Goal: Information Seeking & Learning: Learn about a topic

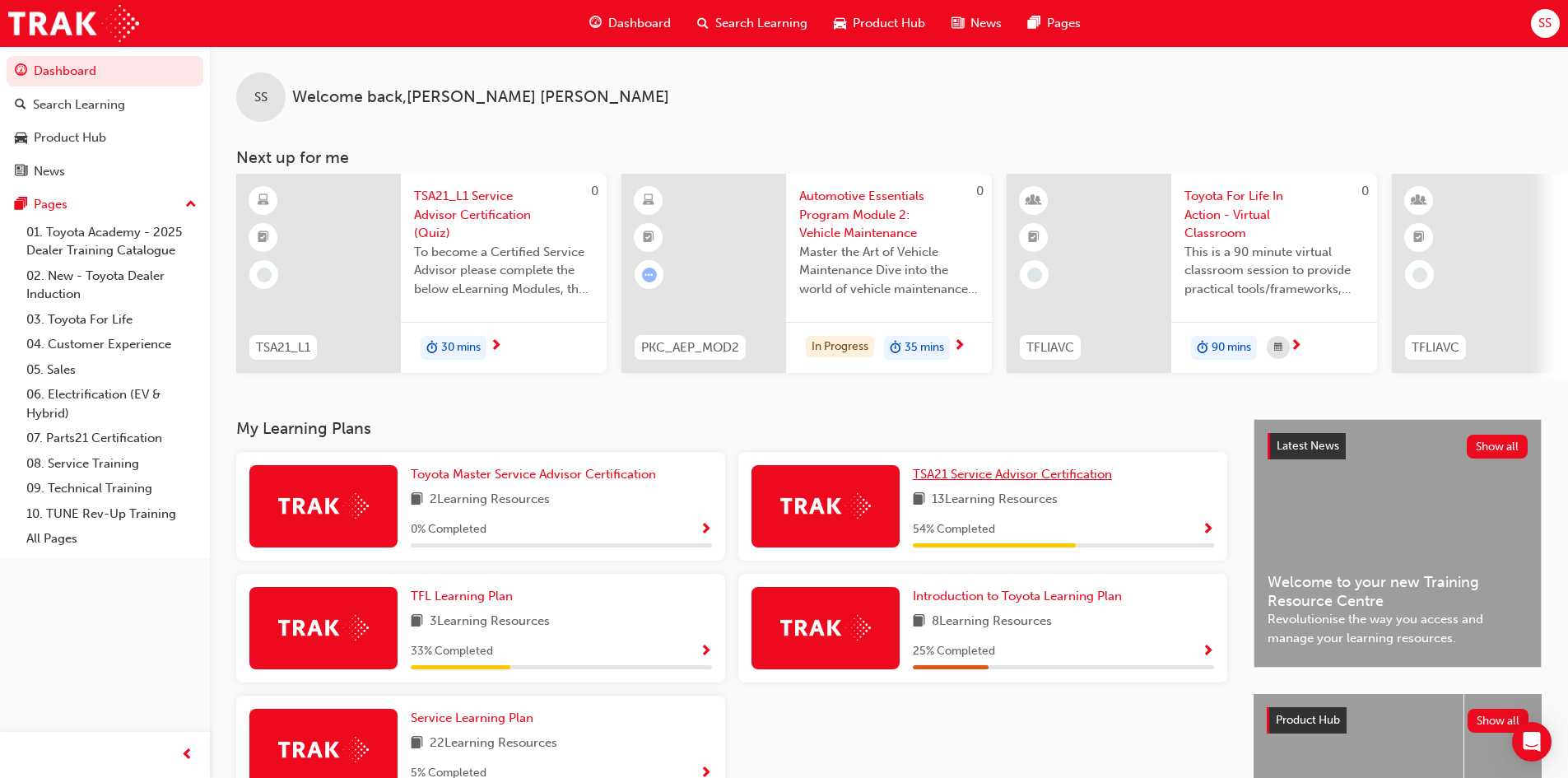
click at [977, 482] on span "TSA21 Service Advisor Certification" at bounding box center [1012, 474] width 200 height 15
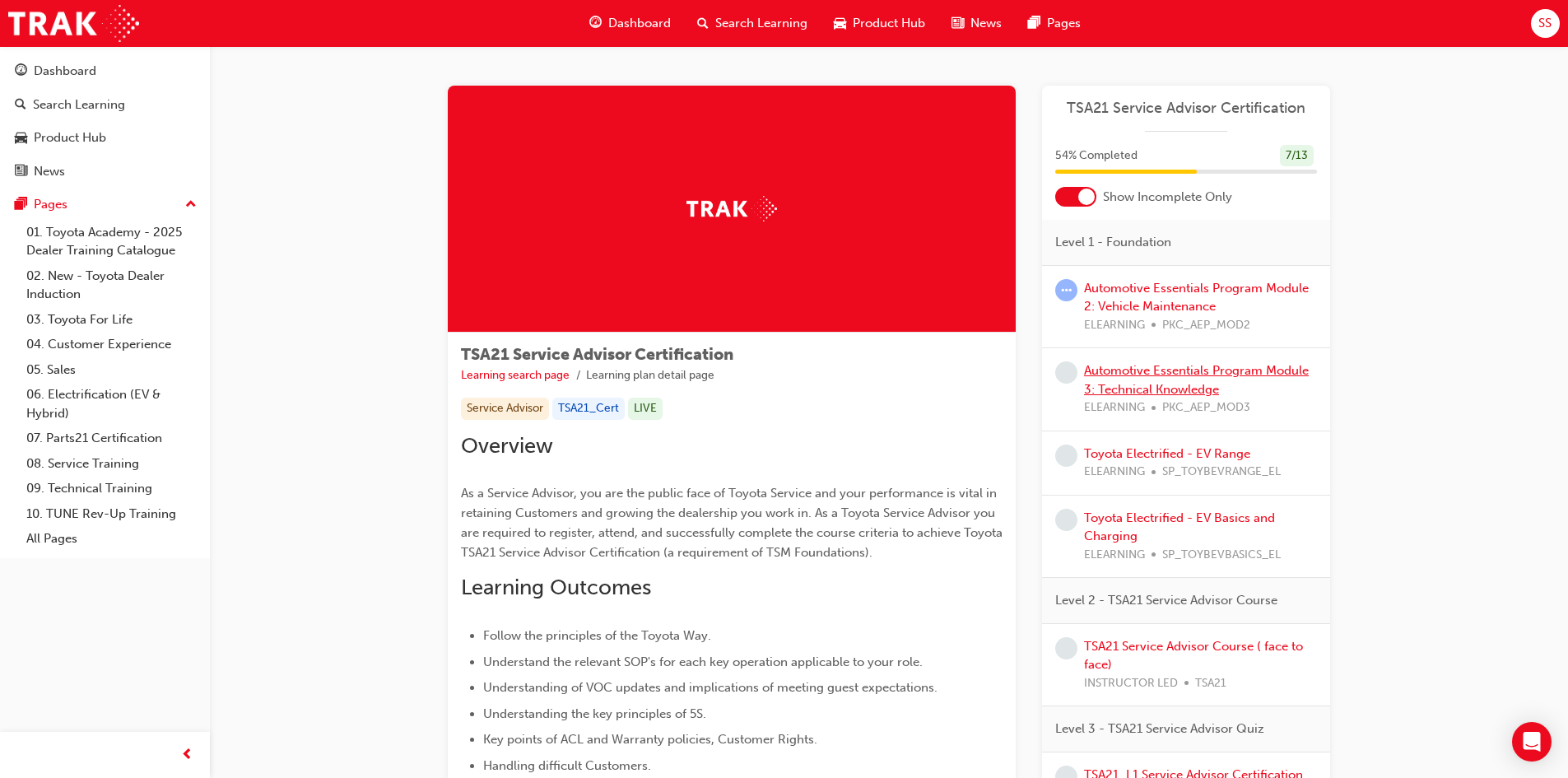
click at [1132, 375] on link "Automotive Essentials Program Module 3: Technical Knowledge" at bounding box center [1197, 380] width 225 height 34
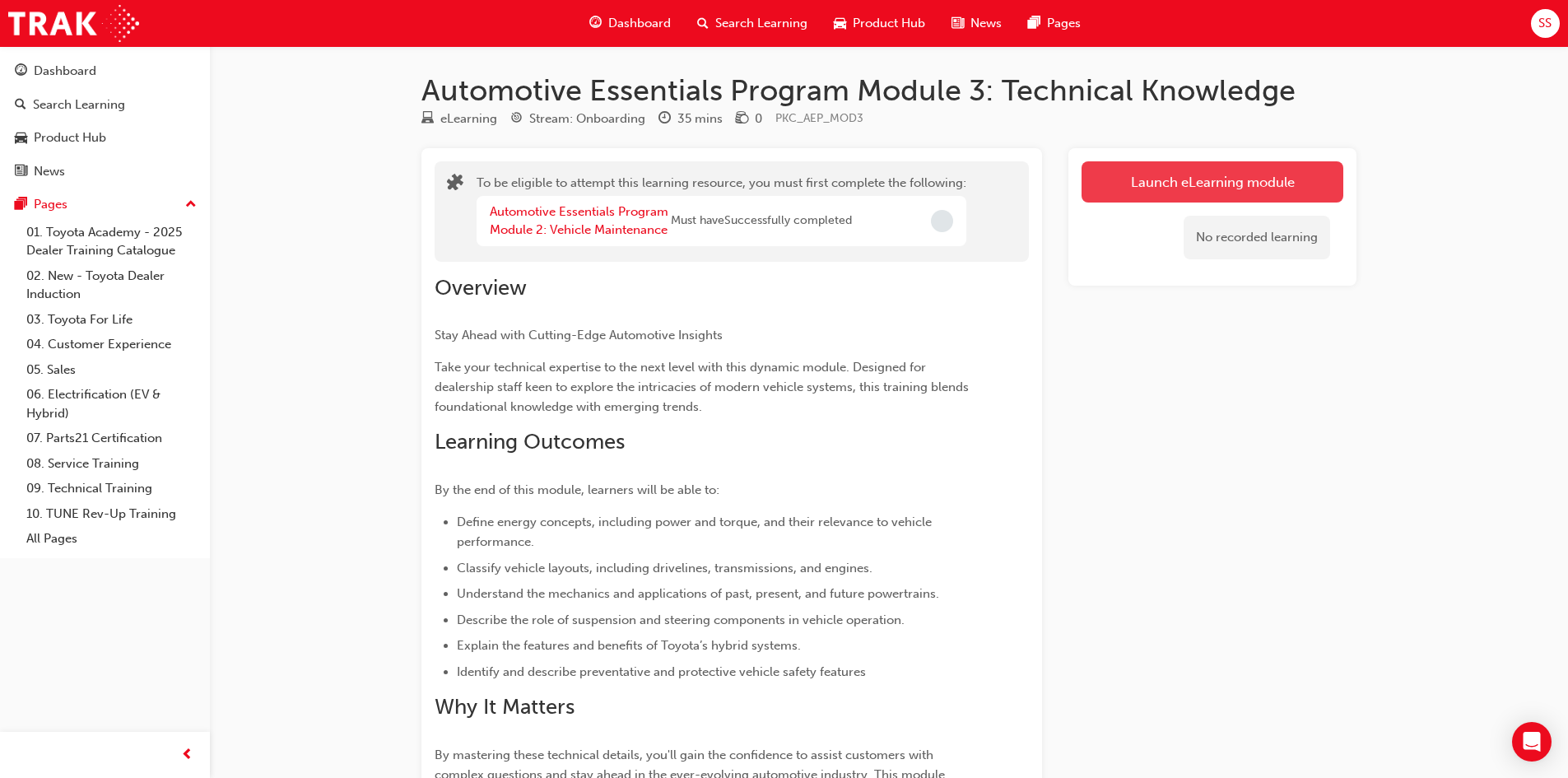
click at [1117, 193] on button "Launch eLearning module" at bounding box center [1212, 181] width 261 height 41
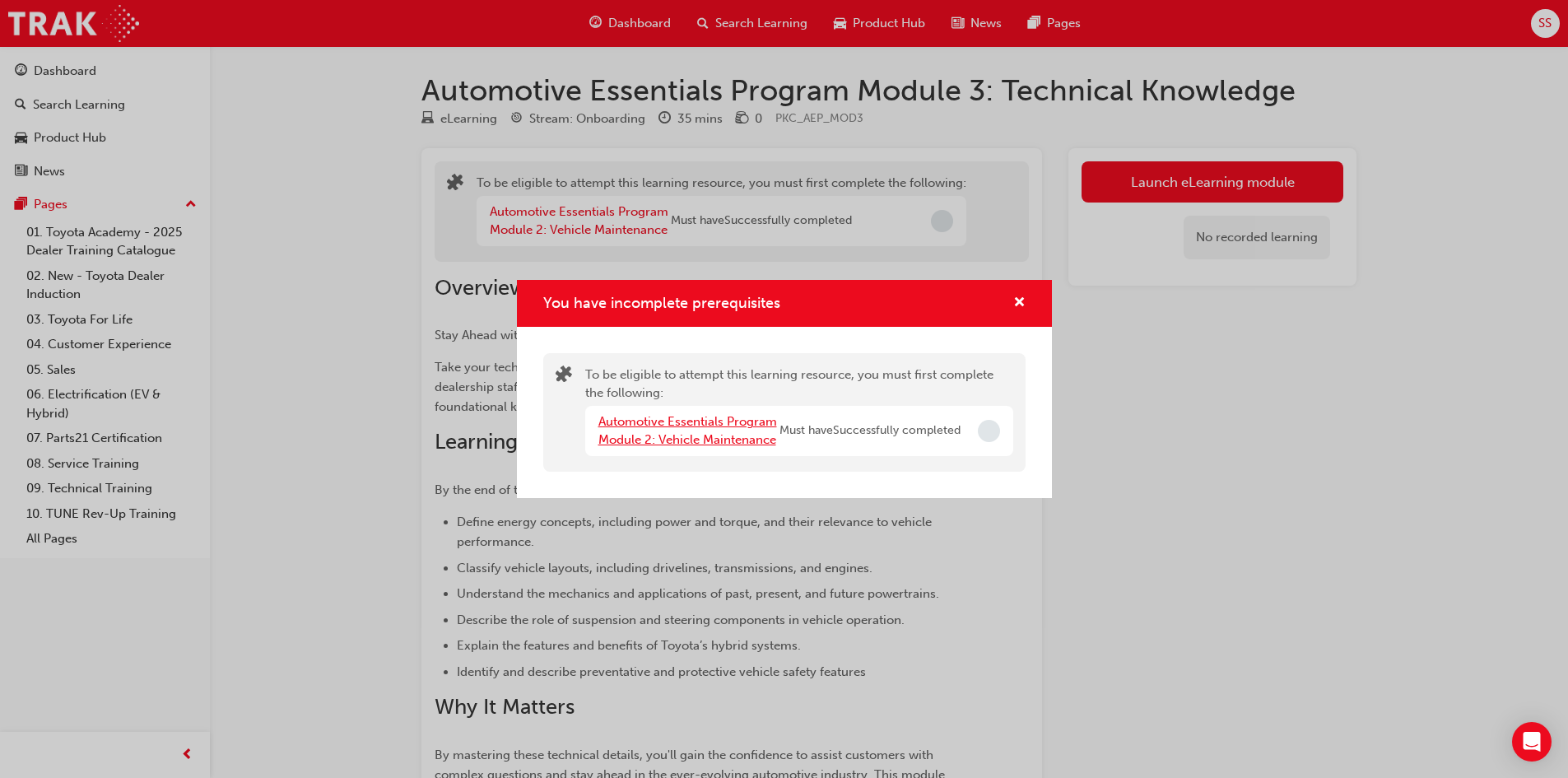
click at [729, 439] on link "Automotive Essentials Program Module 2: Vehicle Maintenance" at bounding box center [688, 430] width 179 height 34
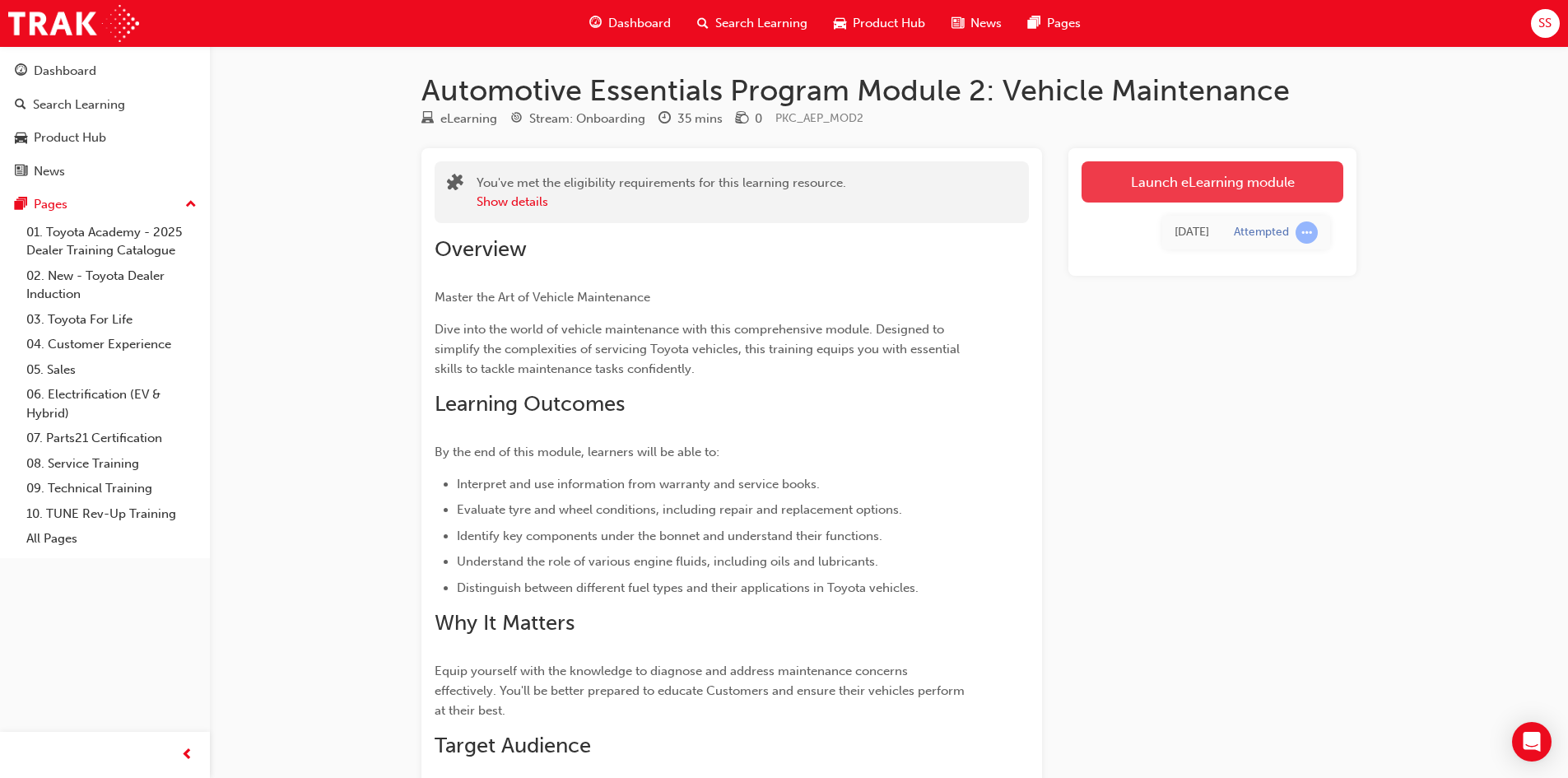
click at [1103, 193] on link "Launch eLearning module" at bounding box center [1212, 181] width 261 height 41
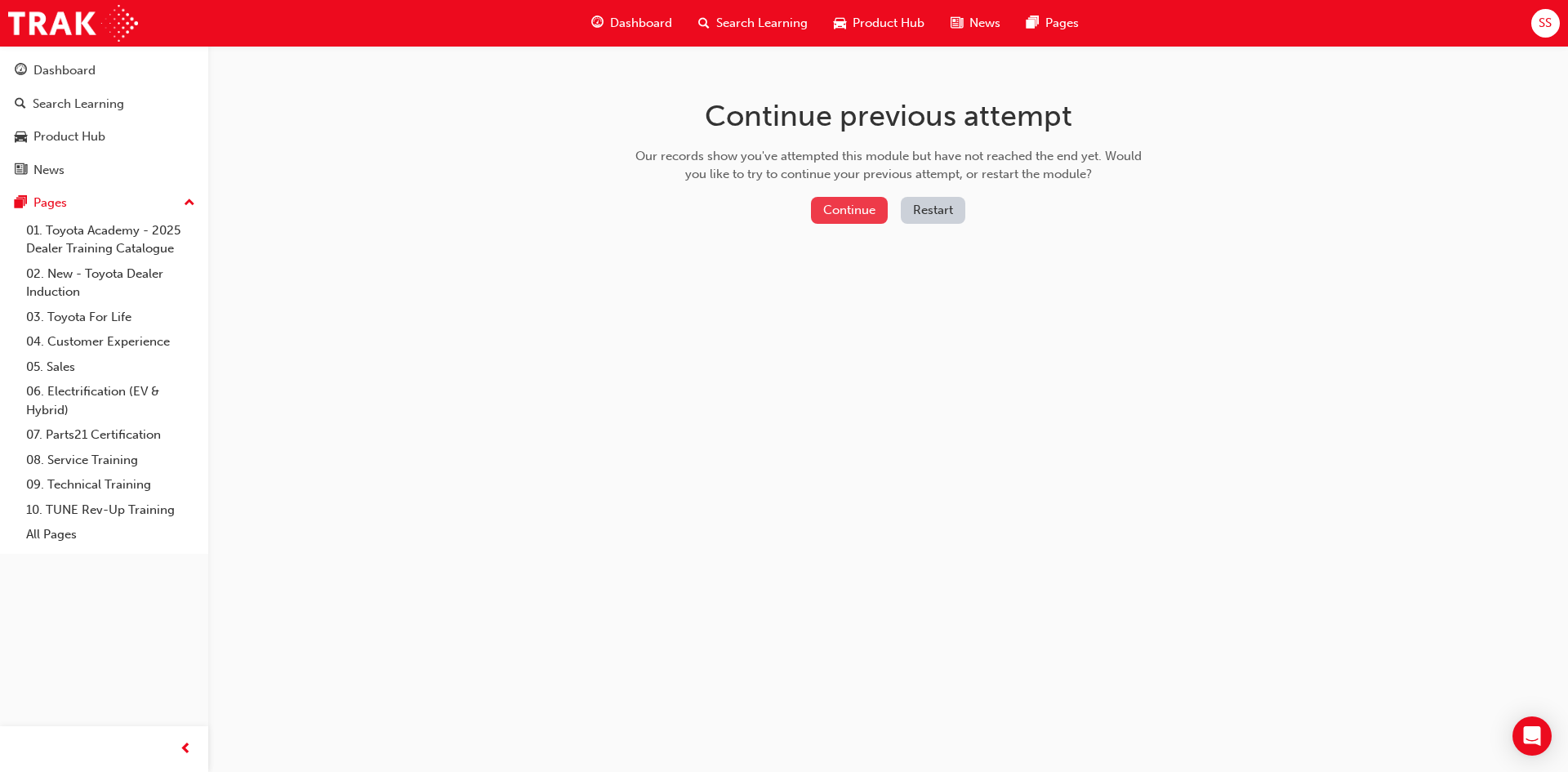
click at [849, 209] on button "Continue" at bounding box center [849, 210] width 77 height 27
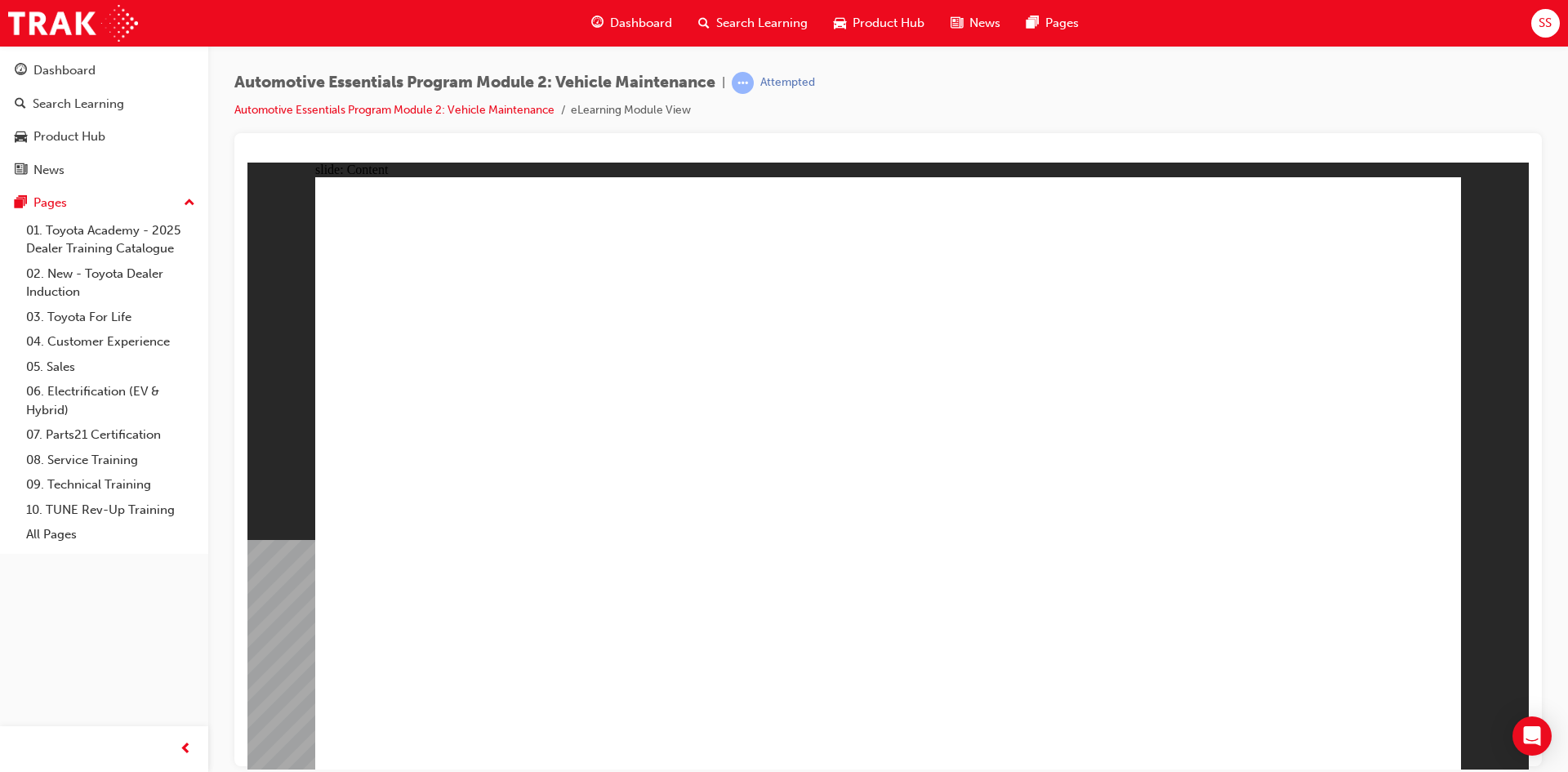
drag, startPoint x: 822, startPoint y: 531, endPoint x: 633, endPoint y: 530, distance: 189.0
drag, startPoint x: 751, startPoint y: 406, endPoint x: 666, endPoint y: 463, distance: 102.3
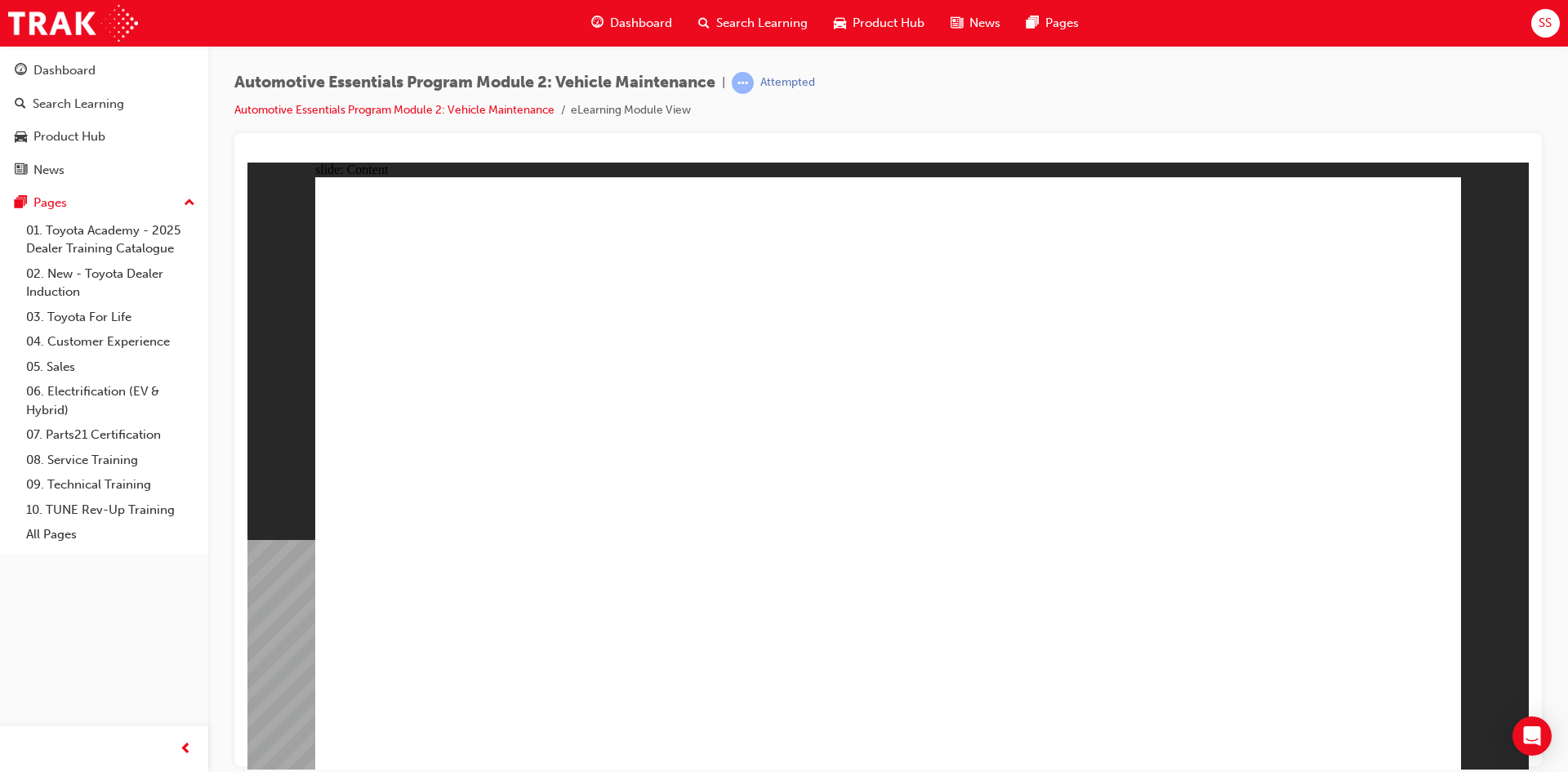
drag, startPoint x: 796, startPoint y: 477, endPoint x: 567, endPoint y: 512, distance: 231.7
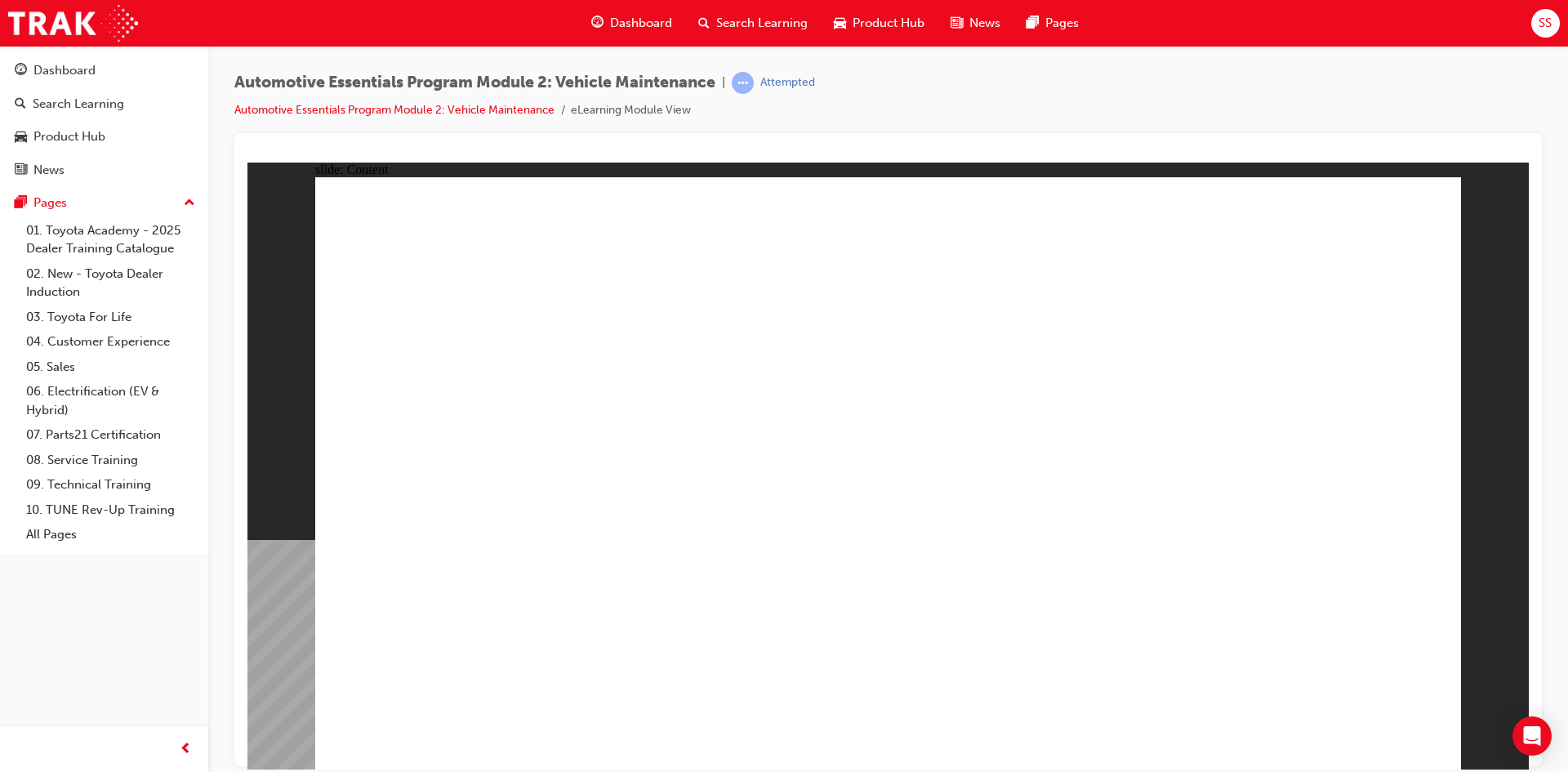
drag, startPoint x: 1159, startPoint y: 462, endPoint x: 1149, endPoint y: 284, distance: 178.3
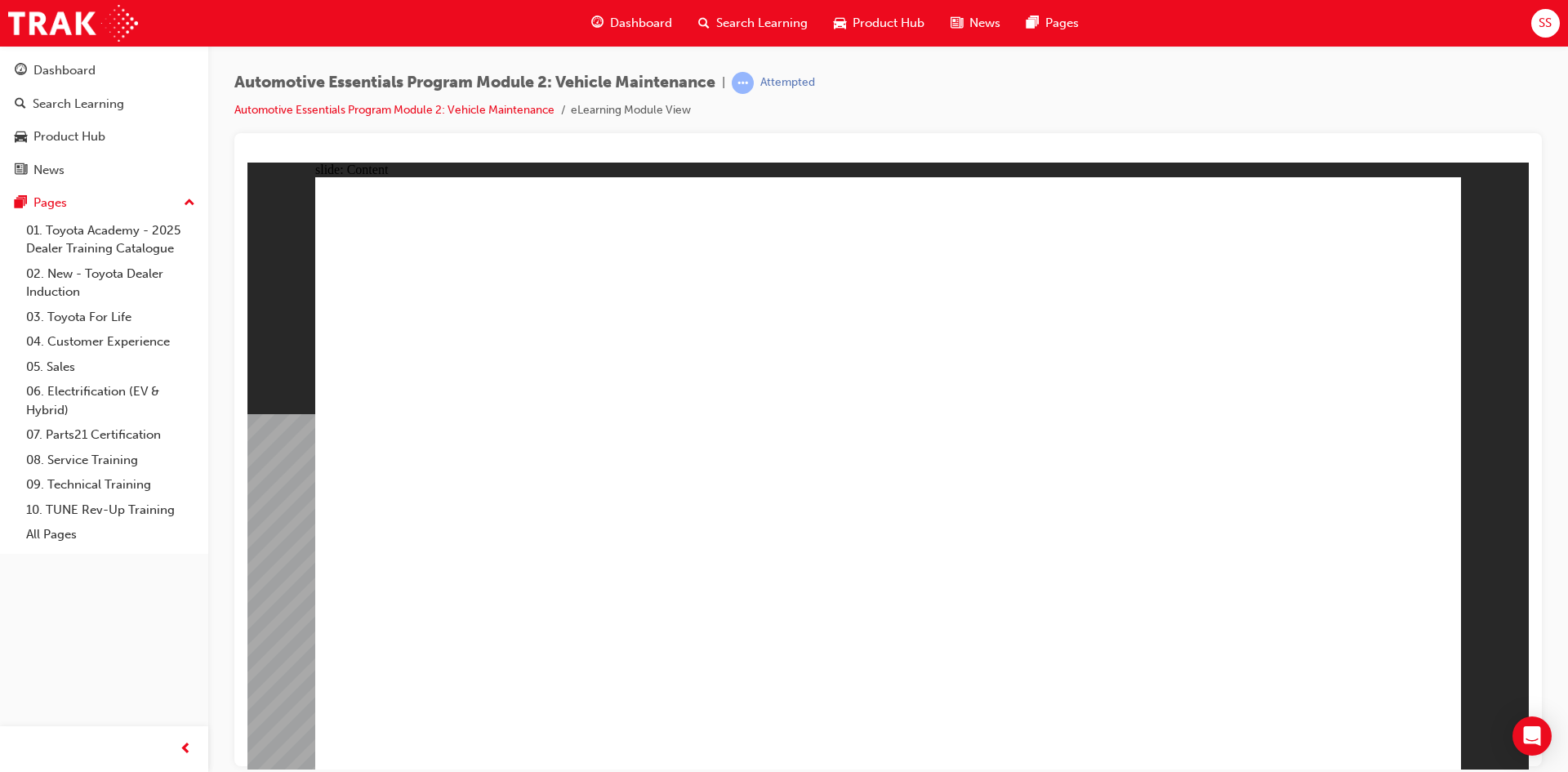
radio input "true"
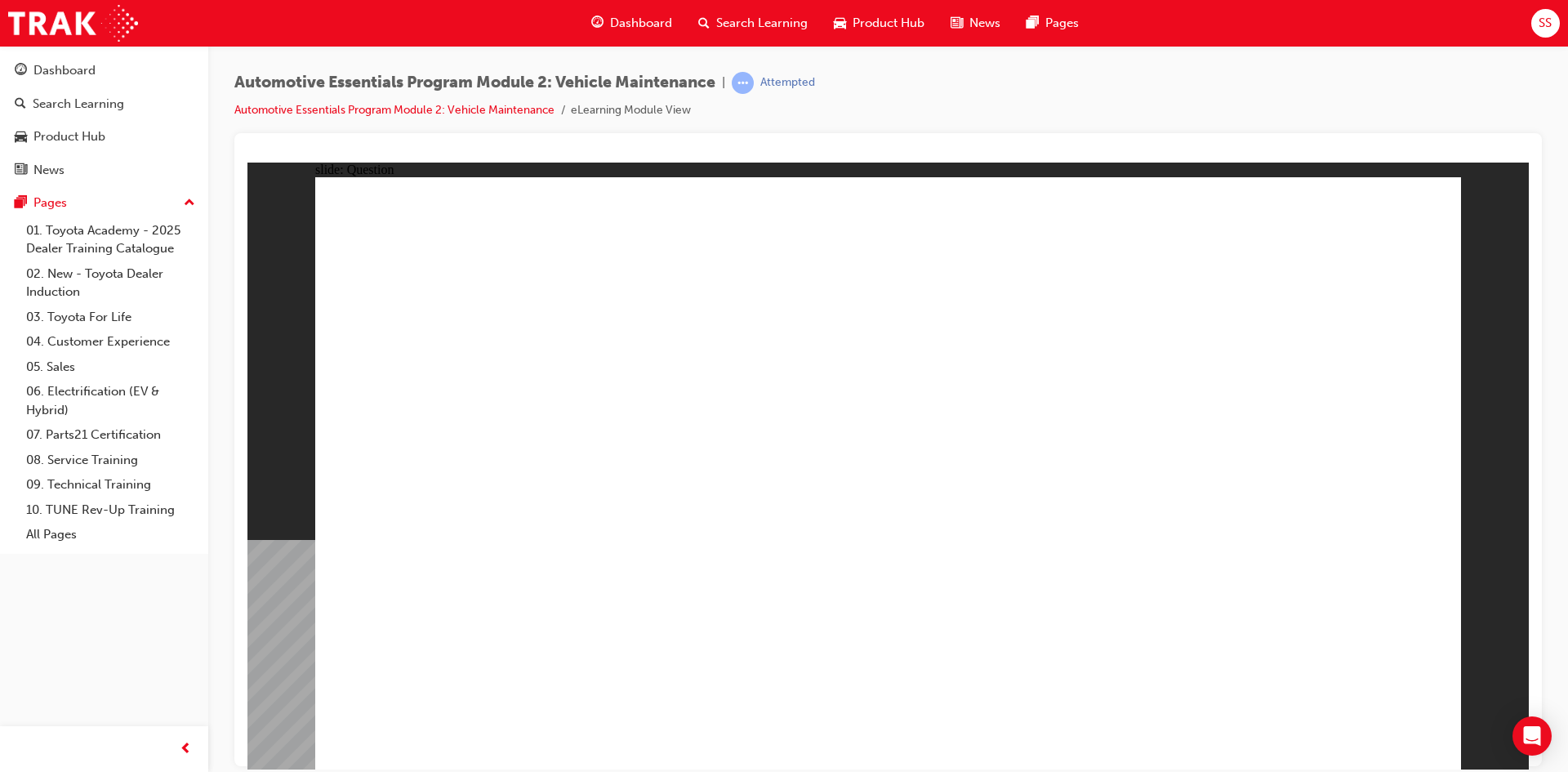
radio input "true"
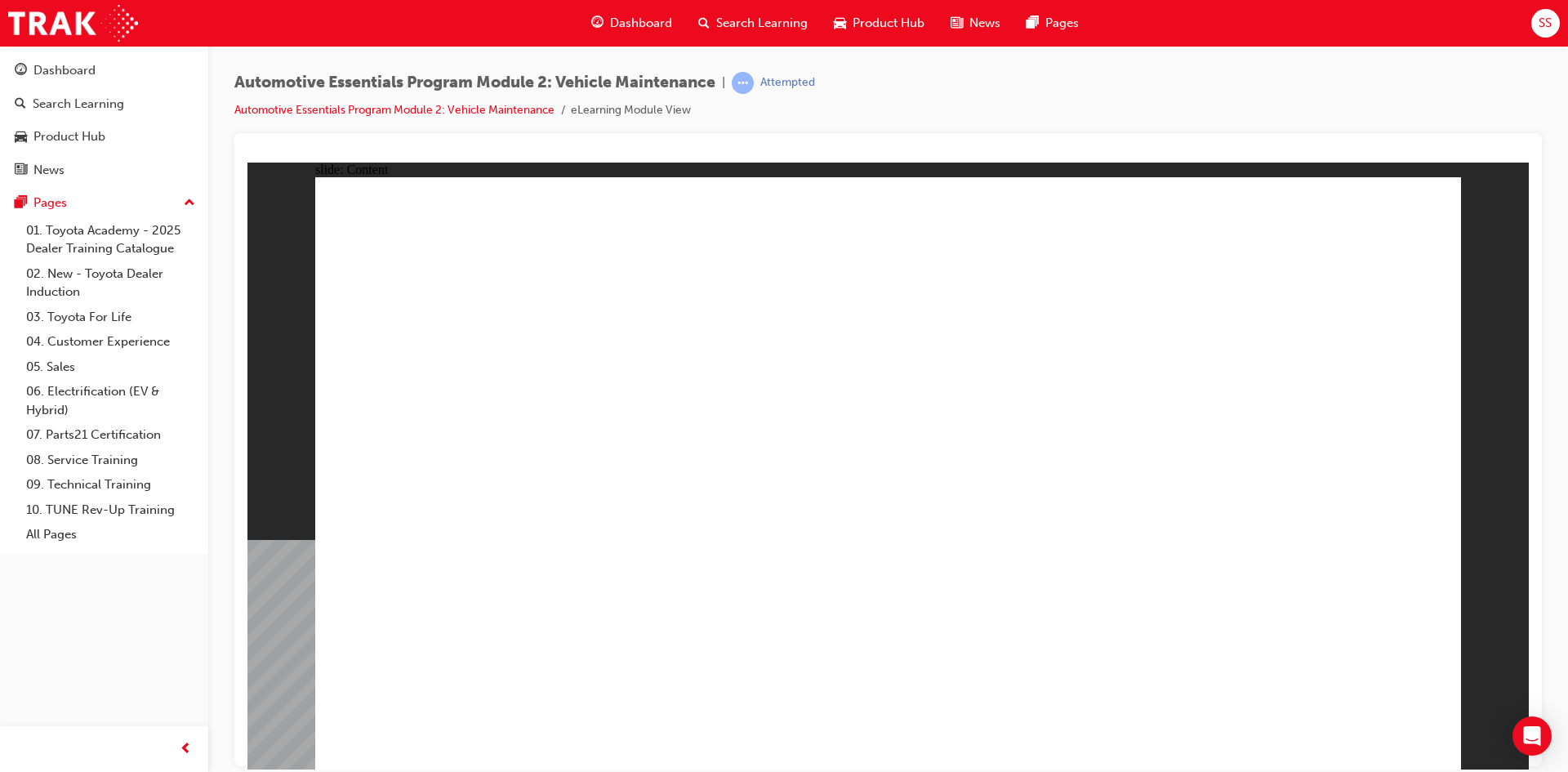
drag, startPoint x: 592, startPoint y: 464, endPoint x: 897, endPoint y: 367, distance: 320.1
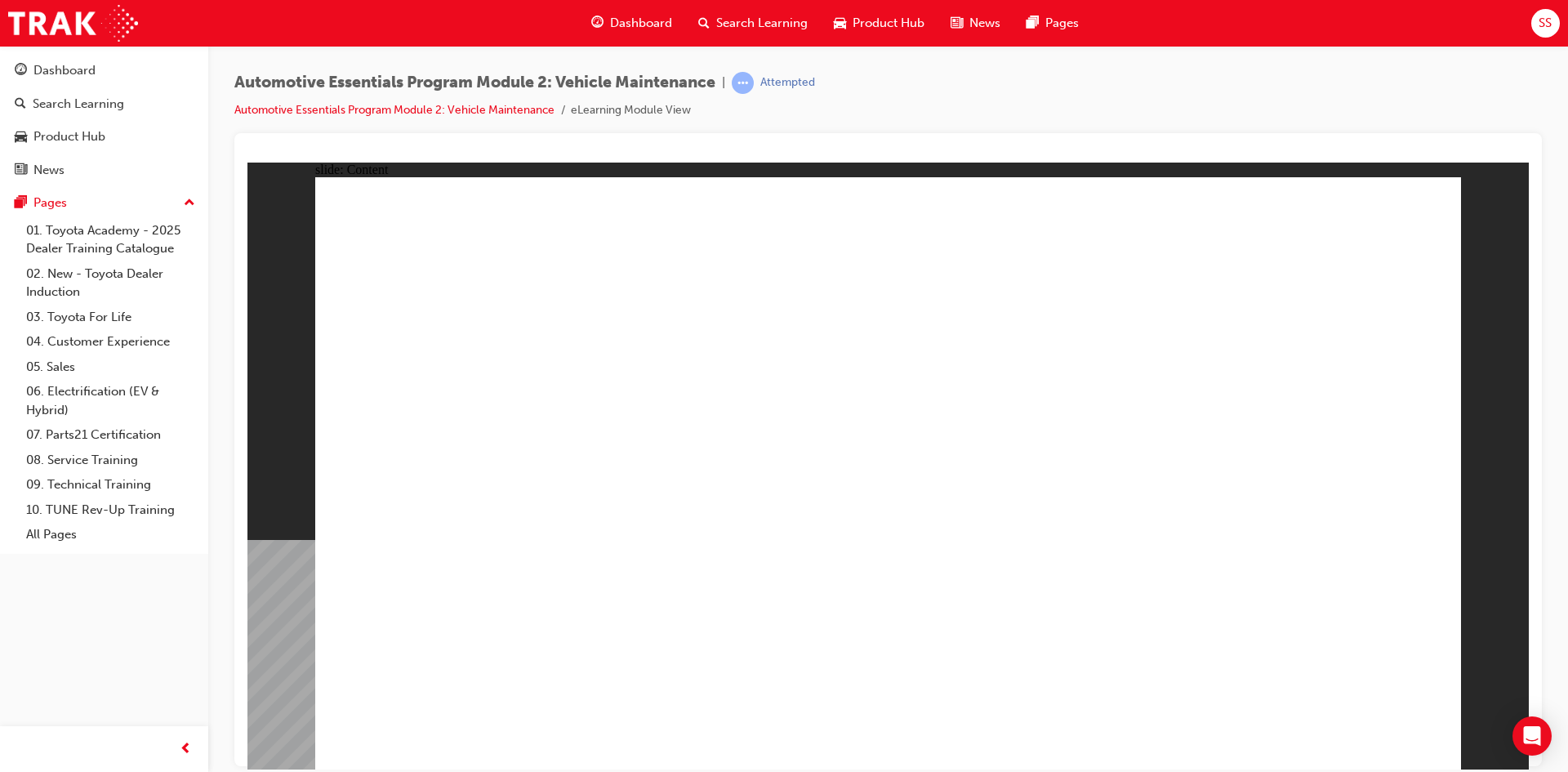
drag, startPoint x: 1406, startPoint y: 217, endPoint x: 922, endPoint y: 379, distance: 510.4
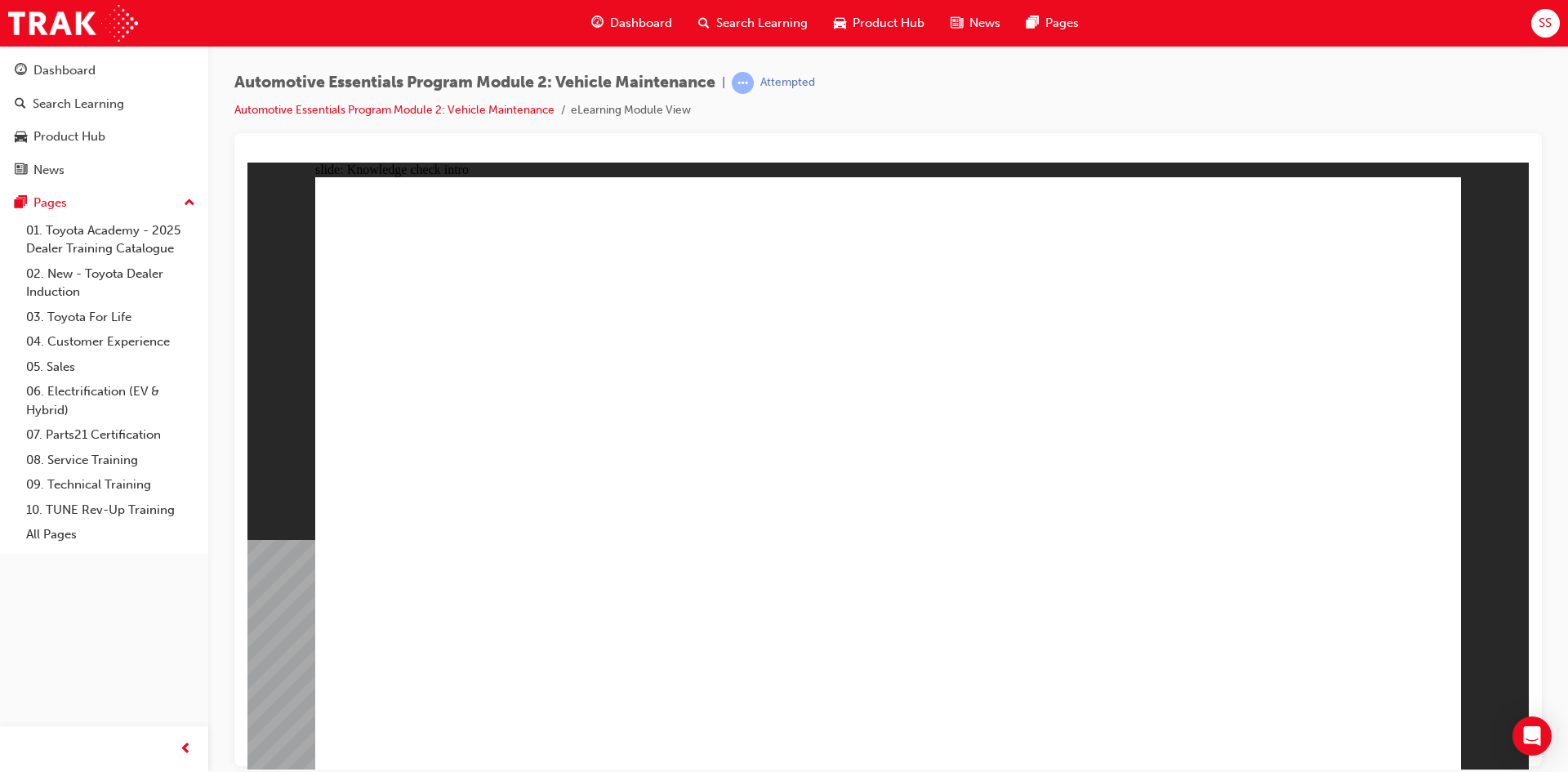
drag, startPoint x: 1278, startPoint y: 524, endPoint x: 1267, endPoint y: 545, distance: 23.7
radio input "true"
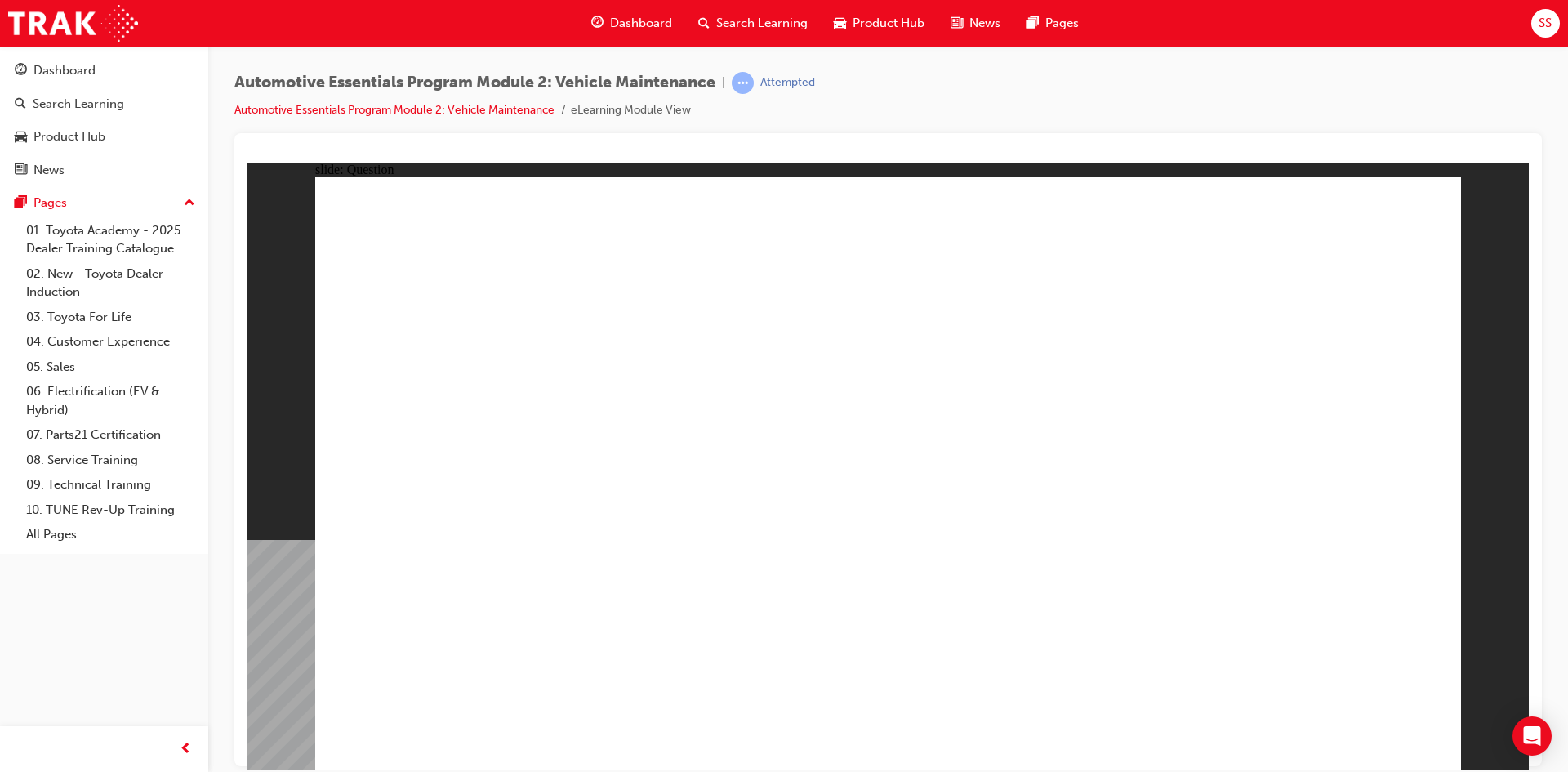
radio input "true"
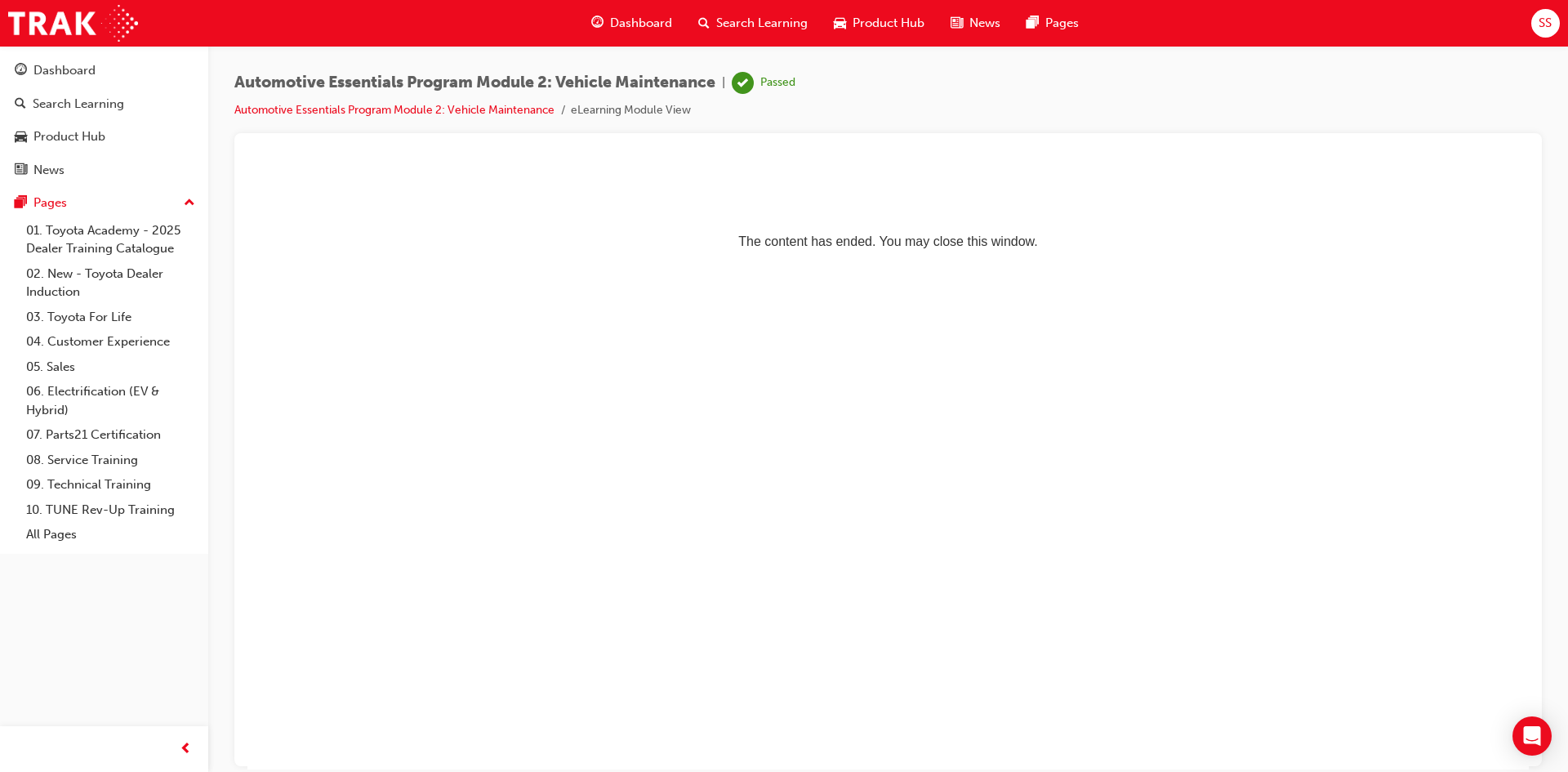
drag, startPoint x: 649, startPoint y: 26, endPoint x: 1056, endPoint y: 40, distance: 407.2
click at [650, 26] on span "Dashboard" at bounding box center [642, 23] width 62 height 19
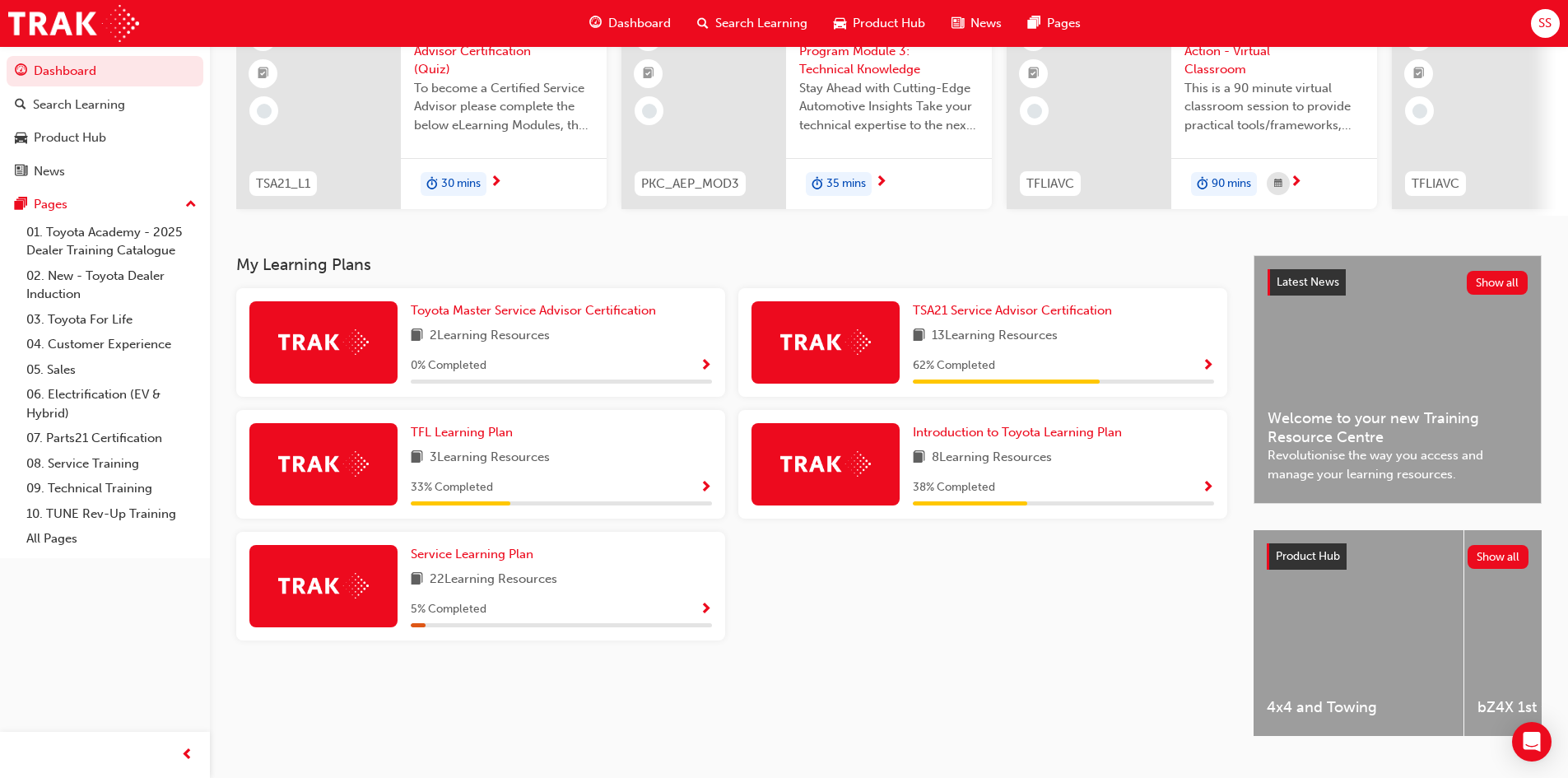
scroll to position [165, 0]
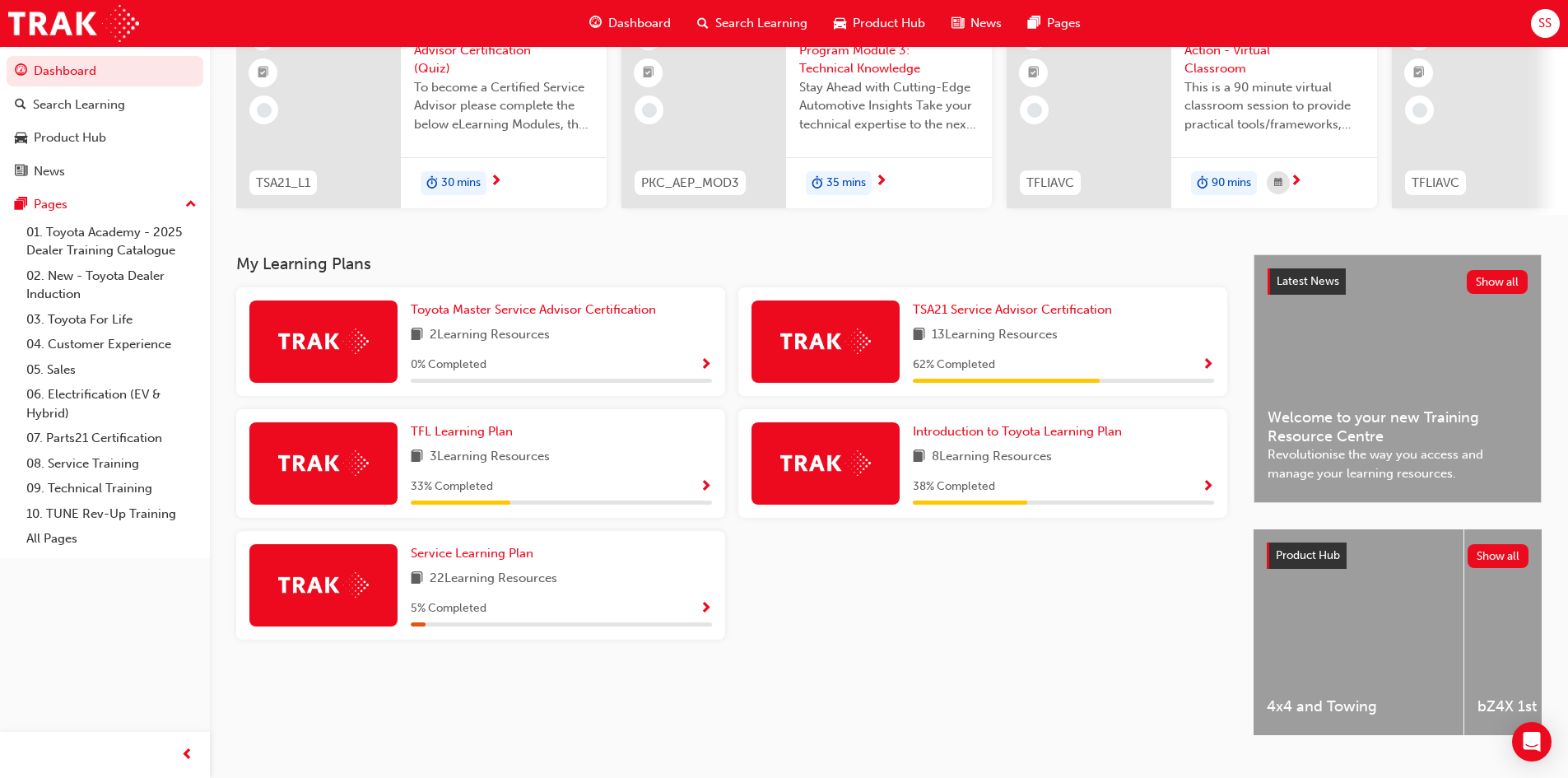
click at [1107, 375] on div "62 % Completed" at bounding box center [1063, 365] width 302 height 21
click at [1090, 329] on div "TSA21 Service Advisor Certification 13 Learning Resources 62 % Completed" at bounding box center [1063, 342] width 302 height 82
click at [1091, 317] on span "TSA21 Service Advisor Certification" at bounding box center [1012, 309] width 200 height 15
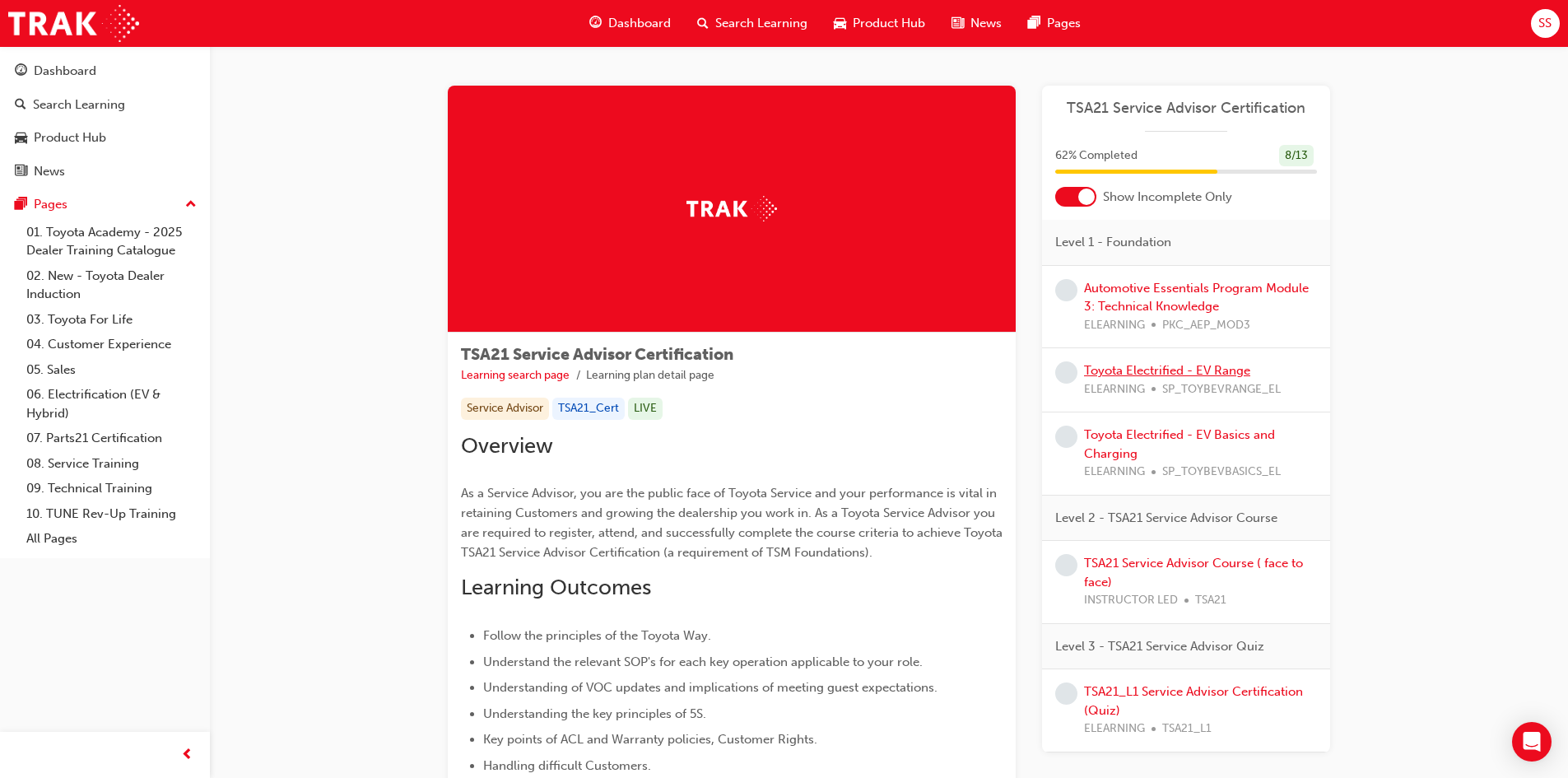
click at [1160, 367] on link "Toyota Electrified - EV Range" at bounding box center [1167, 370] width 166 height 15
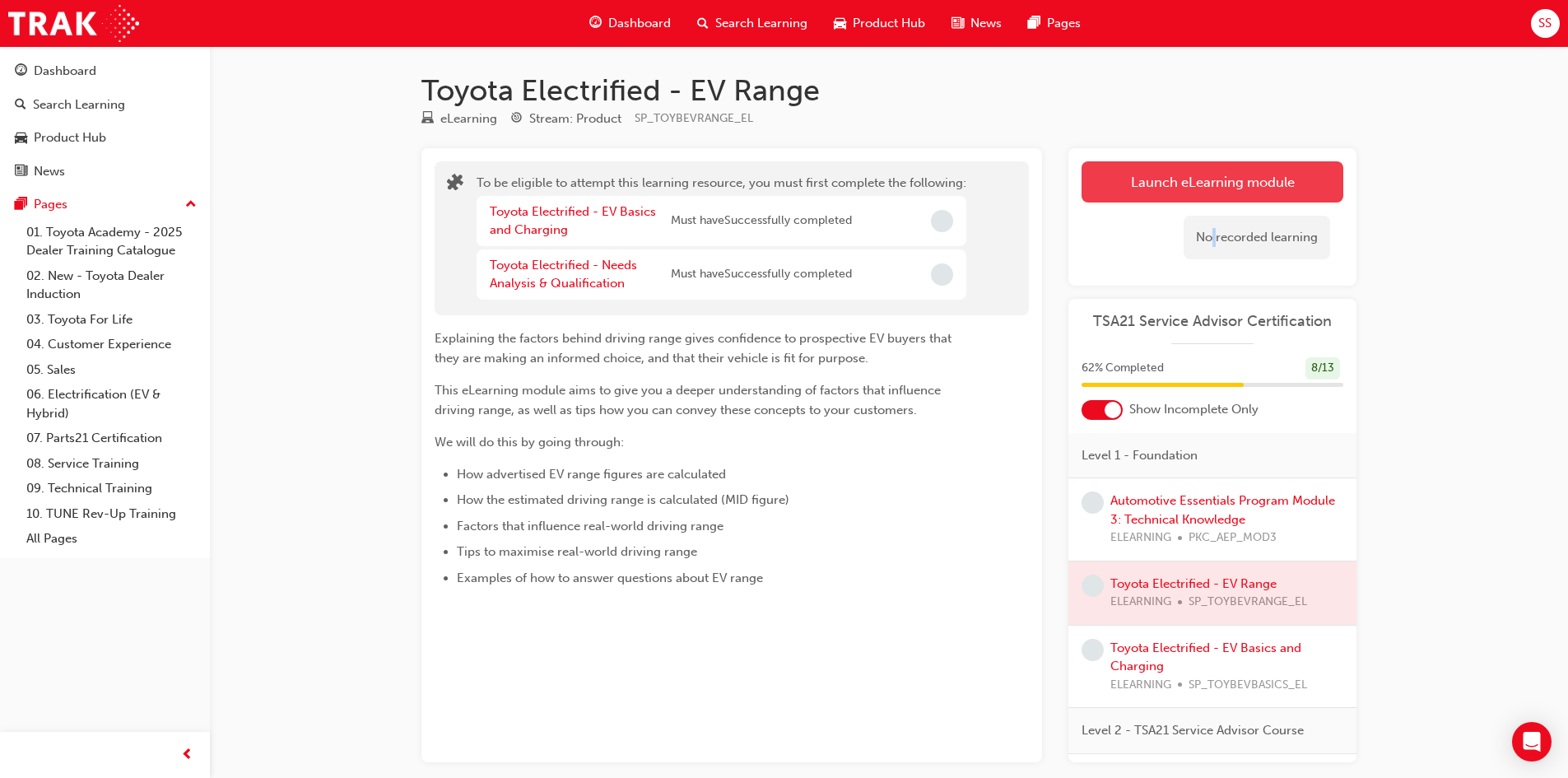
drag, startPoint x: 1212, startPoint y: 242, endPoint x: 1230, endPoint y: 188, distance: 56.9
click at [1224, 213] on div "No recorded learning" at bounding box center [1212, 237] width 261 height 70
click at [1230, 188] on button "Launch eLearning module" at bounding box center [1212, 181] width 261 height 41
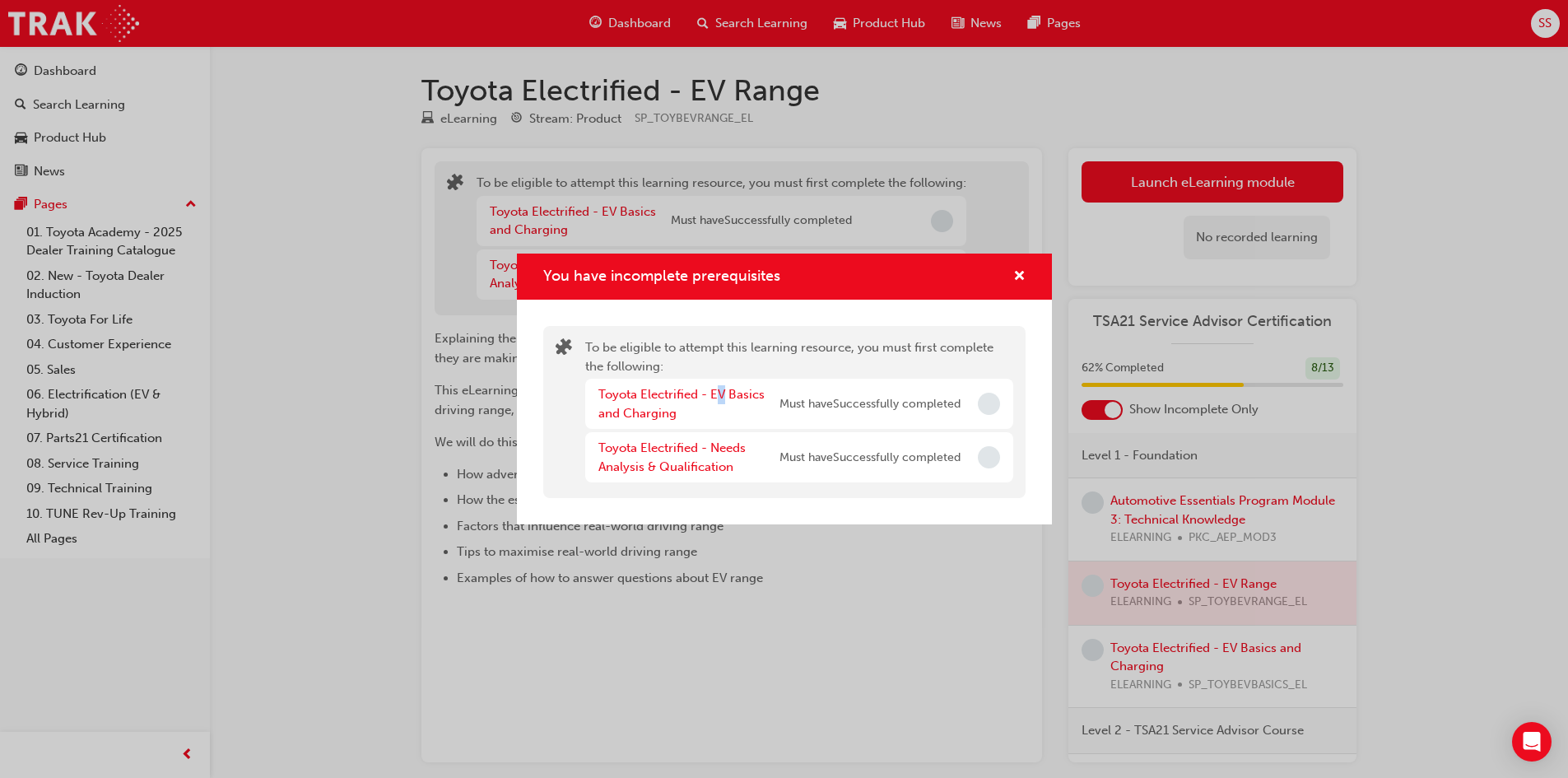
click at [720, 403] on div "Toyota Electrified - EV Basics and Charging" at bounding box center [689, 403] width 181 height 37
click at [720, 396] on link "Toyota Electrified - EV Basics and Charging" at bounding box center [682, 403] width 166 height 34
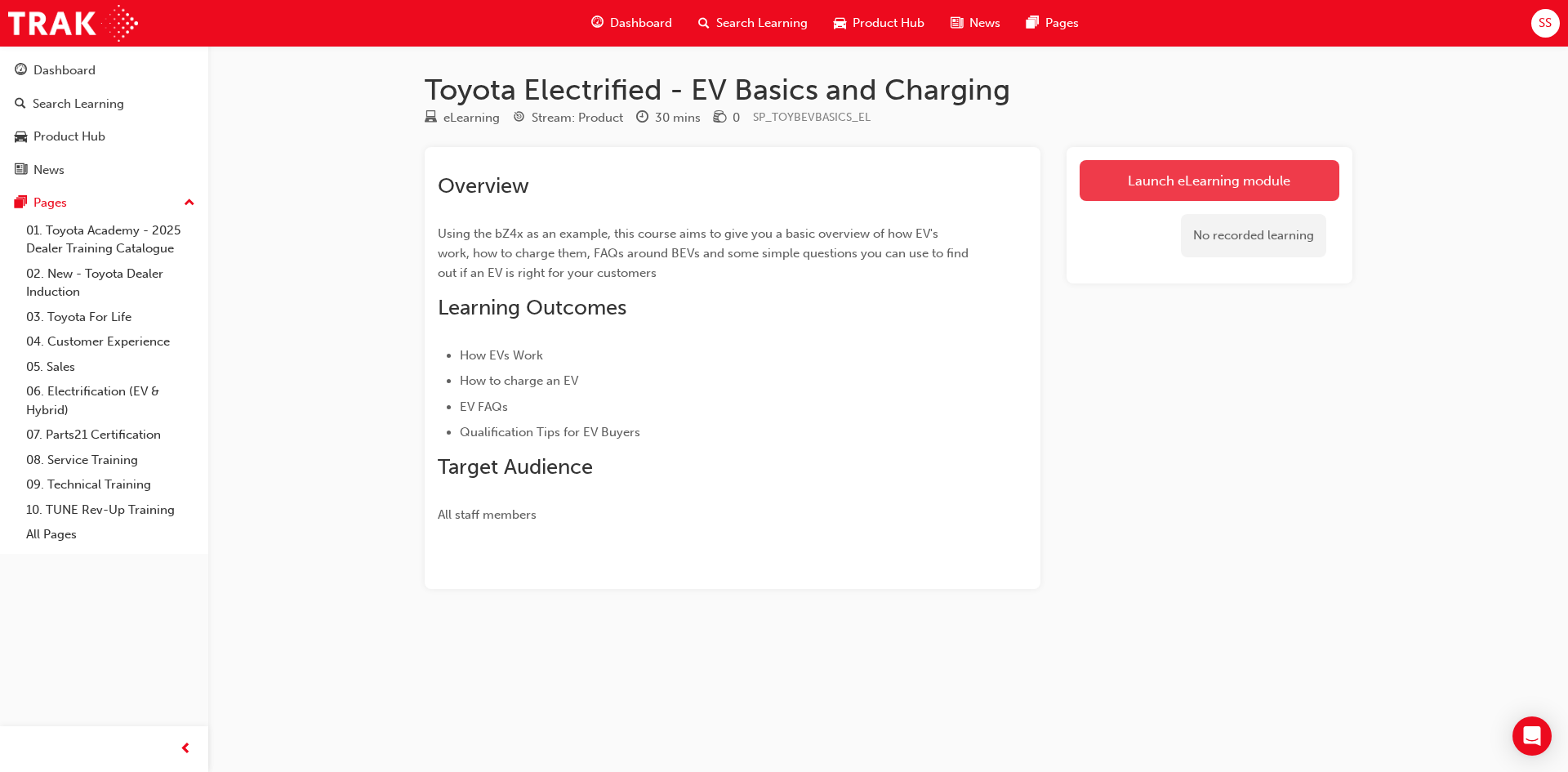
click at [1136, 190] on link "Launch eLearning module" at bounding box center [1210, 180] width 259 height 41
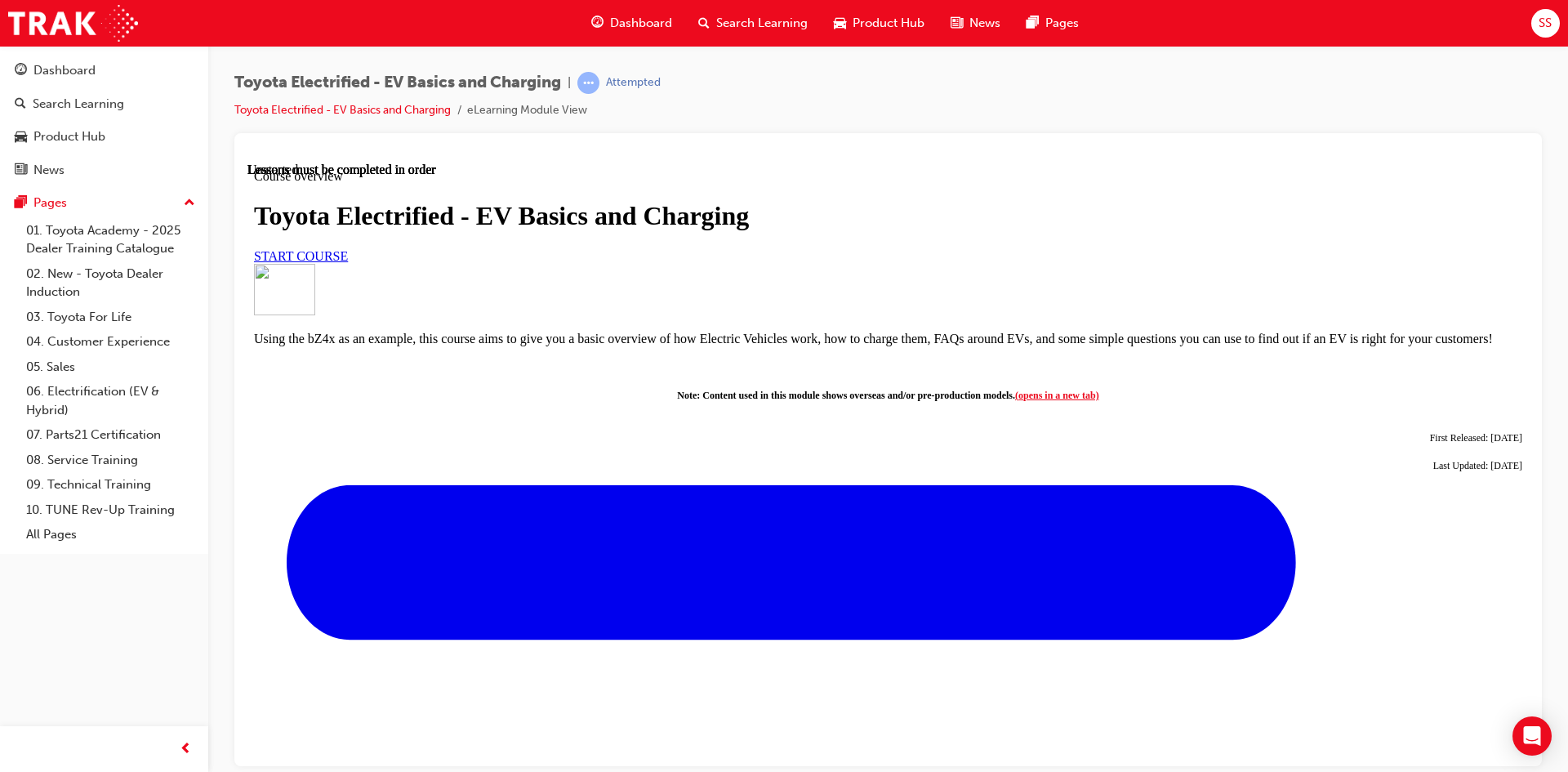
click at [348, 262] on link "START COURSE" at bounding box center [301, 255] width 94 height 14
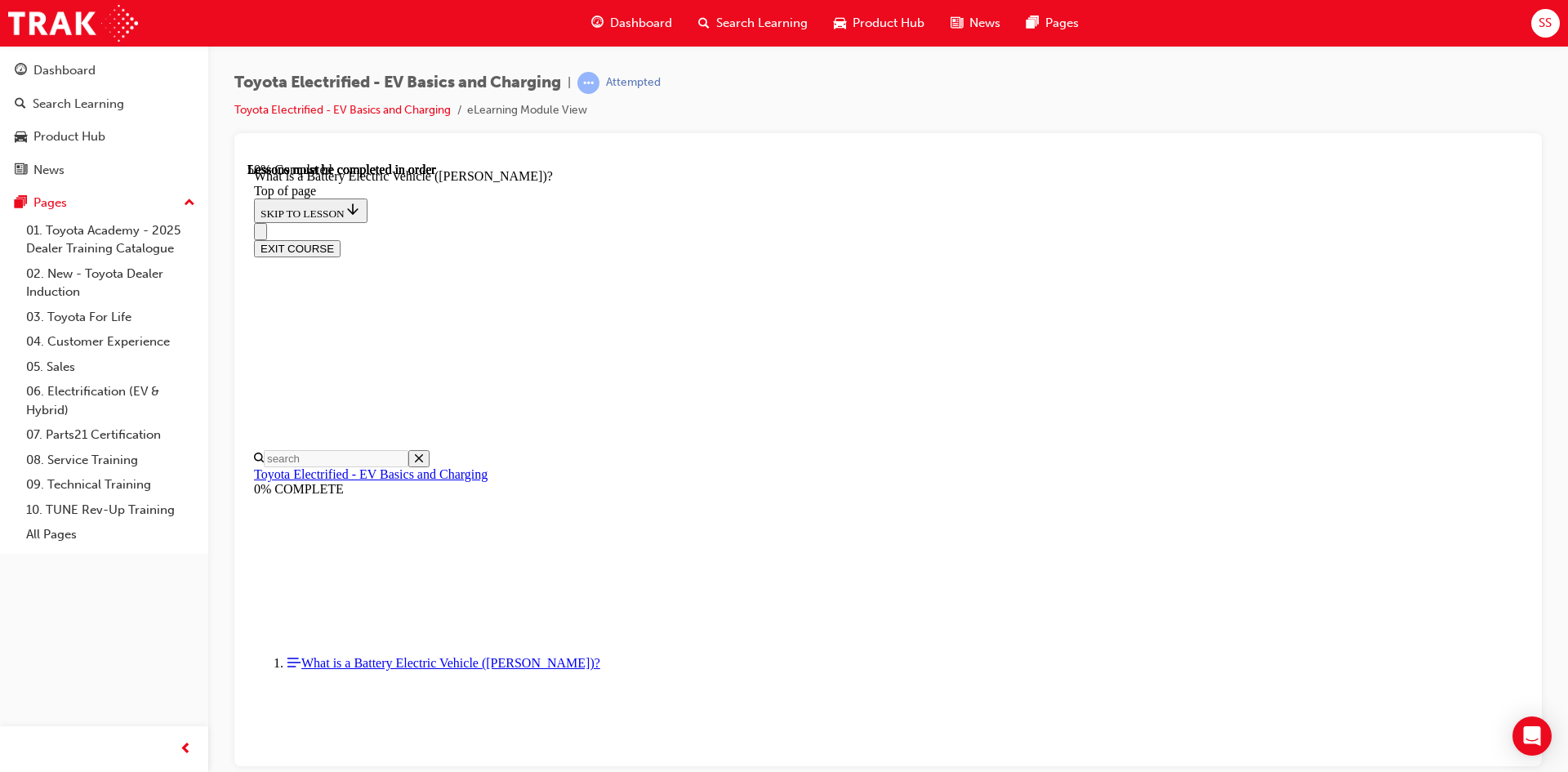
scroll to position [1521, 0]
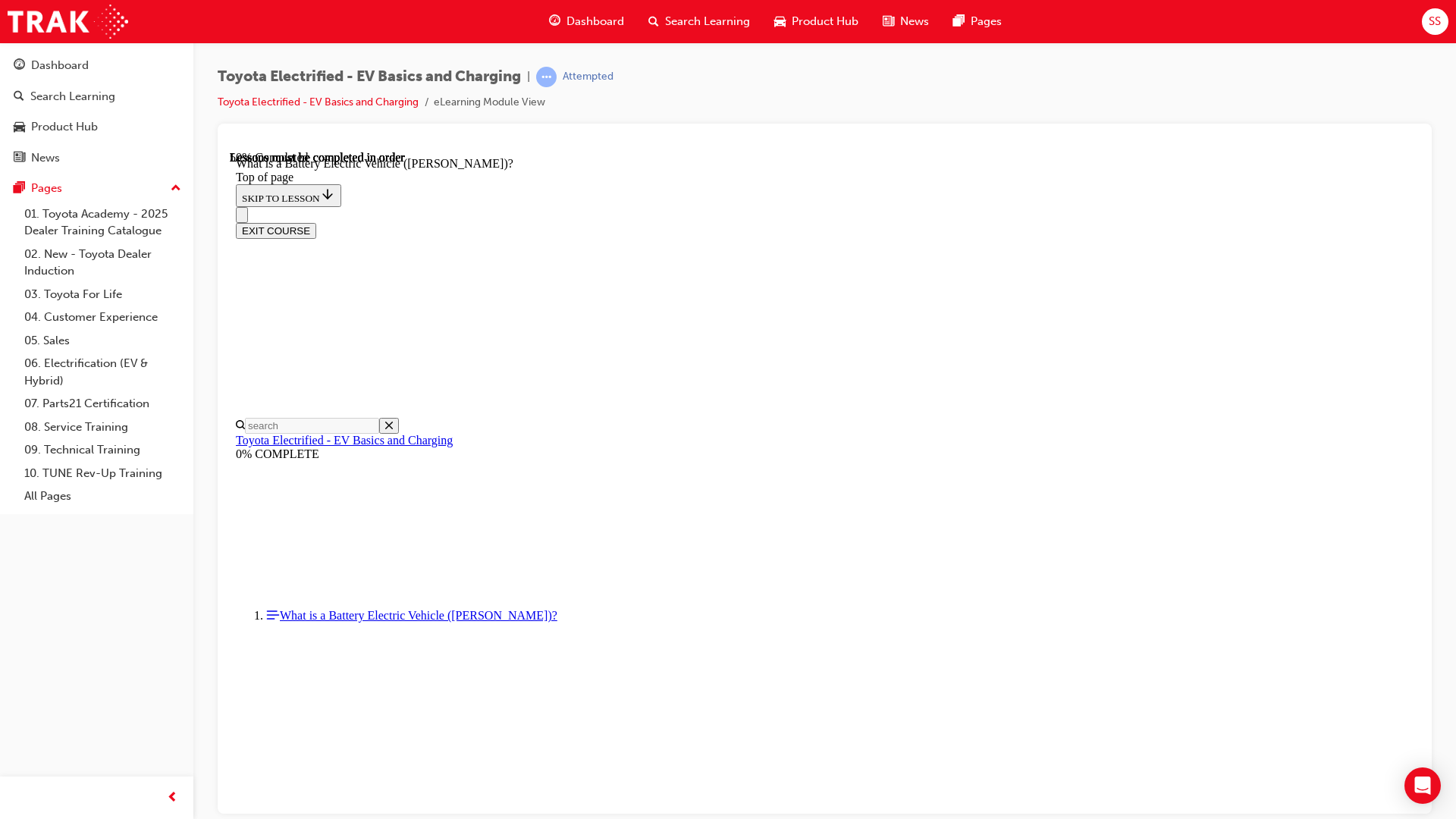
scroll to position [1411, 0]
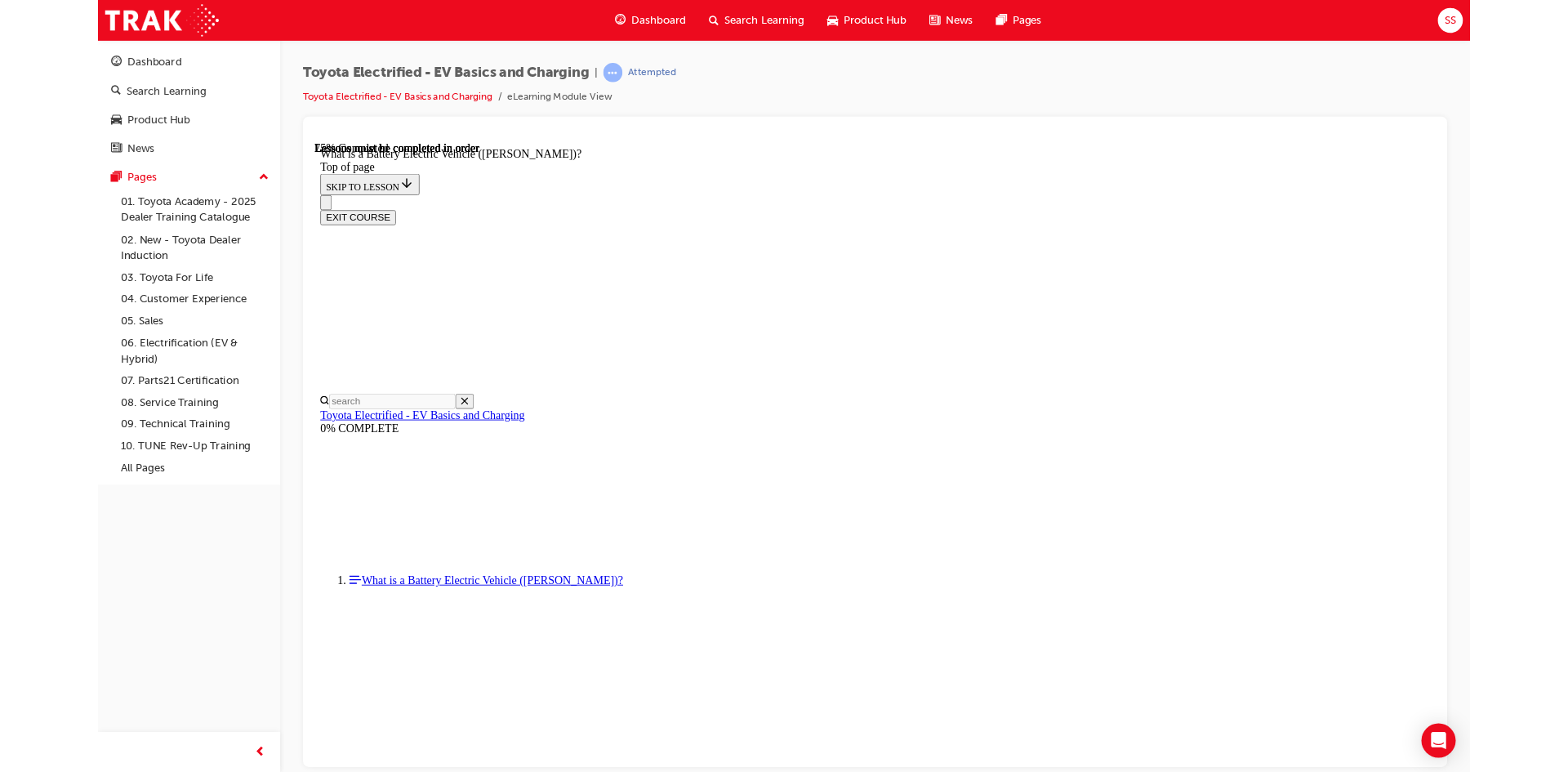
scroll to position [1515, 0]
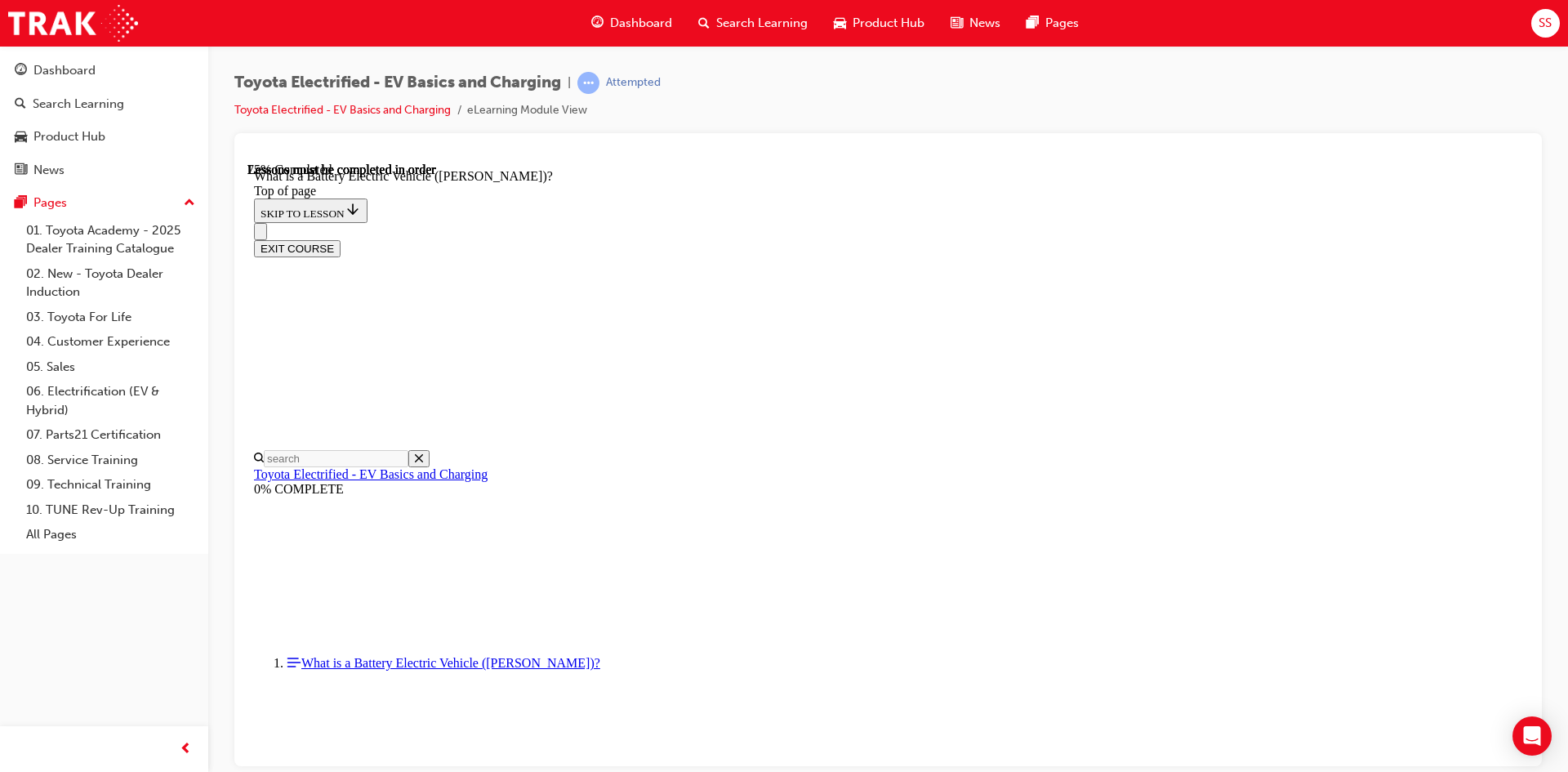
scroll to position [1790, 0]
drag, startPoint x: 998, startPoint y: 637, endPoint x: 803, endPoint y: 165, distance: 510.7
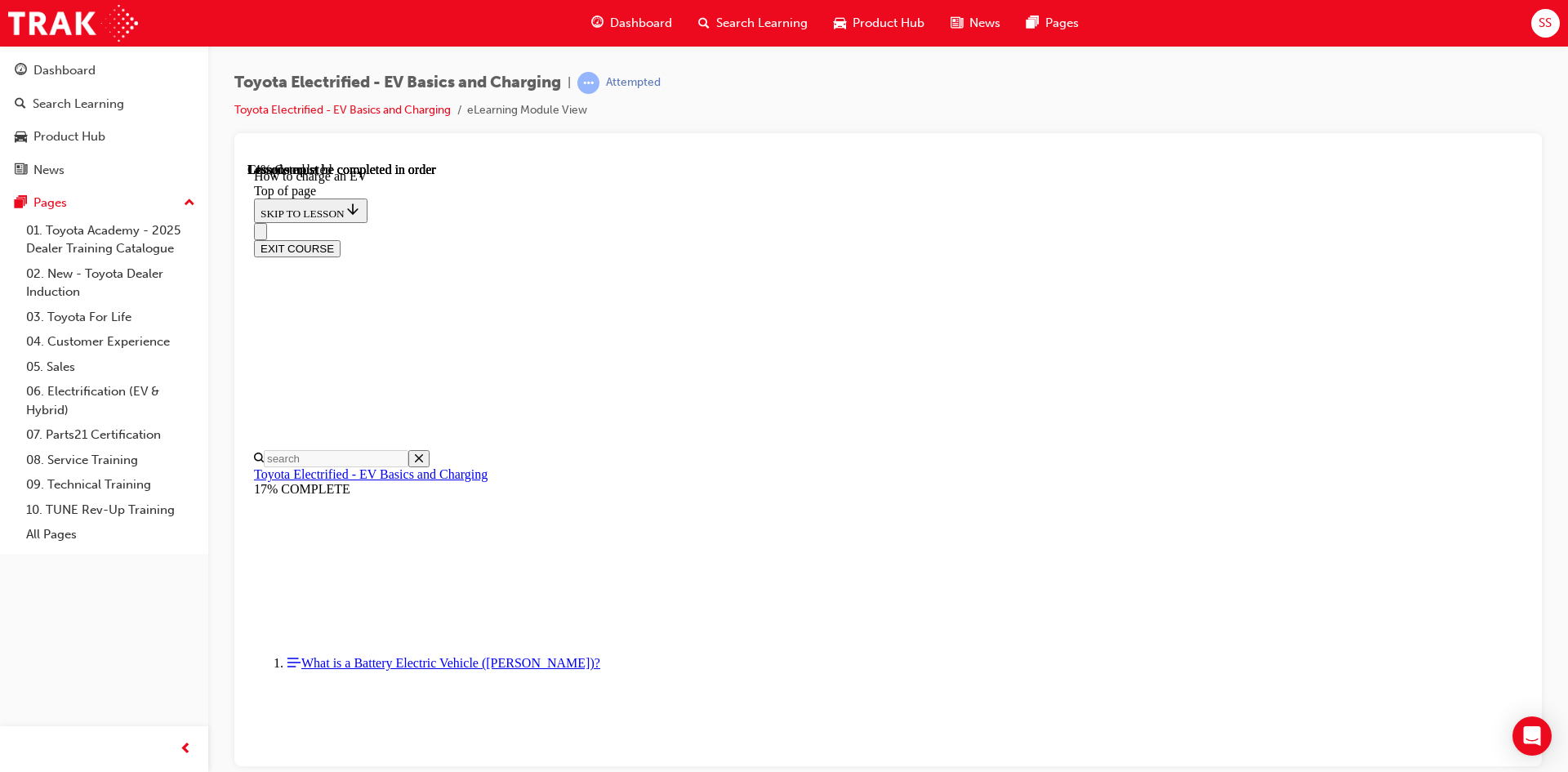
scroll to position [540, 0]
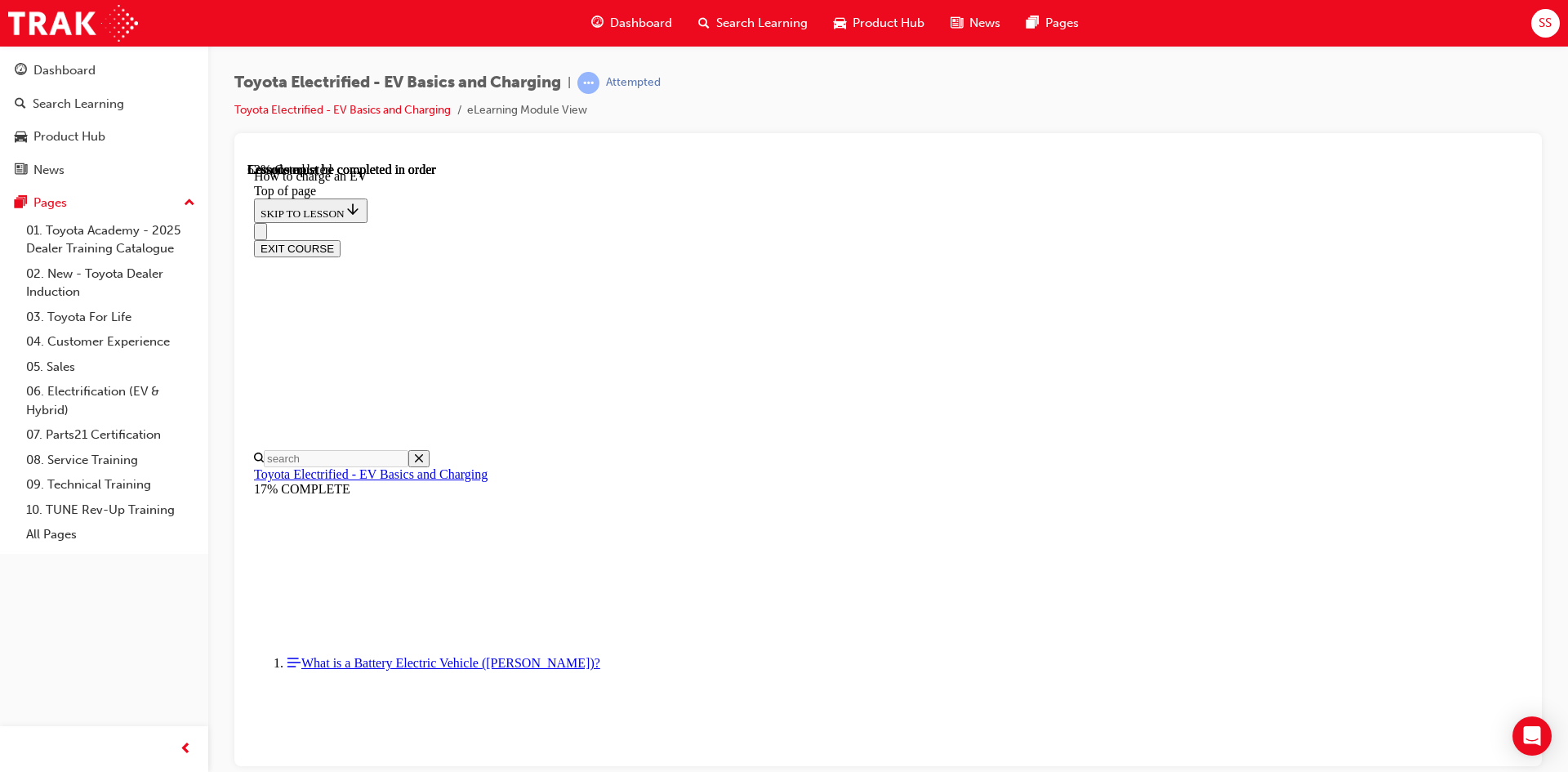
scroll to position [3072, 0]
drag, startPoint x: 787, startPoint y: 561, endPoint x: 799, endPoint y: 558, distance: 12.4
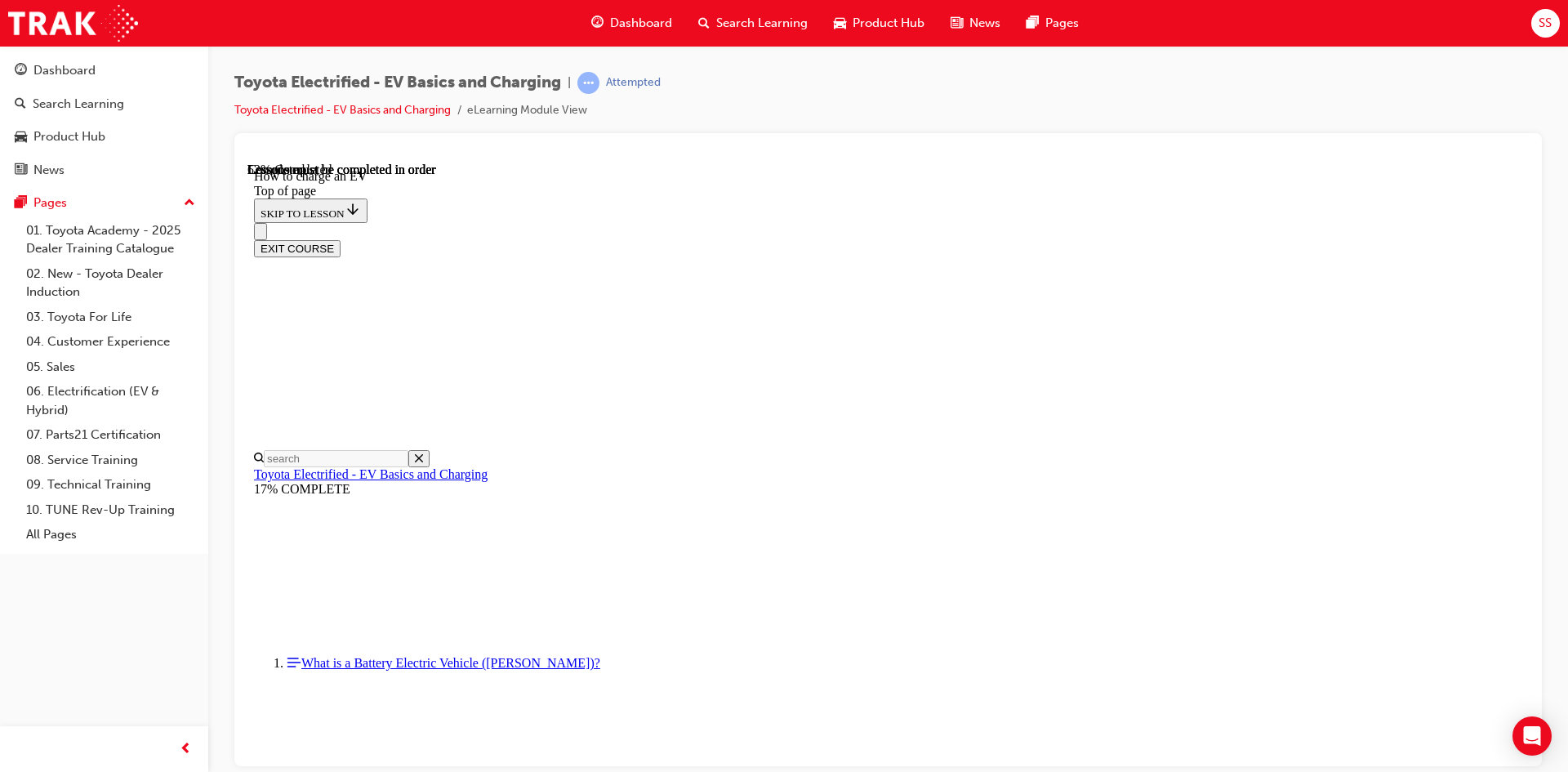
scroll to position [3154, 0]
drag, startPoint x: 684, startPoint y: 406, endPoint x: 687, endPoint y: 432, distance: 26.2
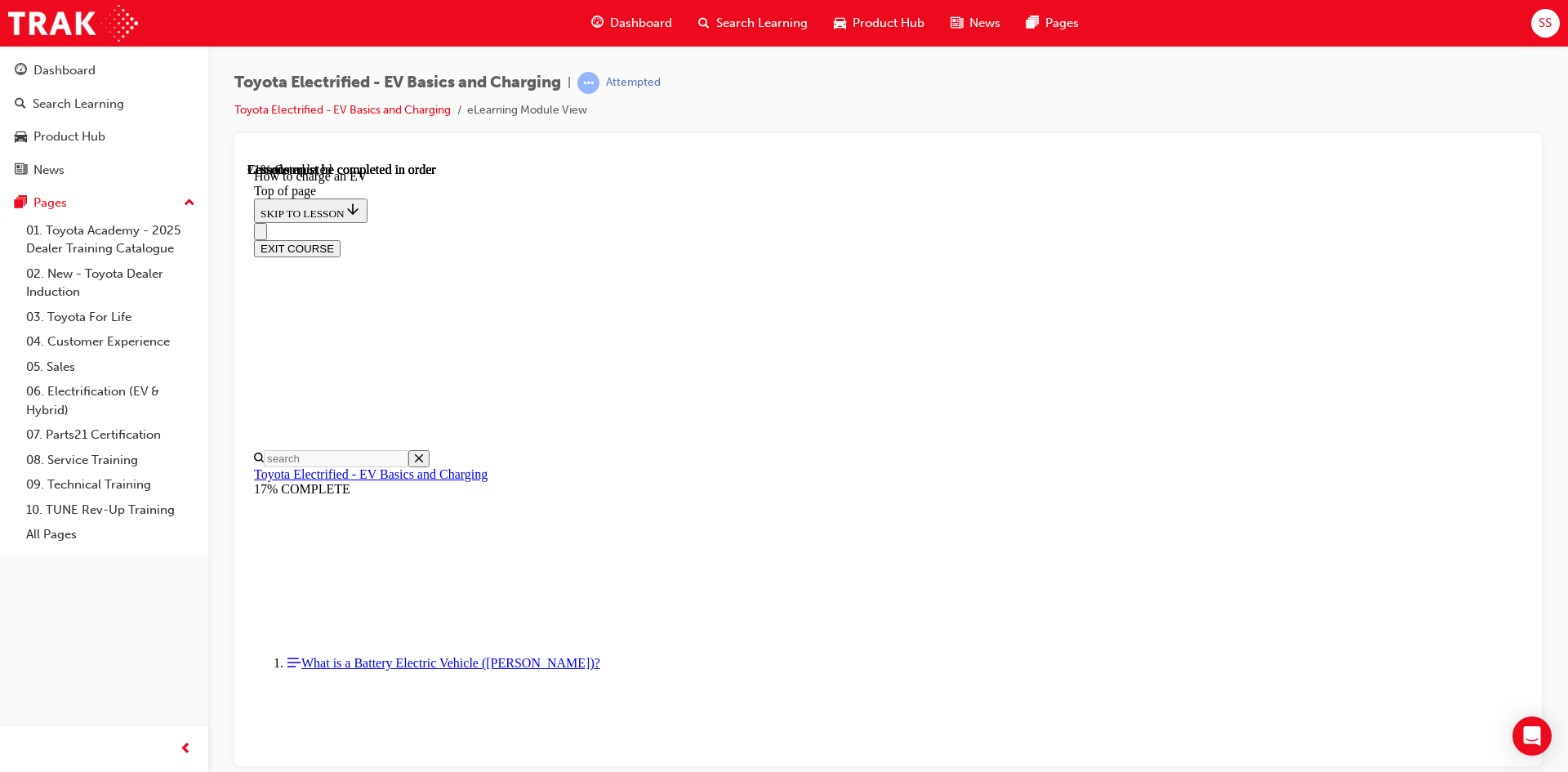
drag, startPoint x: 1100, startPoint y: 650, endPoint x: 1141, endPoint y: 648, distance: 41.0
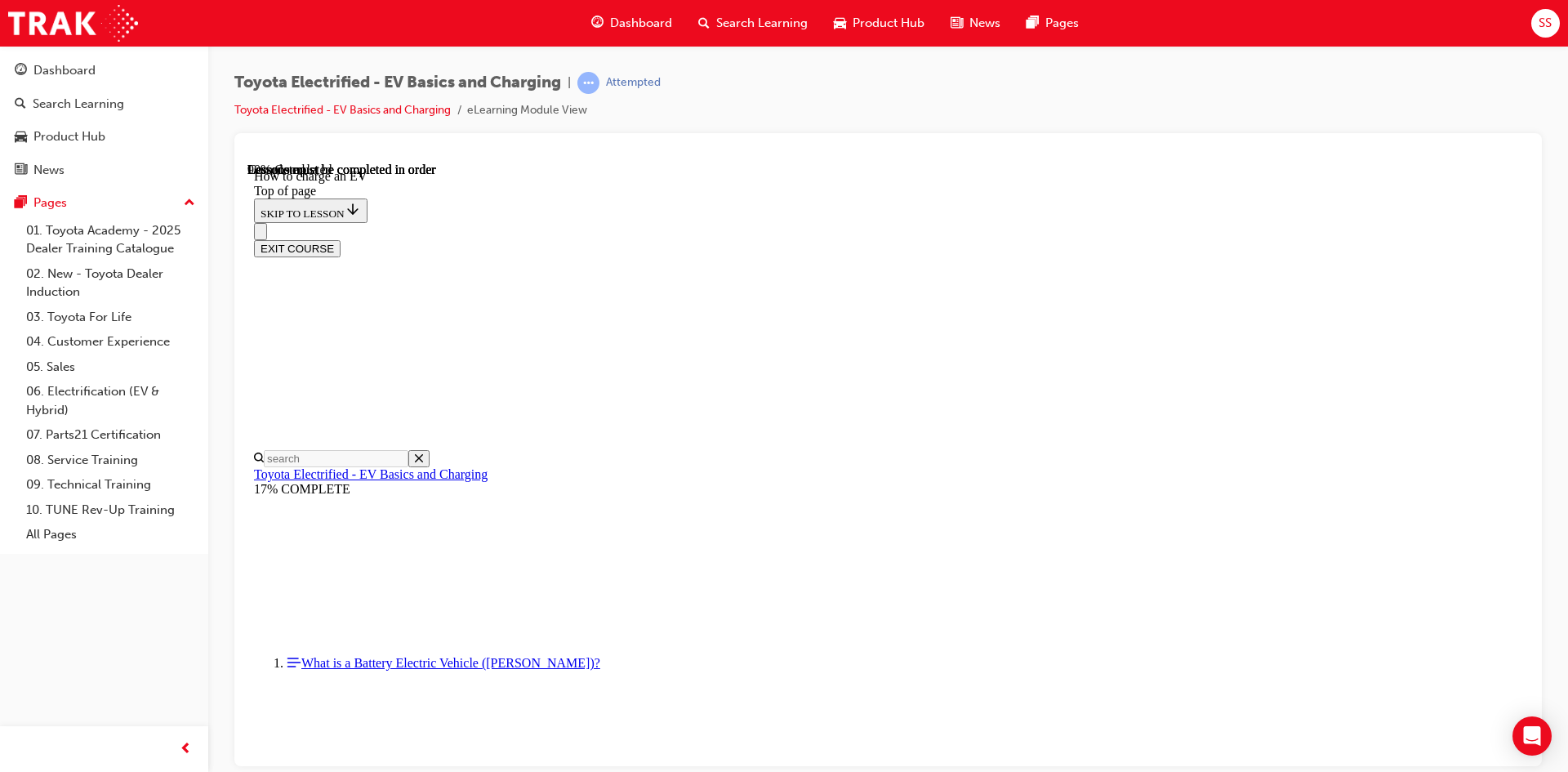
scroll to position [6803, 0]
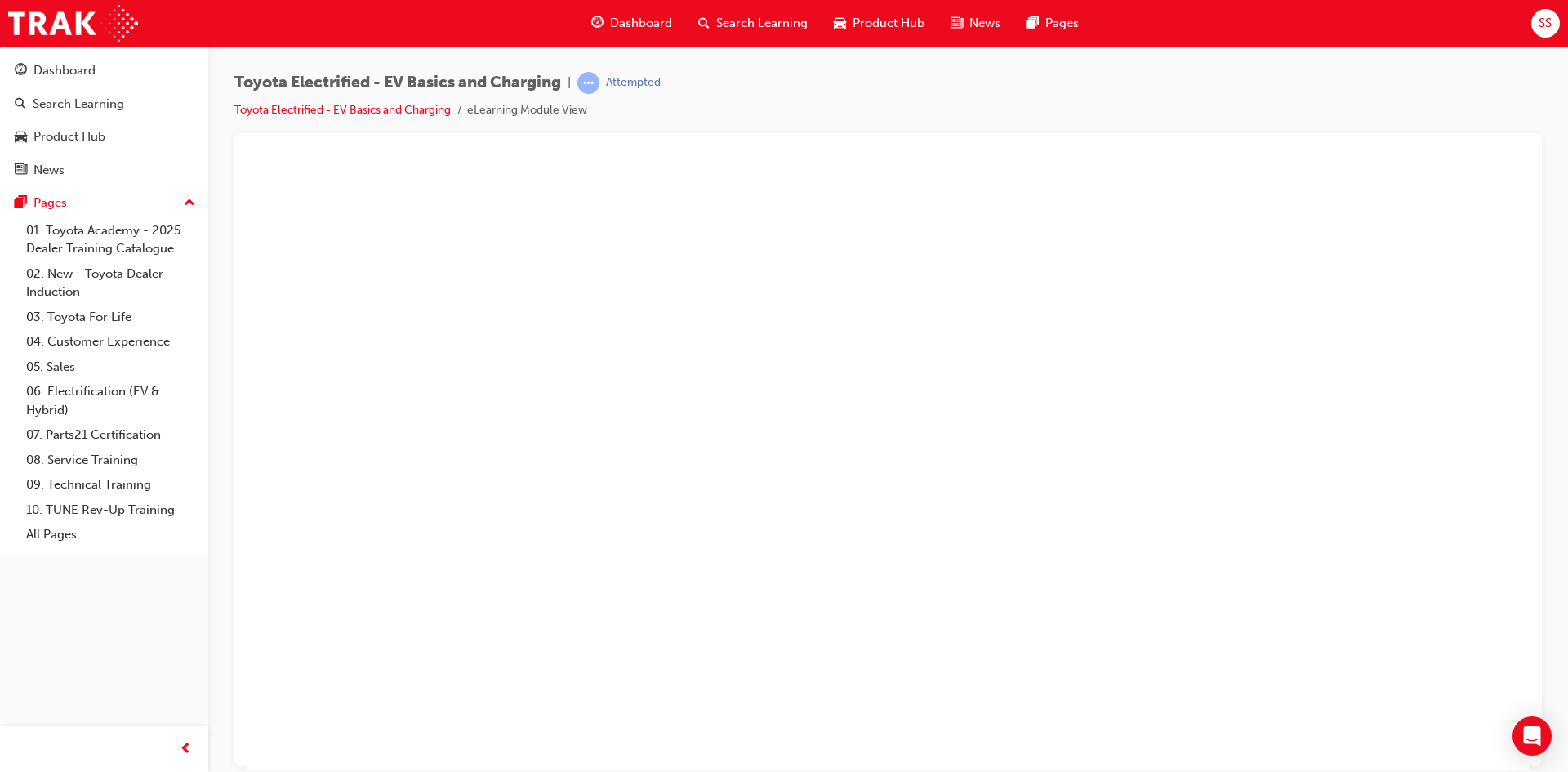
scroll to position [6800, 0]
click at [714, 422] on button "Unzoom image" at bounding box center [888, 465] width 1282 height 607
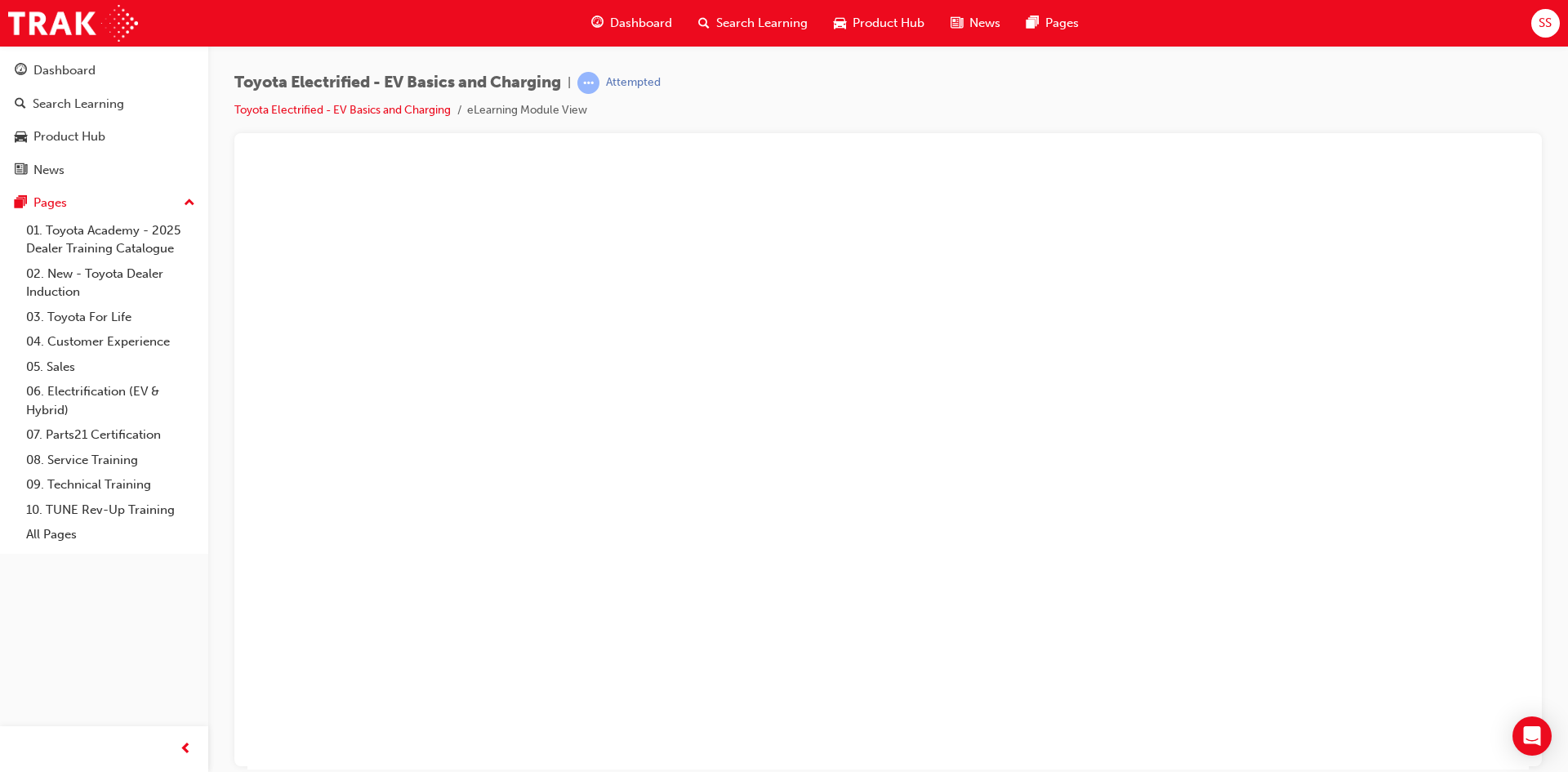
click at [930, 375] on button "Unzoom image" at bounding box center [888, 465] width 1282 height 607
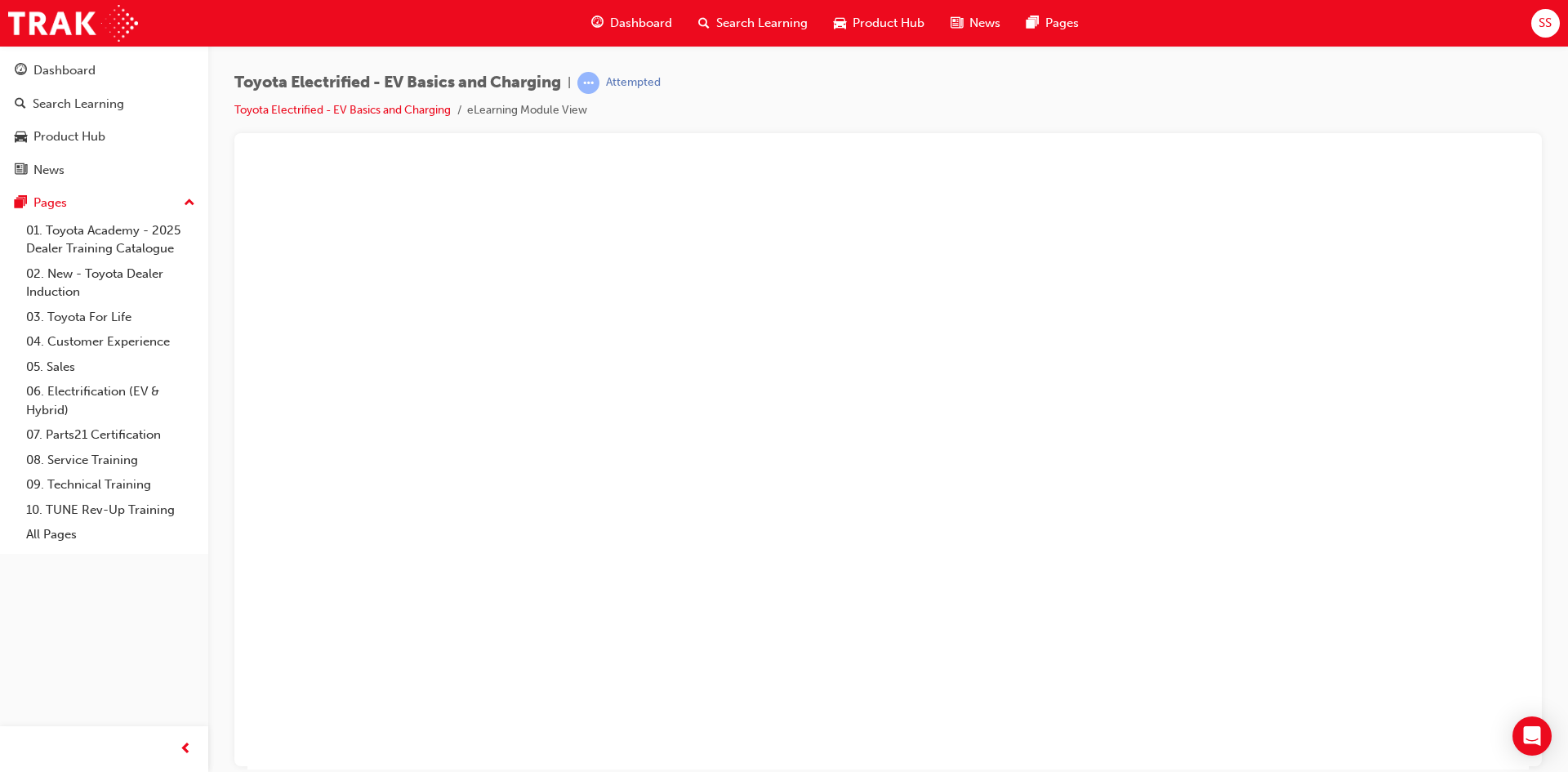
click at [1123, 385] on button "Unzoom image" at bounding box center [888, 465] width 1282 height 607
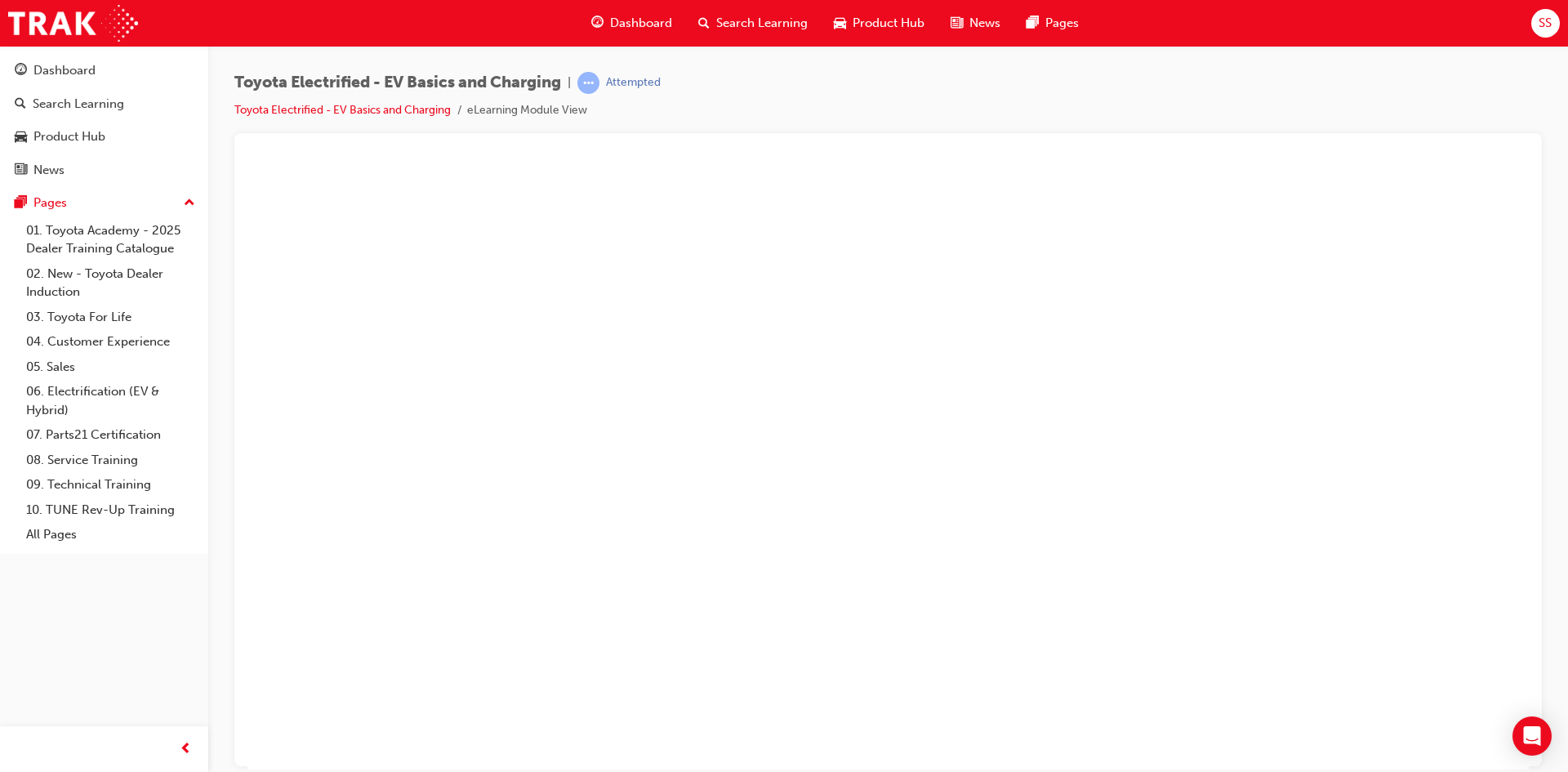
click at [1280, 384] on button "Unzoom image" at bounding box center [888, 465] width 1282 height 607
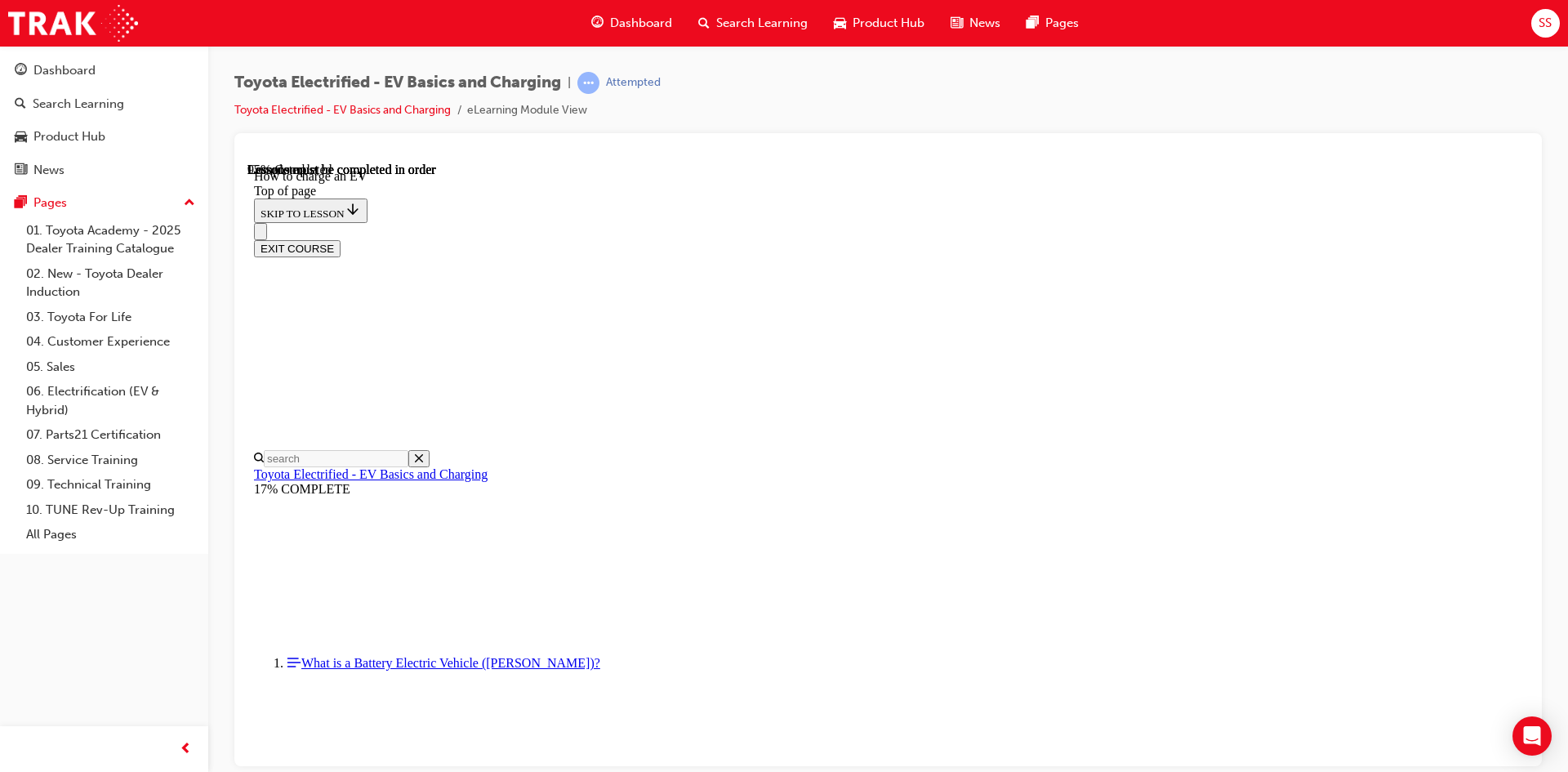
scroll to position [6555, 0]
drag, startPoint x: 1173, startPoint y: 439, endPoint x: 895, endPoint y: 454, distance: 278.4
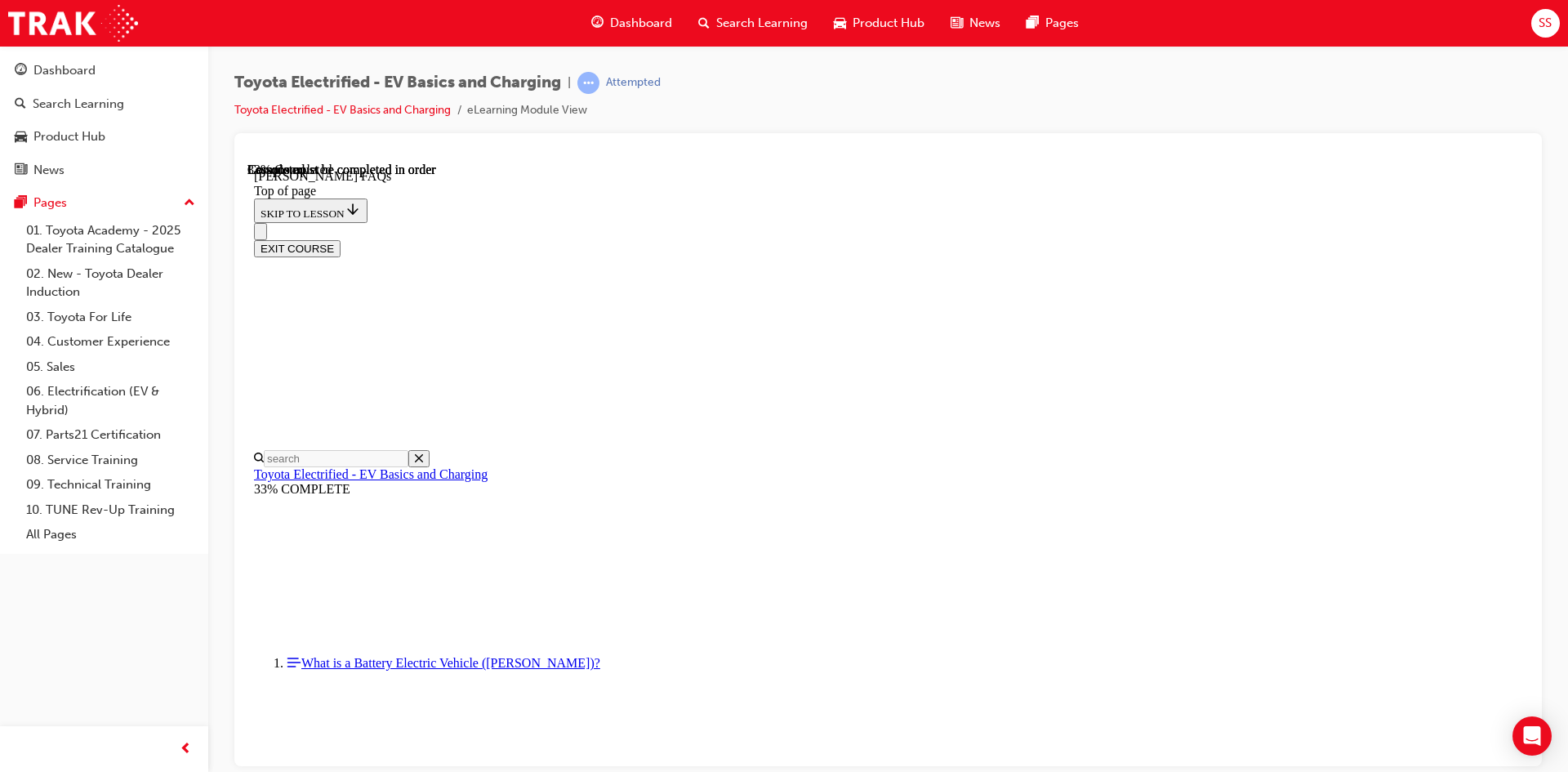
drag, startPoint x: 1218, startPoint y: 505, endPoint x: 1230, endPoint y: 443, distance: 63.2
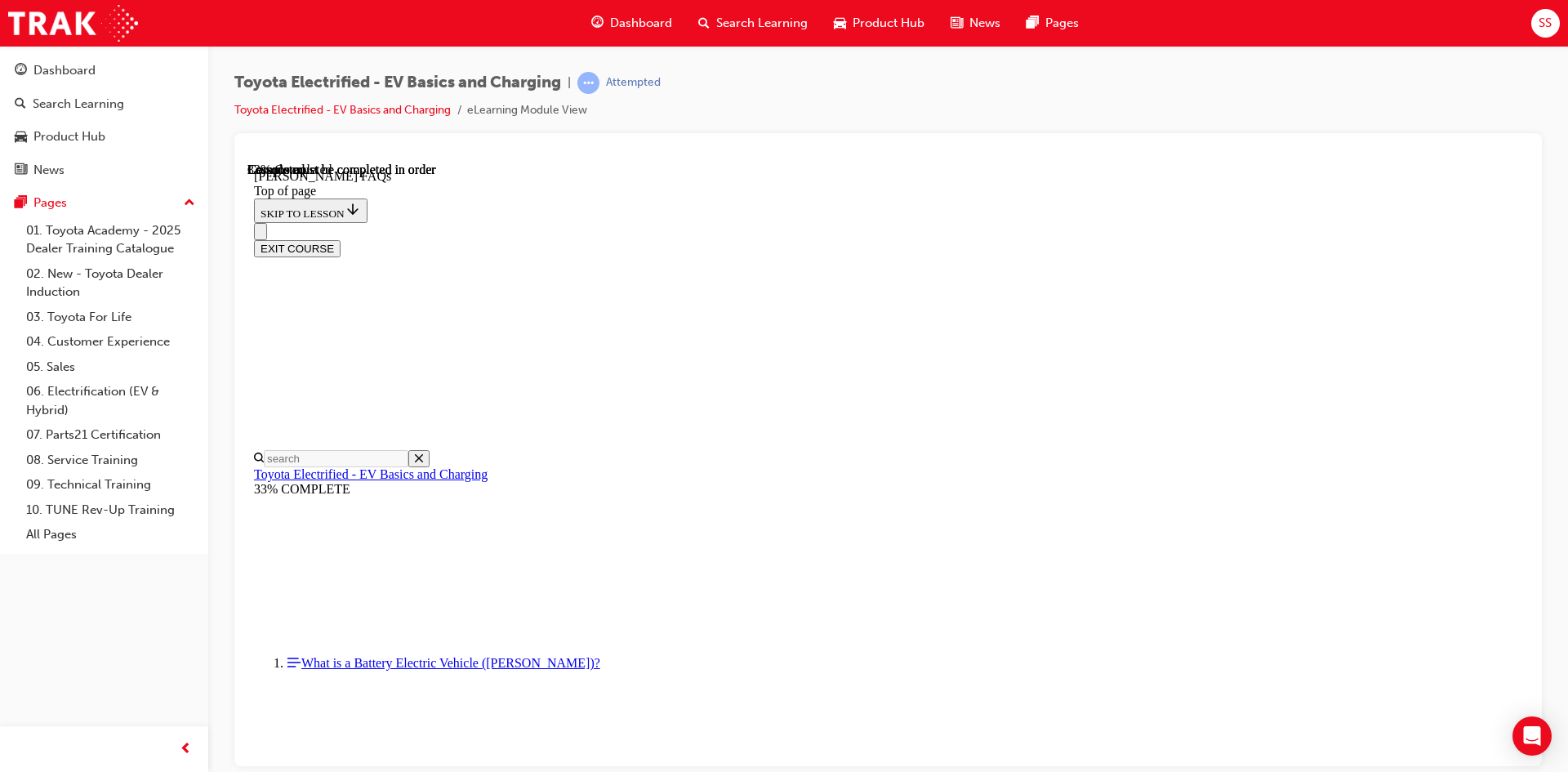
scroll to position [622, 0]
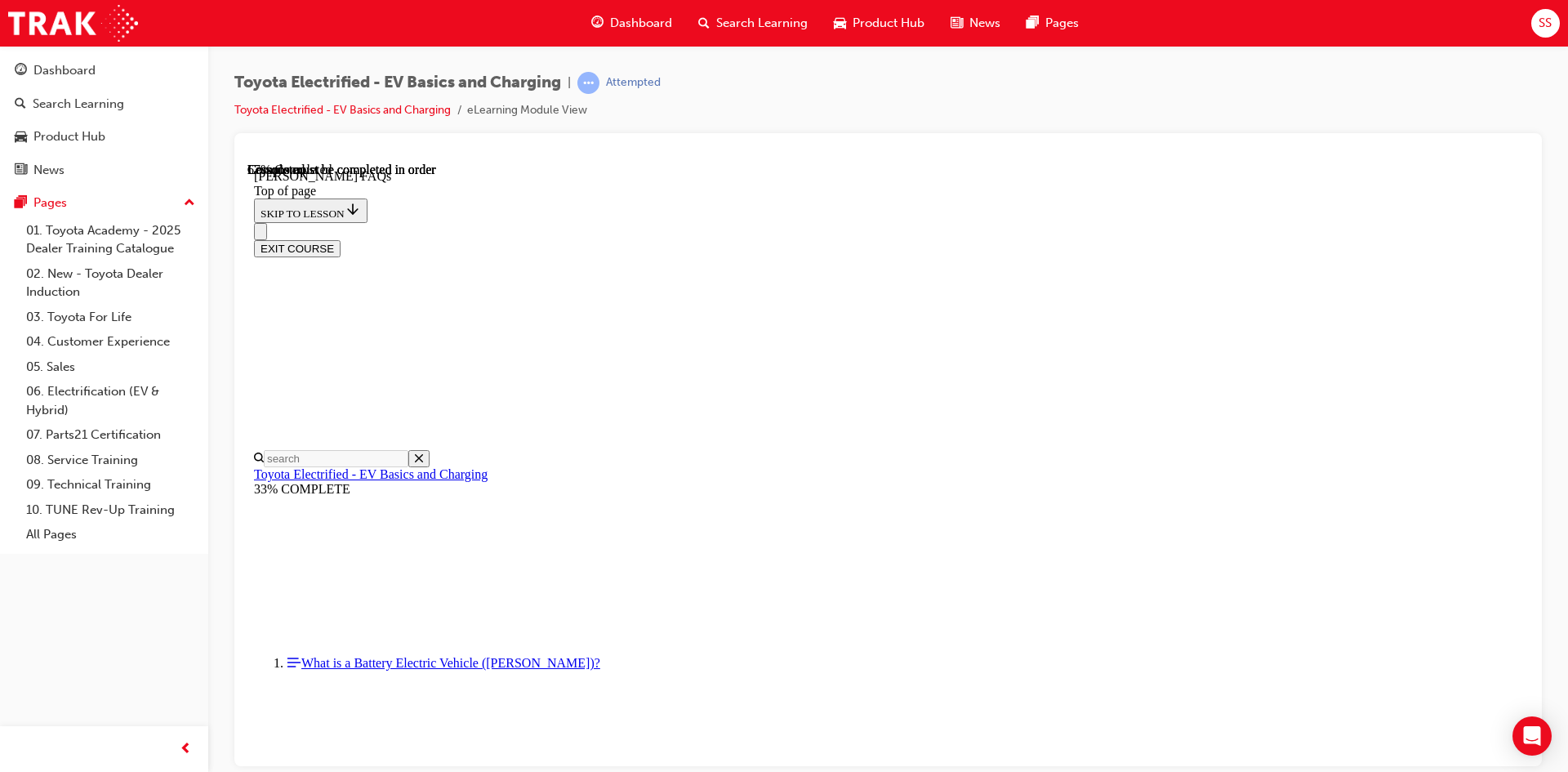
drag, startPoint x: 795, startPoint y: 344, endPoint x: 798, endPoint y: 354, distance: 10.4
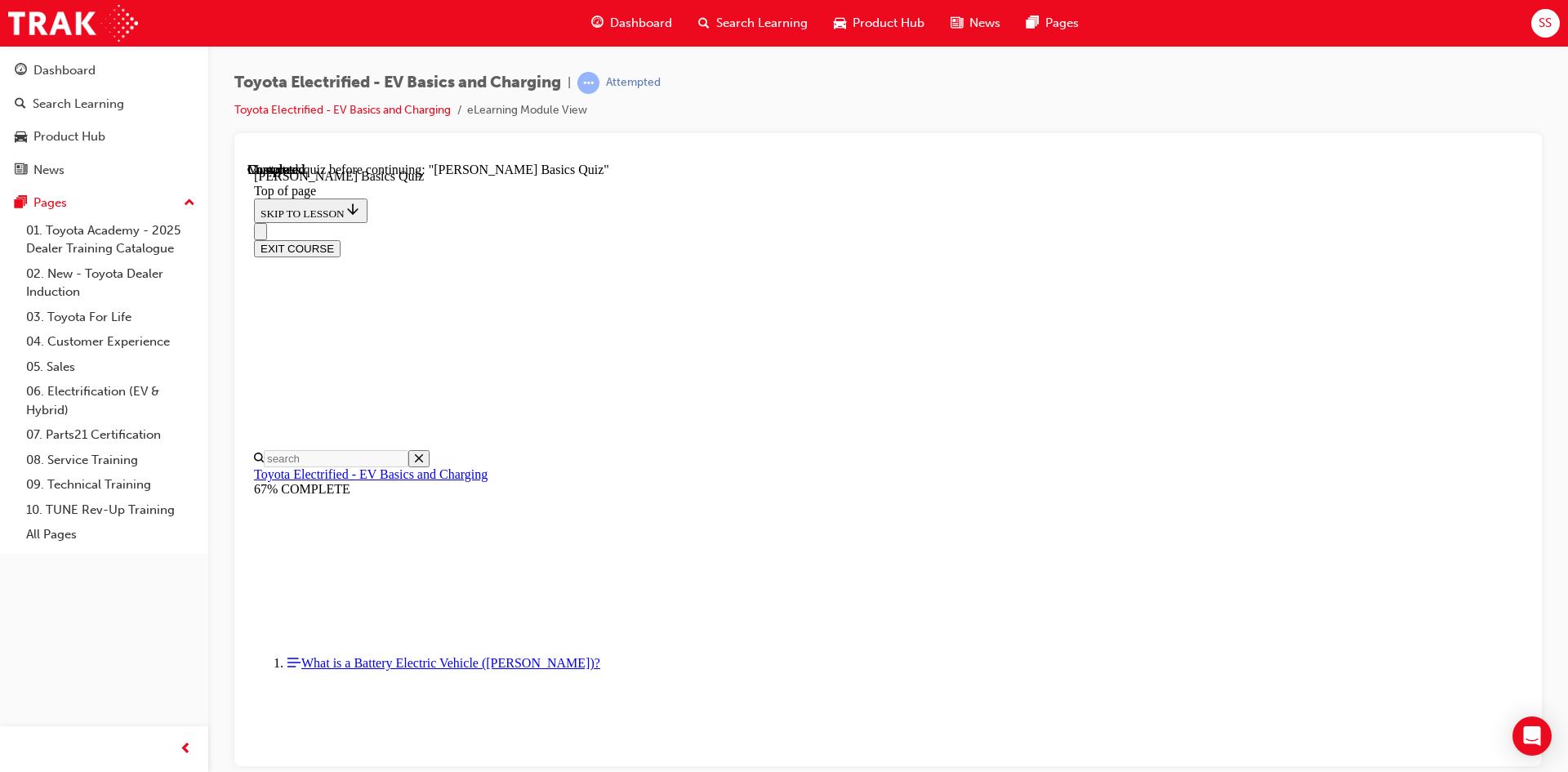
scroll to position [51, 0]
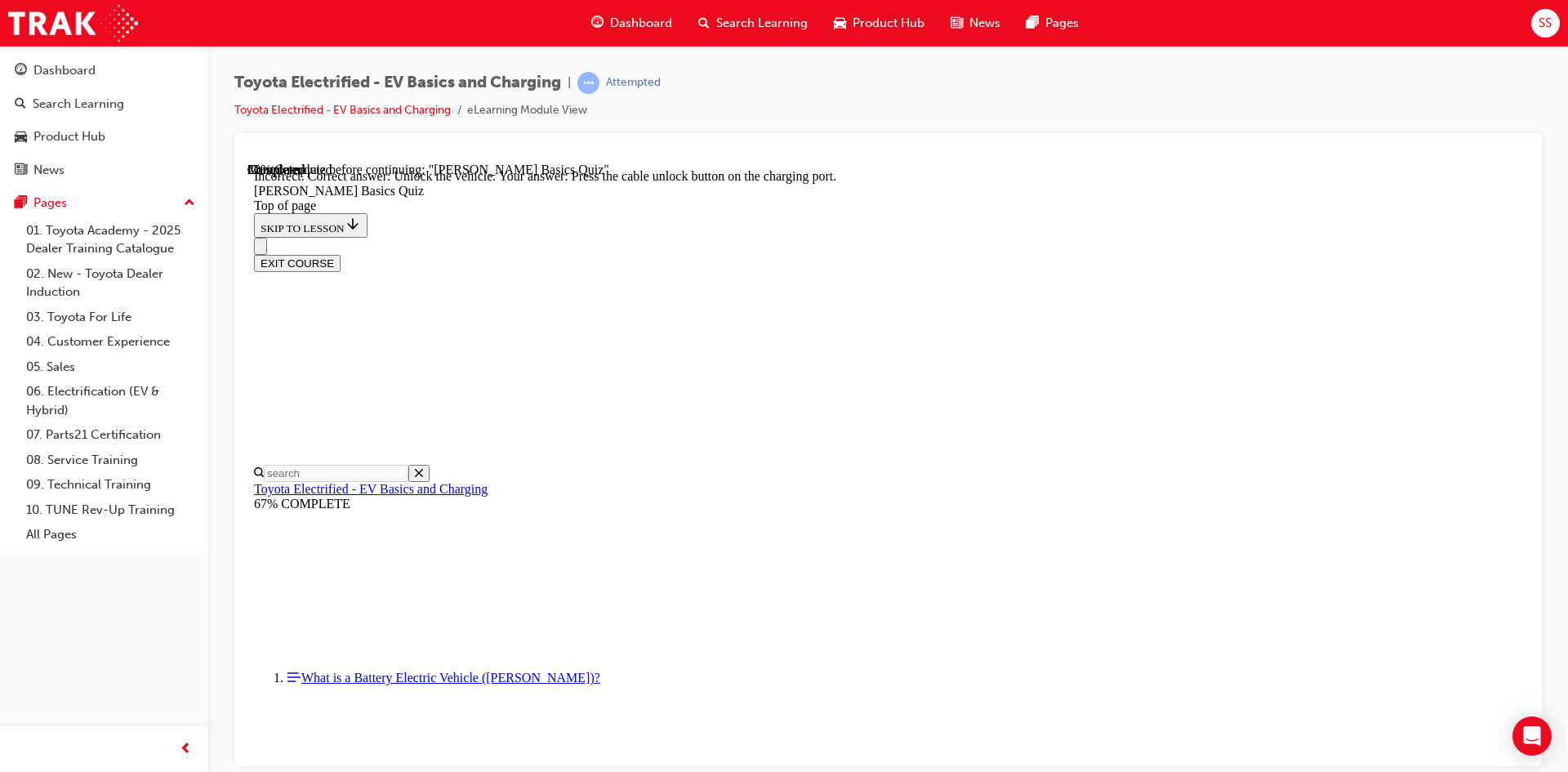
scroll to position [428, 0]
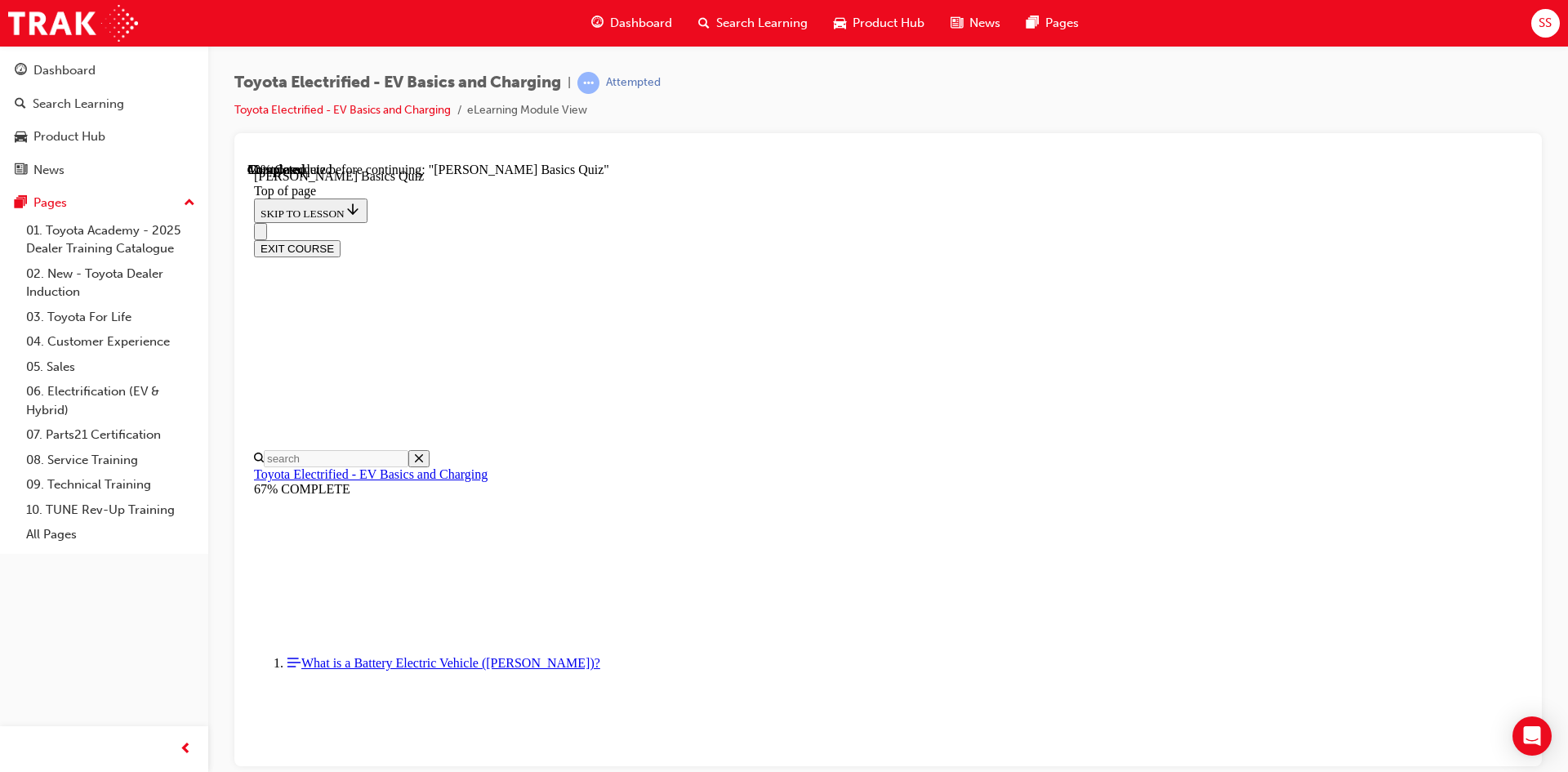
scroll to position [131, 0]
drag, startPoint x: 1242, startPoint y: 350, endPoint x: 1287, endPoint y: 357, distance: 45.5
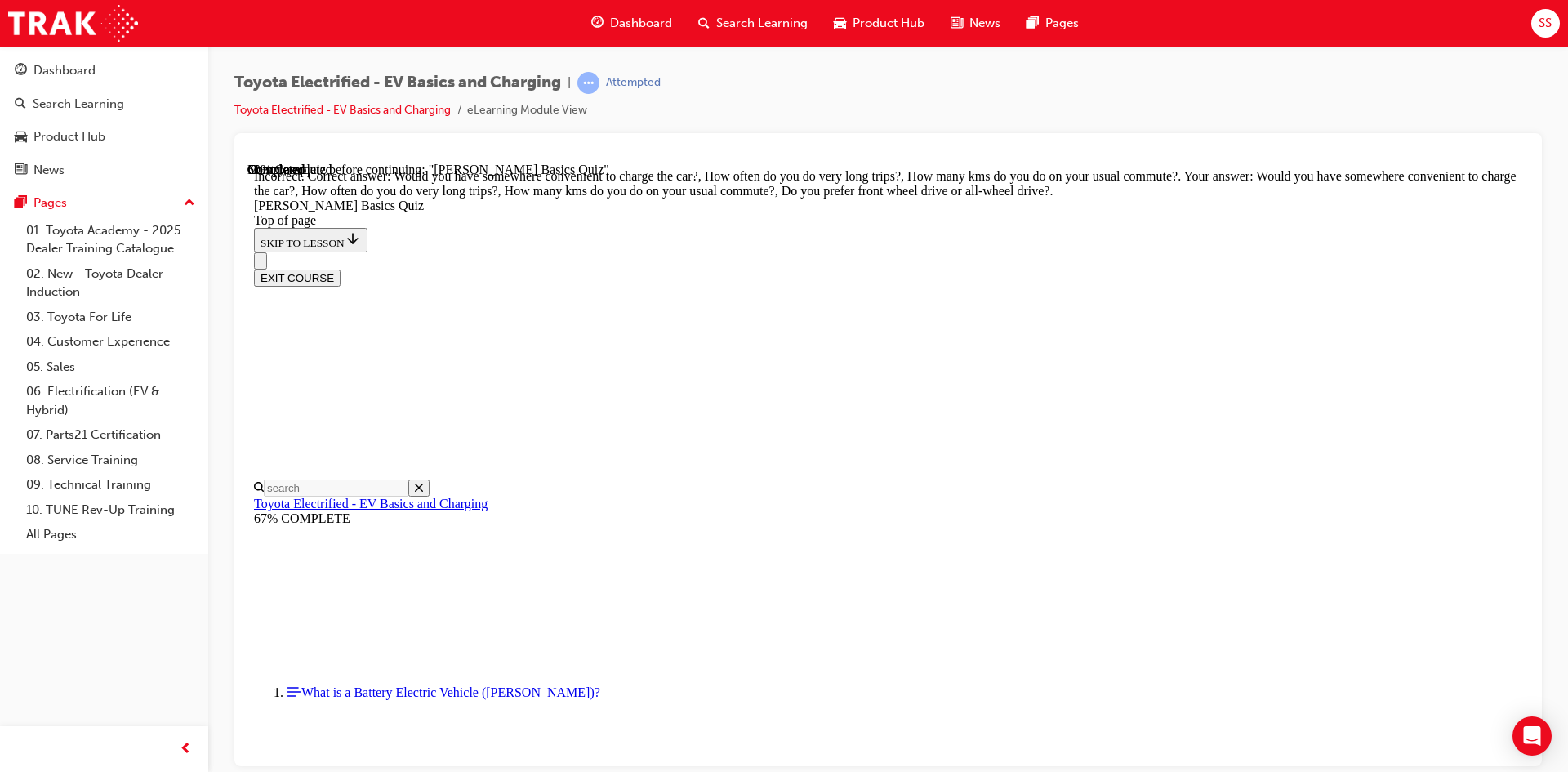
scroll to position [282, 0]
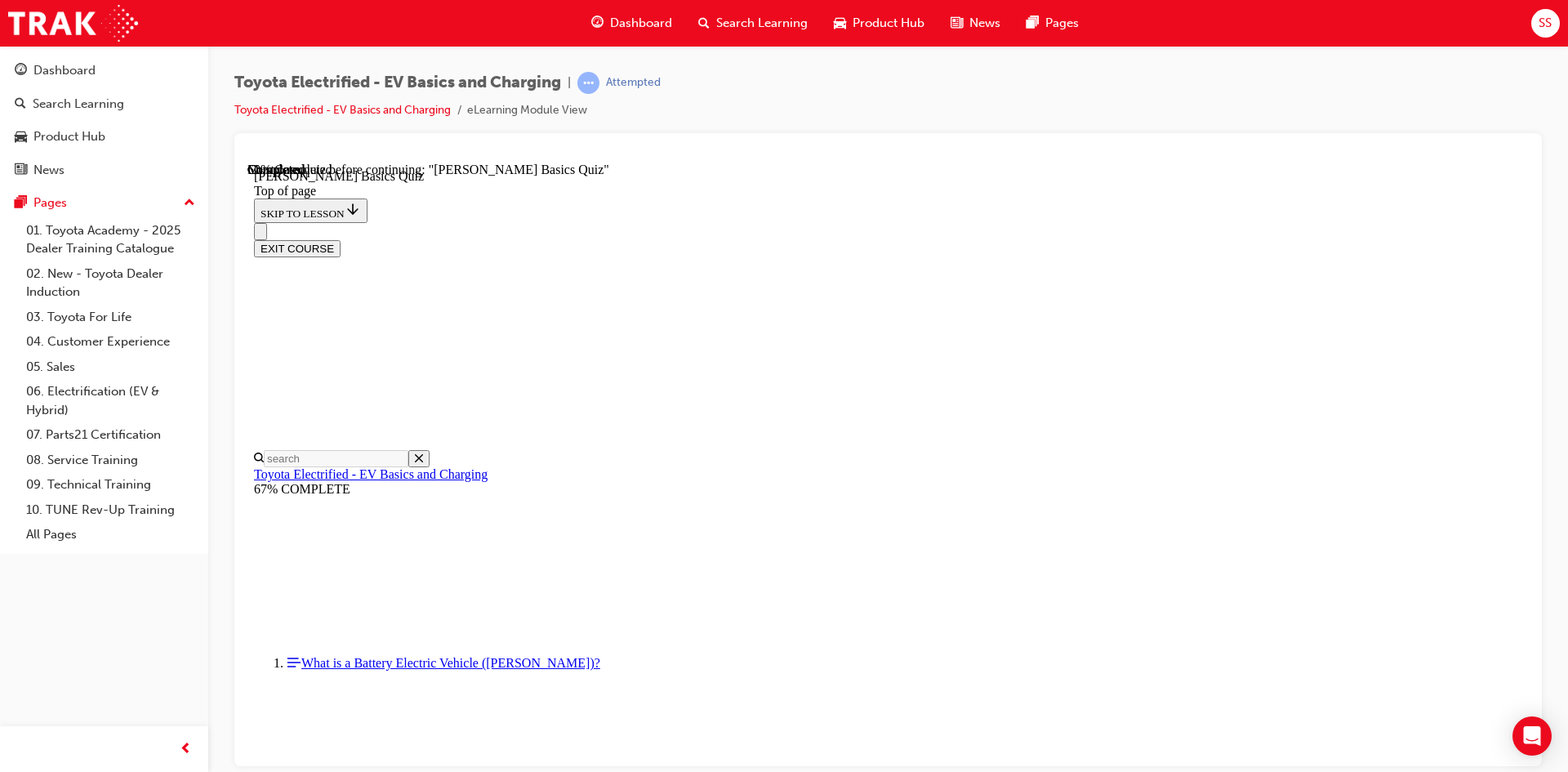
scroll to position [50, 0]
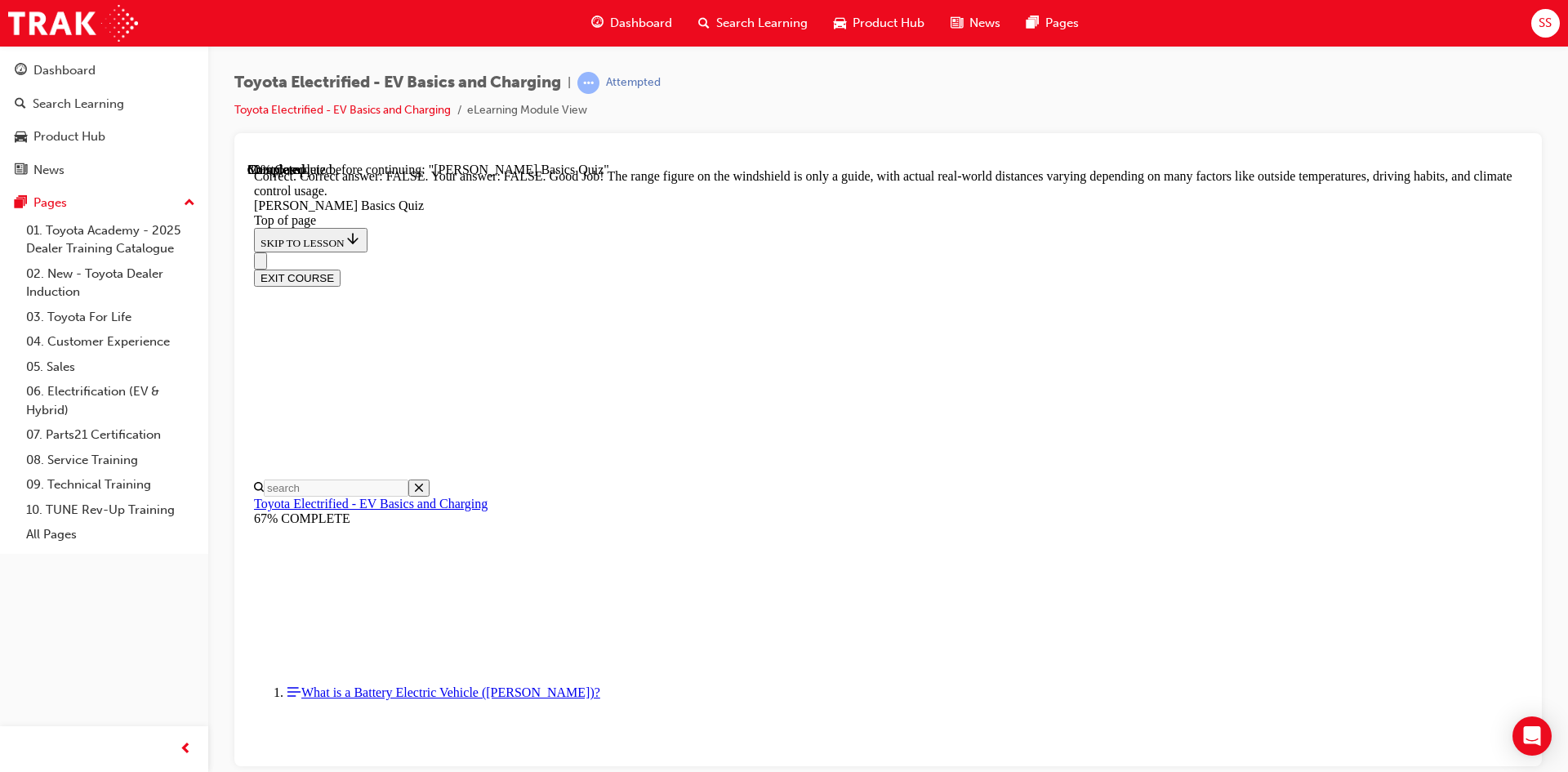
scroll to position [271, 0]
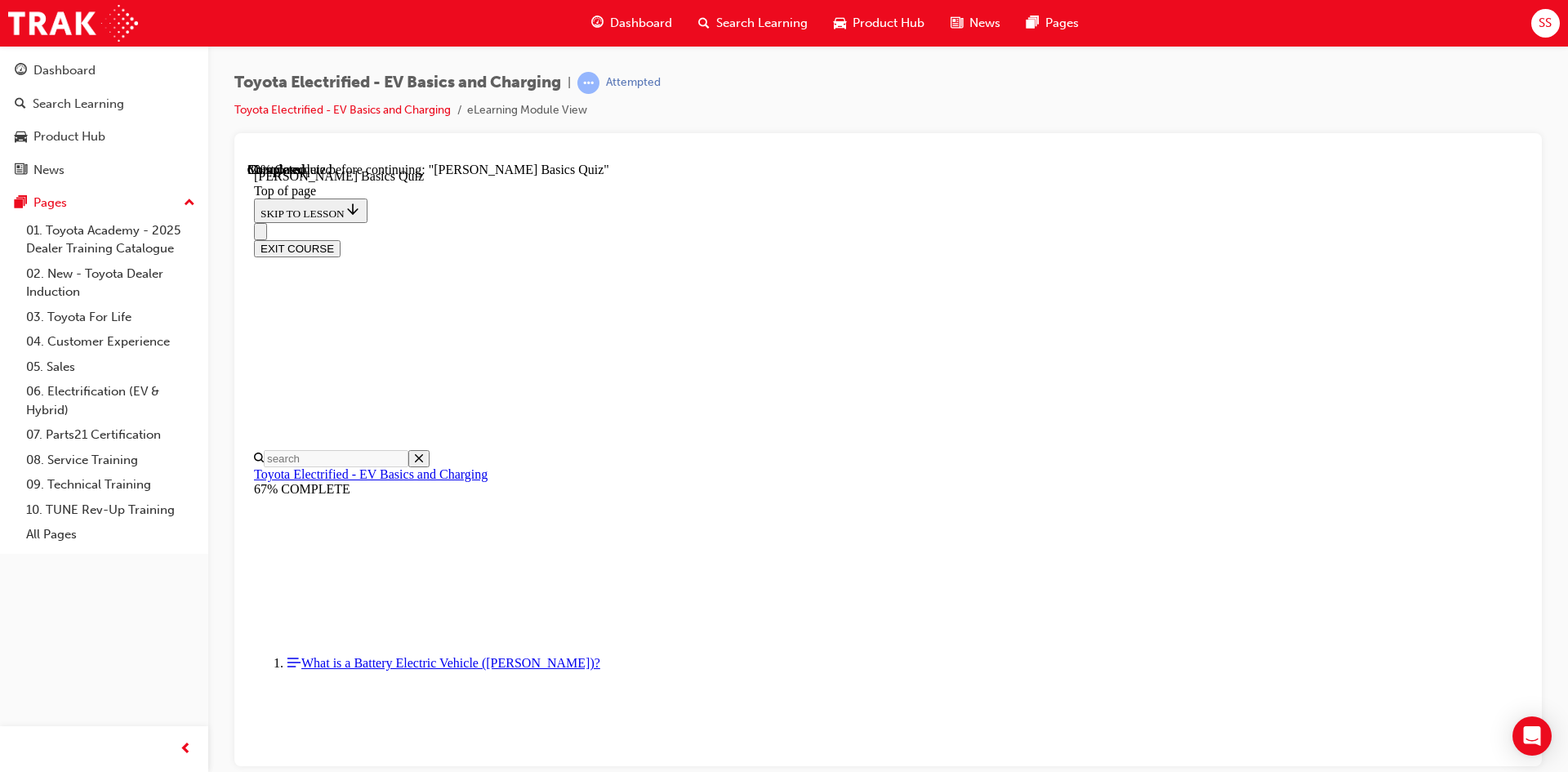
scroll to position [50, 0]
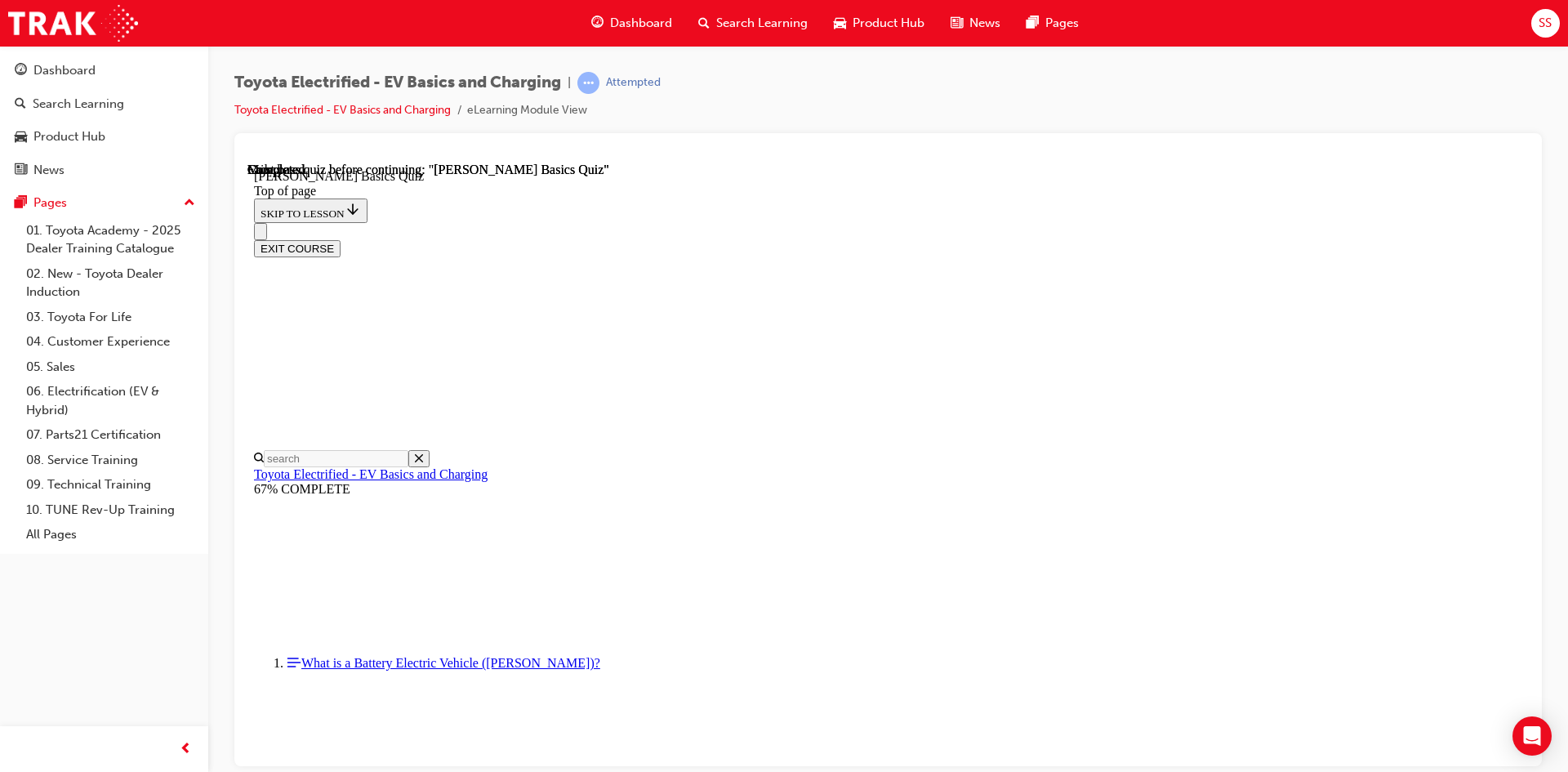
scroll to position [280, 0]
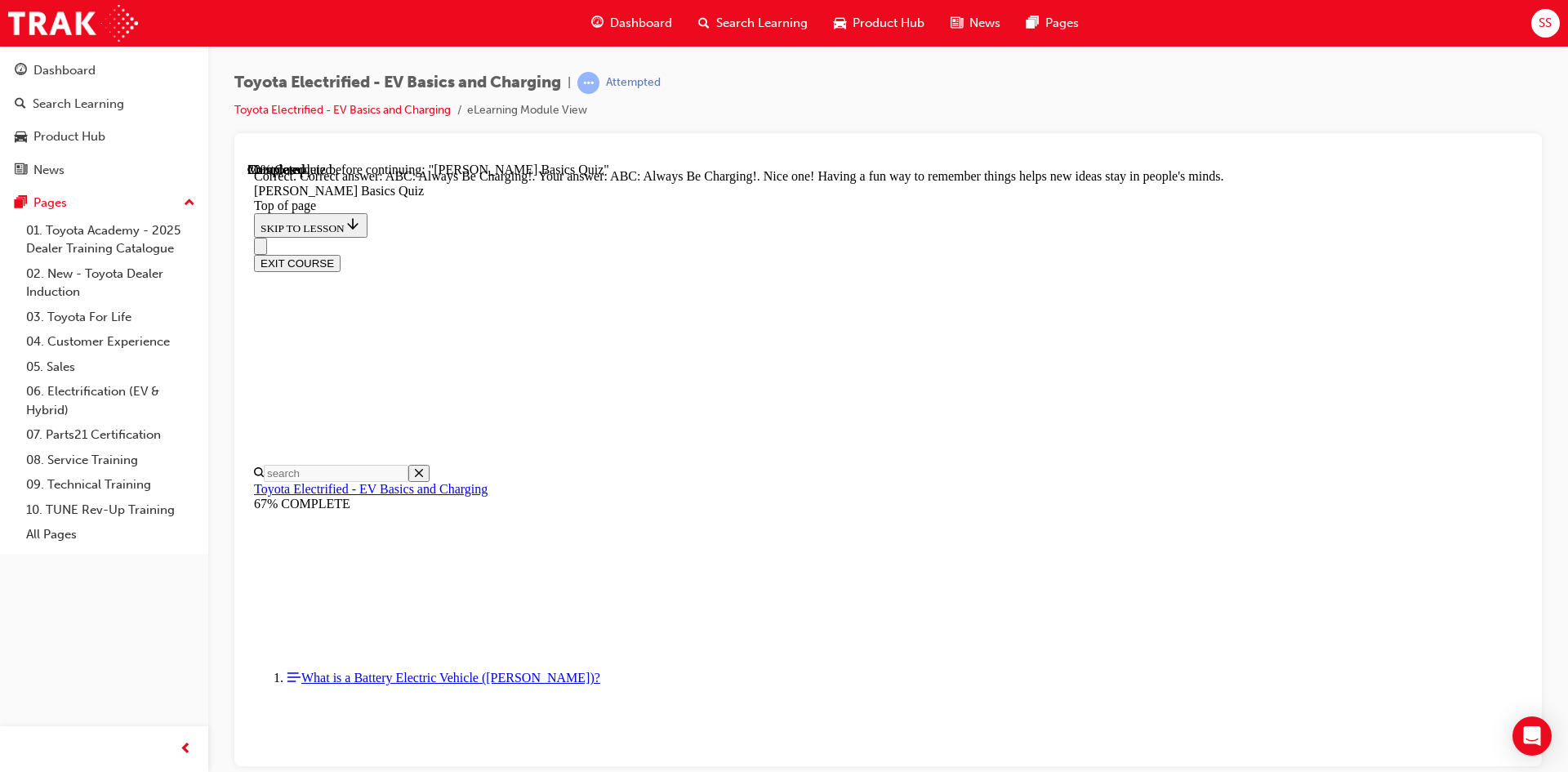
drag, startPoint x: 906, startPoint y: 558, endPoint x: 906, endPoint y: 567, distance: 9.0
drag, startPoint x: 918, startPoint y: 688, endPoint x: 960, endPoint y: 622, distance: 78.2
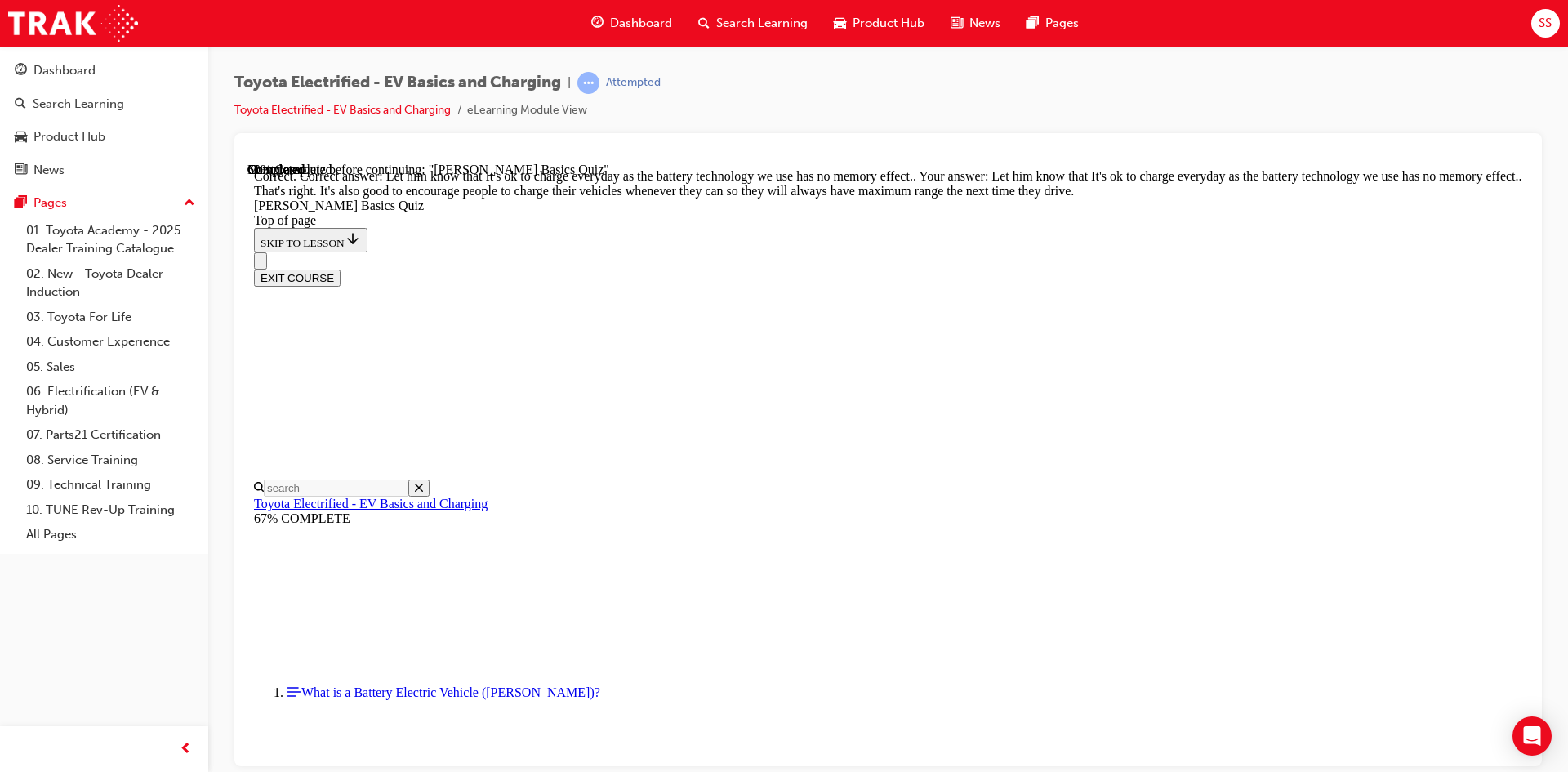
scroll to position [303, 0]
drag, startPoint x: 994, startPoint y: 669, endPoint x: 992, endPoint y: 678, distance: 9.2
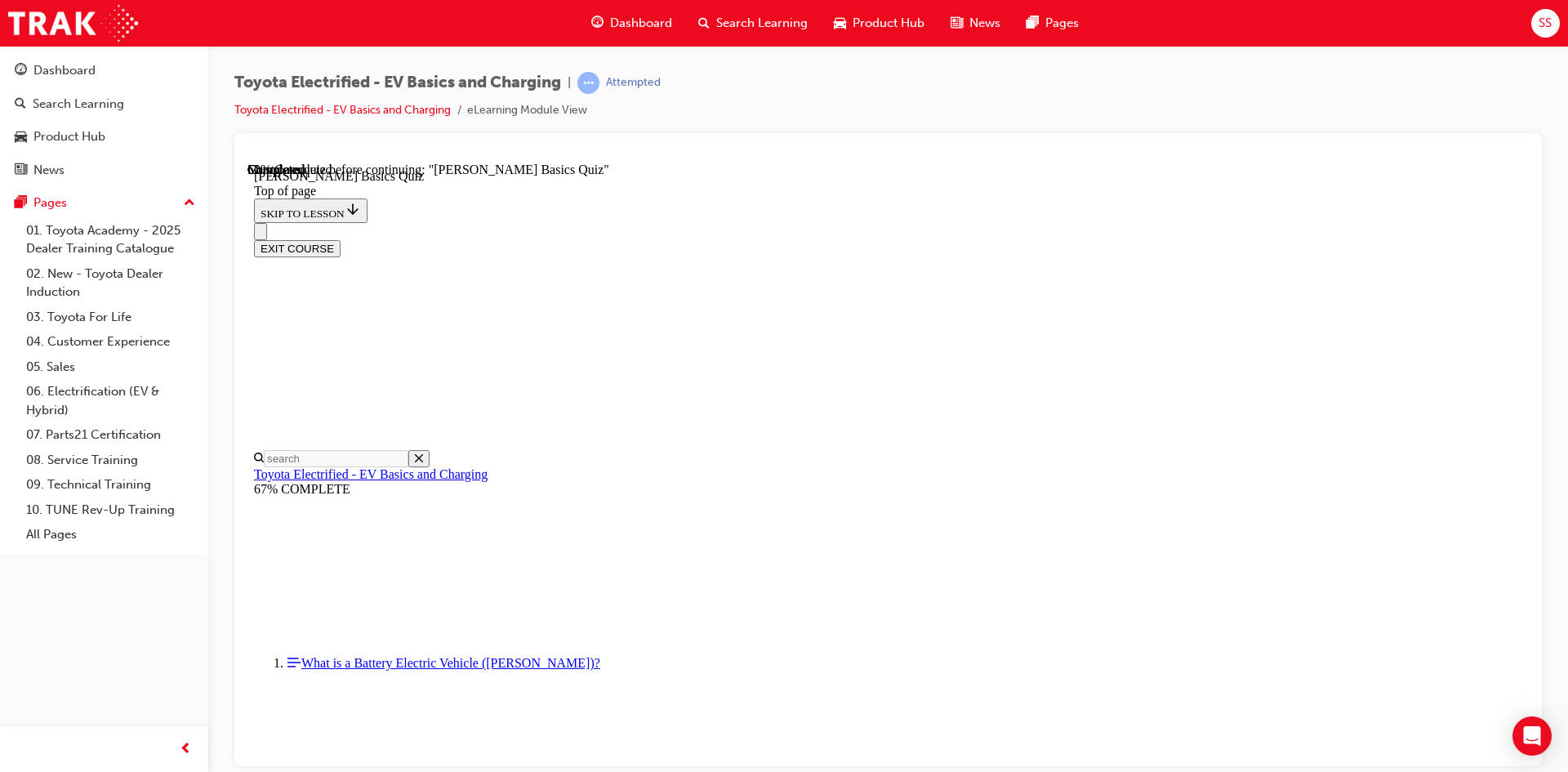
scroll to position [295, 0]
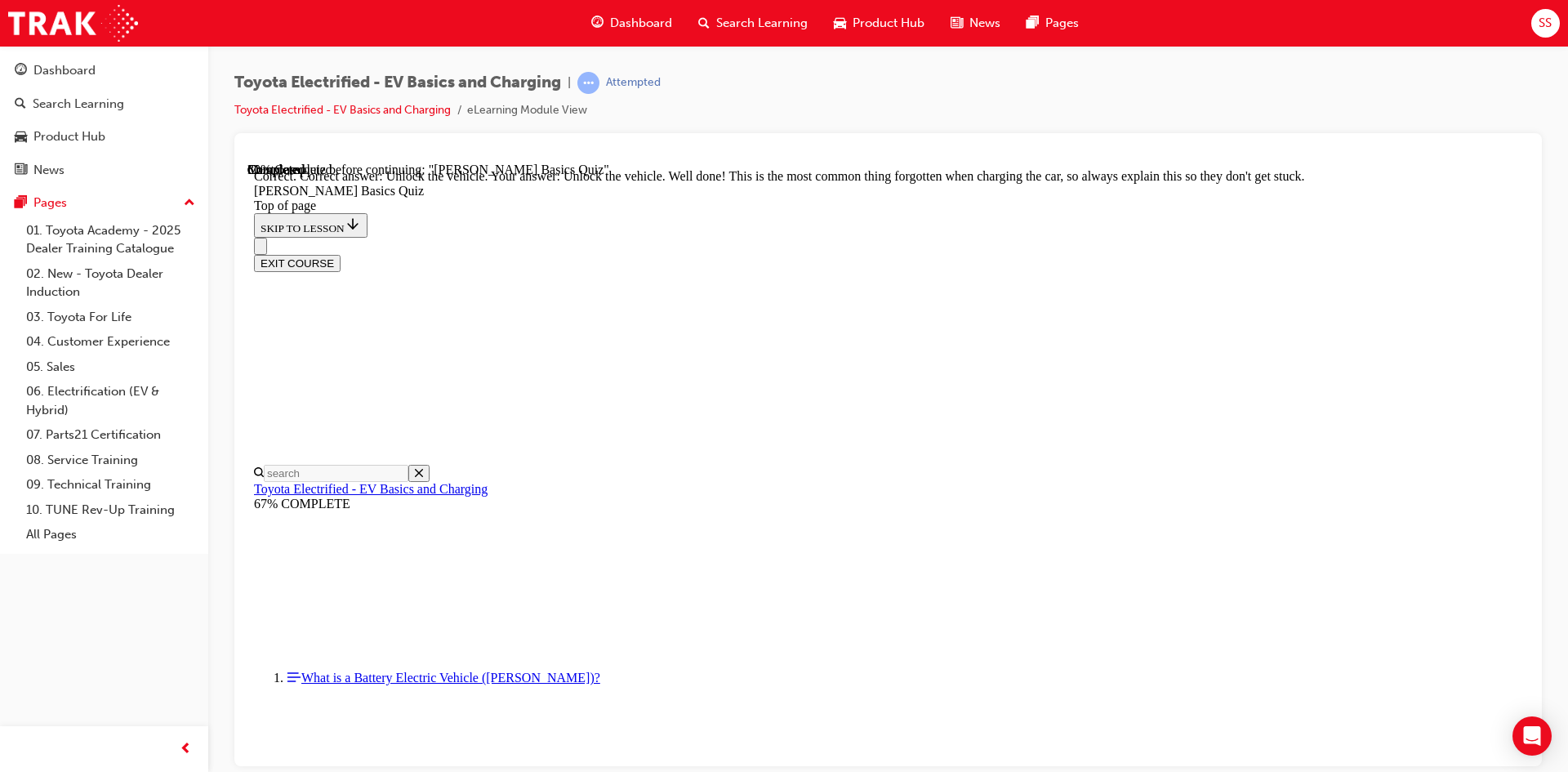
scroll to position [528, 0]
drag, startPoint x: 989, startPoint y: 674, endPoint x: 1001, endPoint y: 692, distance: 21.6
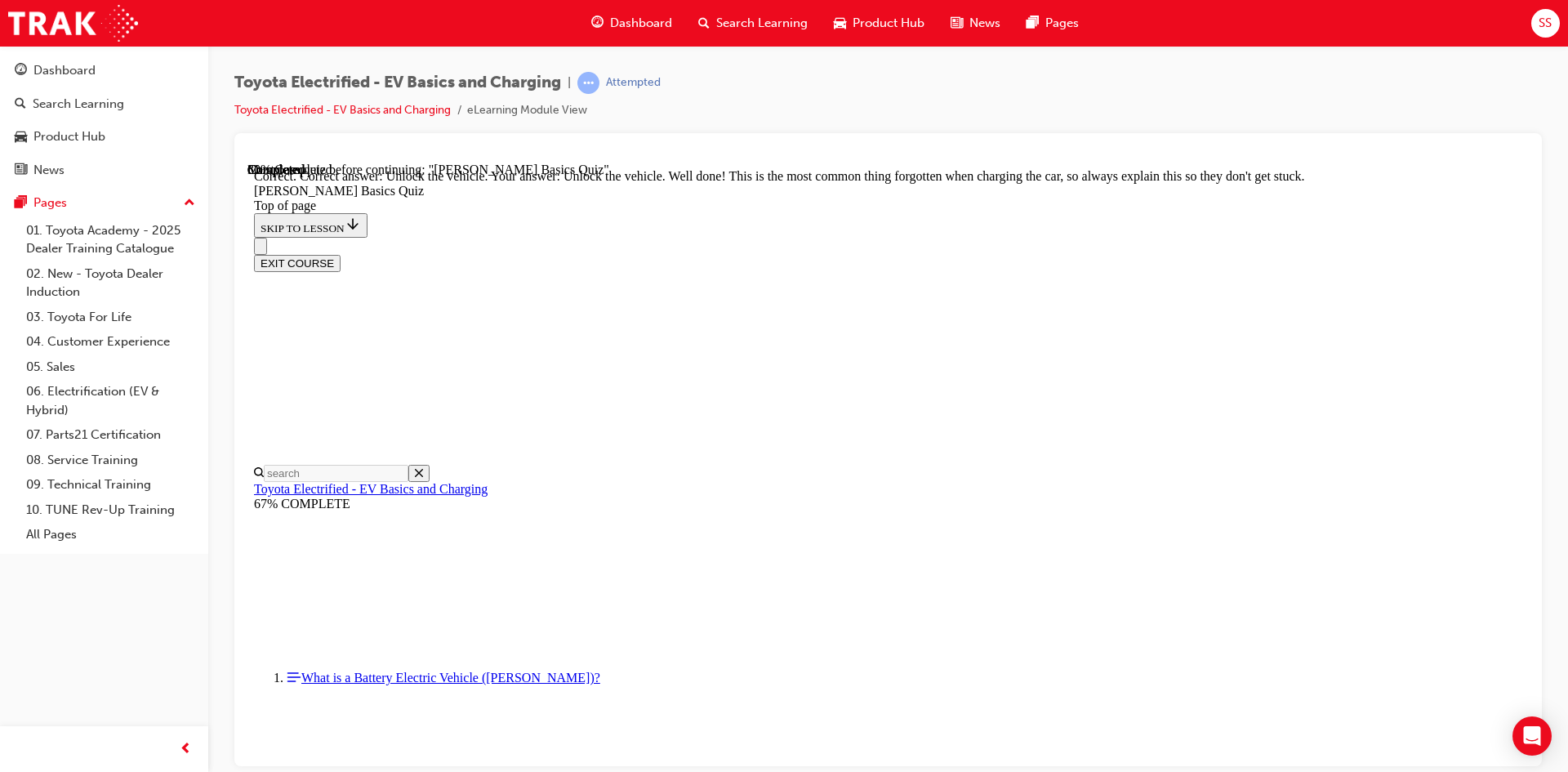
scroll to position [50, 0]
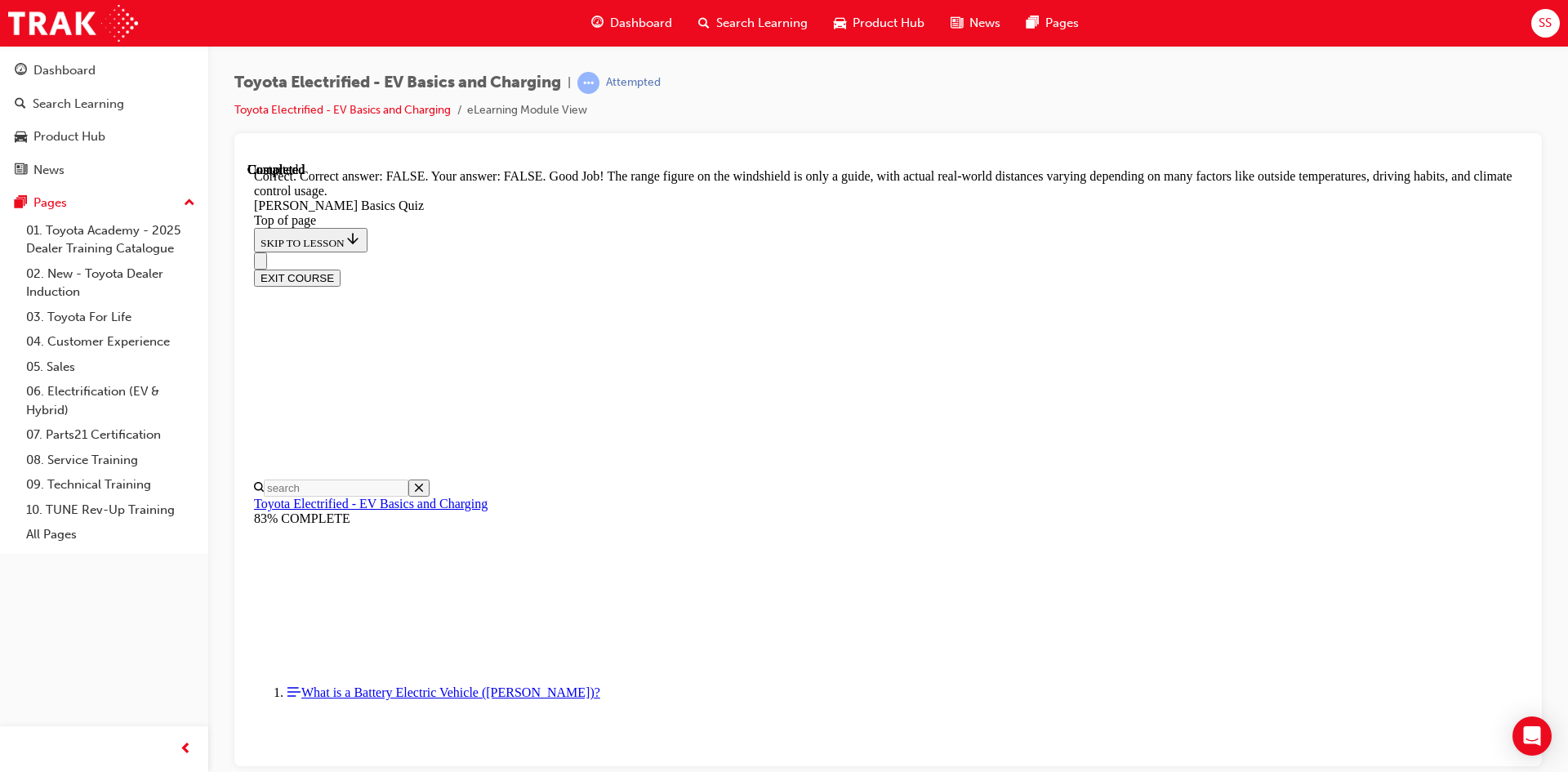
drag, startPoint x: 1030, startPoint y: 648, endPoint x: 1019, endPoint y: 699, distance: 52.2
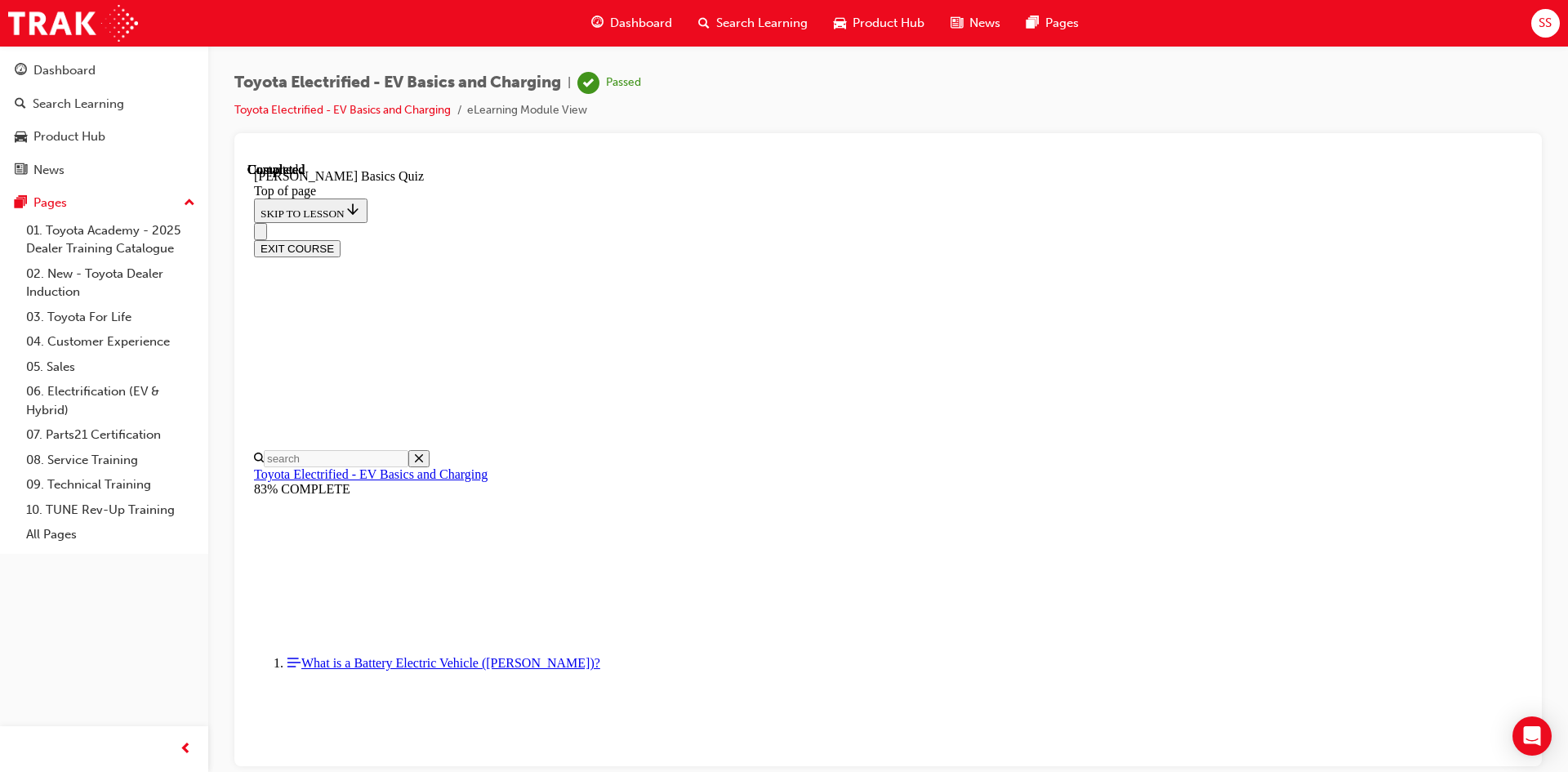
scroll to position [280, 0]
click at [341, 239] on button "EXIT COURSE" at bounding box center [298, 248] width 86 height 17
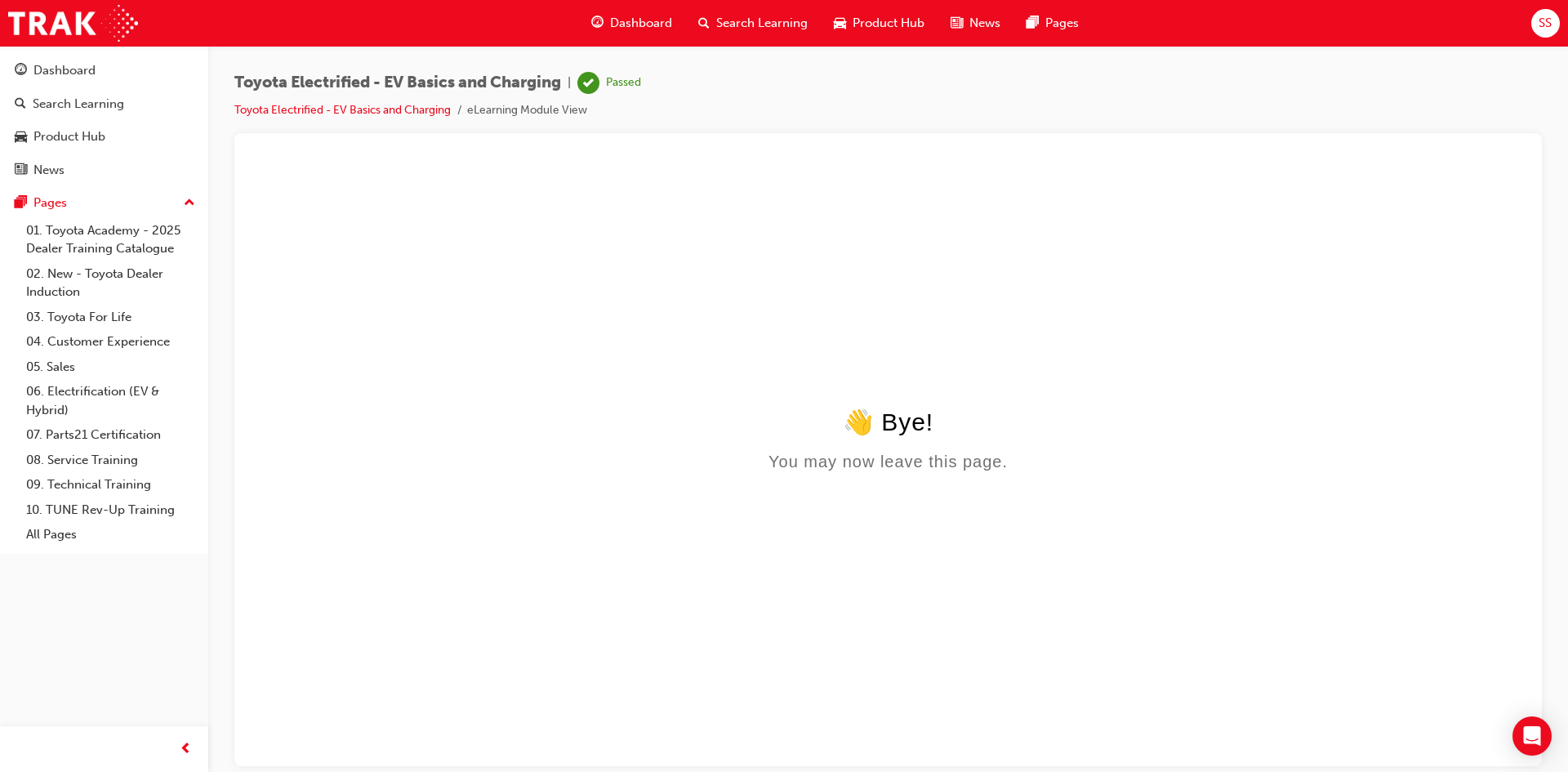
scroll to position [0, 0]
click at [664, 33] on div "Dashboard" at bounding box center [632, 23] width 107 height 34
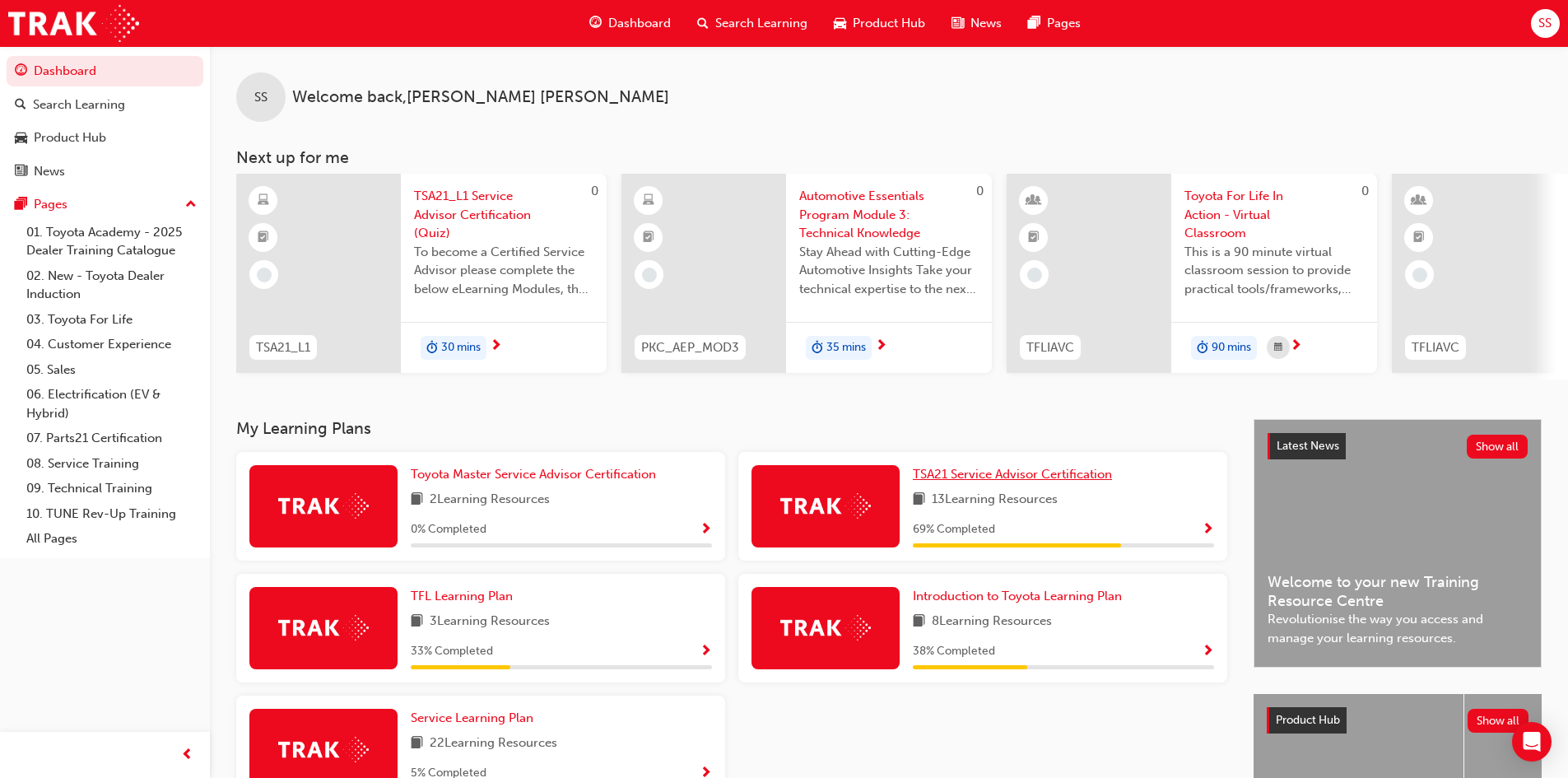
click at [1056, 482] on span "TSA21 Service Advisor Certification" at bounding box center [1012, 474] width 200 height 15
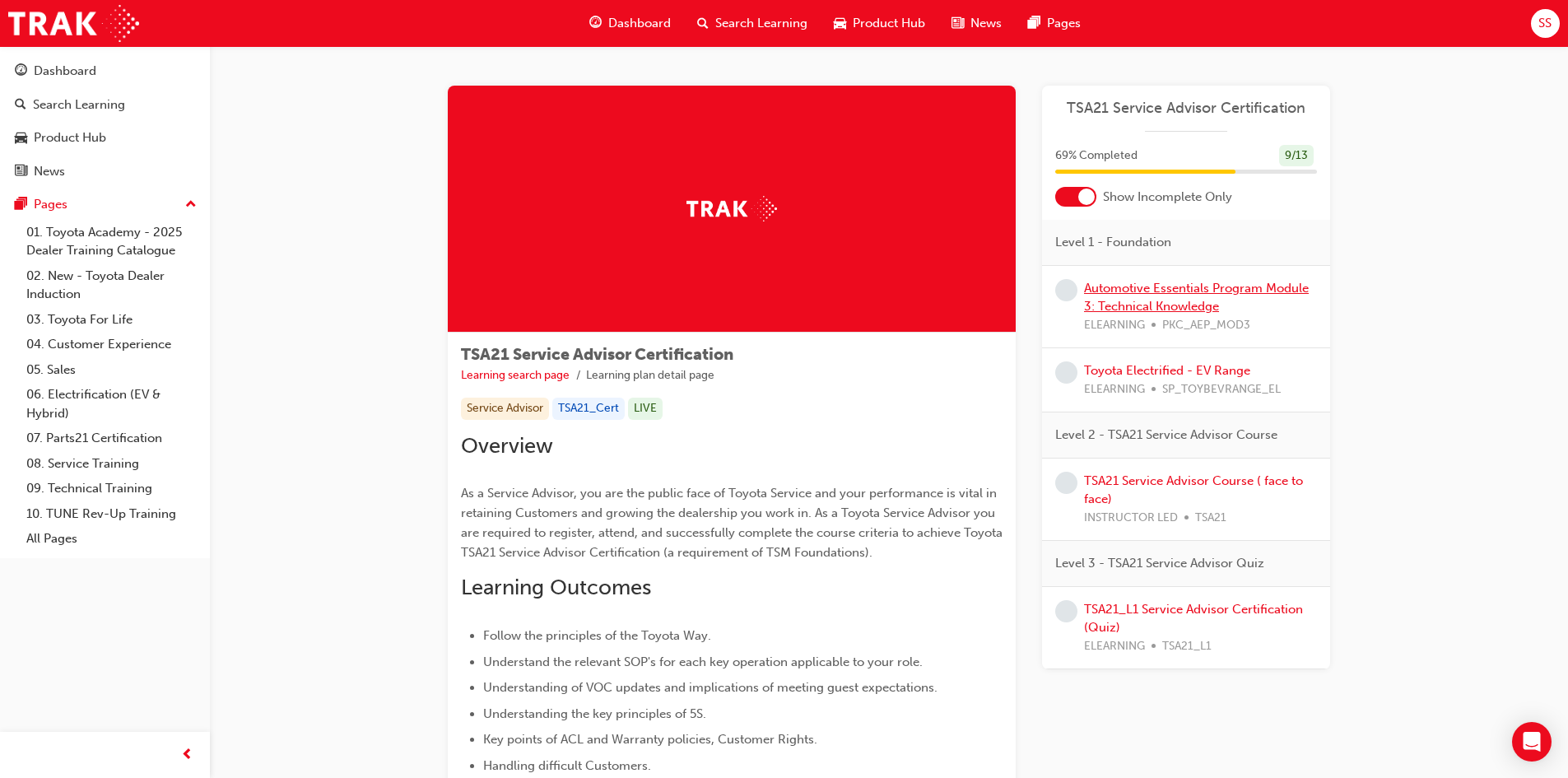
click at [1179, 294] on link "Automotive Essentials Program Module 3: Technical Knowledge" at bounding box center [1197, 297] width 225 height 34
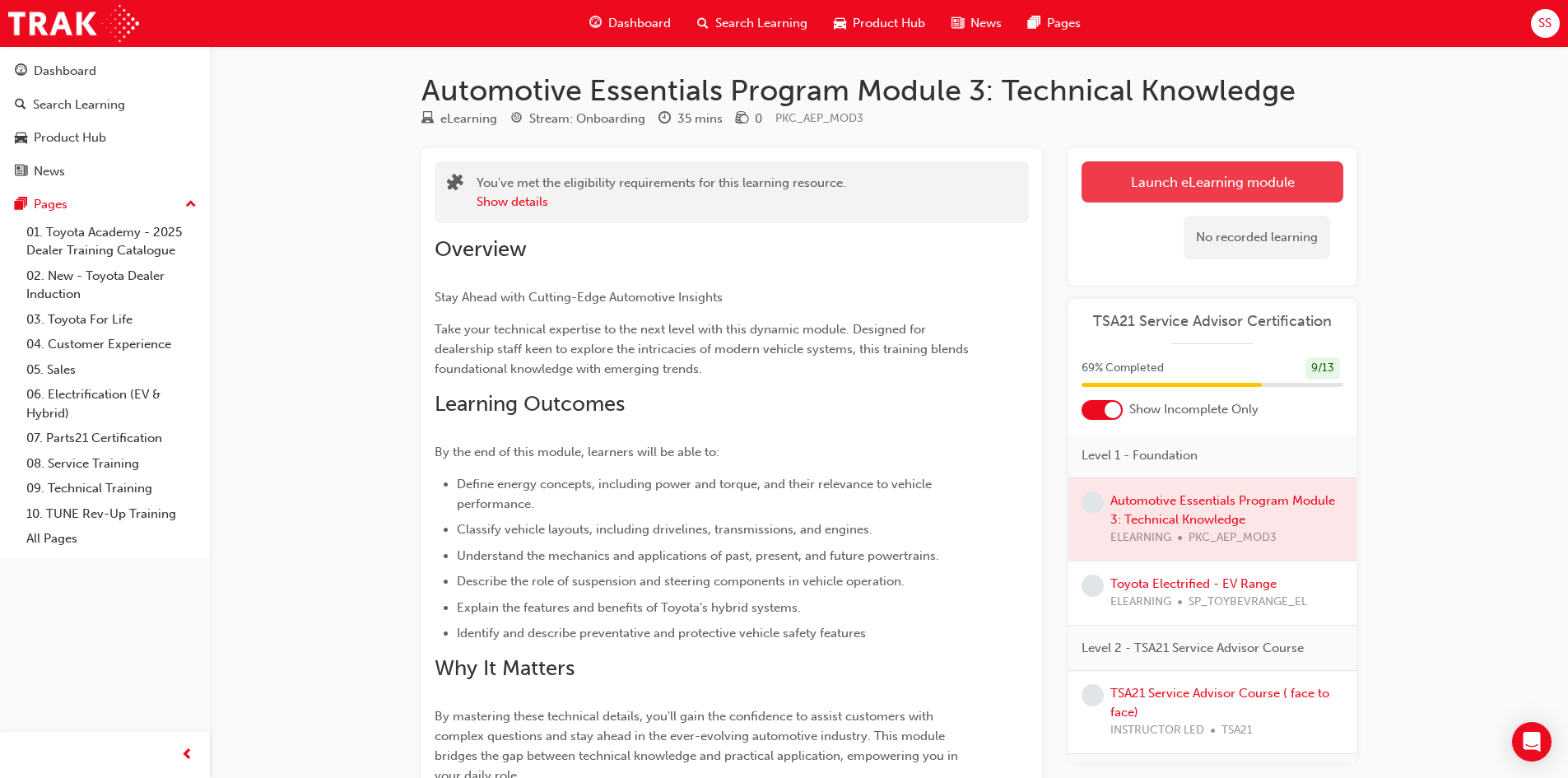
click at [1203, 171] on link "Launch eLearning module" at bounding box center [1212, 181] width 261 height 41
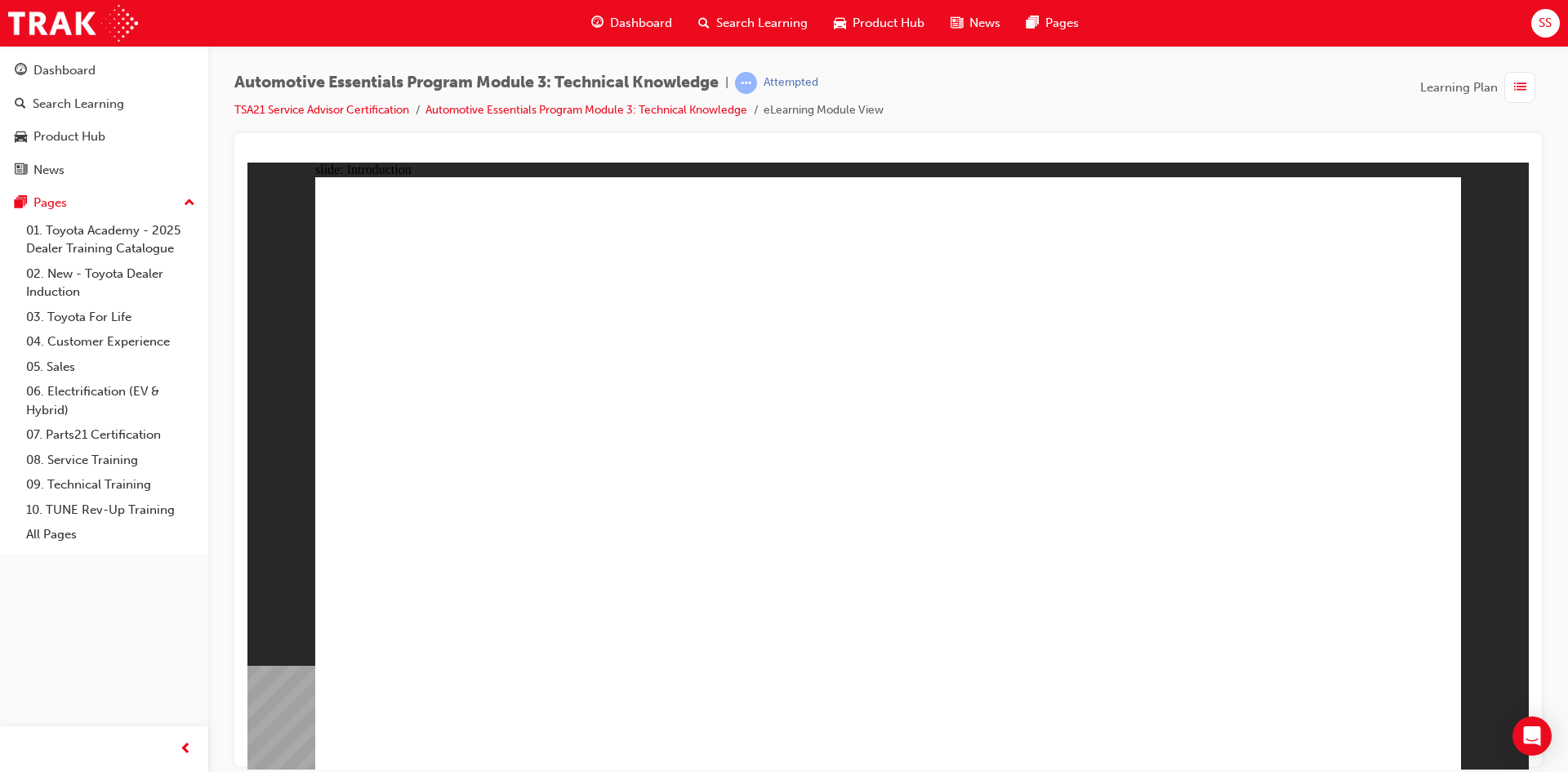
click at [615, 30] on span "Dashboard" at bounding box center [642, 23] width 62 height 19
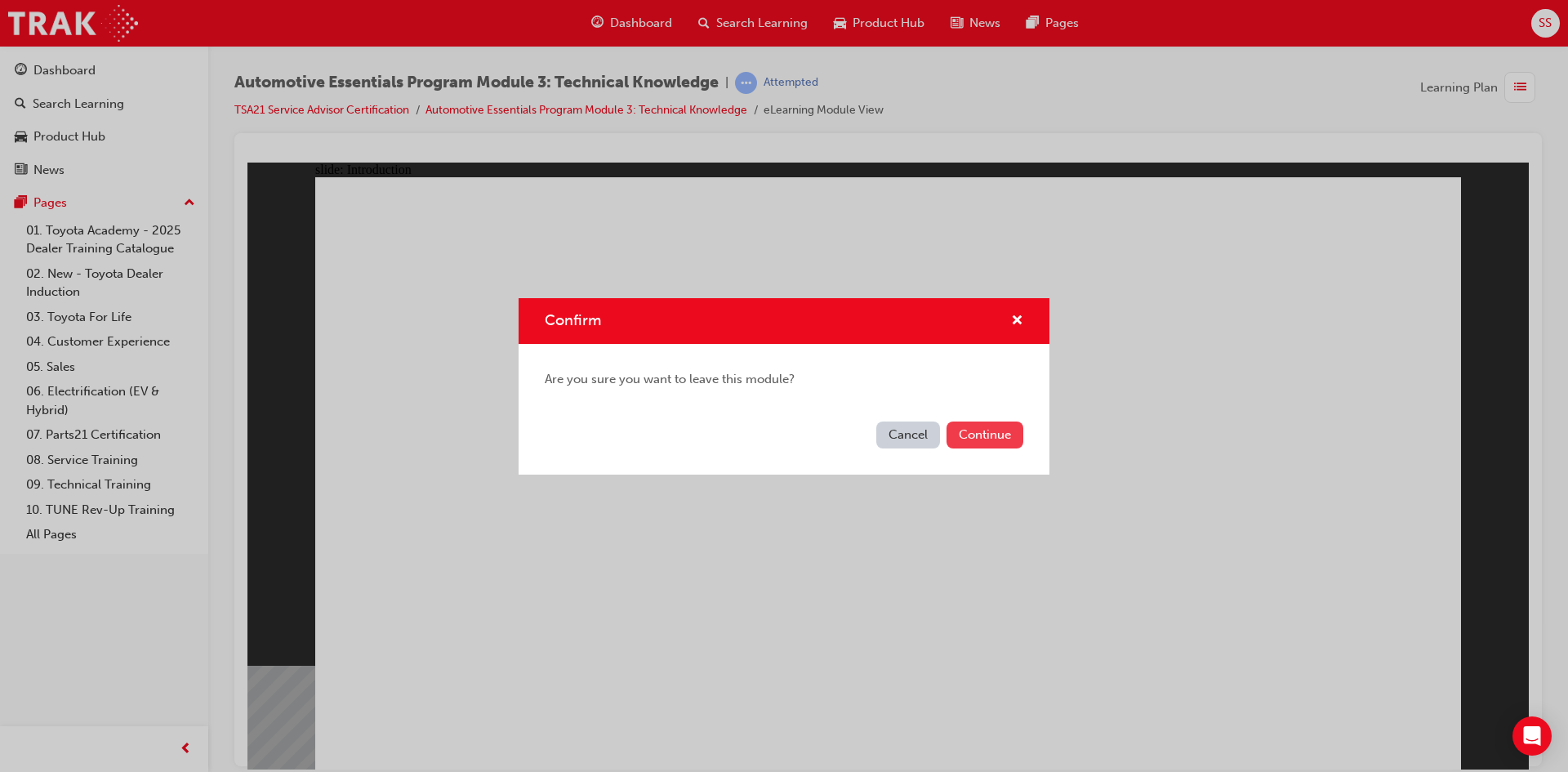
click at [982, 438] on button "Continue" at bounding box center [985, 434] width 77 height 27
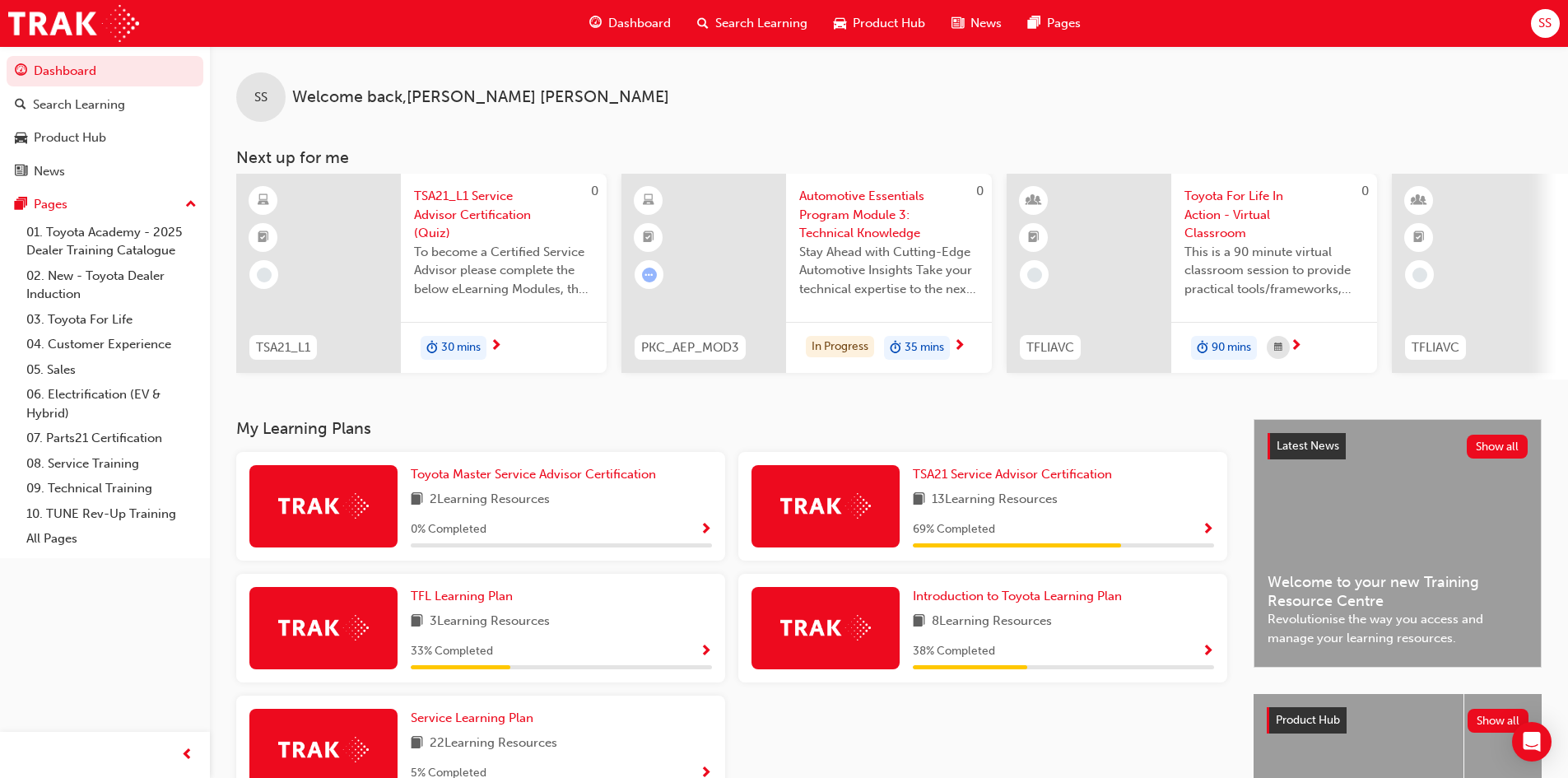
click at [770, 17] on span "Search Learning" at bounding box center [762, 24] width 92 height 19
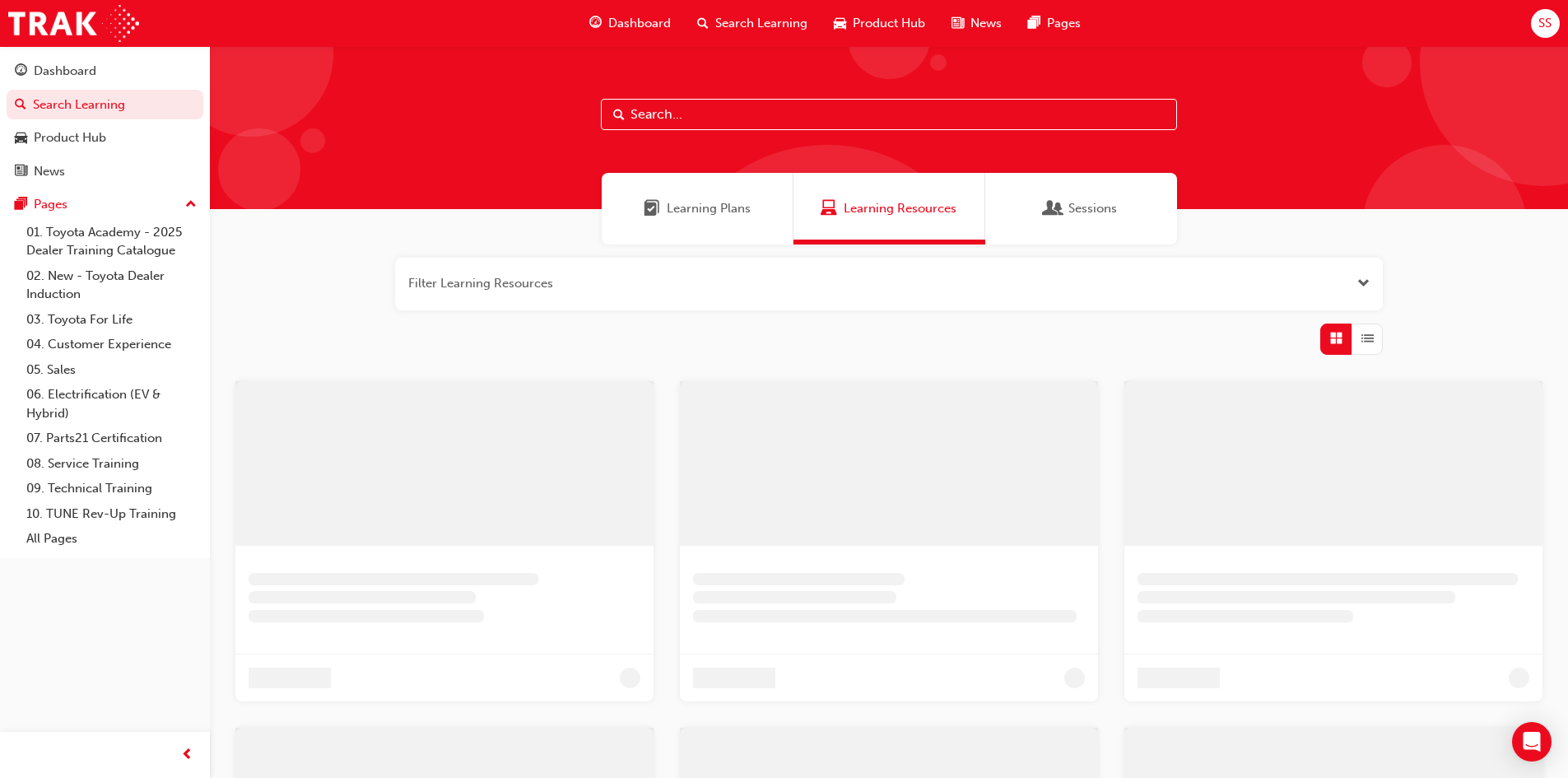
click at [697, 122] on input "text" at bounding box center [888, 114] width 576 height 31
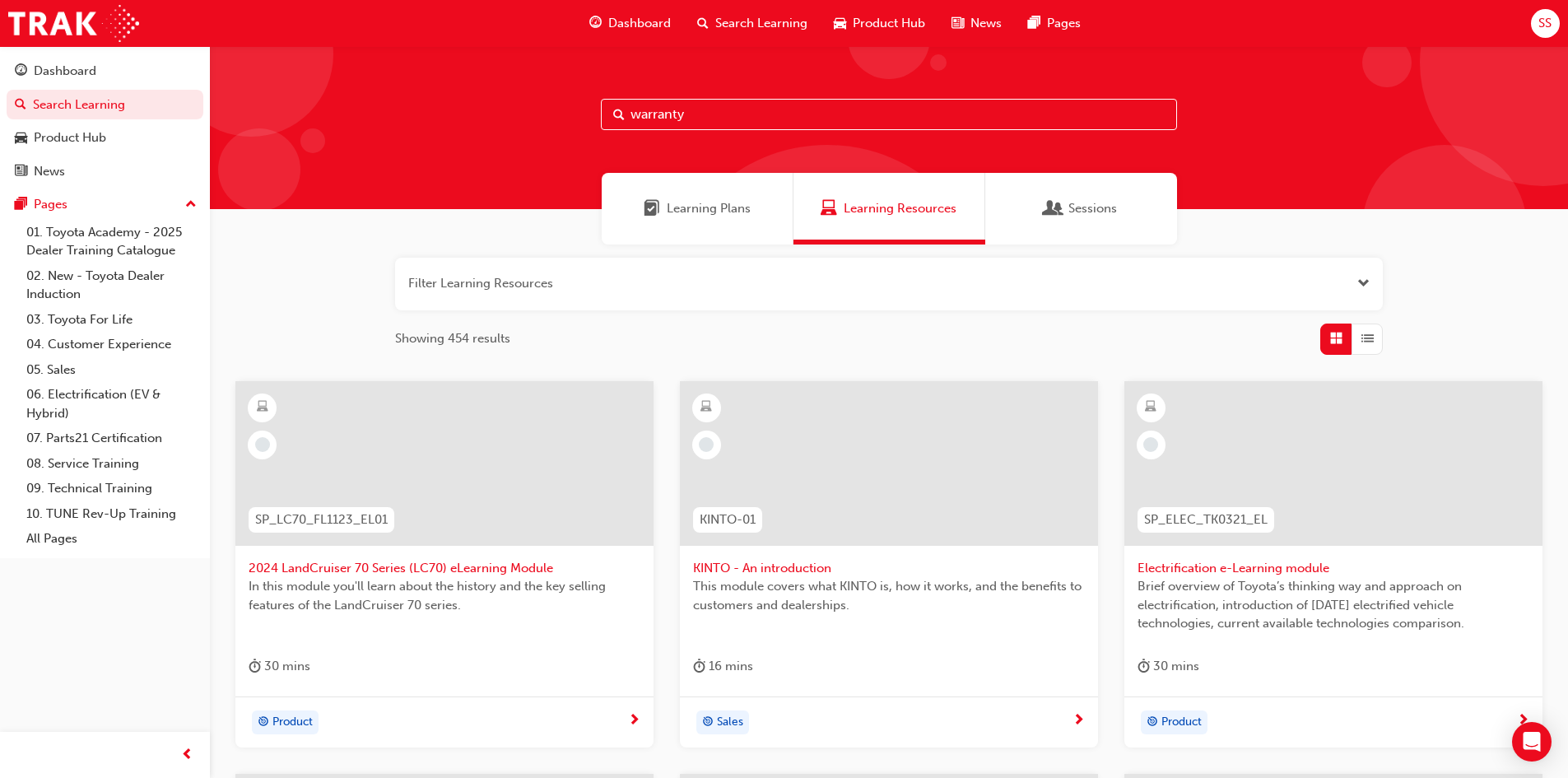
type input "warranty"
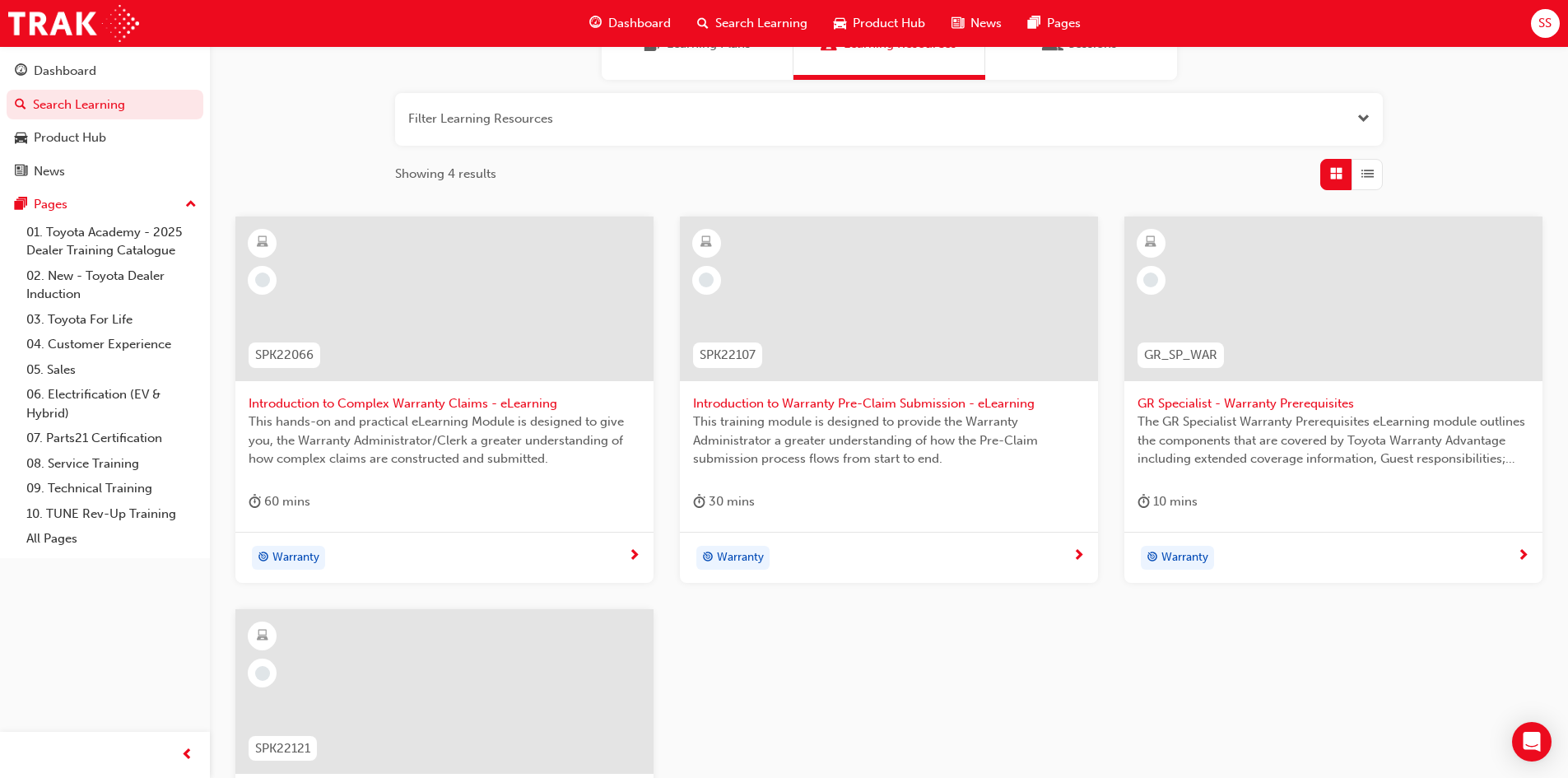
scroll to position [82, 0]
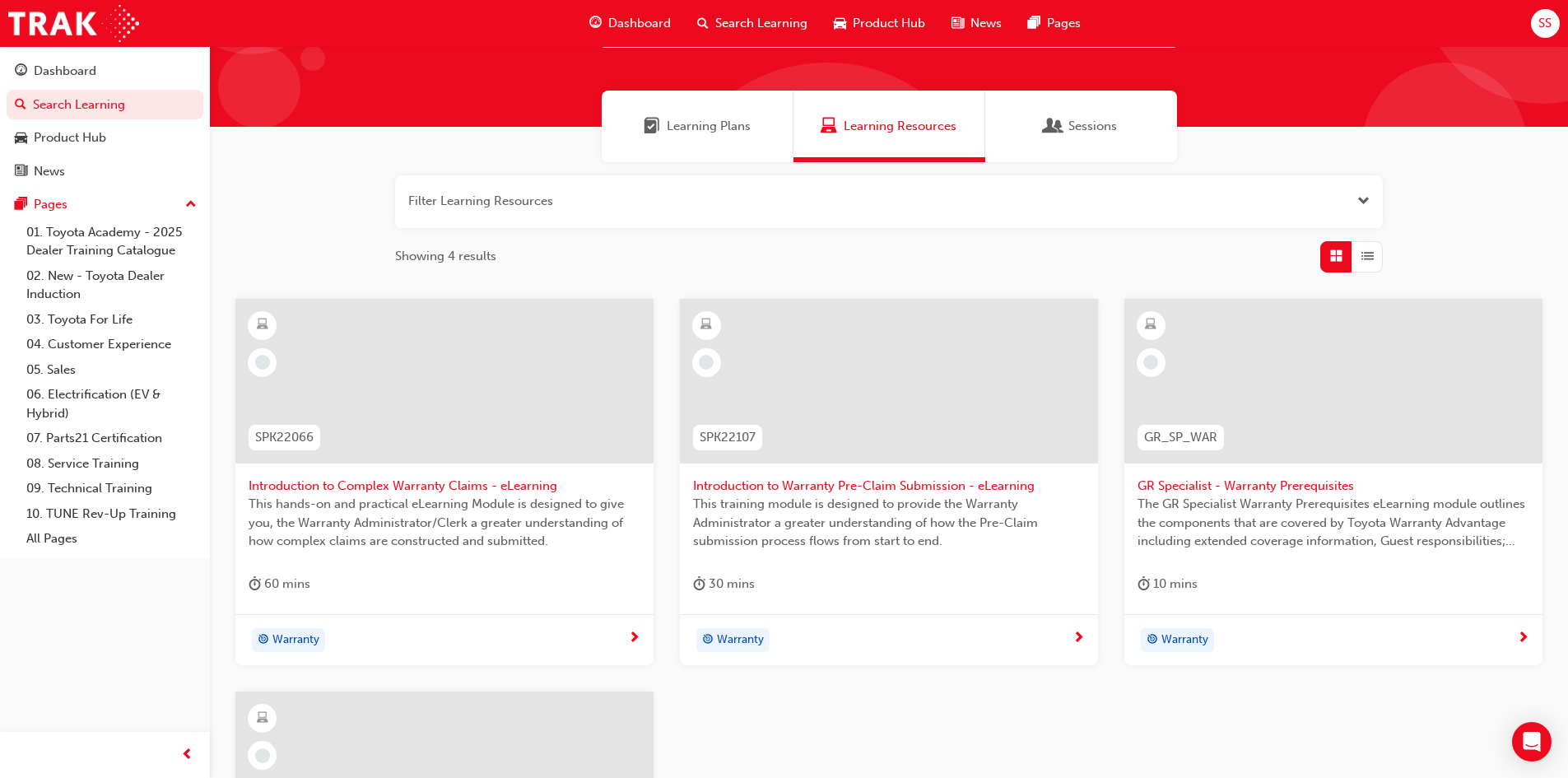
click at [638, 37] on div "Dashboard" at bounding box center [630, 24] width 108 height 34
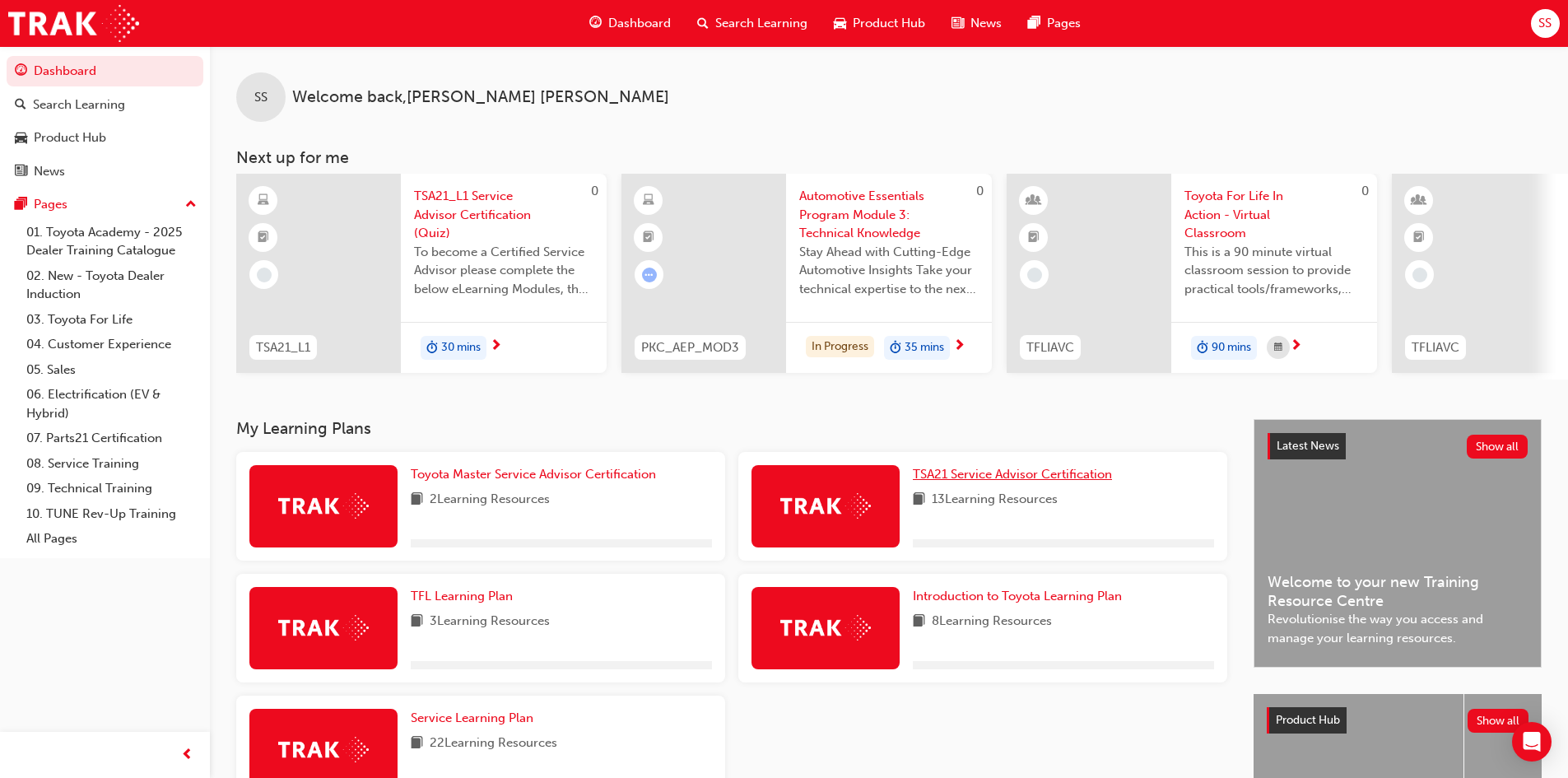
click at [1064, 482] on span "TSA21 Service Advisor Certification" at bounding box center [1012, 474] width 200 height 15
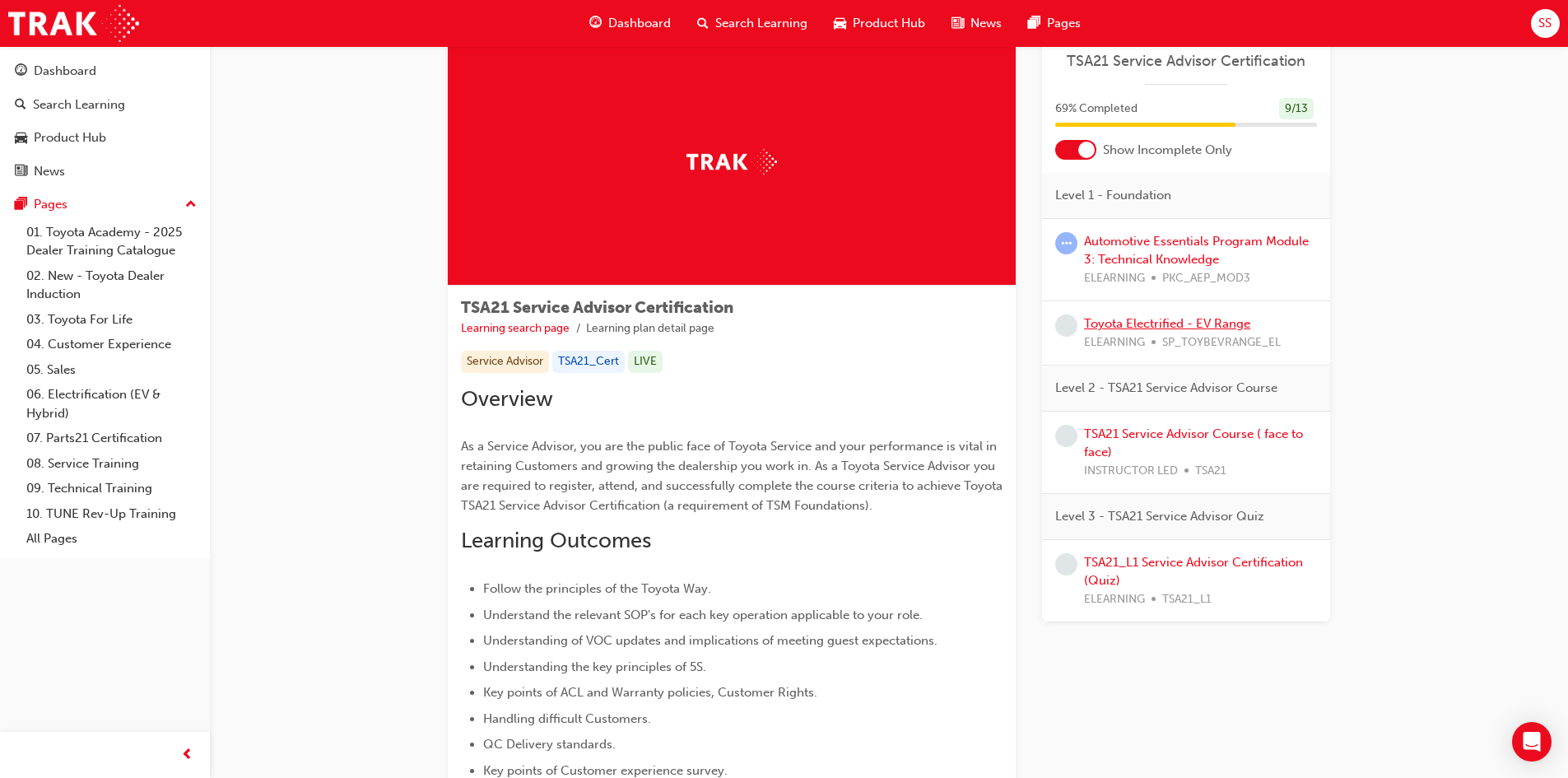
scroll to position [82, 0]
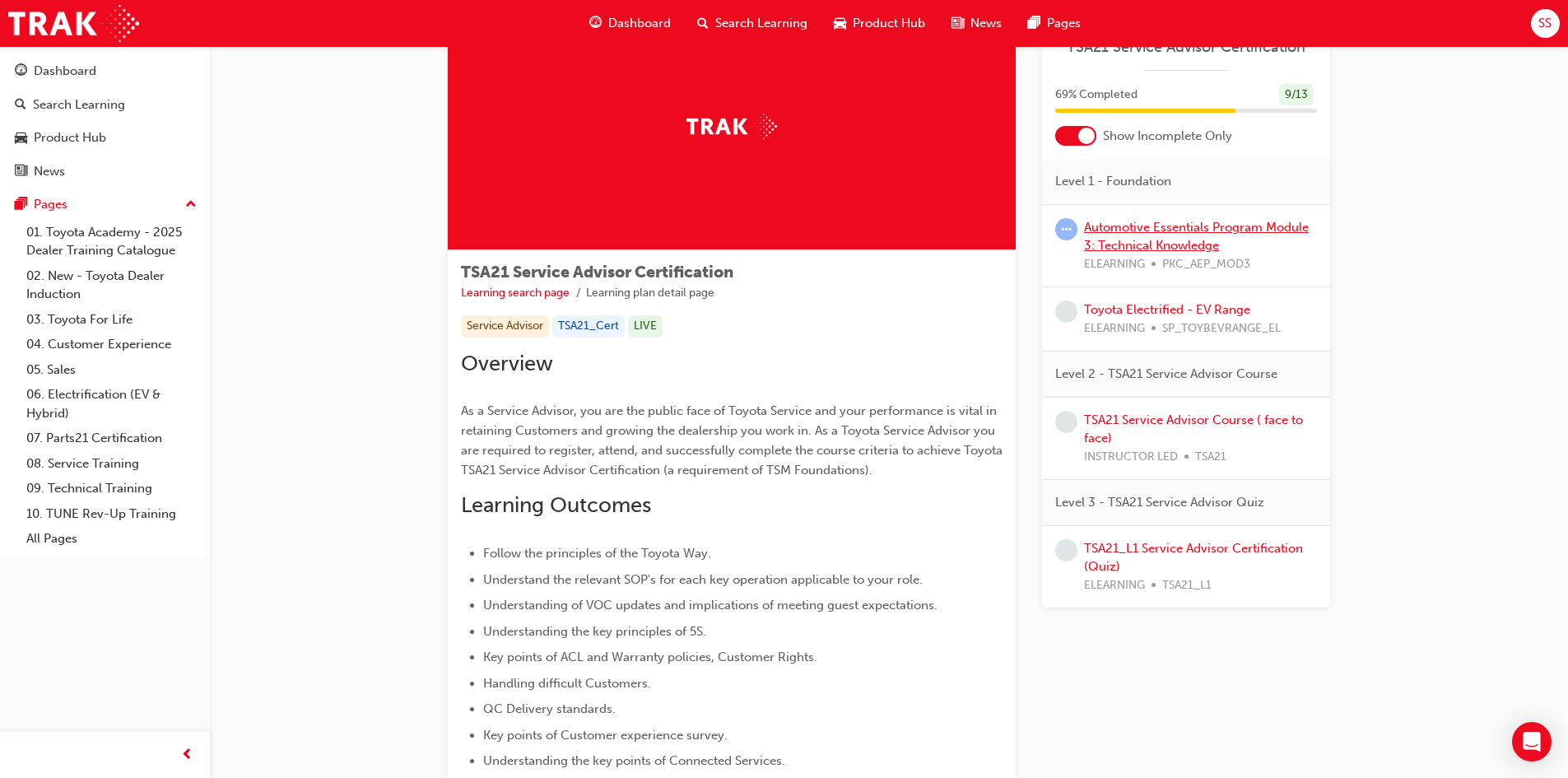
click at [1173, 240] on link "Automotive Essentials Program Module 3: Technical Knowledge" at bounding box center [1197, 236] width 225 height 34
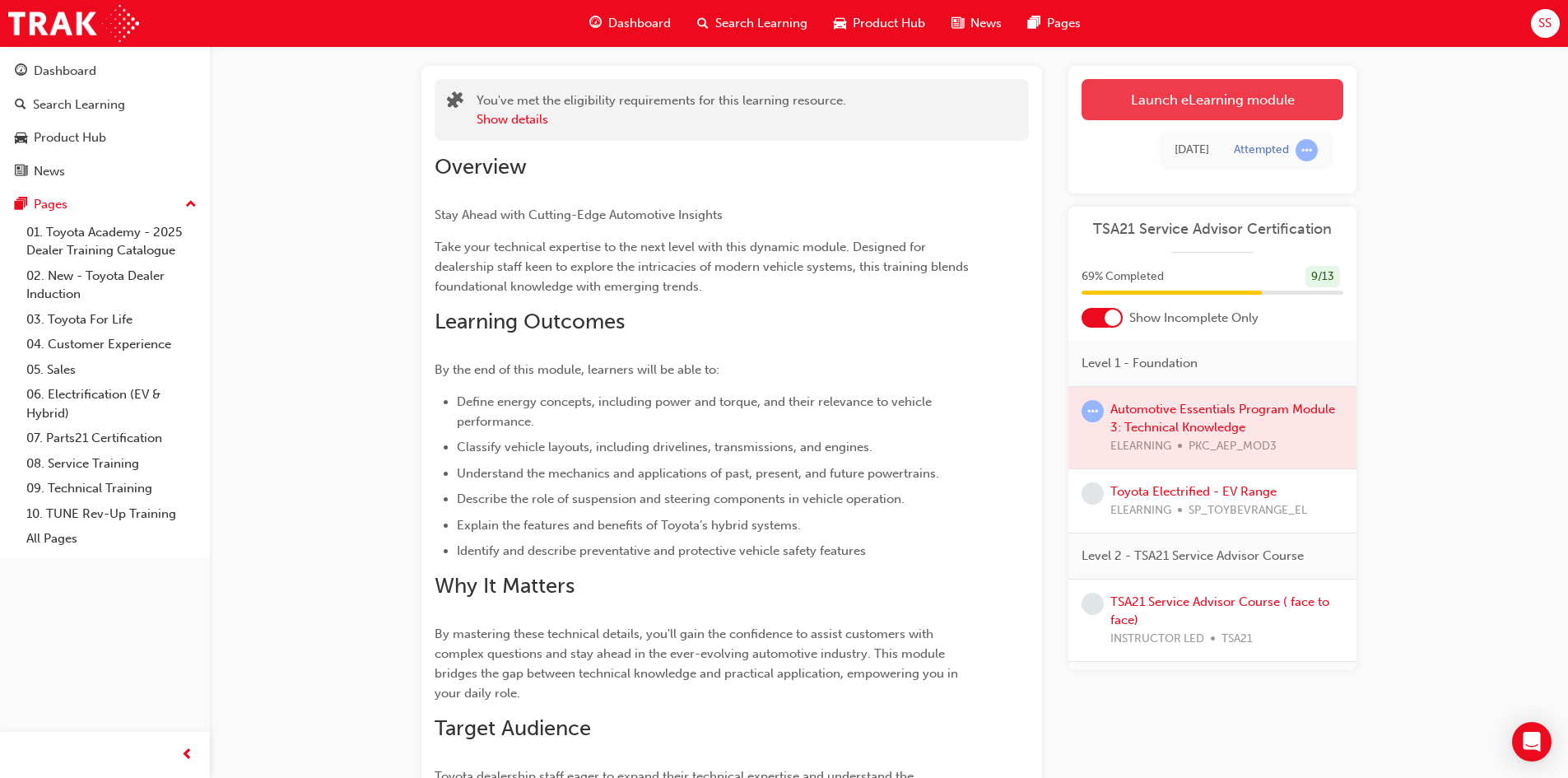
click at [1154, 114] on link "Launch eLearning module" at bounding box center [1212, 99] width 261 height 41
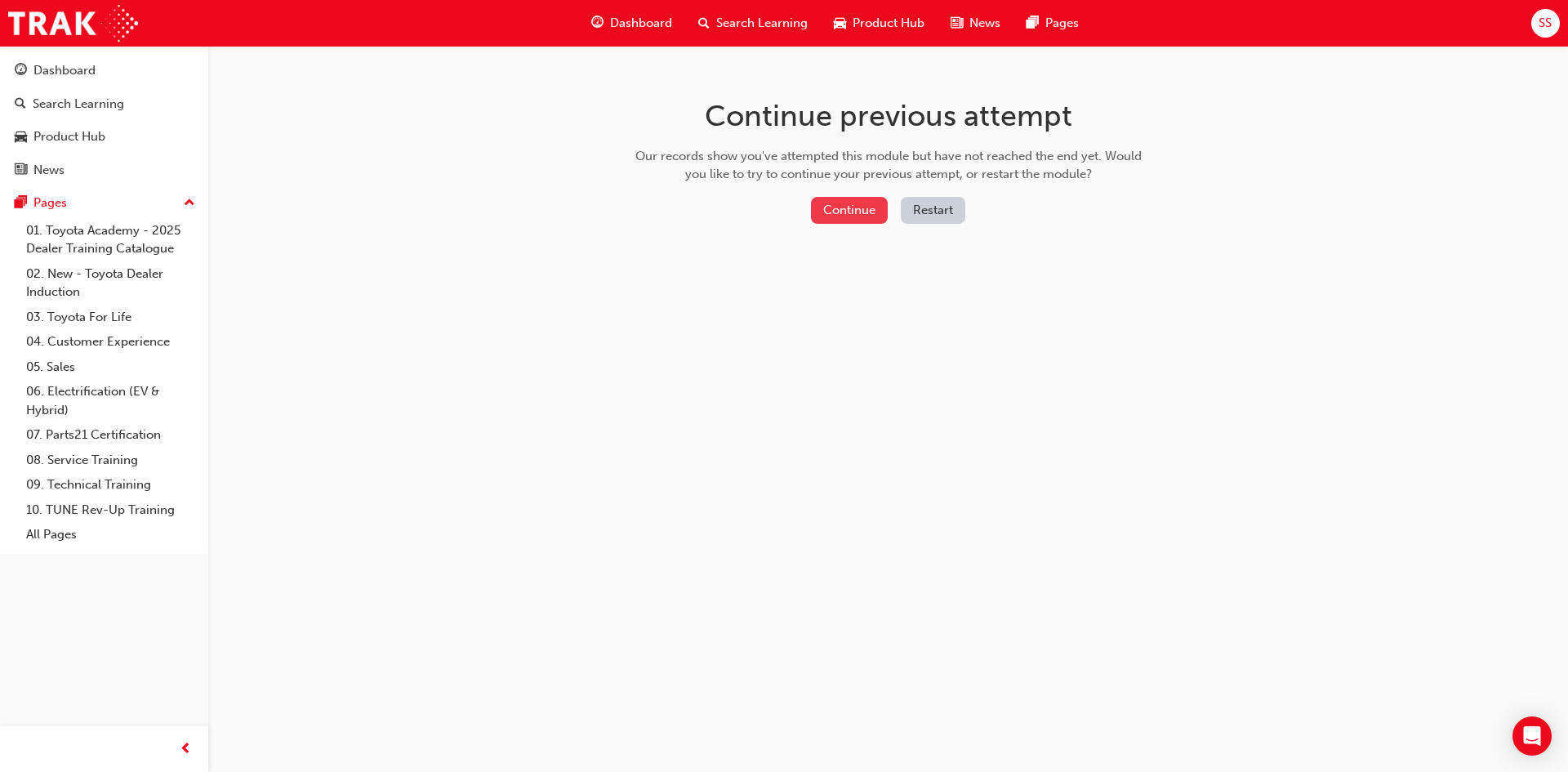
click at [866, 205] on button "Continue" at bounding box center [849, 210] width 77 height 27
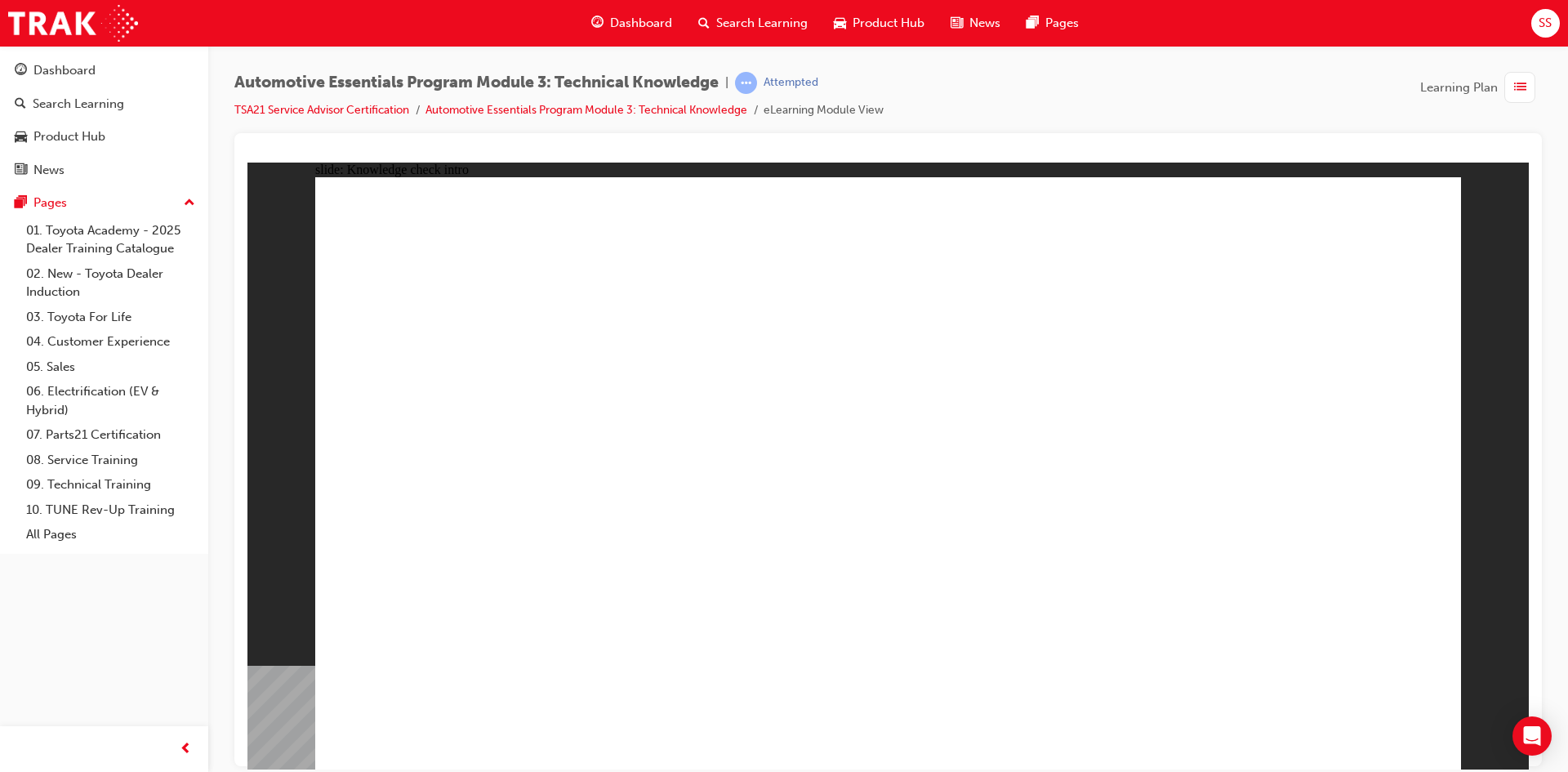
radio input "true"
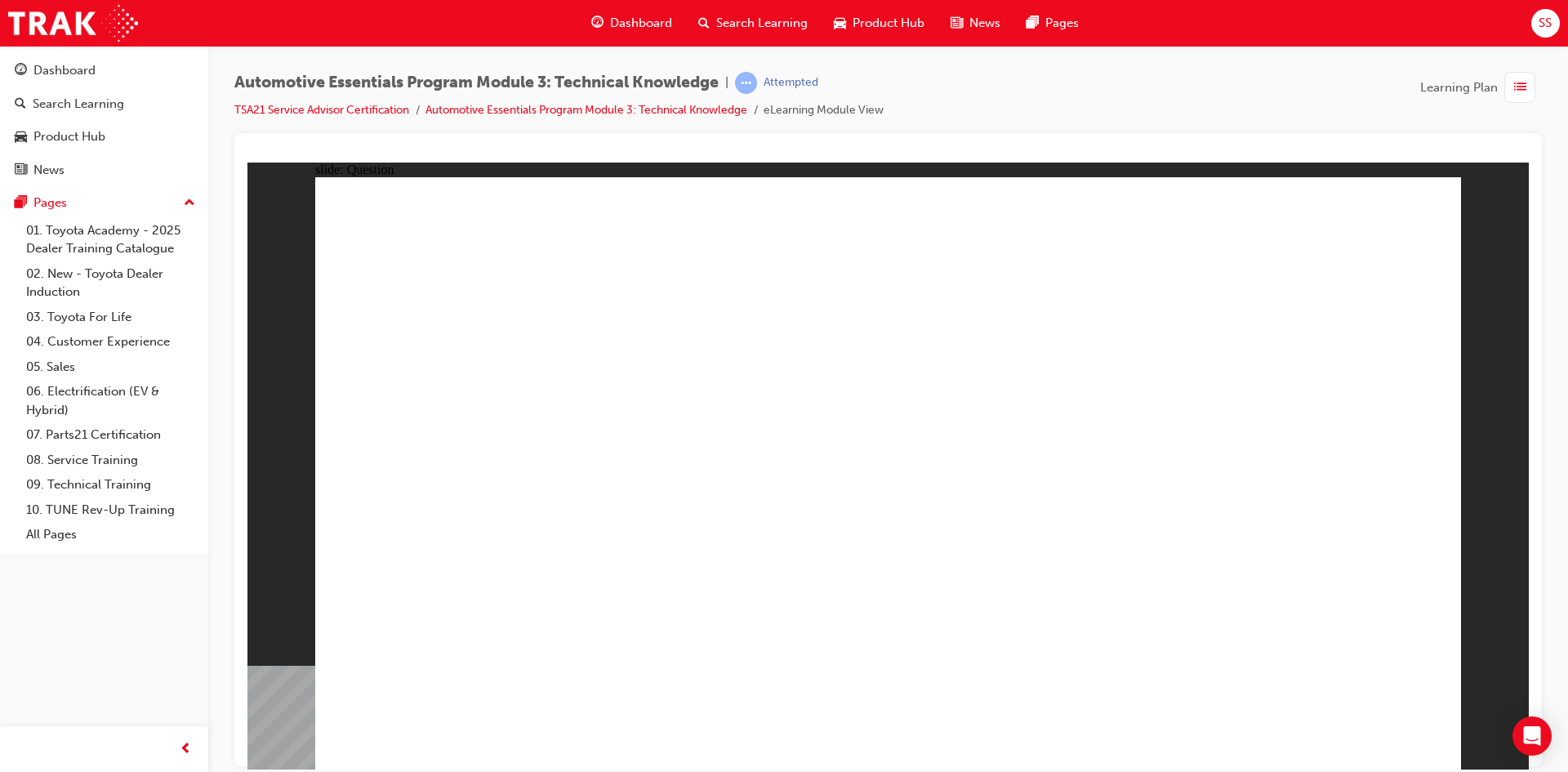
radio input "true"
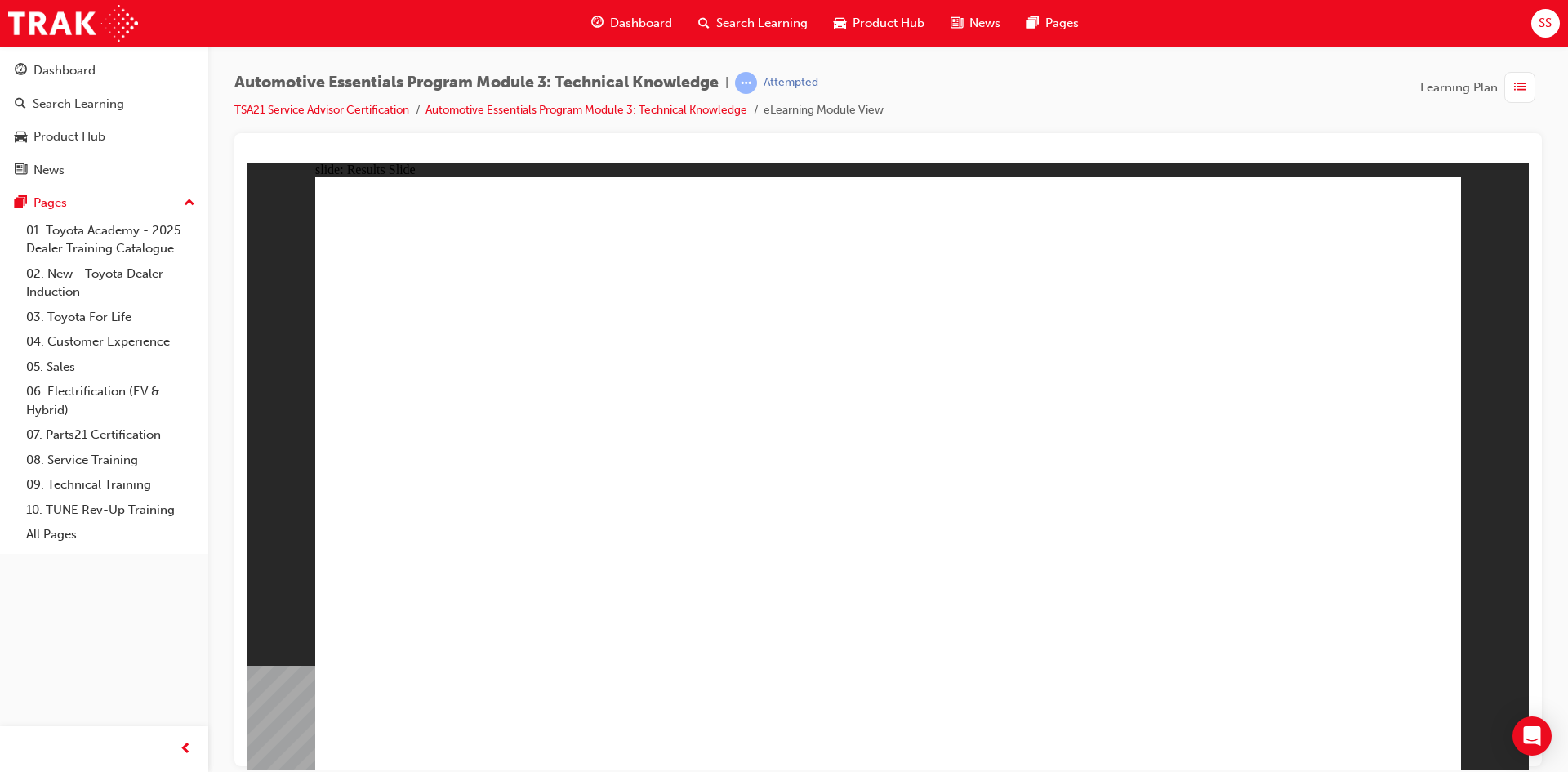
radio input "true"
drag, startPoint x: 1337, startPoint y: 722, endPoint x: 1345, endPoint y: 734, distance: 14.4
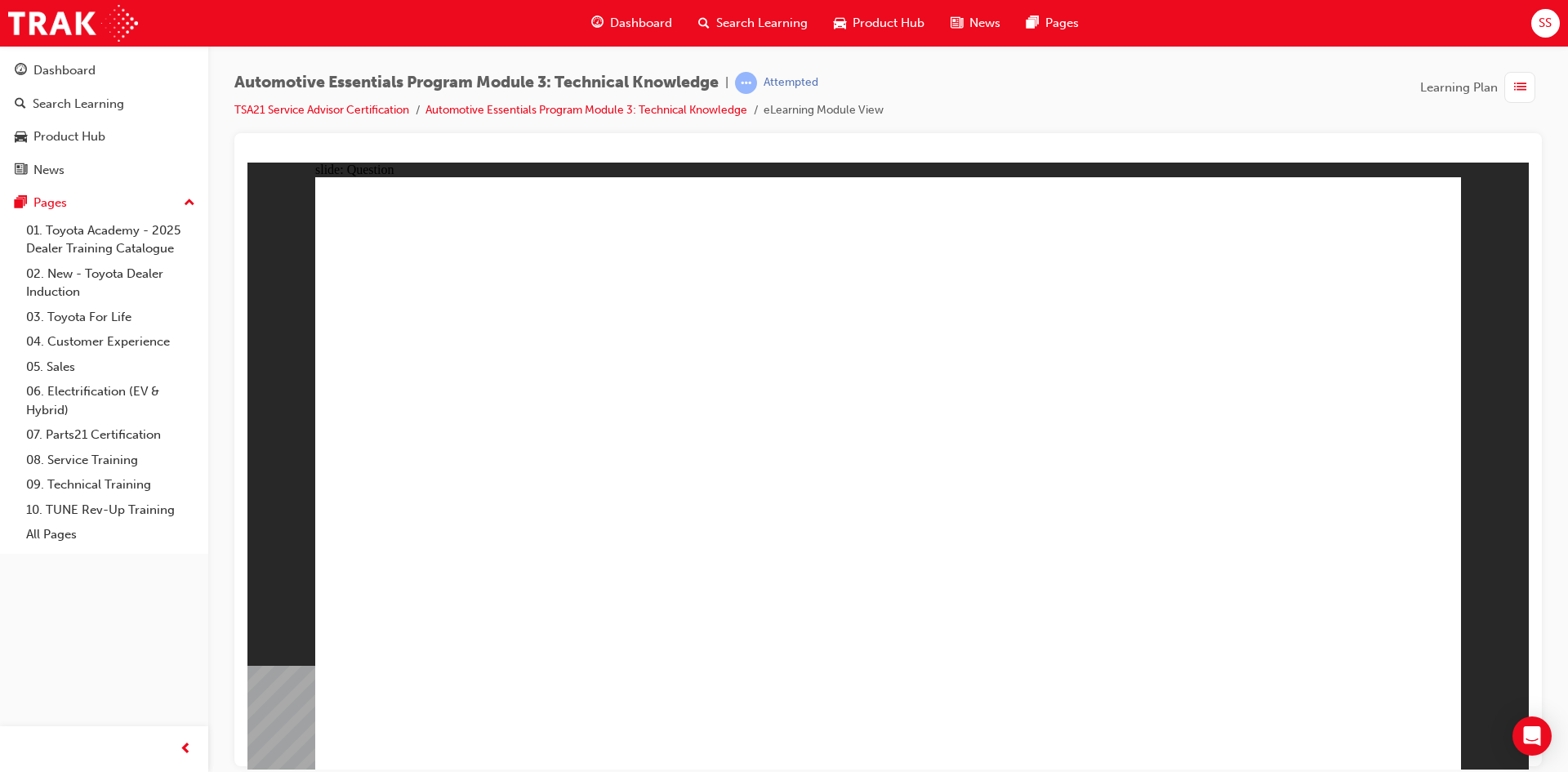
radio input "true"
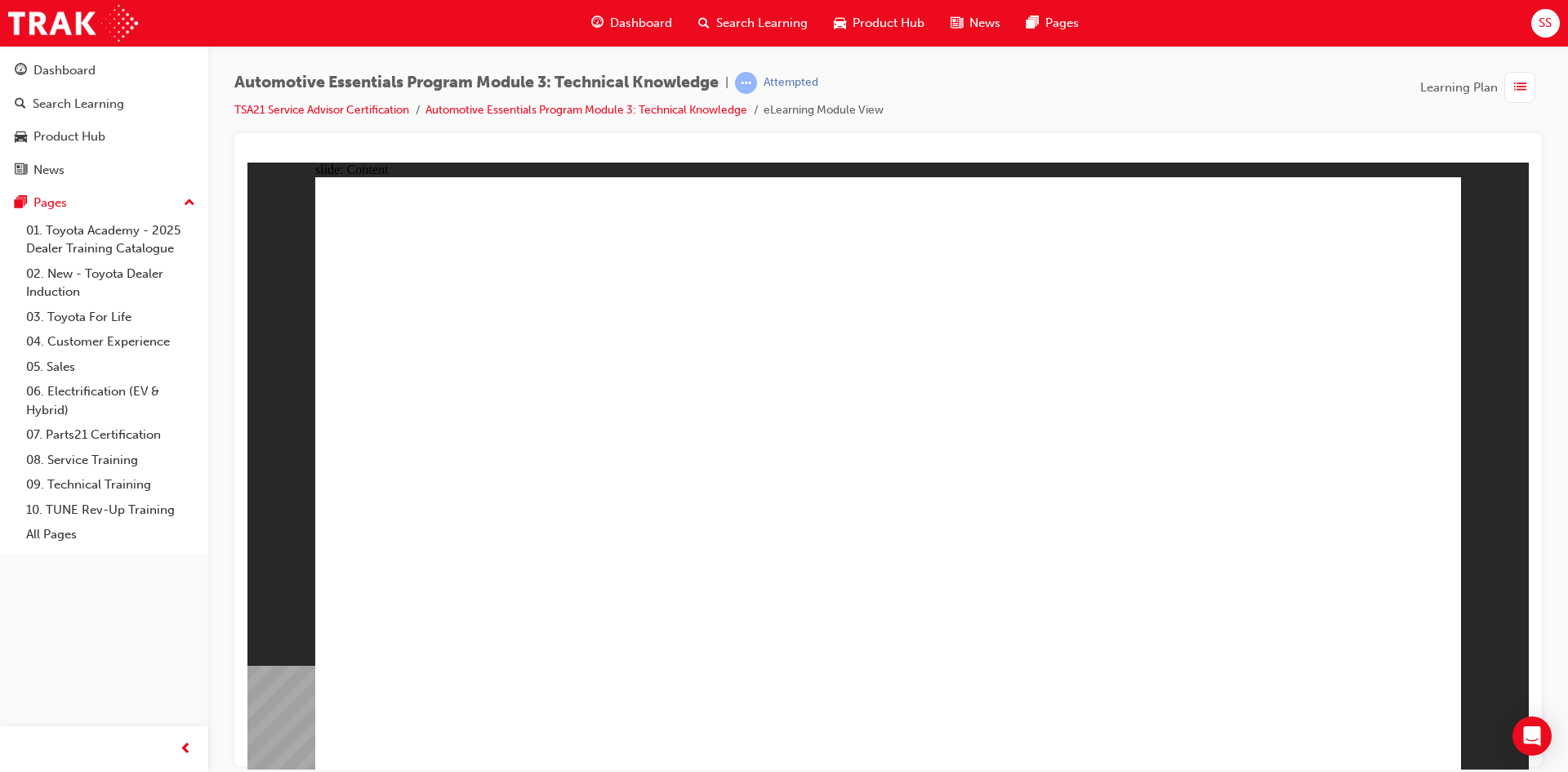
drag, startPoint x: 1360, startPoint y: 244, endPoint x: 1320, endPoint y: 283, distance: 55.9
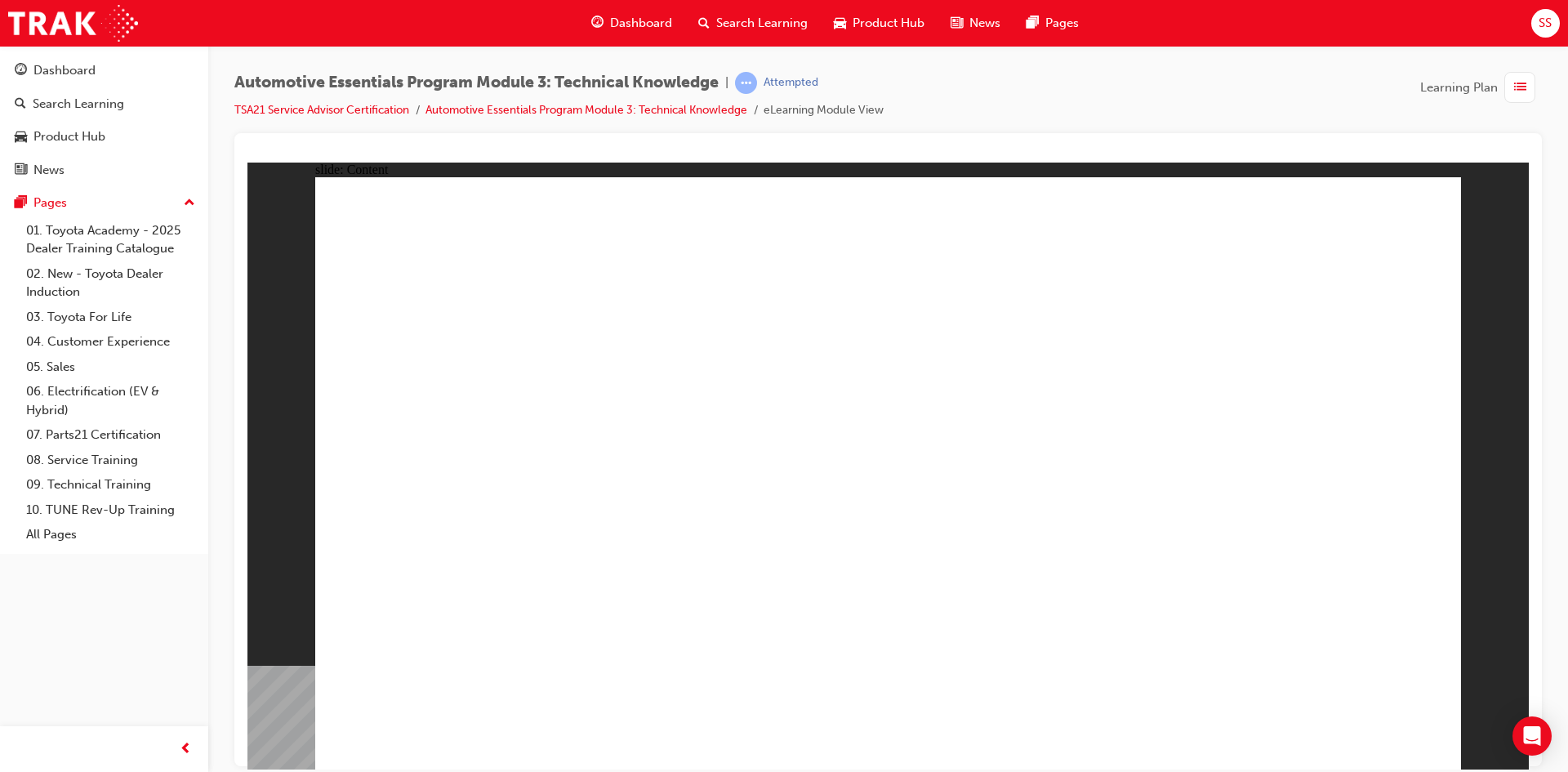
radio input "true"
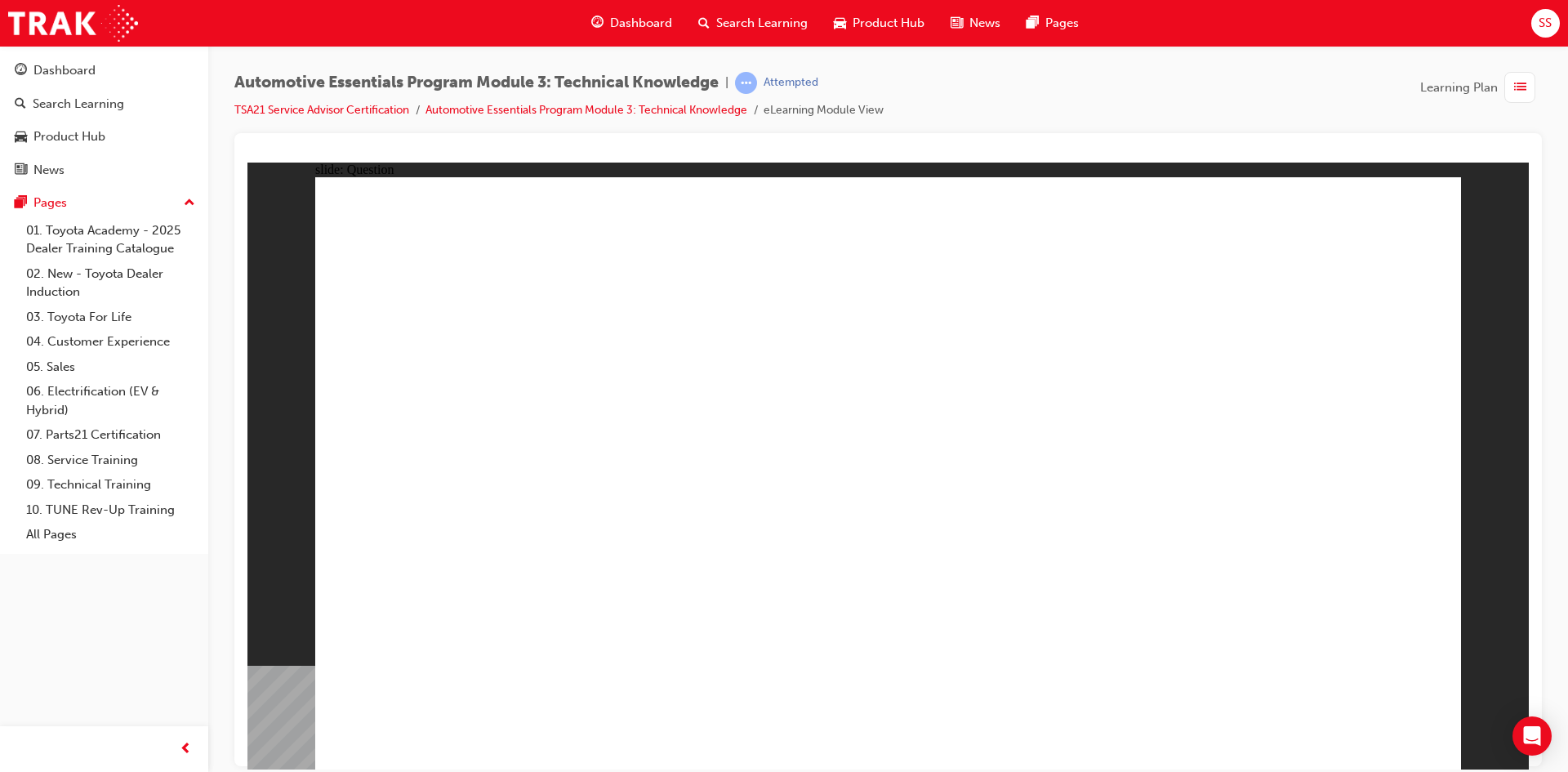
radio input "true"
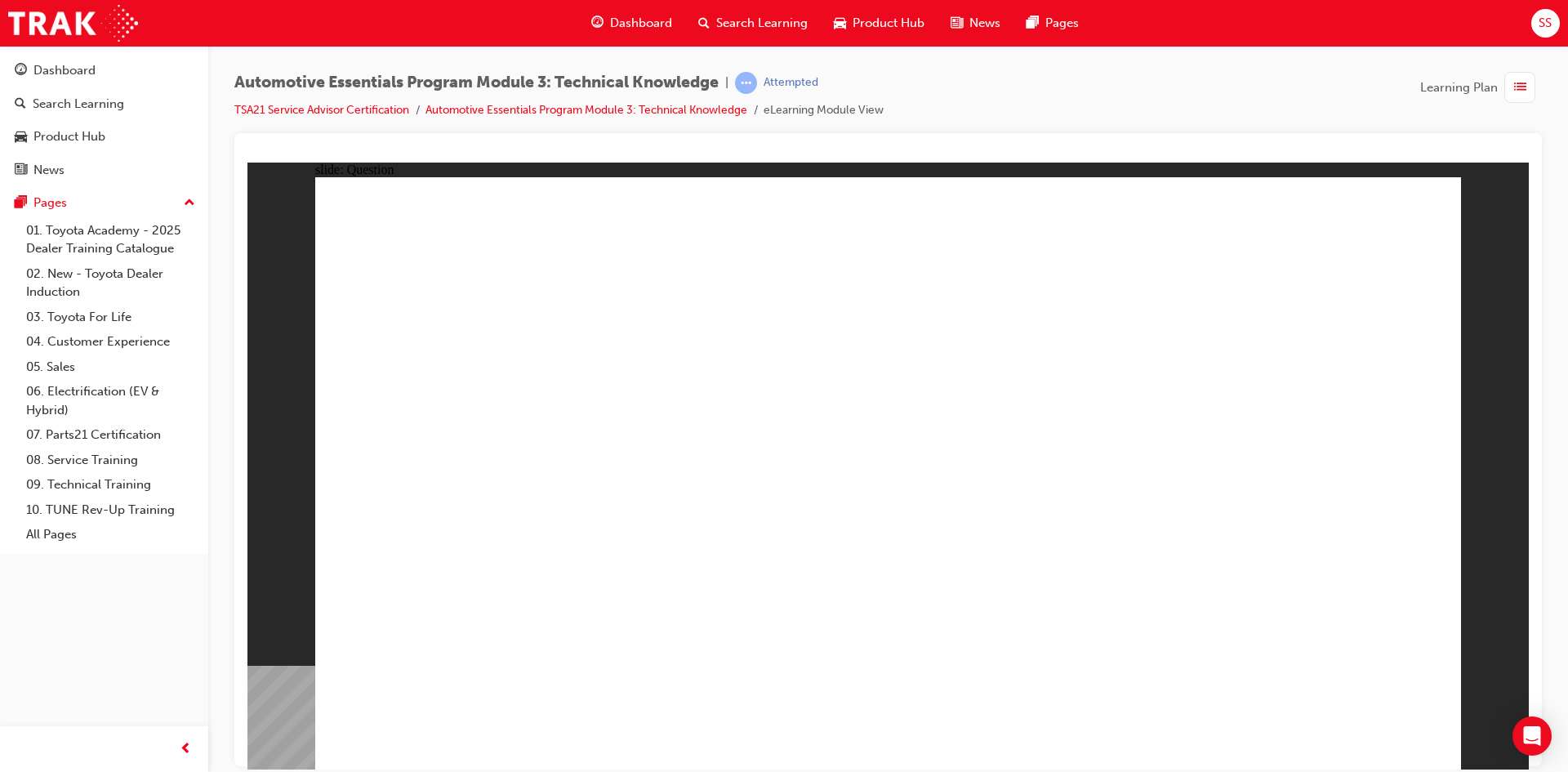
drag, startPoint x: 916, startPoint y: 425, endPoint x: 1300, endPoint y: 729, distance: 489.8
radio input "true"
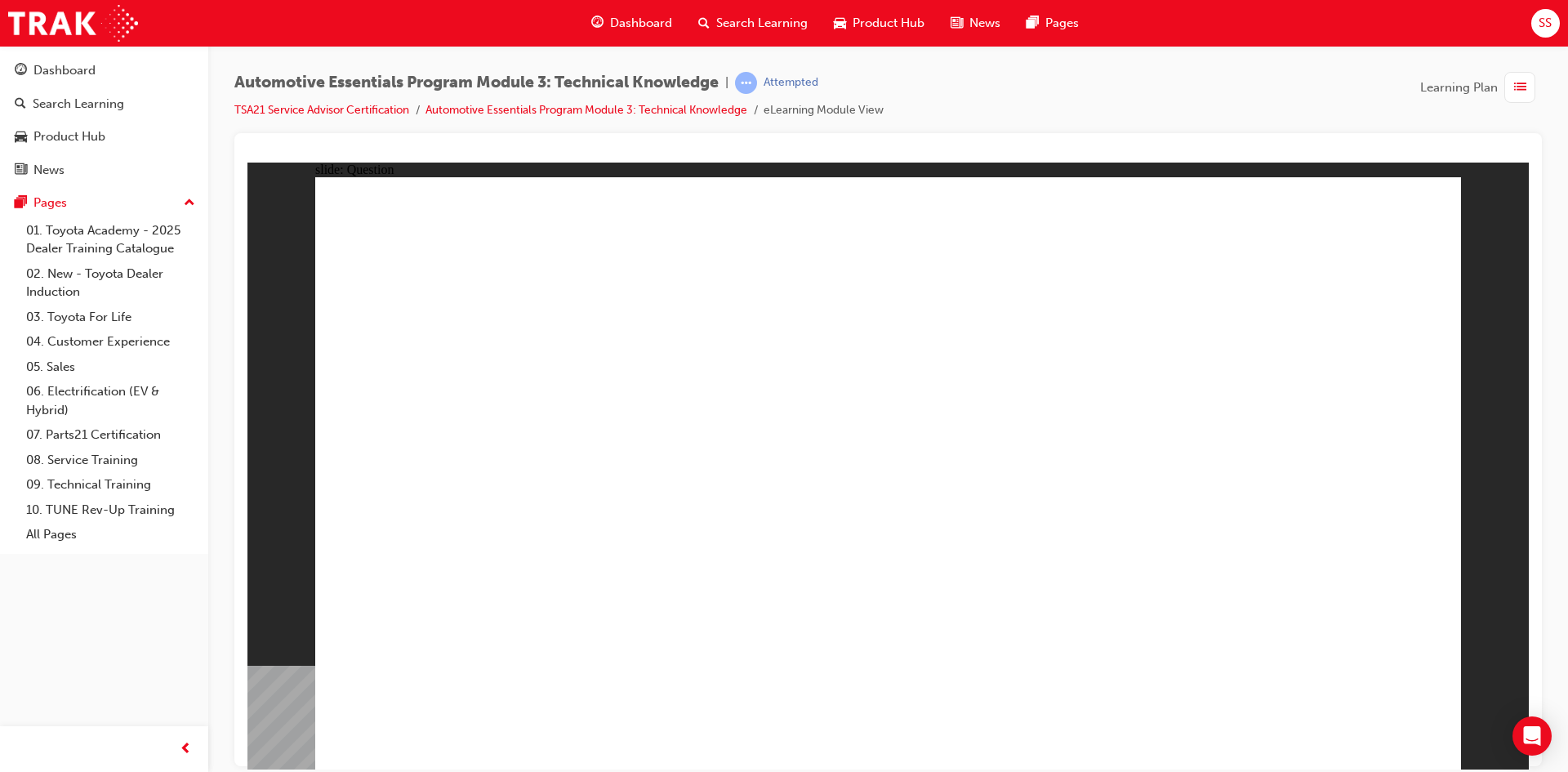
radio input "true"
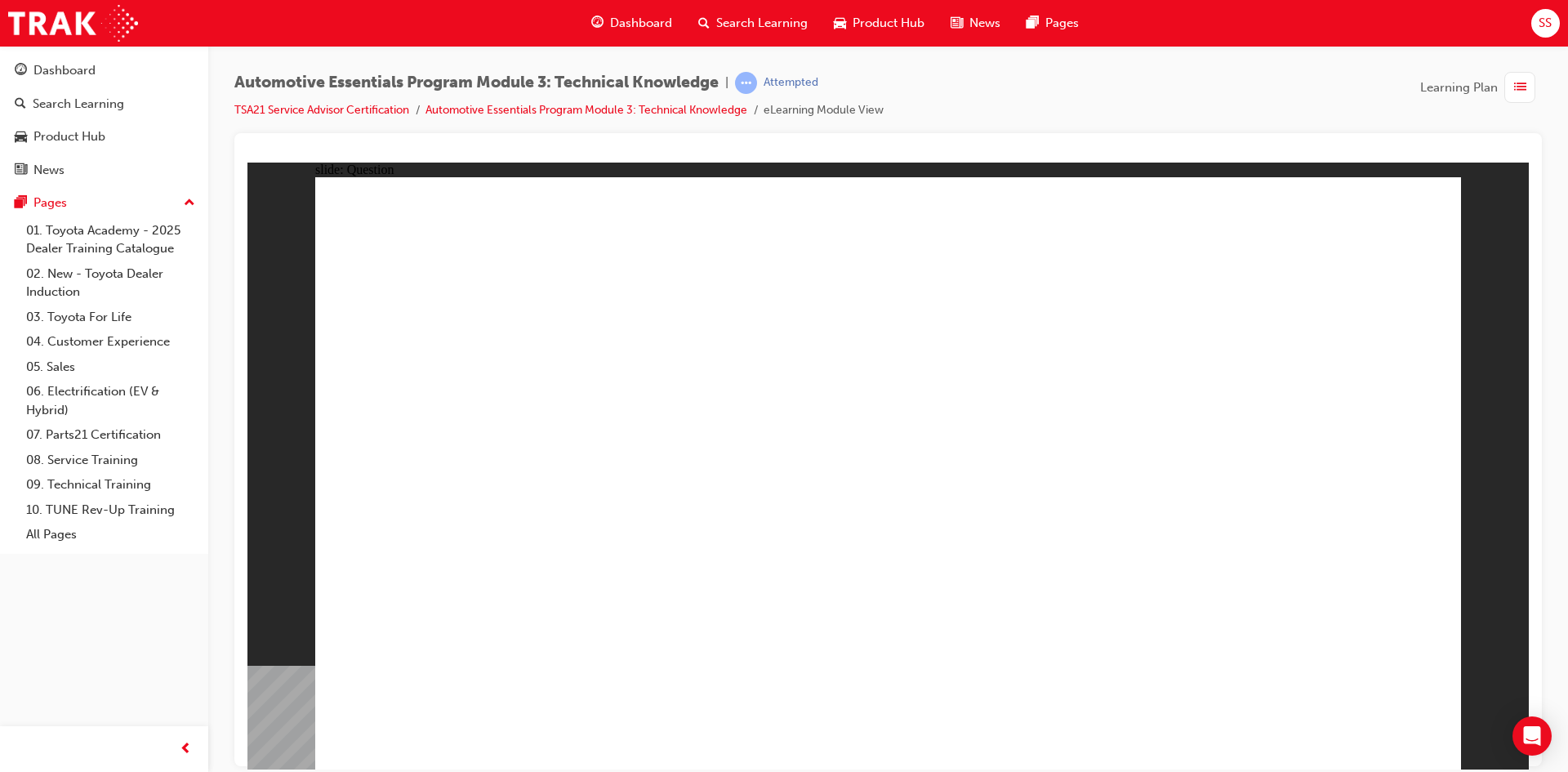
radio input "true"
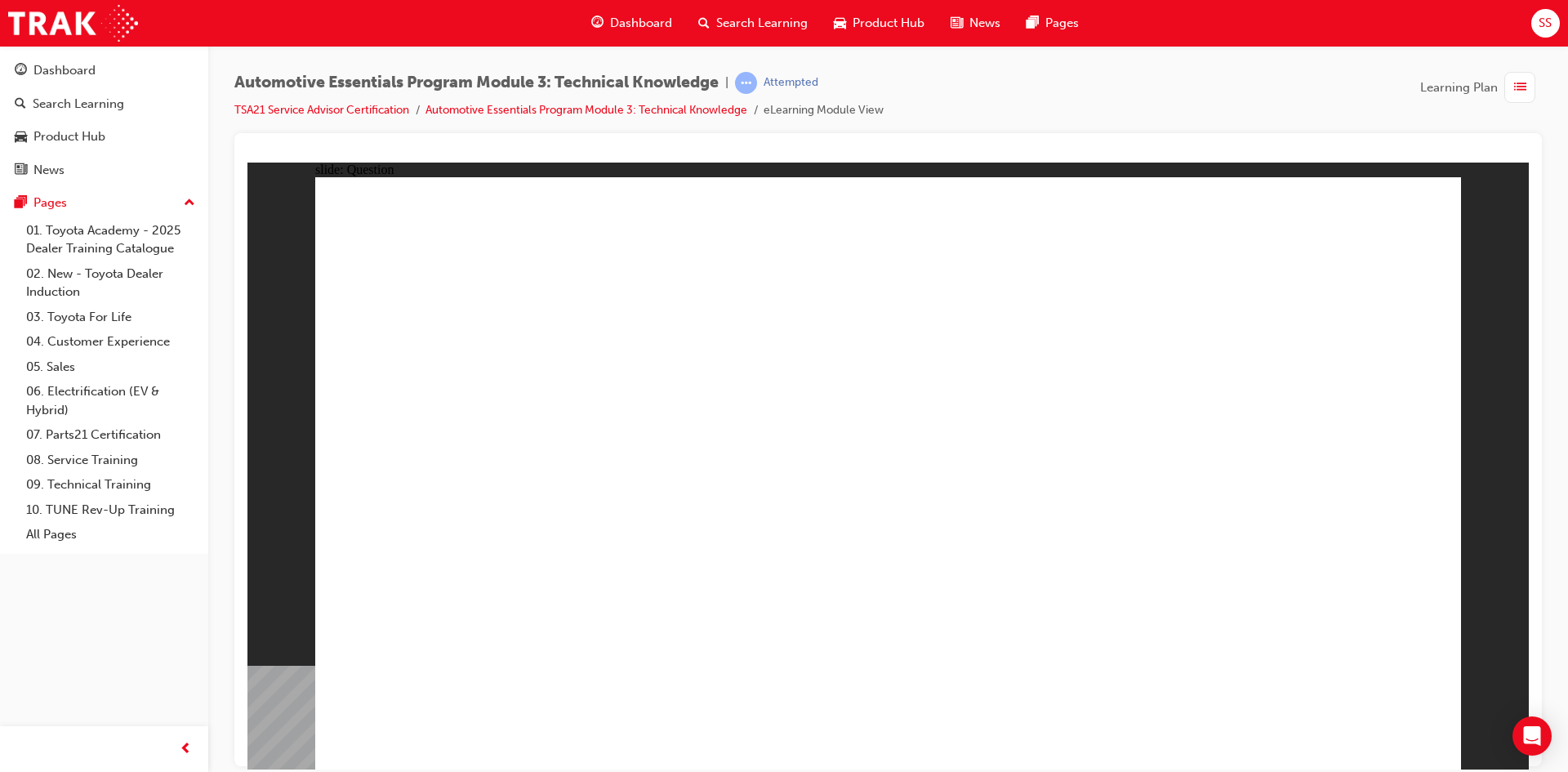
radio input "true"
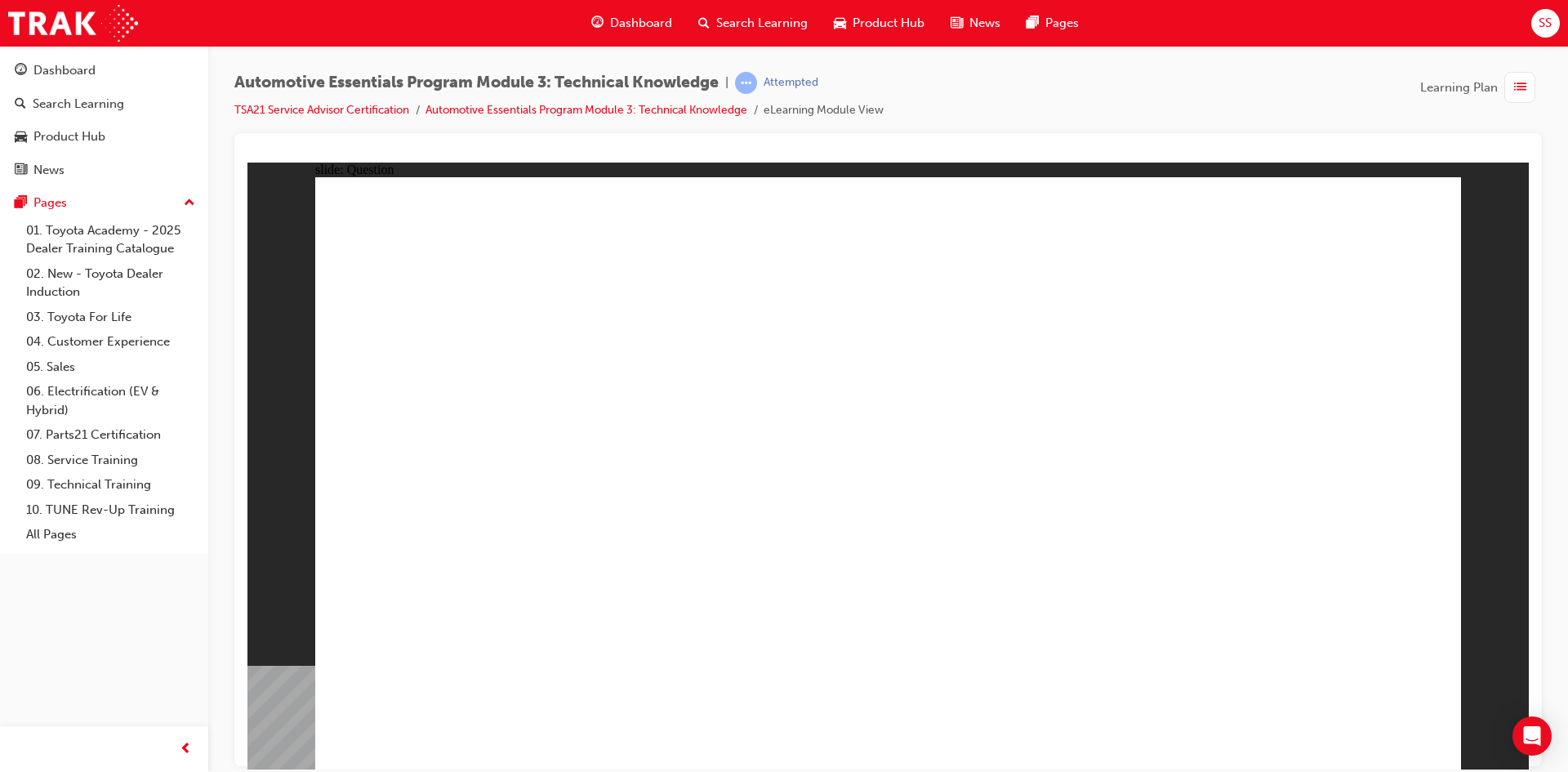
radio input "false"
radio input "true"
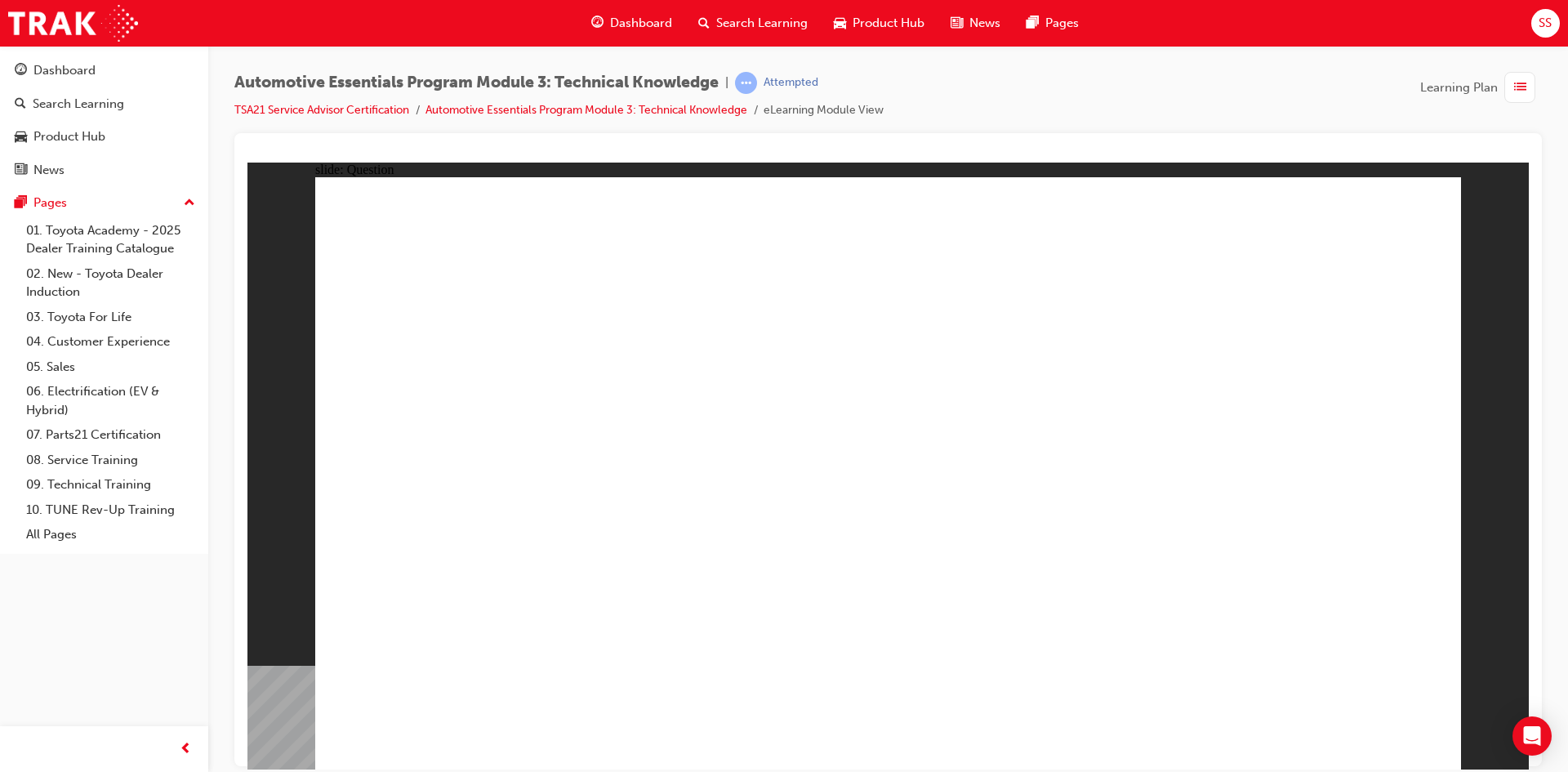
radio input "true"
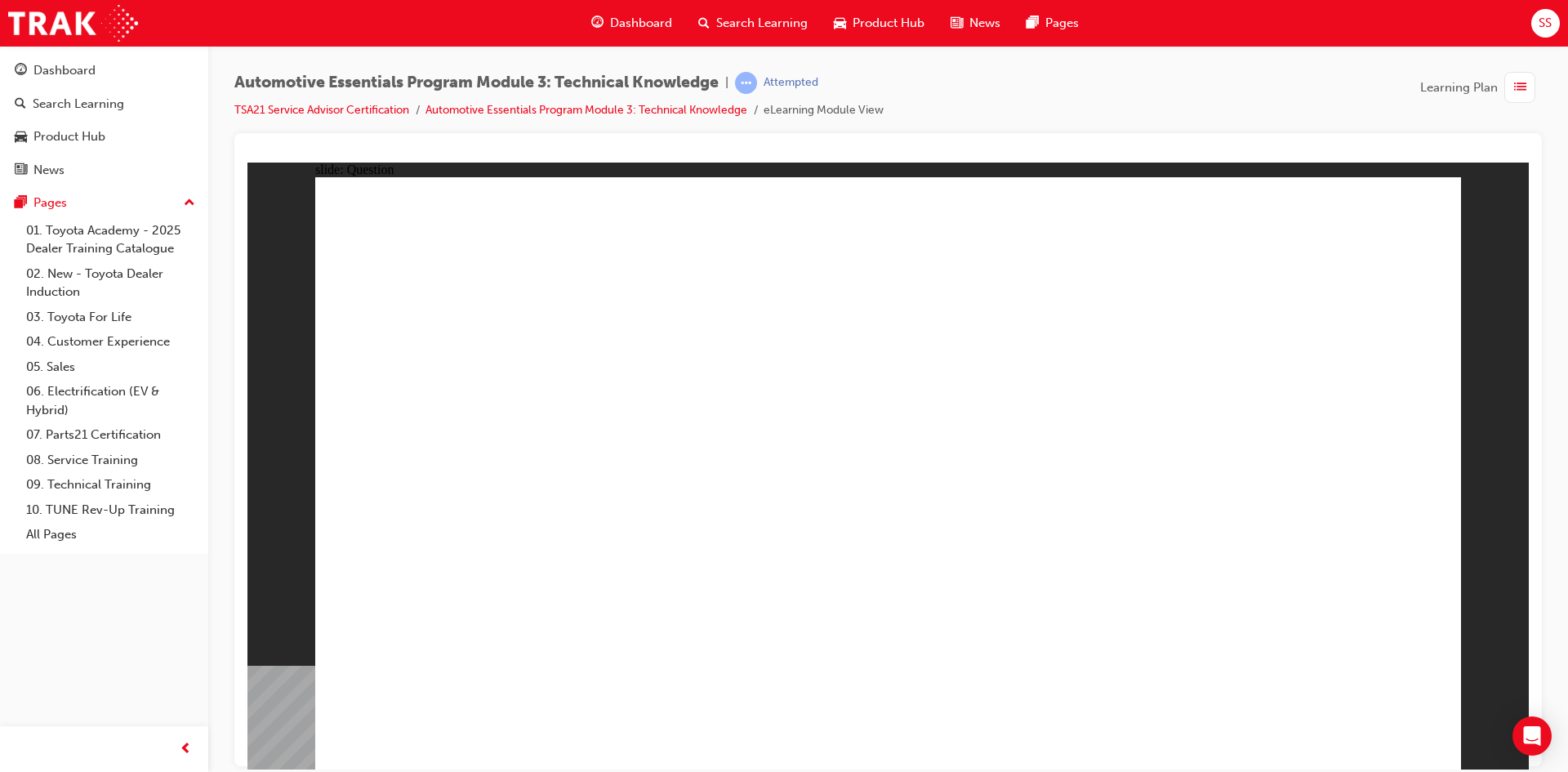
drag, startPoint x: 865, startPoint y: 618, endPoint x: 880, endPoint y: 602, distance: 21.9
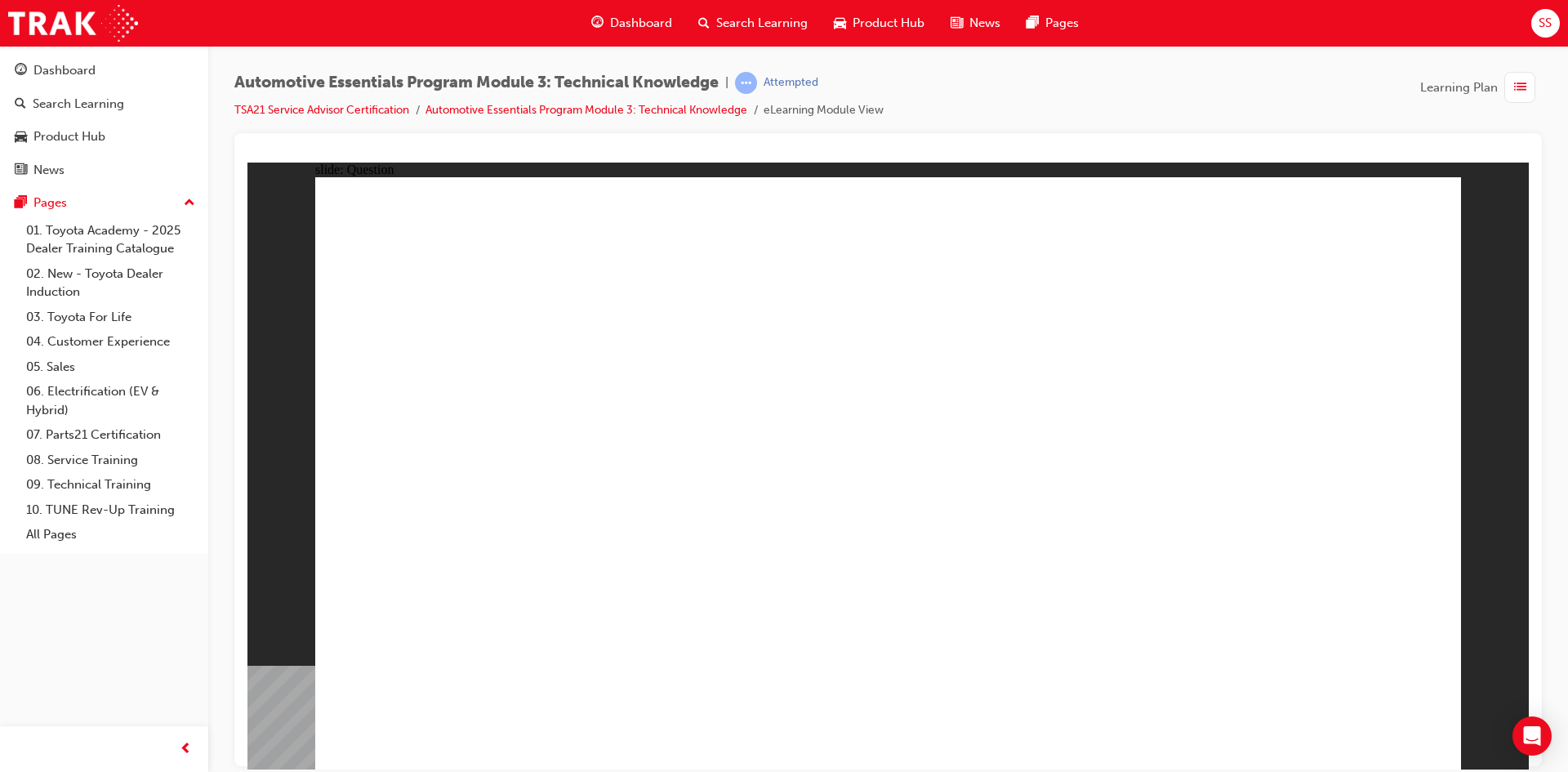
radio input "true"
drag, startPoint x: 878, startPoint y: 603, endPoint x: 886, endPoint y: 590, distance: 15.3
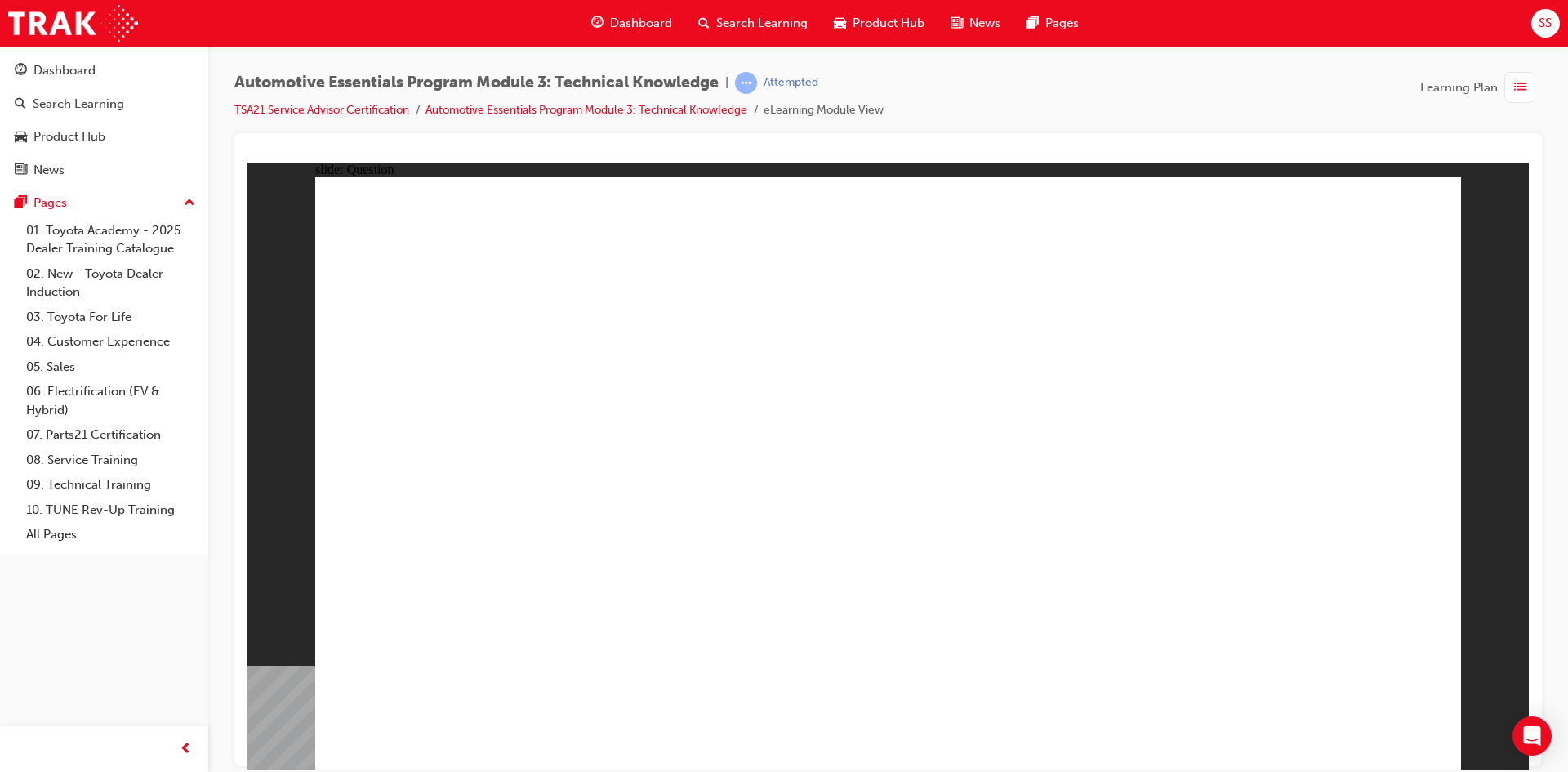
radio input "true"
drag, startPoint x: 928, startPoint y: 640, endPoint x: 929, endPoint y: 611, distance: 29.0
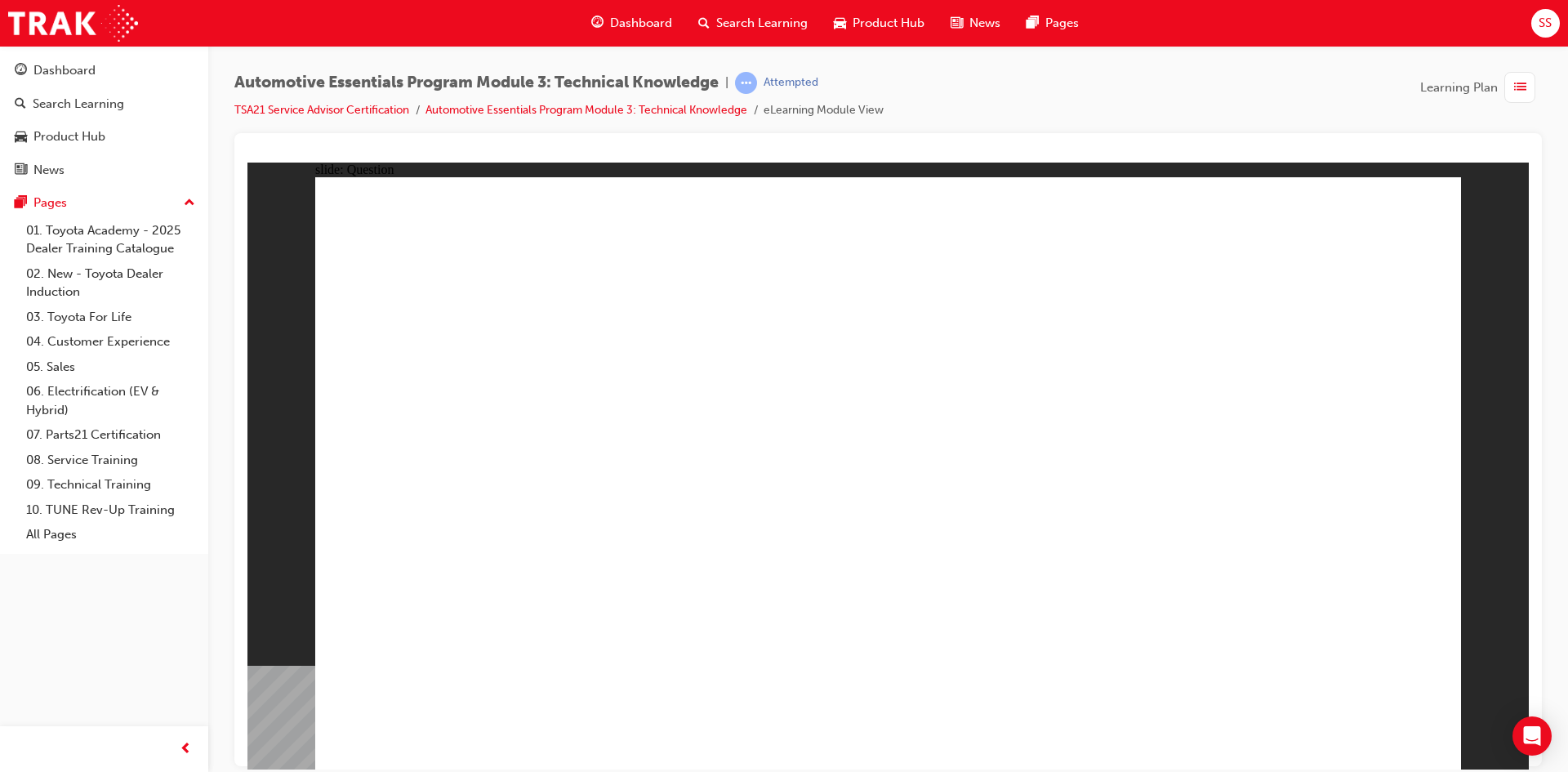
drag, startPoint x: 929, startPoint y: 611, endPoint x: 919, endPoint y: 590, distance: 23.3
drag, startPoint x: 646, startPoint y: 676, endPoint x: 663, endPoint y: 654, distance: 27.8
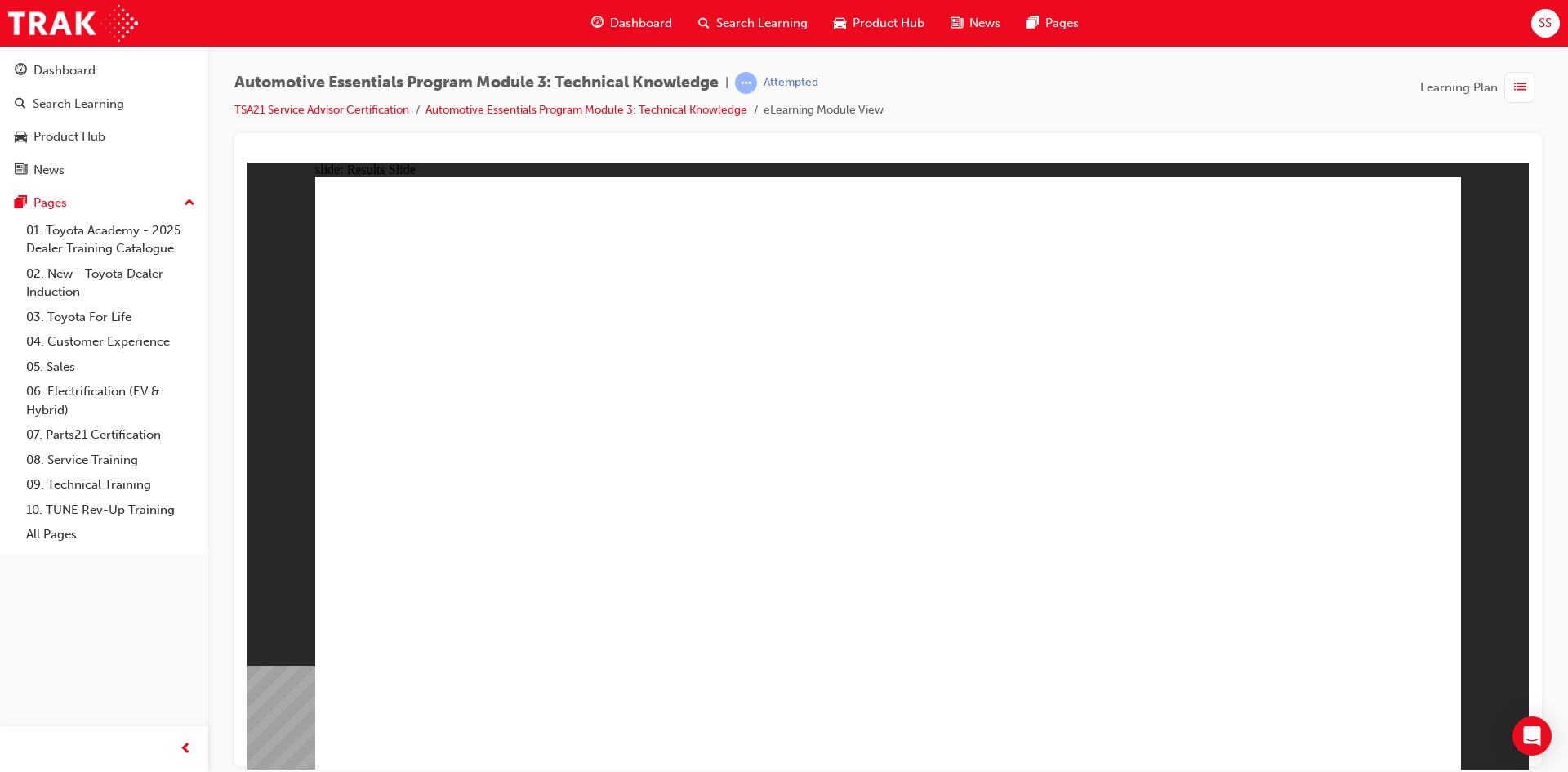
radio input "true"
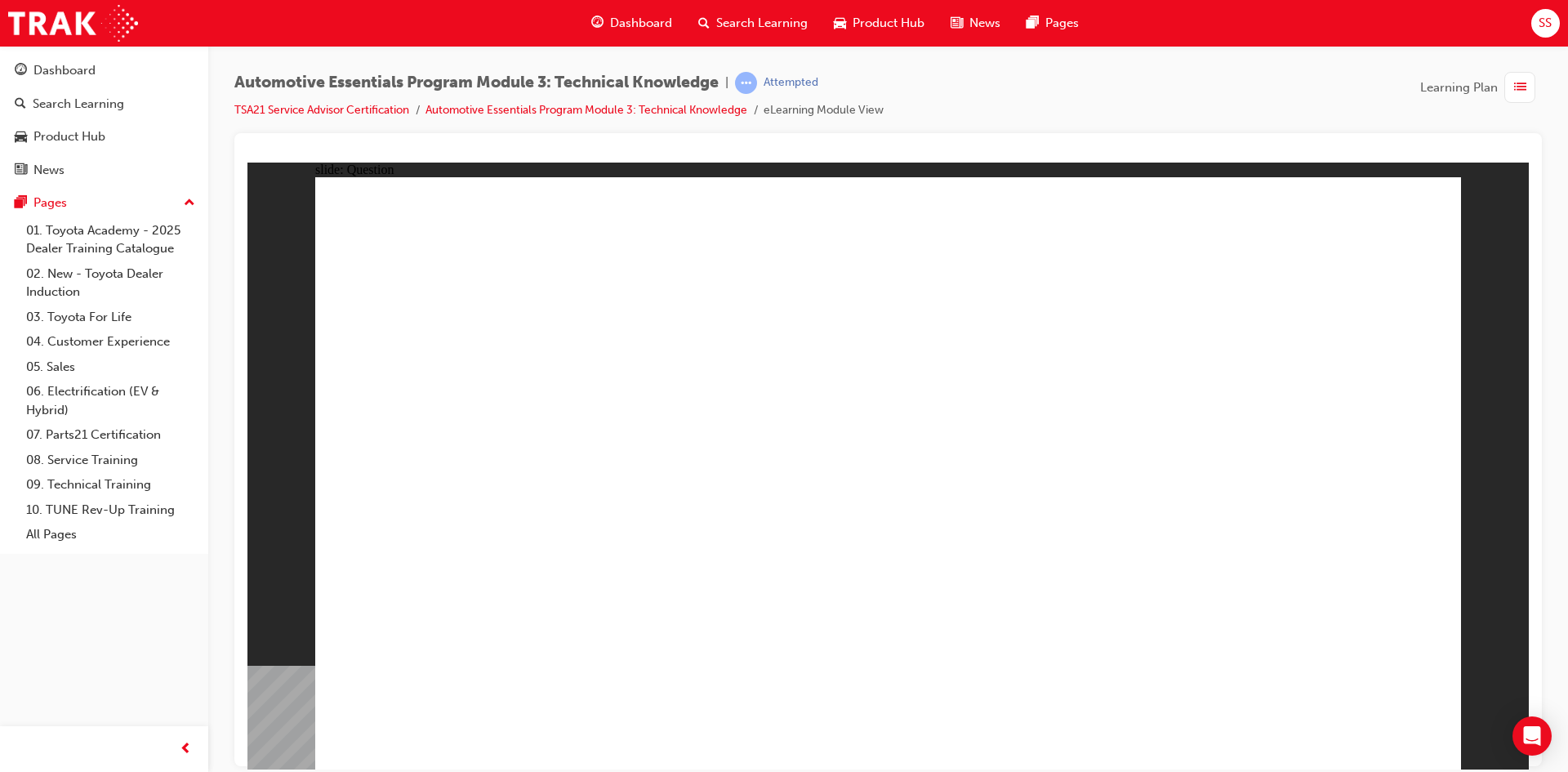
drag, startPoint x: 923, startPoint y: 627, endPoint x: 906, endPoint y: 596, distance: 35.4
drag, startPoint x: 1218, startPoint y: 462, endPoint x: 1218, endPoint y: 440, distance: 22.0
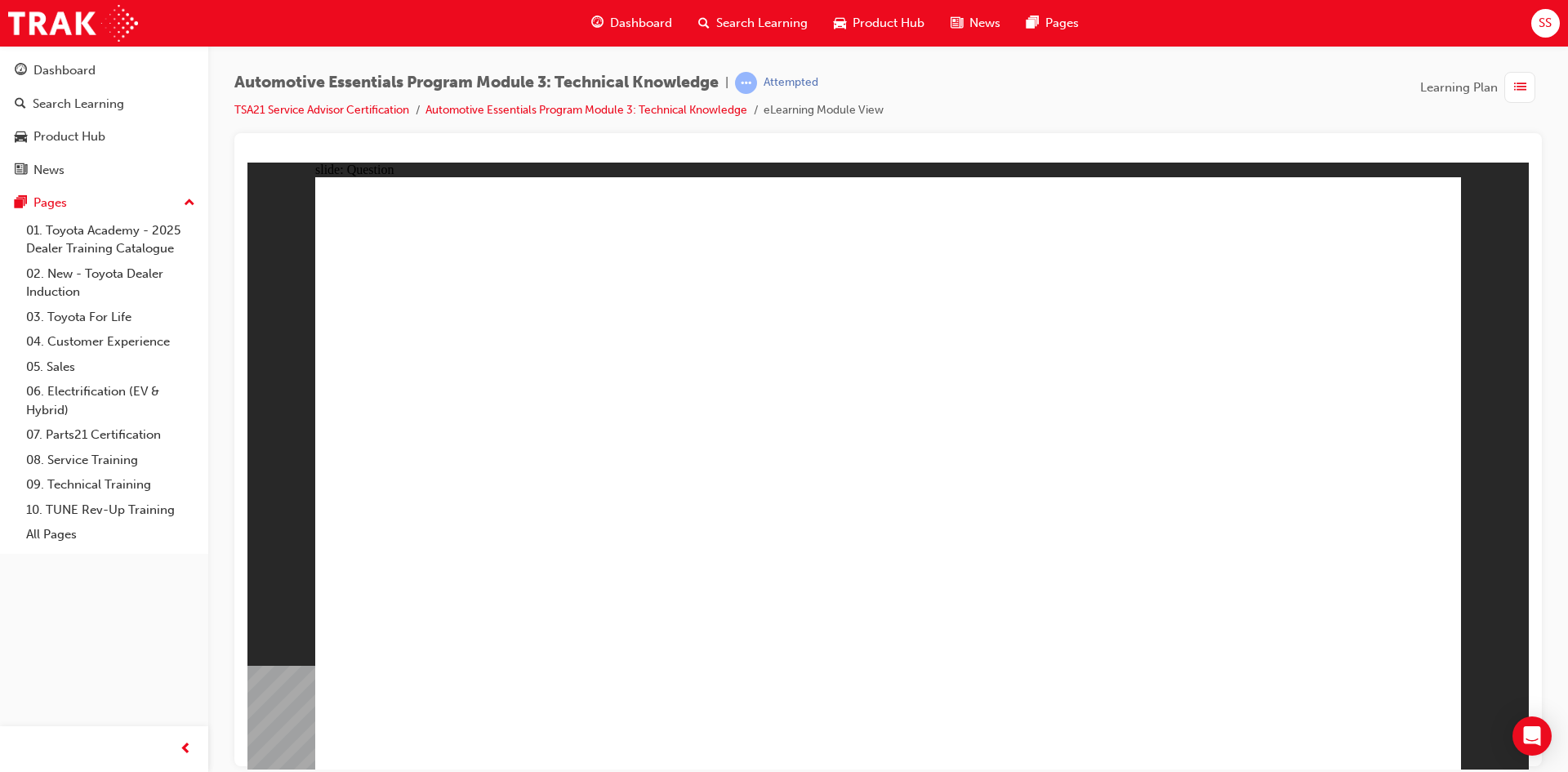
radio input "true"
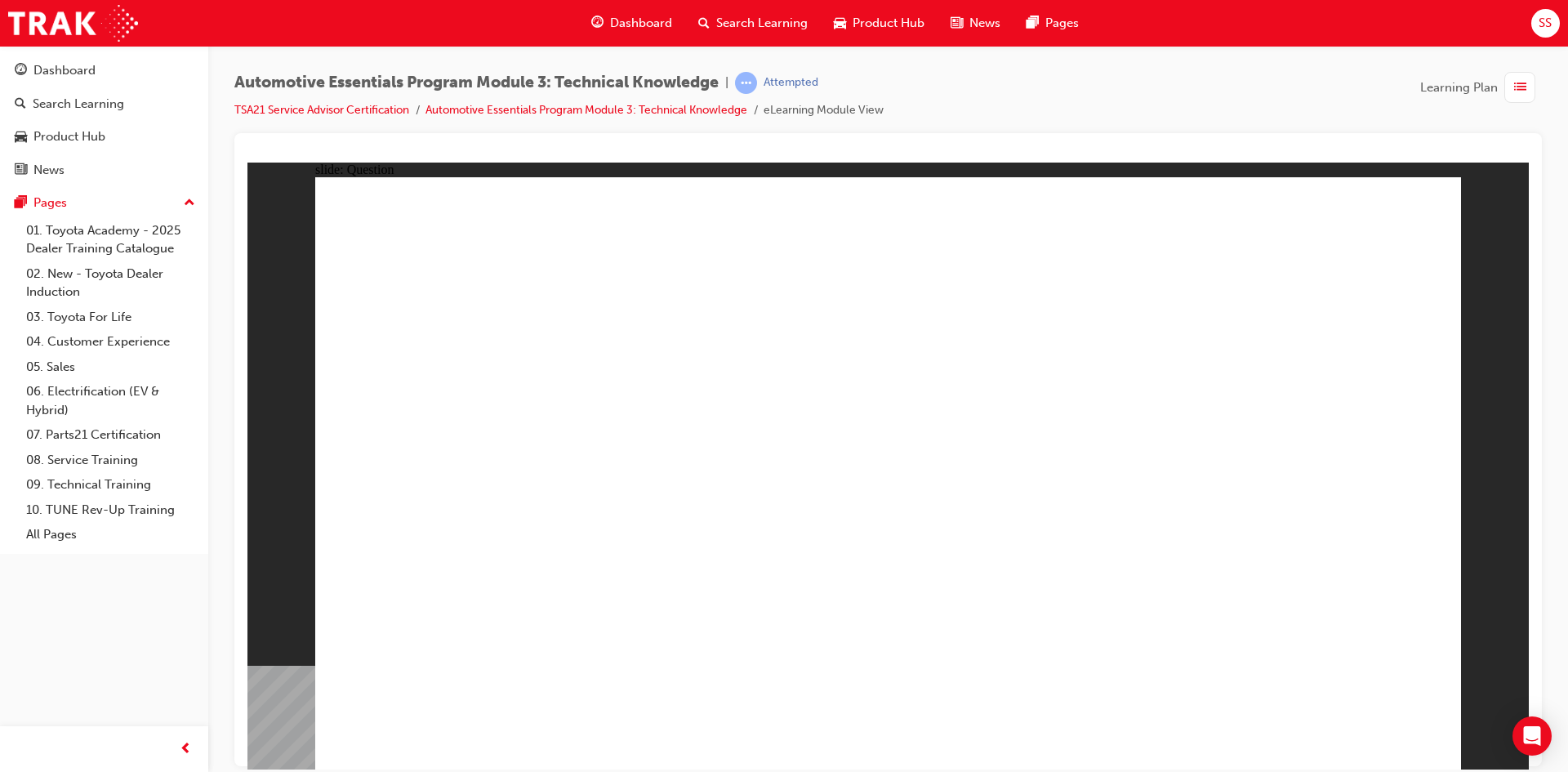
radio input "true"
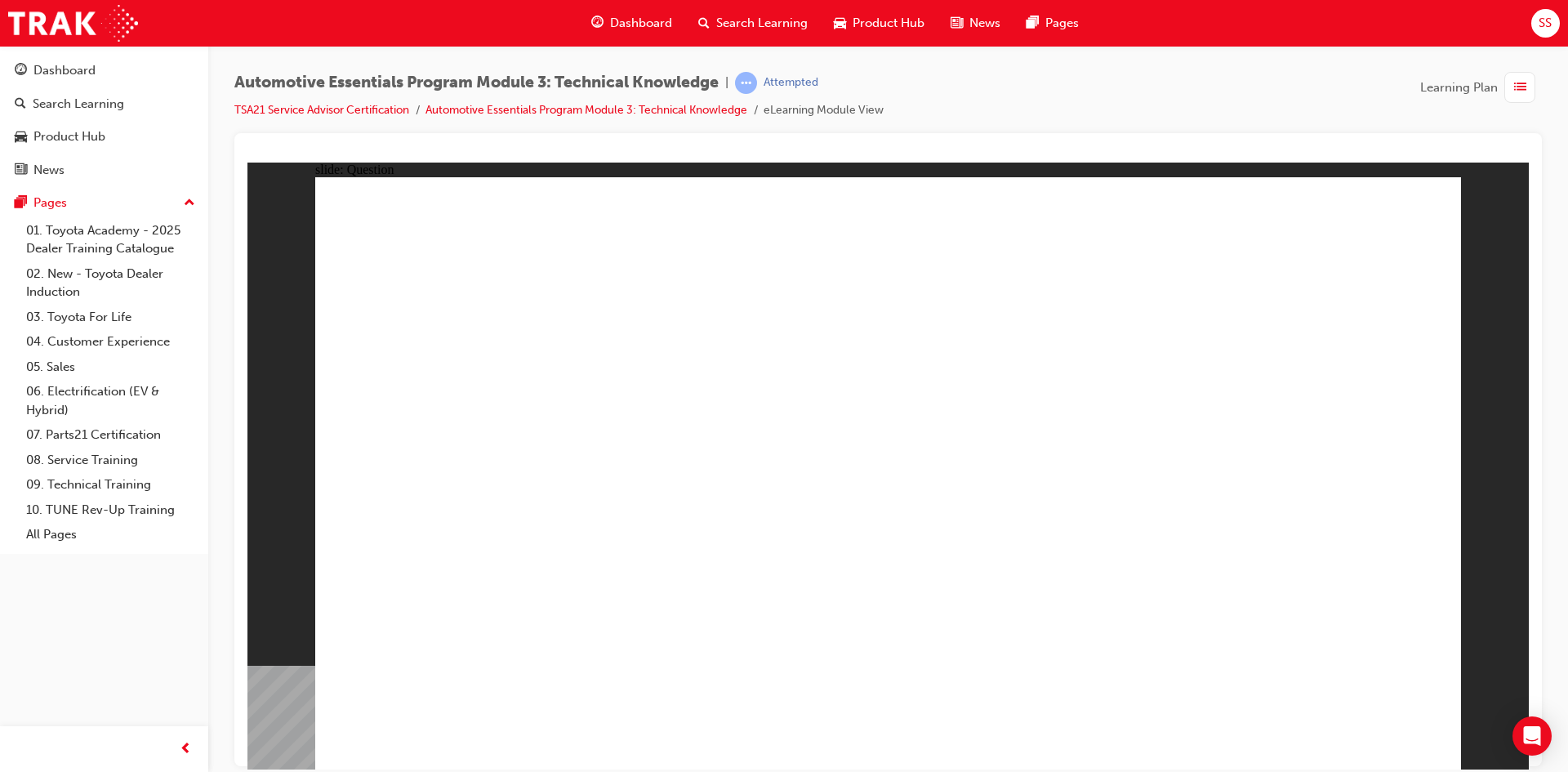
drag, startPoint x: 886, startPoint y: 609, endPoint x: 903, endPoint y: 593, distance: 23.3
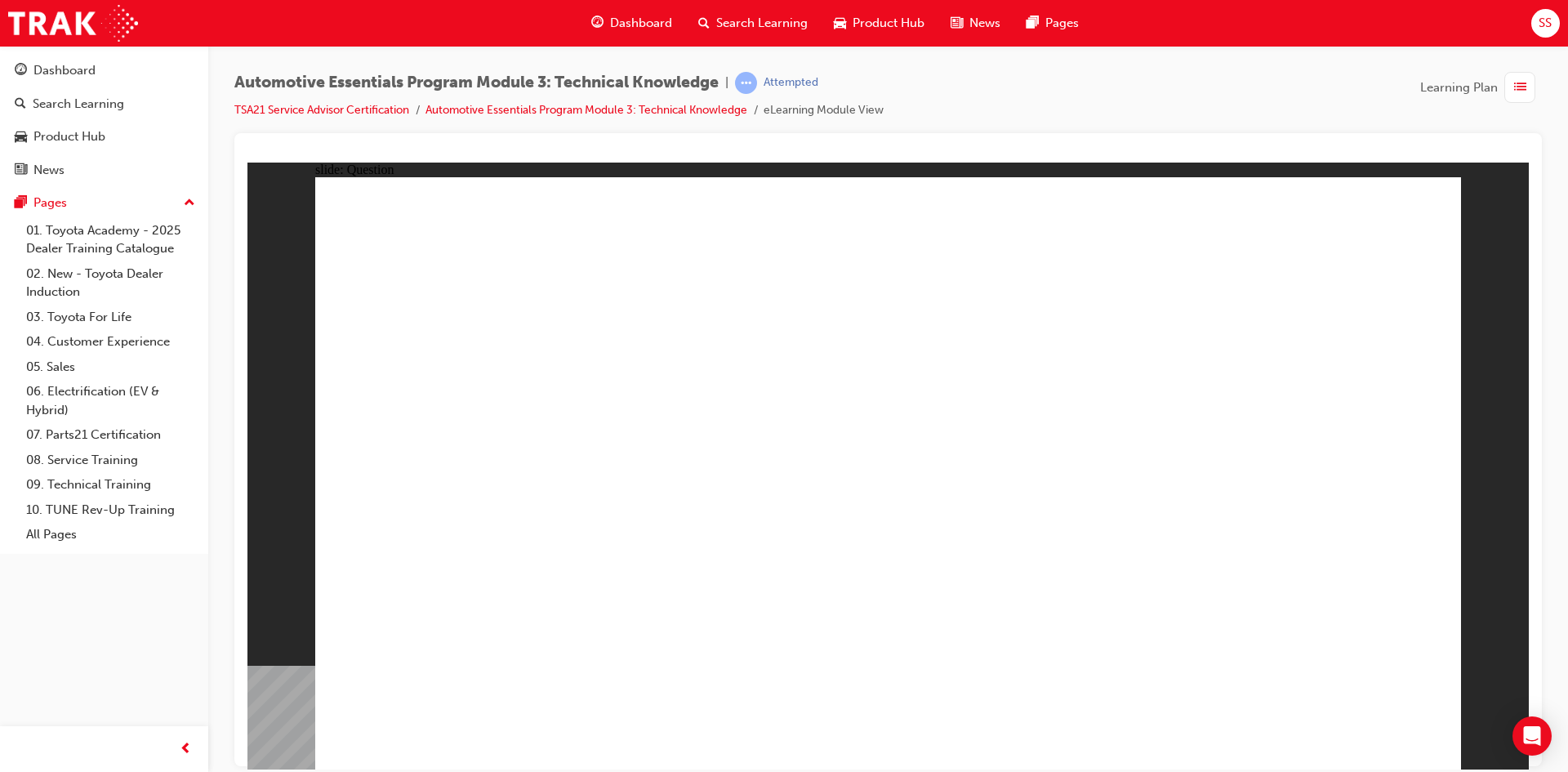
radio input "true"
drag, startPoint x: 925, startPoint y: 615, endPoint x: 921, endPoint y: 591, distance: 24.3
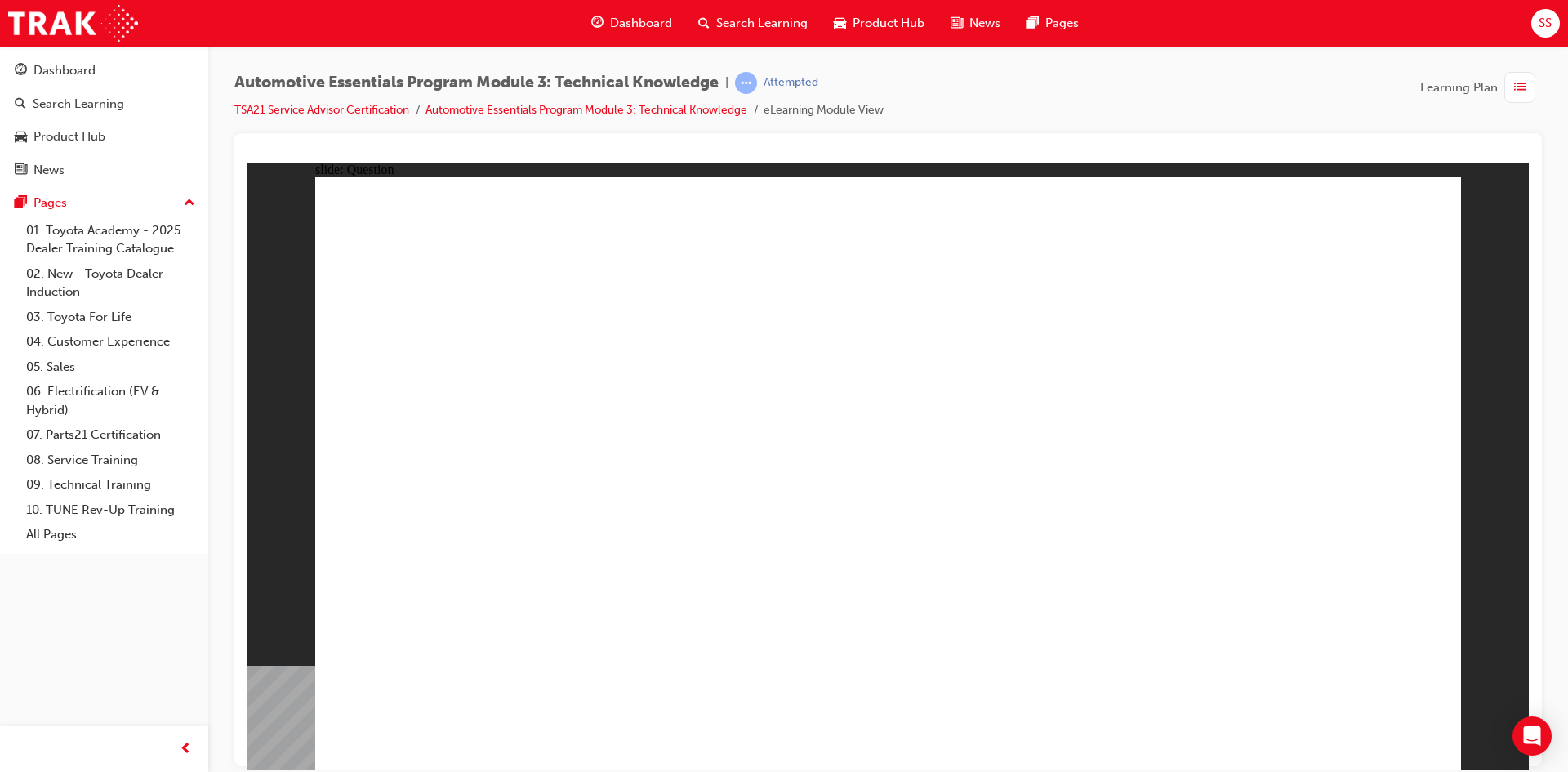
drag, startPoint x: 667, startPoint y: 678, endPoint x: 675, endPoint y: 656, distance: 23.4
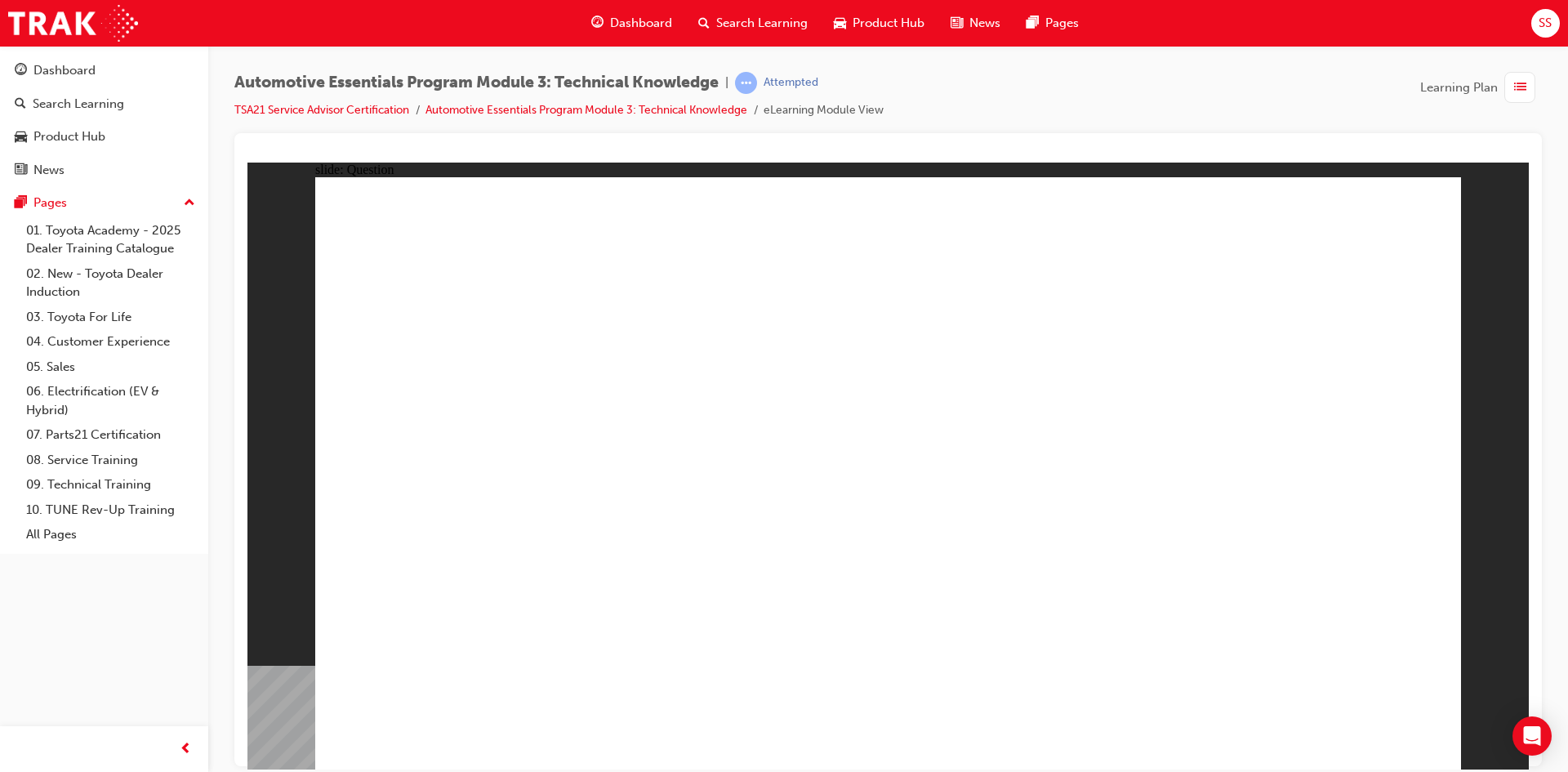
radio input "true"
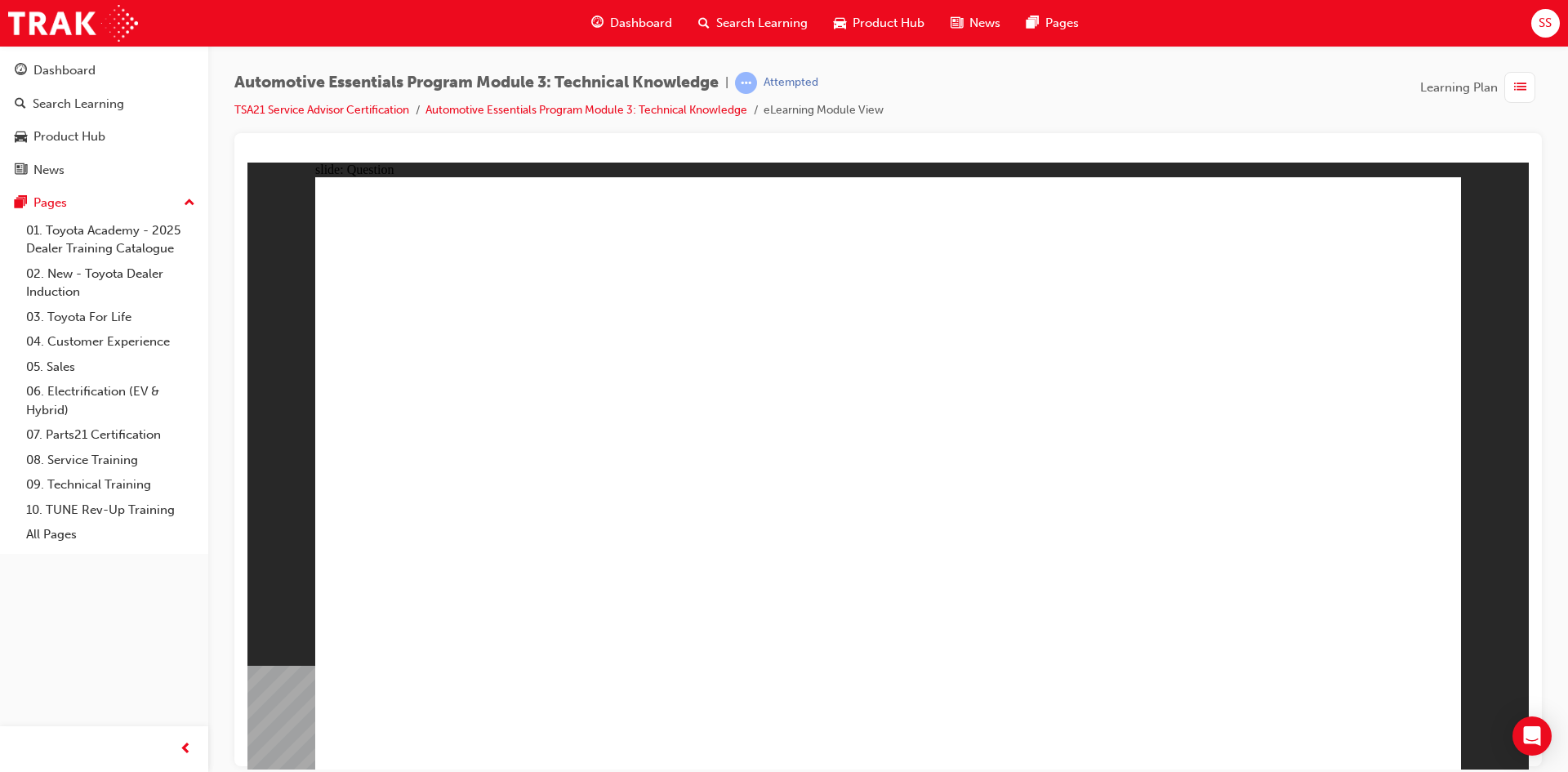
radio input "true"
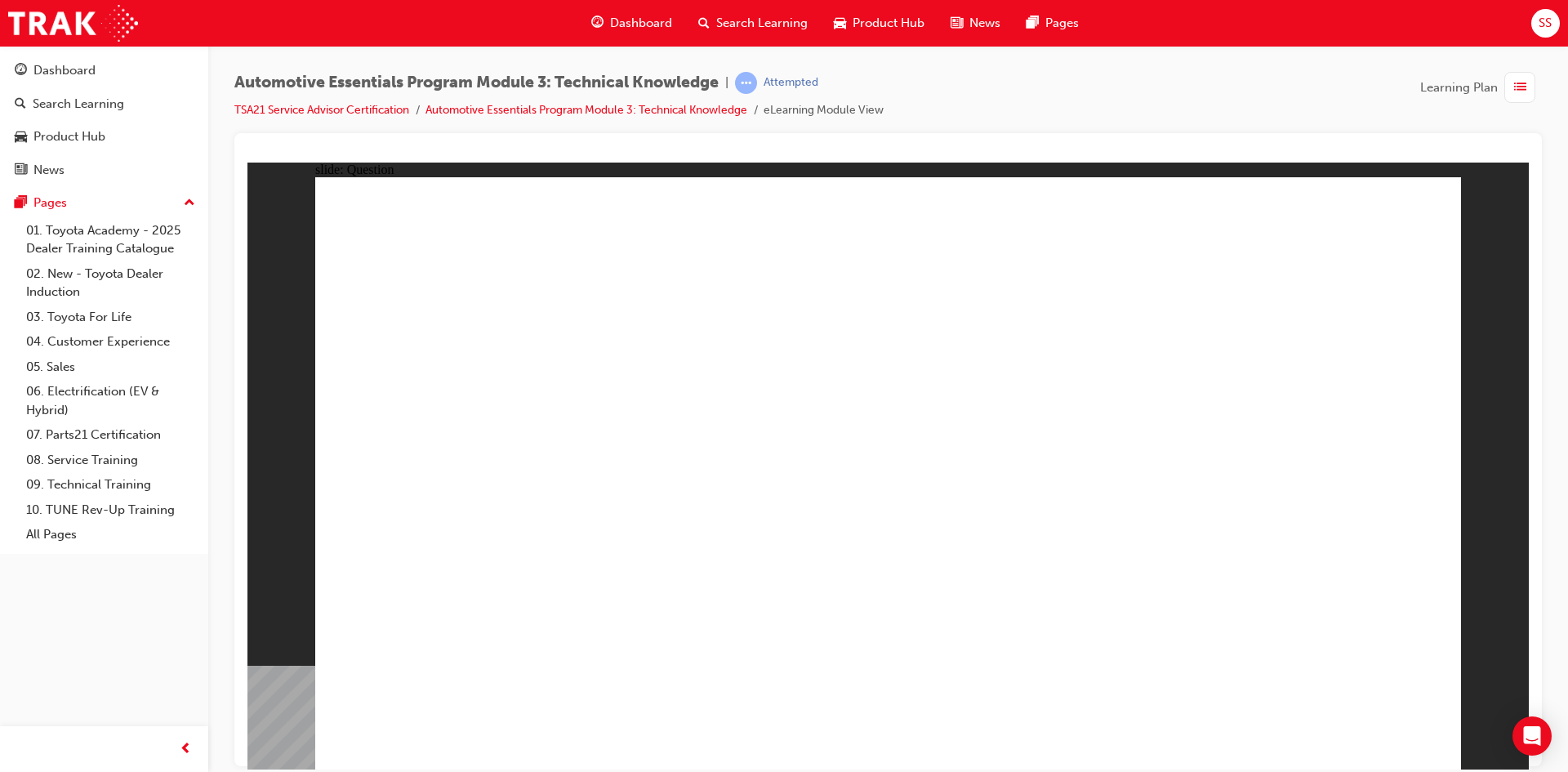
radio input "true"
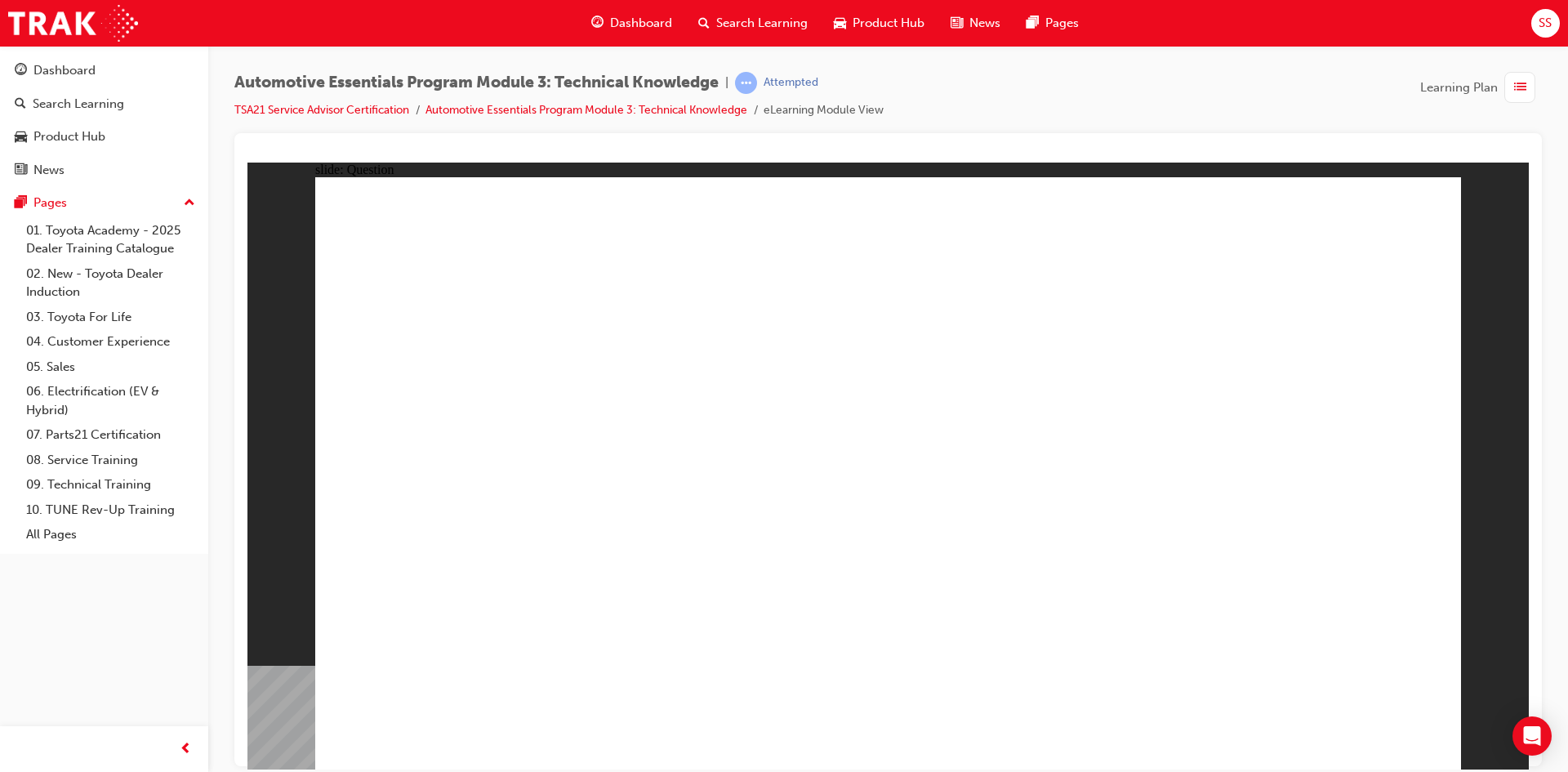
radio input "true"
drag, startPoint x: 939, startPoint y: 617, endPoint x: 947, endPoint y: 576, distance: 41.8
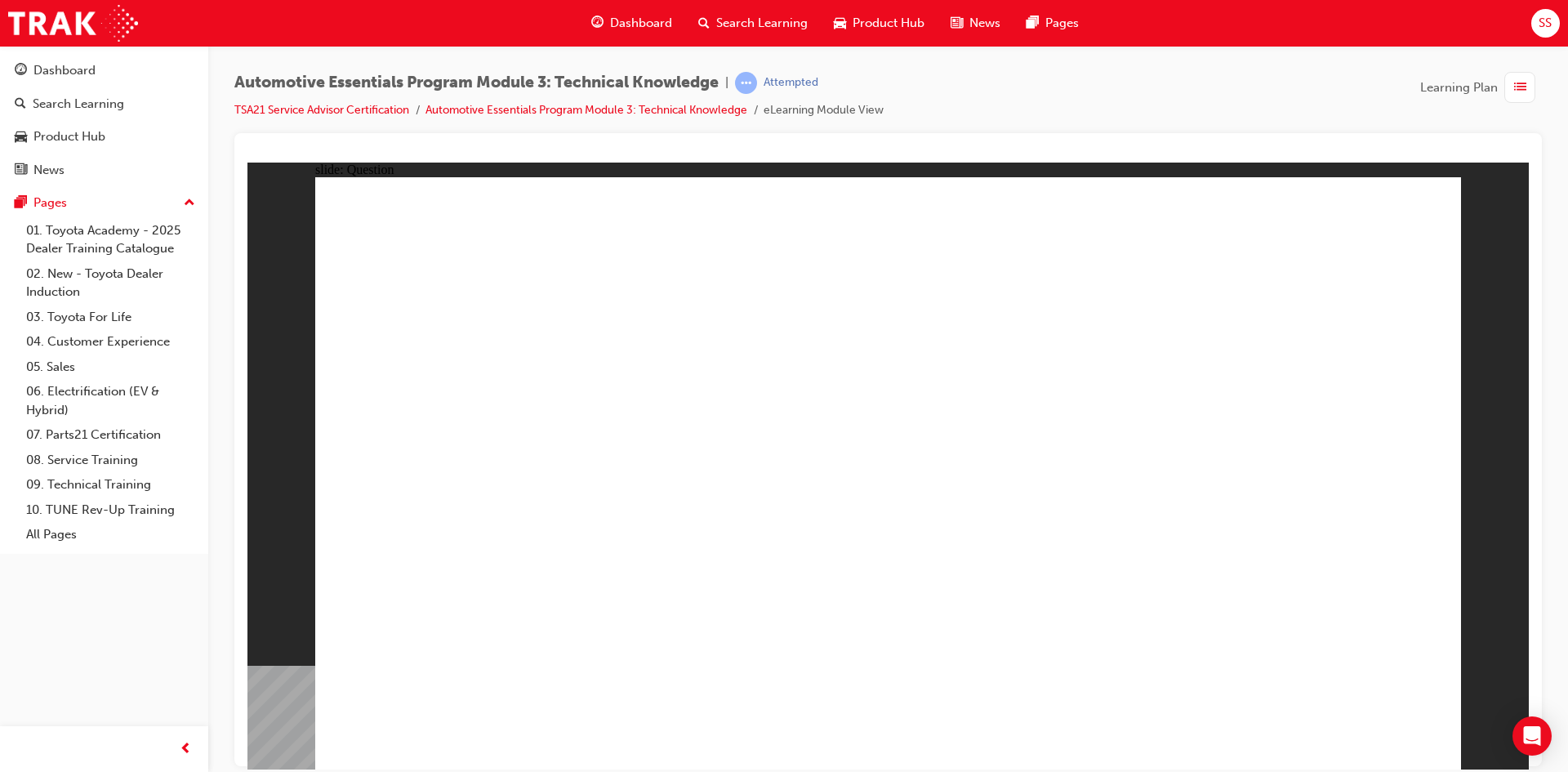
radio input "true"
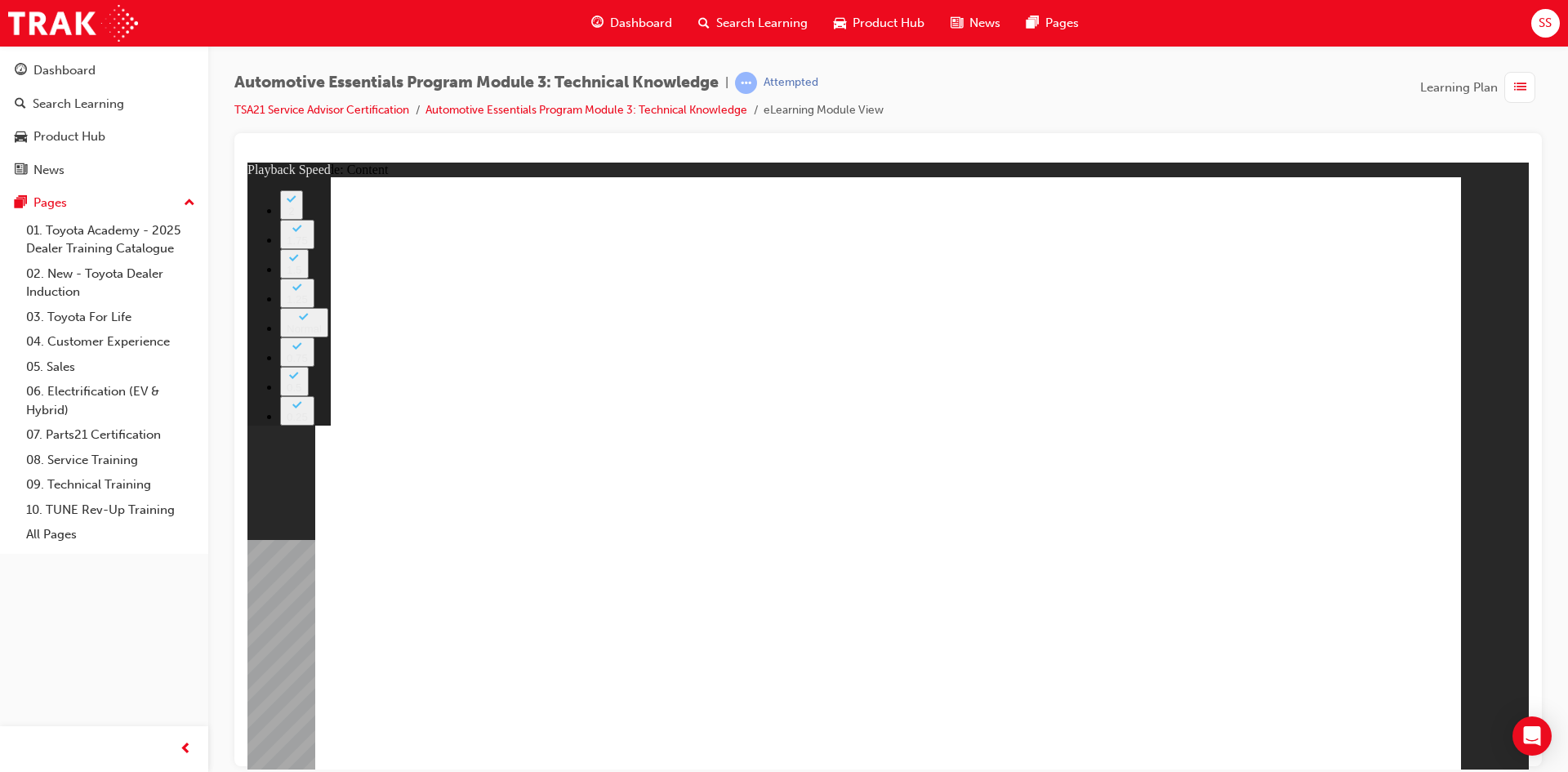
type input "3"
type input "2"
type input "3"
type input "2"
type input "4"
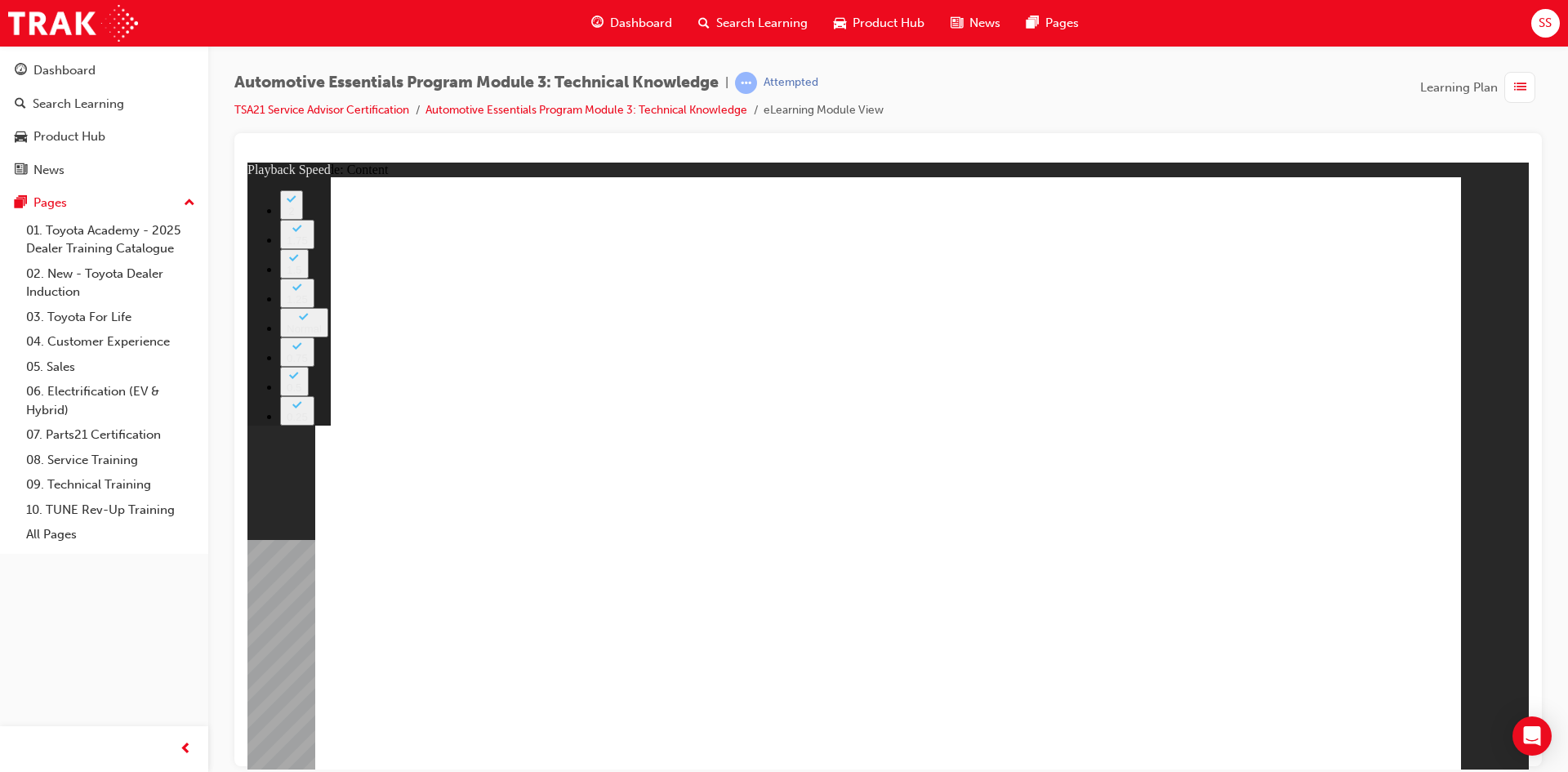
type input "2"
type input "4"
type input "2"
type input "4"
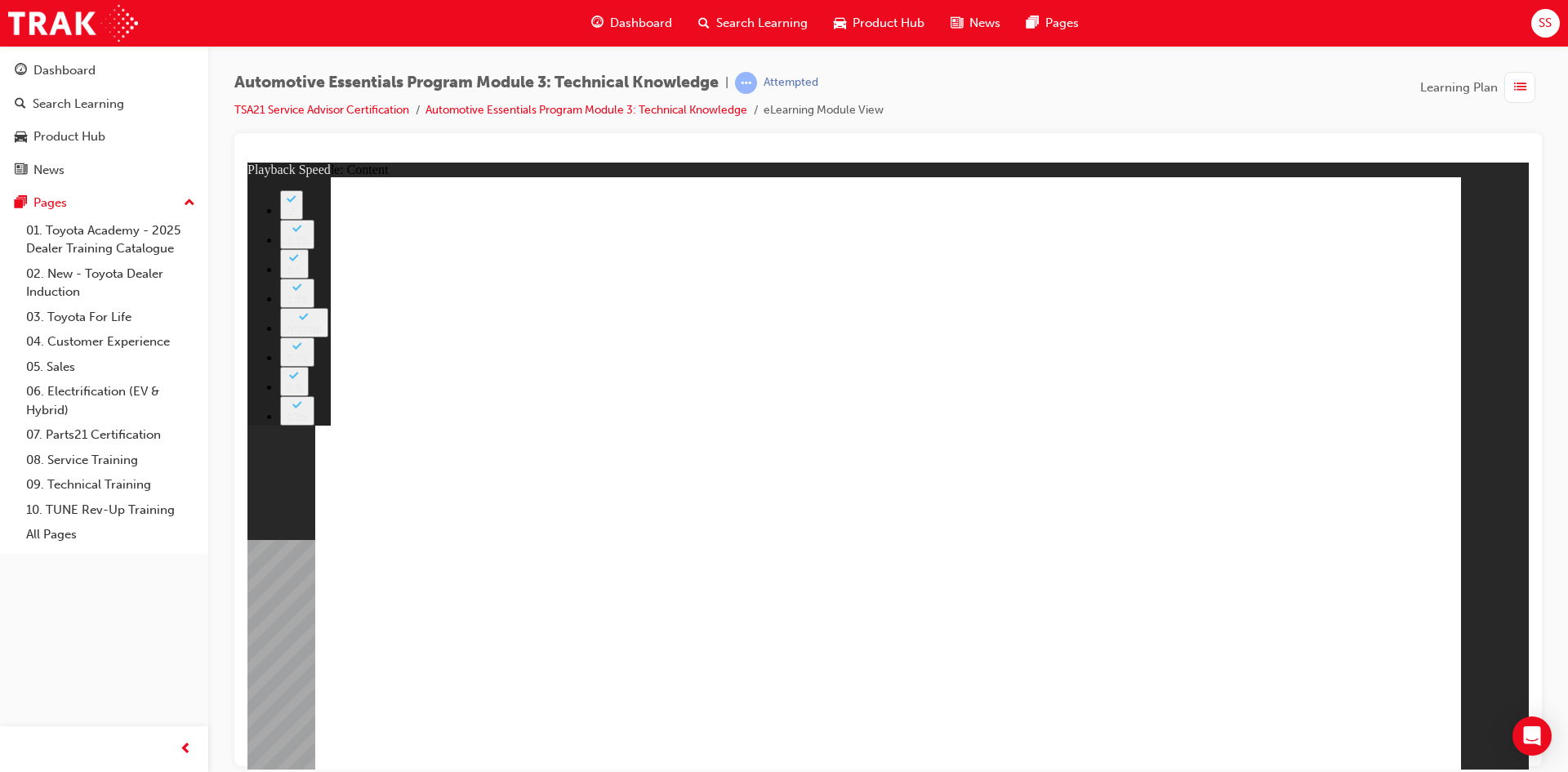
type input "2"
type input "4"
type input "2"
type input "4"
type input "2"
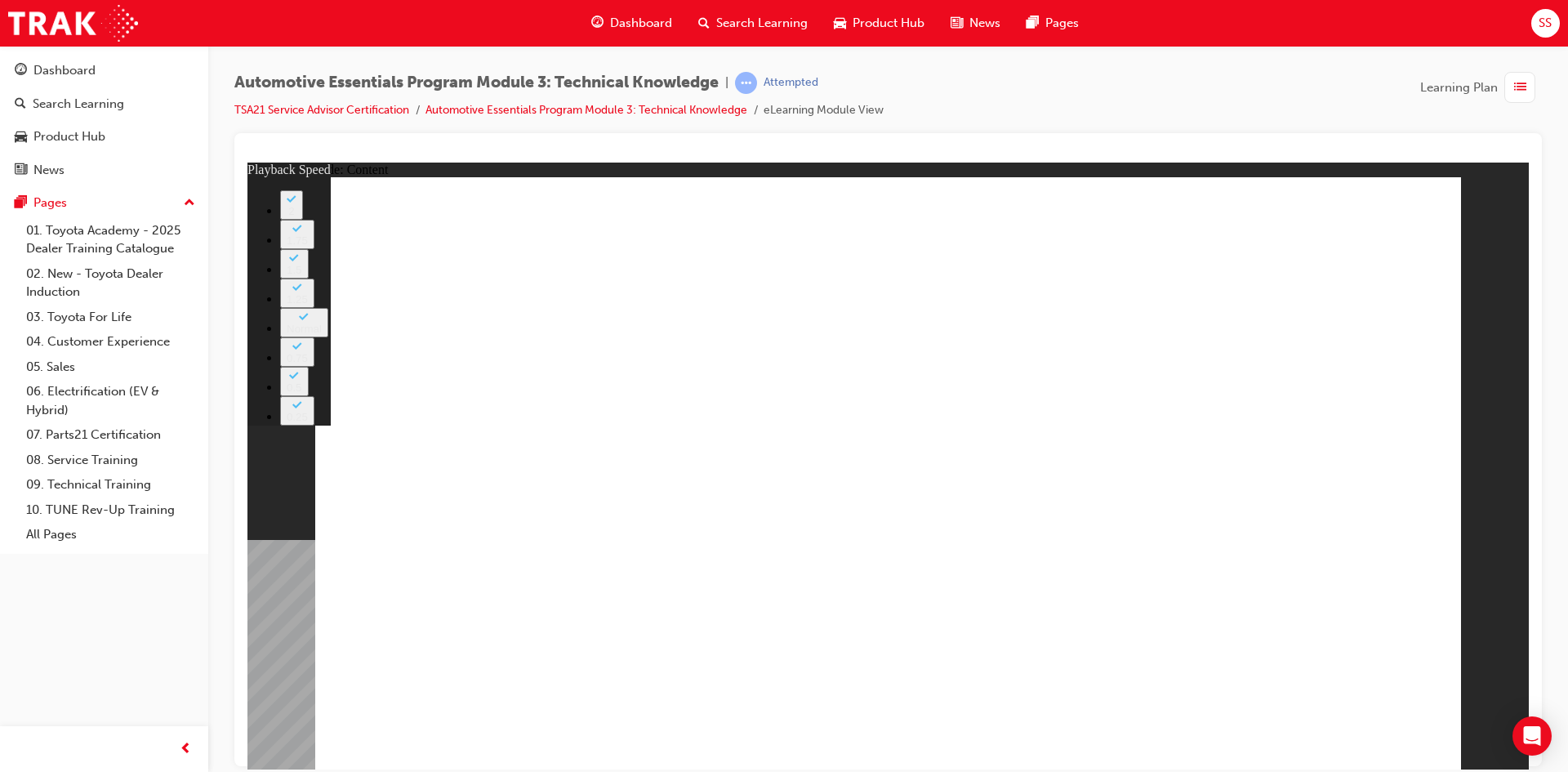
type input "4"
type input "2"
type input "4"
type input "2"
type input "4"
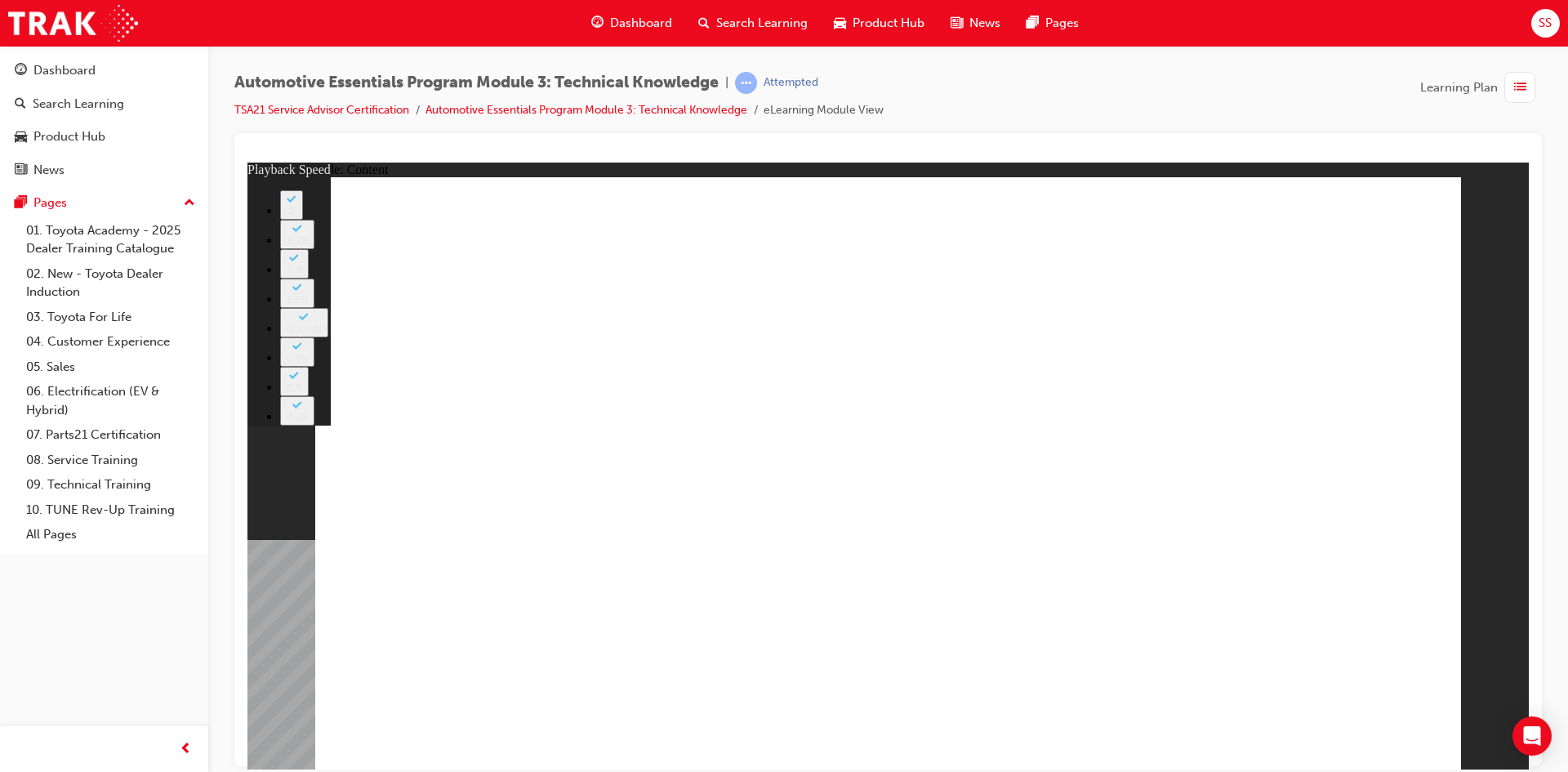
type input "2"
type input "4"
type input "2"
type input "5"
type input "2"
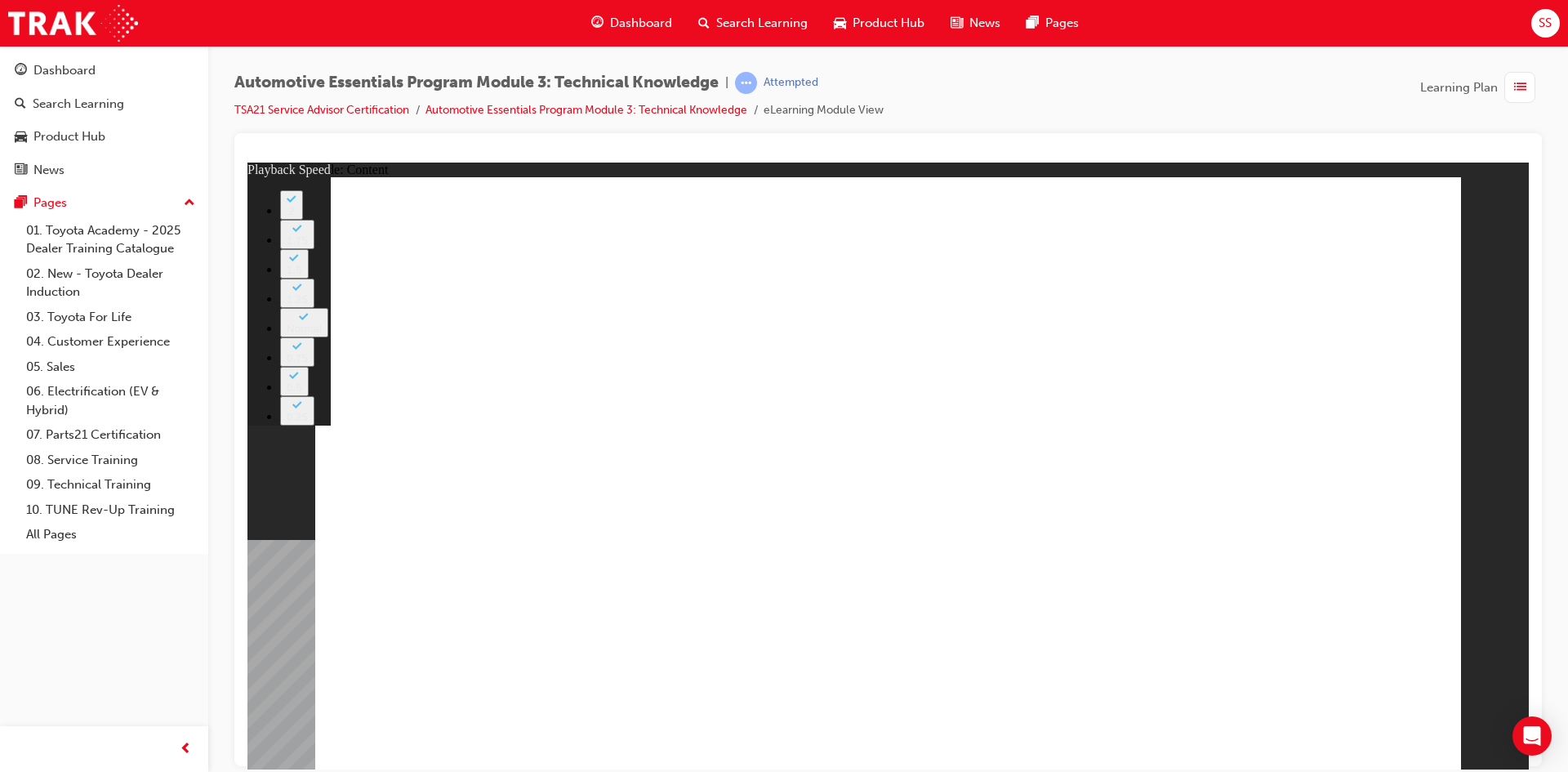
type input "5"
type input "2"
type input "5"
type input "2"
type input "5"
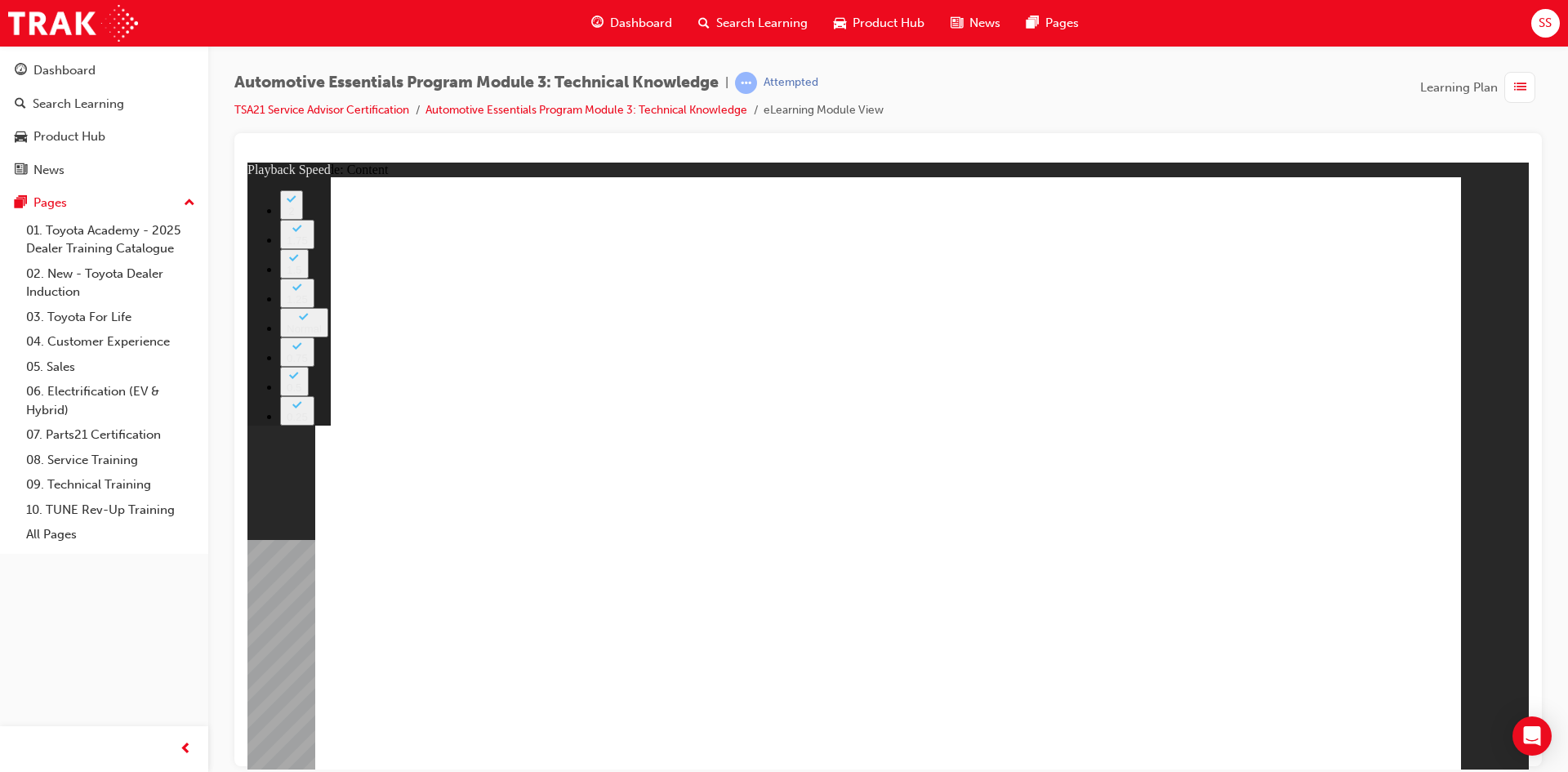
type input "2"
type input "5"
type input "2"
type input "5"
type input "2"
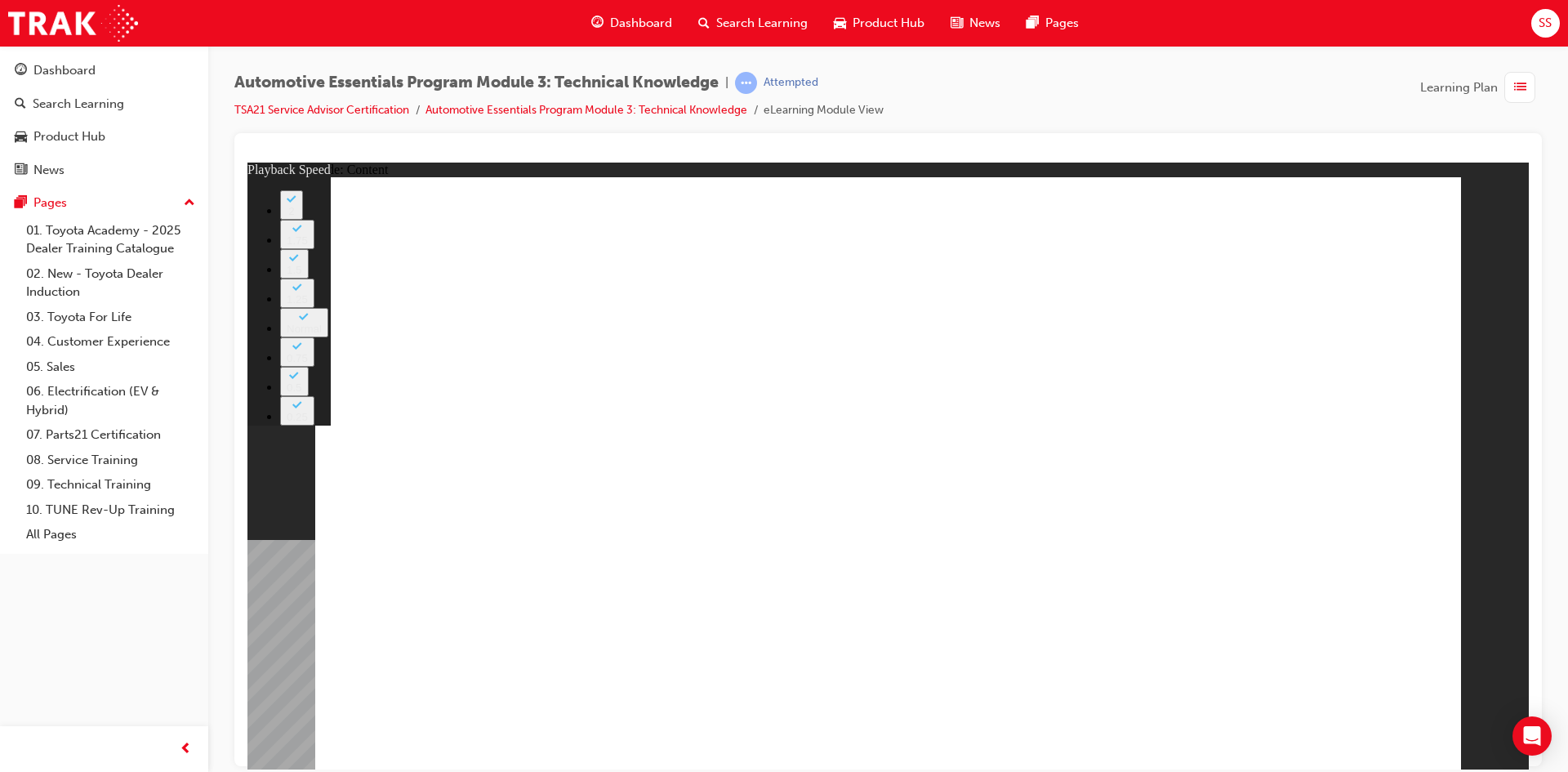
type input "5"
type input "2"
type input "5"
type input "2"
type input "5"
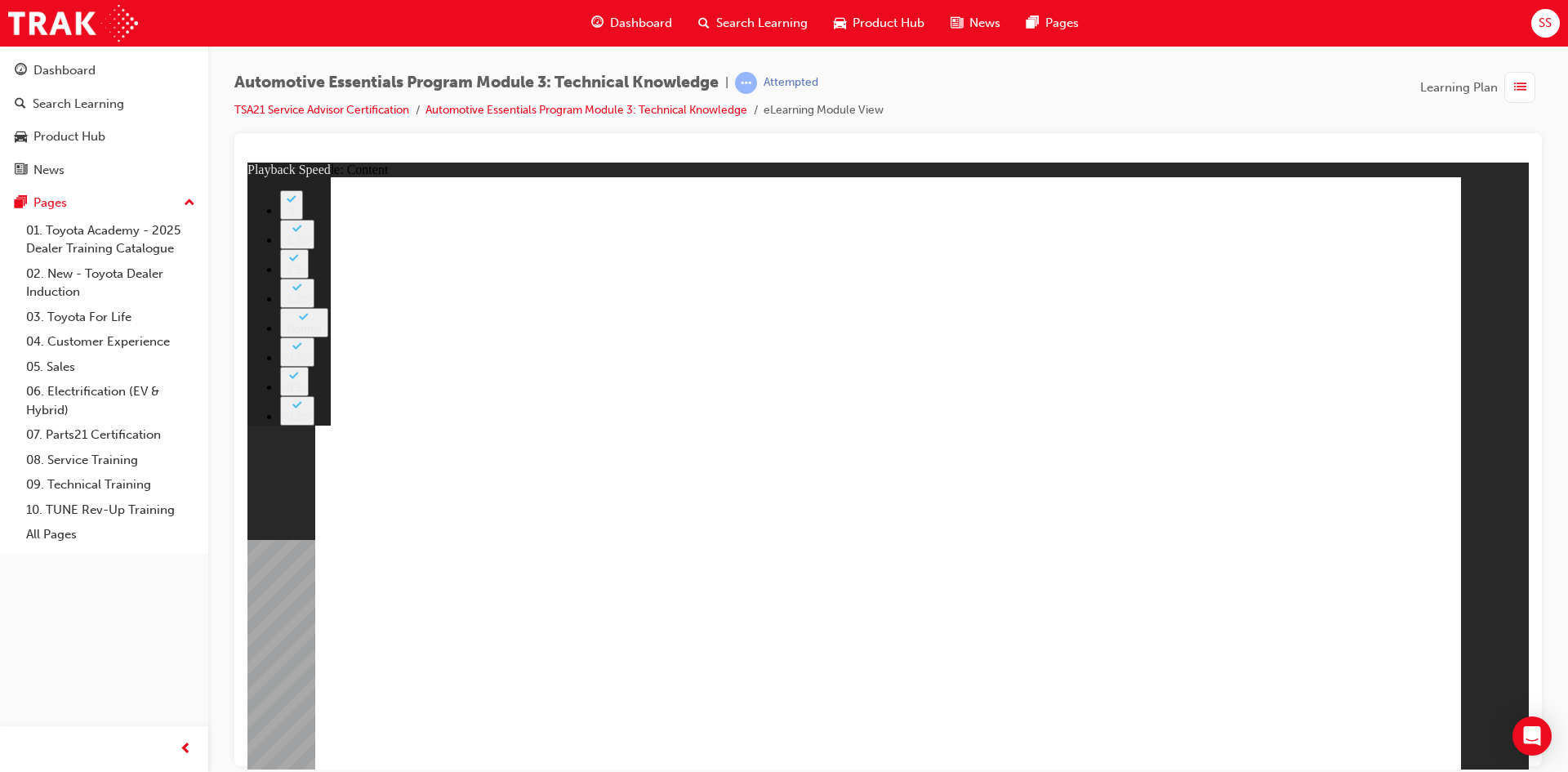
type input "2"
type input "6"
type input "2"
type input "6"
type input "2"
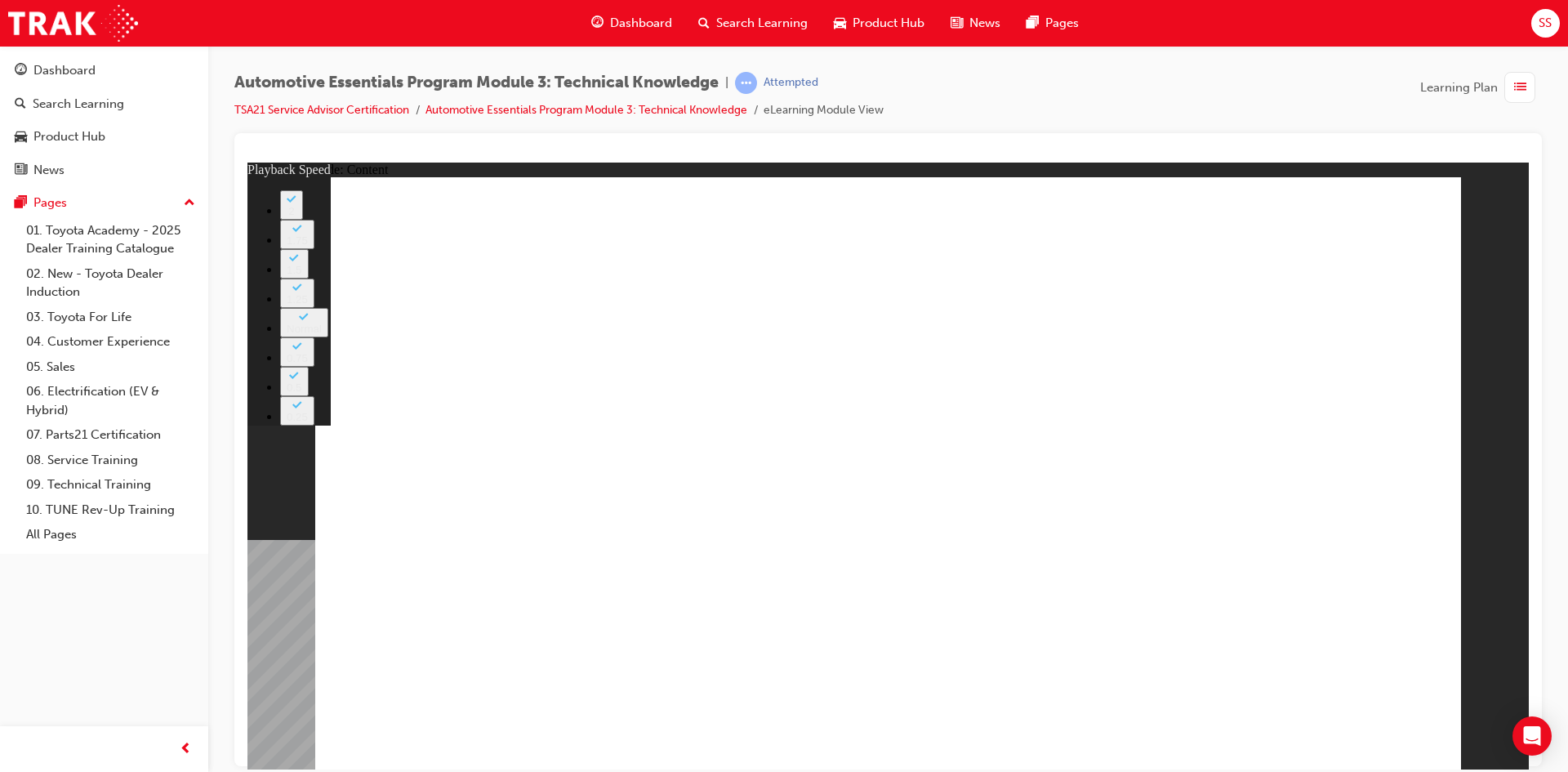
type input "6"
type input "2"
type input "6"
type input "2"
type input "6"
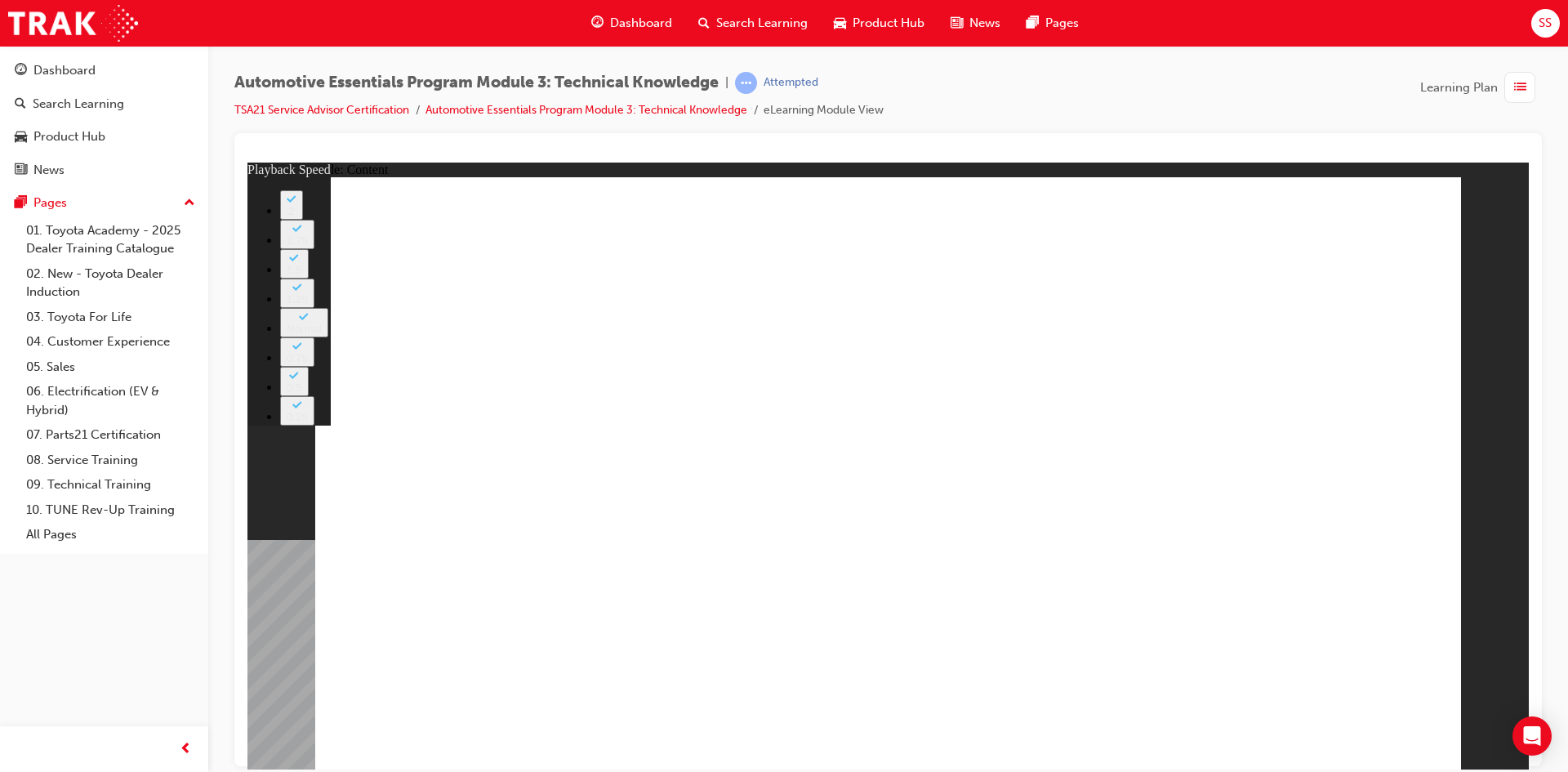
type input "2"
type input "6"
type input "2"
type input "7"
type input "2"
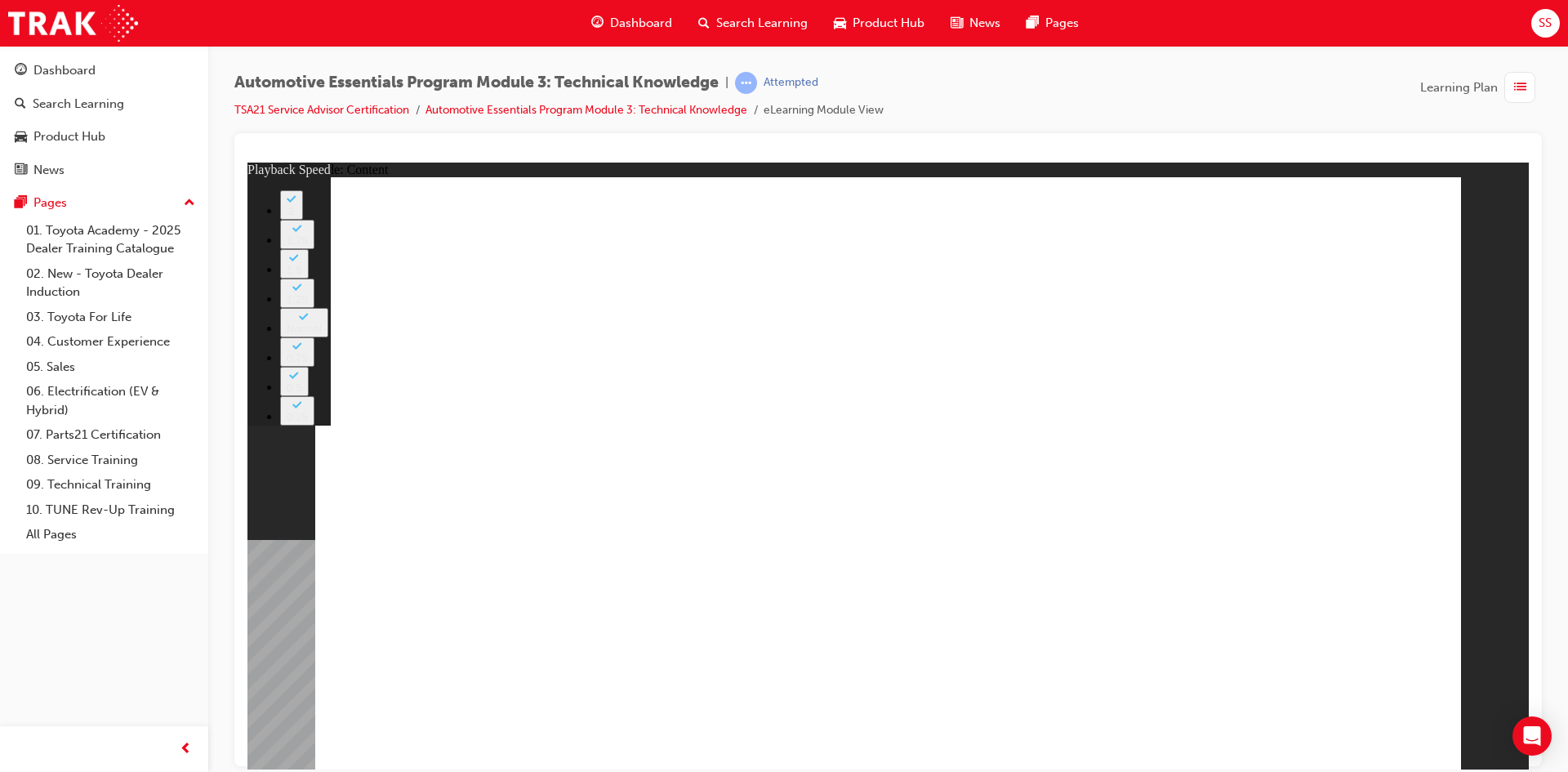
type input "7"
type input "2"
type input "7"
type input "2"
type input "7"
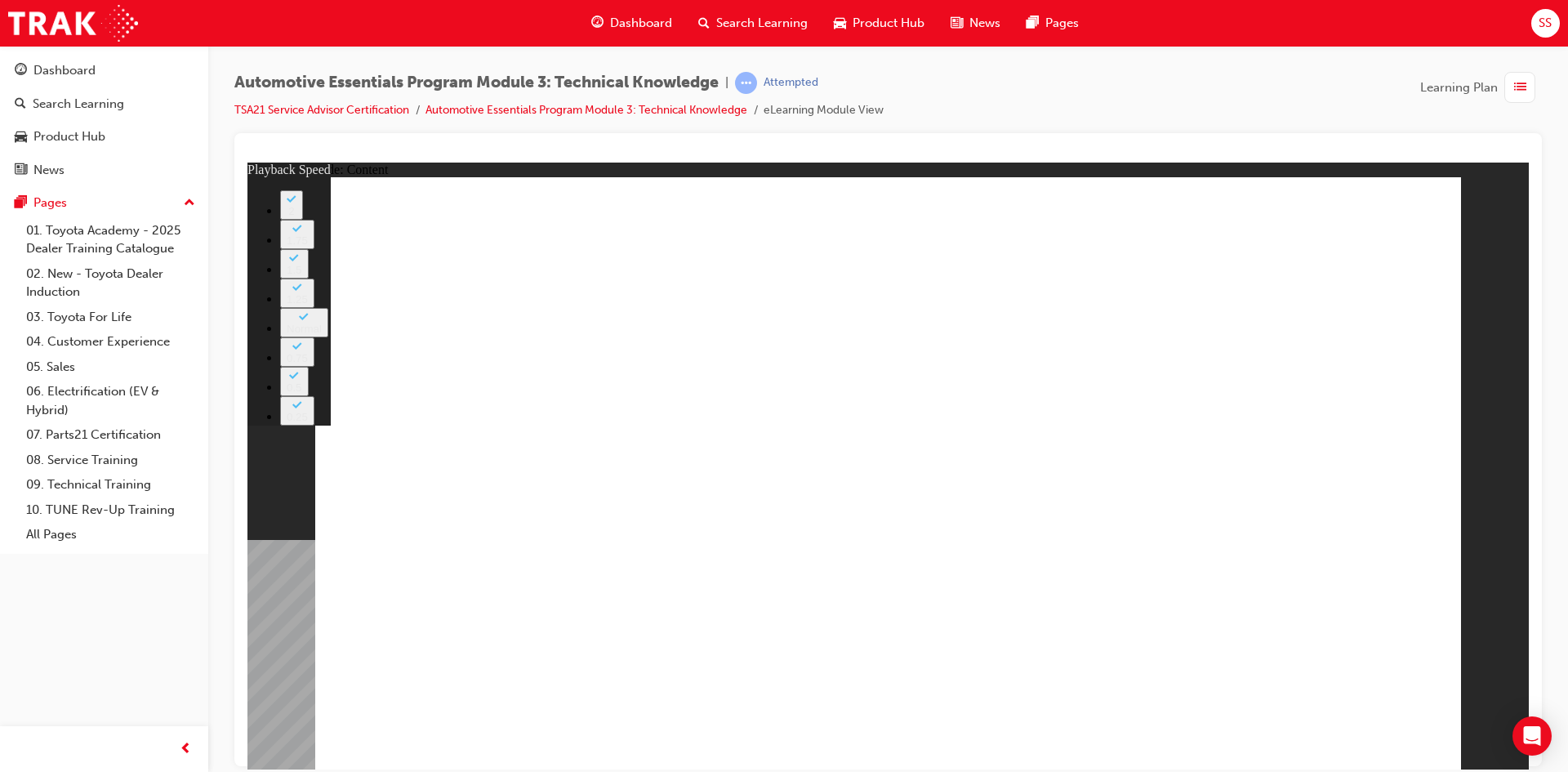
type input "2"
type input "7"
type input "2"
type input "7"
type input "2"
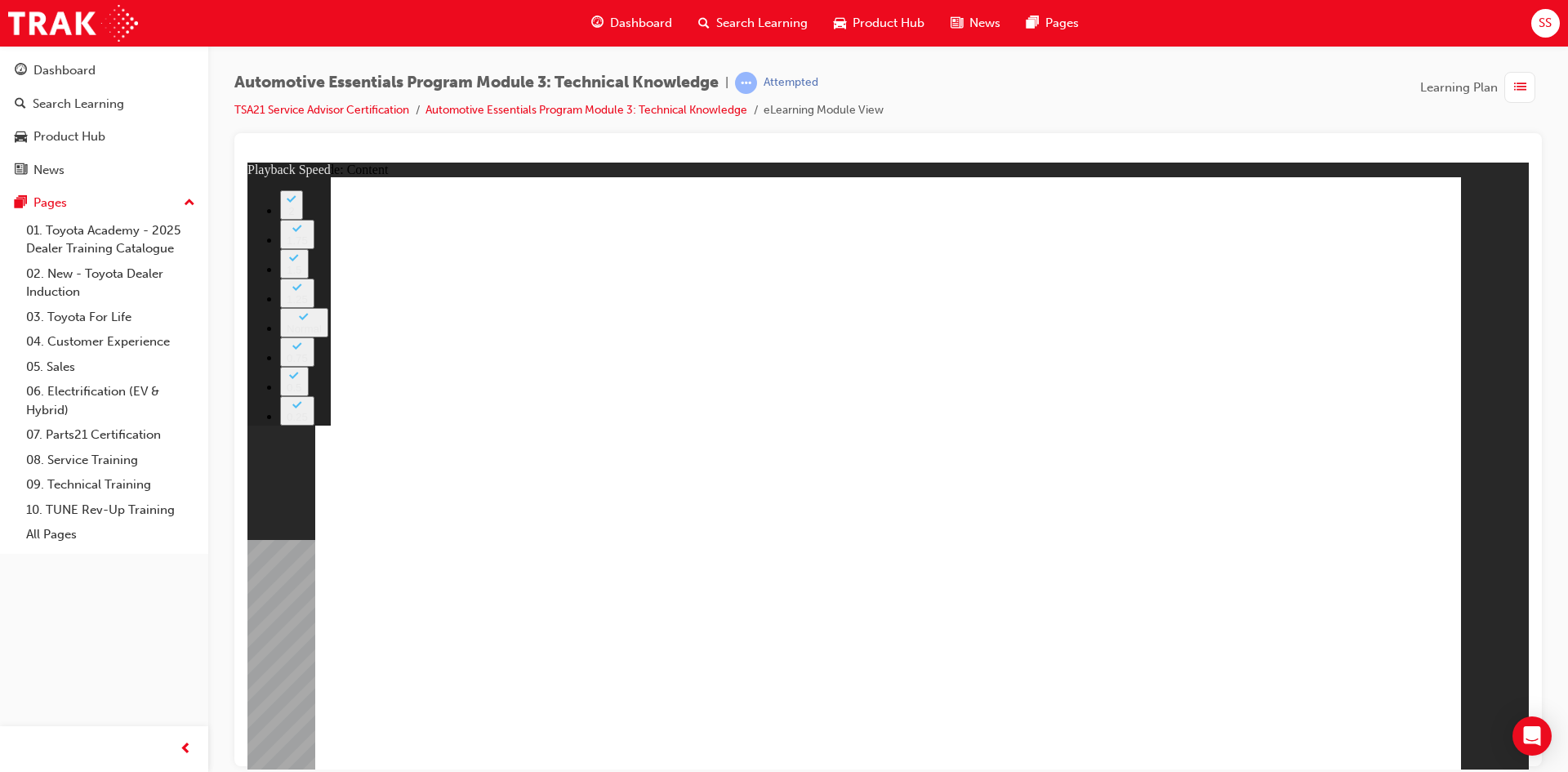
type input "7"
type input "2"
type input "7"
type input "2"
type input "7"
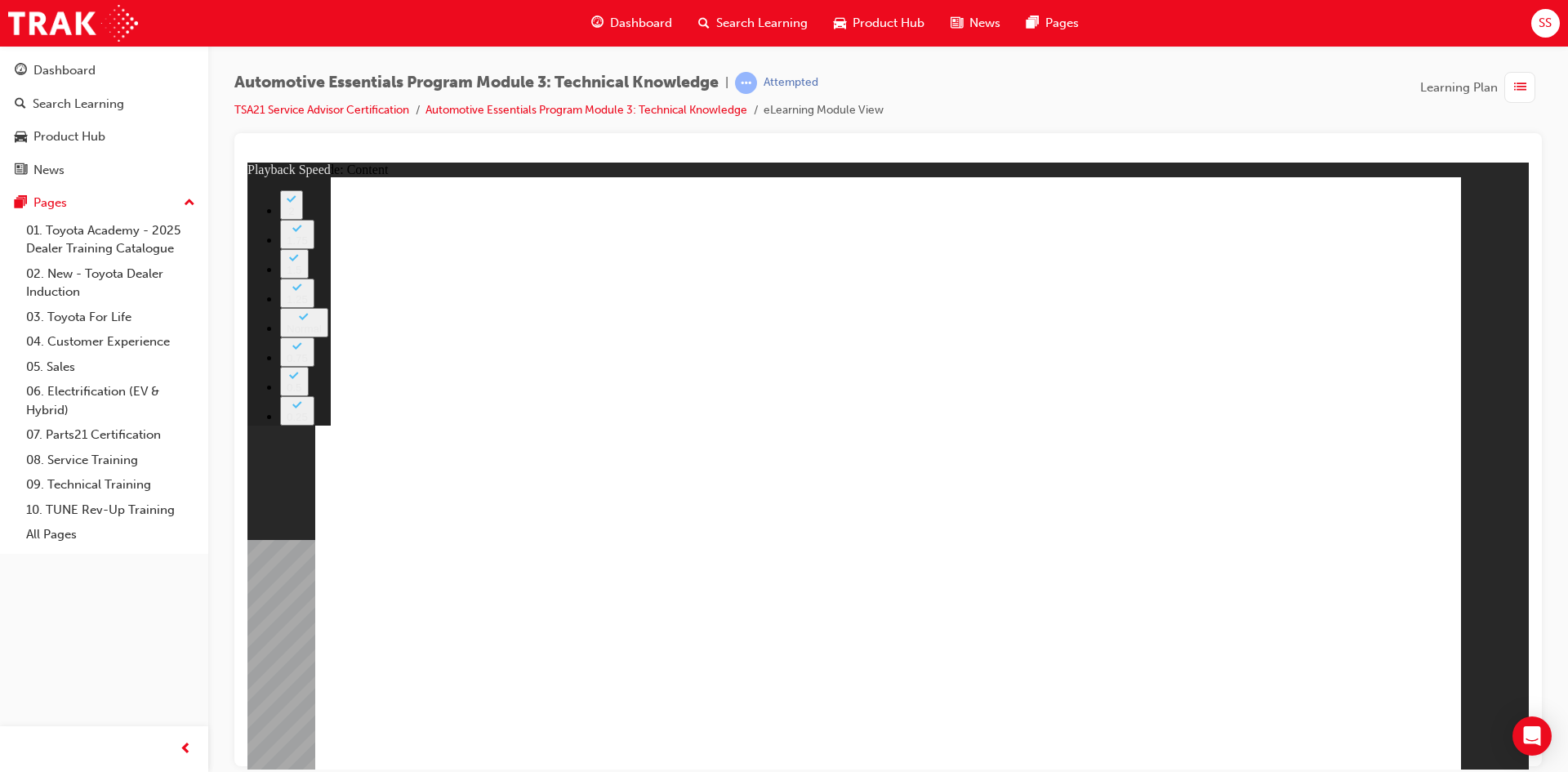
type input "2"
type input "7"
type input "2"
type input "7"
type input "2"
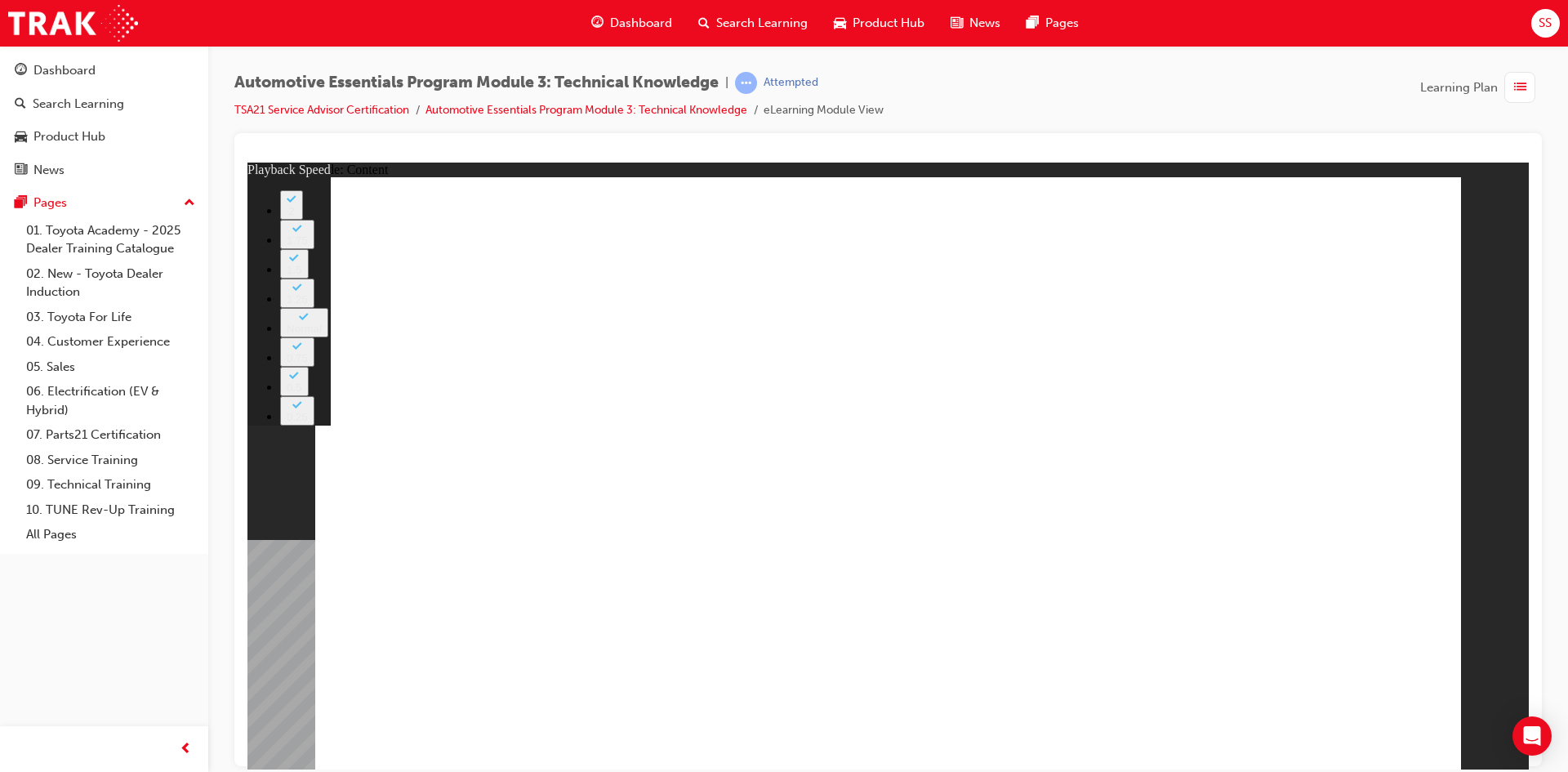
type input "7"
type input "2"
type input "7"
type input "2"
type input "7"
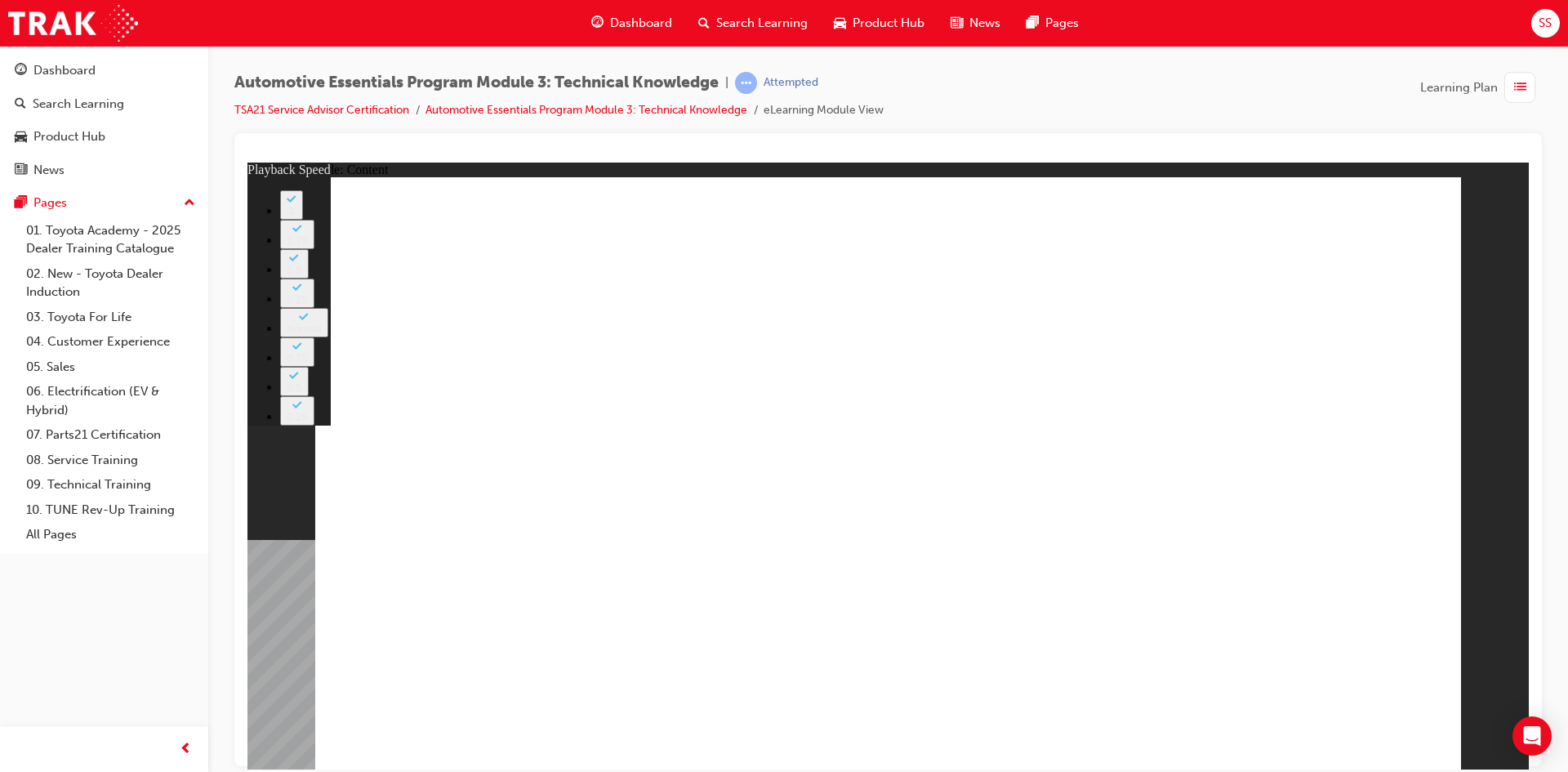
type input "2"
type input "7"
type input "3"
type input "8"
type input "3"
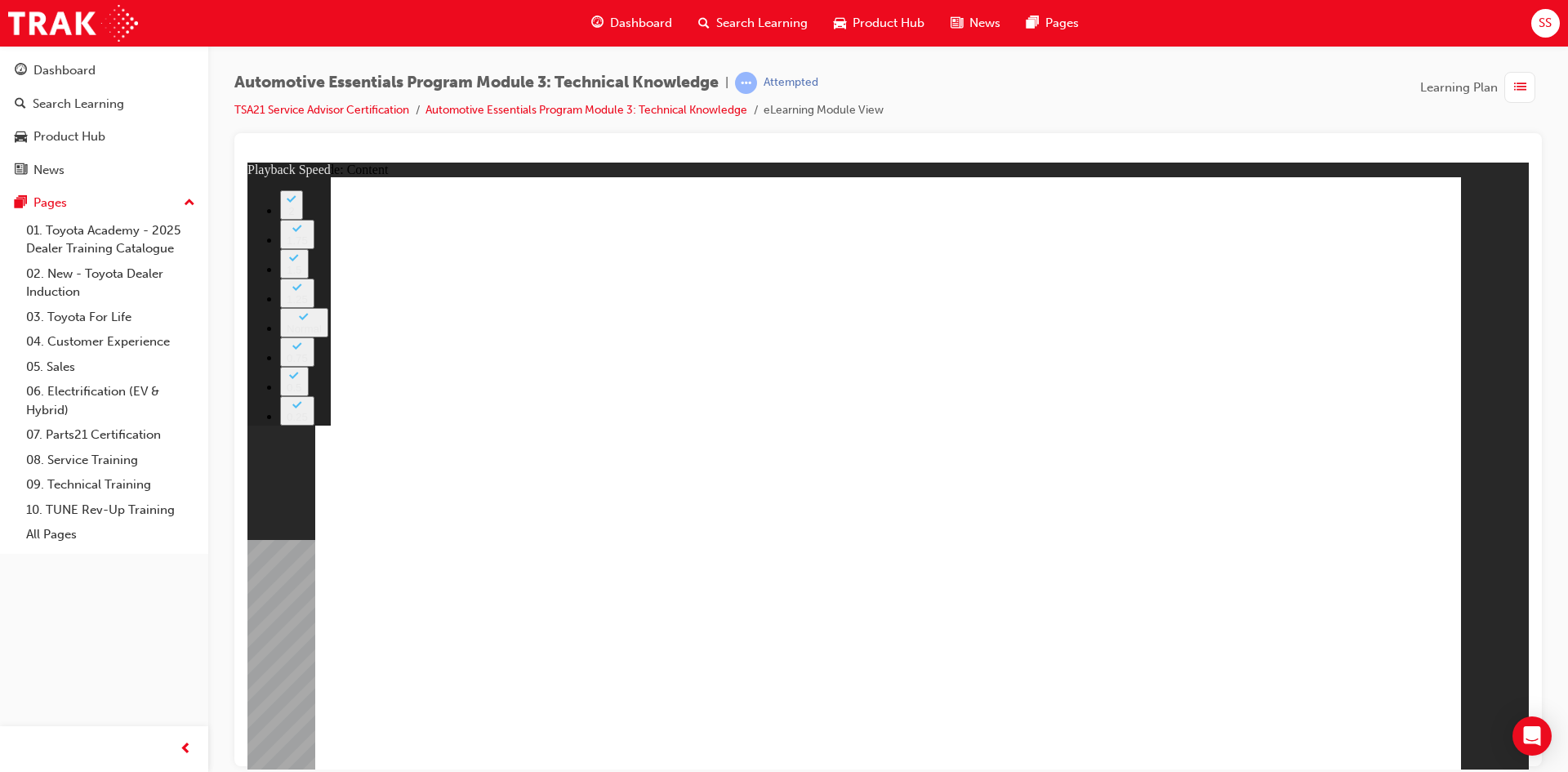
type input "8"
type input "3"
type input "8"
type input "3"
type input "8"
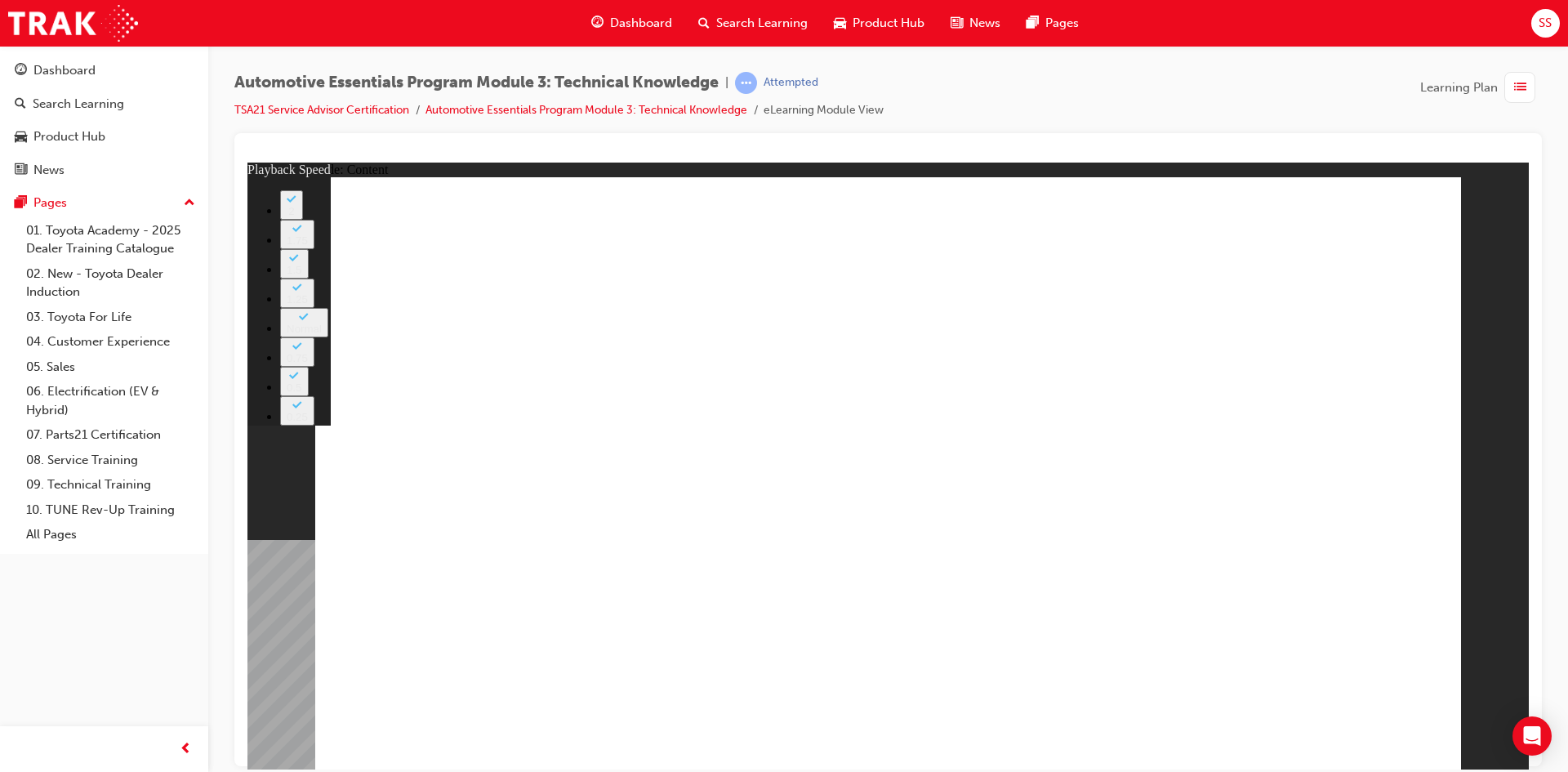
type input "3"
type input "8"
type input "3"
type input "8"
type input "3"
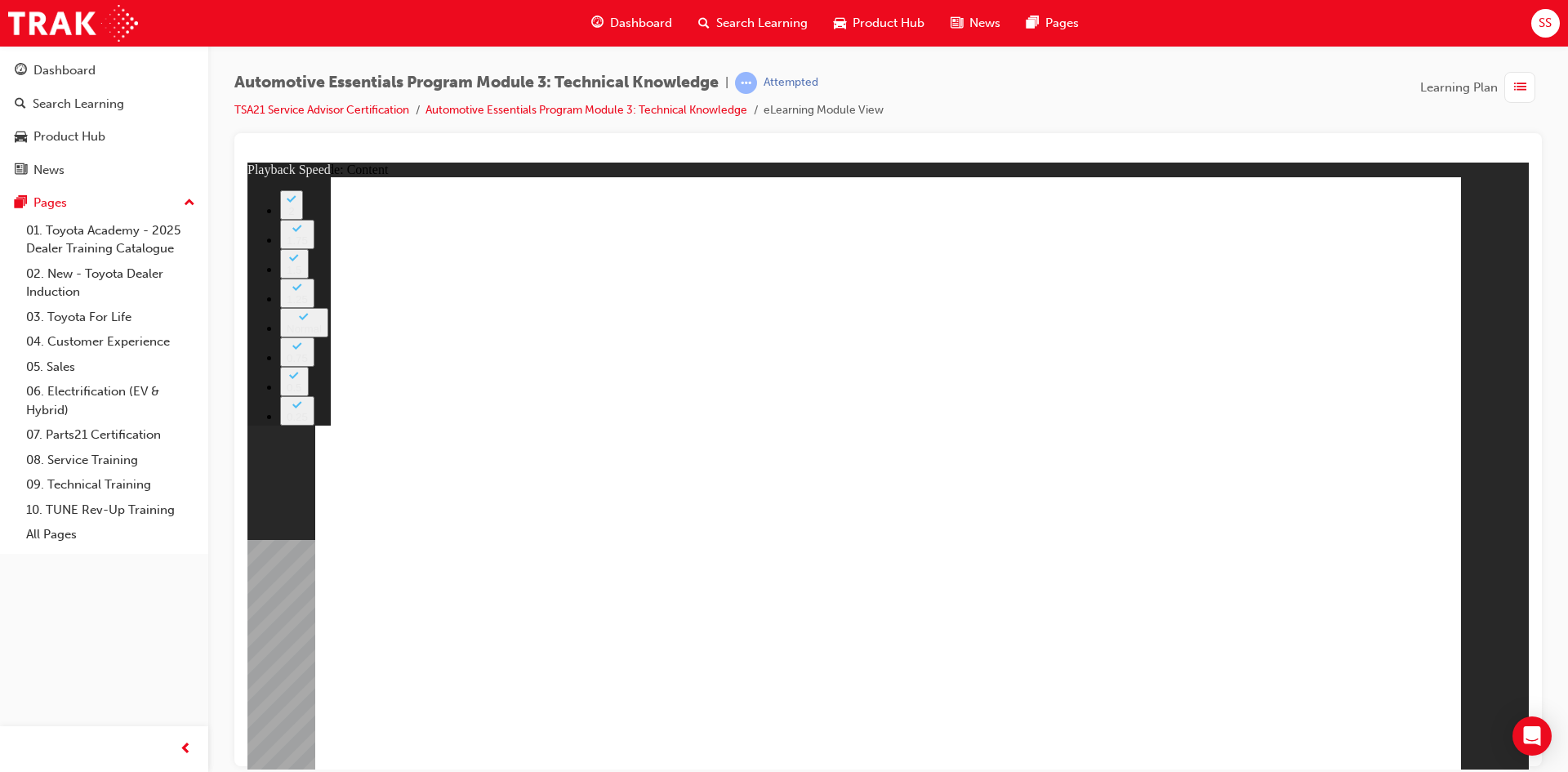
type input "8"
type input "3"
type input "8"
type input "2"
type input "8"
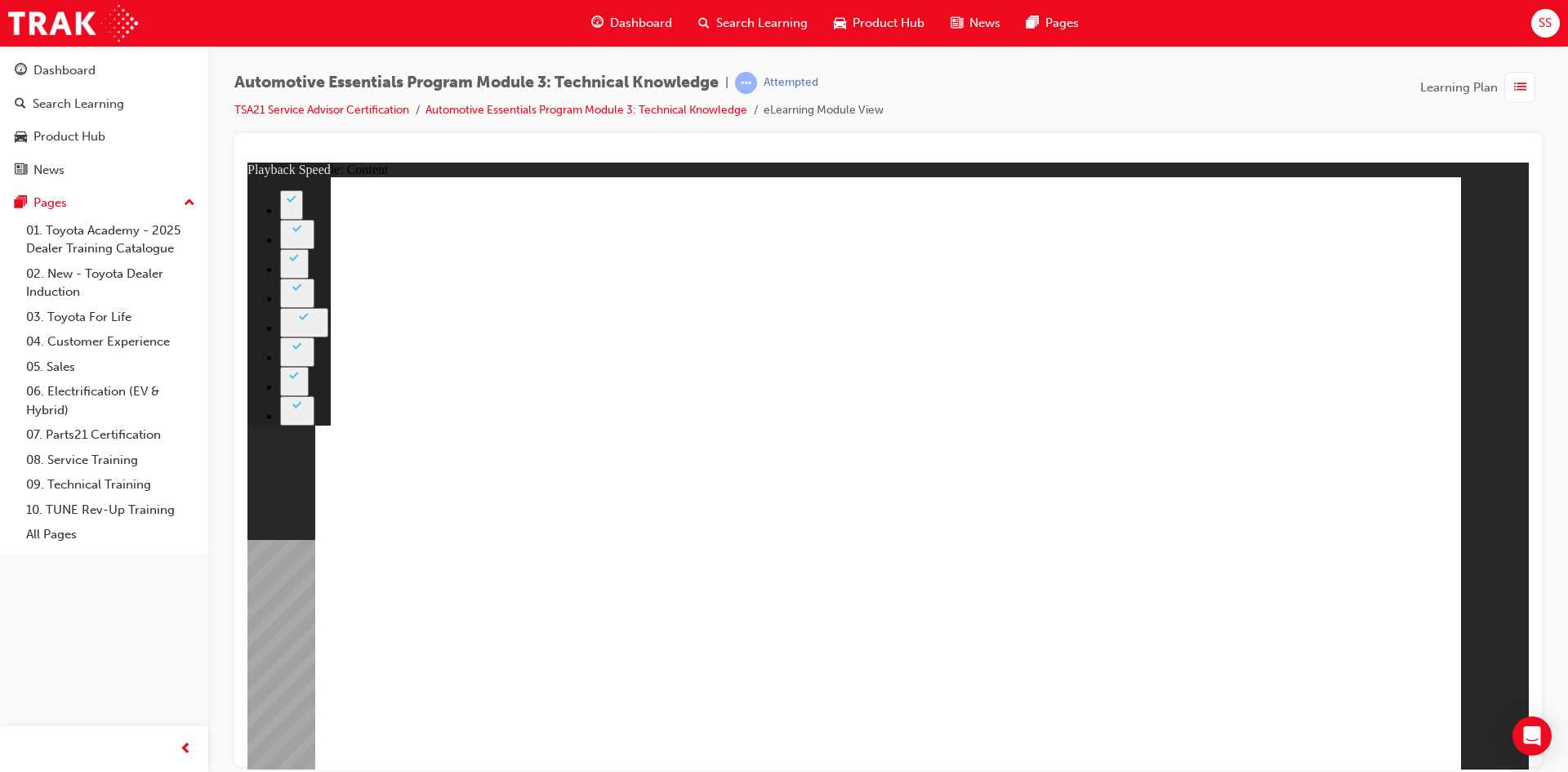
type input "2"
type input "8"
type input "2"
type input "9"
type input "2"
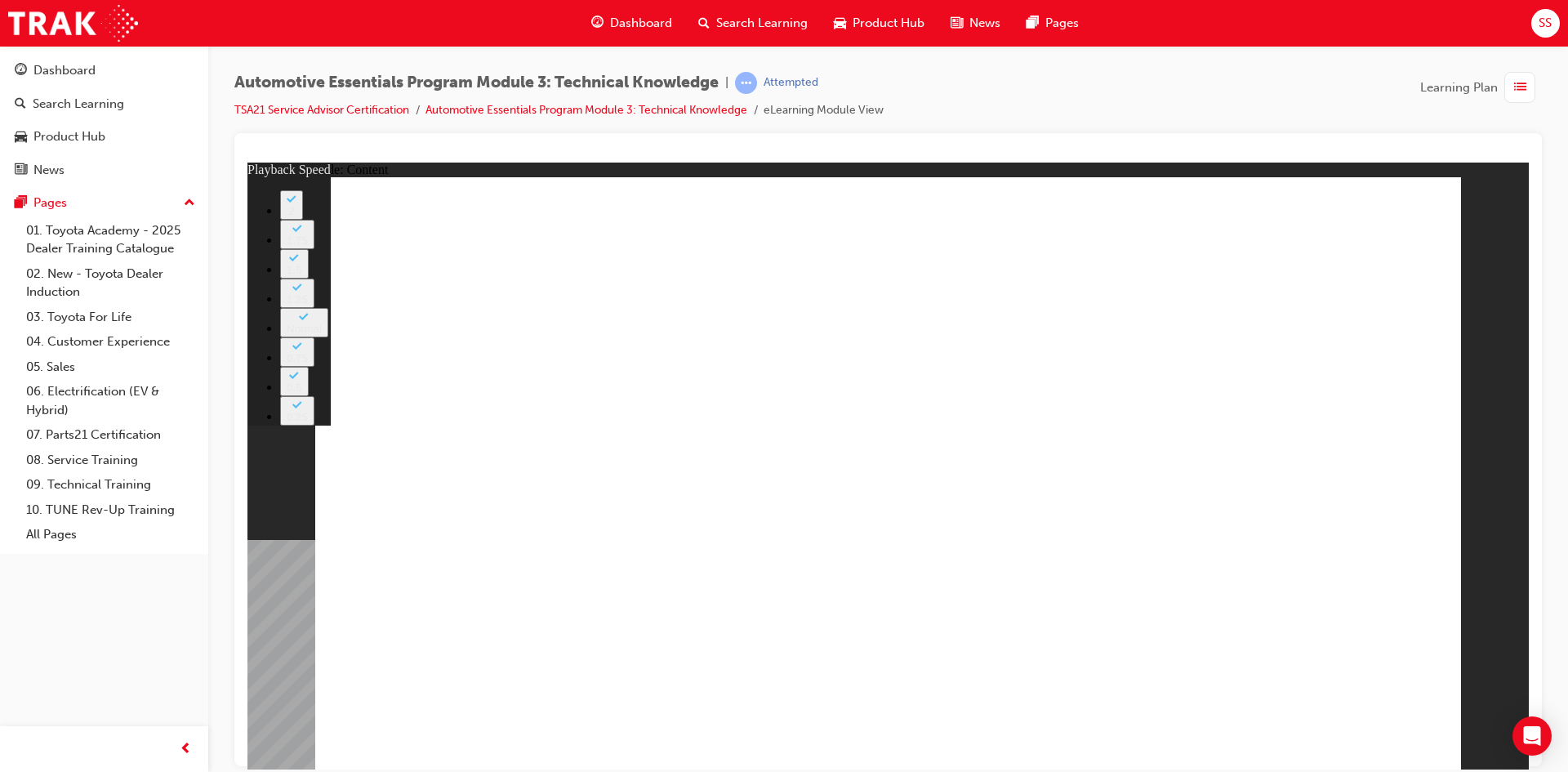
type input "9"
type input "2"
type input "9"
type input "2"
type input "9"
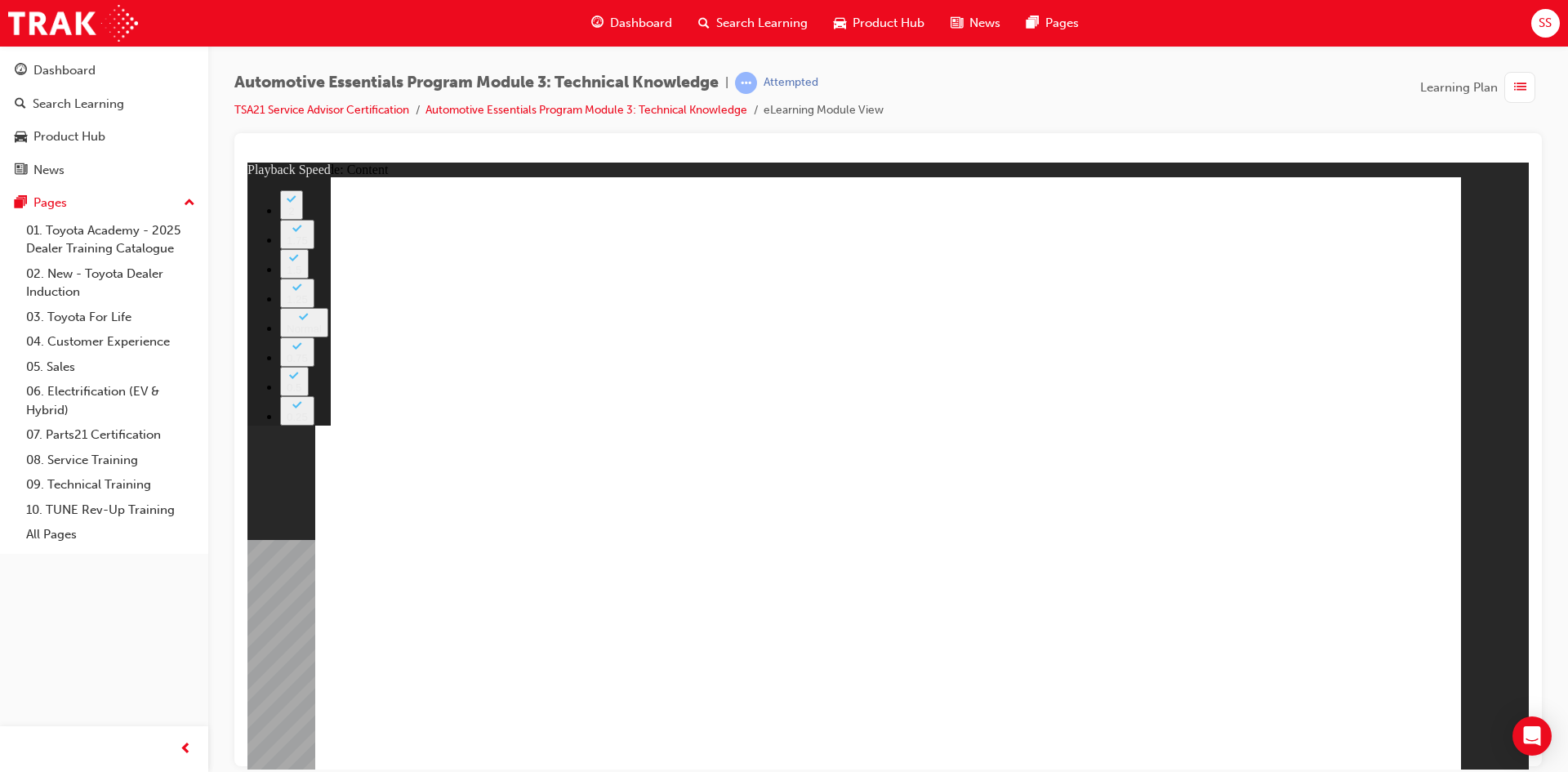
type input "2"
type input "9"
type input "2"
type input "9"
type input "2"
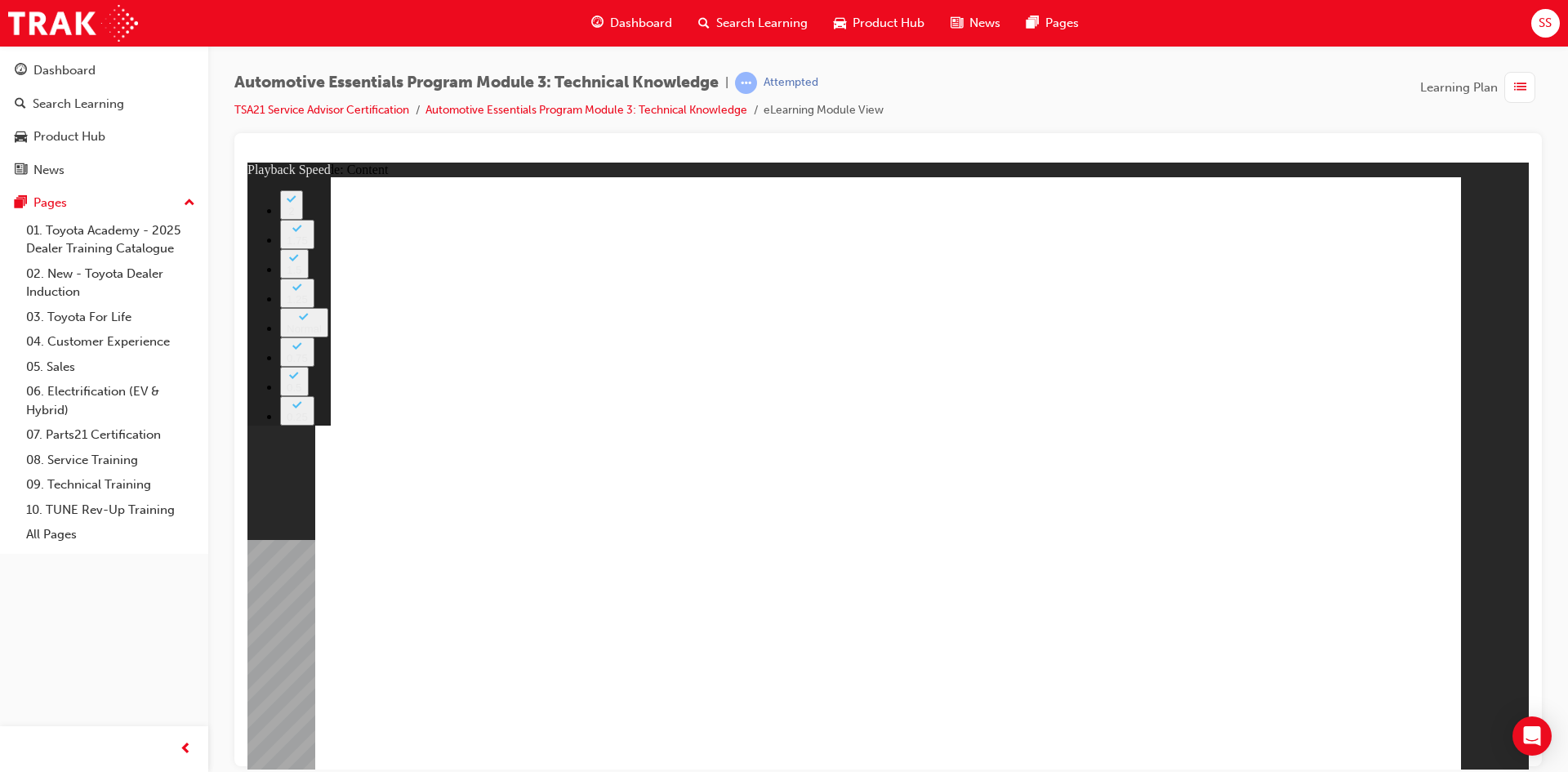
type input "9"
type input "2"
type input "9"
type input "2"
type input "9"
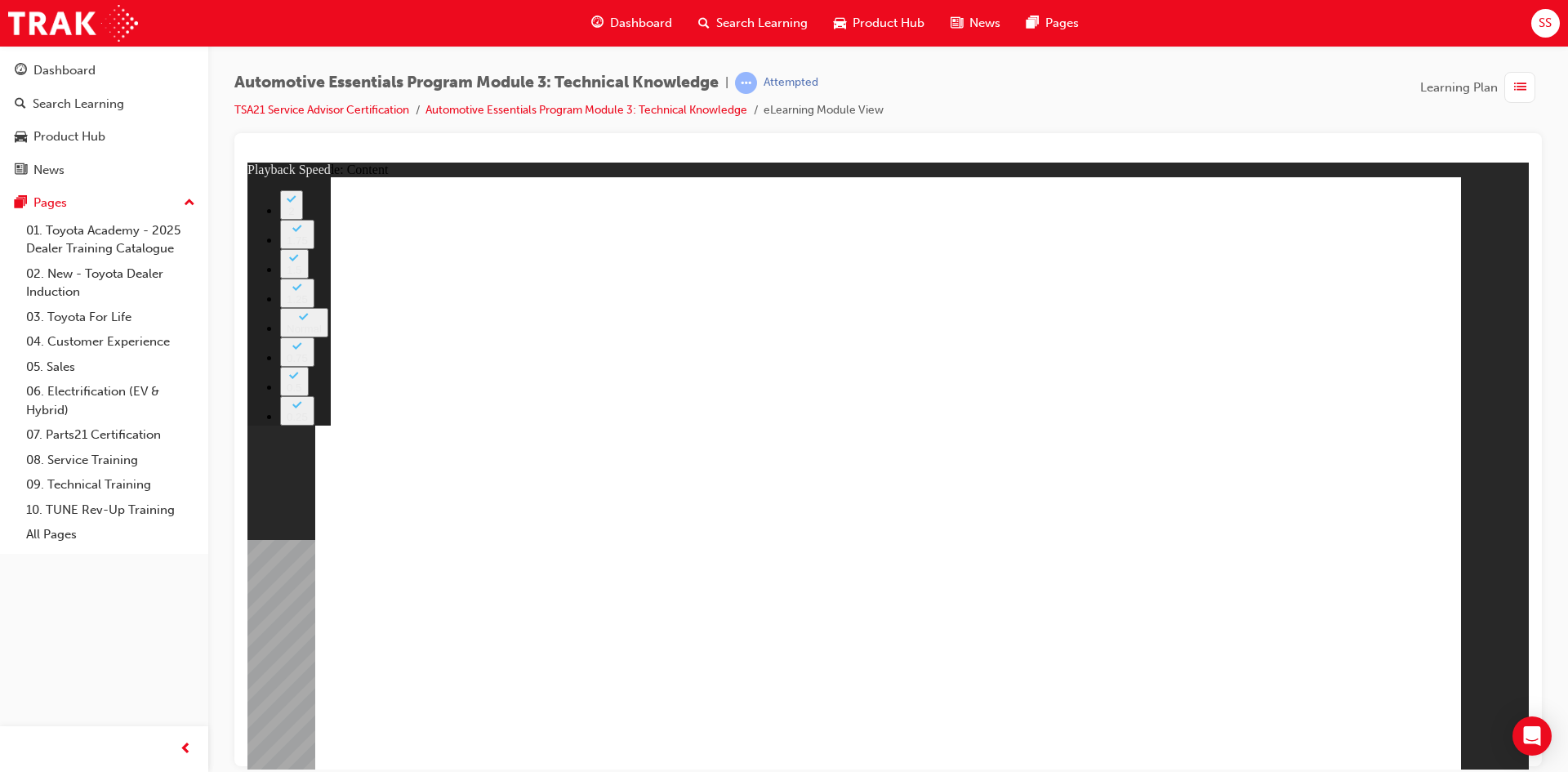
type input "2"
type input "9"
type input "2"
type input "10"
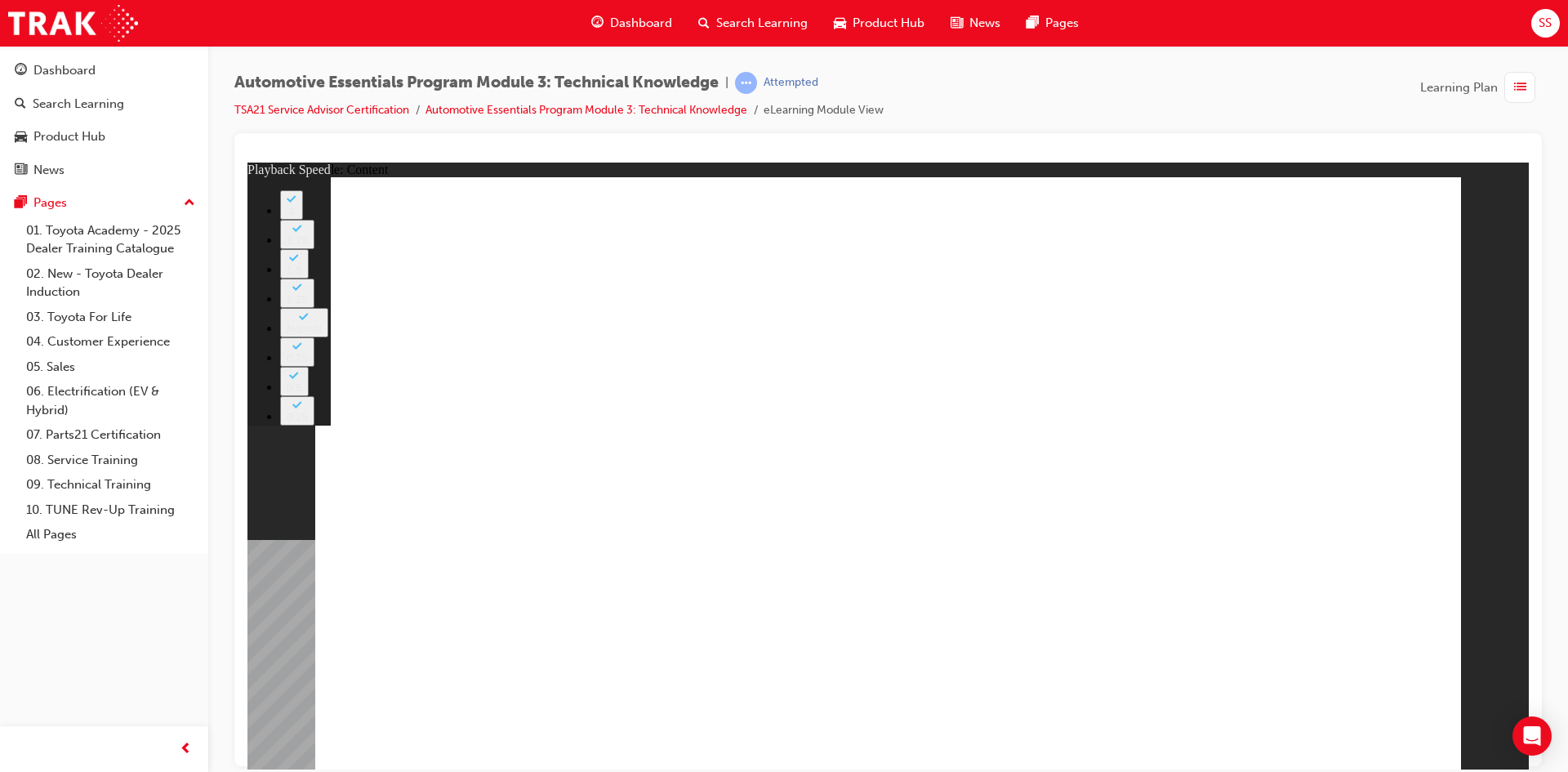
type input "2"
type input "10"
type input "2"
type input "10"
type input "2"
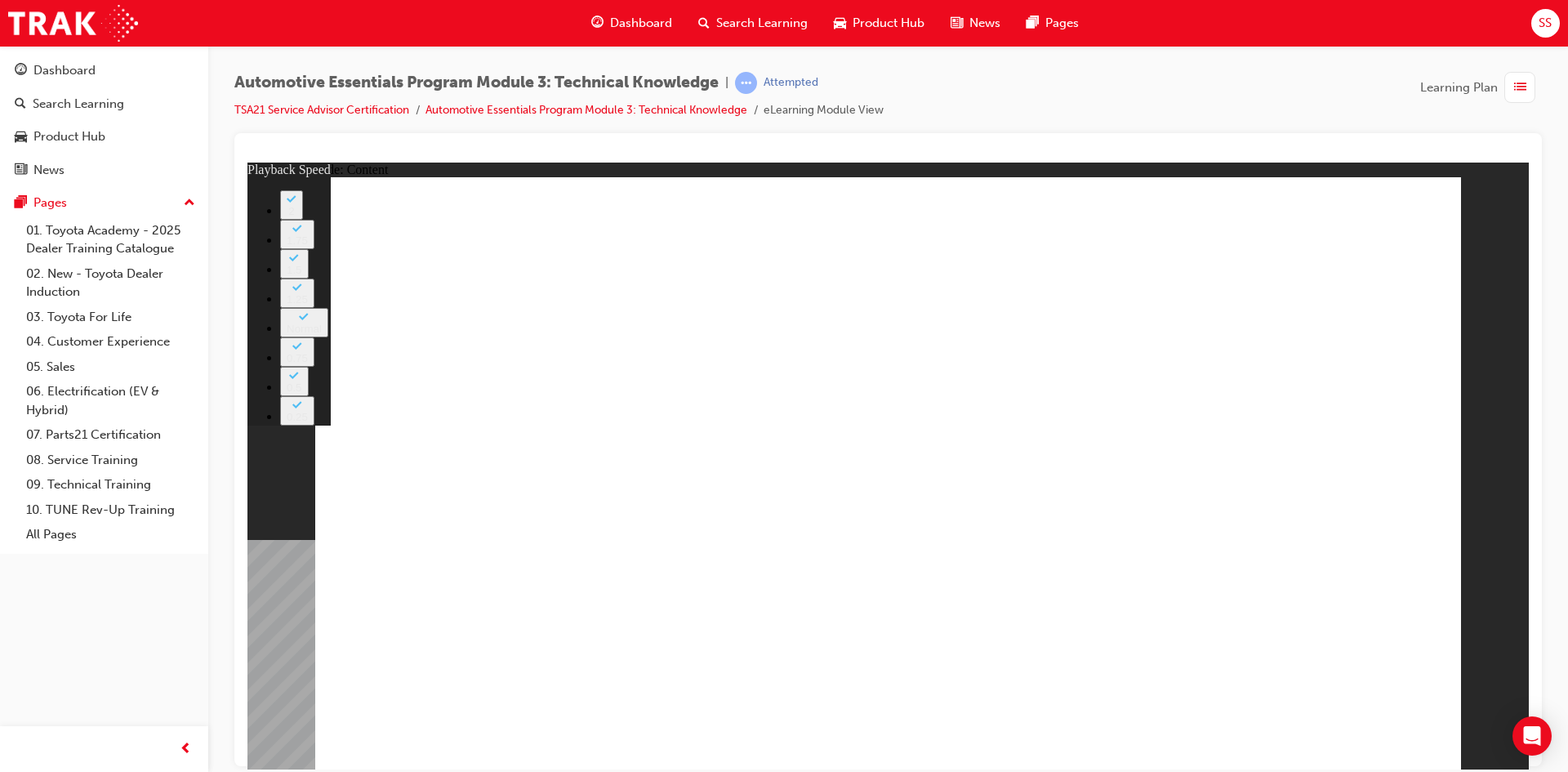
type input "10"
type input "2"
type input "11"
type input "2"
type input "11"
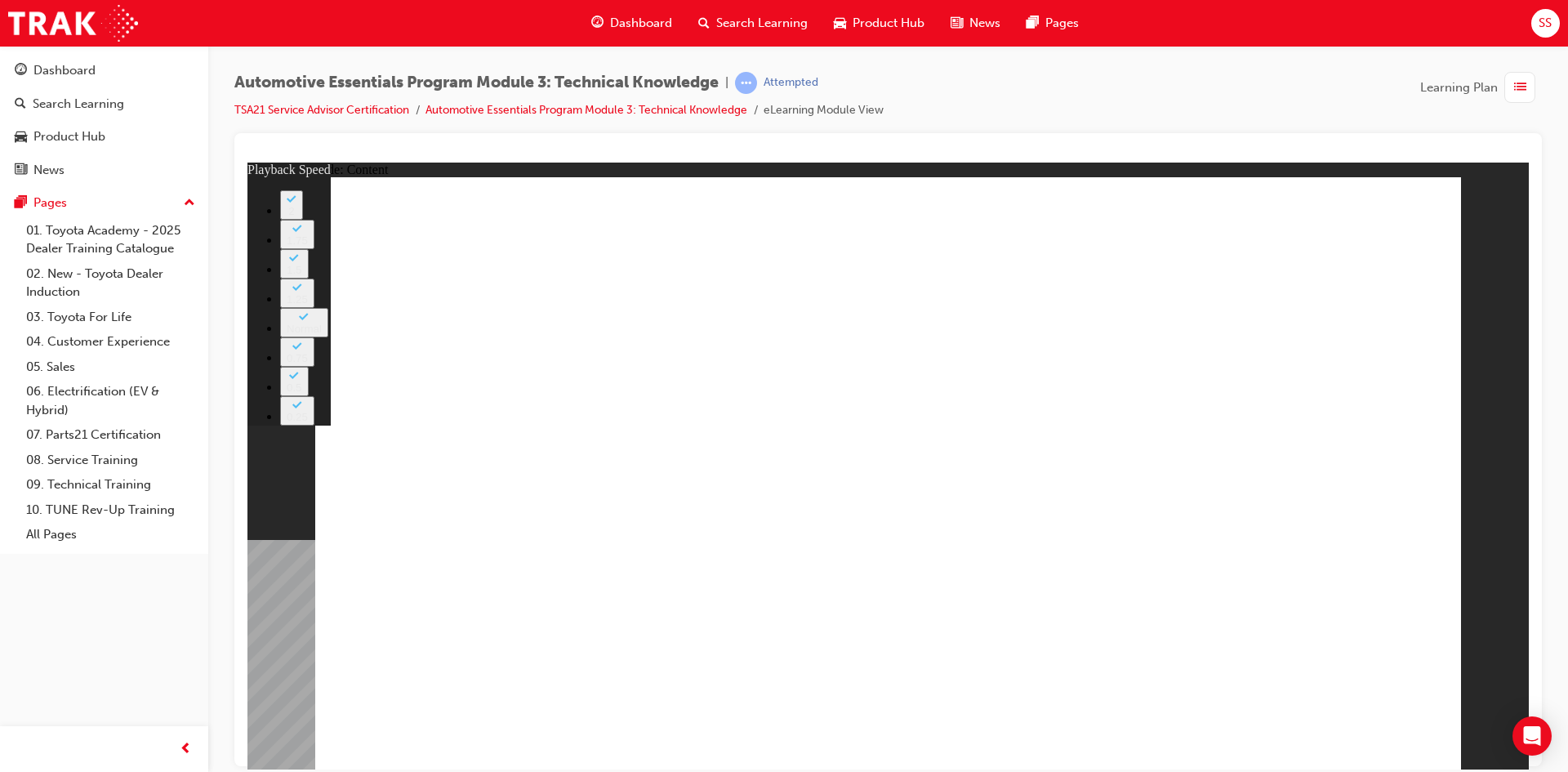
type input "2"
type input "11"
type input "2"
type input "11"
type input "2"
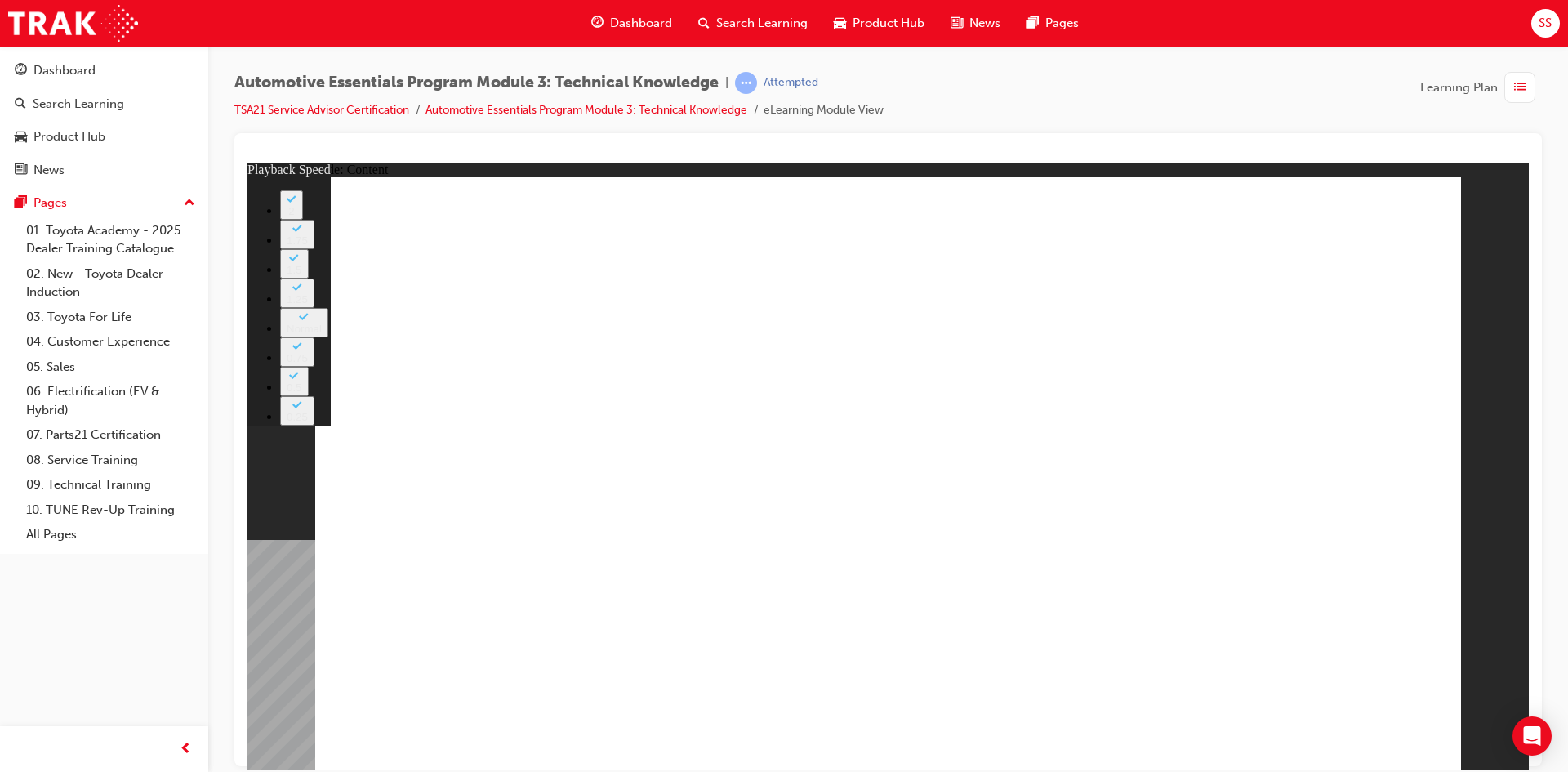
type input "12"
type input "2"
type input "12"
type input "2"
type input "12"
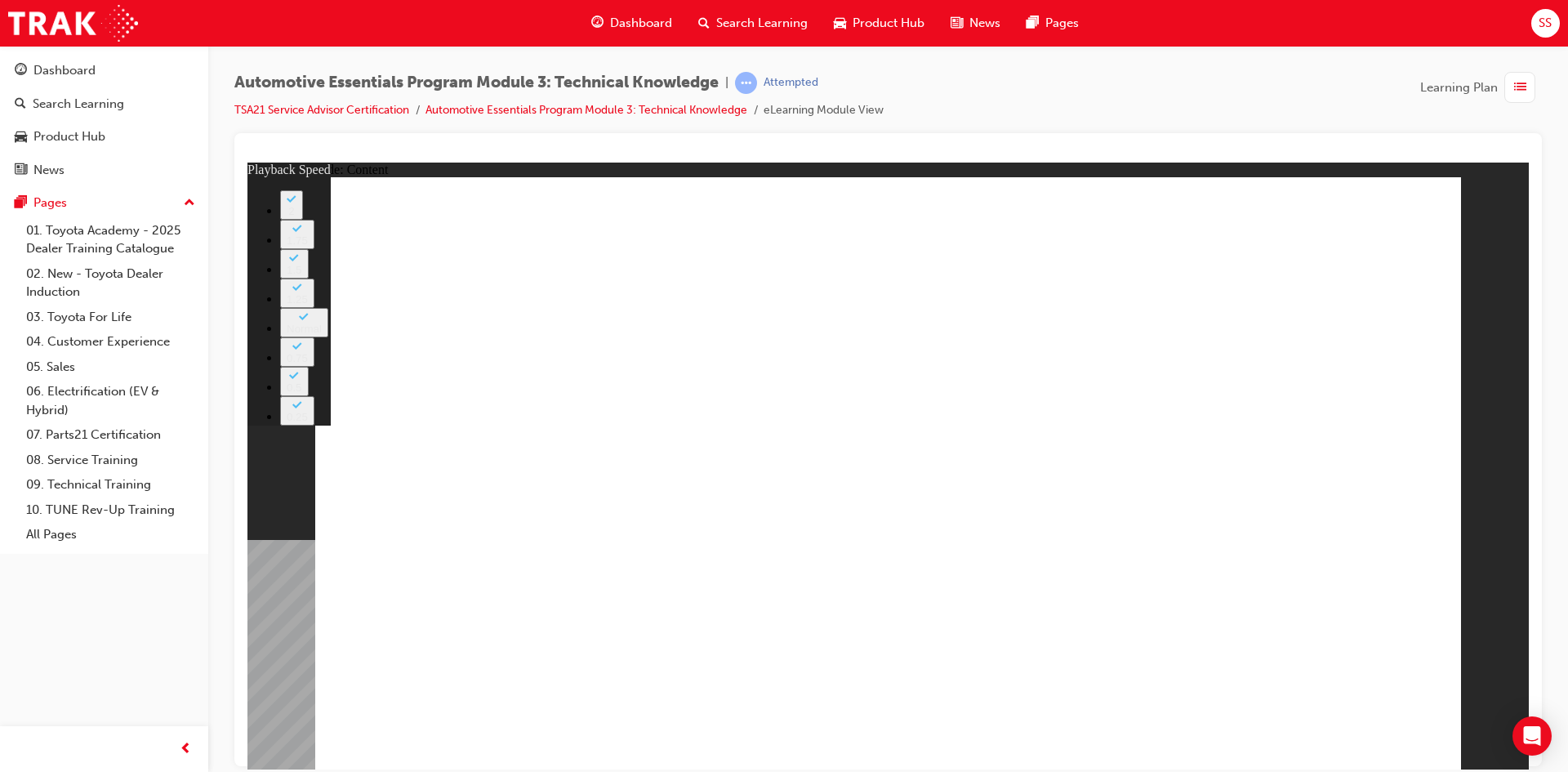
type input "2"
type input "12"
type input "2"
type input "13"
type input "2"
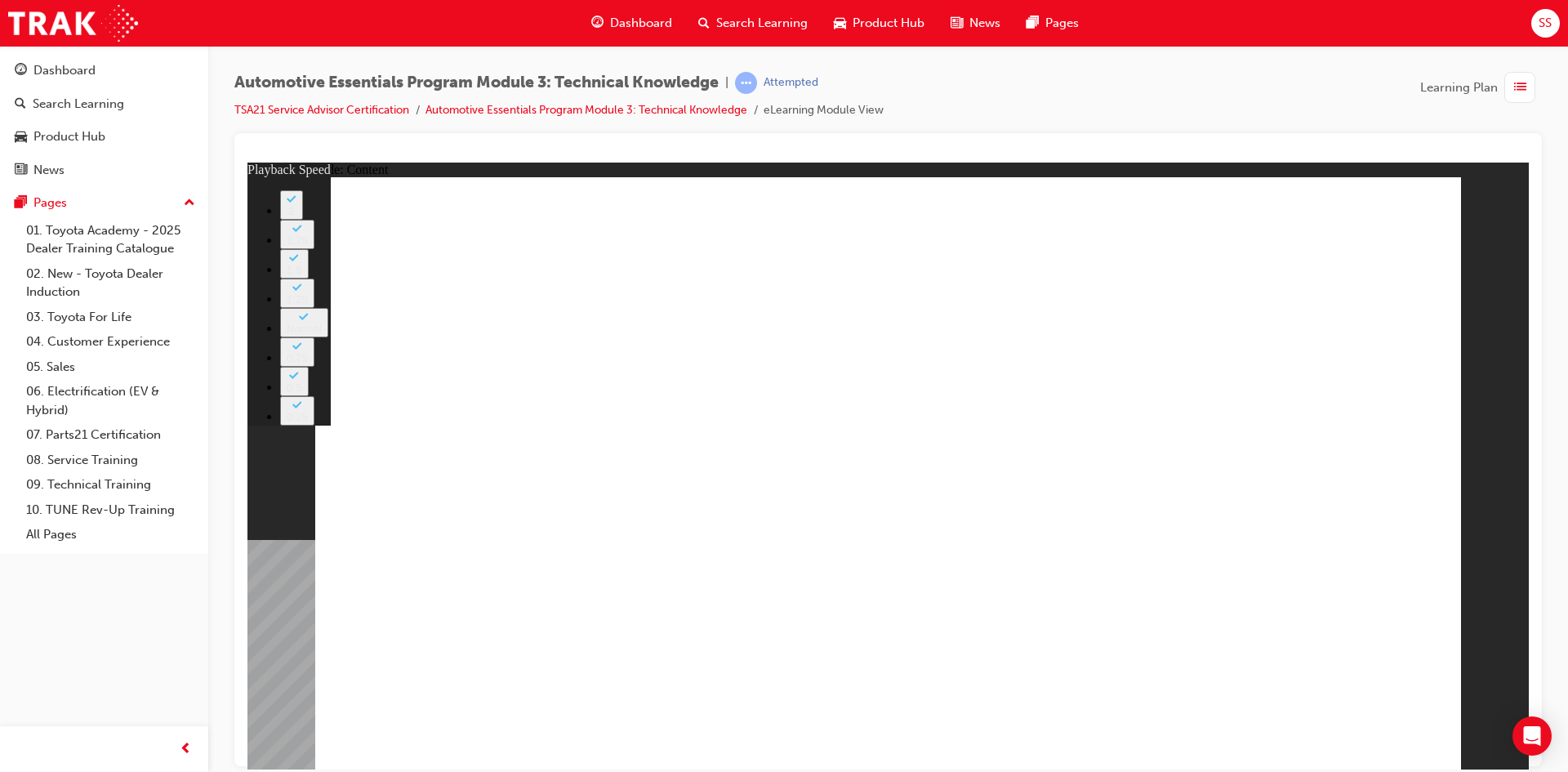
type input "13"
type input "2"
type input "13"
type input "2"
type input "13"
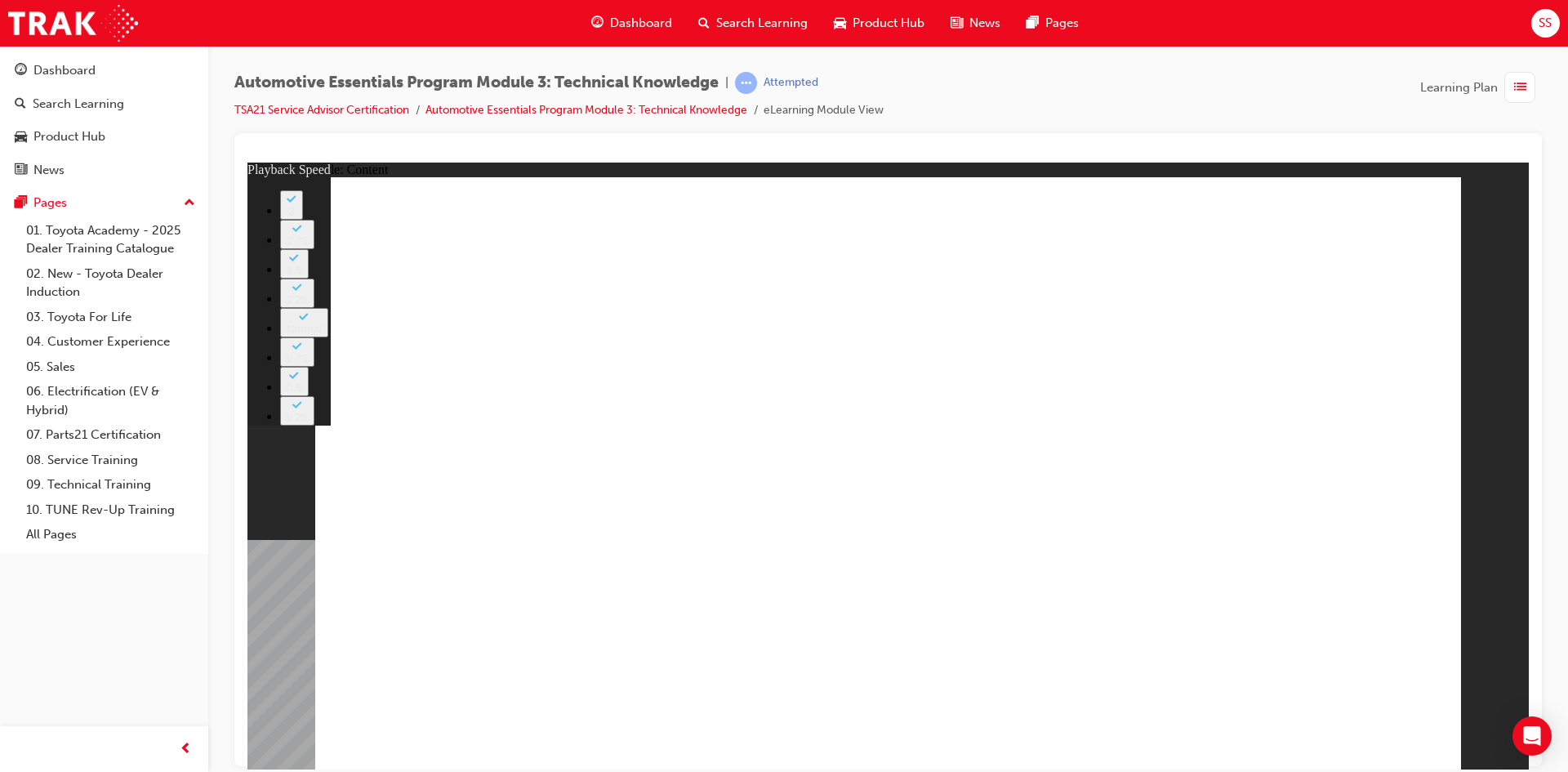
type input "2"
type input "14"
type input "2"
type input "14"
type input "2"
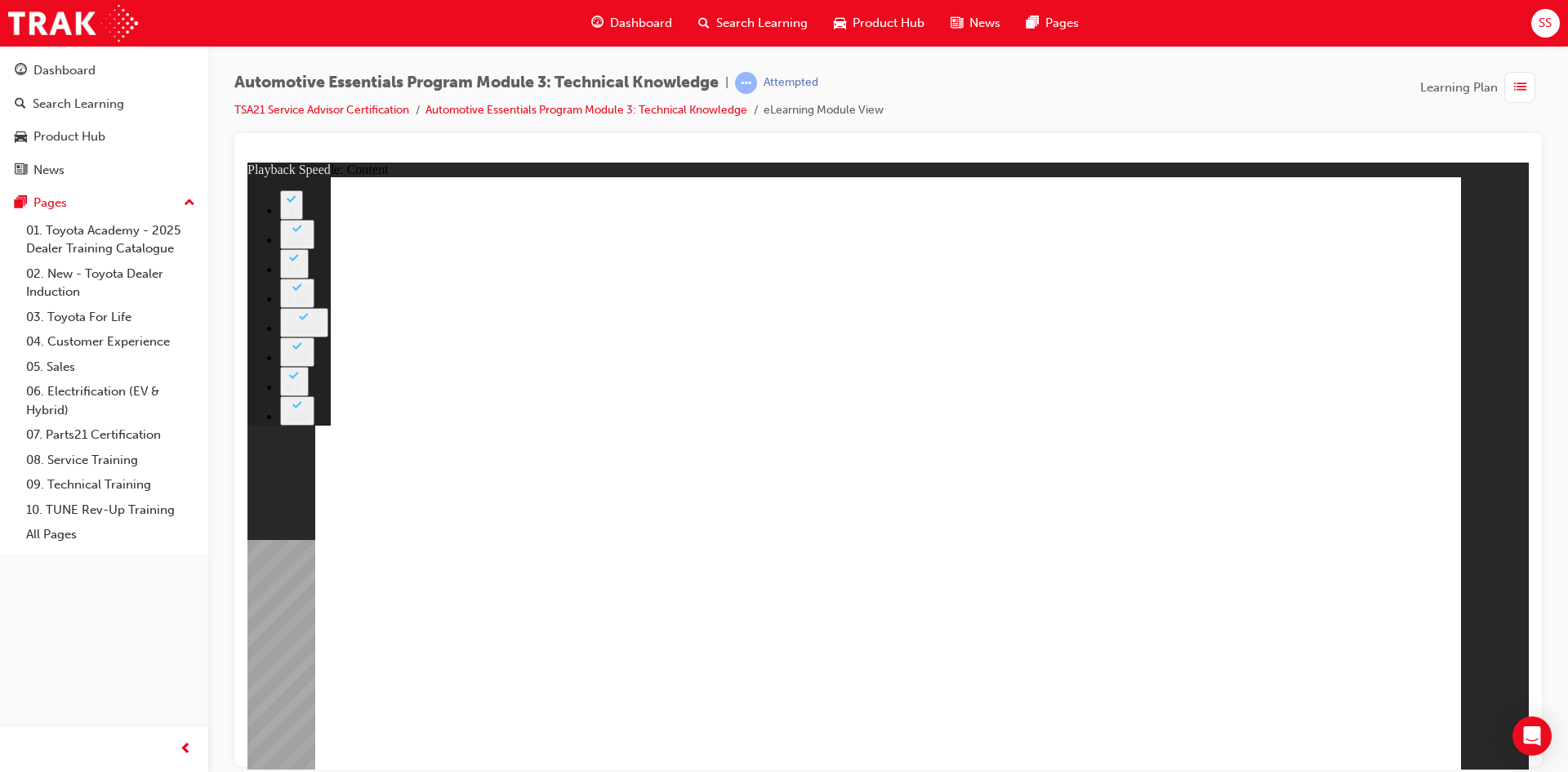
type input "14"
type input "2"
type input "15"
type input "2"
type input "15"
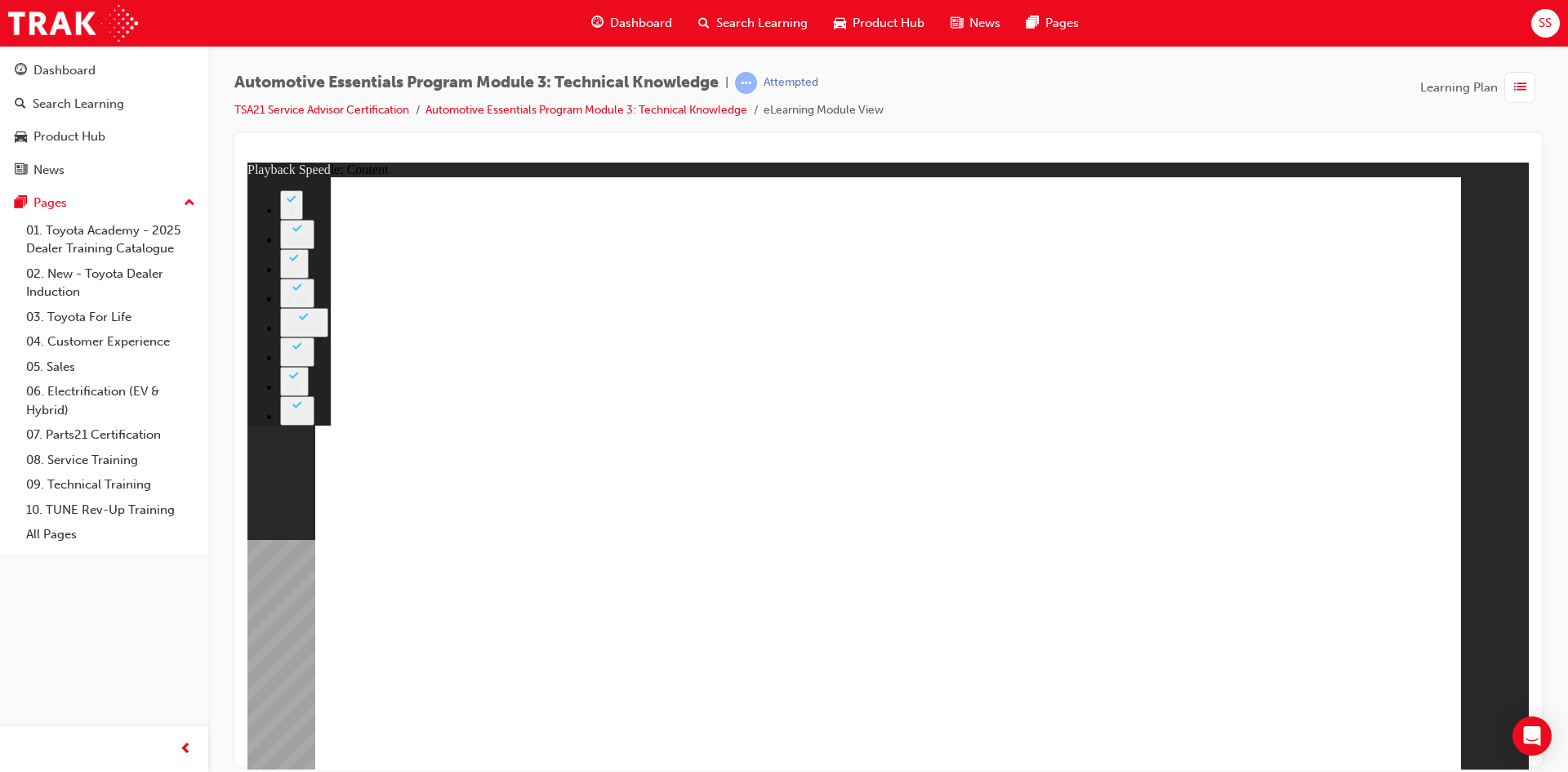
type input "2"
type input "15"
type input "2"
type input "15"
type input "2"
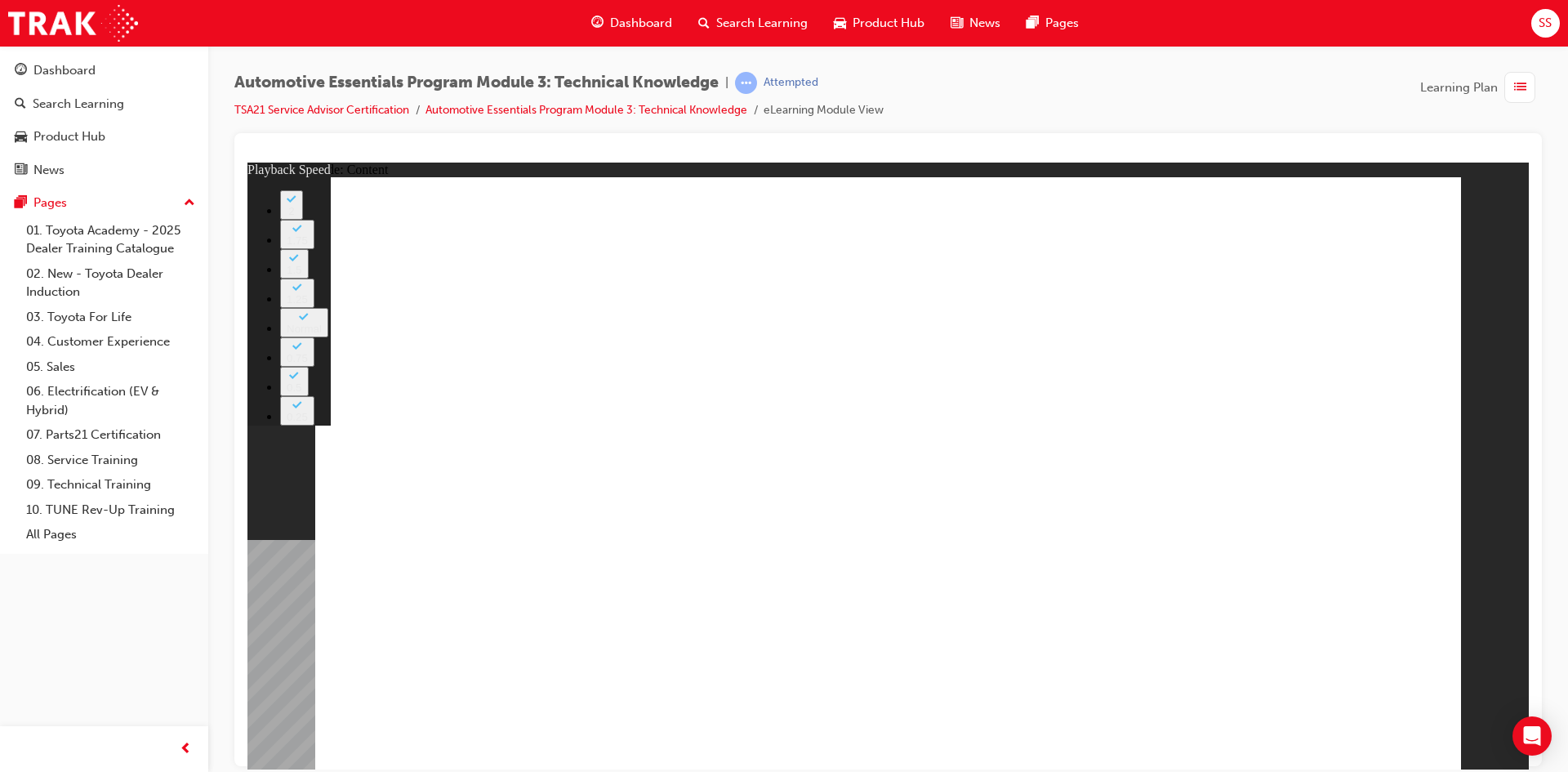
type input "16"
type input "2"
type input "16"
type input "2"
type input "16"
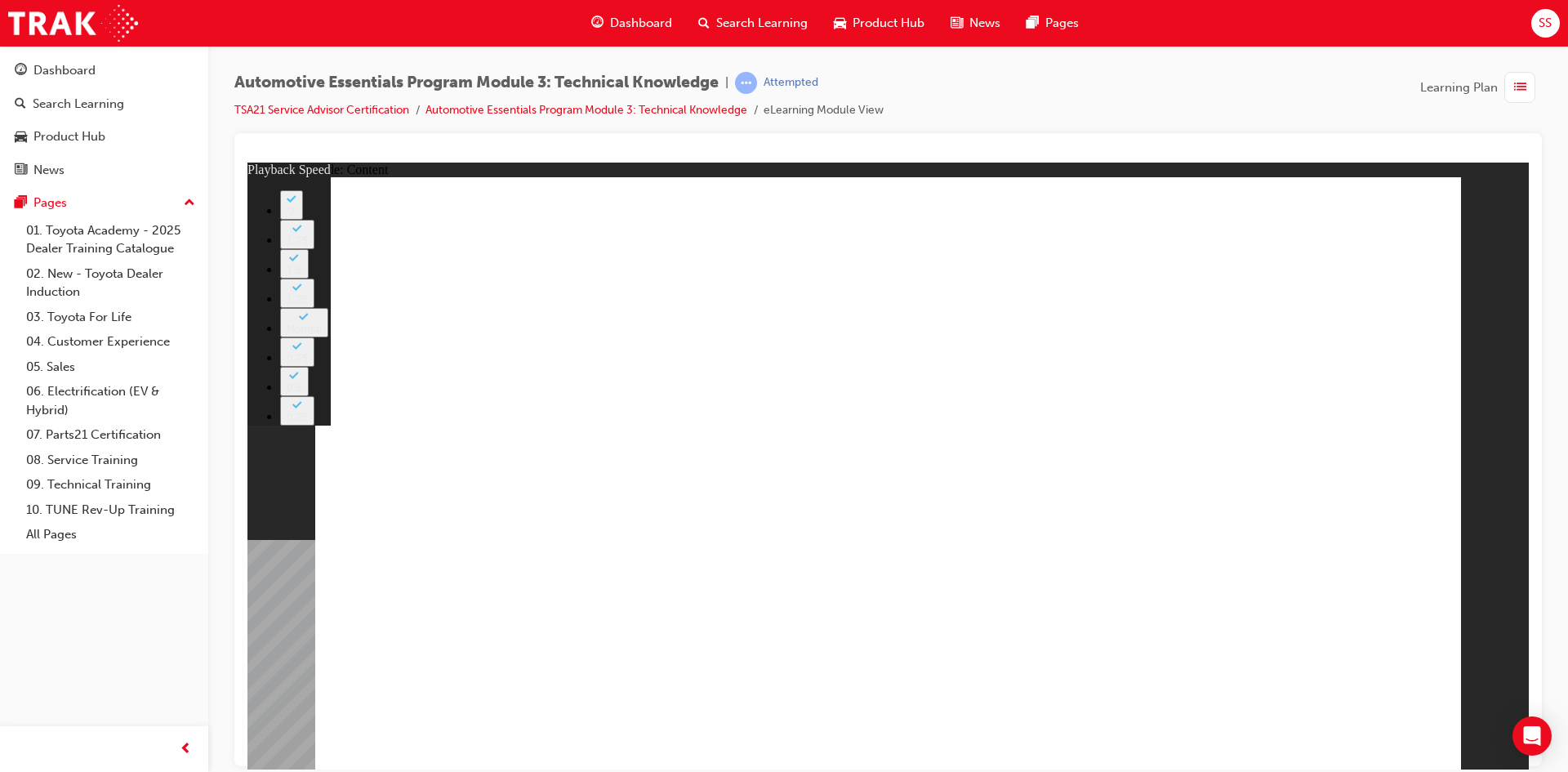
type input "2"
type input "16"
type input "2"
type input "16"
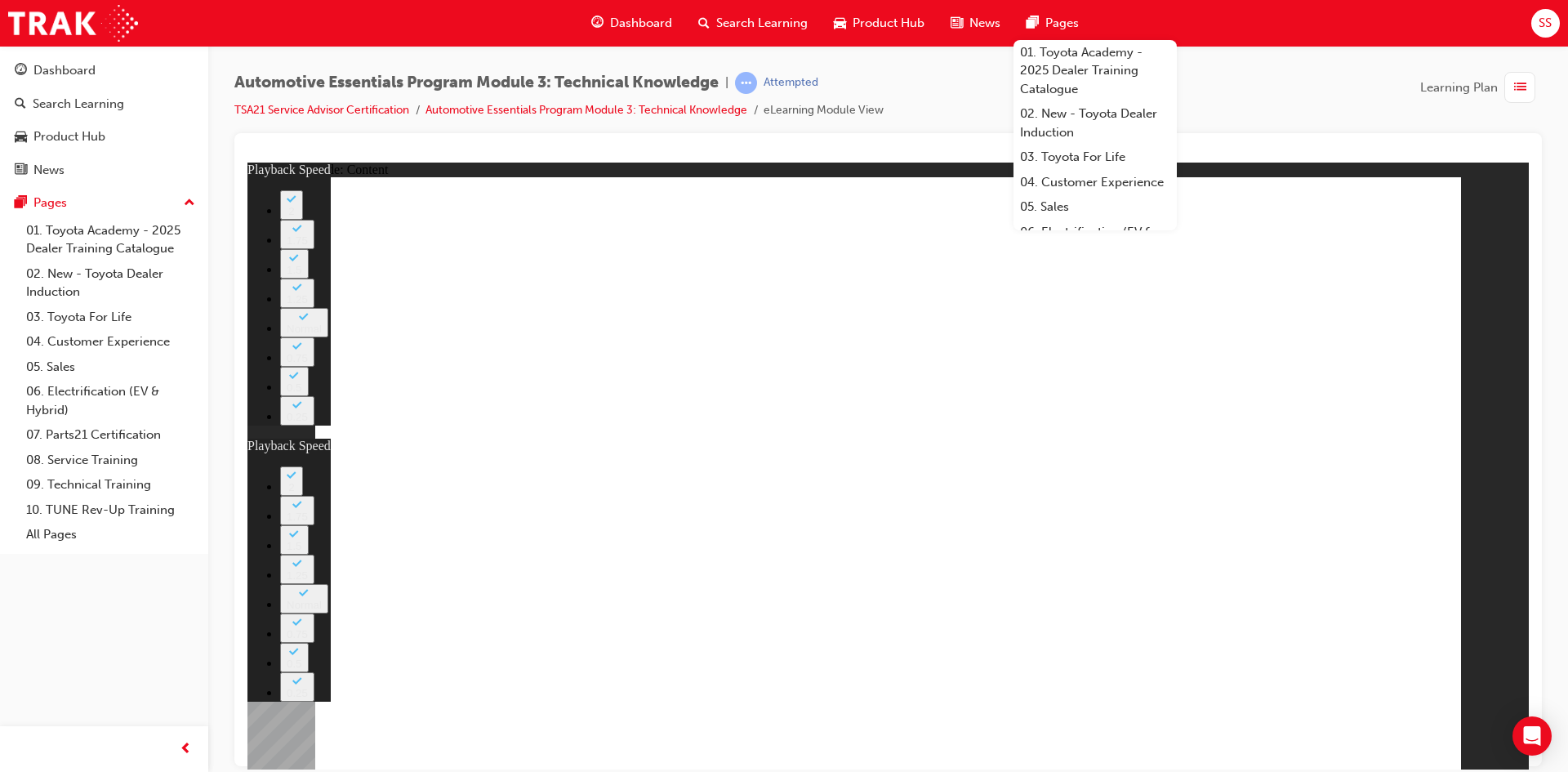
click at [1089, 28] on div "Pages" at bounding box center [1053, 23] width 79 height 34
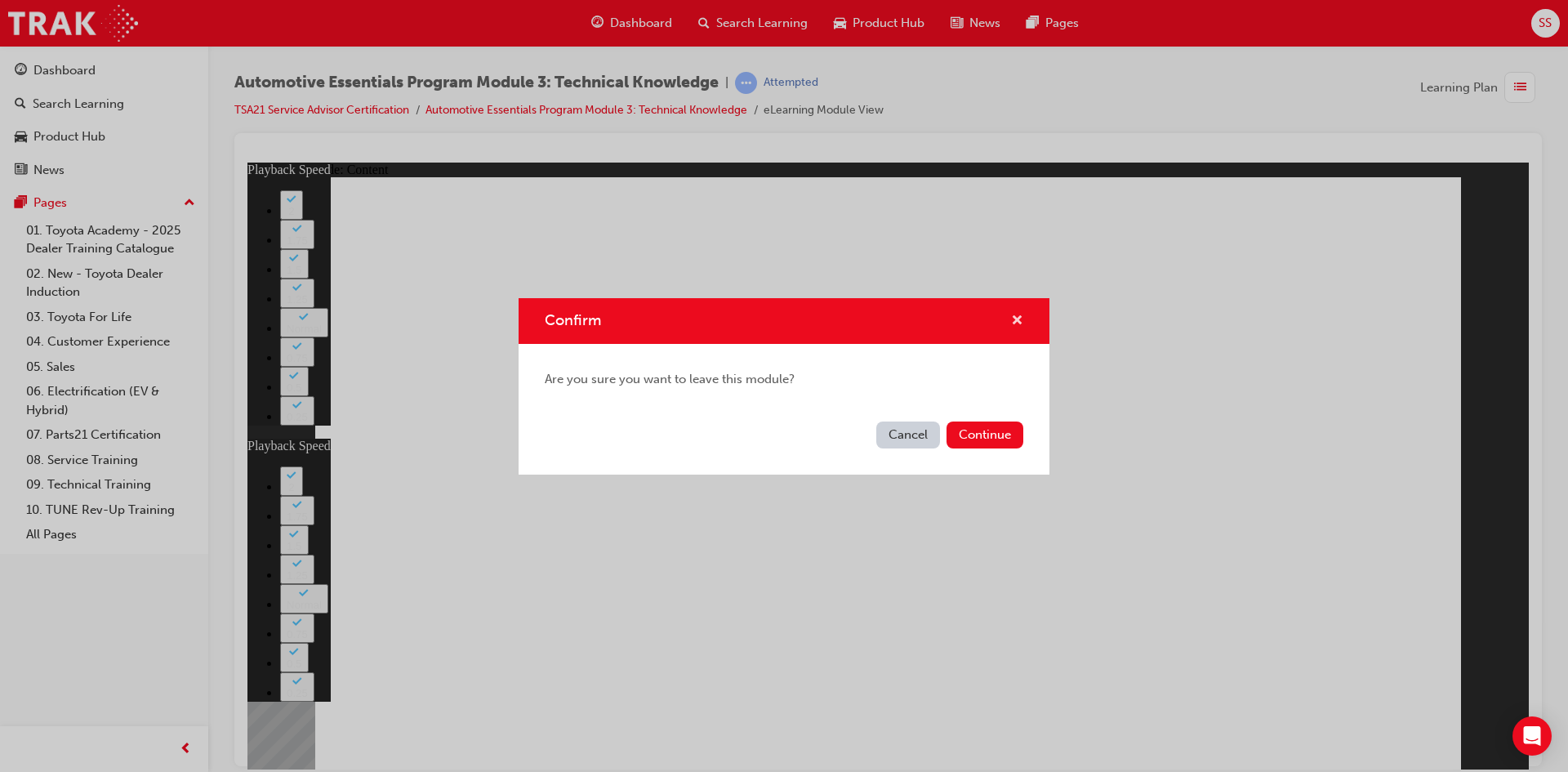
click at [1014, 315] on span "cross-icon" at bounding box center [1017, 322] width 12 height 15
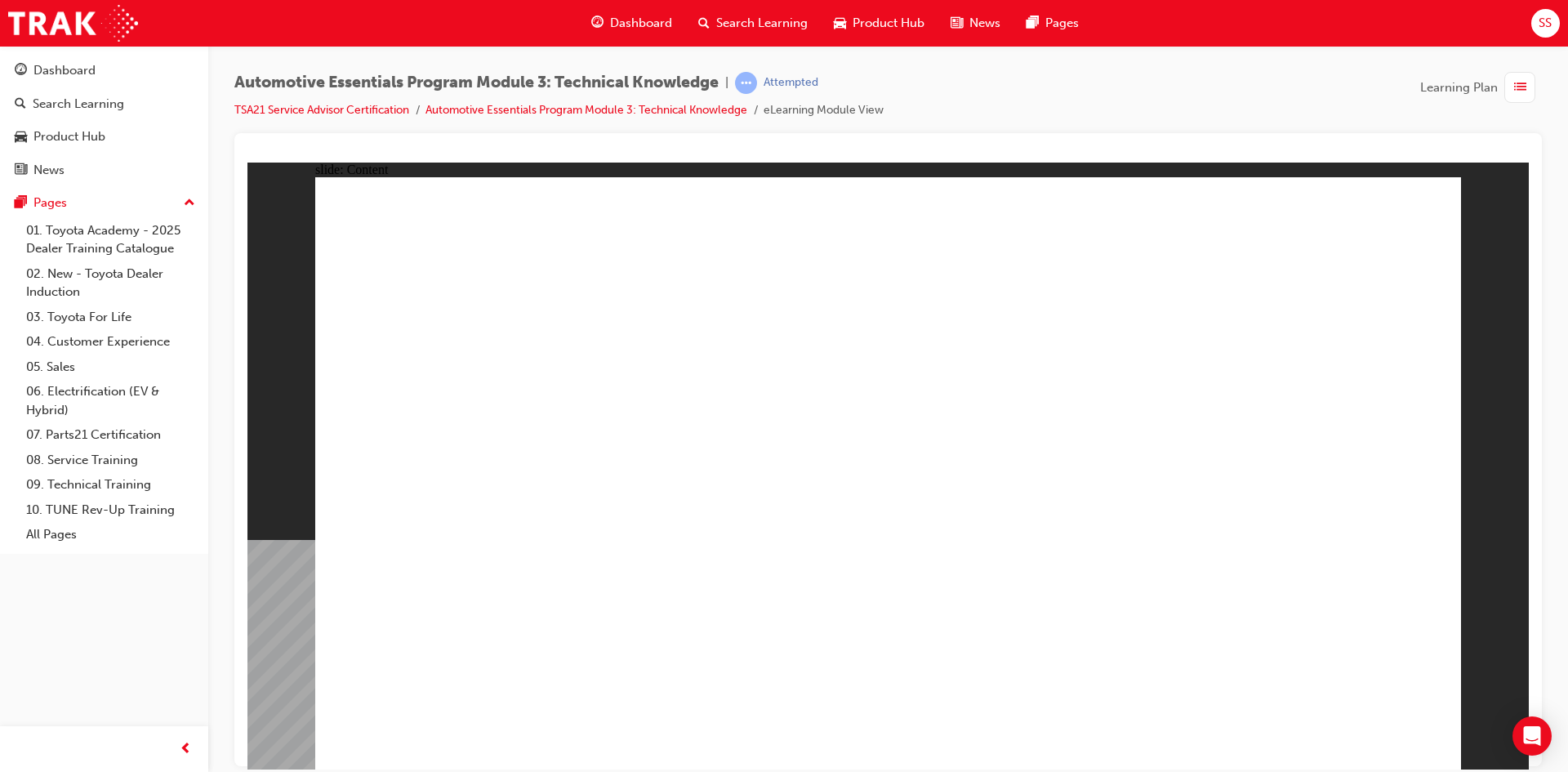
drag, startPoint x: 879, startPoint y: 478, endPoint x: 1354, endPoint y: 522, distance: 477.0
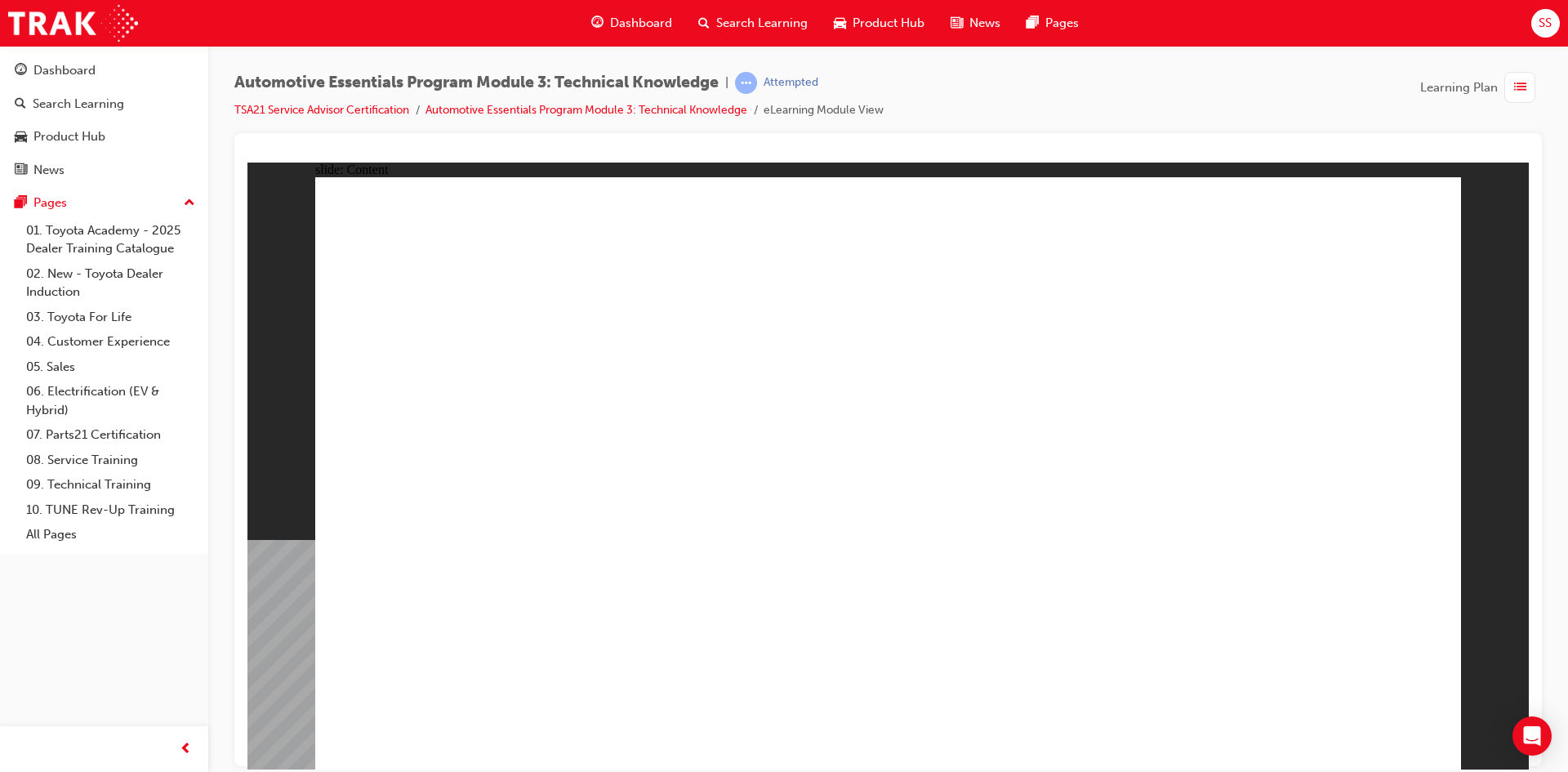
drag, startPoint x: 1239, startPoint y: 584, endPoint x: 1333, endPoint y: 704, distance: 152.4
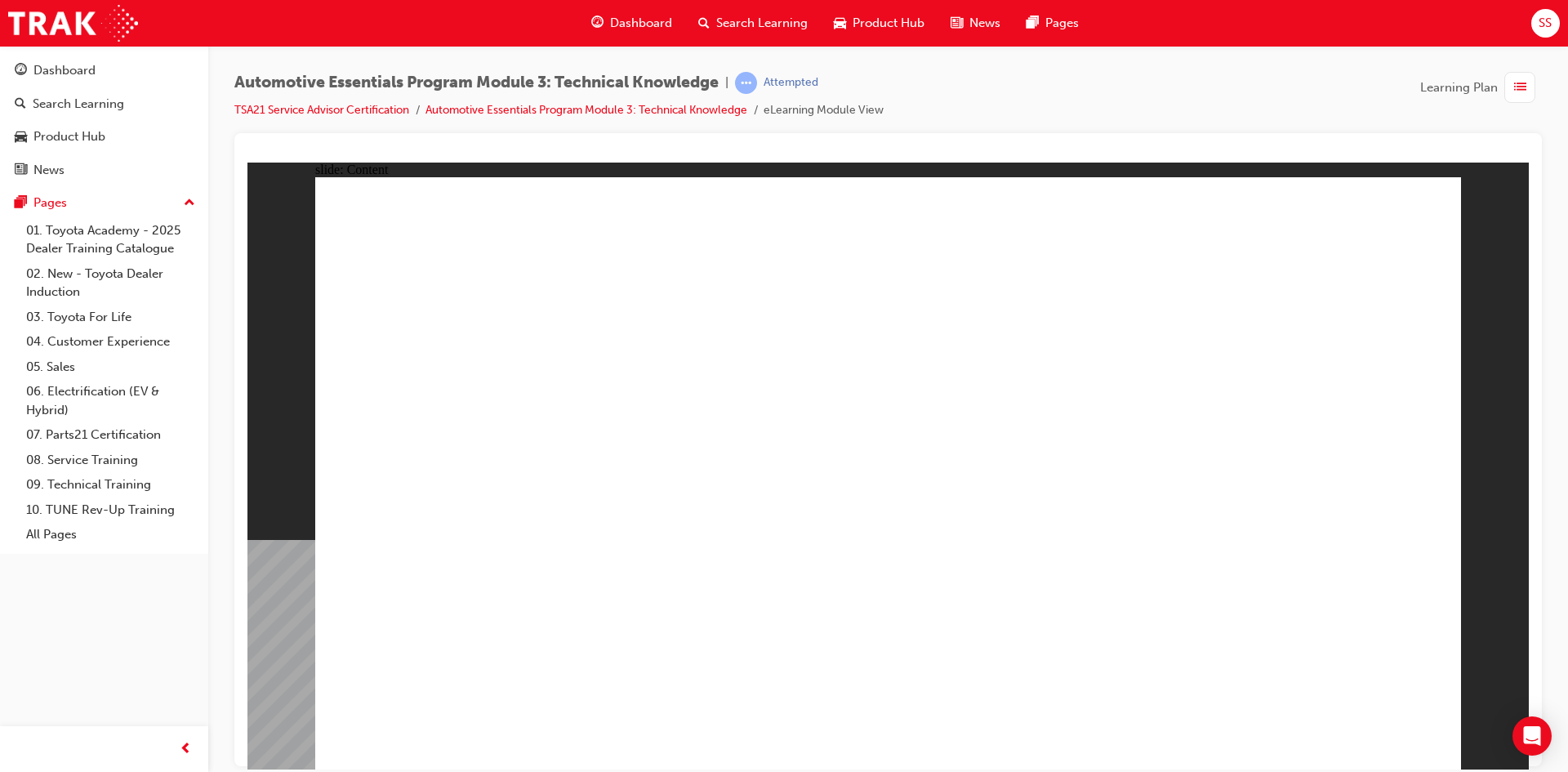
drag, startPoint x: 675, startPoint y: 346, endPoint x: 1136, endPoint y: 278, distance: 466.0
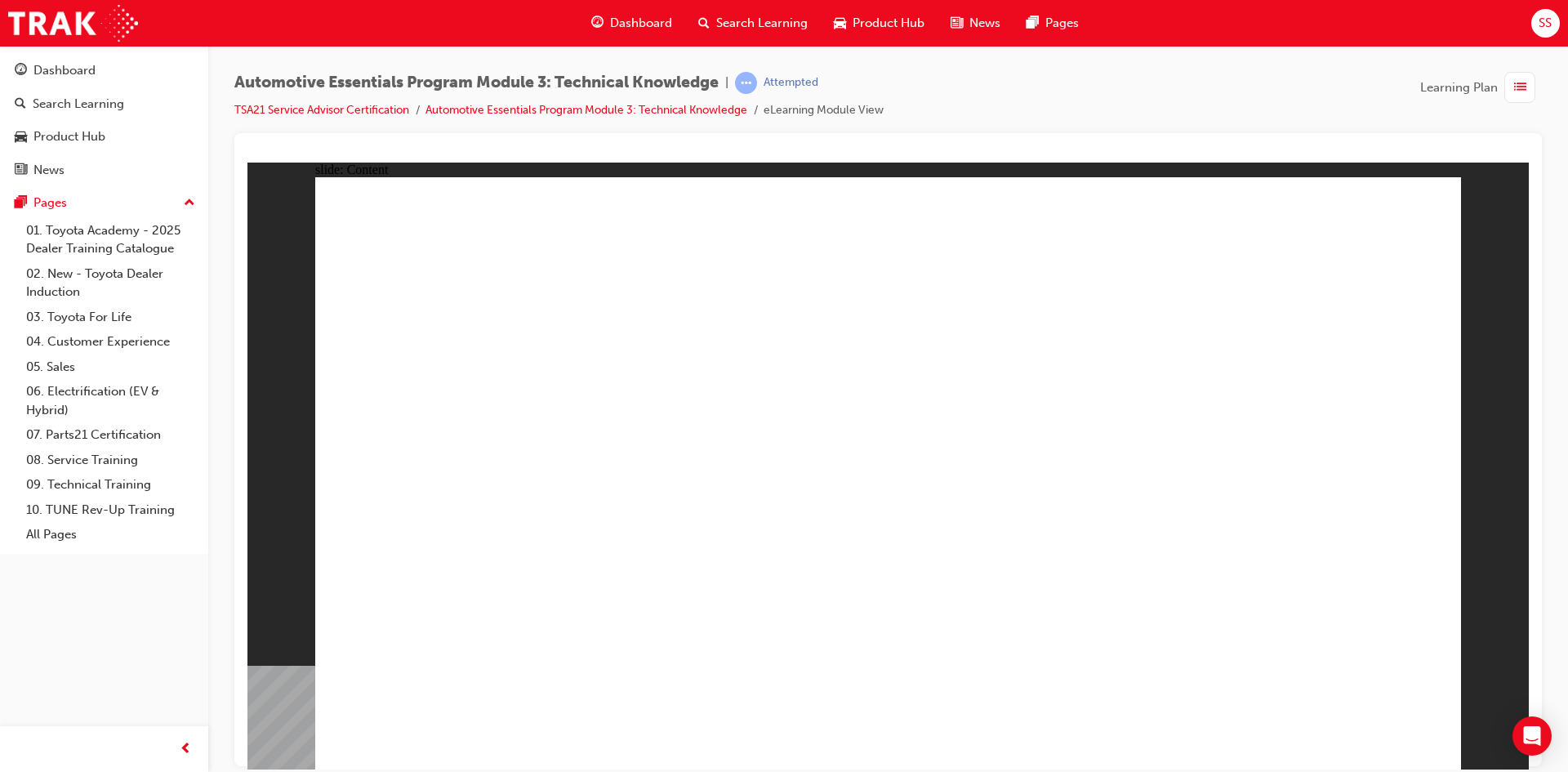
drag, startPoint x: 1332, startPoint y: 710, endPoint x: 1345, endPoint y: 735, distance: 28.2
drag, startPoint x: 612, startPoint y: 368, endPoint x: 687, endPoint y: 392, distance: 78.7
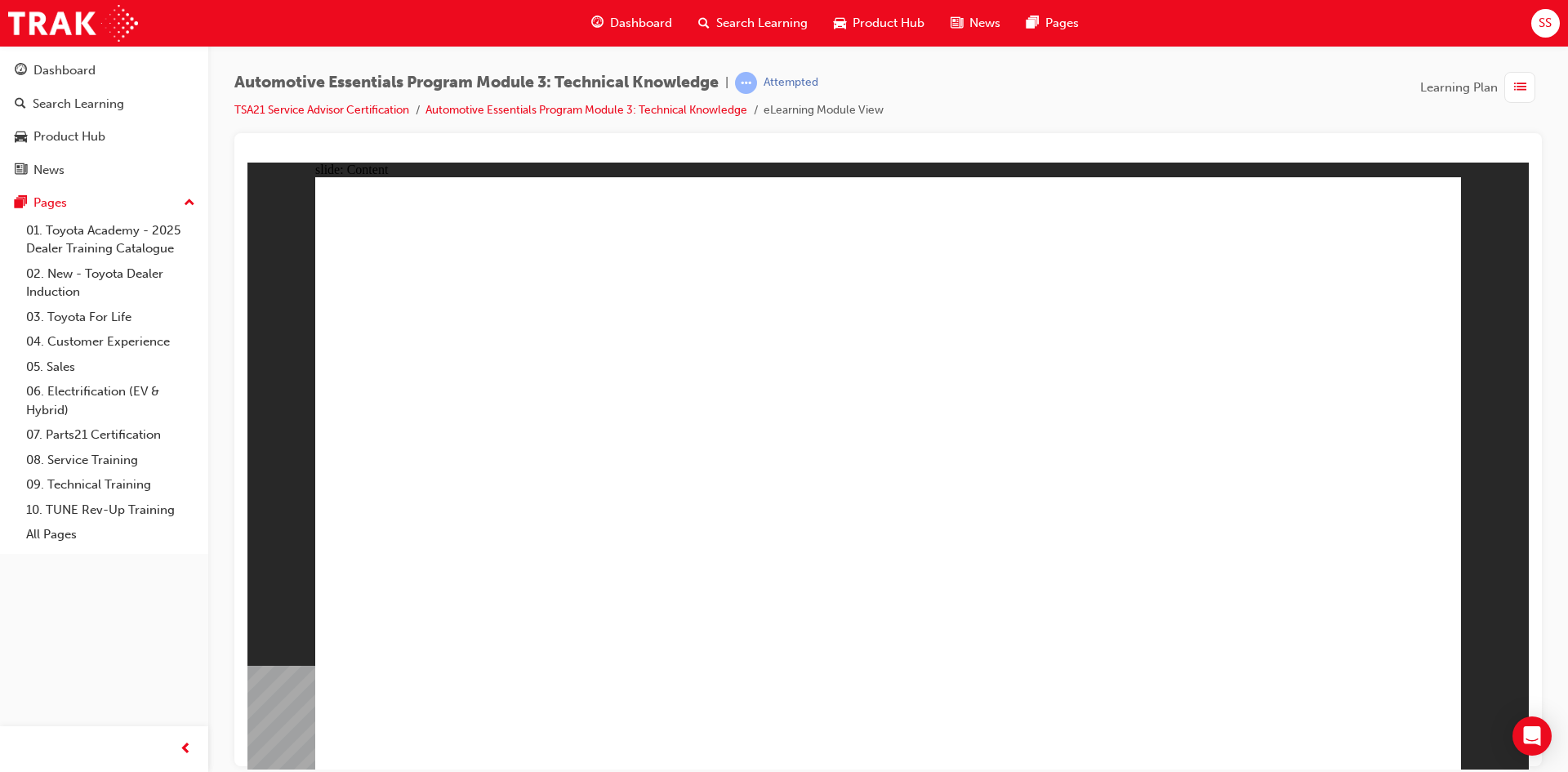
drag, startPoint x: 1328, startPoint y: 733, endPoint x: 1342, endPoint y: 718, distance: 20.5
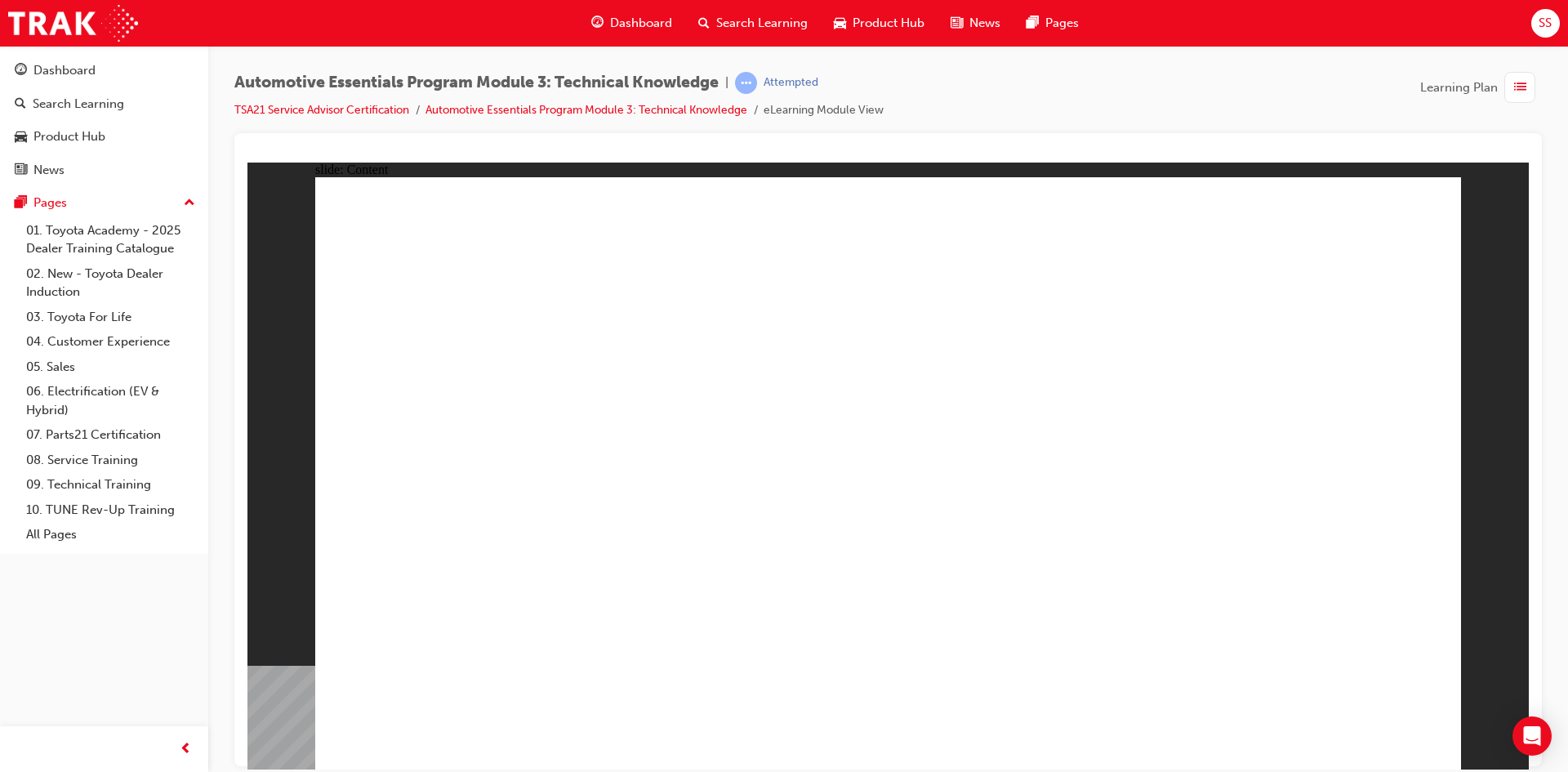
drag, startPoint x: 408, startPoint y: 653, endPoint x: 417, endPoint y: 648, distance: 10.3
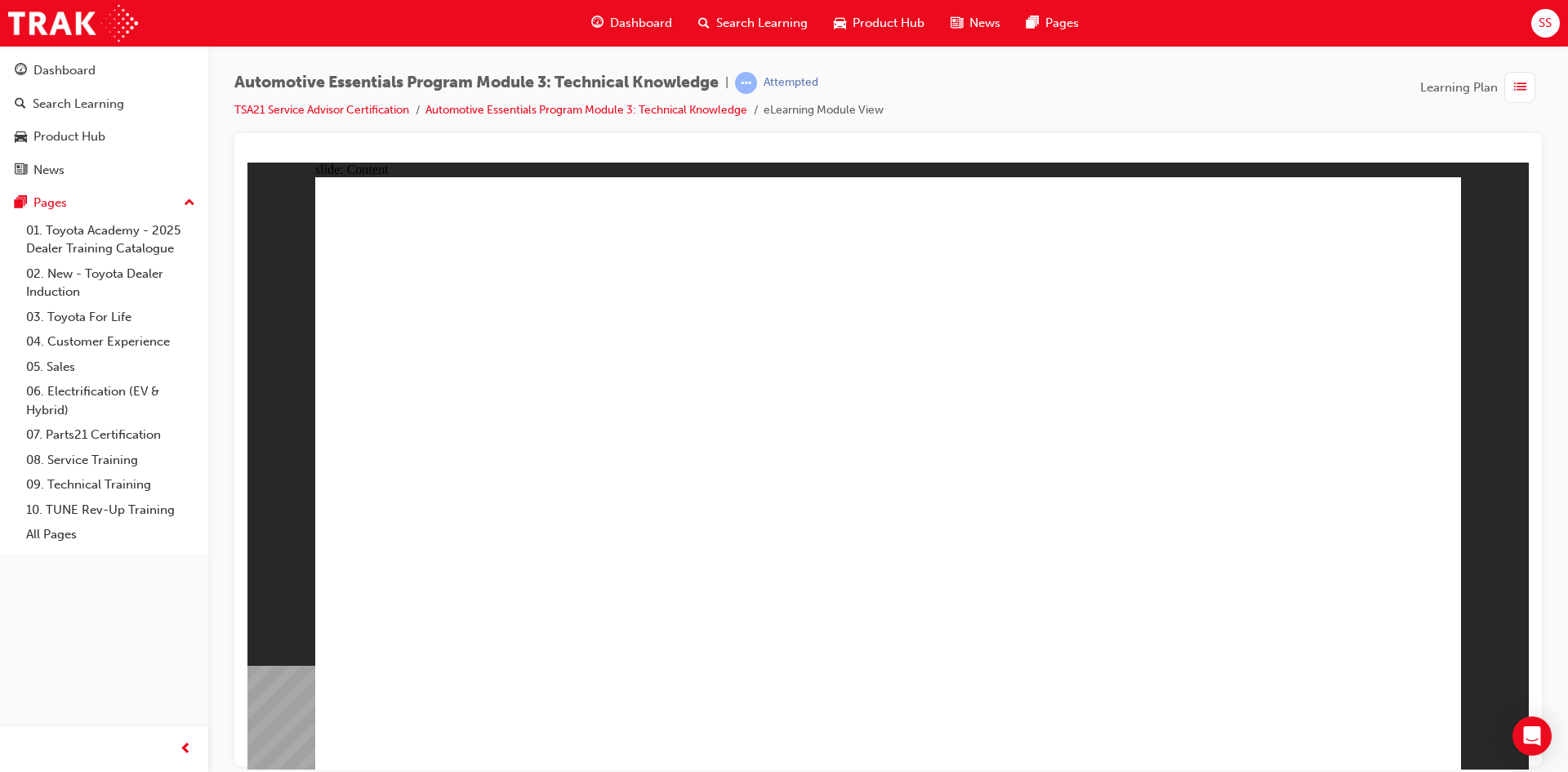
drag, startPoint x: 1269, startPoint y: 590, endPoint x: 1257, endPoint y: 589, distance: 12.0
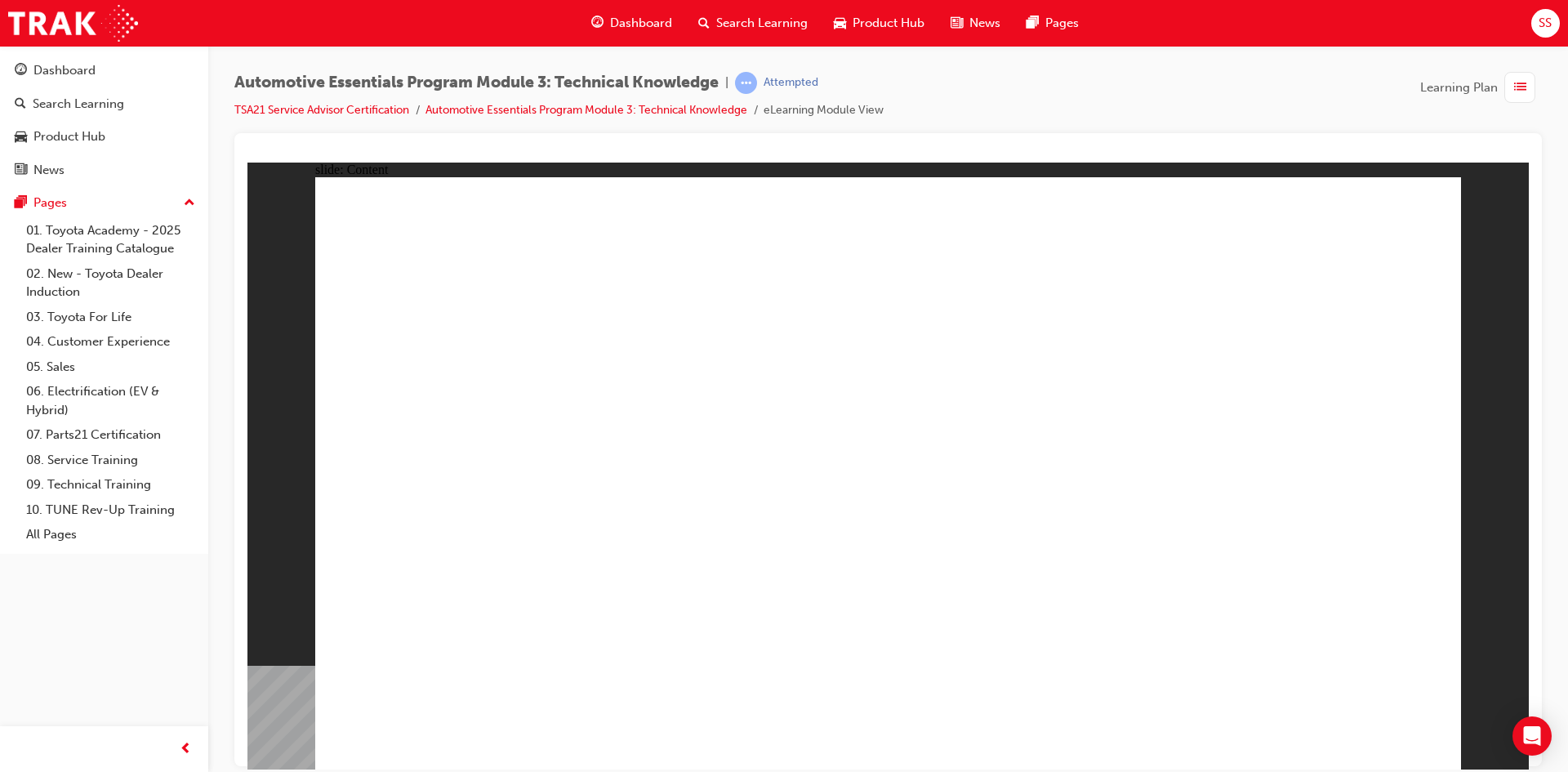
drag, startPoint x: 1384, startPoint y: 728, endPoint x: 1389, endPoint y: 609, distance: 119.1
drag, startPoint x: 1389, startPoint y: 609, endPoint x: 1375, endPoint y: 698, distance: 90.1
drag, startPoint x: 1369, startPoint y: 724, endPoint x: 1357, endPoint y: 636, distance: 88.8
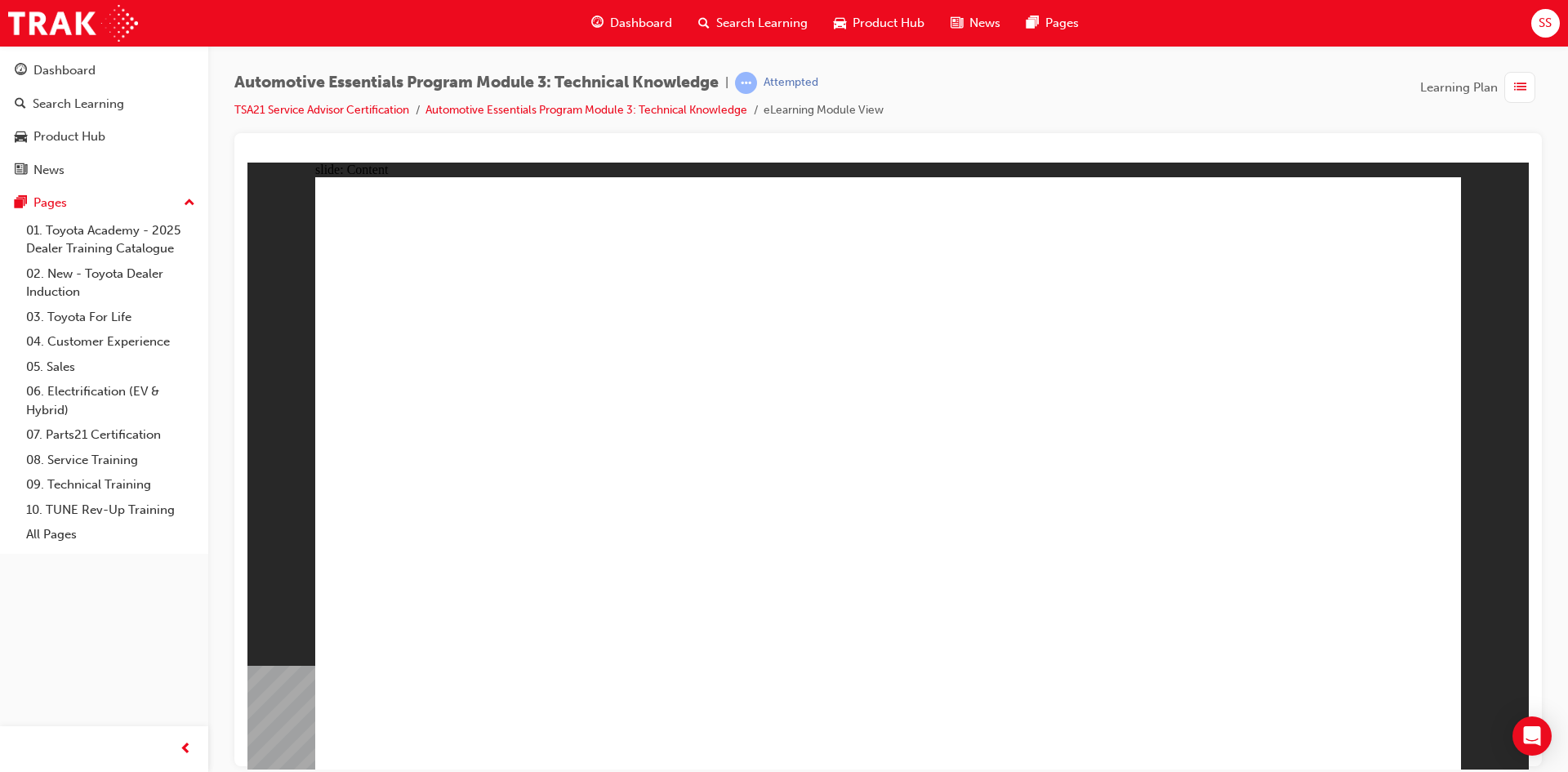
drag, startPoint x: 1285, startPoint y: 635, endPoint x: 1213, endPoint y: 633, distance: 72.0
drag, startPoint x: 1174, startPoint y: 472, endPoint x: 1054, endPoint y: 577, distance: 159.5
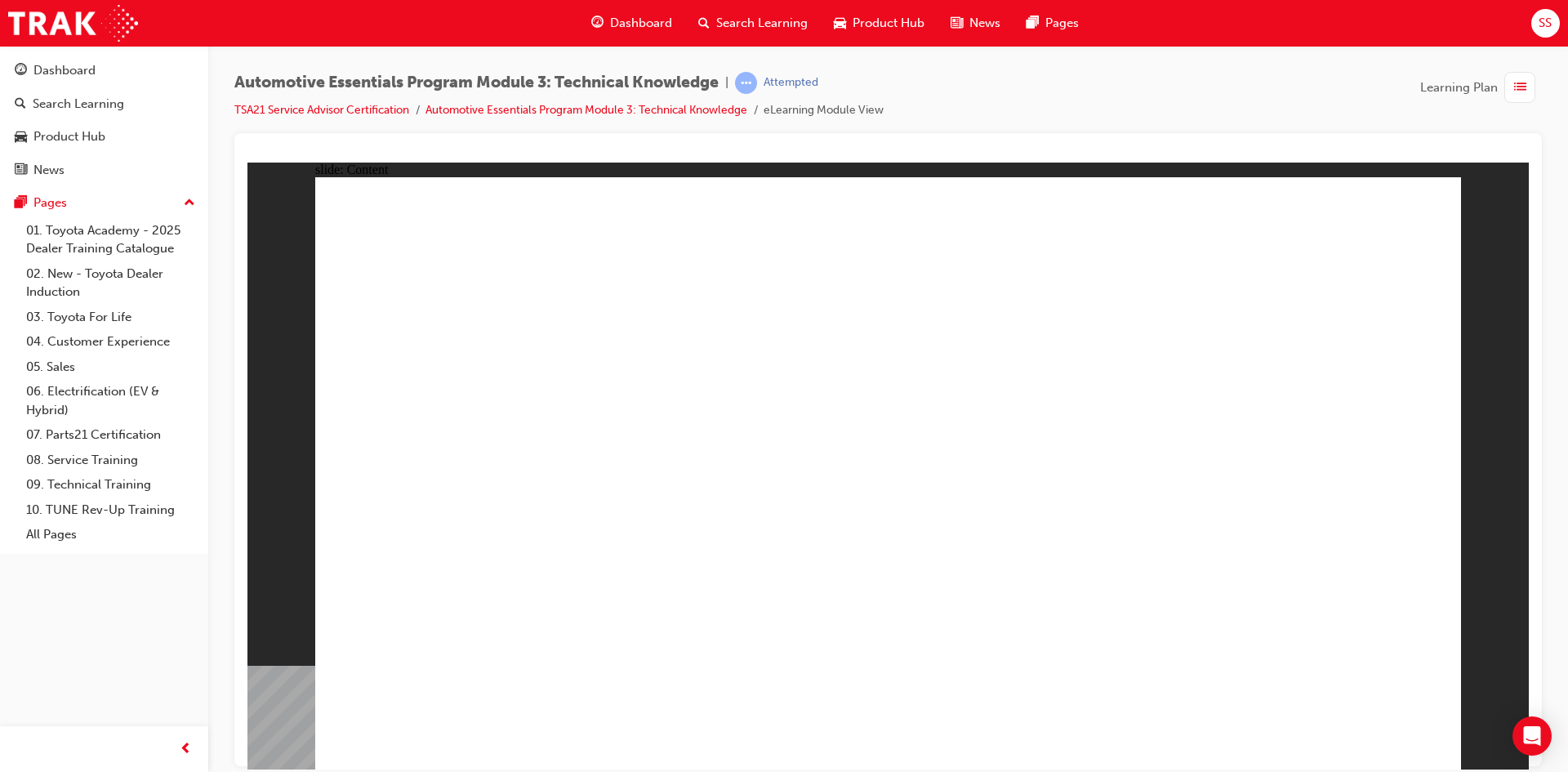
drag, startPoint x: 1434, startPoint y: 169, endPoint x: 1424, endPoint y: 186, distance: 19.7
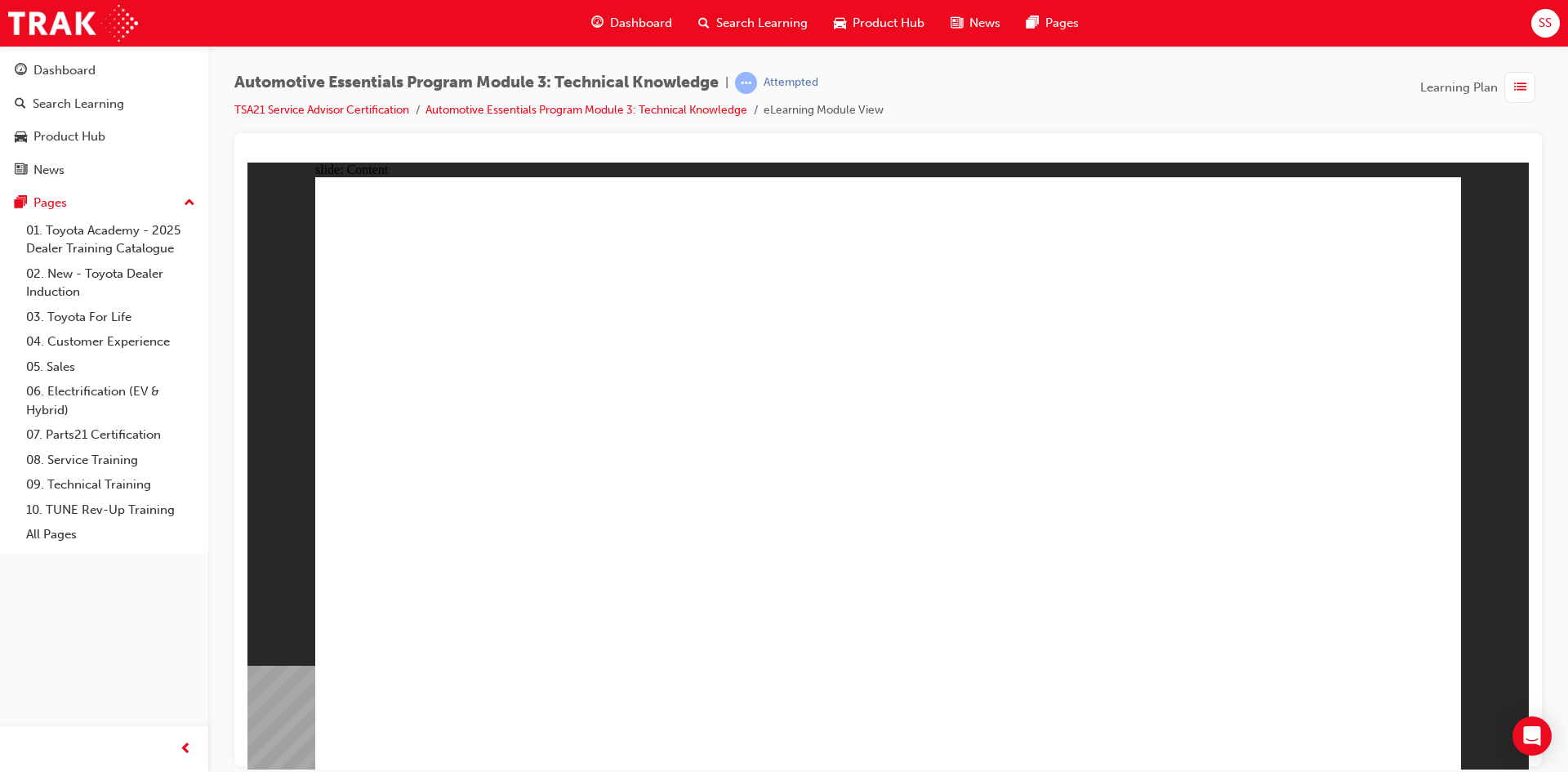
drag, startPoint x: 606, startPoint y: 515, endPoint x: 606, endPoint y: 504, distance: 11.0
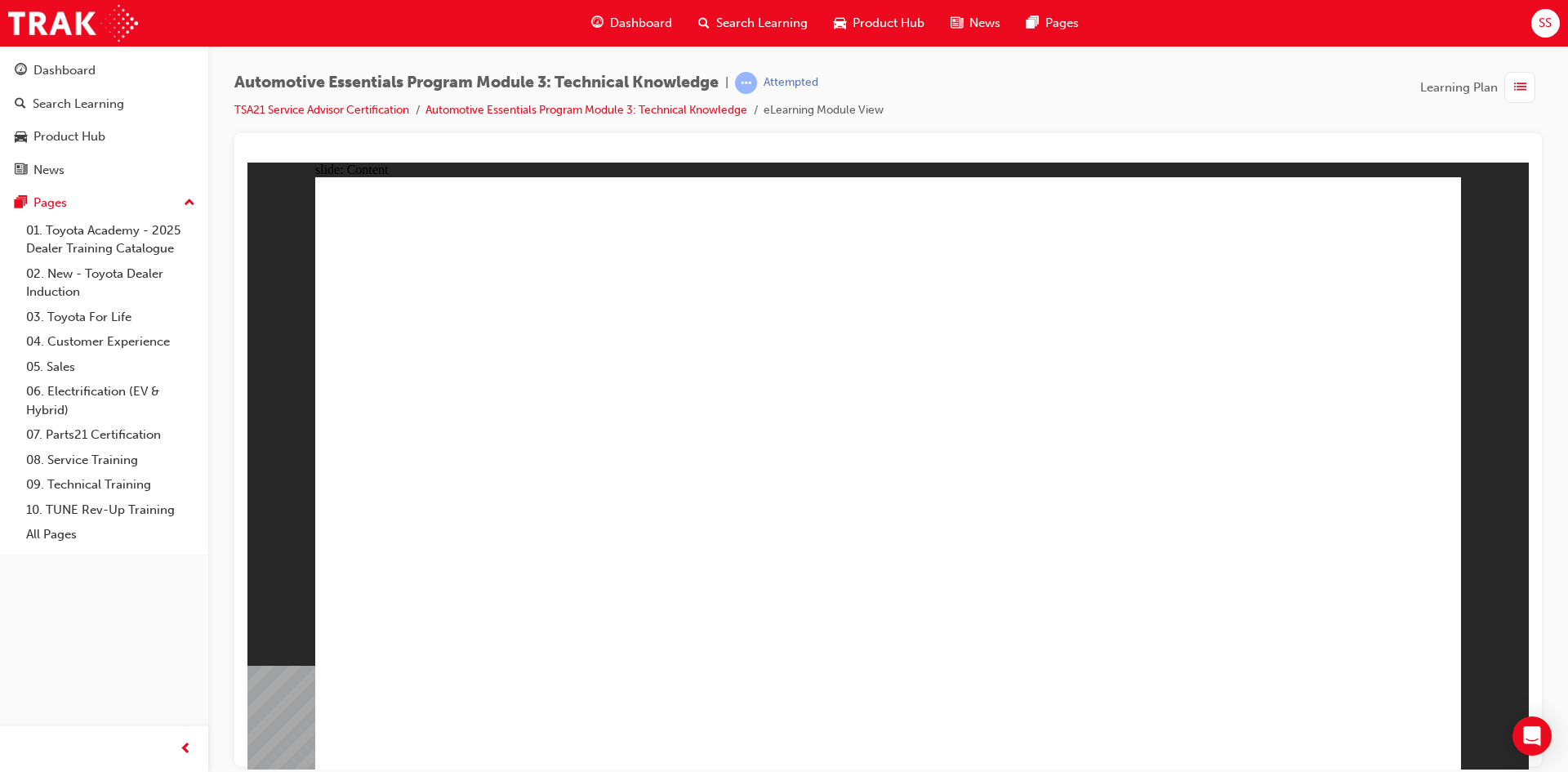
drag, startPoint x: 1347, startPoint y: 730, endPoint x: 1148, endPoint y: 540, distance: 275.1
drag, startPoint x: 1126, startPoint y: 551, endPoint x: 1366, endPoint y: 768, distance: 323.6
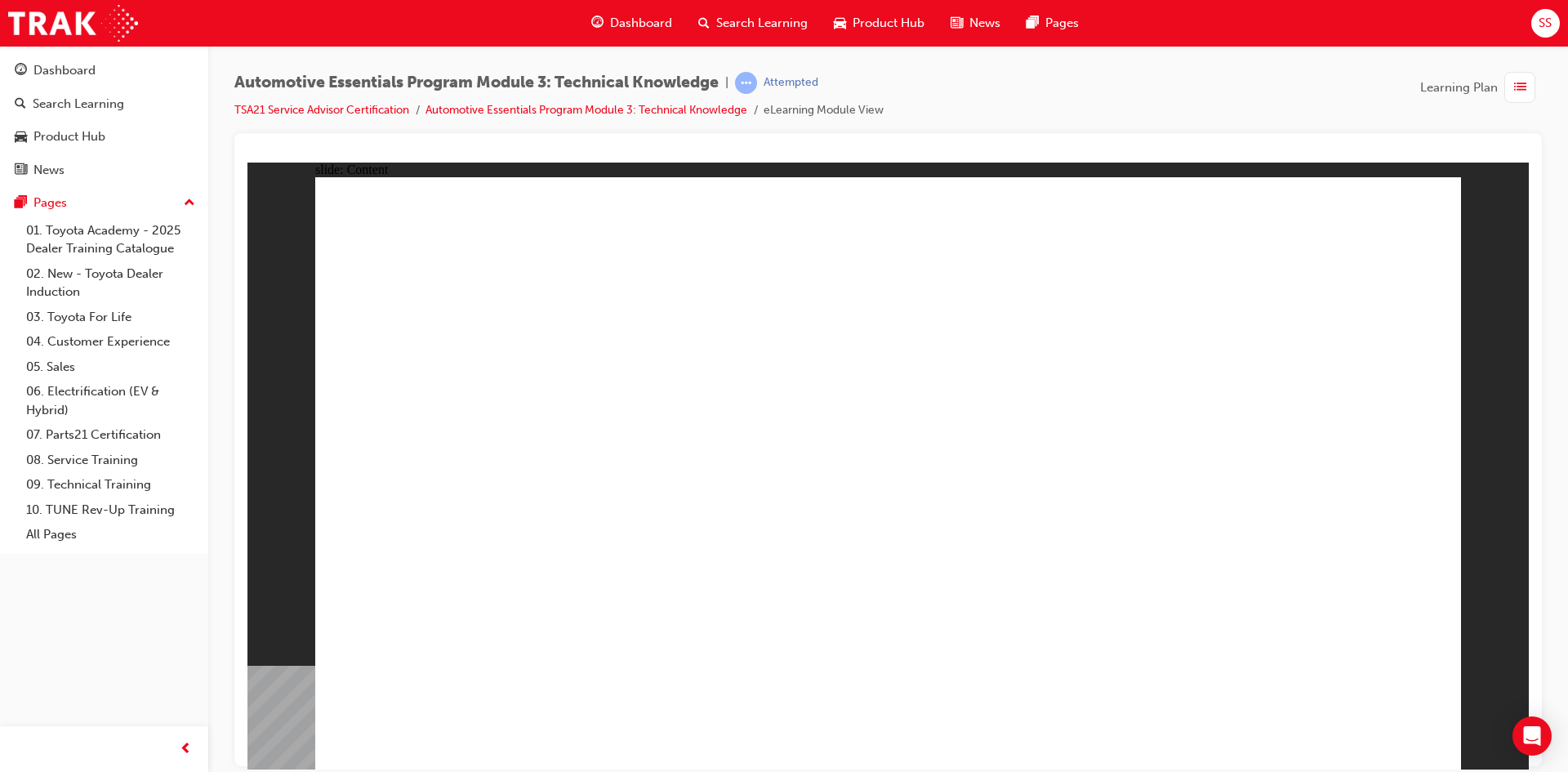
radio input "true"
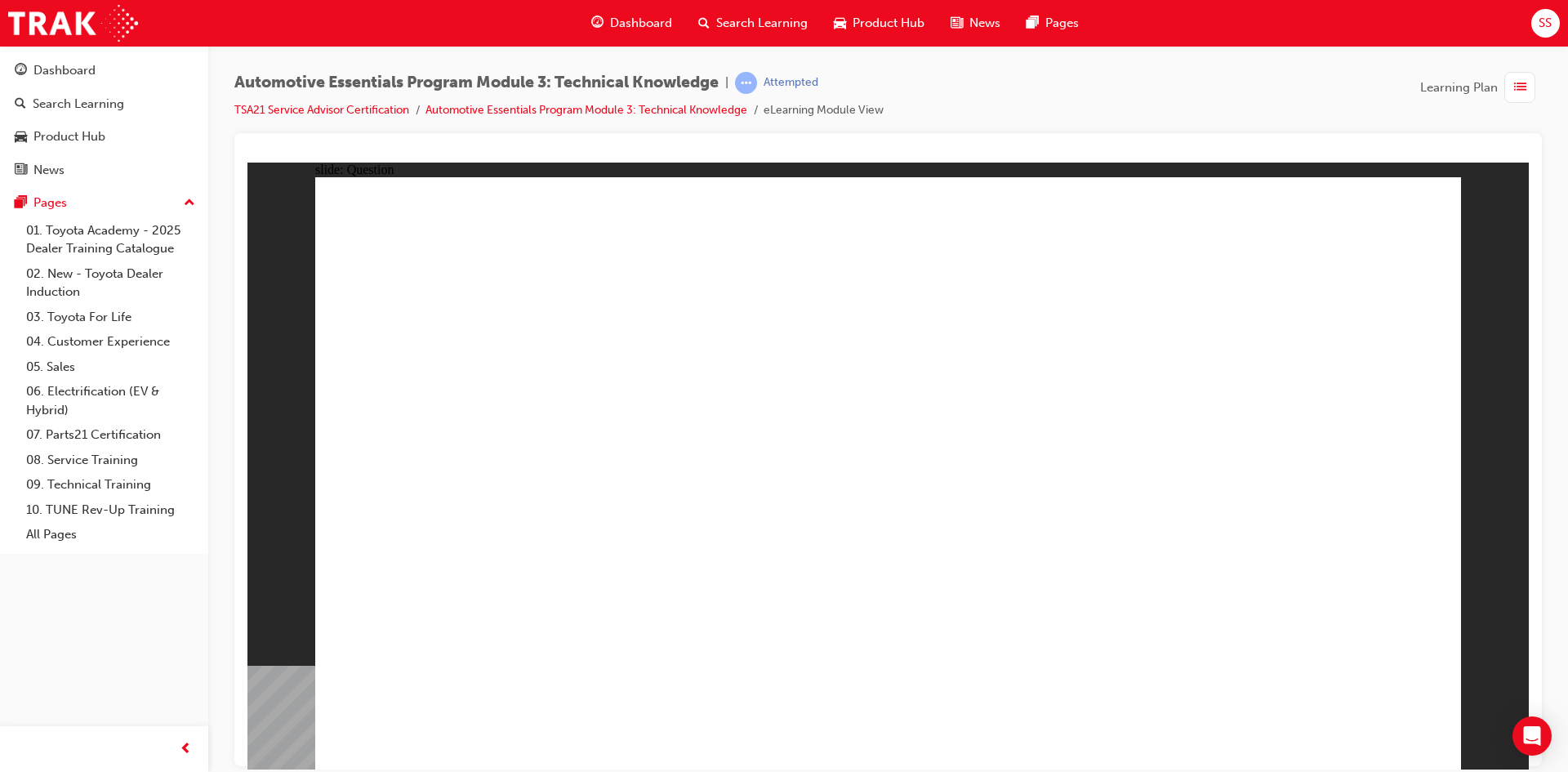
radio input "true"
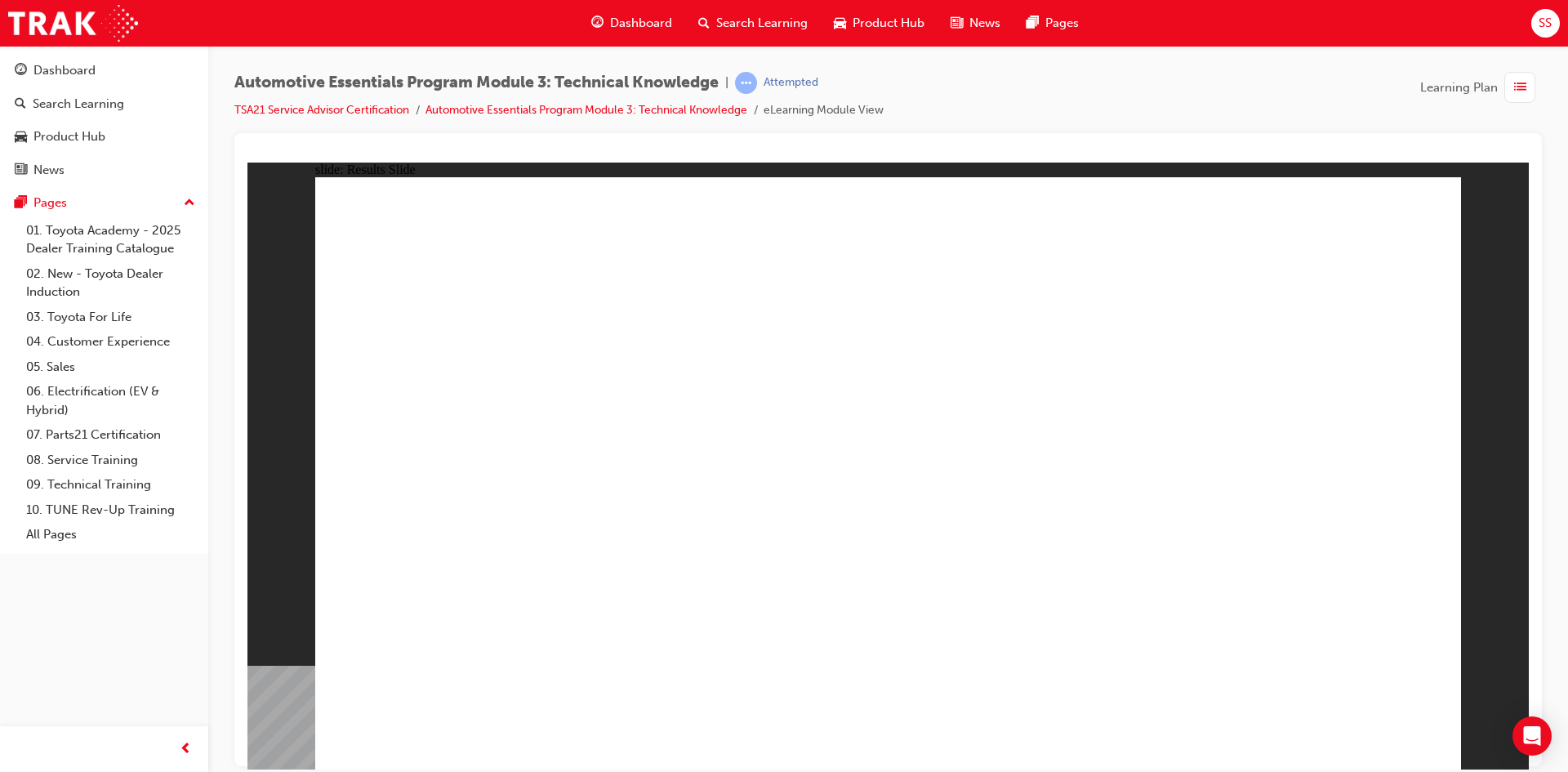
drag, startPoint x: 652, startPoint y: 571, endPoint x: 652, endPoint y: 651, distance: 80.0
radio input "true"
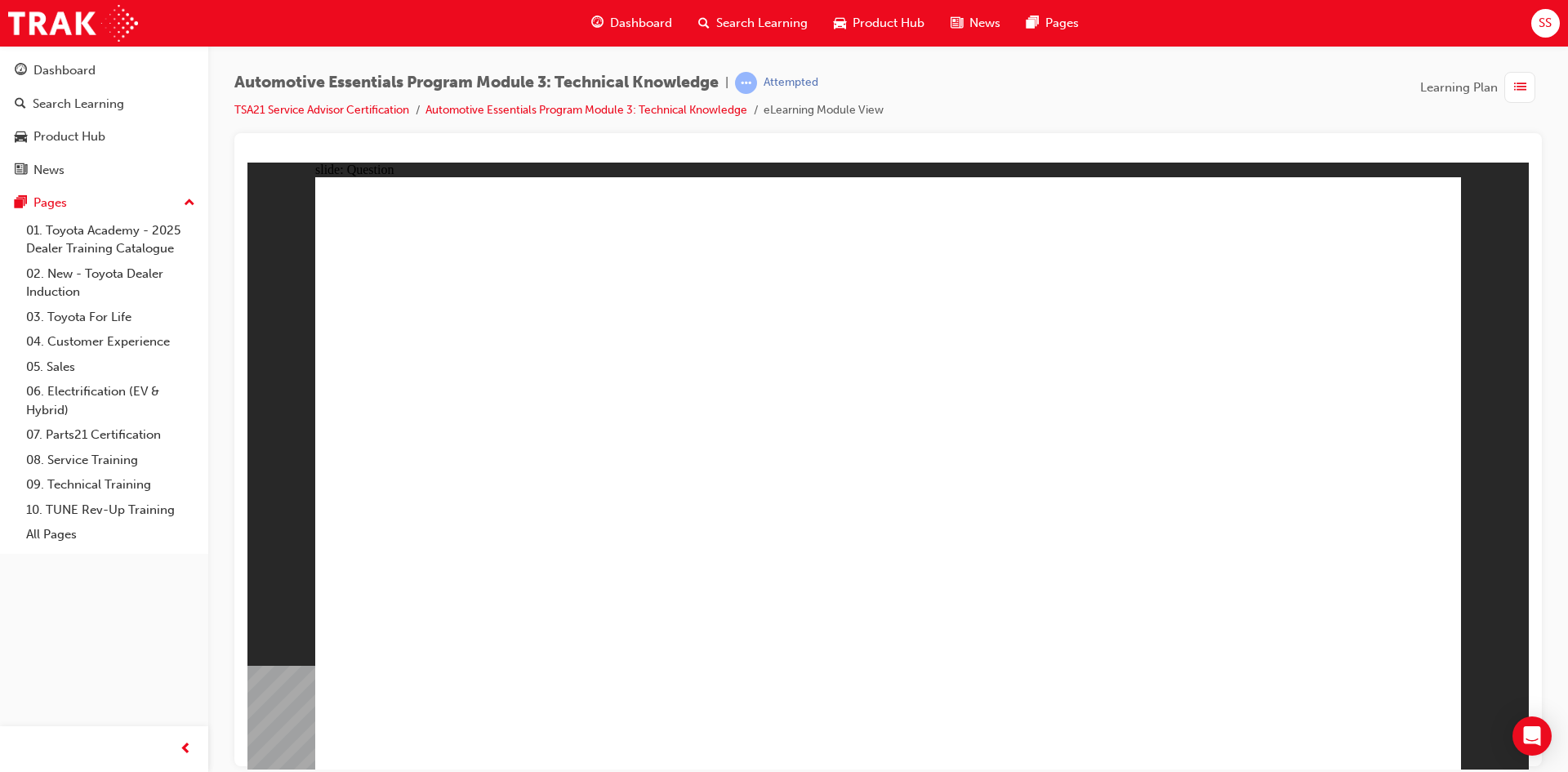
drag, startPoint x: 1385, startPoint y: 724, endPoint x: 1408, endPoint y: 731, distance: 24.0
drag, startPoint x: 1124, startPoint y: 506, endPoint x: 1182, endPoint y: 533, distance: 64.0
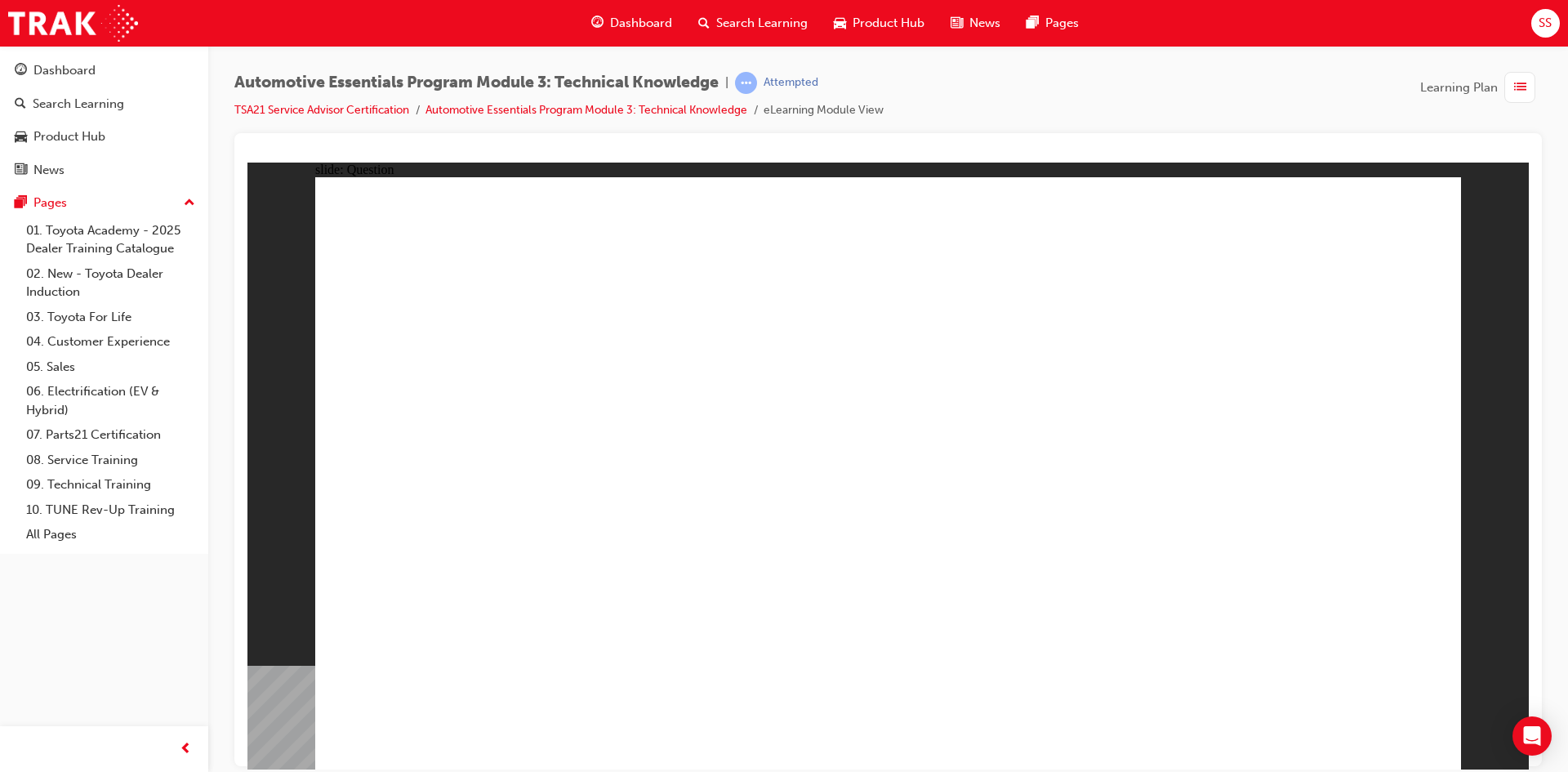
radio input "true"
click at [623, 21] on span "Dashboard" at bounding box center [642, 23] width 62 height 19
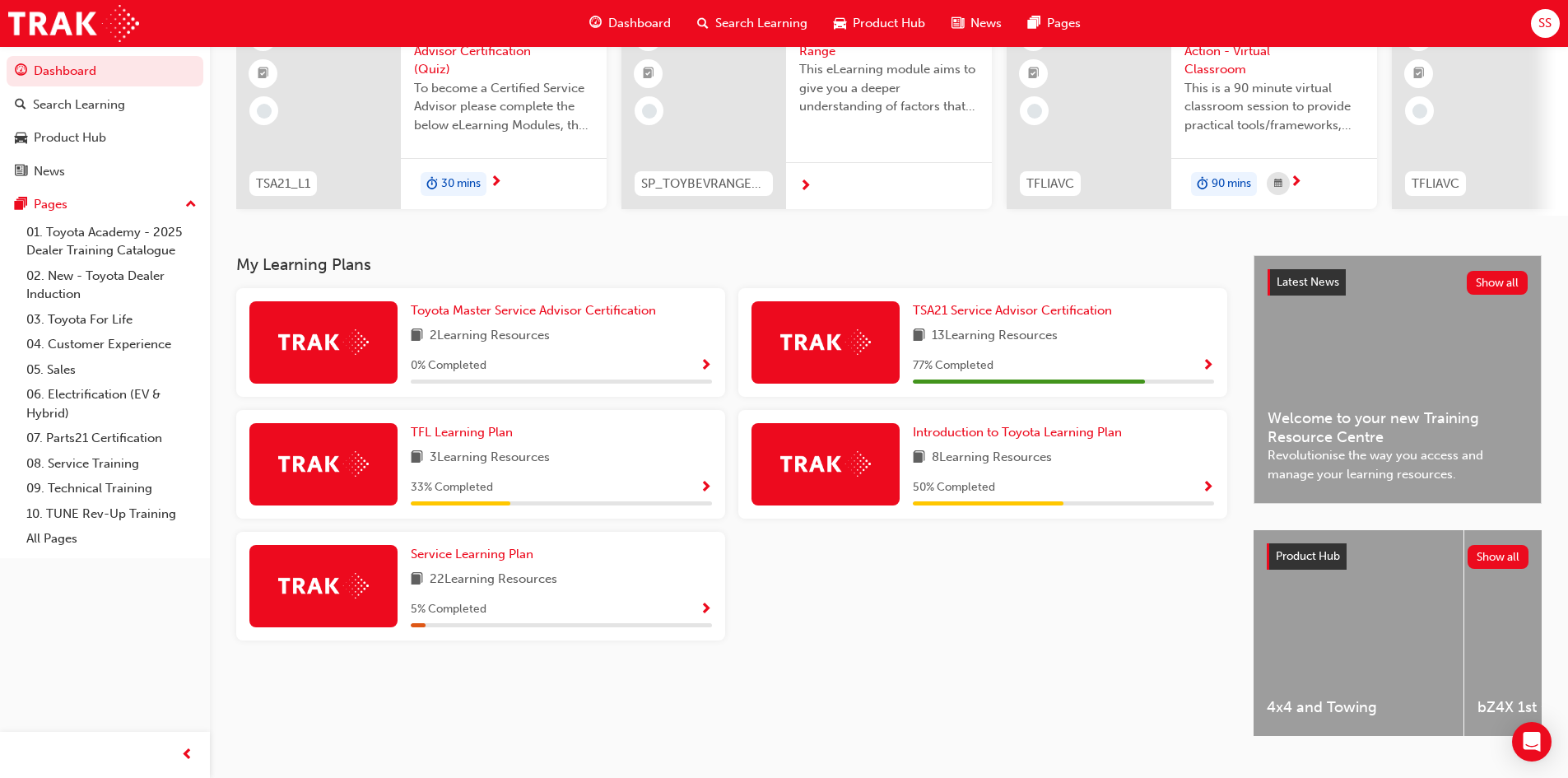
scroll to position [165, 0]
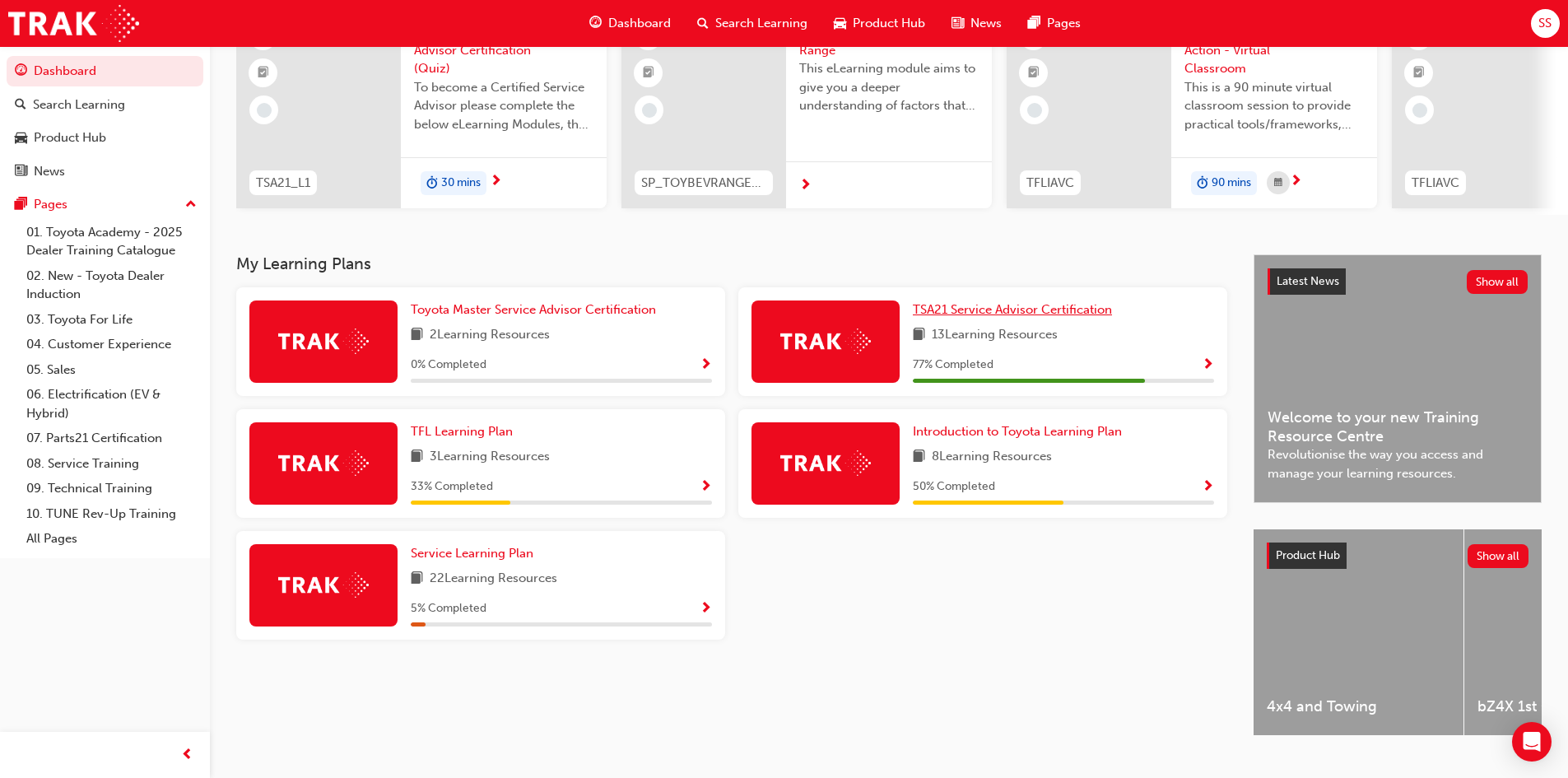
click at [1031, 315] on span "TSA21 Service Advisor Certification" at bounding box center [1012, 309] width 200 height 15
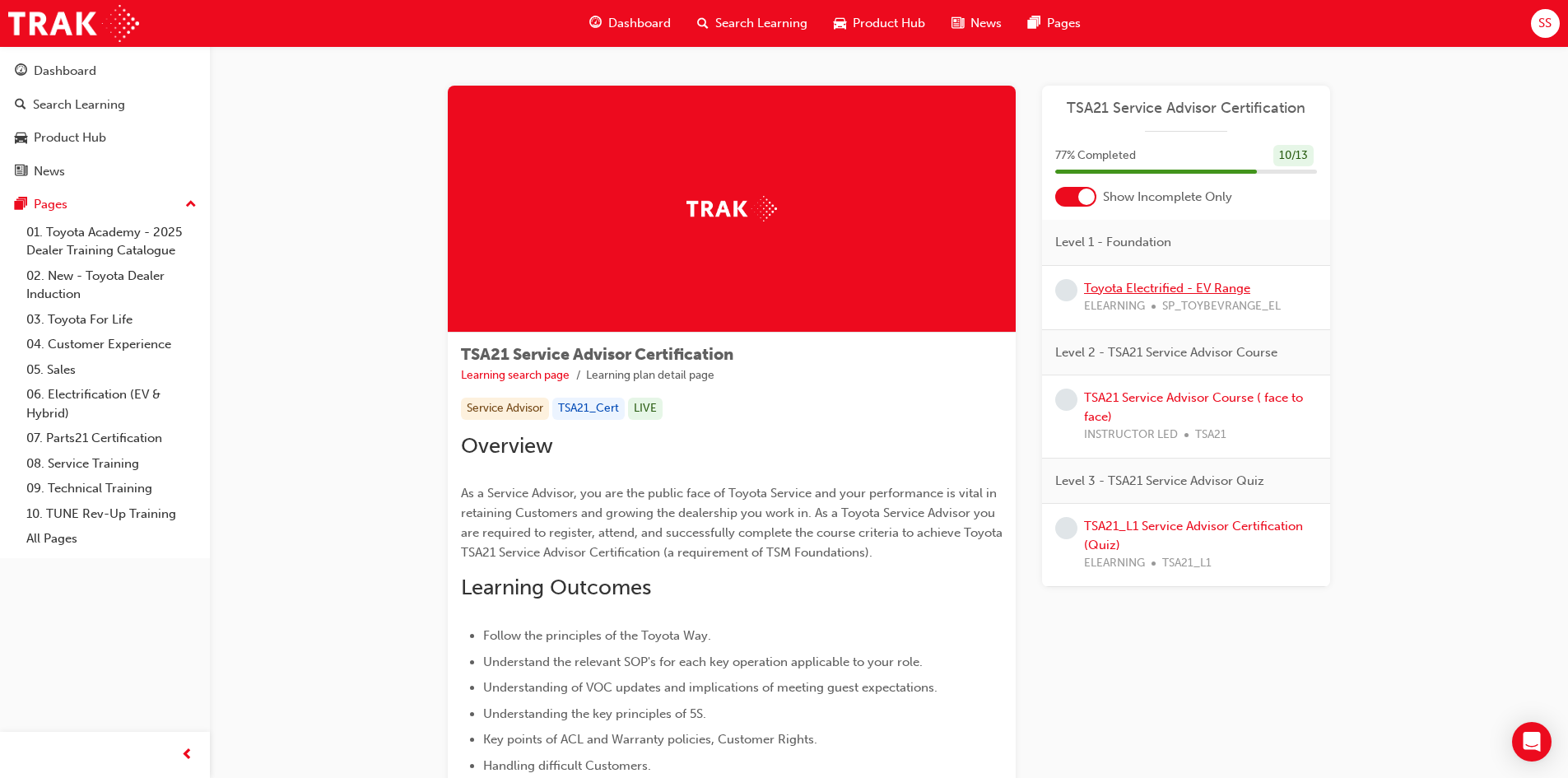
click at [1218, 294] on link "Toyota Electrified - EV Range" at bounding box center [1167, 288] width 166 height 15
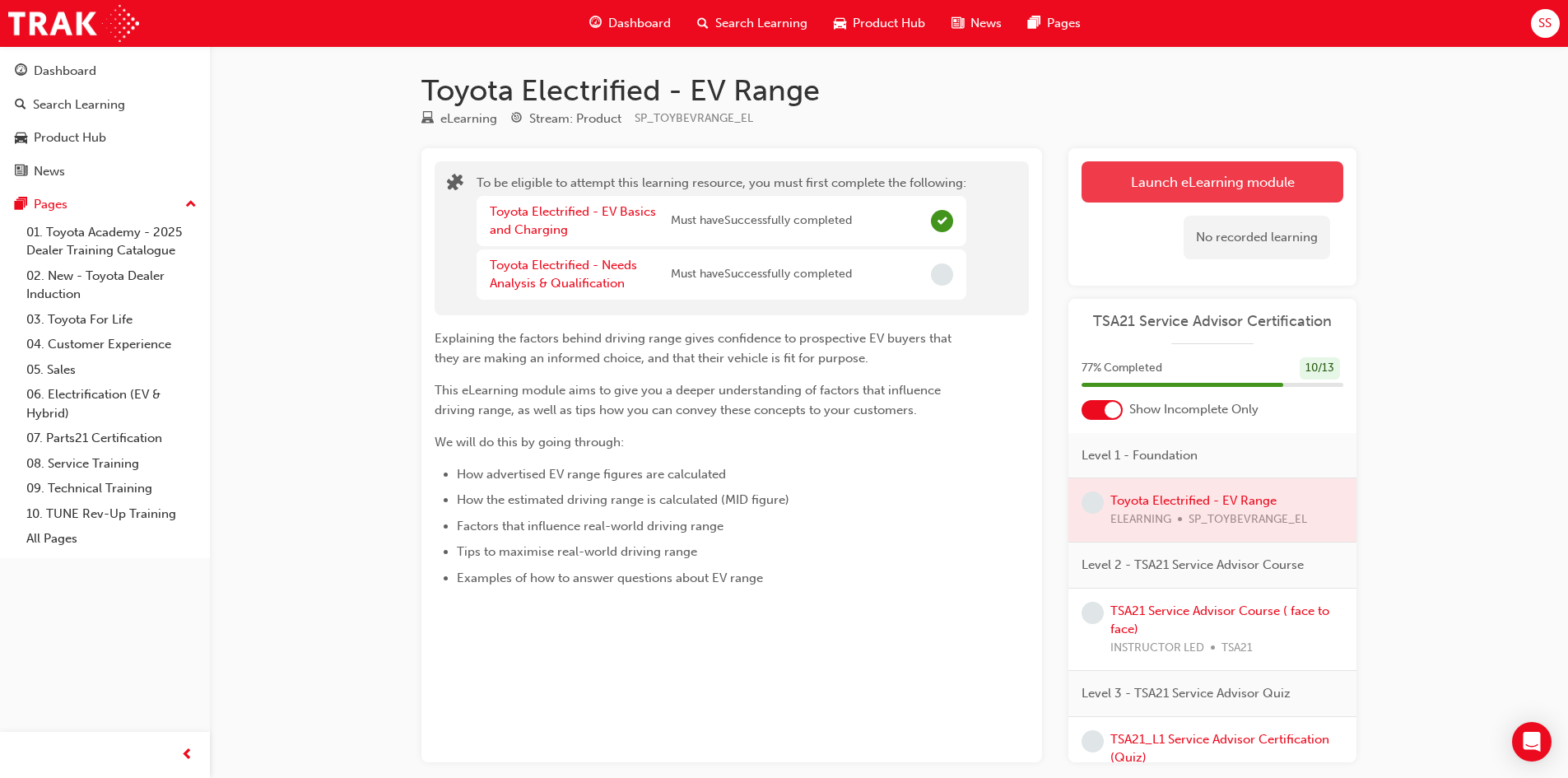
click at [1214, 200] on button "Launch eLearning module" at bounding box center [1212, 181] width 261 height 41
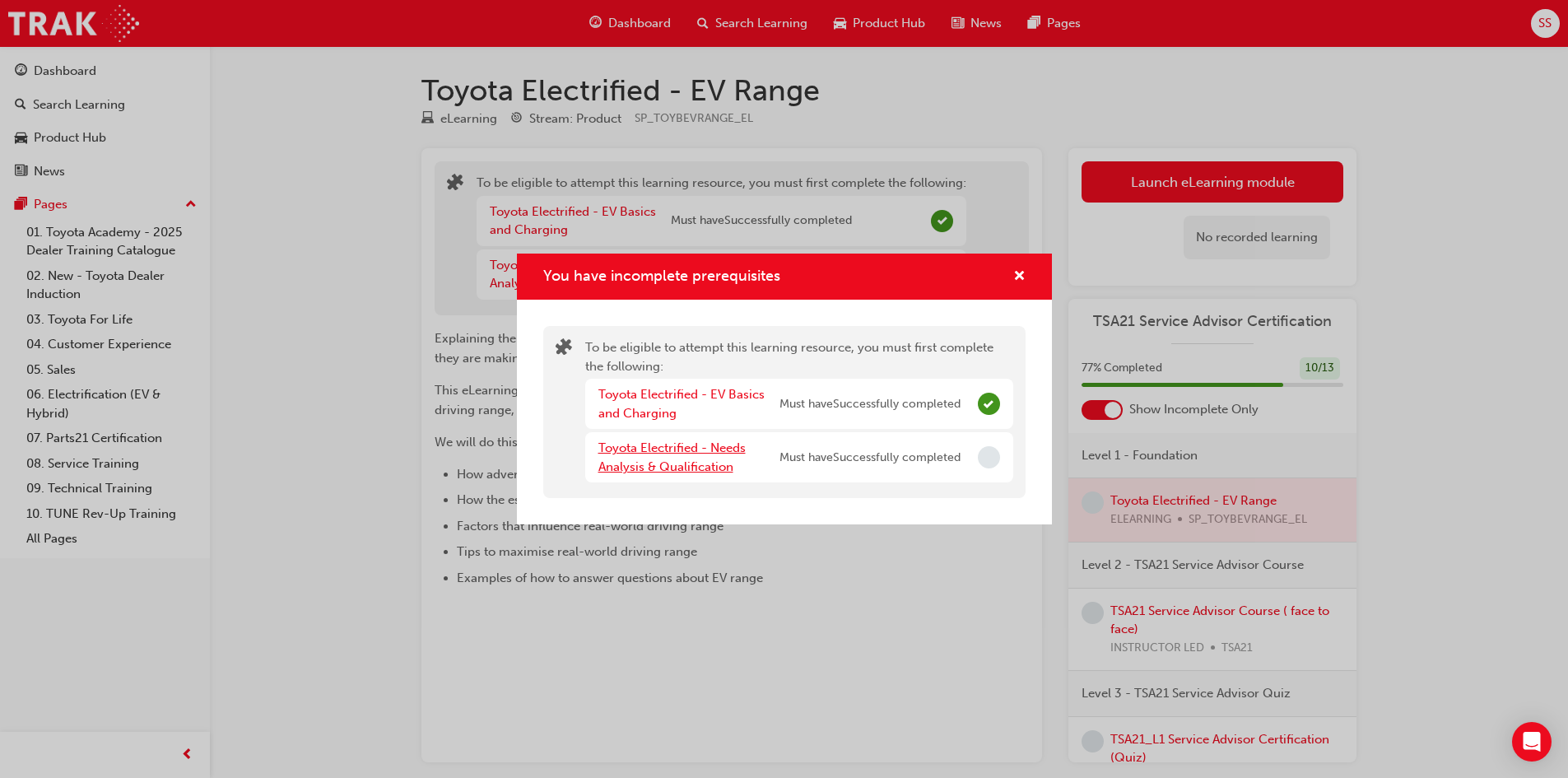
click at [630, 465] on link "Toyota Electrified - Needs Analysis & Qualification" at bounding box center [672, 457] width 147 height 34
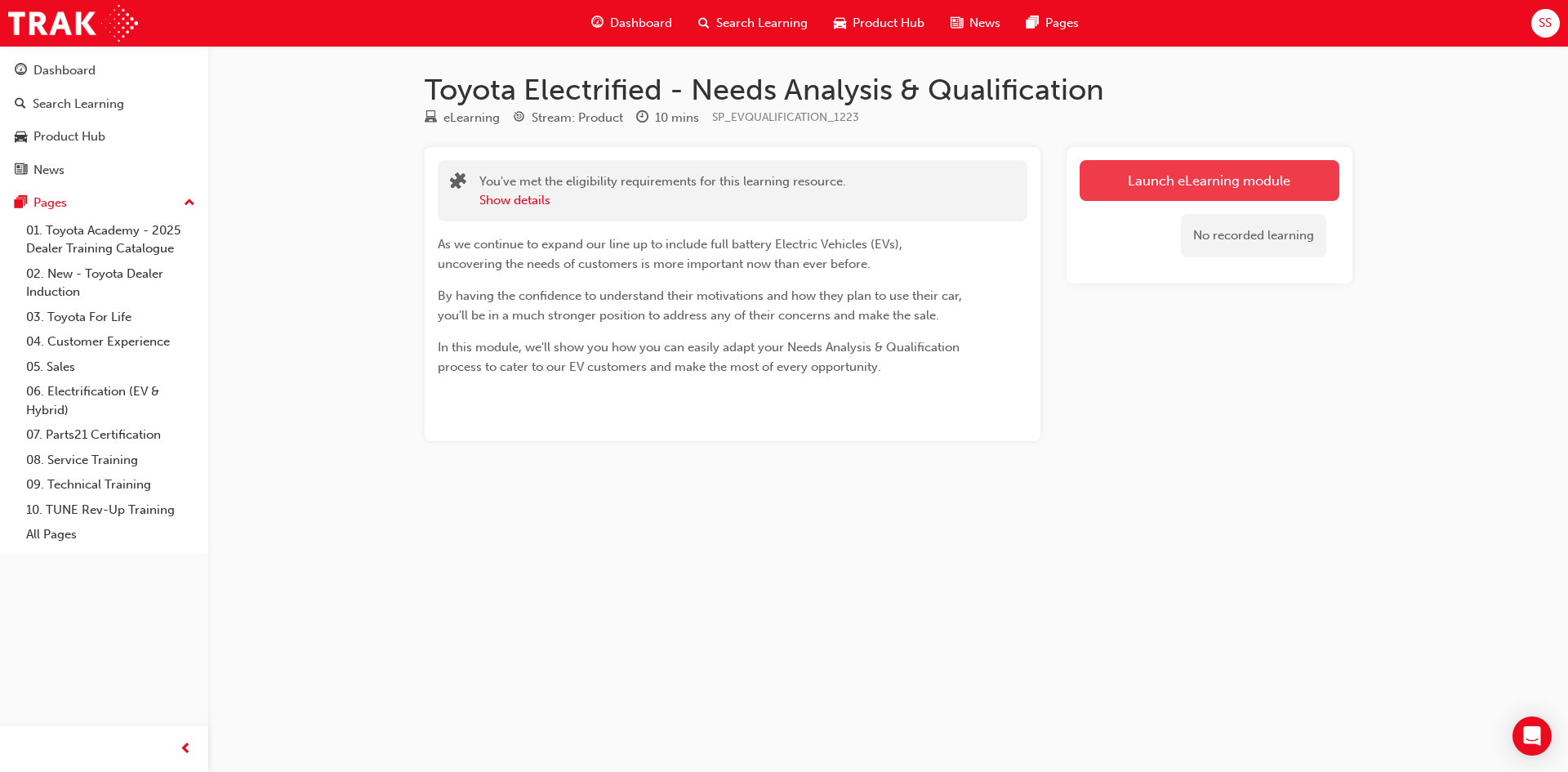
click at [1110, 187] on link "Launch eLearning module" at bounding box center [1210, 180] width 259 height 41
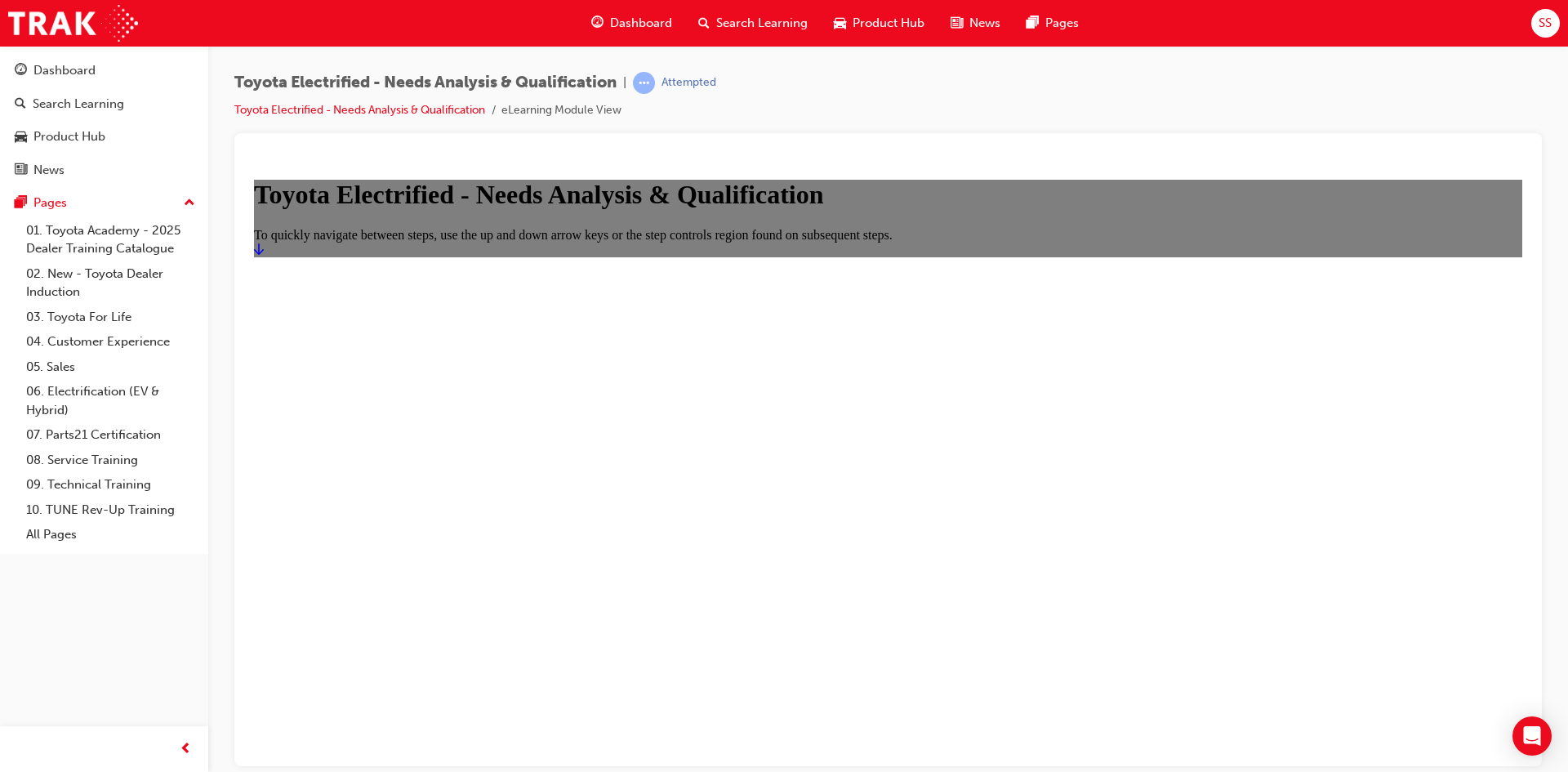
click at [264, 256] on link "Start" at bounding box center [259, 249] width 10 height 14
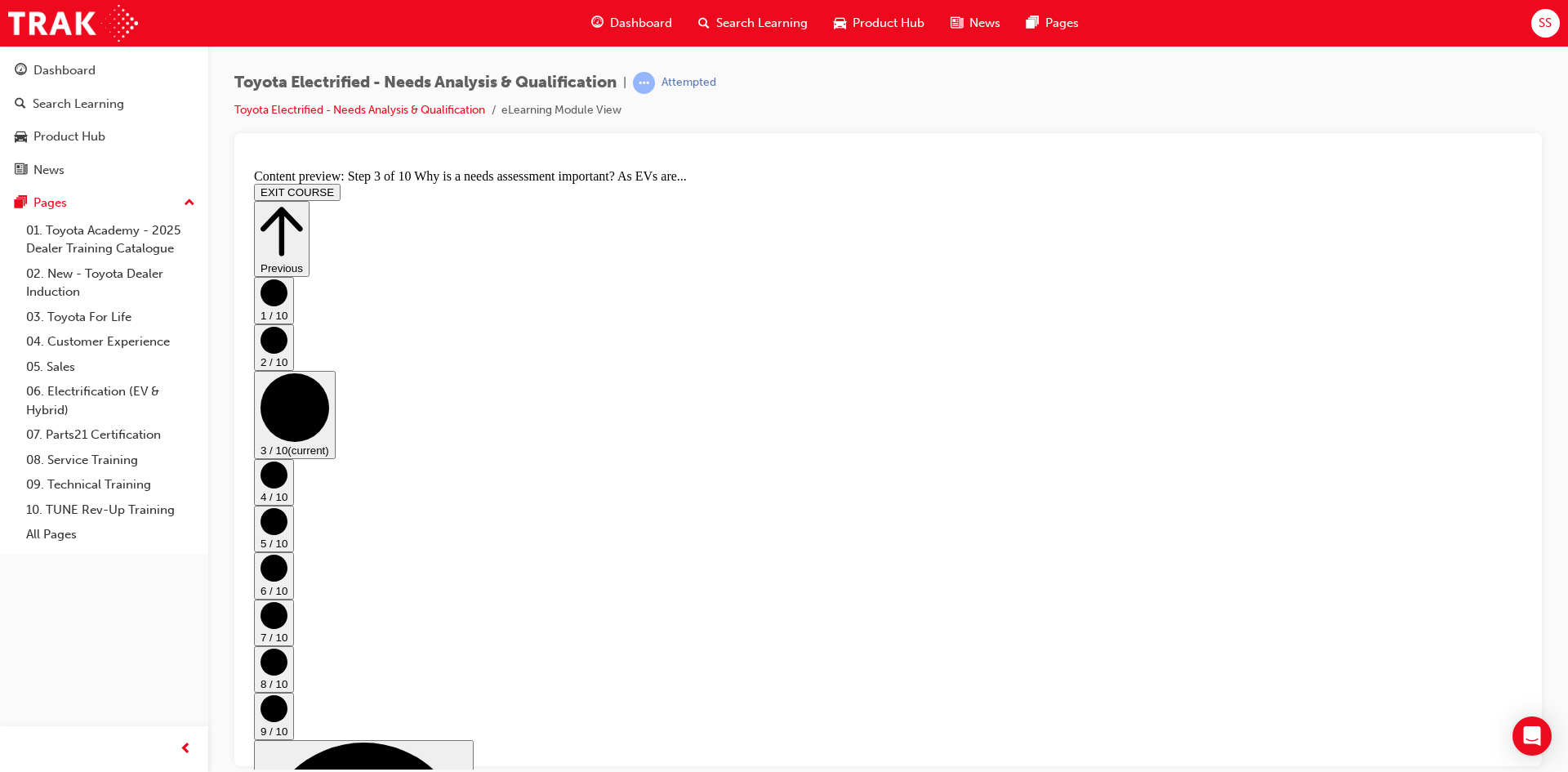
scroll to position [0, 0]
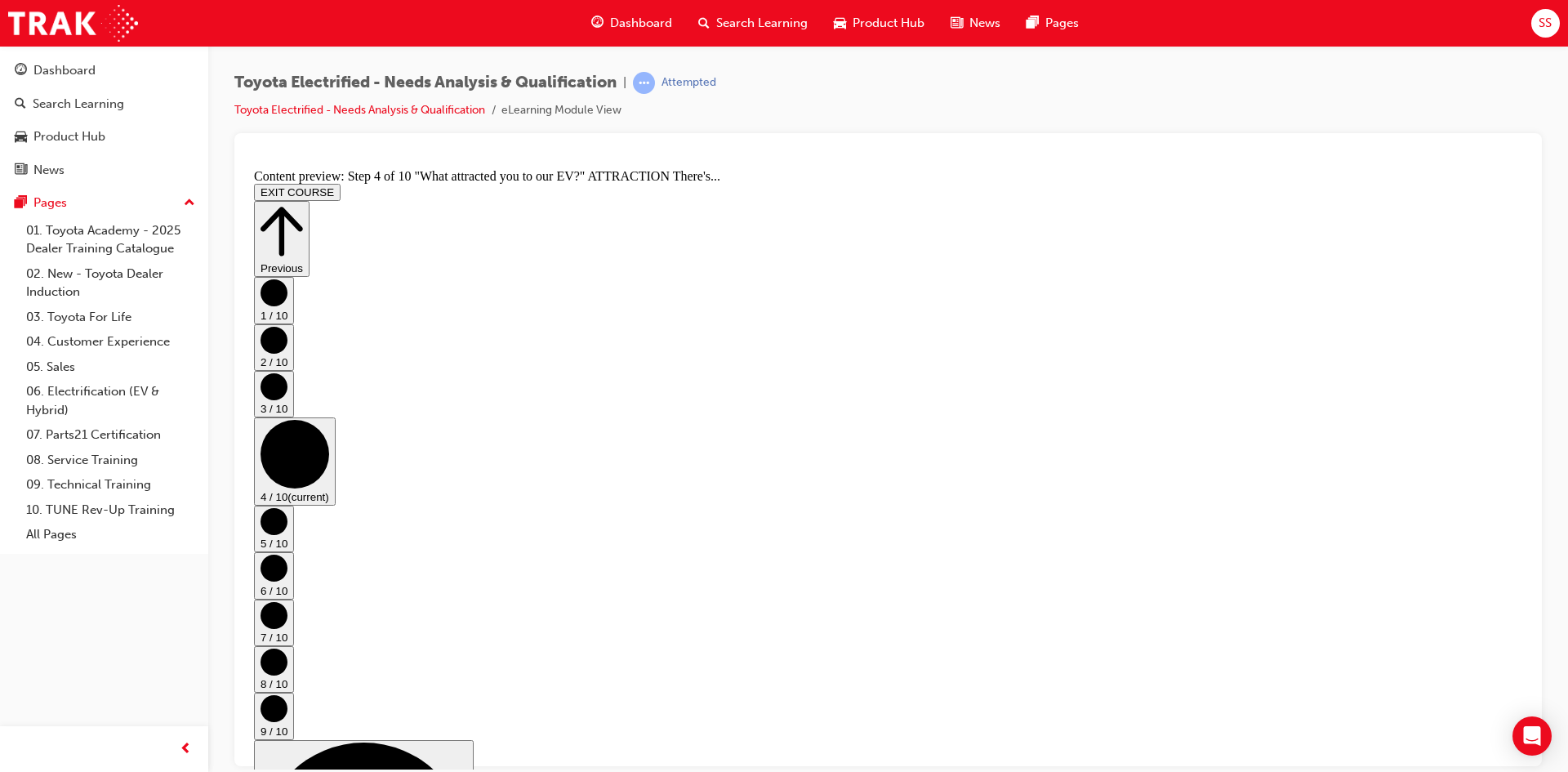
scroll to position [500, 0]
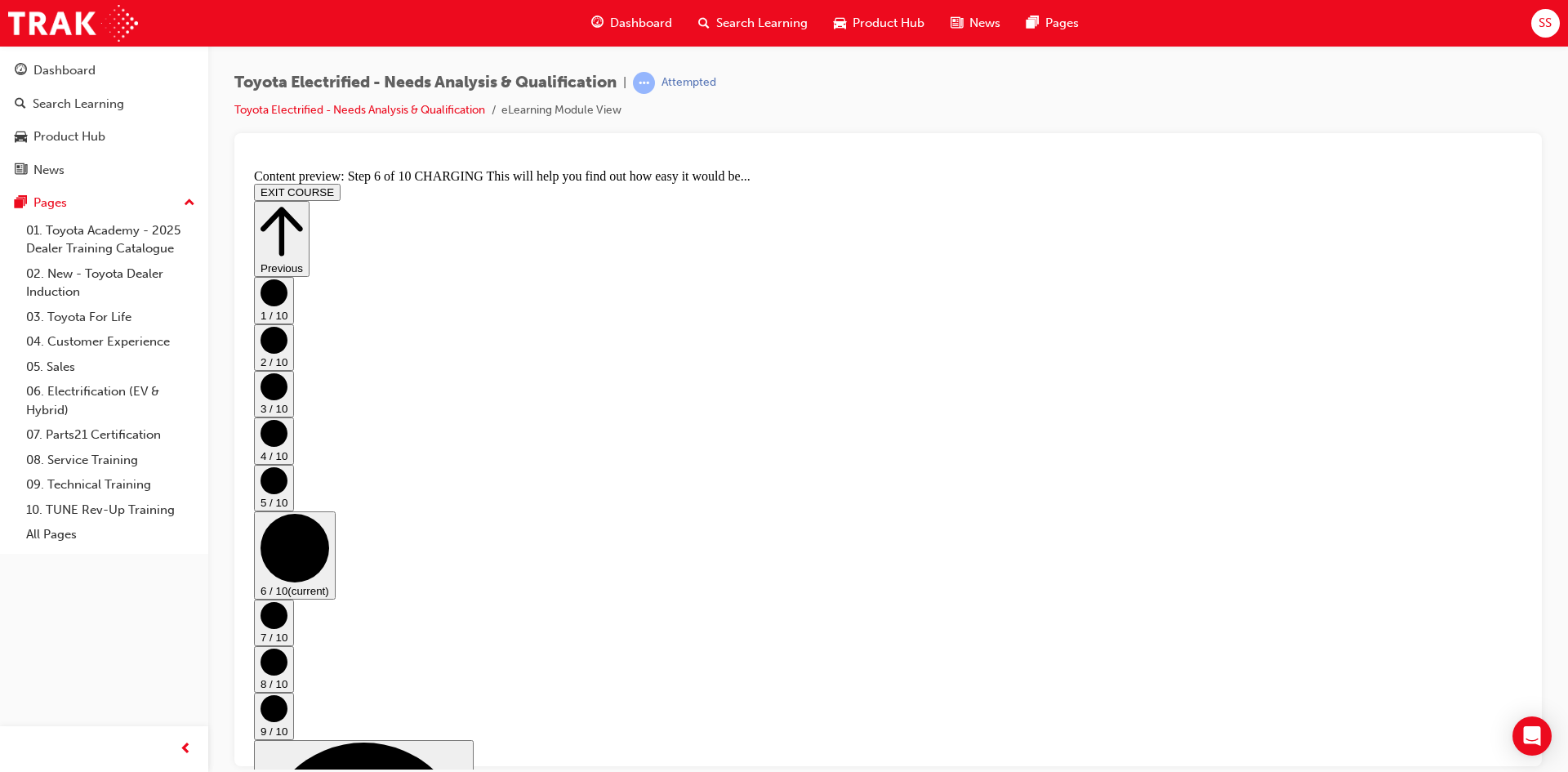
scroll to position [35, 0]
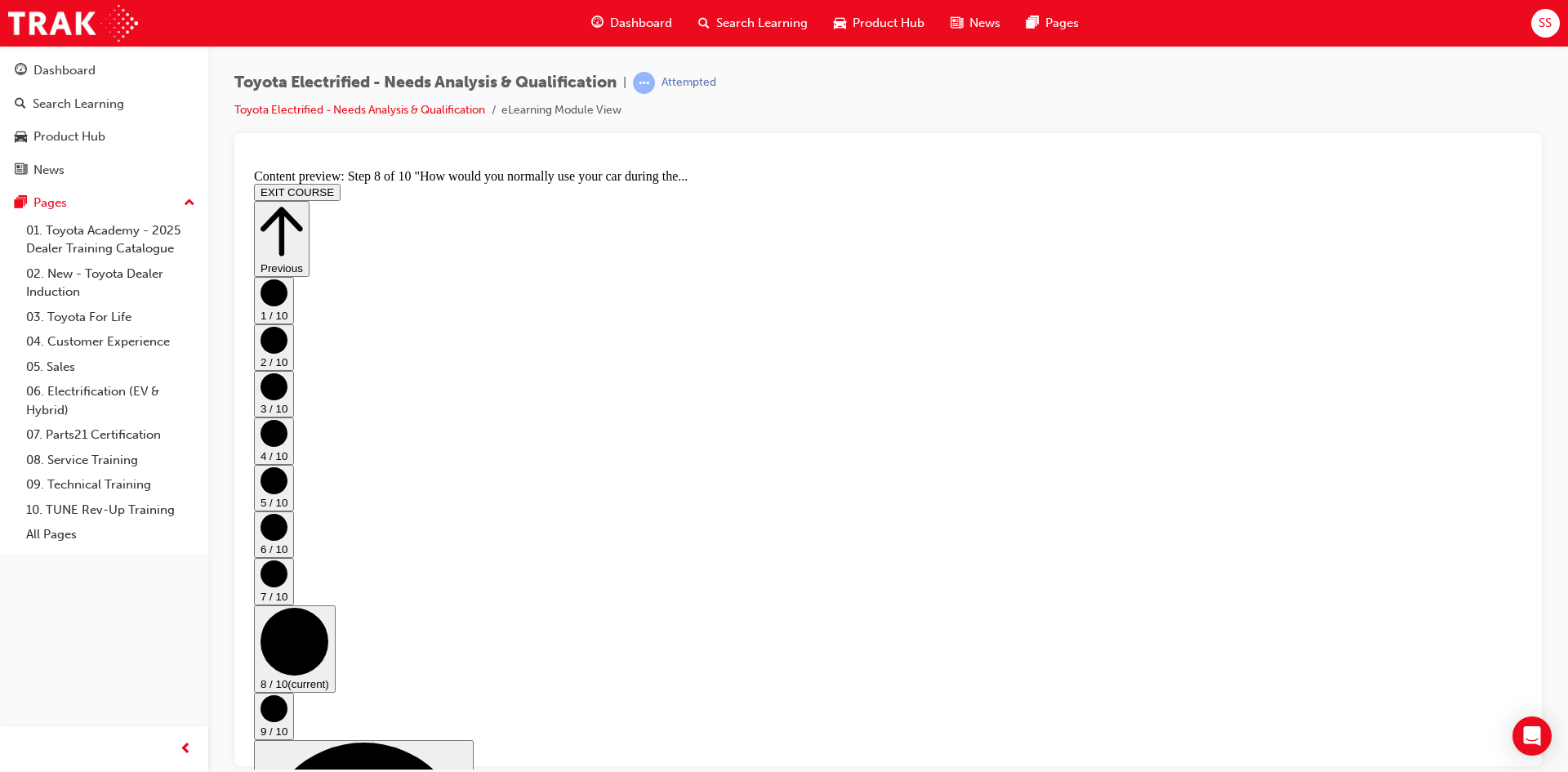
scroll to position [405, 0]
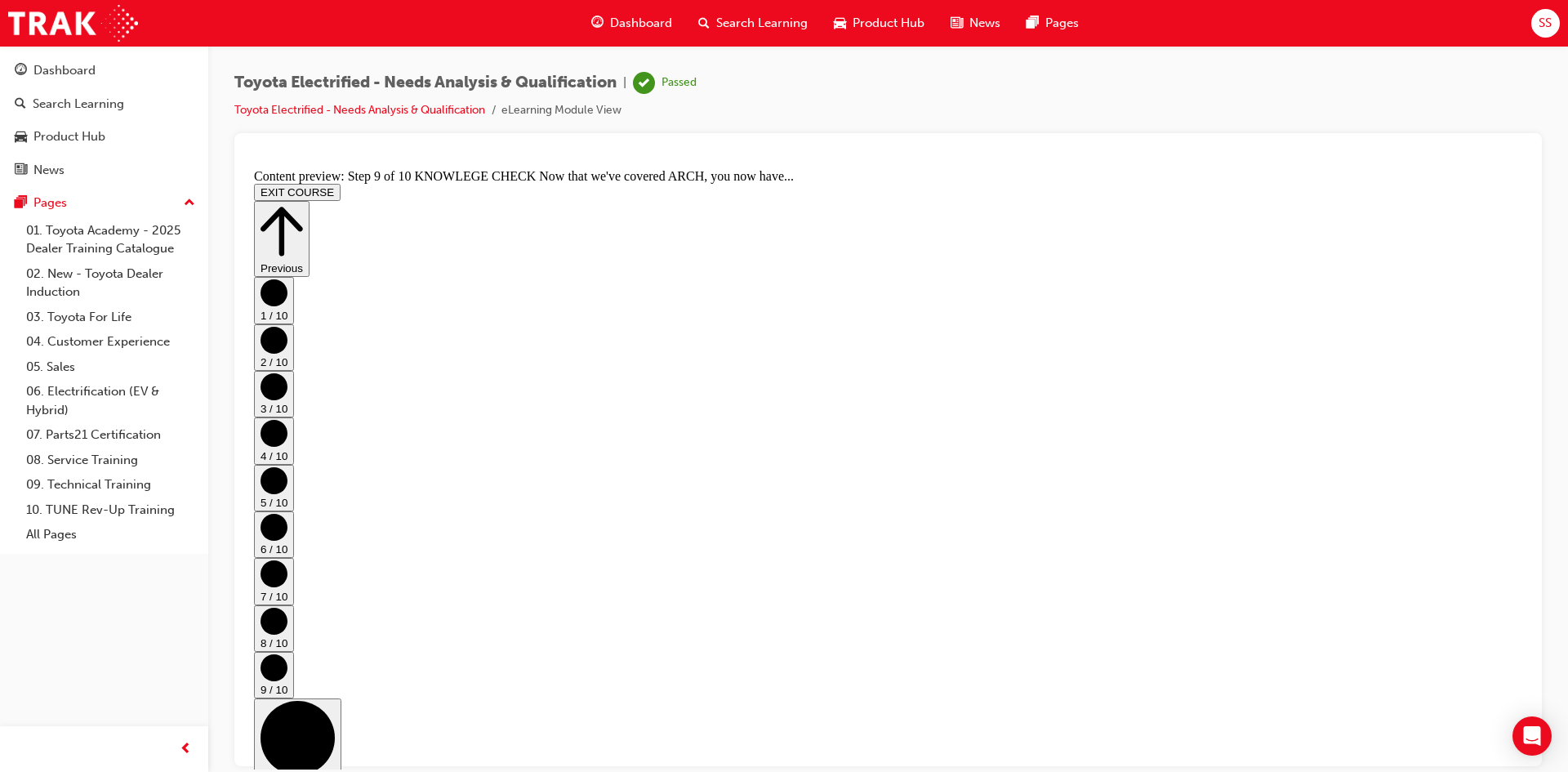
click at [341, 183] on button "EXIT COURSE" at bounding box center [298, 192] width 86 height 17
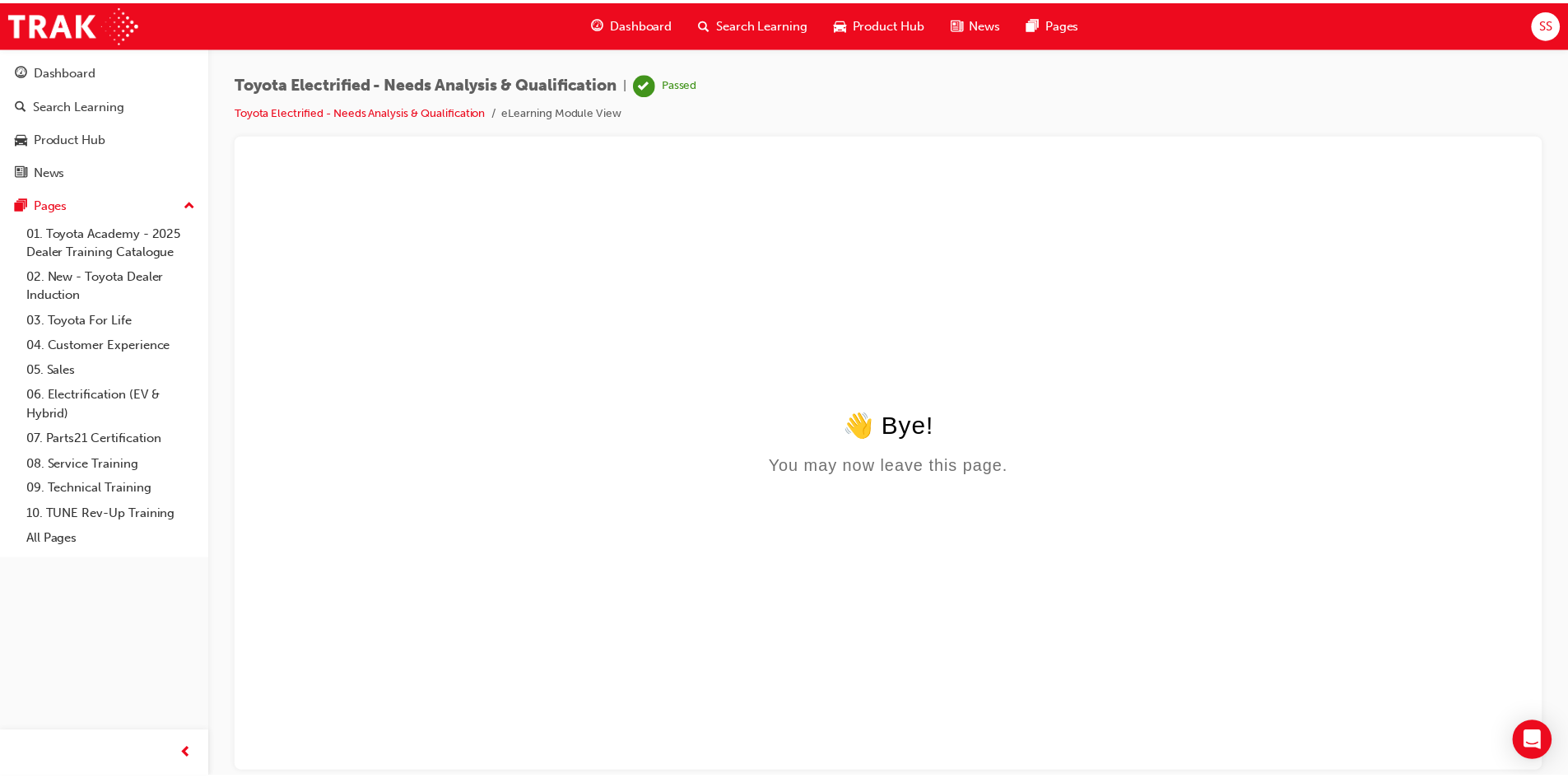
scroll to position [0, 0]
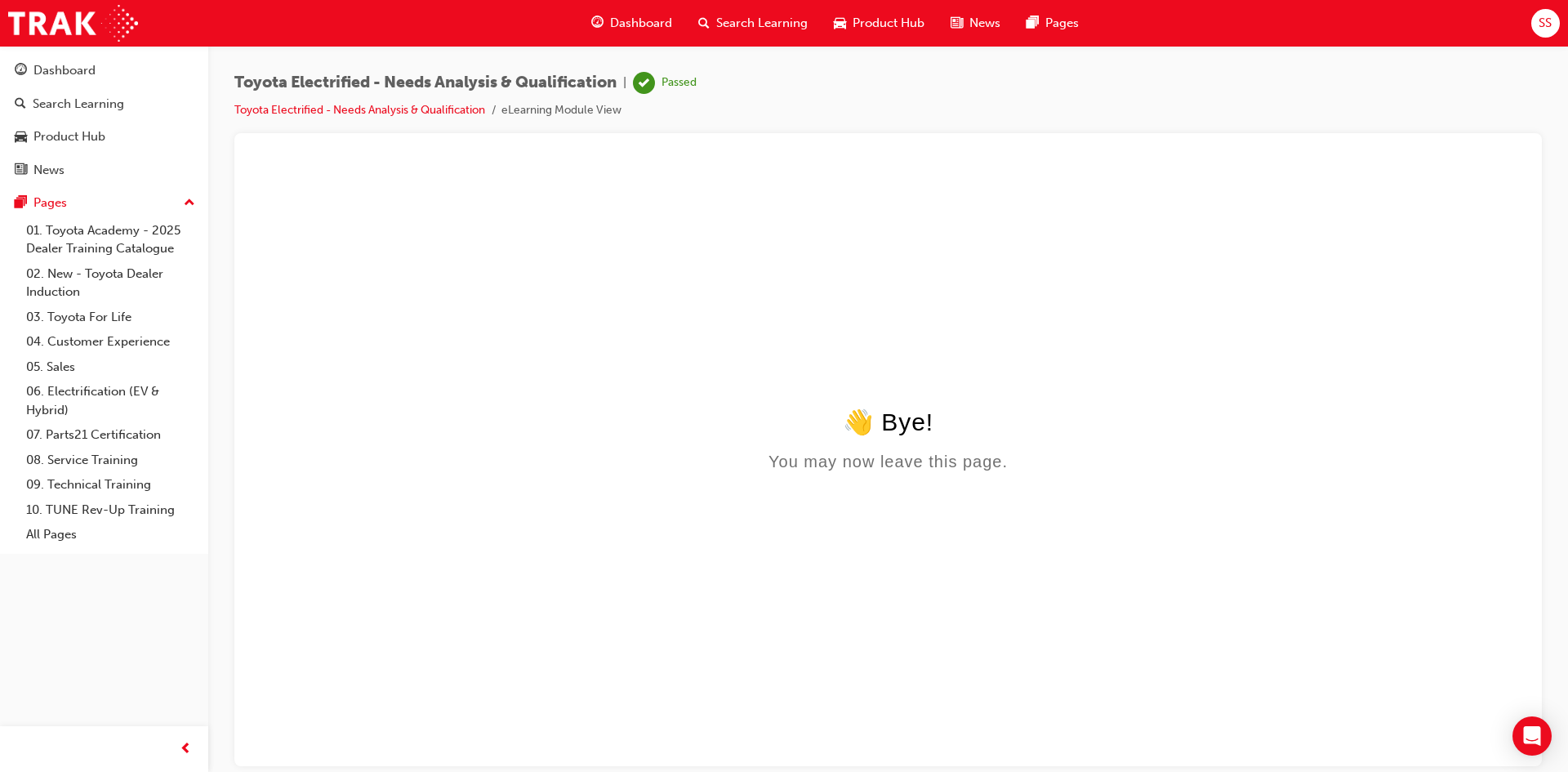
click at [663, 27] on span "Dashboard" at bounding box center [642, 23] width 62 height 19
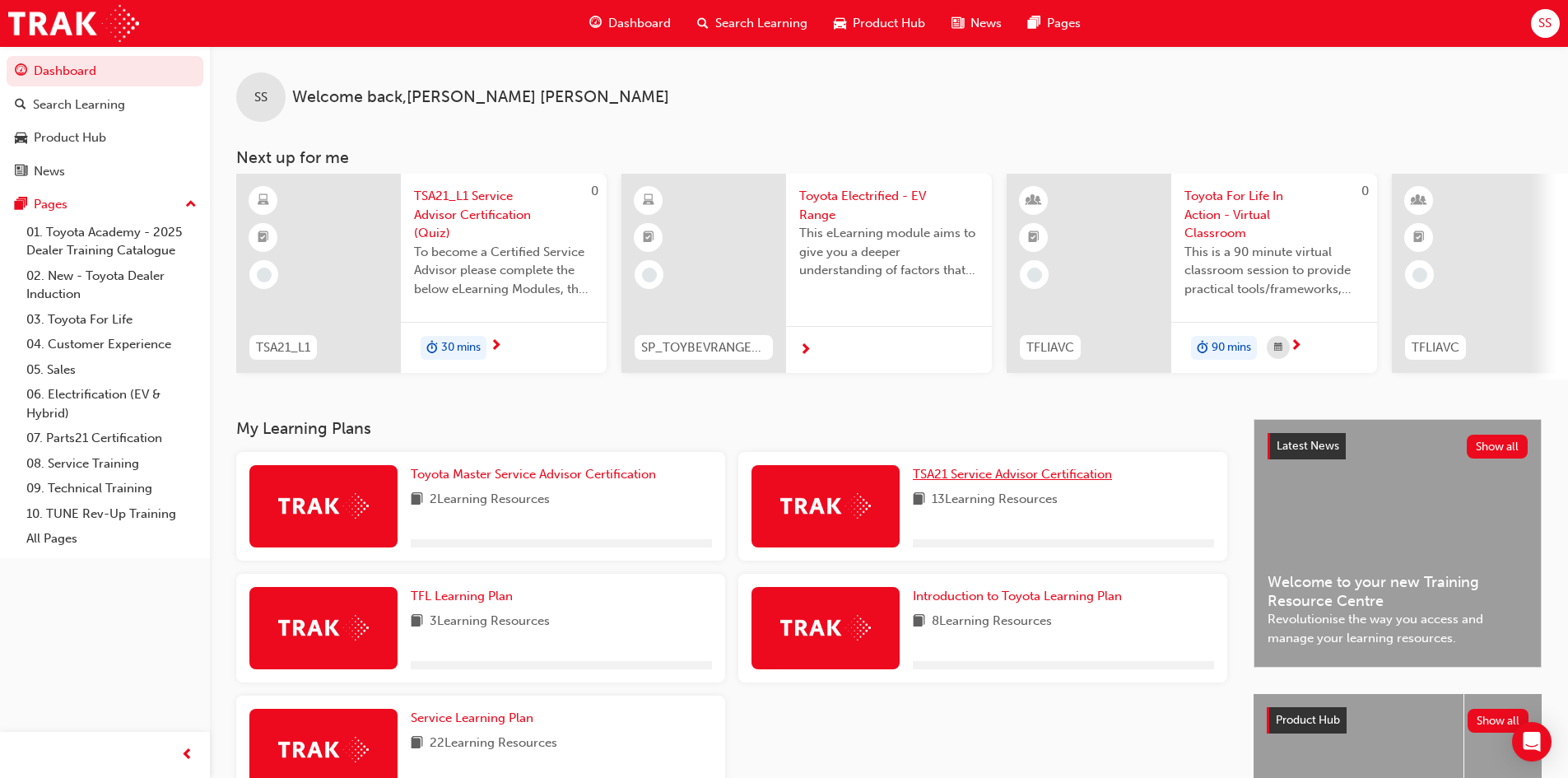
click at [968, 484] on link "TSA21 Service Advisor Certification" at bounding box center [1015, 475] width 206 height 19
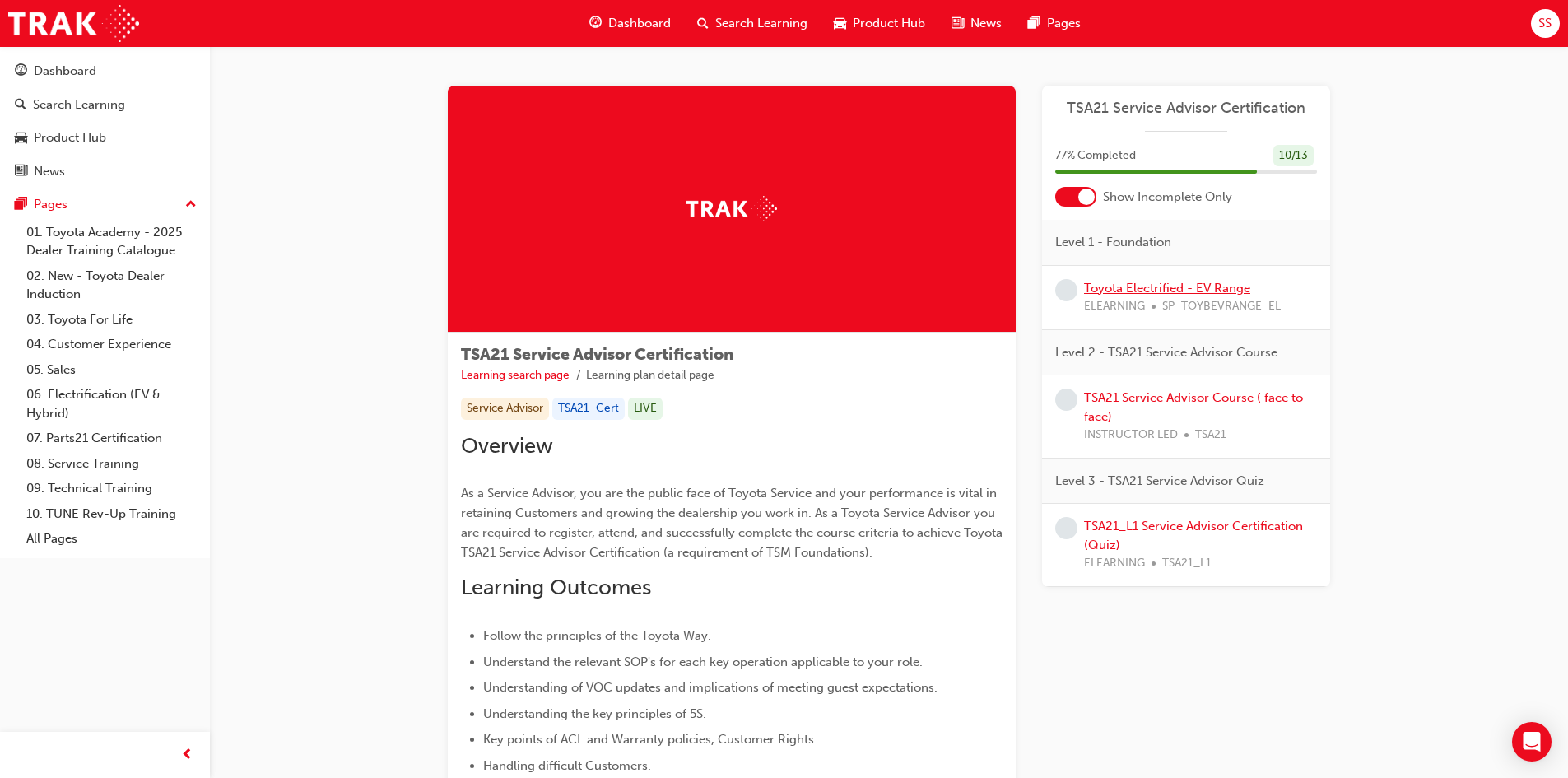
click at [1217, 285] on link "Toyota Electrified - EV Range" at bounding box center [1167, 288] width 166 height 15
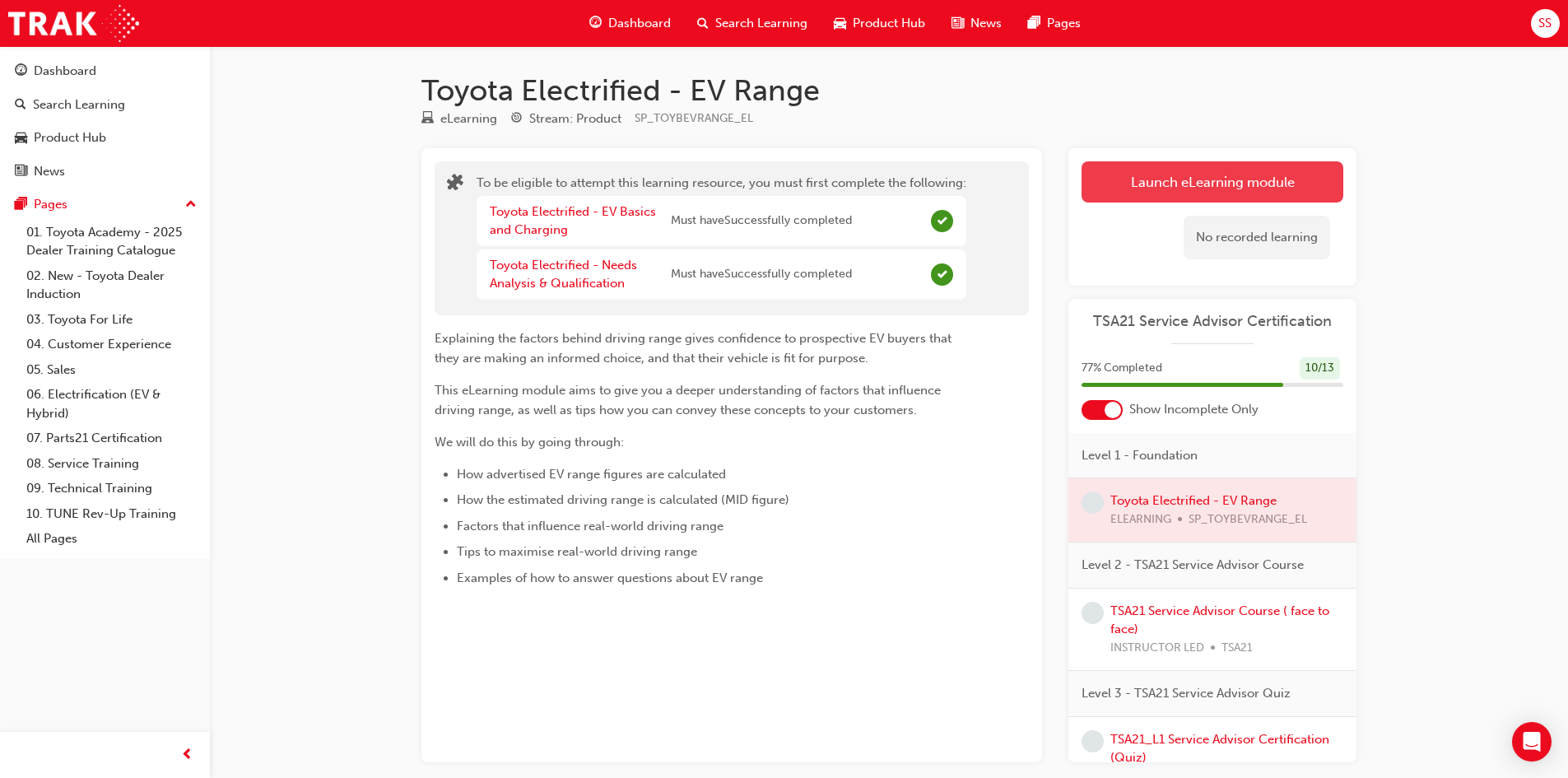
click at [1211, 179] on button "Launch eLearning module" at bounding box center [1212, 181] width 261 height 41
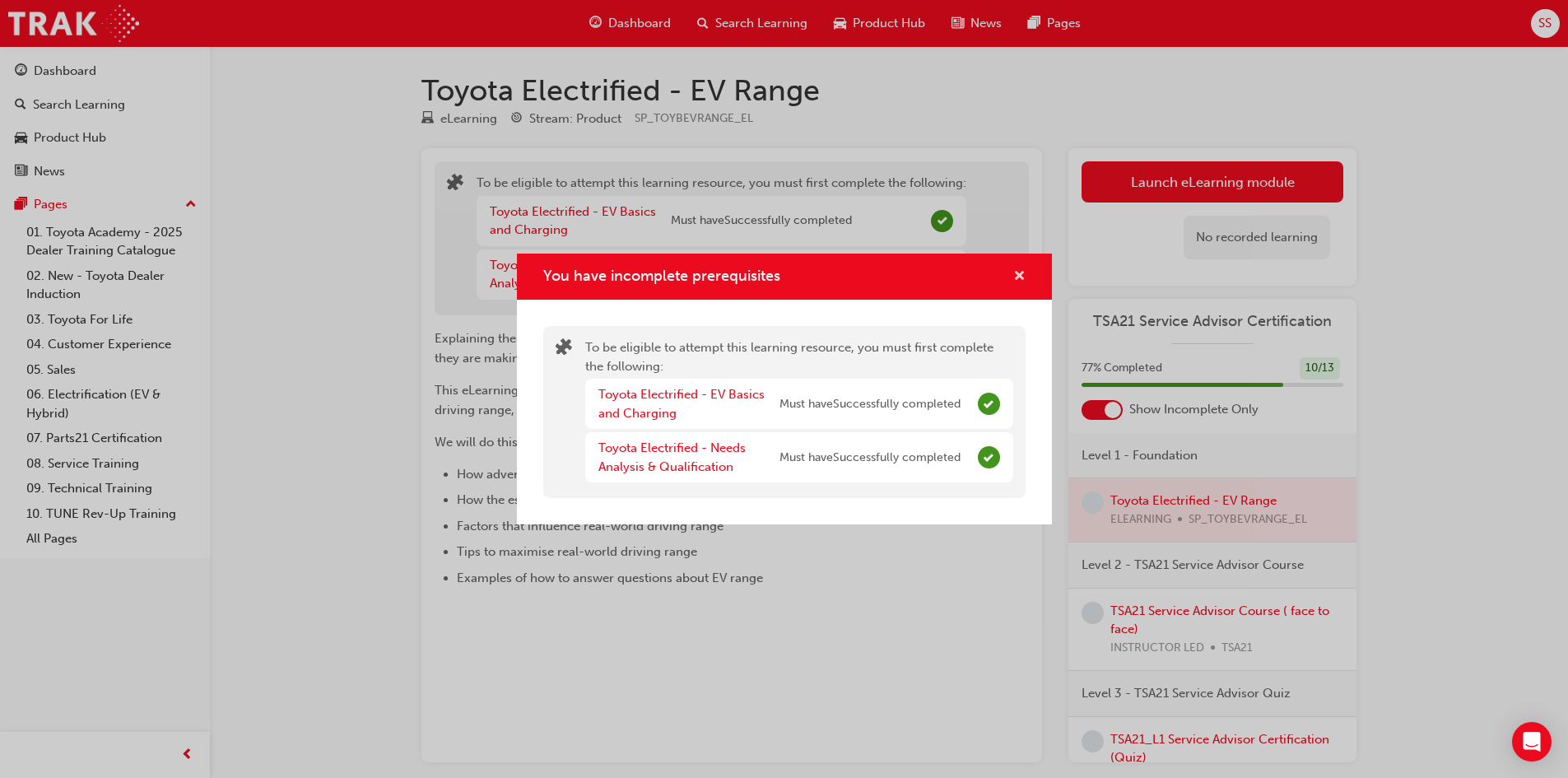
click at [1025, 274] on span "cross-icon" at bounding box center [1020, 277] width 12 height 15
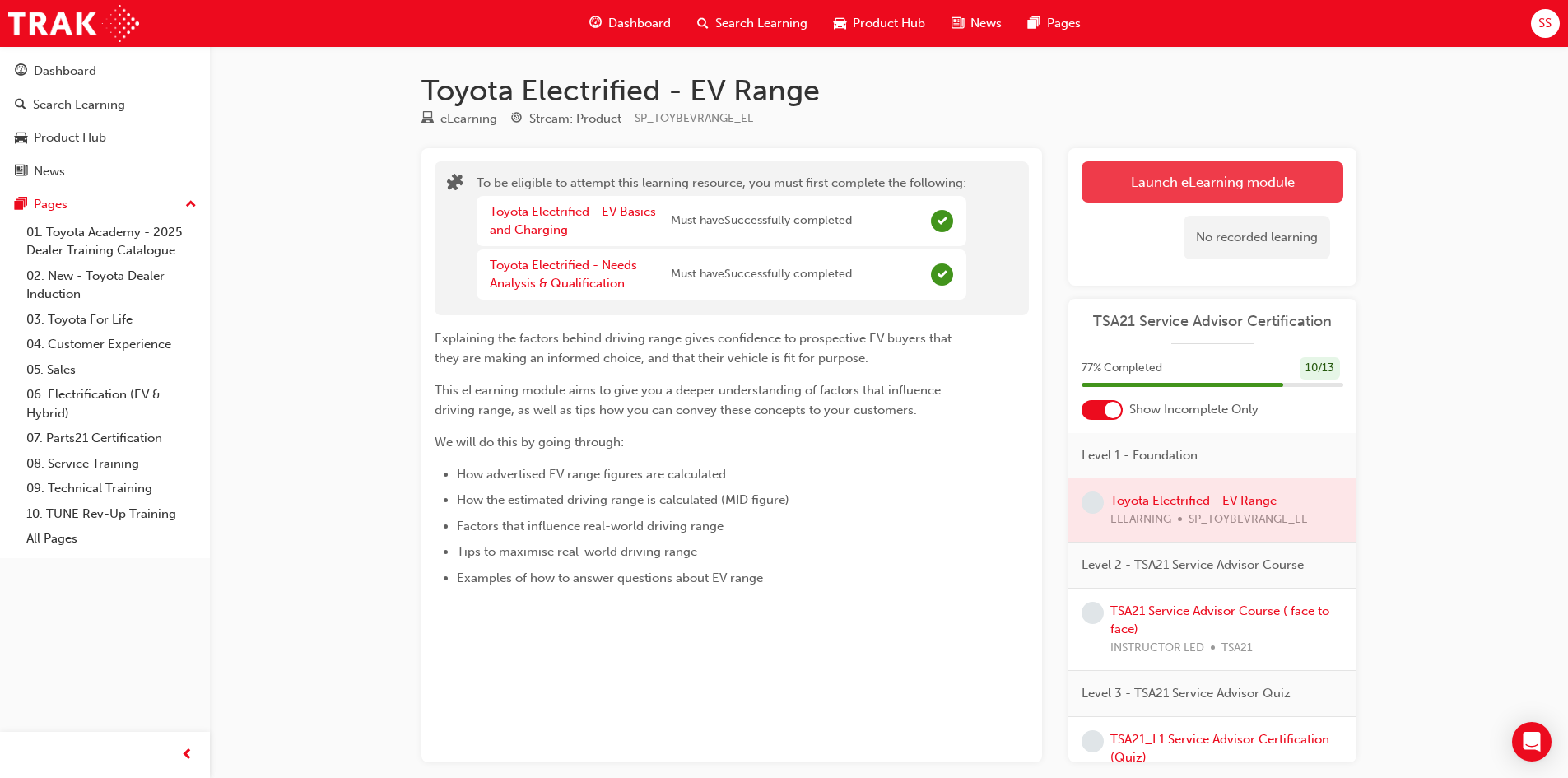
click at [1216, 199] on button "Launch eLearning module" at bounding box center [1212, 181] width 261 height 41
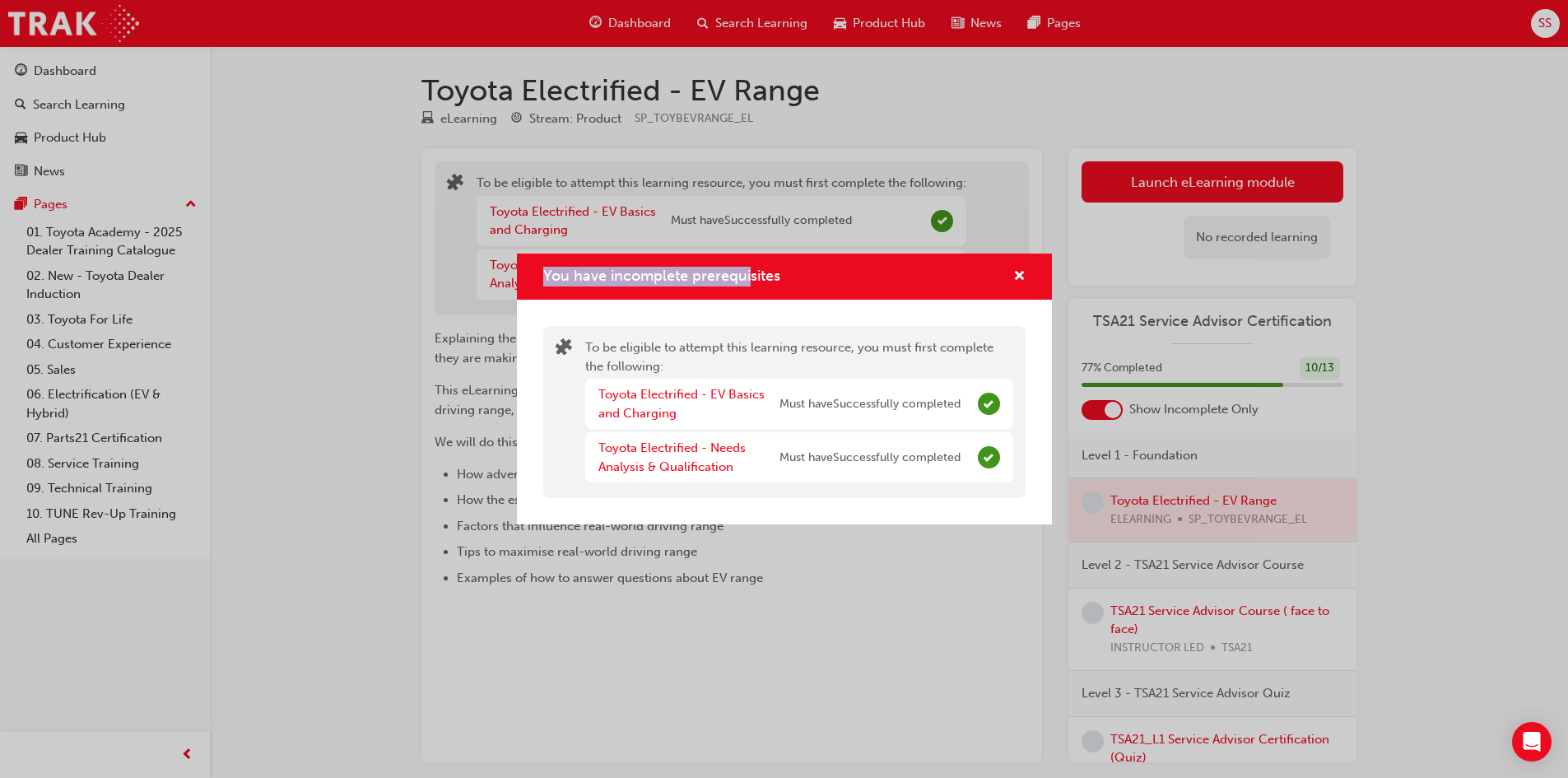
drag, startPoint x: 719, startPoint y: 278, endPoint x: 575, endPoint y: 294, distance: 144.9
click at [532, 280] on div "You have incomplete prerequisites" at bounding box center [784, 277] width 535 height 47
click at [662, 331] on div "To be eligible to attempt this learning resource, you must first complete the f…" at bounding box center [784, 411] width 482 height 172
click at [1017, 282] on span "cross-icon" at bounding box center [1020, 277] width 12 height 15
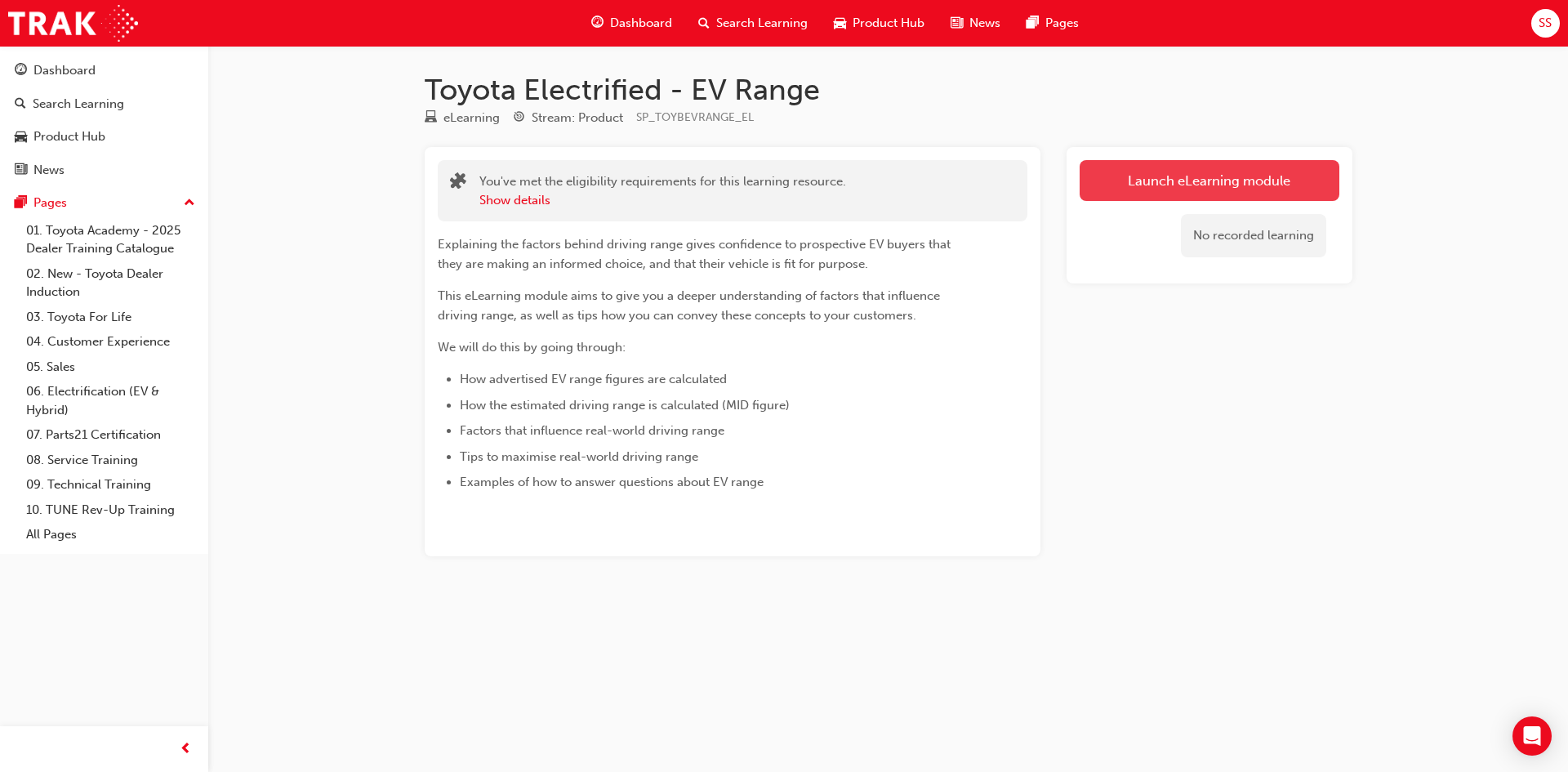
click at [1244, 183] on link "Launch eLearning module" at bounding box center [1210, 180] width 259 height 41
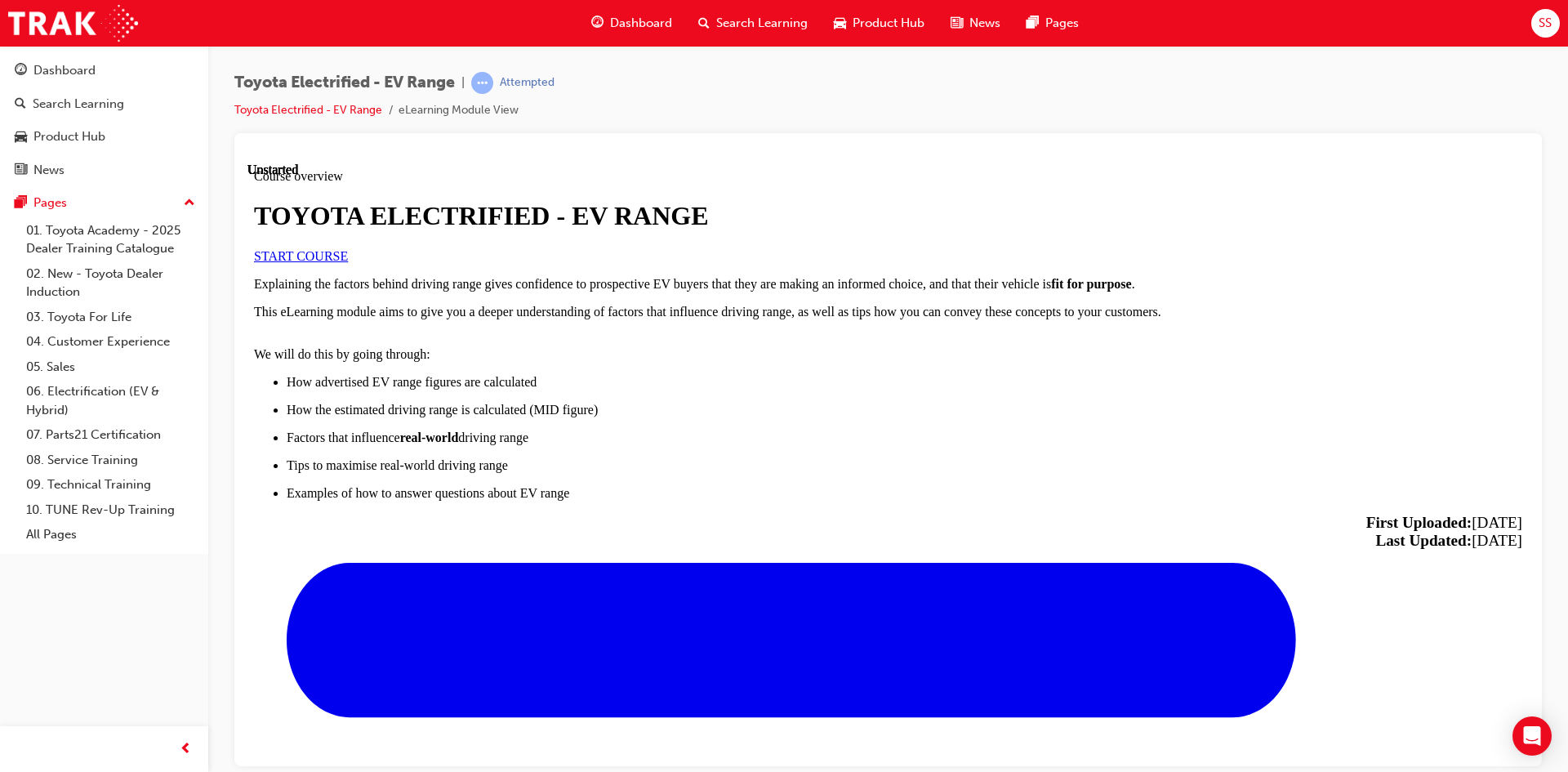
scroll to position [789, 0]
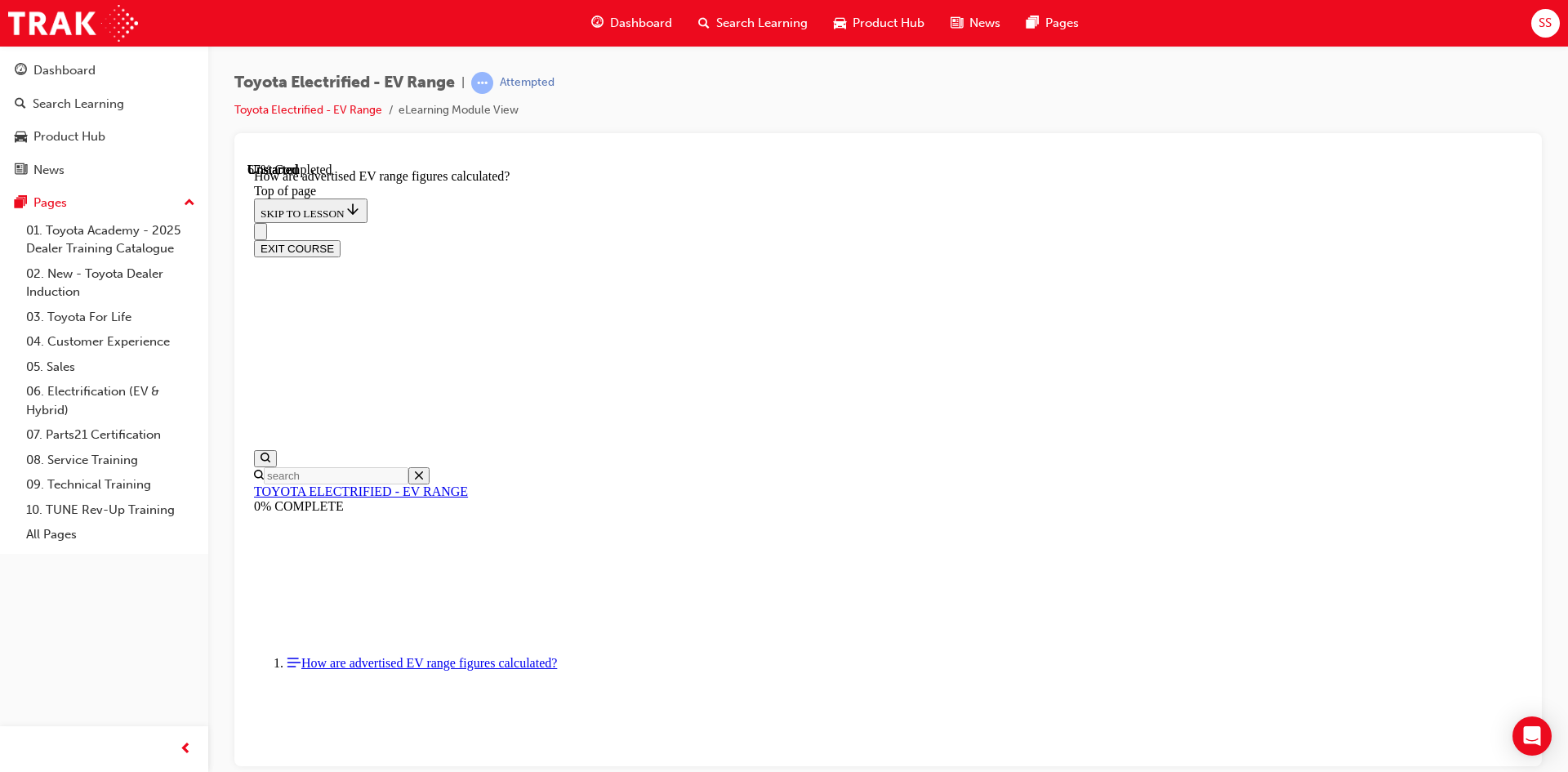
scroll to position [849, 0]
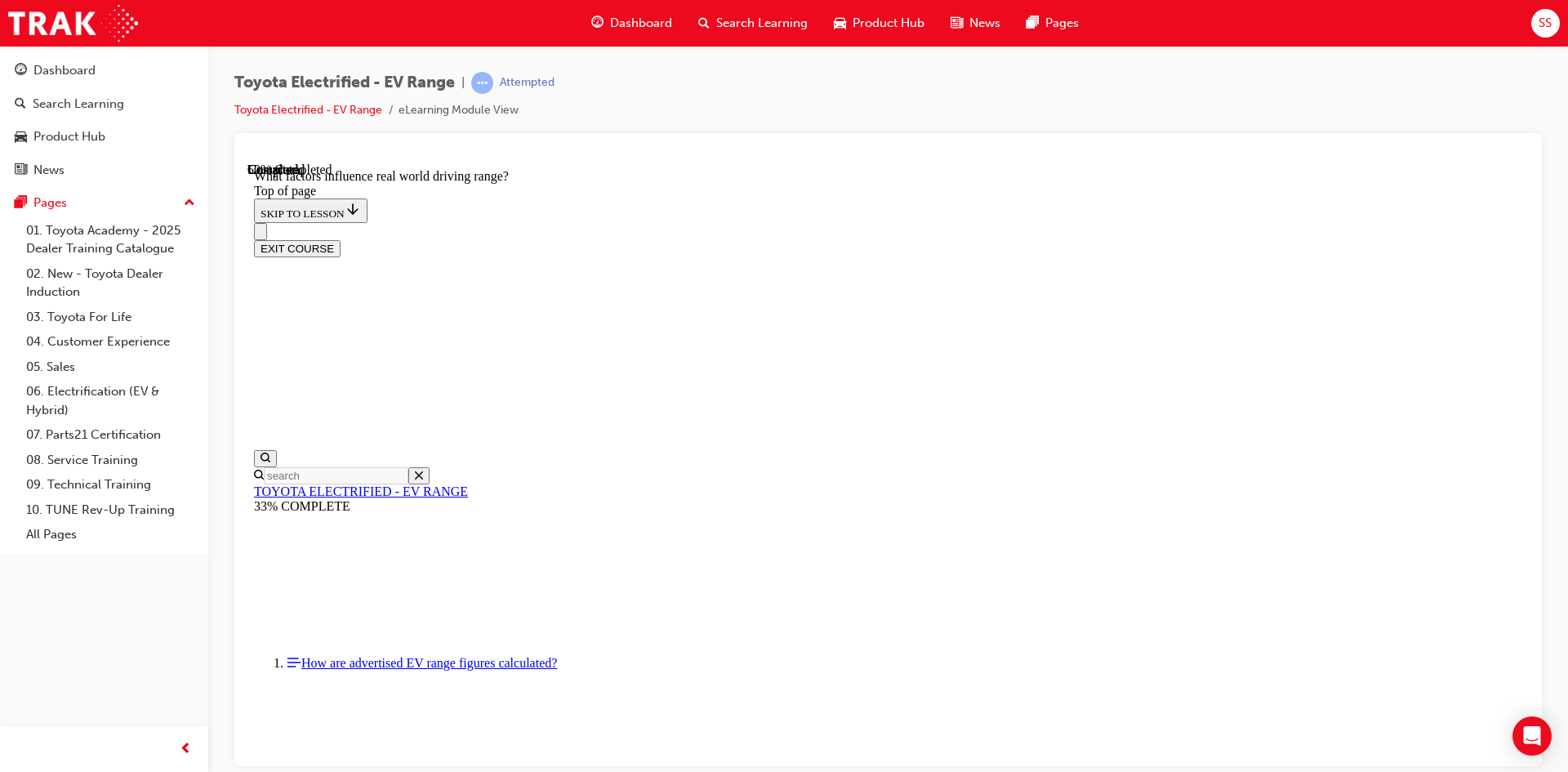
drag, startPoint x: 1277, startPoint y: 635, endPoint x: 885, endPoint y: 668, distance: 393.4
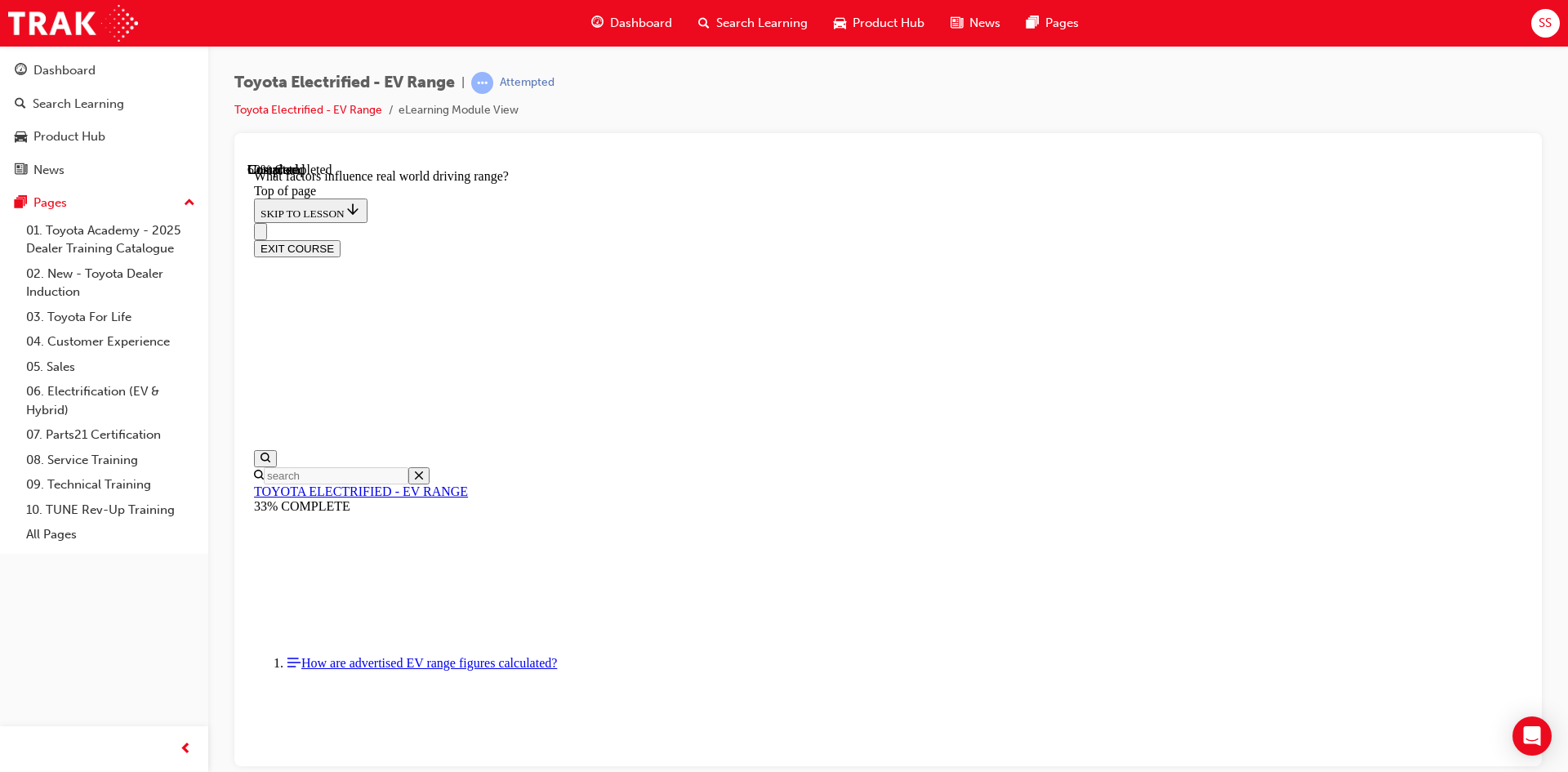
scroll to position [152, 0]
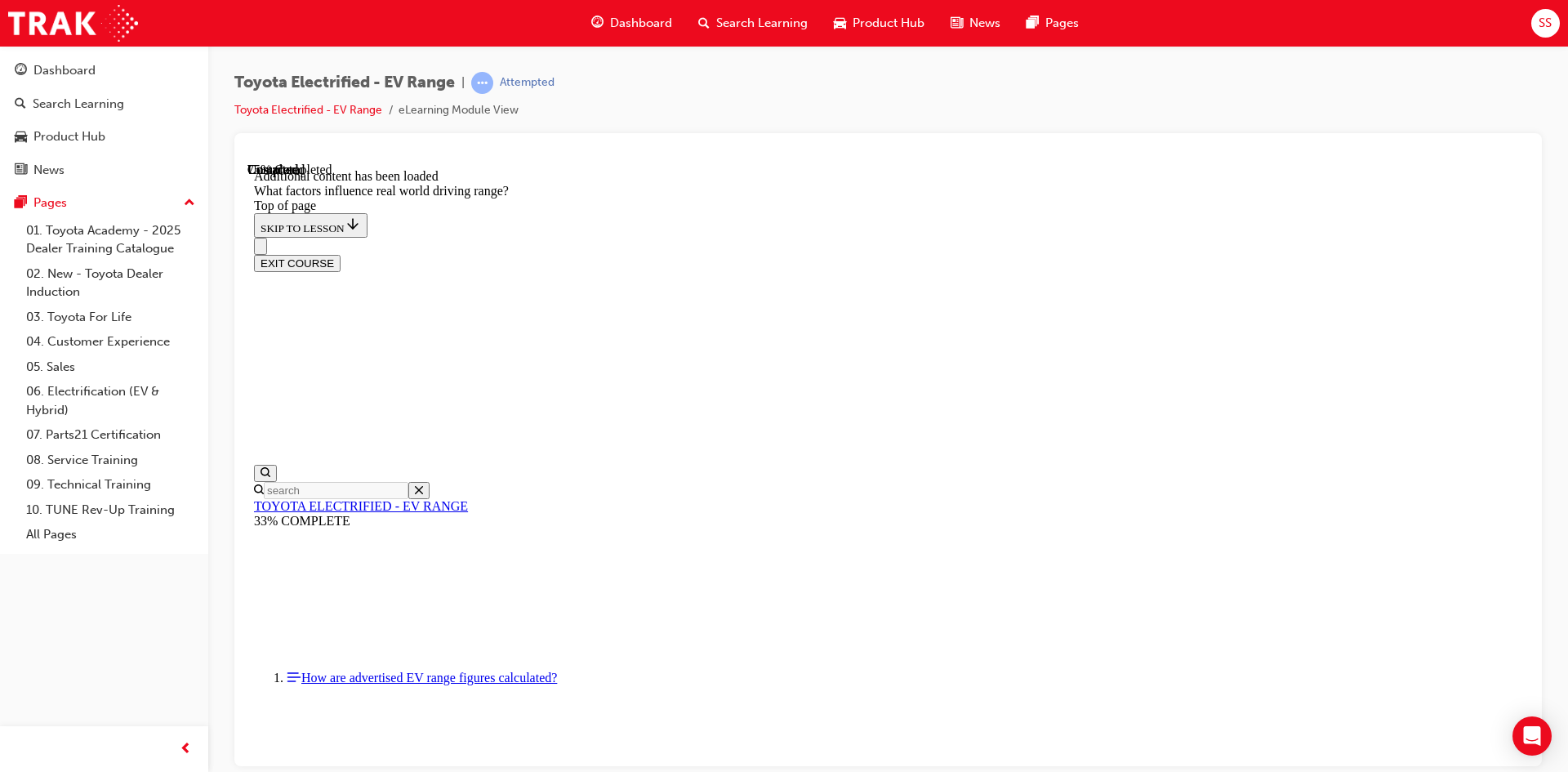
scroll to position [2187, 0]
drag, startPoint x: 793, startPoint y: 432, endPoint x: 1071, endPoint y: 426, distance: 278.1
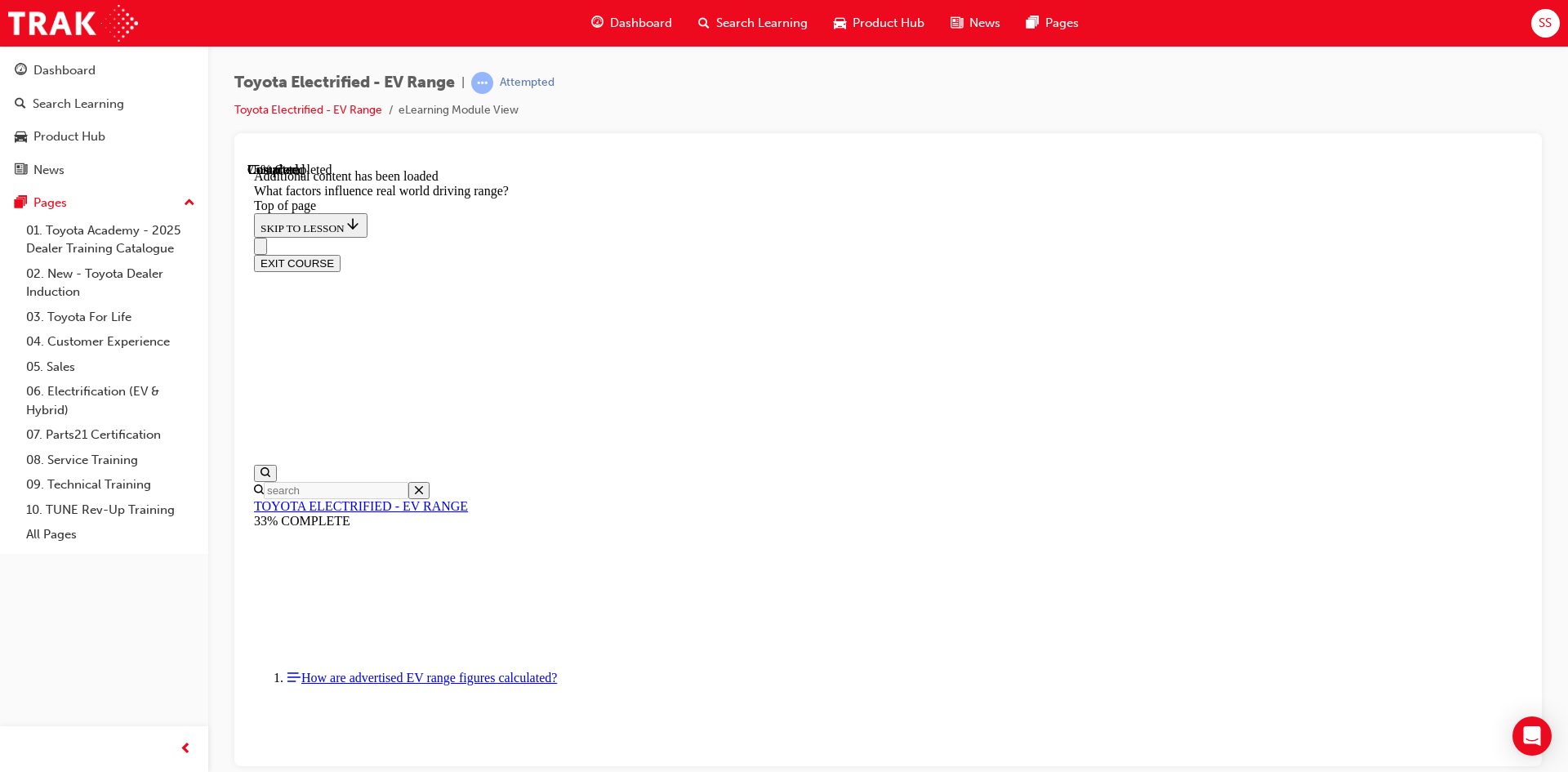
drag, startPoint x: 981, startPoint y: 434, endPoint x: 814, endPoint y: 617, distance: 247.7
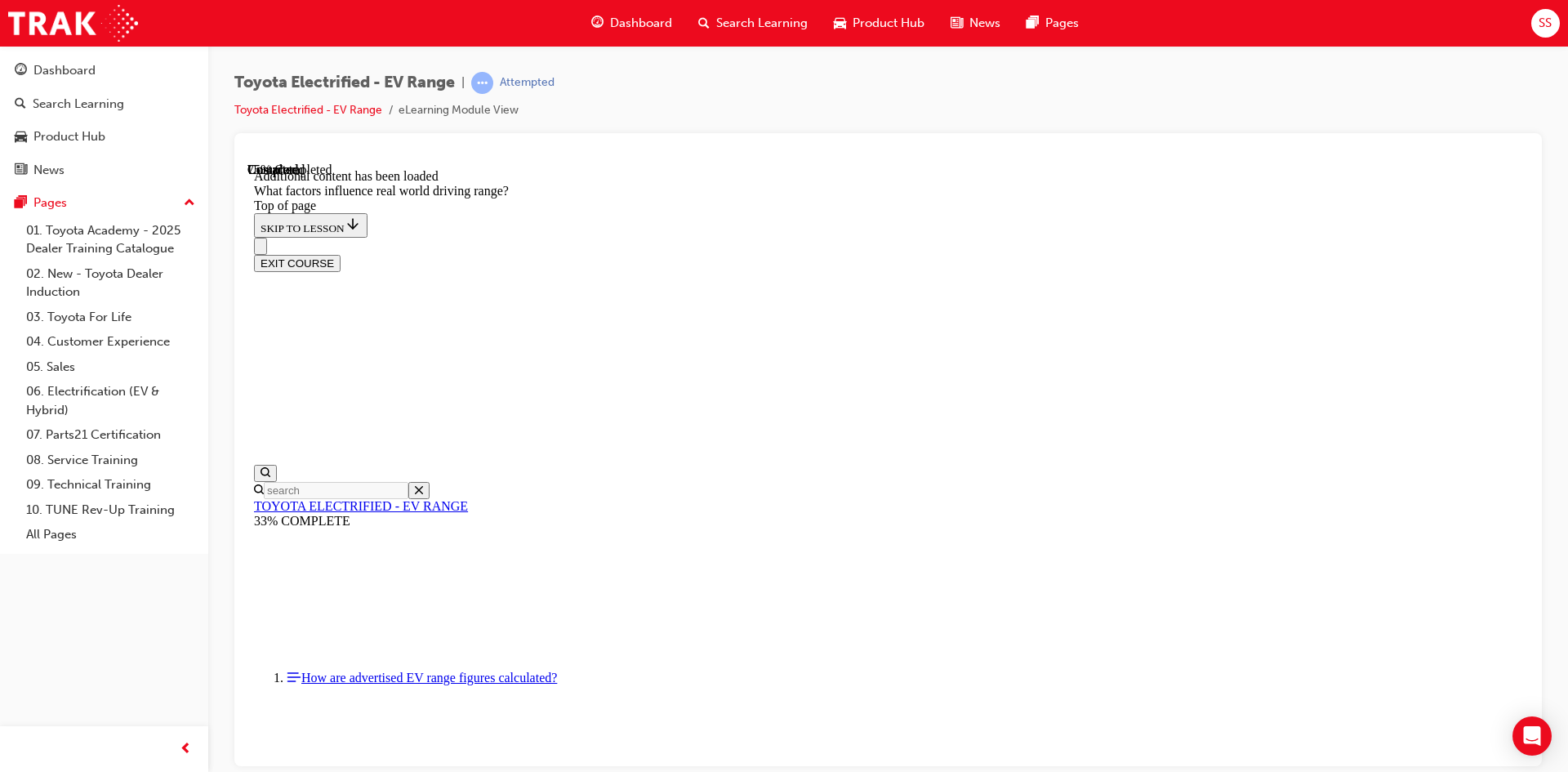
drag, startPoint x: 1008, startPoint y: 406, endPoint x: 1174, endPoint y: 585, distance: 244.1
drag, startPoint x: 1028, startPoint y: 401, endPoint x: 1185, endPoint y: 583, distance: 240.4
drag, startPoint x: 1033, startPoint y: 405, endPoint x: 787, endPoint y: 618, distance: 325.4
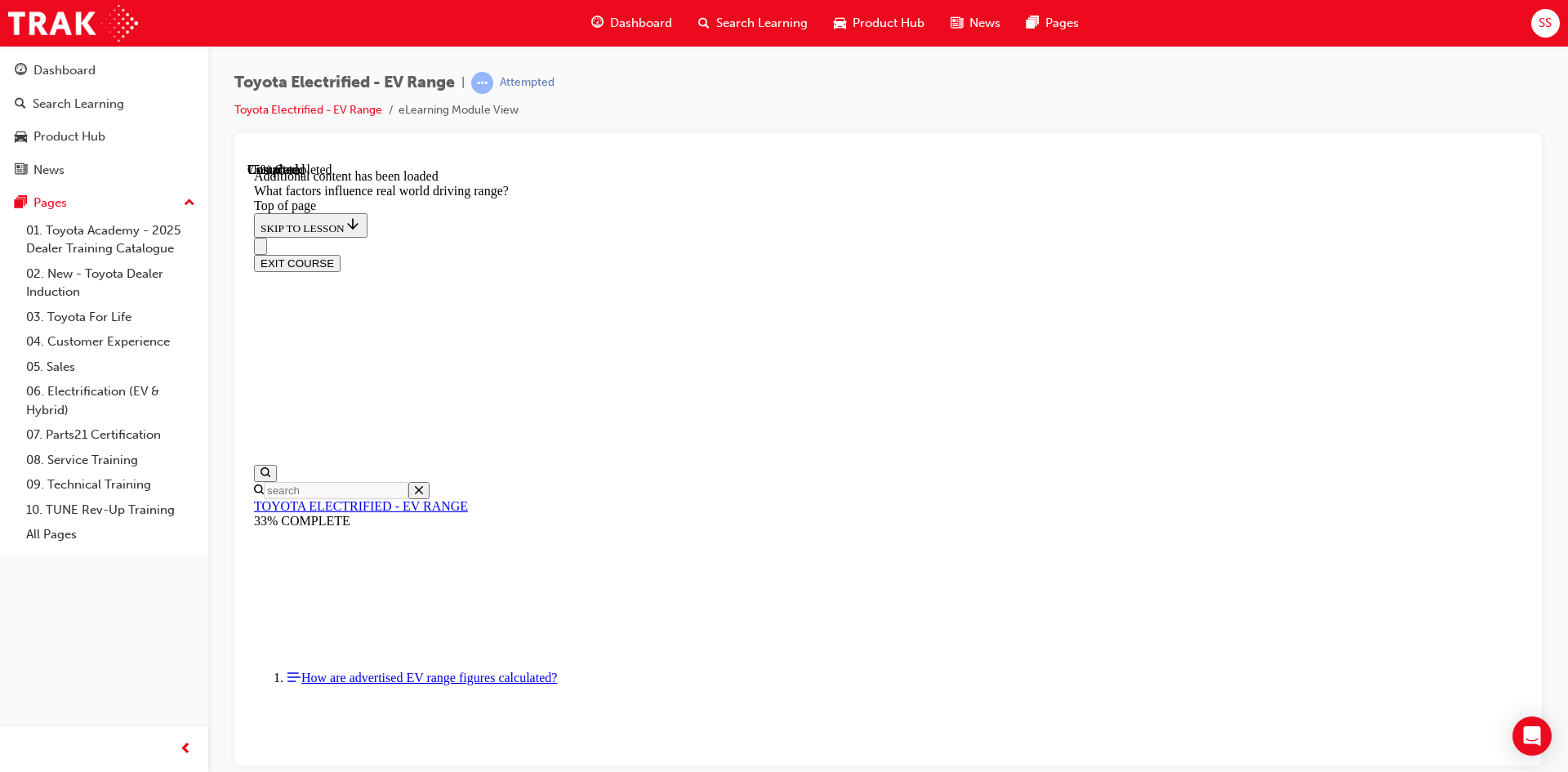
drag, startPoint x: 989, startPoint y: 419, endPoint x: 814, endPoint y: 612, distance: 260.5
drag, startPoint x: 1013, startPoint y: 407, endPoint x: 835, endPoint y: 609, distance: 269.2
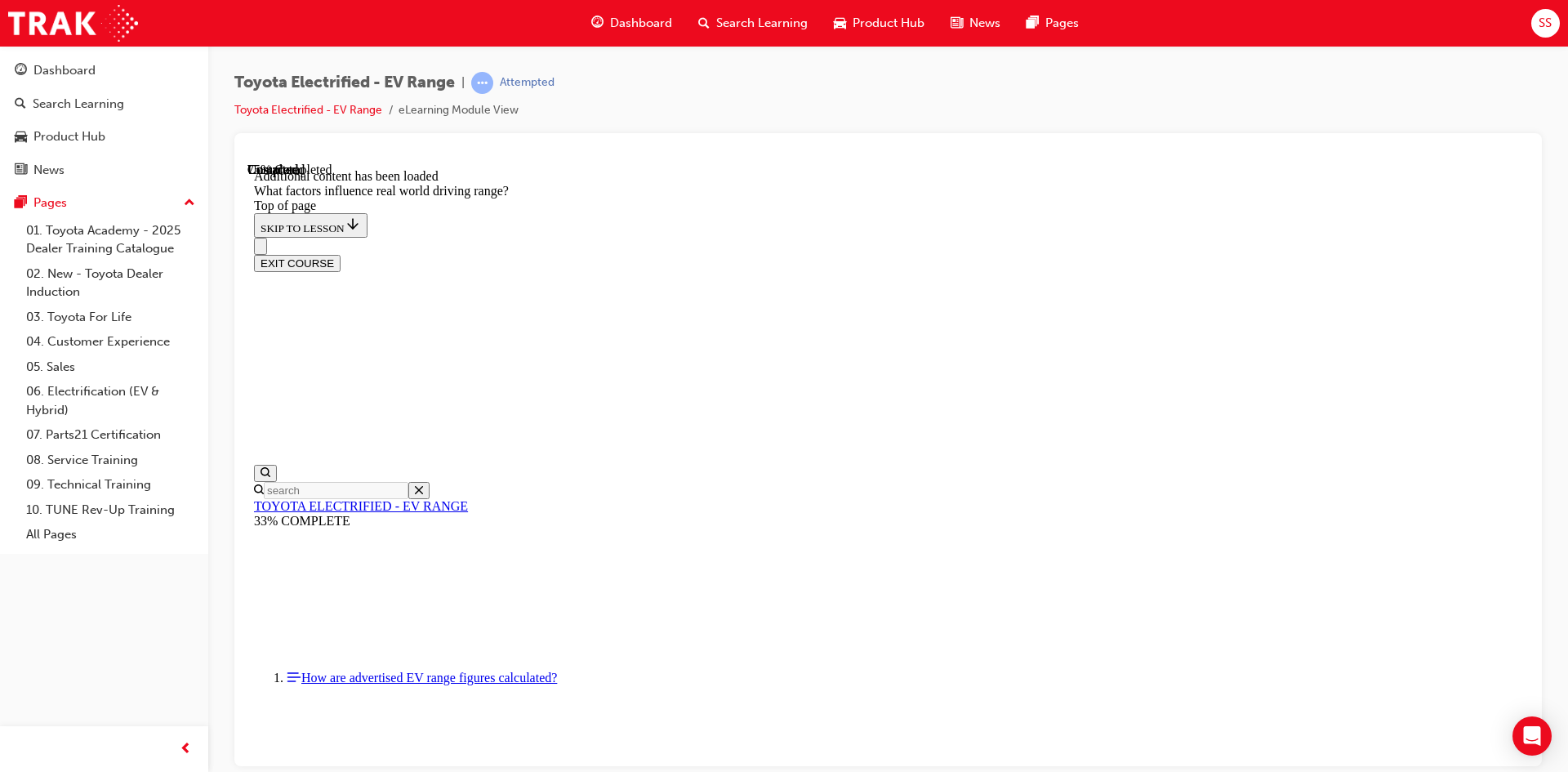
drag, startPoint x: 993, startPoint y: 409, endPoint x: 1158, endPoint y: 590, distance: 244.9
drag, startPoint x: 1006, startPoint y: 372, endPoint x: 1170, endPoint y: 549, distance: 241.3
drag, startPoint x: 1021, startPoint y: 396, endPoint x: 1193, endPoint y: 539, distance: 223.7
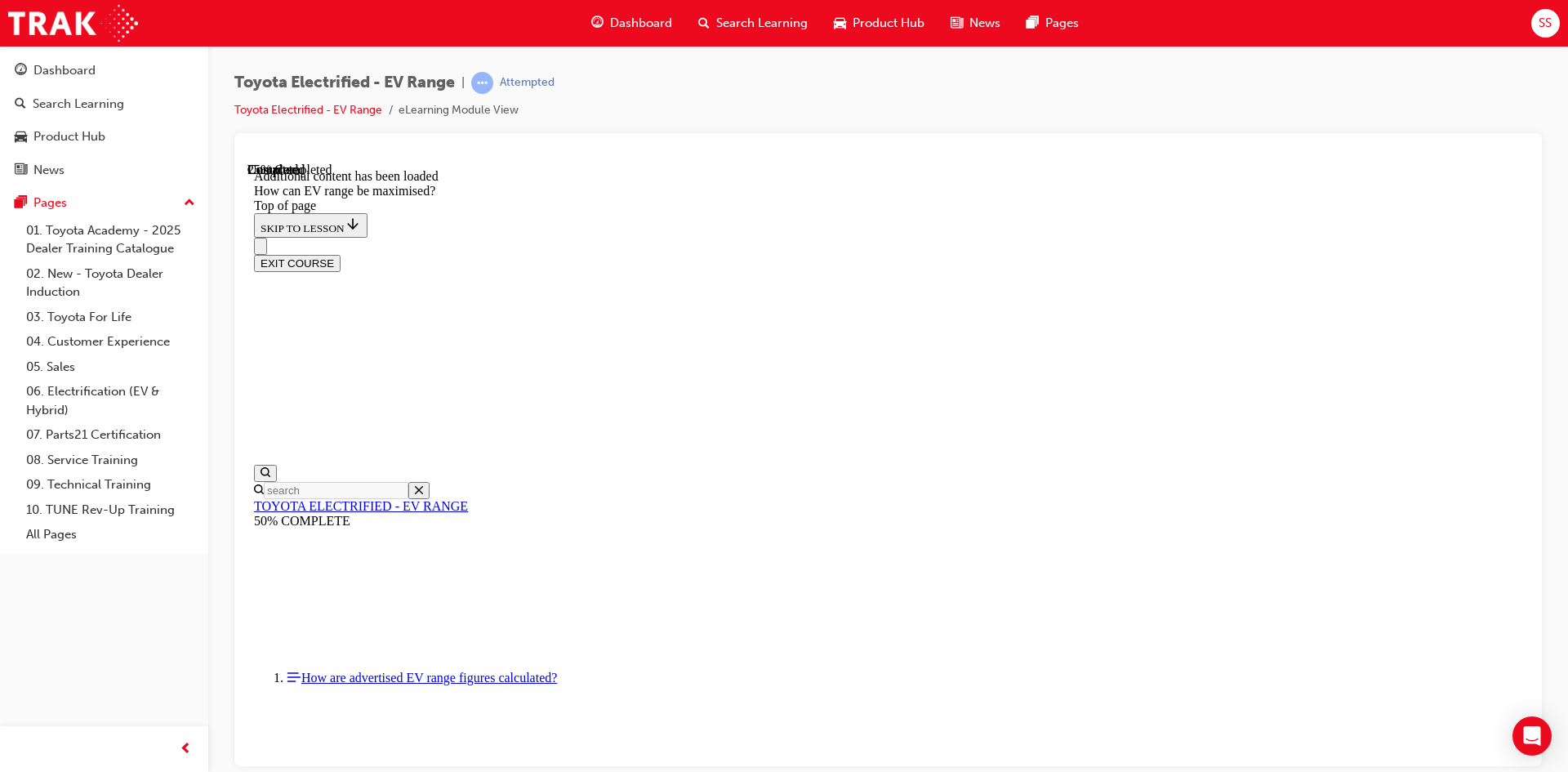
scroll to position [214, 0]
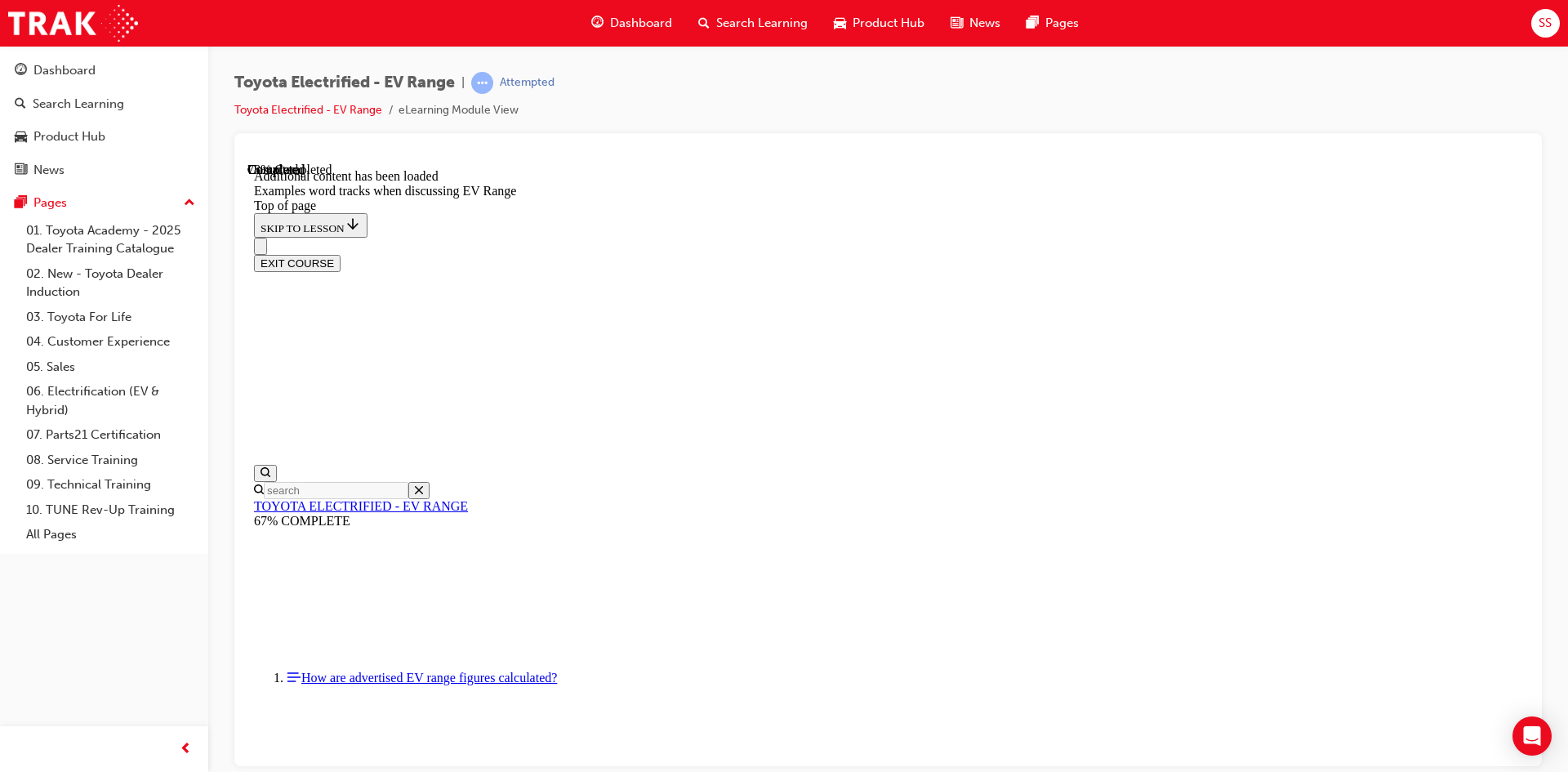
scroll to position [1694, 0]
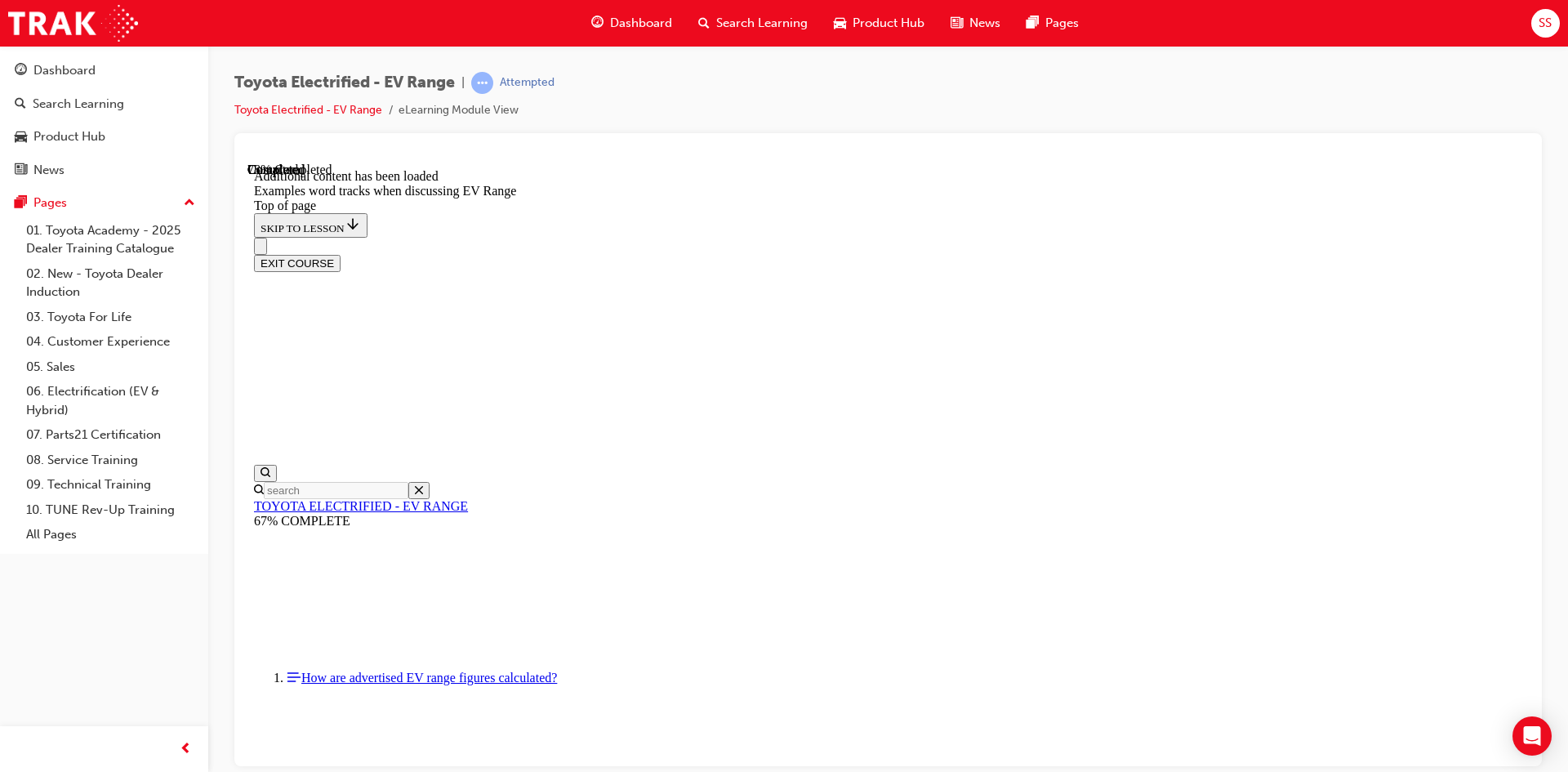
scroll to position [1776, 0]
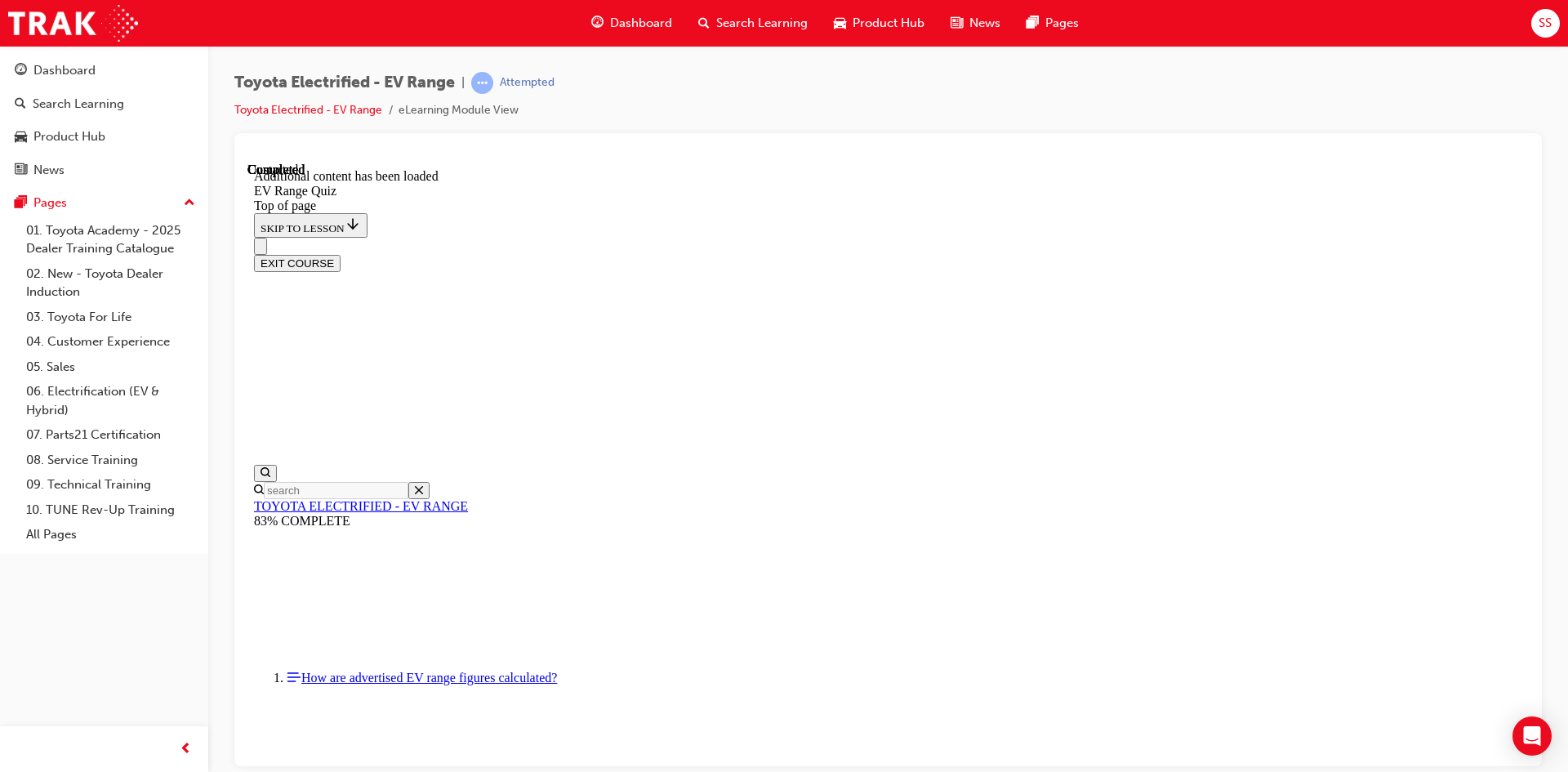
scroll to position [50, 0]
drag, startPoint x: 828, startPoint y: 557, endPoint x: 860, endPoint y: 567, distance: 33.5
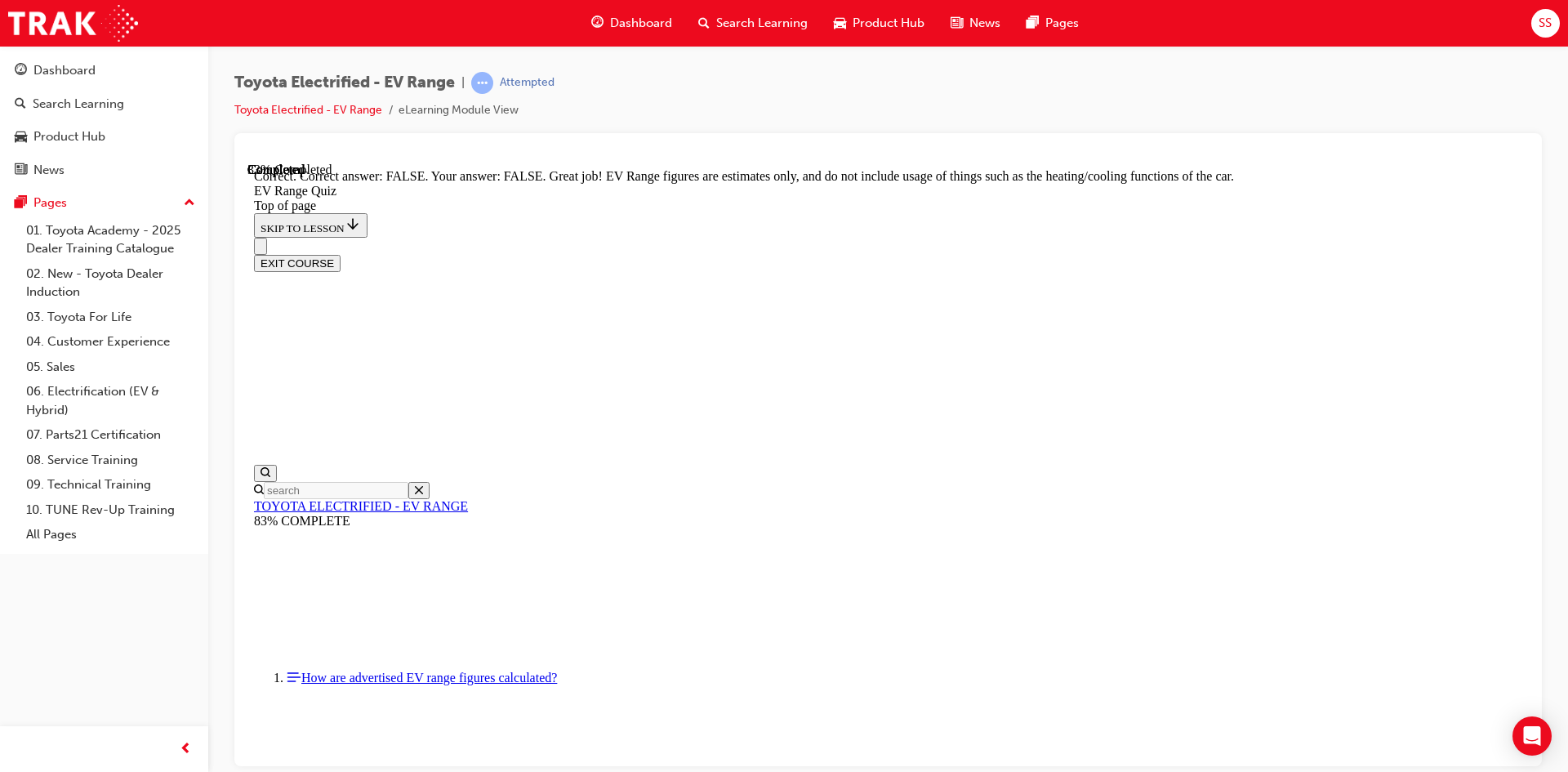
drag, startPoint x: 1216, startPoint y: 384, endPoint x: 1202, endPoint y: 384, distance: 14.0
drag, startPoint x: 1181, startPoint y: 380, endPoint x: 1155, endPoint y: 387, distance: 26.9
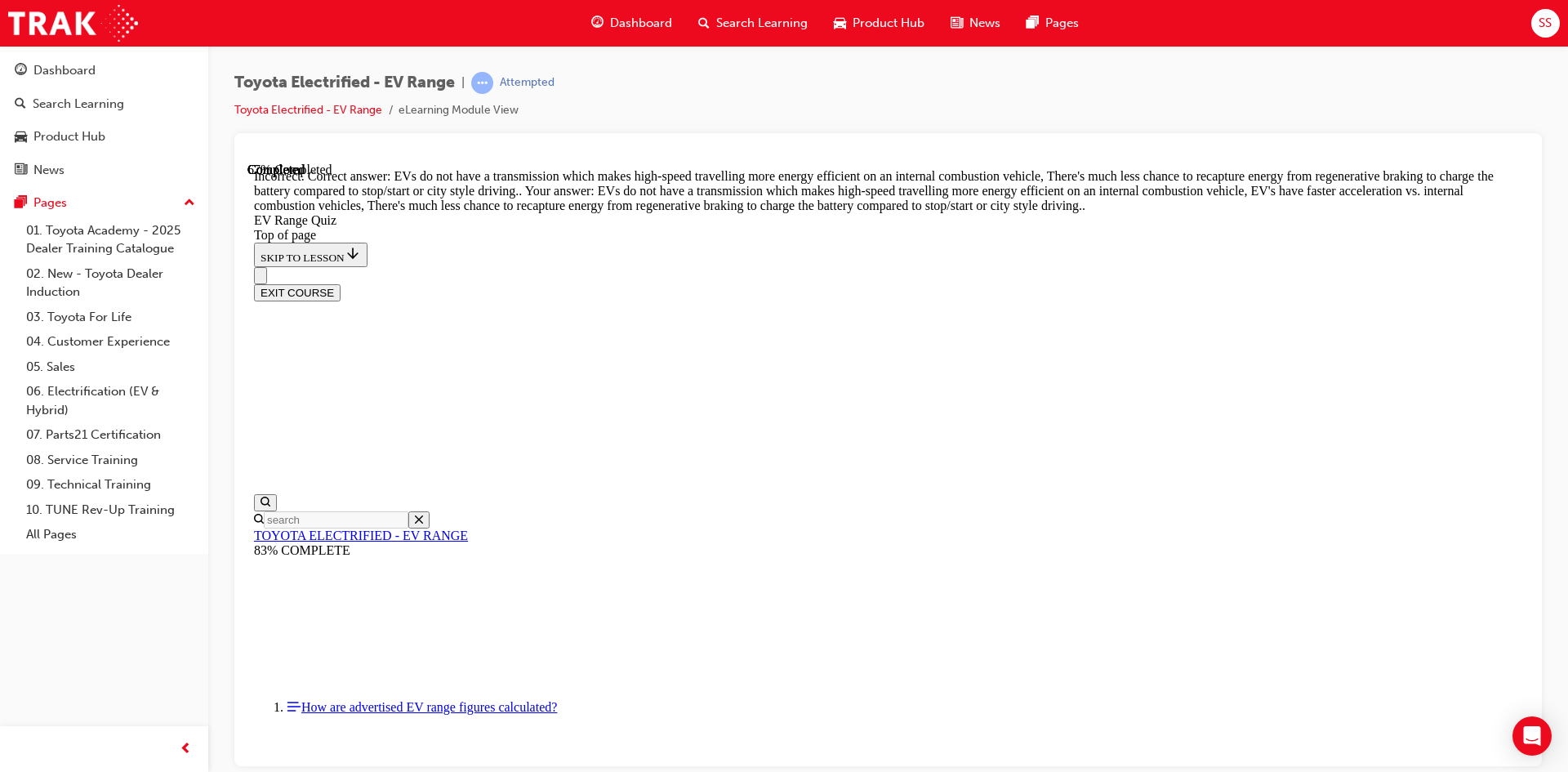
scroll to position [378, 0]
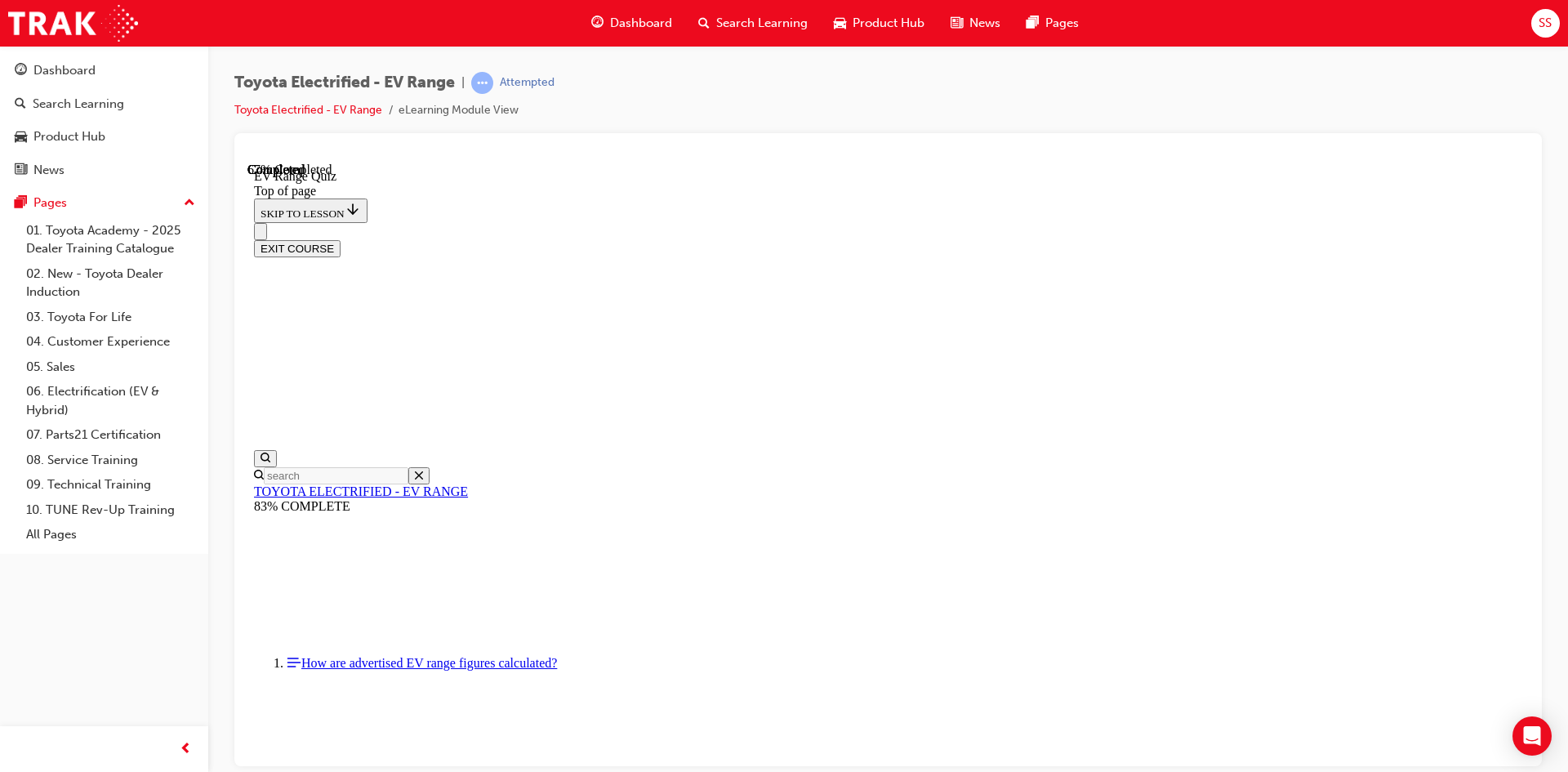
scroll to position [214, 0]
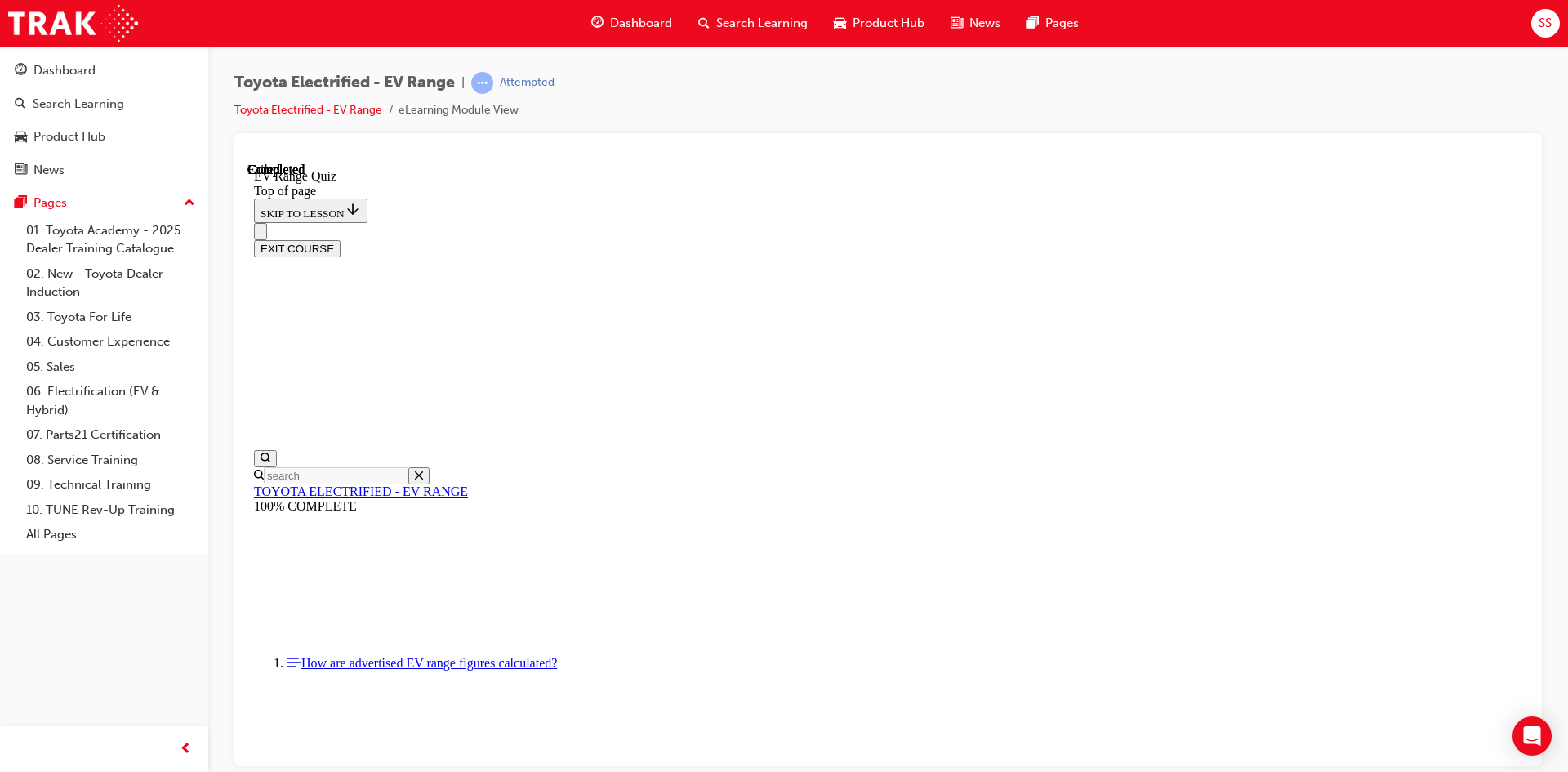
scroll to position [230, 0]
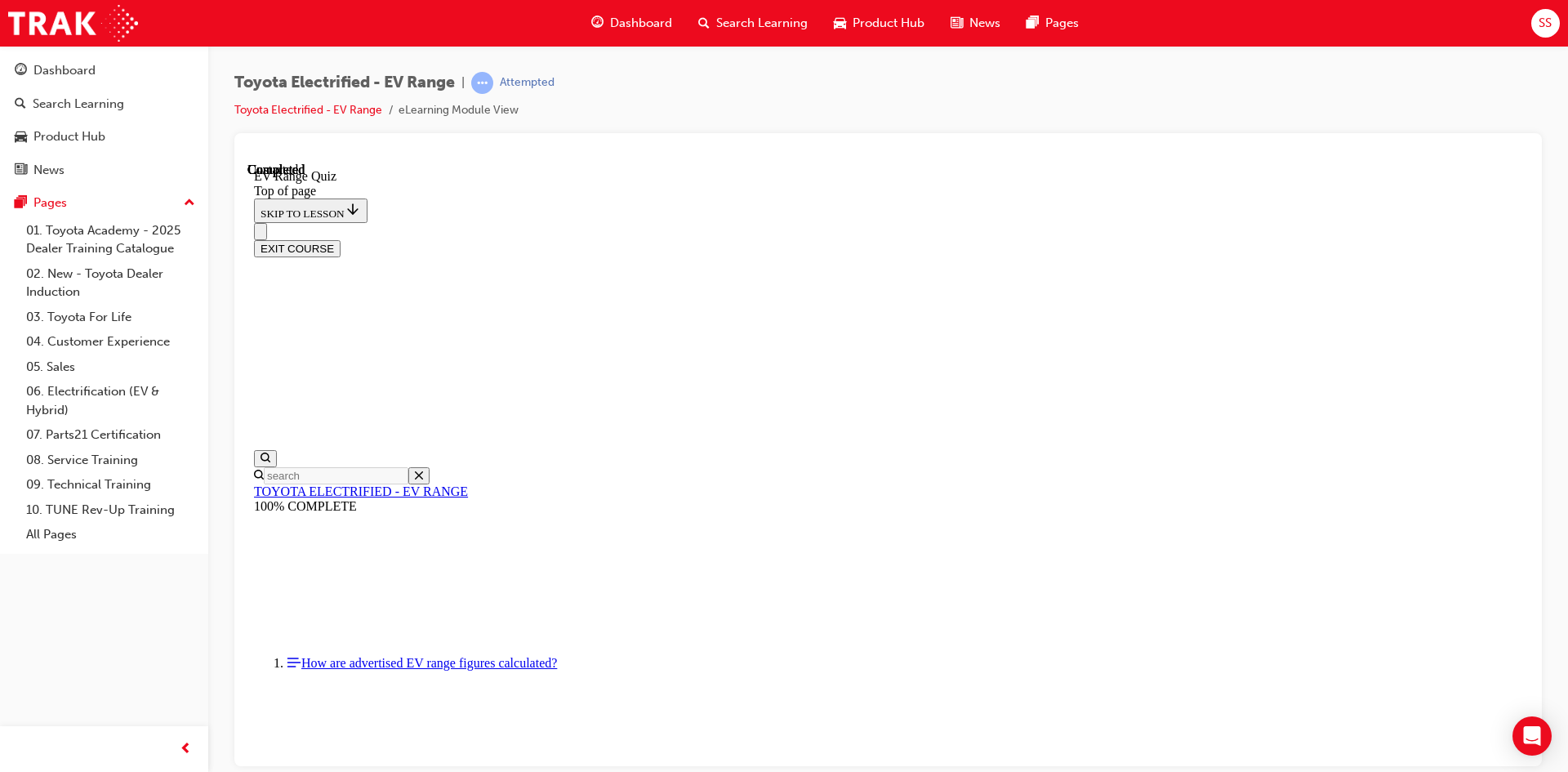
scroll to position [50, 0]
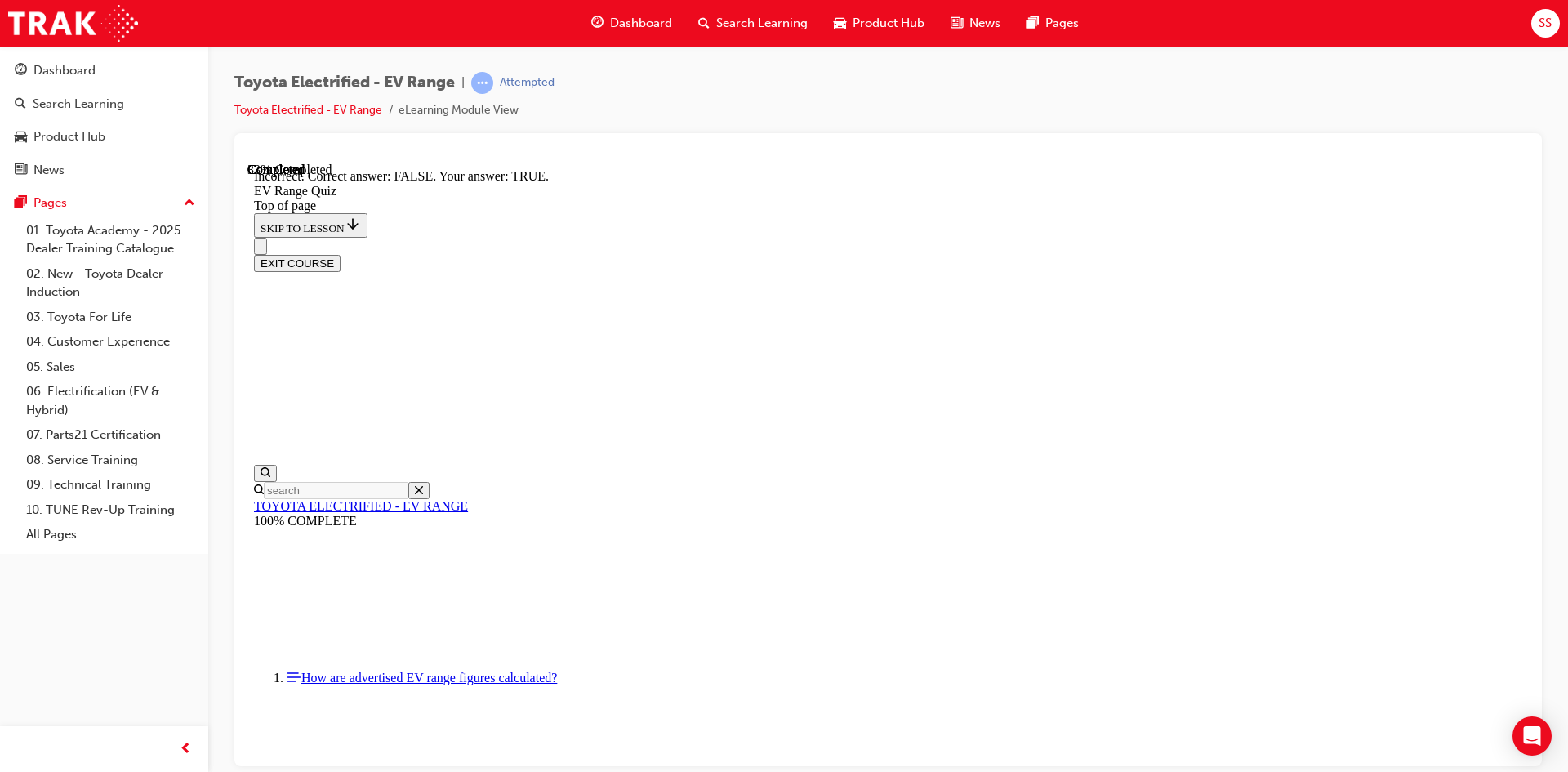
scroll to position [170, 0]
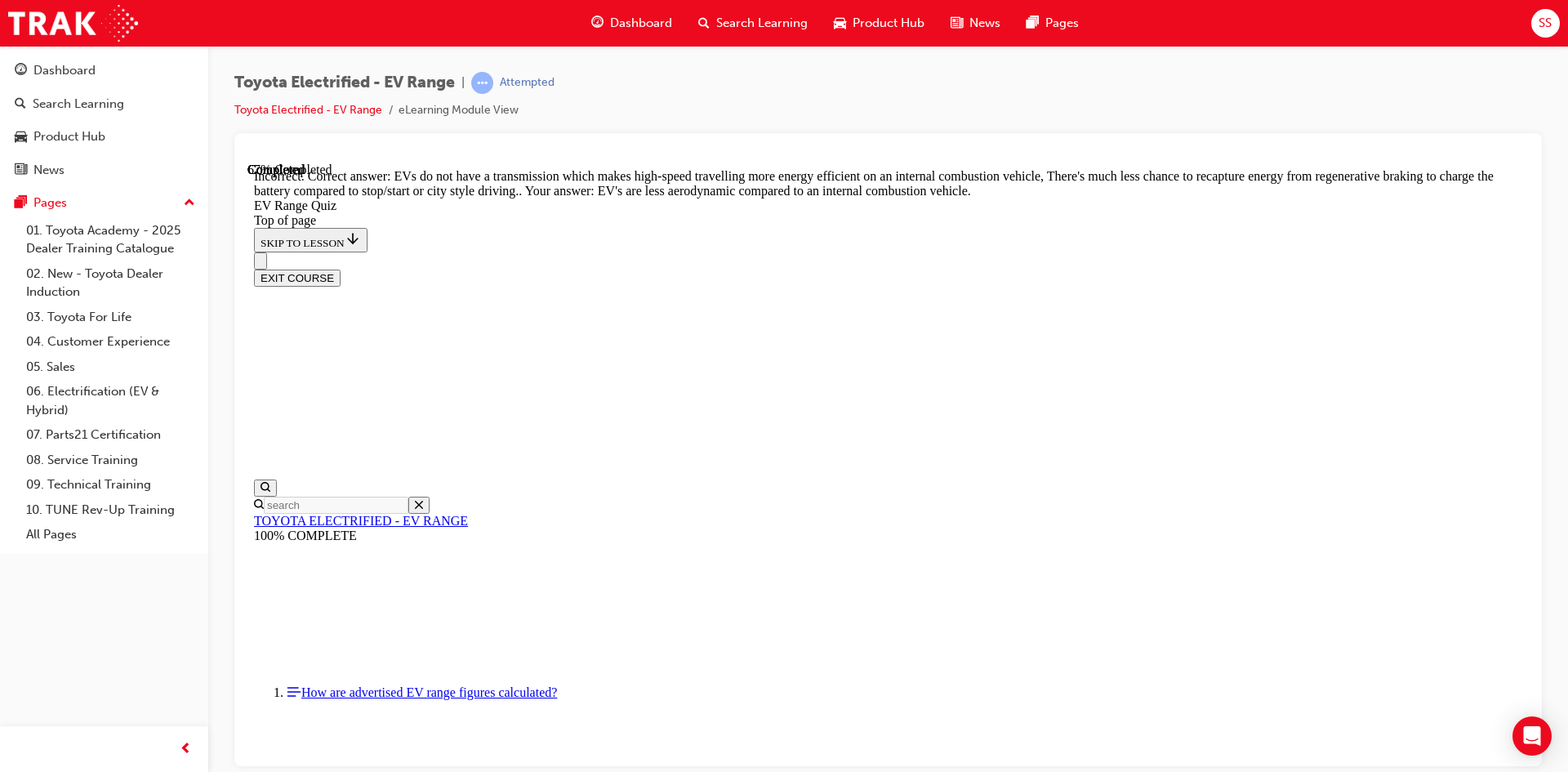
scroll to position [378, 0]
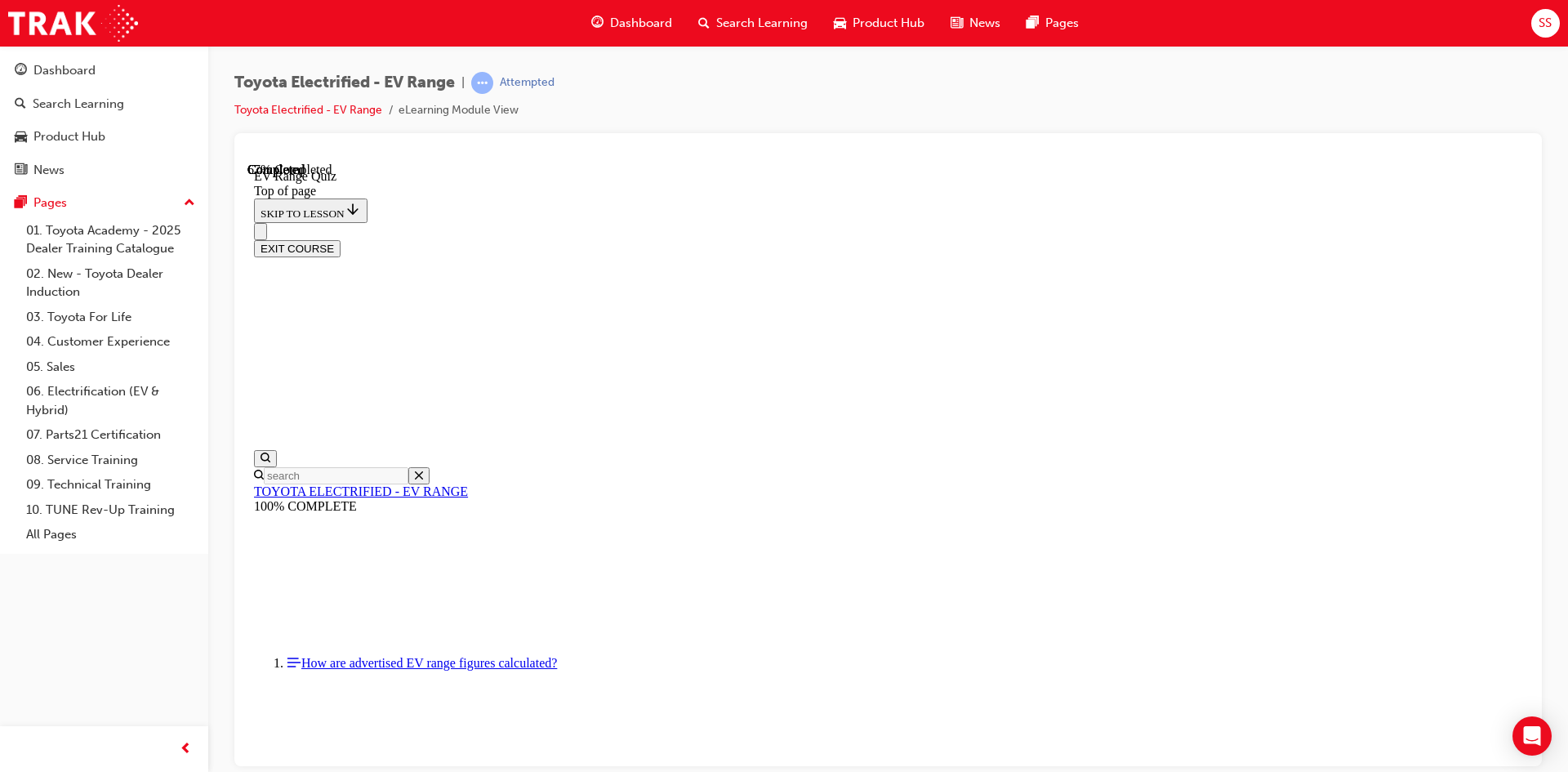
scroll to position [154, 0]
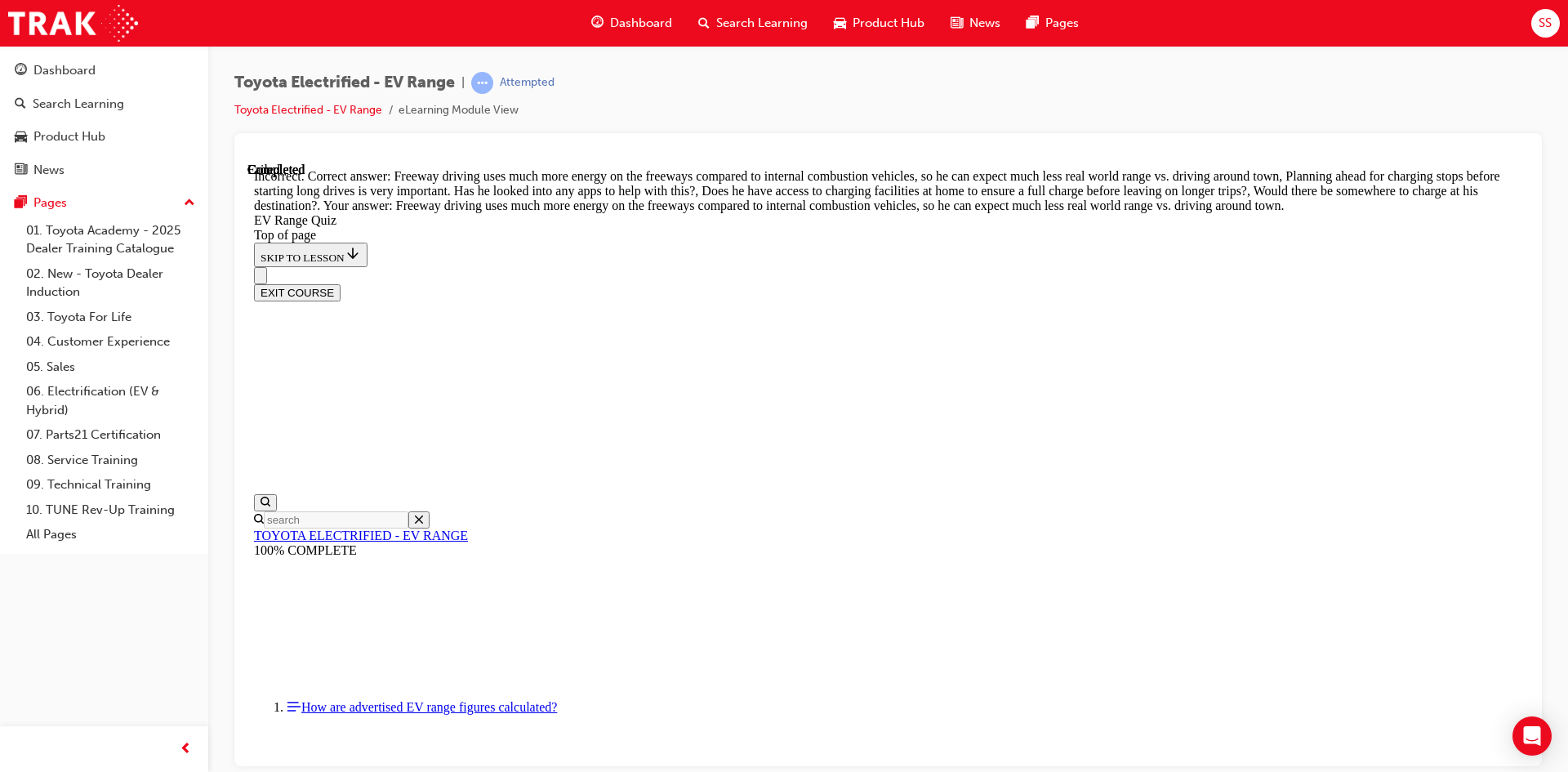
scroll to position [450, 0]
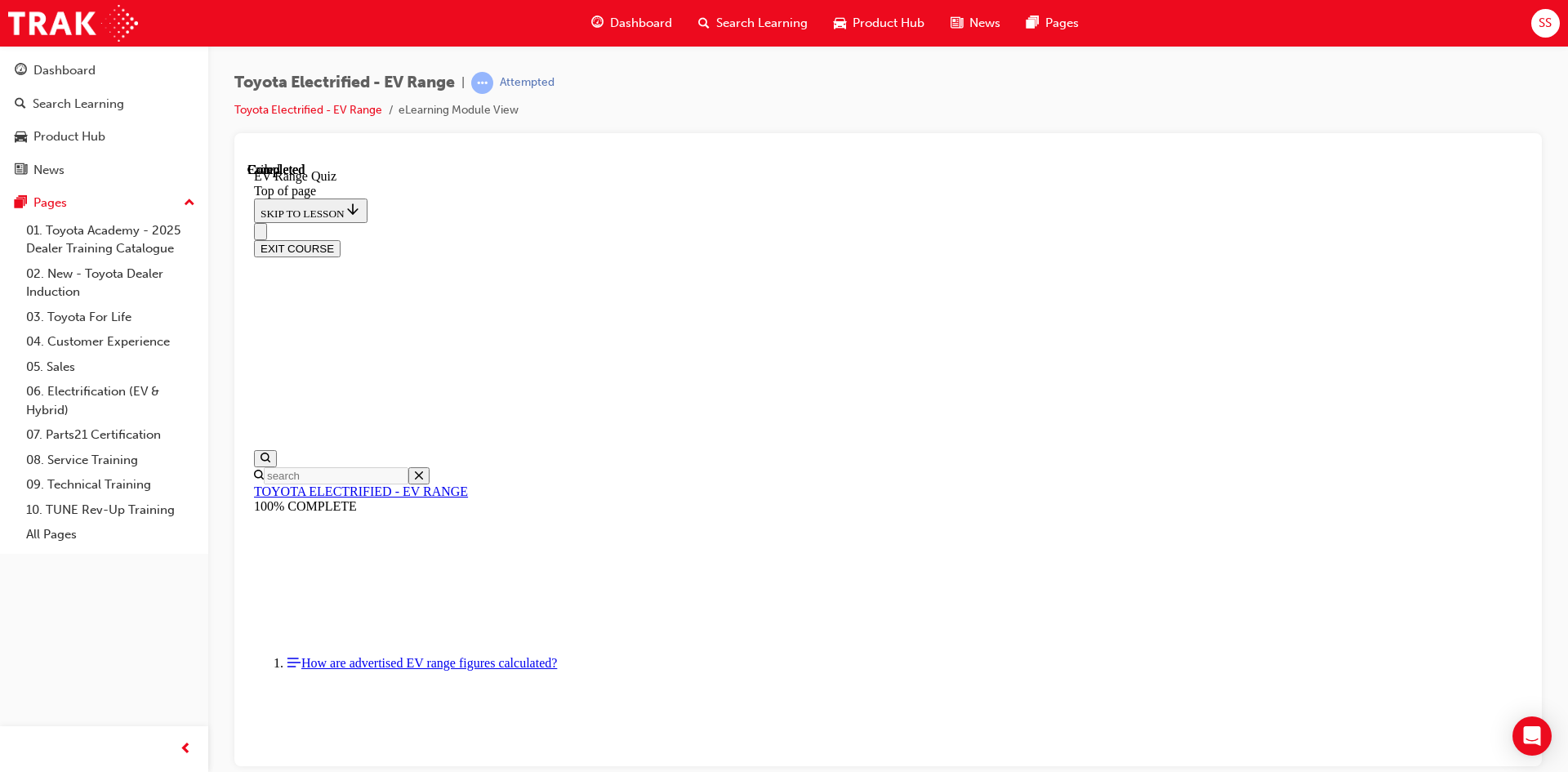
scroll to position [230, 0]
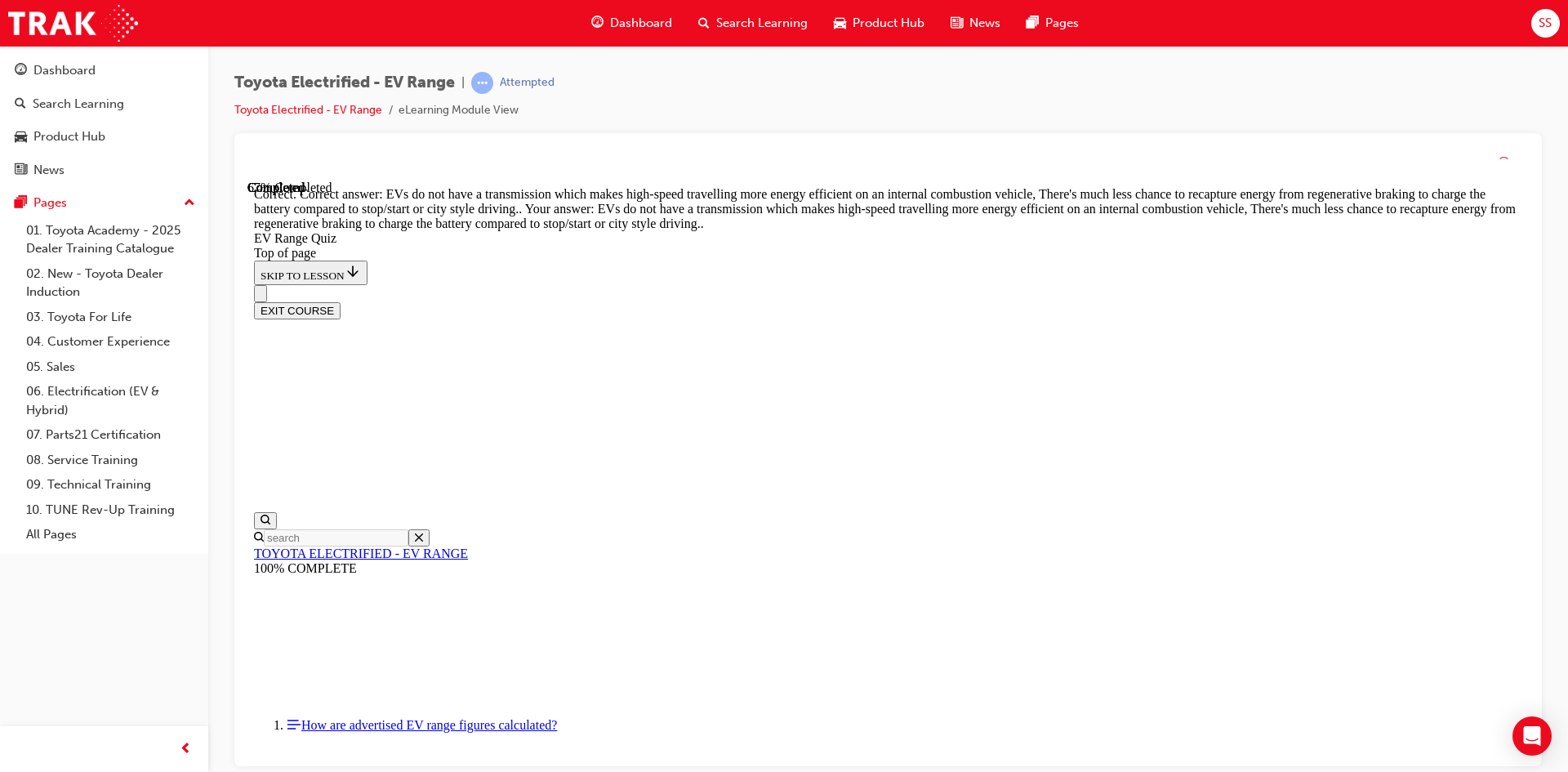
scroll to position [378, 0]
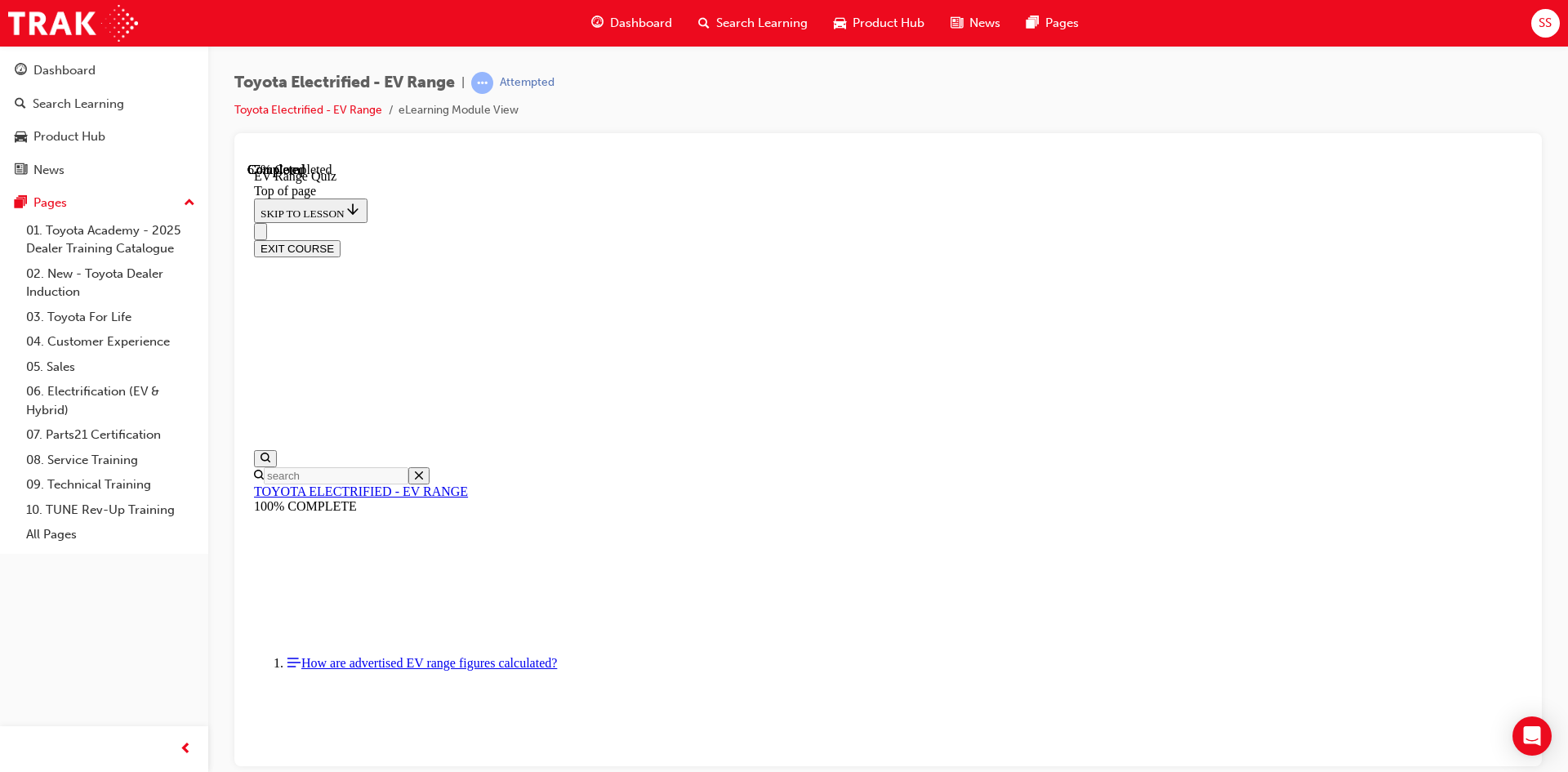
scroll to position [295, 0]
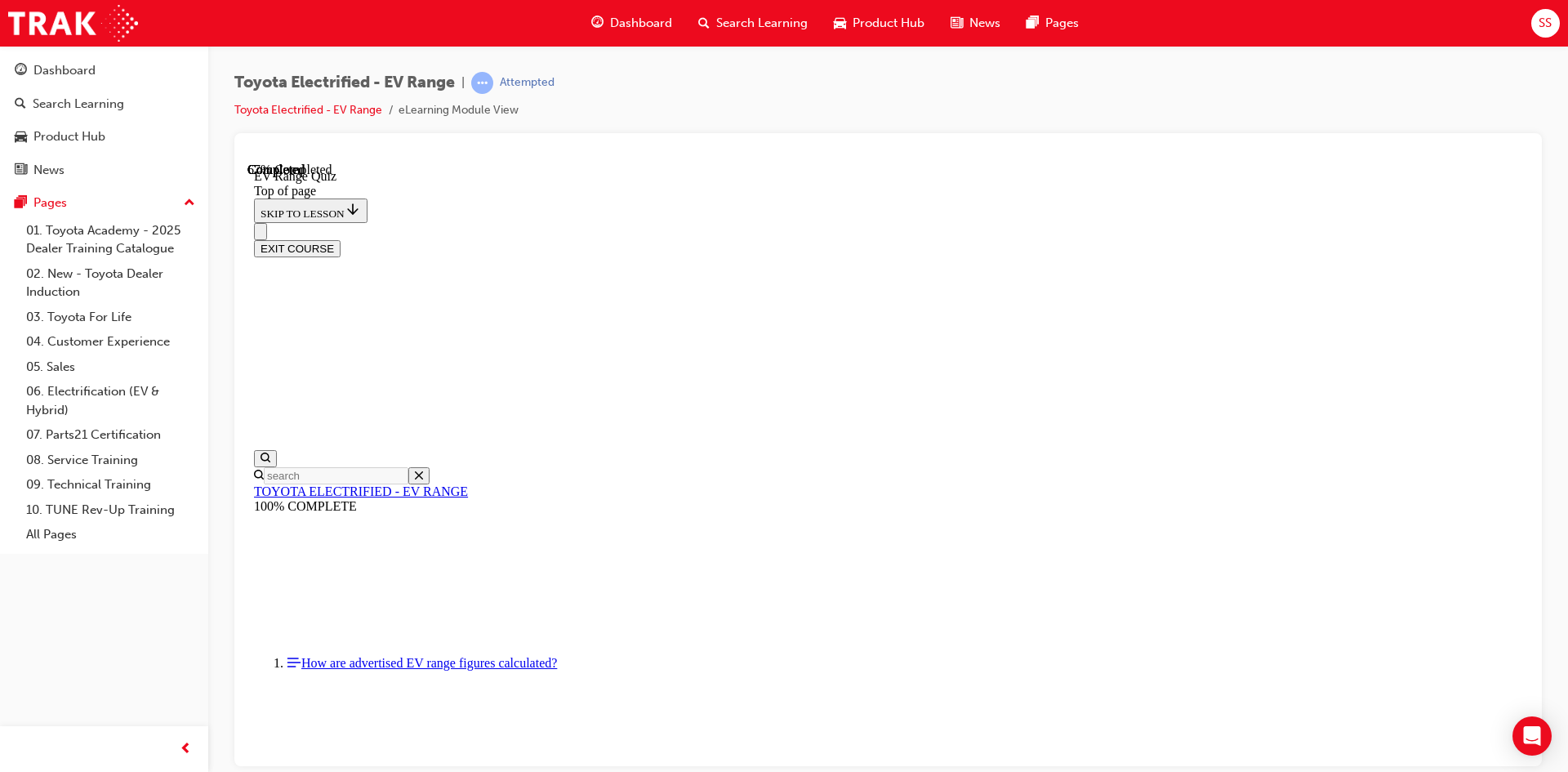
drag, startPoint x: 994, startPoint y: 699, endPoint x: 1000, endPoint y: 720, distance: 21.8
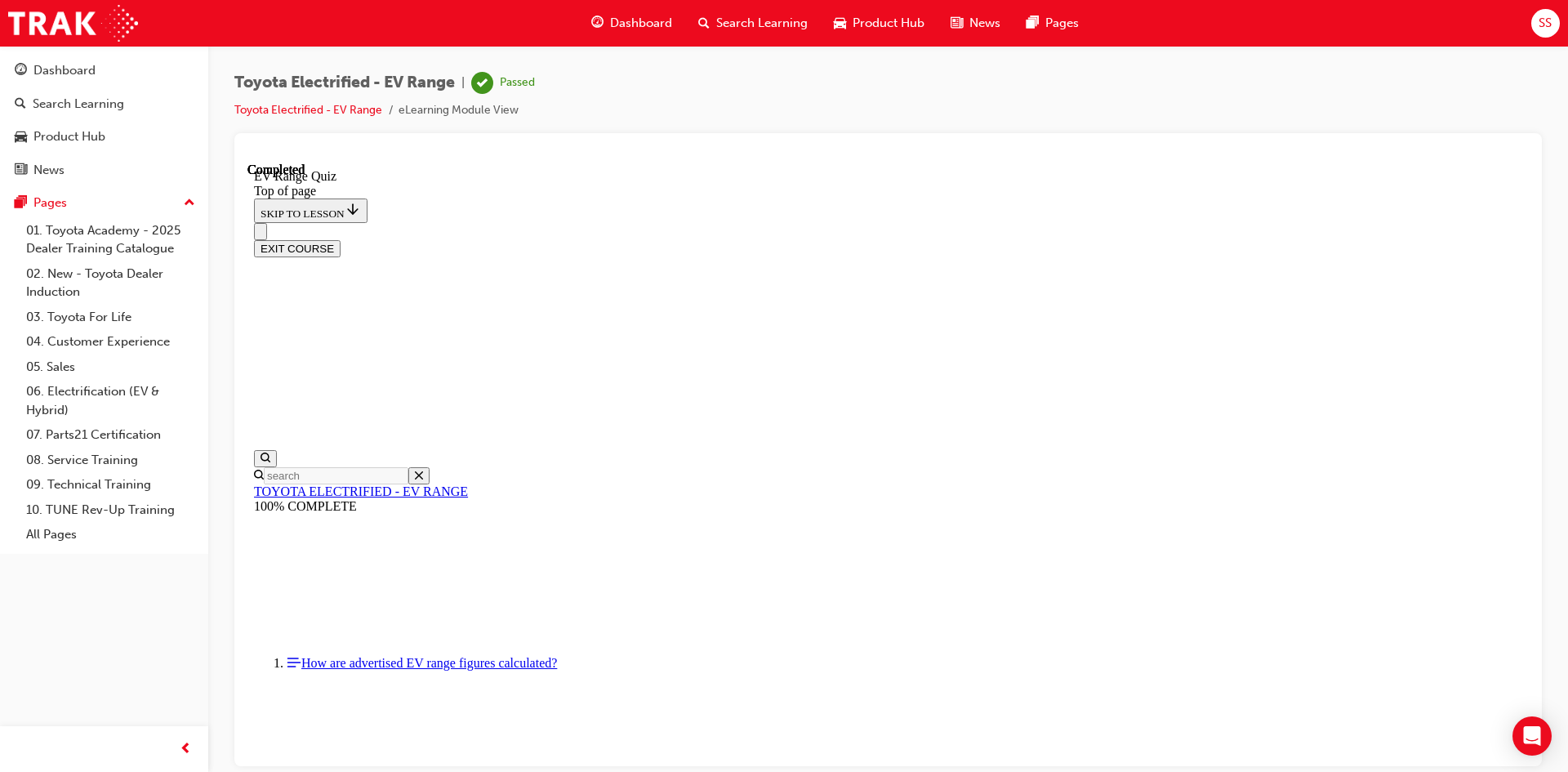
scroll to position [230, 0]
click at [341, 239] on button "EXIT COURSE" at bounding box center [298, 248] width 86 height 17
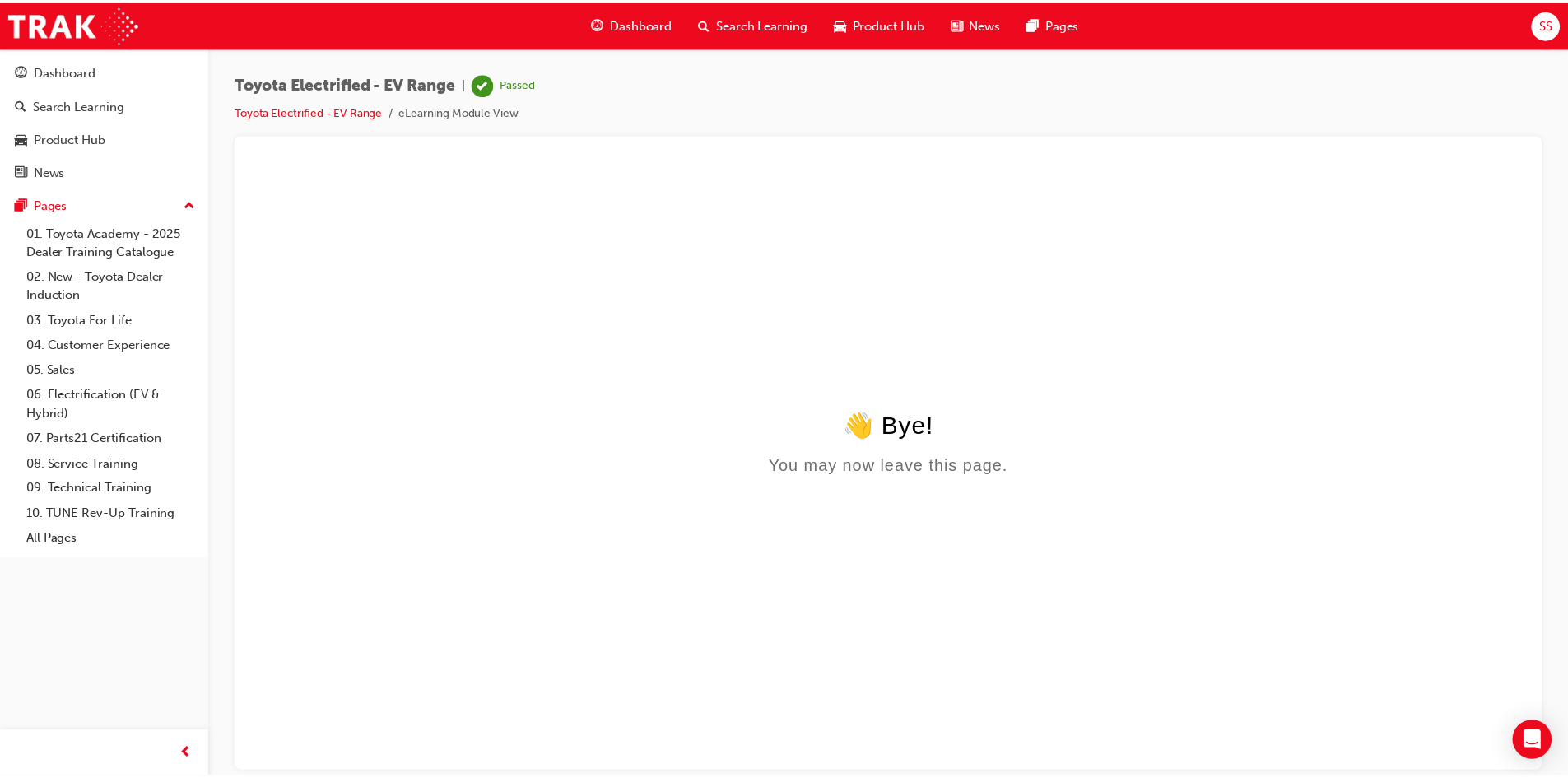
scroll to position [0, 0]
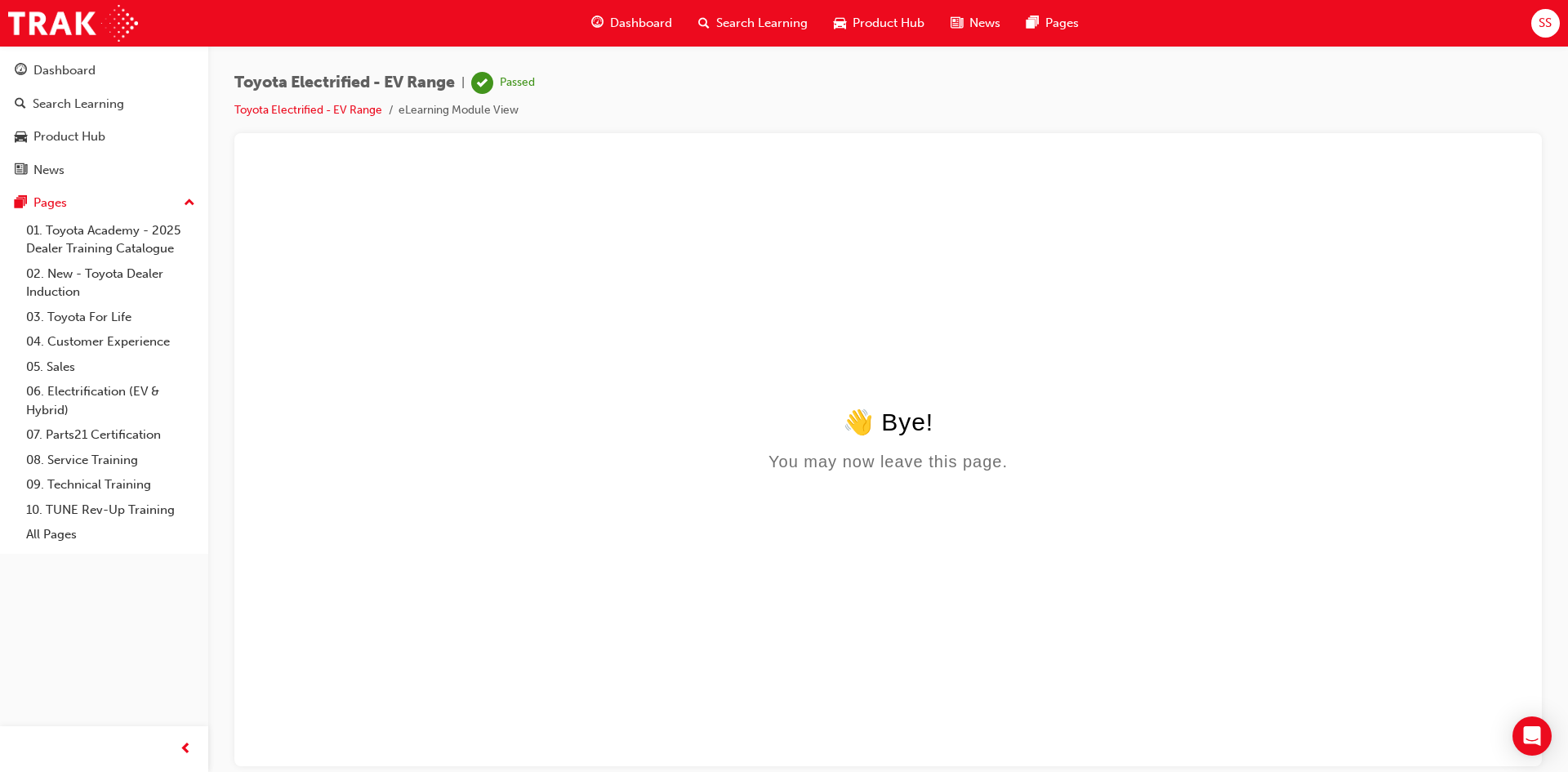
click at [1080, 346] on html "👋 Bye! You may now leave this page." at bounding box center [888, 319] width 1282 height 316
click at [638, 29] on span "Dashboard" at bounding box center [642, 23] width 62 height 19
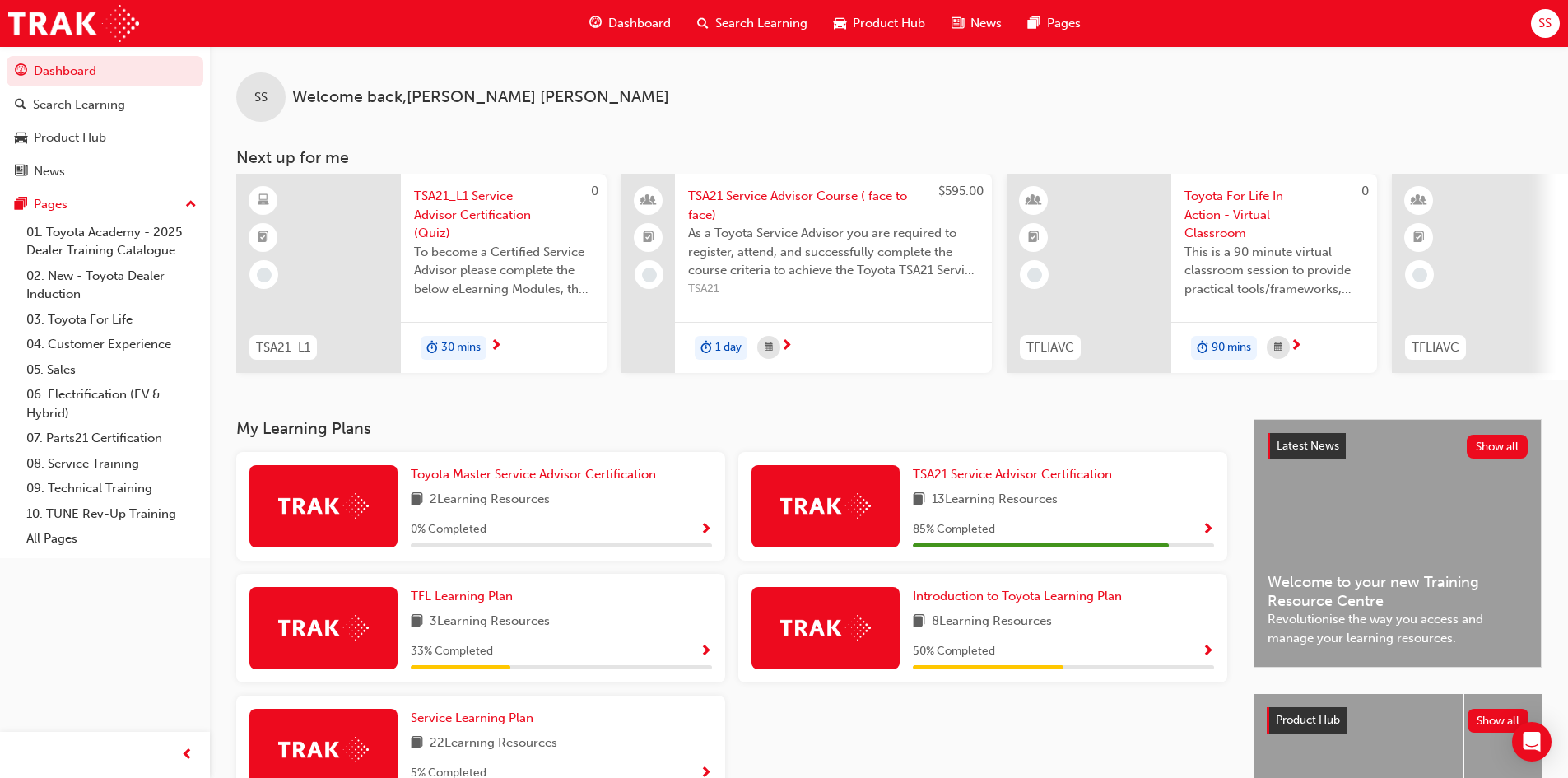
click at [1033, 412] on div "SS Welcome back , Sam Smith Next up for me 0 TSA21_L1 TSA21_L1 Service Advisor …" at bounding box center [889, 233] width 1358 height 373
click at [1035, 477] on span "TSA21 Service Advisor Certification" at bounding box center [1012, 474] width 200 height 15
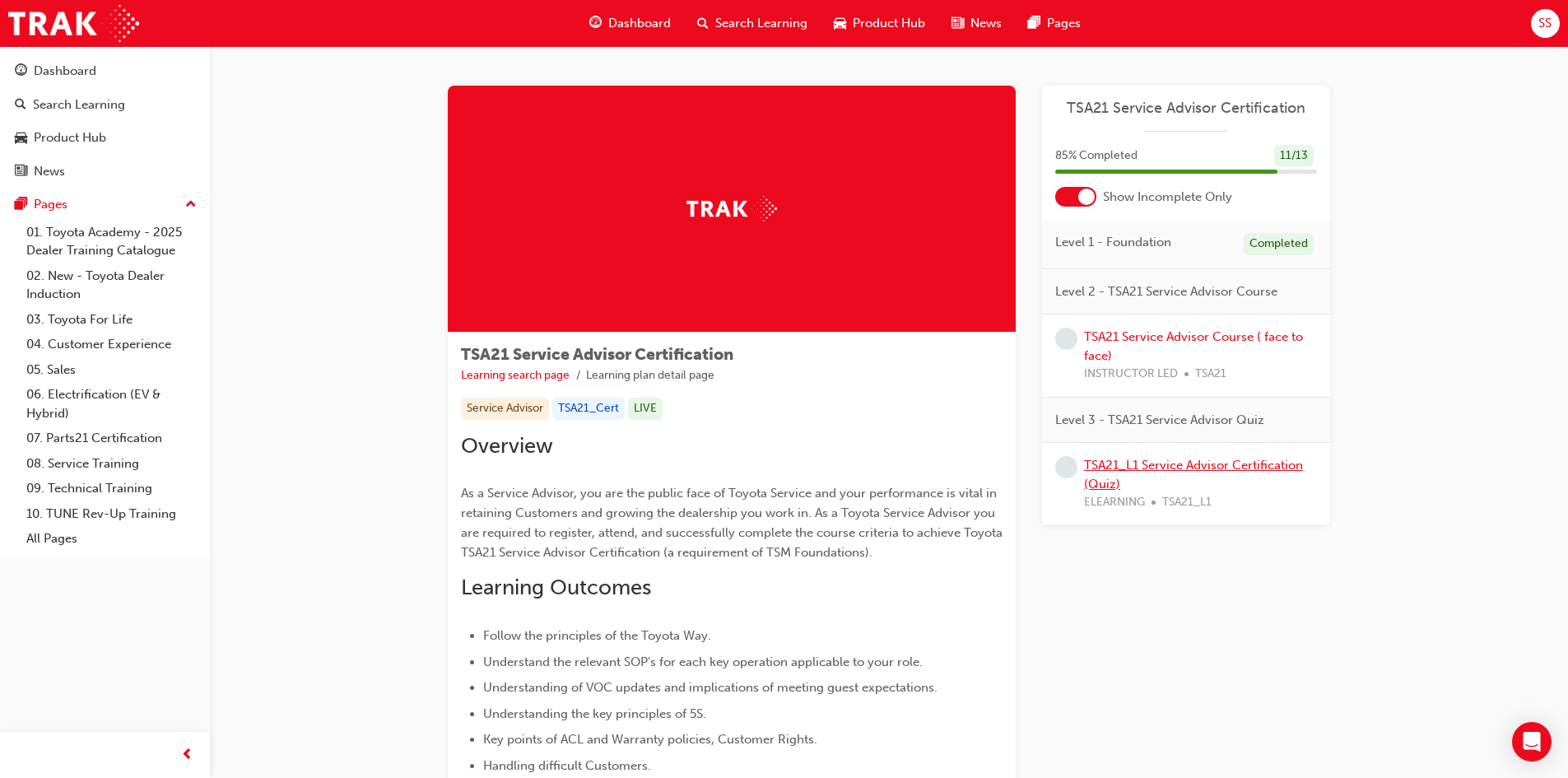
click at [1155, 467] on link "TSA21_L1 Service Advisor Certification (Quiz)" at bounding box center [1193, 474] width 219 height 34
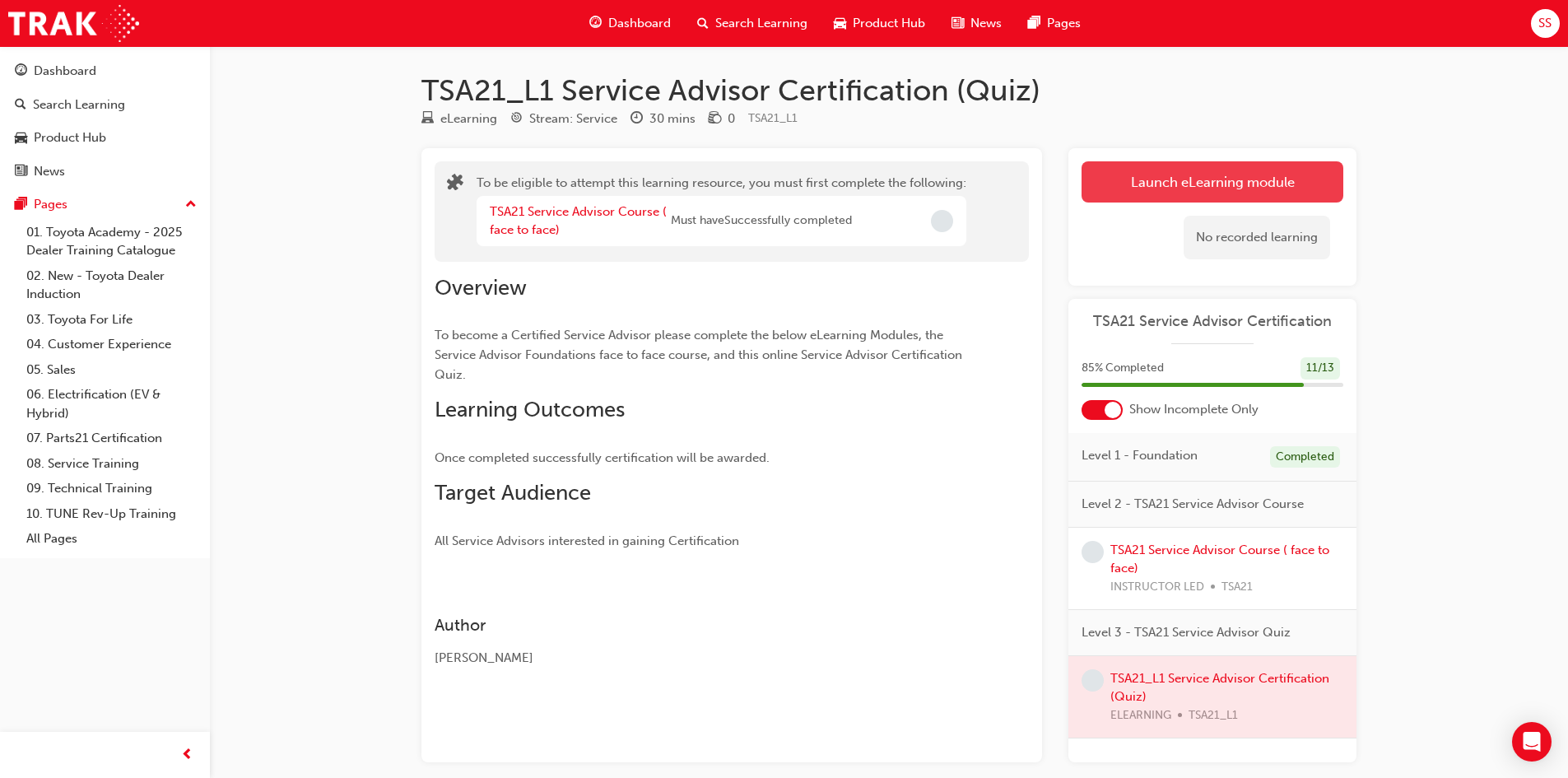
click at [1198, 188] on button "Launch eLearning module" at bounding box center [1212, 181] width 261 height 41
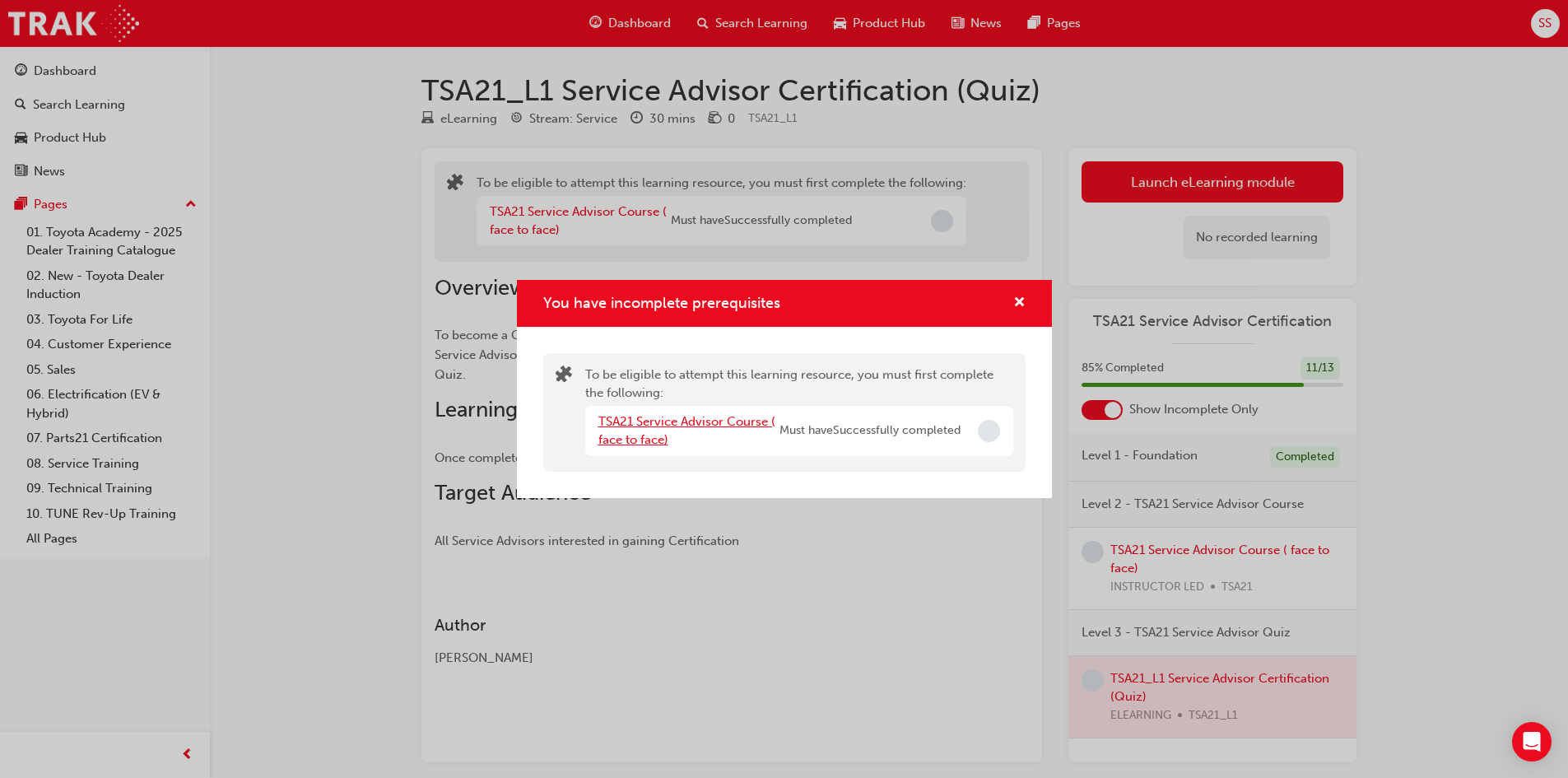
click at [698, 423] on link "TSA21 Service Advisor Course ( face to face)" at bounding box center [687, 430] width 177 height 34
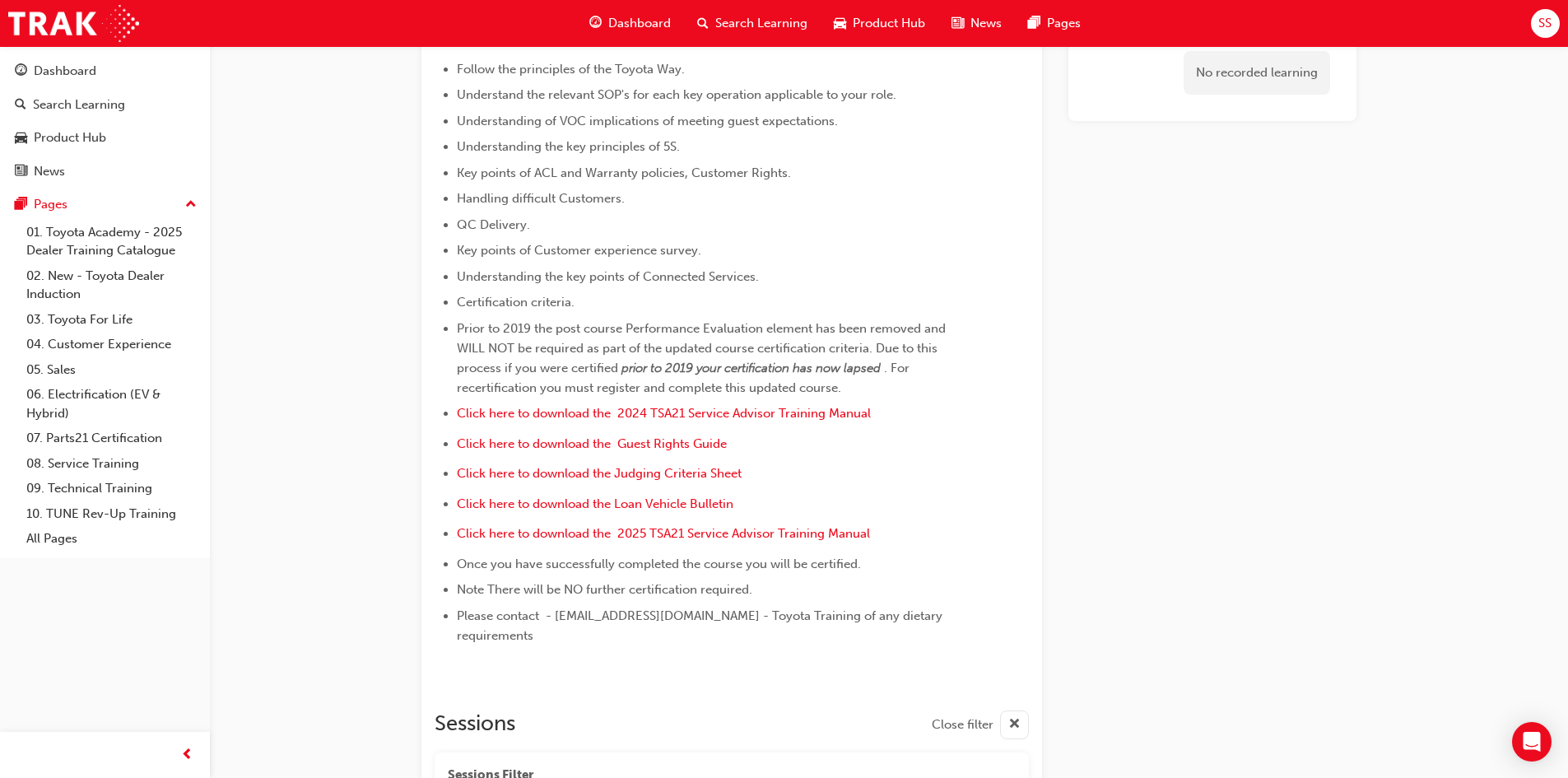
scroll to position [82, 0]
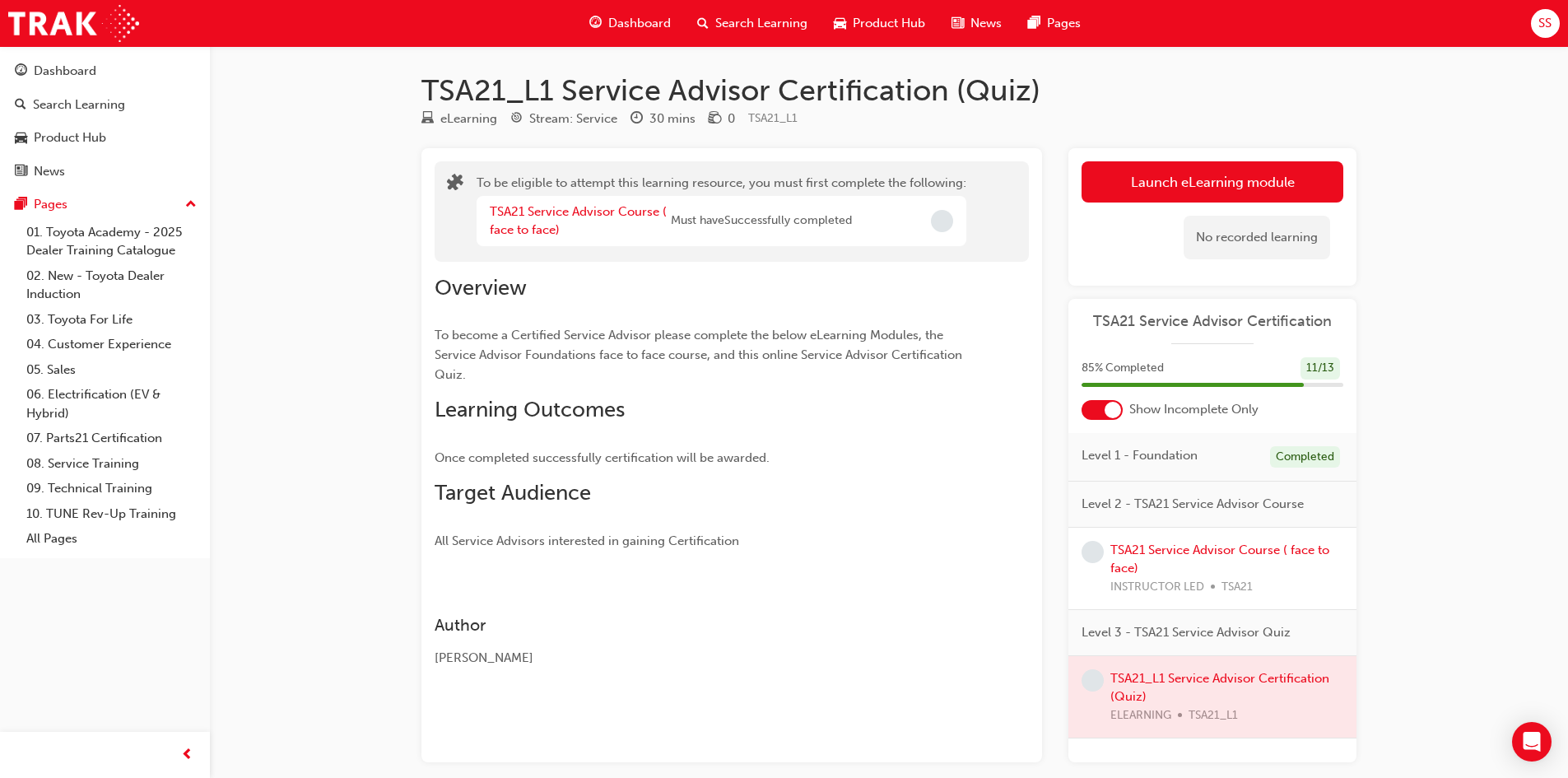
click at [623, 24] on span "Dashboard" at bounding box center [640, 24] width 63 height 19
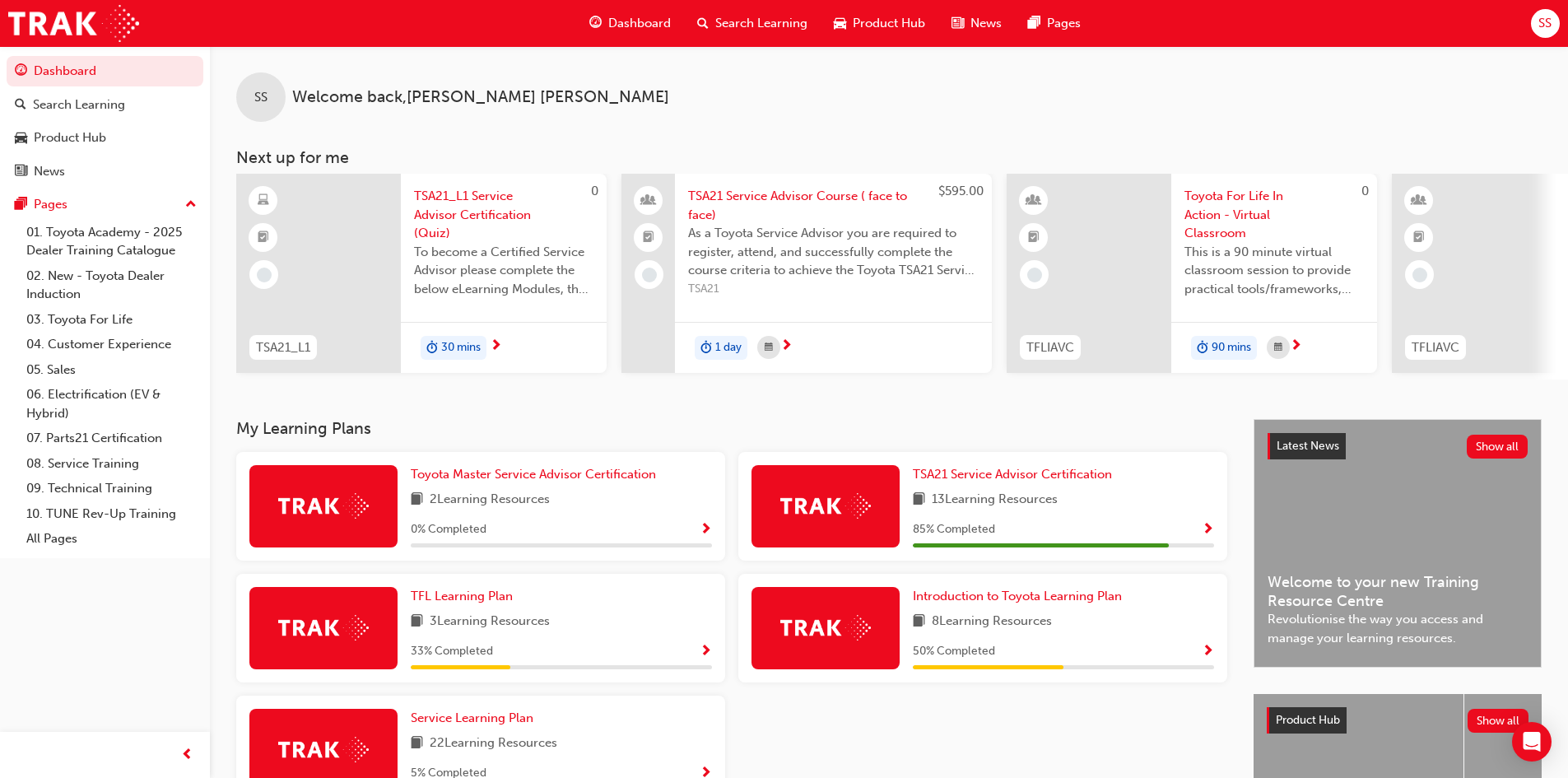
click at [764, 18] on span "Search Learning" at bounding box center [762, 24] width 92 height 19
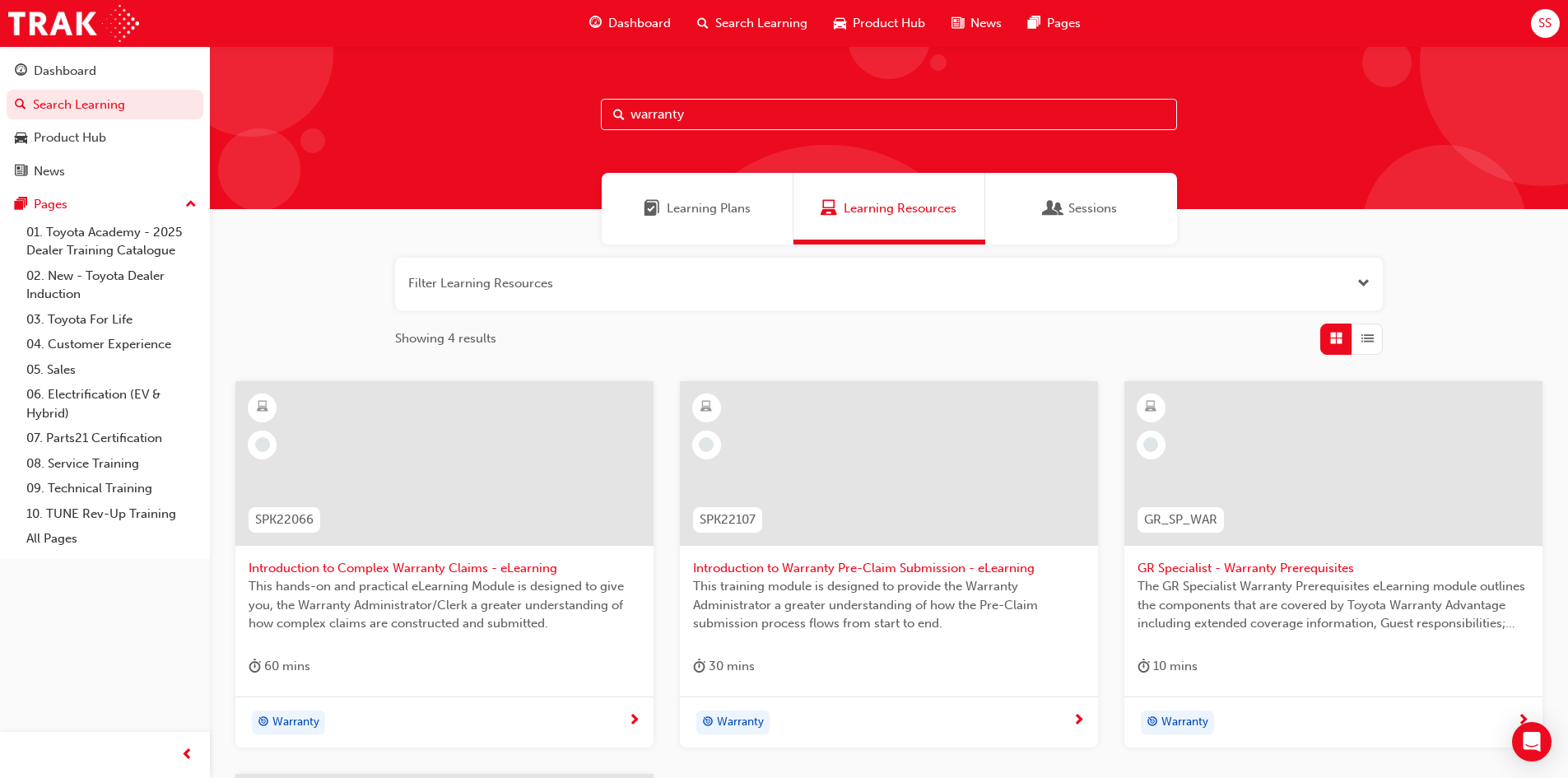
click at [724, 101] on input "warranty" at bounding box center [888, 114] width 576 height 31
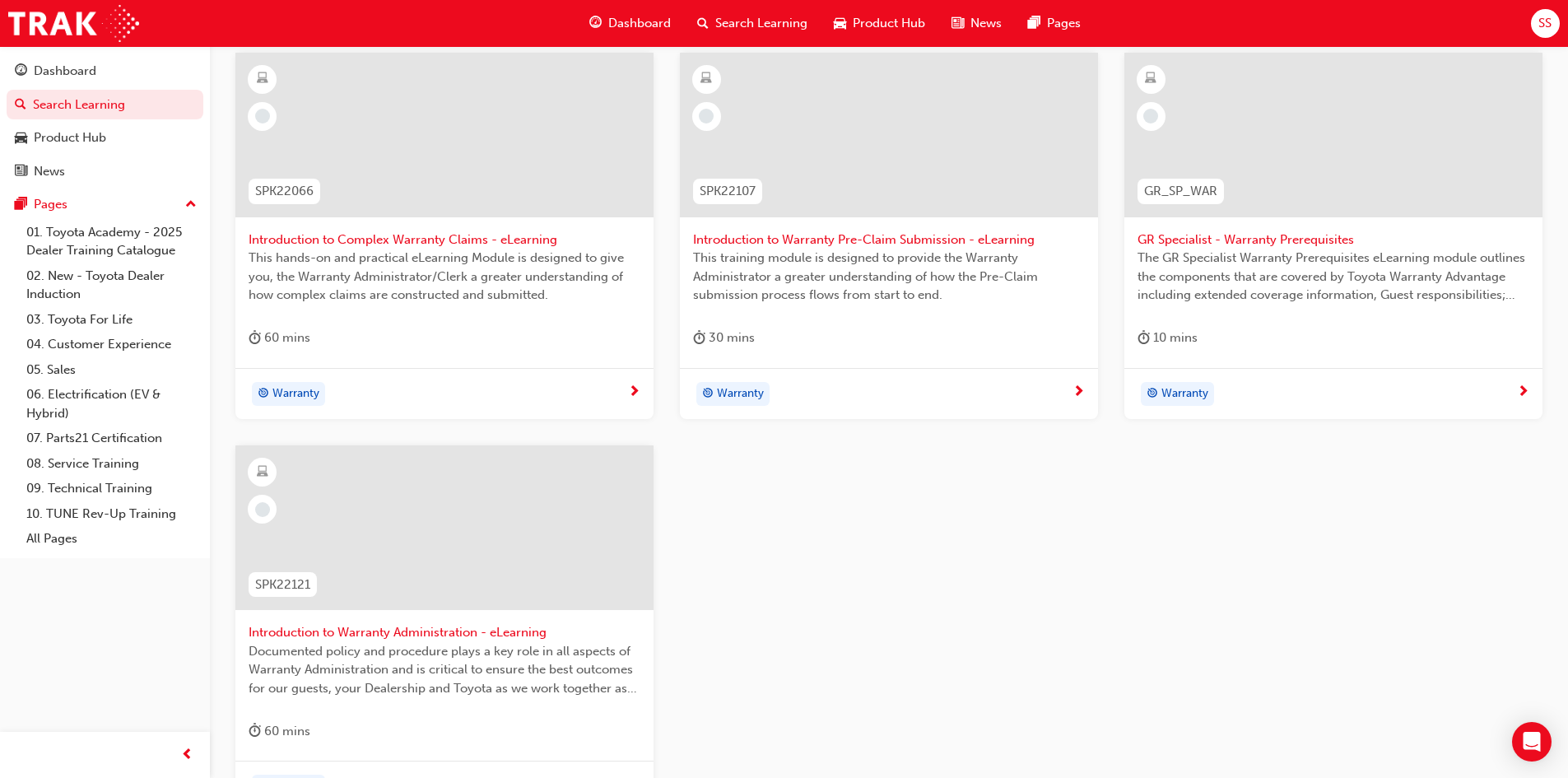
scroll to position [329, 0]
click at [404, 254] on span "This hands-on and practical eLearning Module is designed to give you, the Warra…" at bounding box center [445, 275] width 392 height 56
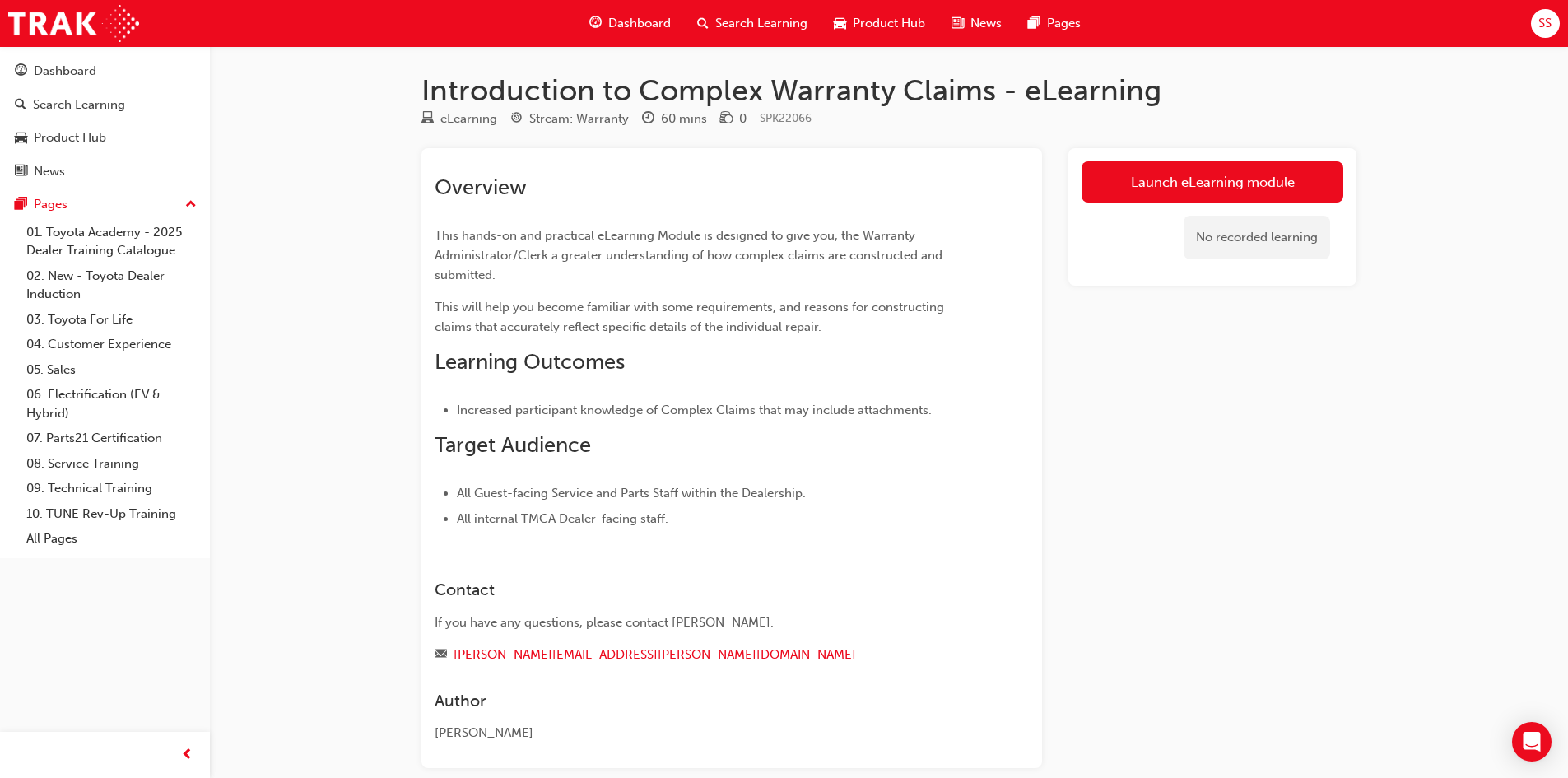
click at [1228, 166] on link "Launch eLearning module" at bounding box center [1212, 181] width 261 height 41
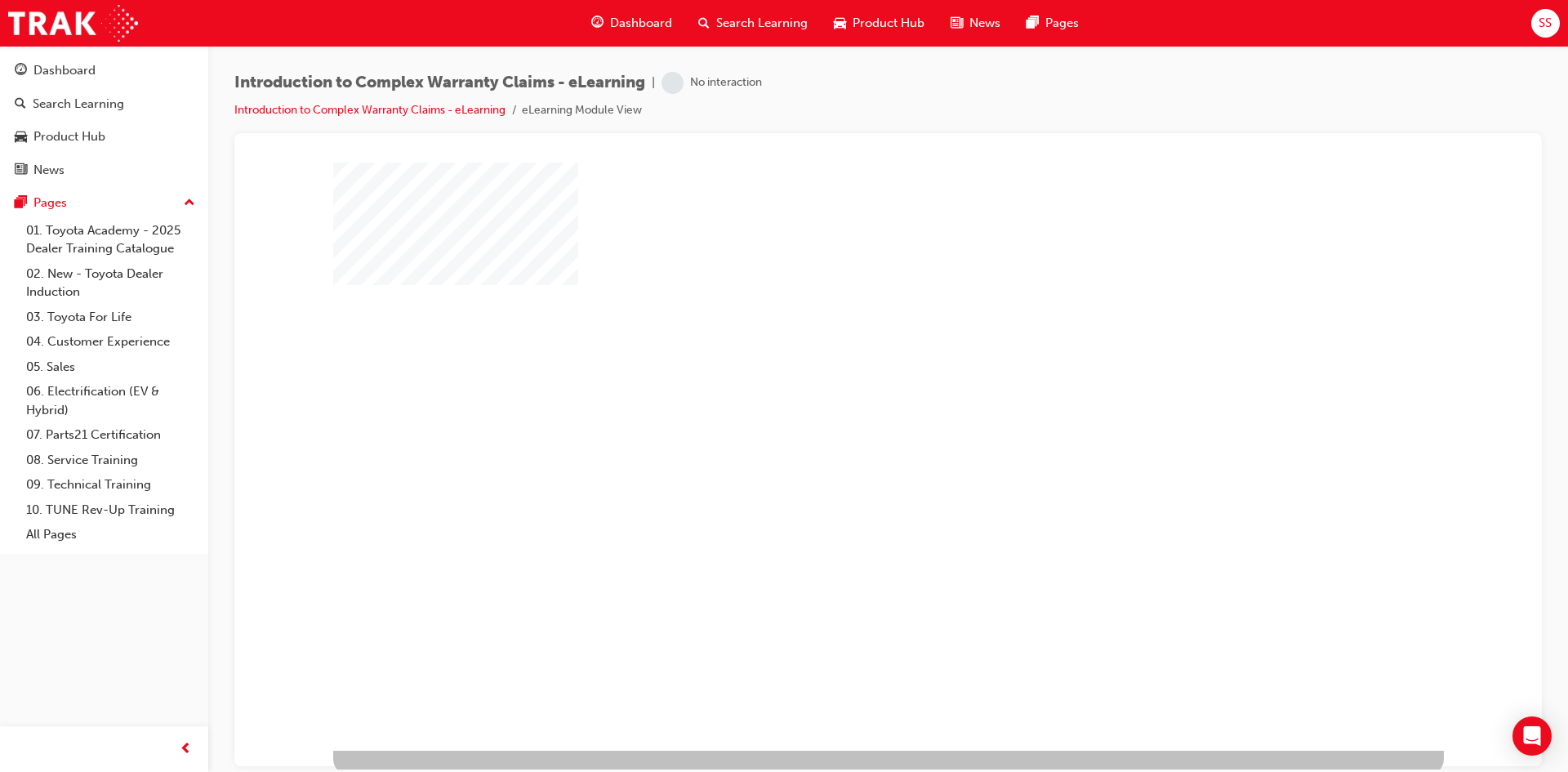
click at [842, 408] on div "play" at bounding box center [842, 408] width 0 height 0
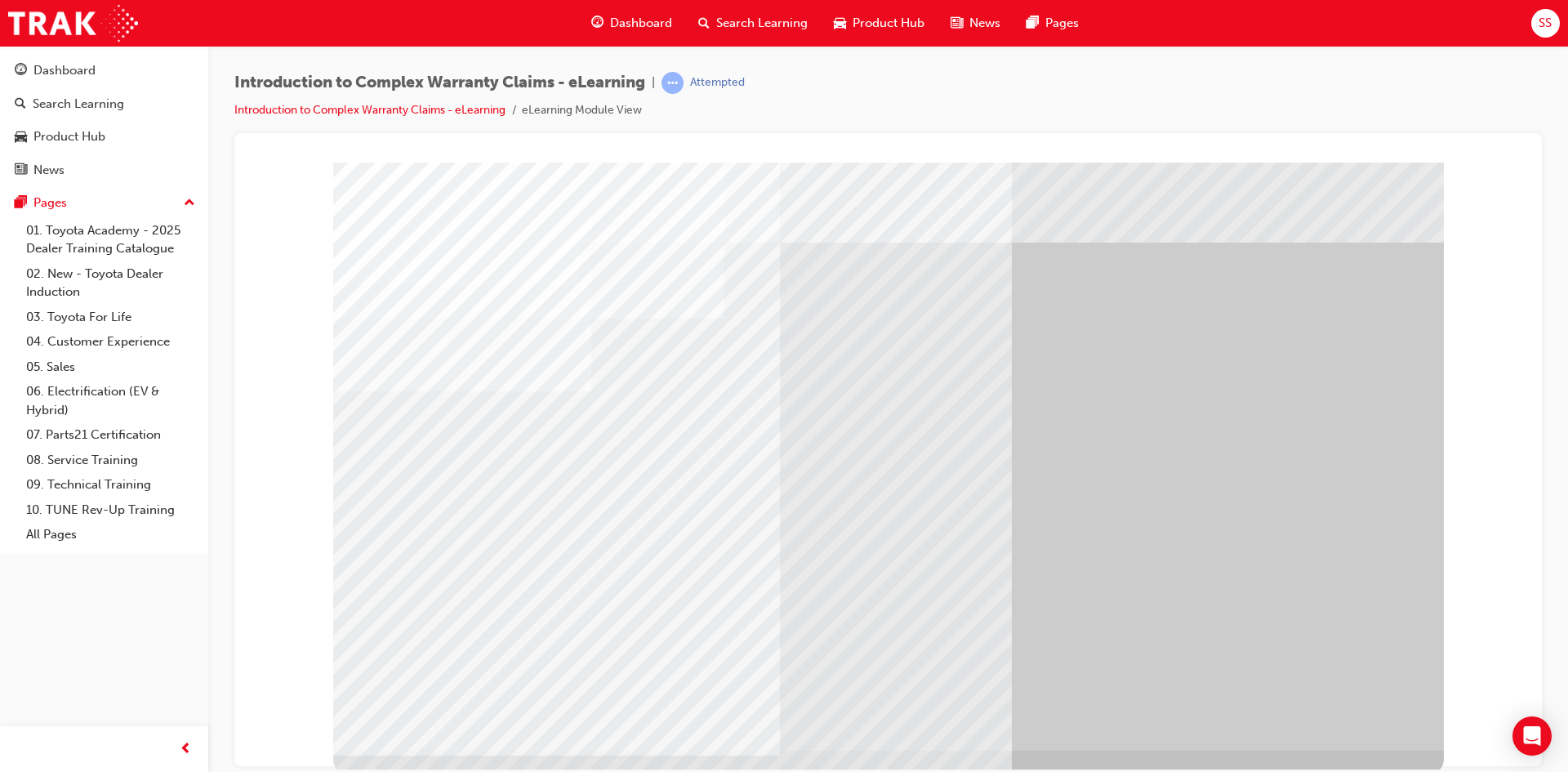
scroll to position [6, 0]
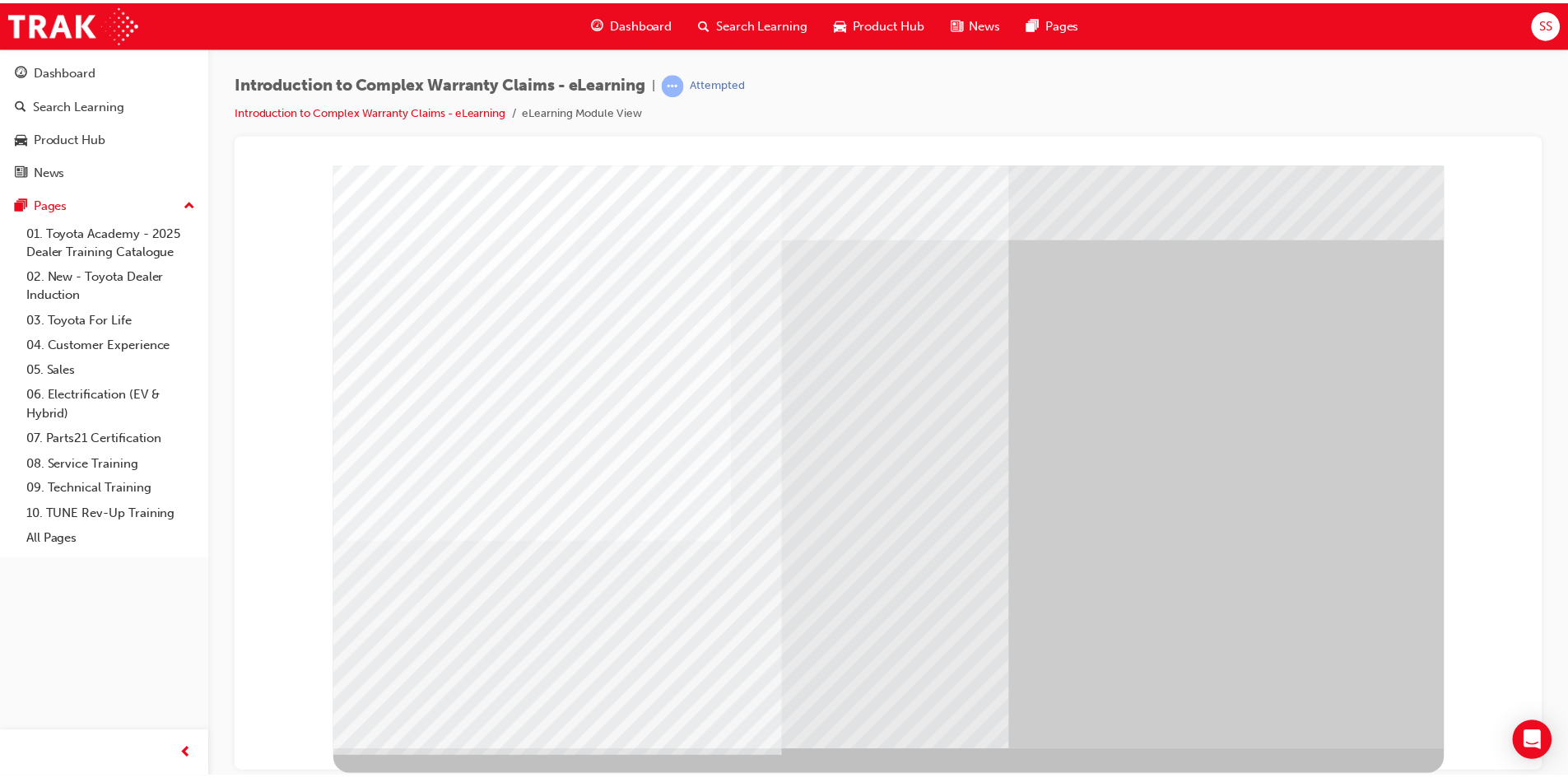
scroll to position [0, 0]
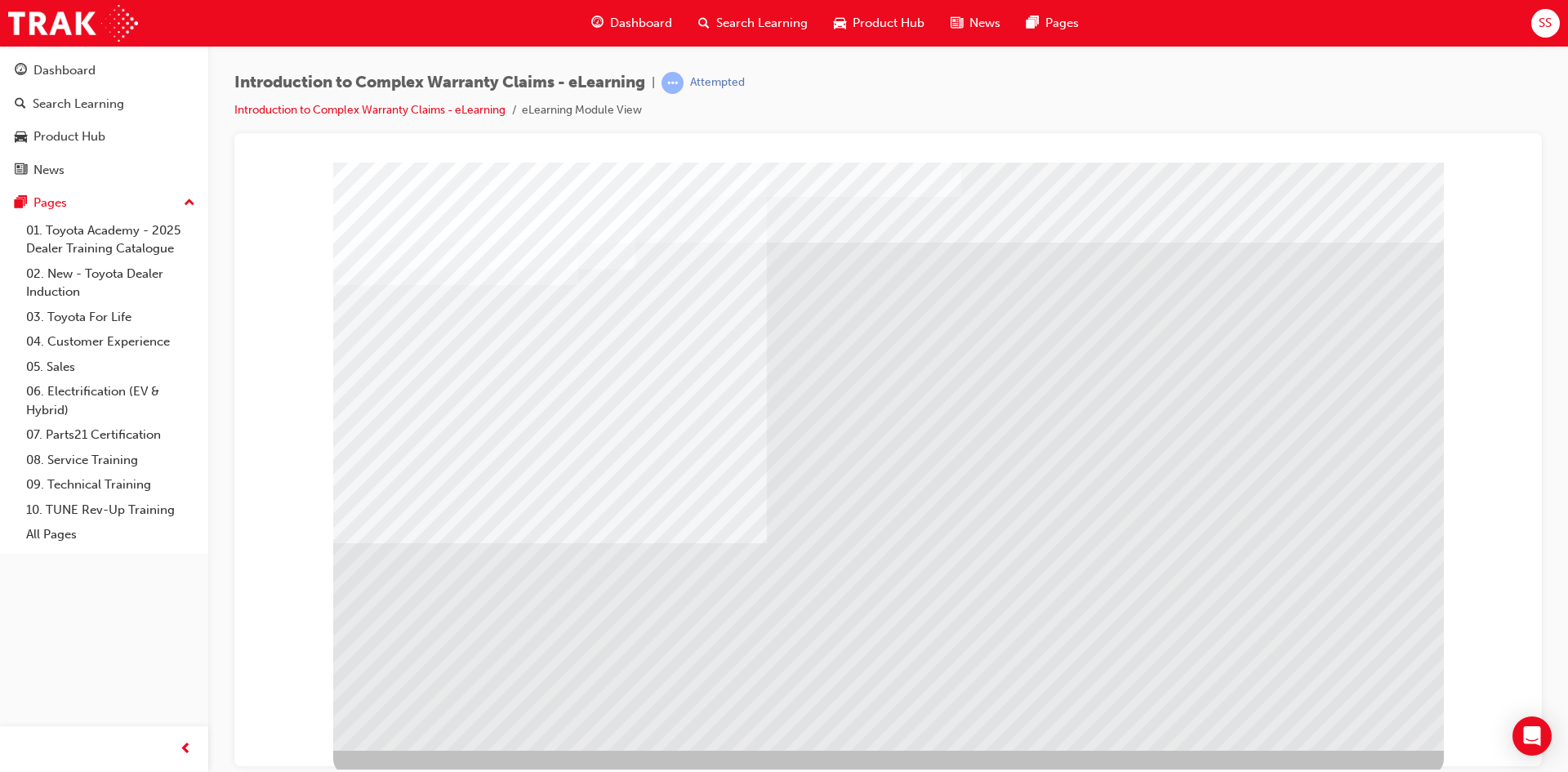
drag, startPoint x: 1150, startPoint y: 630, endPoint x: 829, endPoint y: 641, distance: 321.2
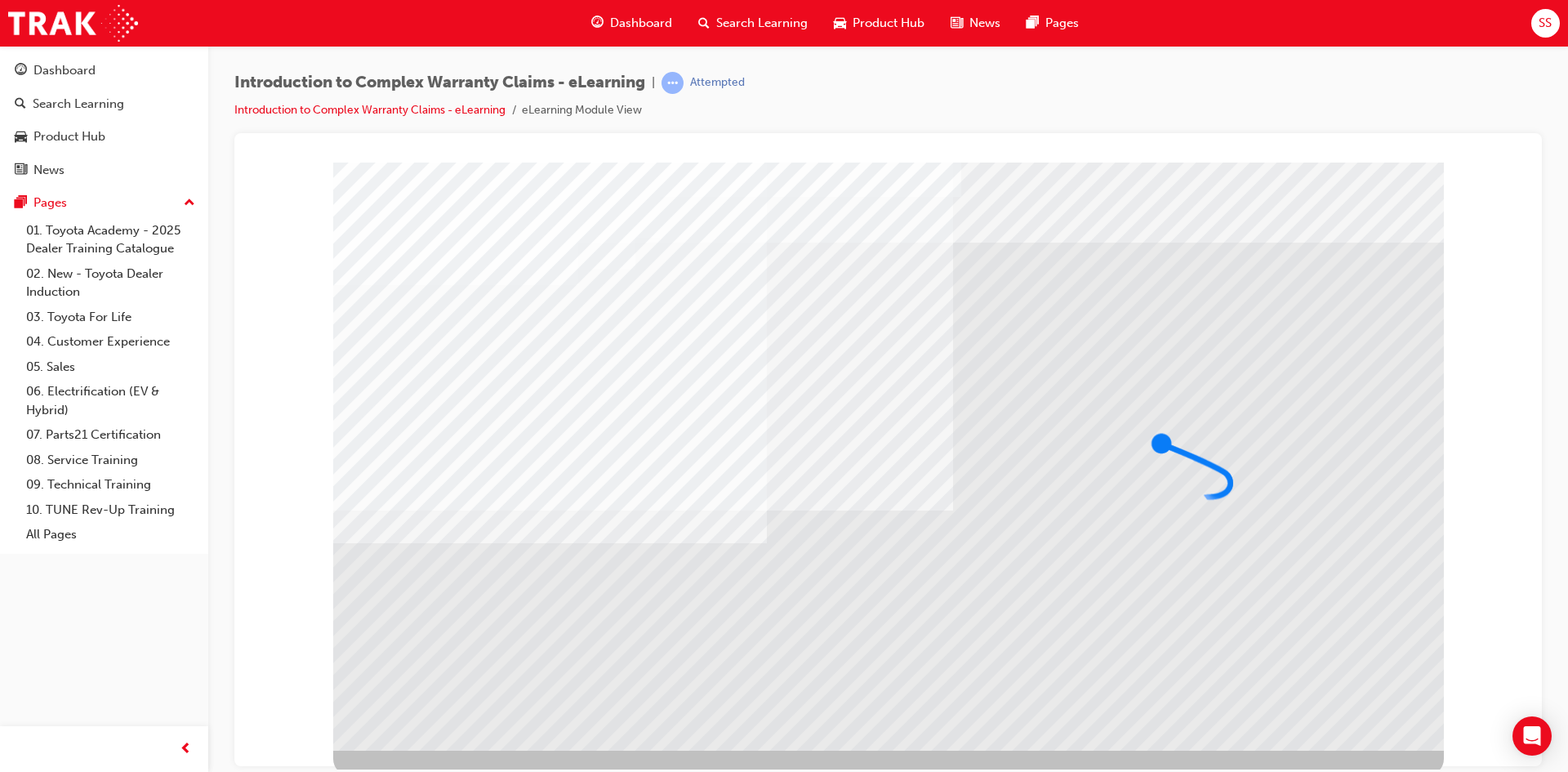
drag, startPoint x: 1085, startPoint y: 500, endPoint x: 1133, endPoint y: 500, distance: 48.0
drag, startPoint x: 1133, startPoint y: 500, endPoint x: 1114, endPoint y: 499, distance: 19.0
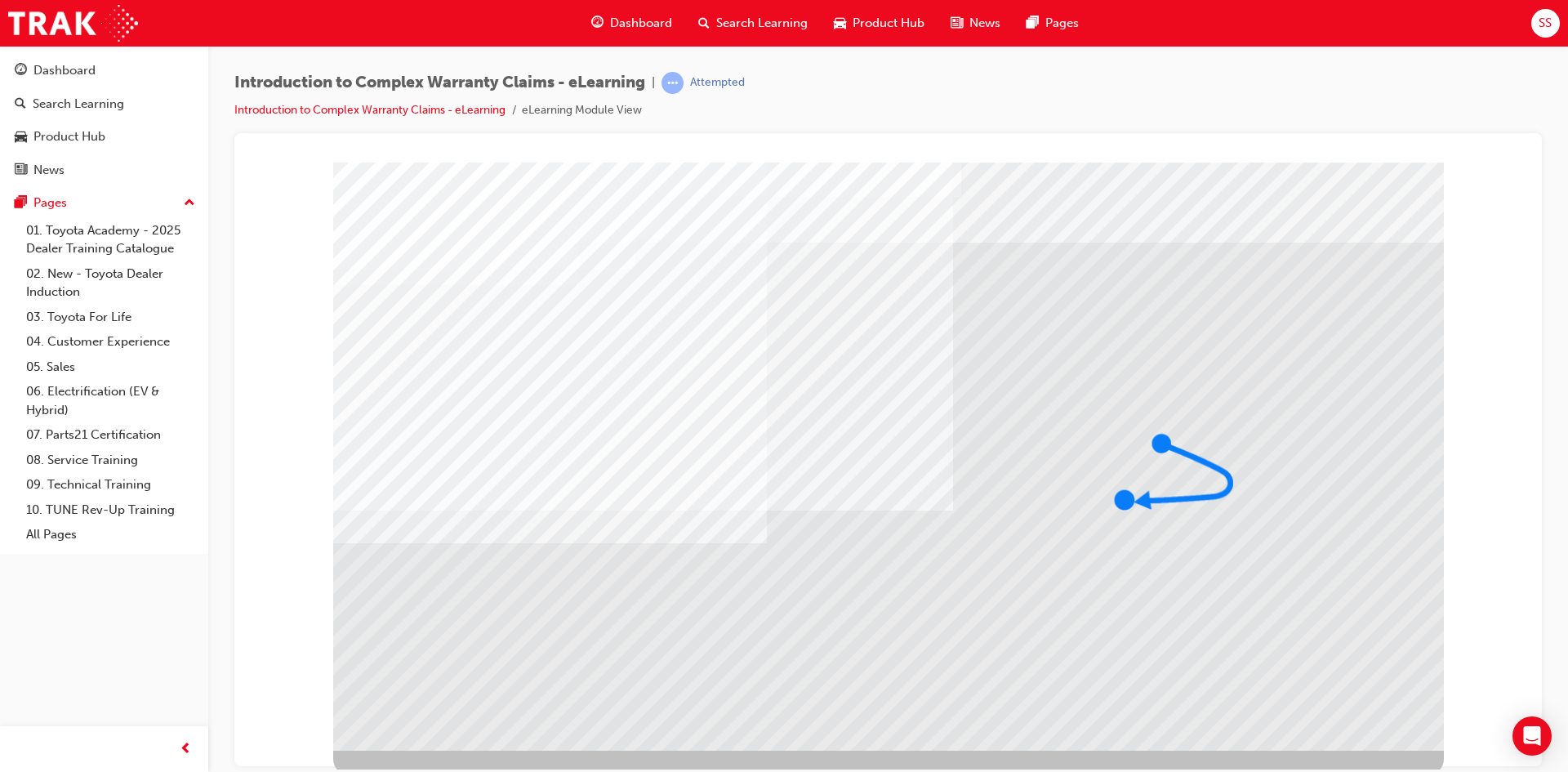
drag, startPoint x: 1165, startPoint y: 440, endPoint x: 1132, endPoint y: 449, distance: 34.2
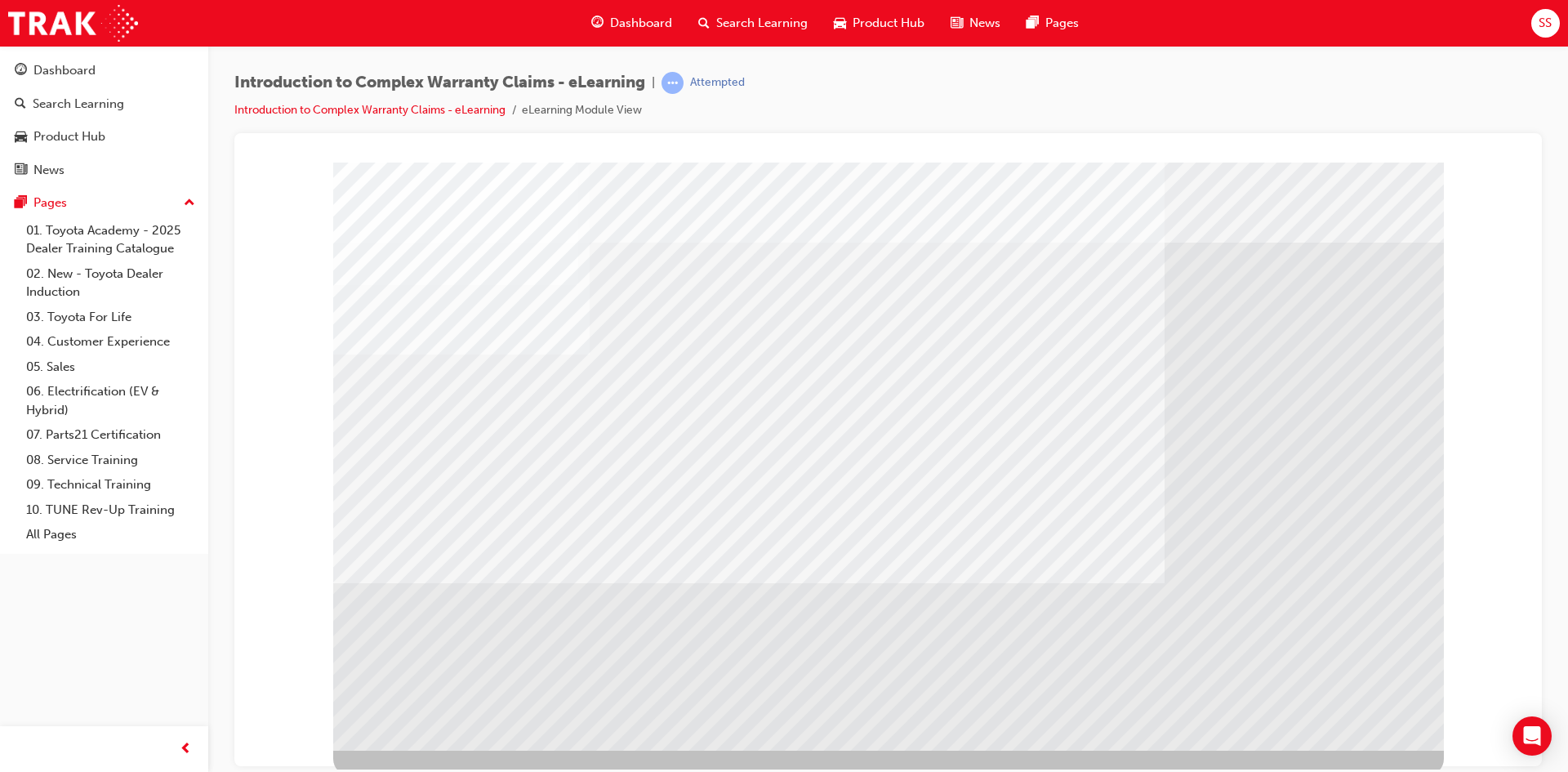
click at [630, 21] on span "Dashboard" at bounding box center [642, 23] width 62 height 19
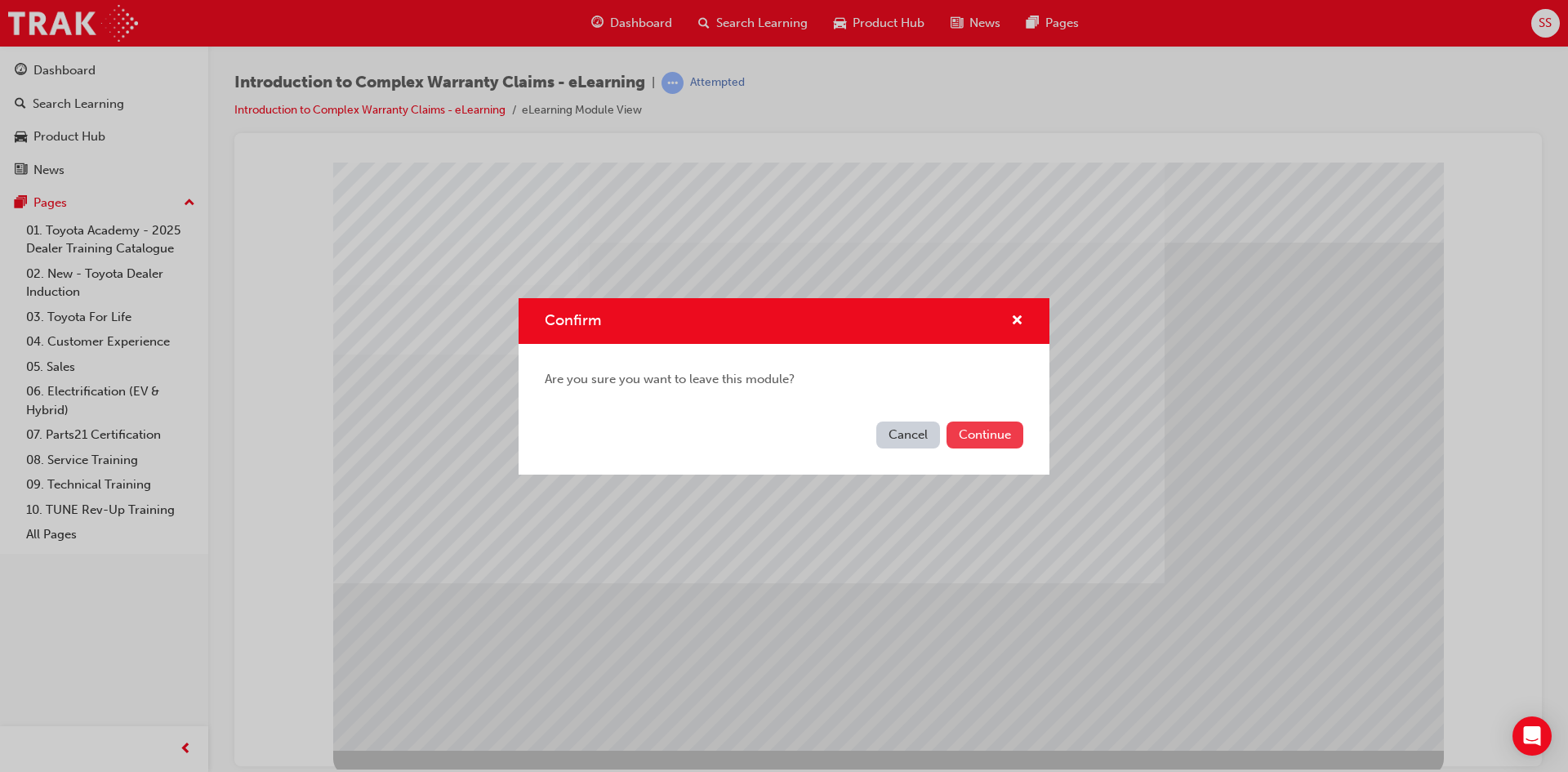
click at [984, 438] on button "Continue" at bounding box center [985, 434] width 77 height 27
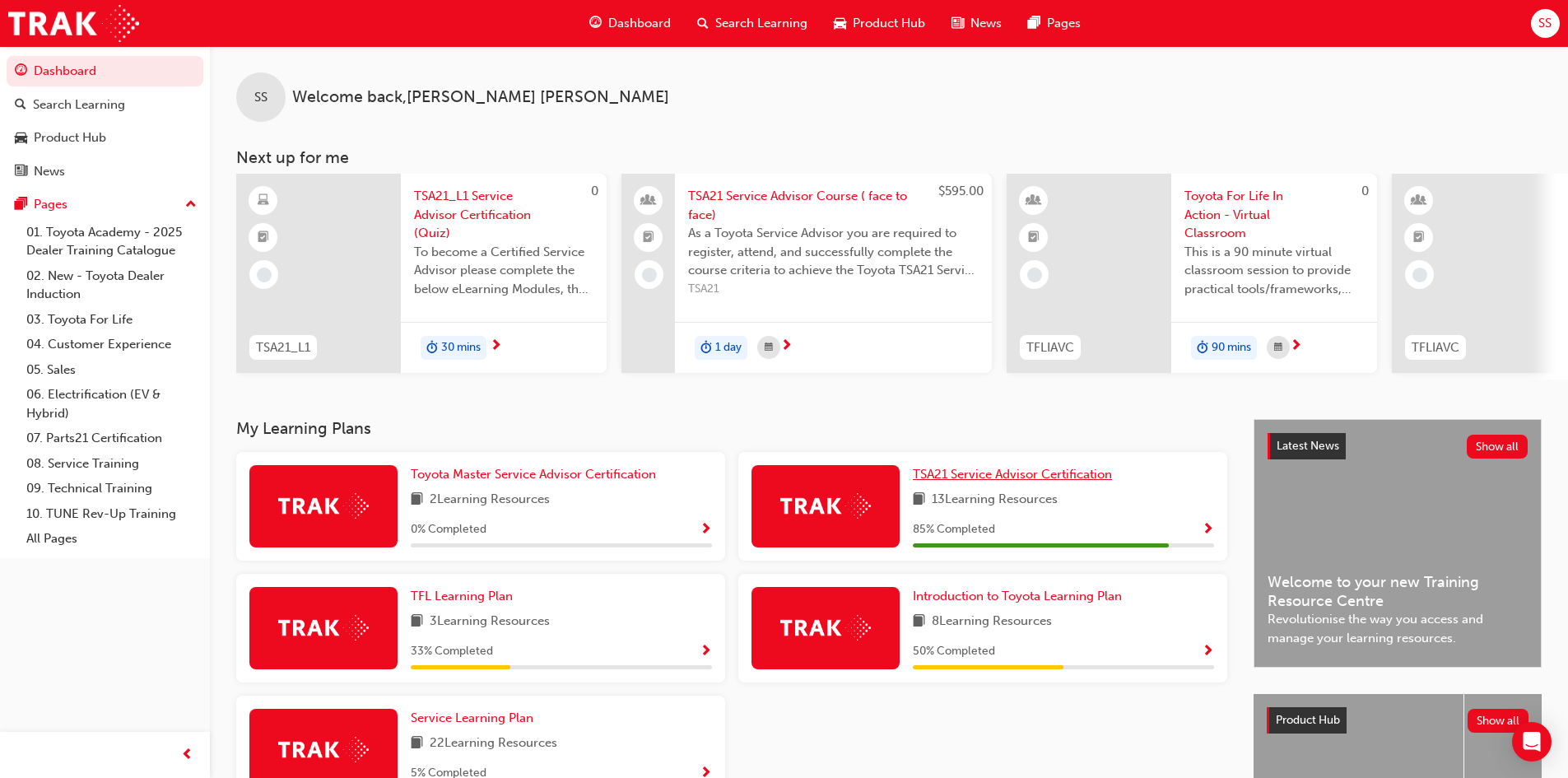
click at [1003, 482] on span "TSA21 Service Advisor Certification" at bounding box center [1012, 474] width 200 height 15
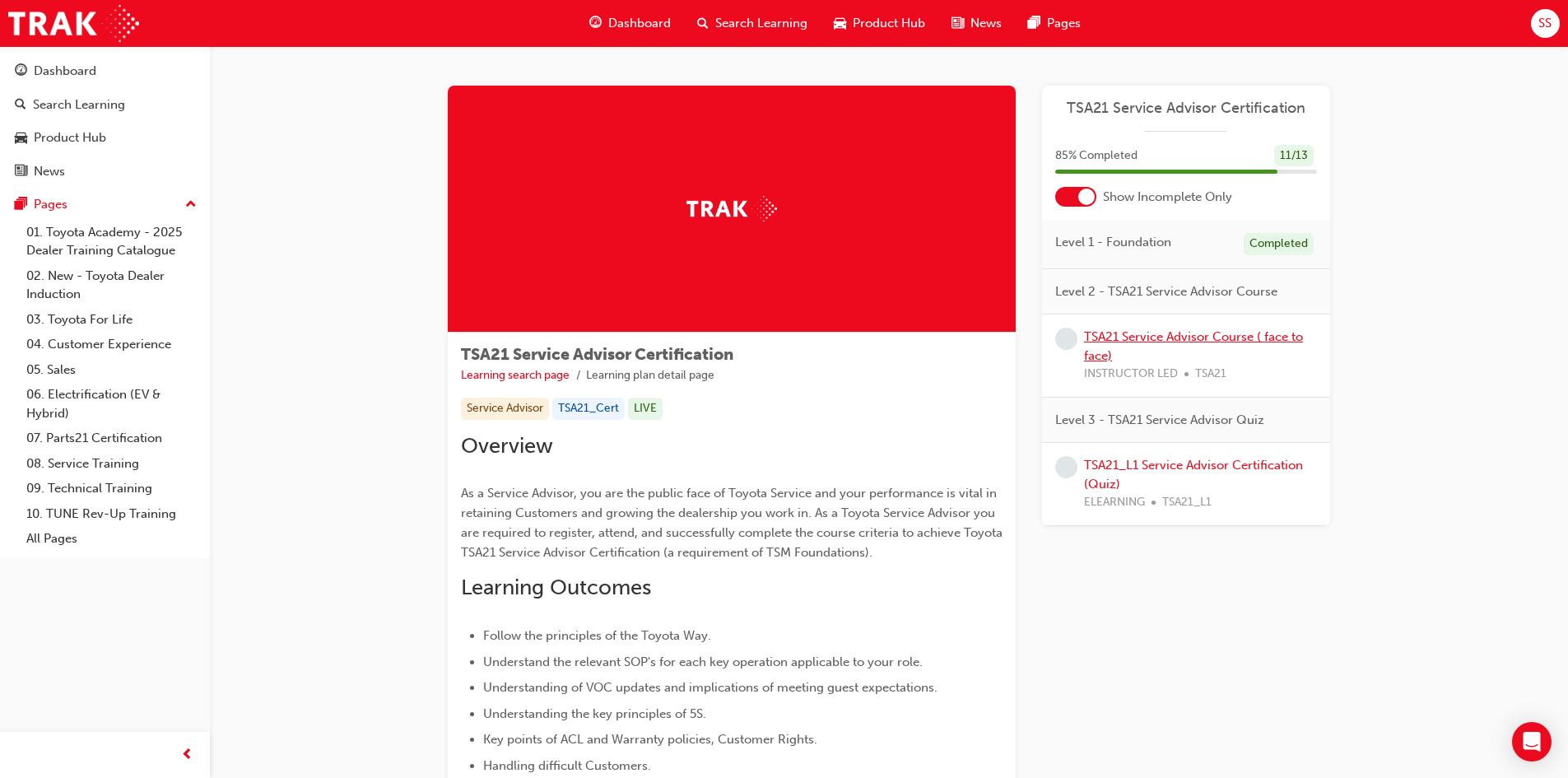
click at [1191, 339] on link "TSA21 Service Advisor Course ( face to face)" at bounding box center [1193, 346] width 219 height 34
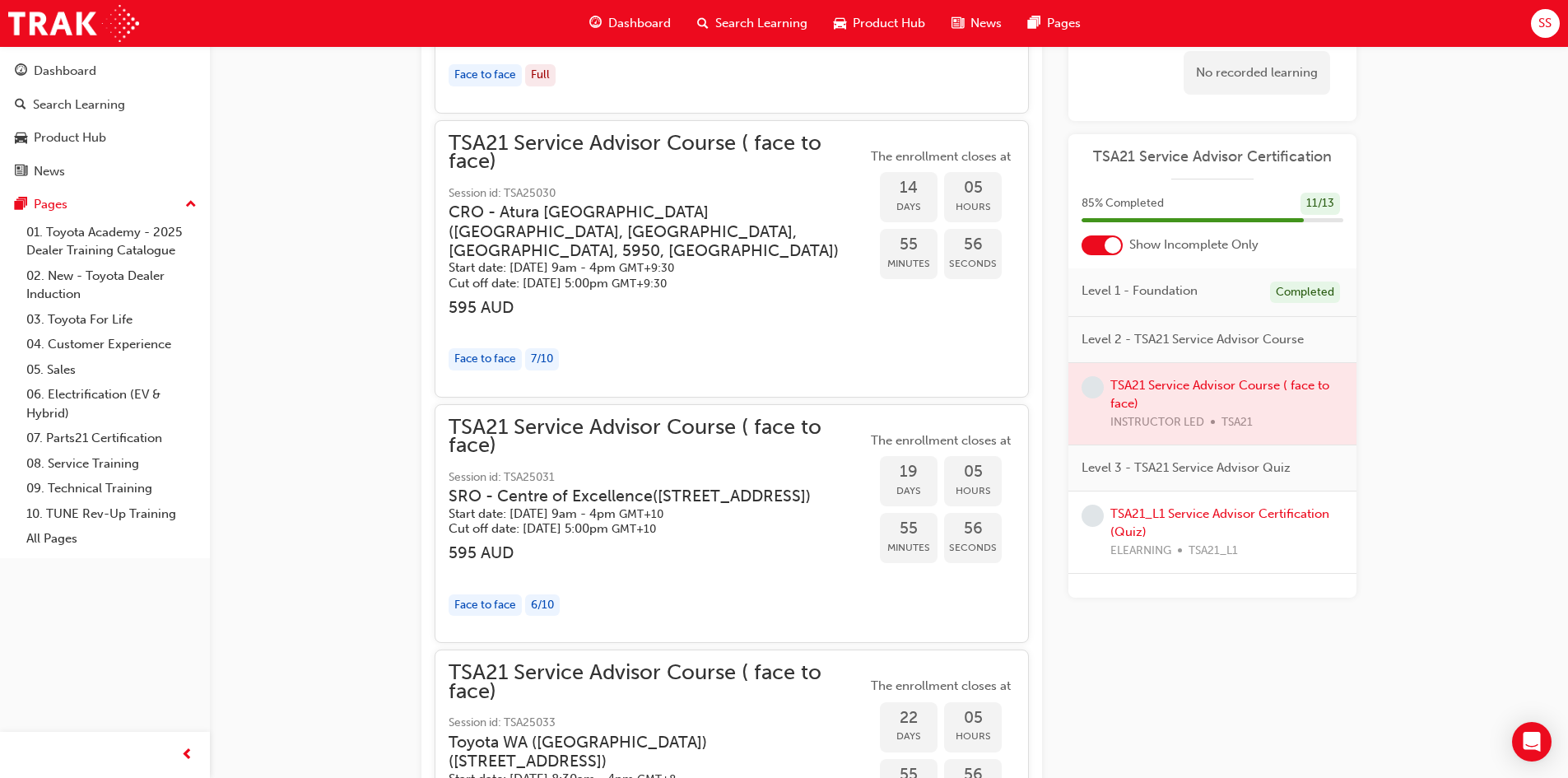
scroll to position [1341, 0]
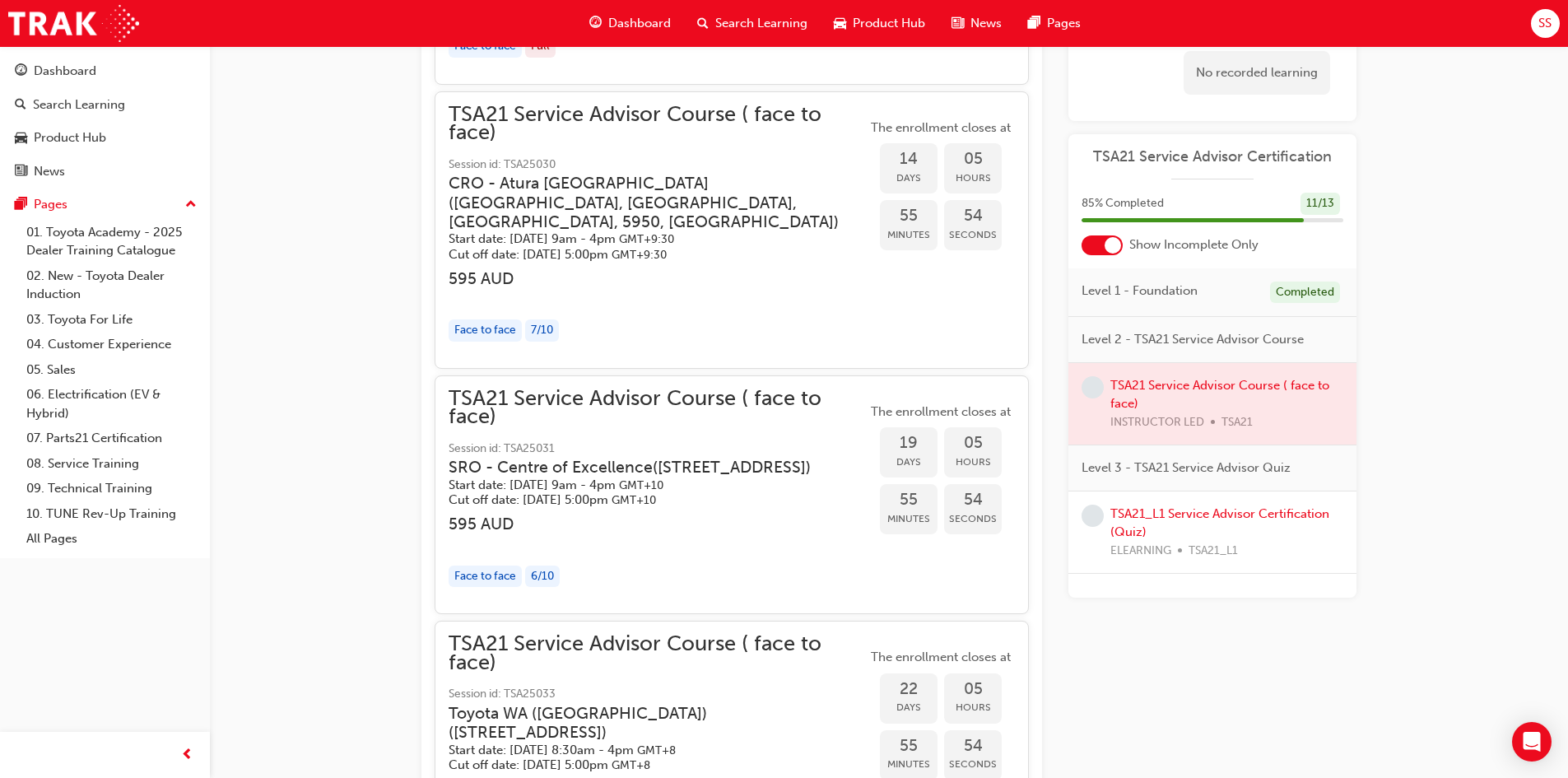
drag, startPoint x: 587, startPoint y: 594, endPoint x: 385, endPoint y: 577, distance: 202.7
click at [385, 577] on div "TSA21 Service Advisor Course ( face to face) Instructor led Stream: Service Adv…" at bounding box center [784, 481] width 1568 height 3643
click at [395, 570] on div "TSA21 Service Advisor Course ( face to face) Instructor led Stream: Service Adv…" at bounding box center [888, 497] width 988 height 3530
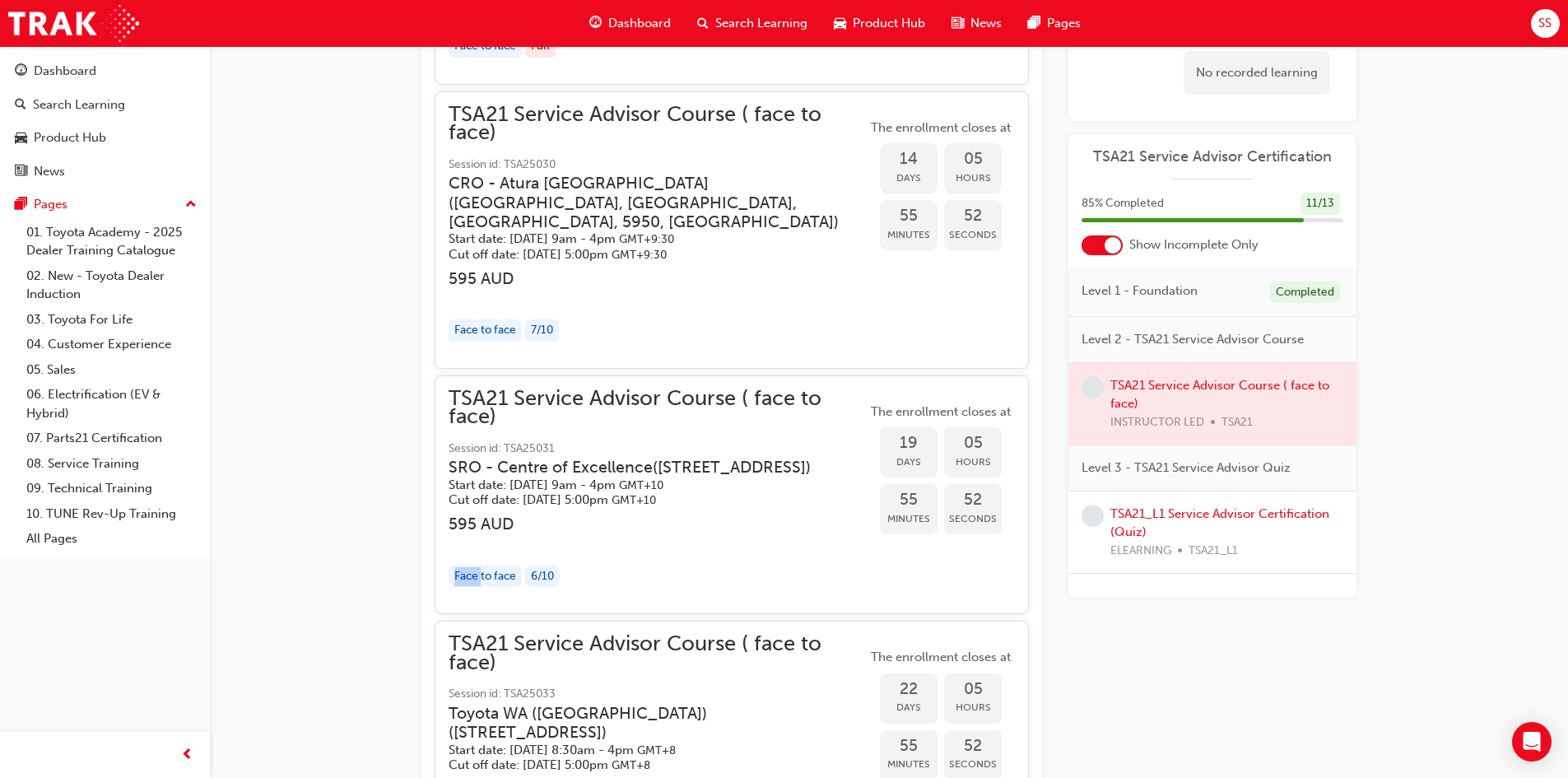
click at [395, 568] on div "TSA21 Service Advisor Course ( face to face) Instructor led Stream: Service Adv…" at bounding box center [888, 497] width 988 height 3530
click at [393, 564] on div "TSA21 Service Advisor Course ( face to face) Instructor led Stream: Service Adv…" at bounding box center [784, 481] width 1568 height 3643
click at [417, 551] on div "TSA21 Service Advisor Course ( face to face) Instructor led Stream: Service Adv…" at bounding box center [888, 497] width 988 height 3530
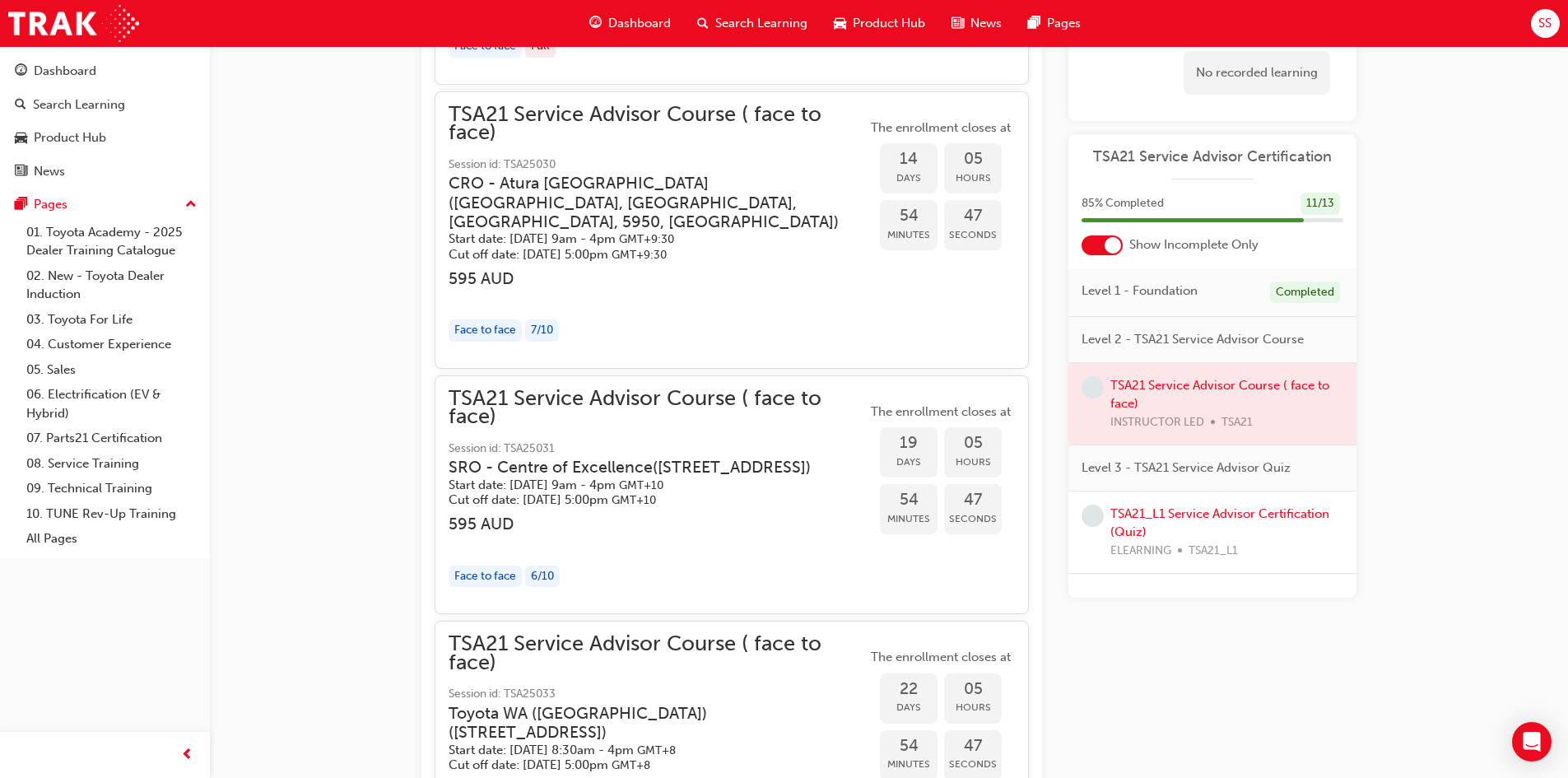
click at [615, 462] on h3 "SRO - Centre of Excellence ( 494 Grieve Parade, Altona North, Victoria 3025 )" at bounding box center [645, 467] width 392 height 19
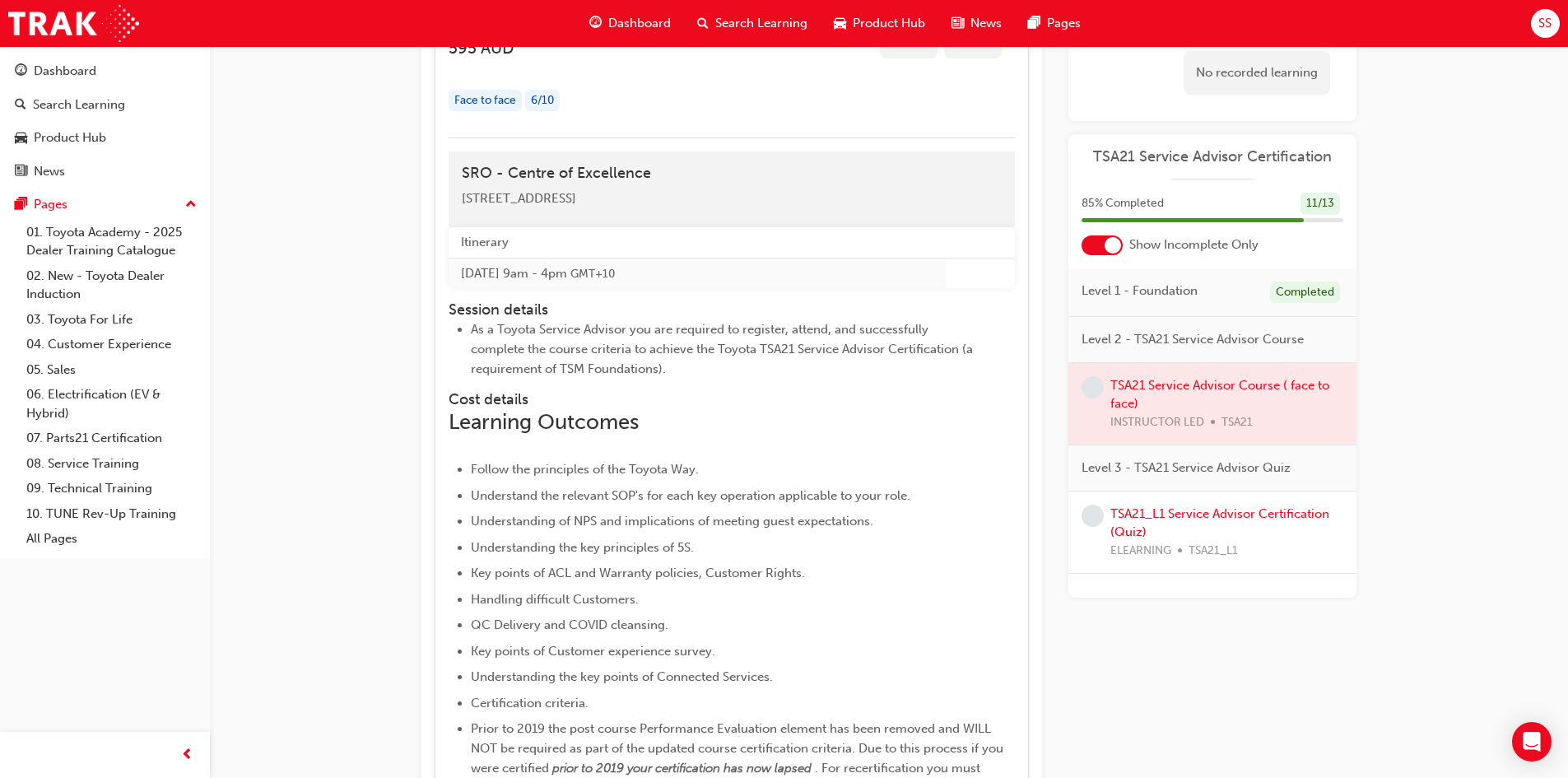
scroll to position [1917, 0]
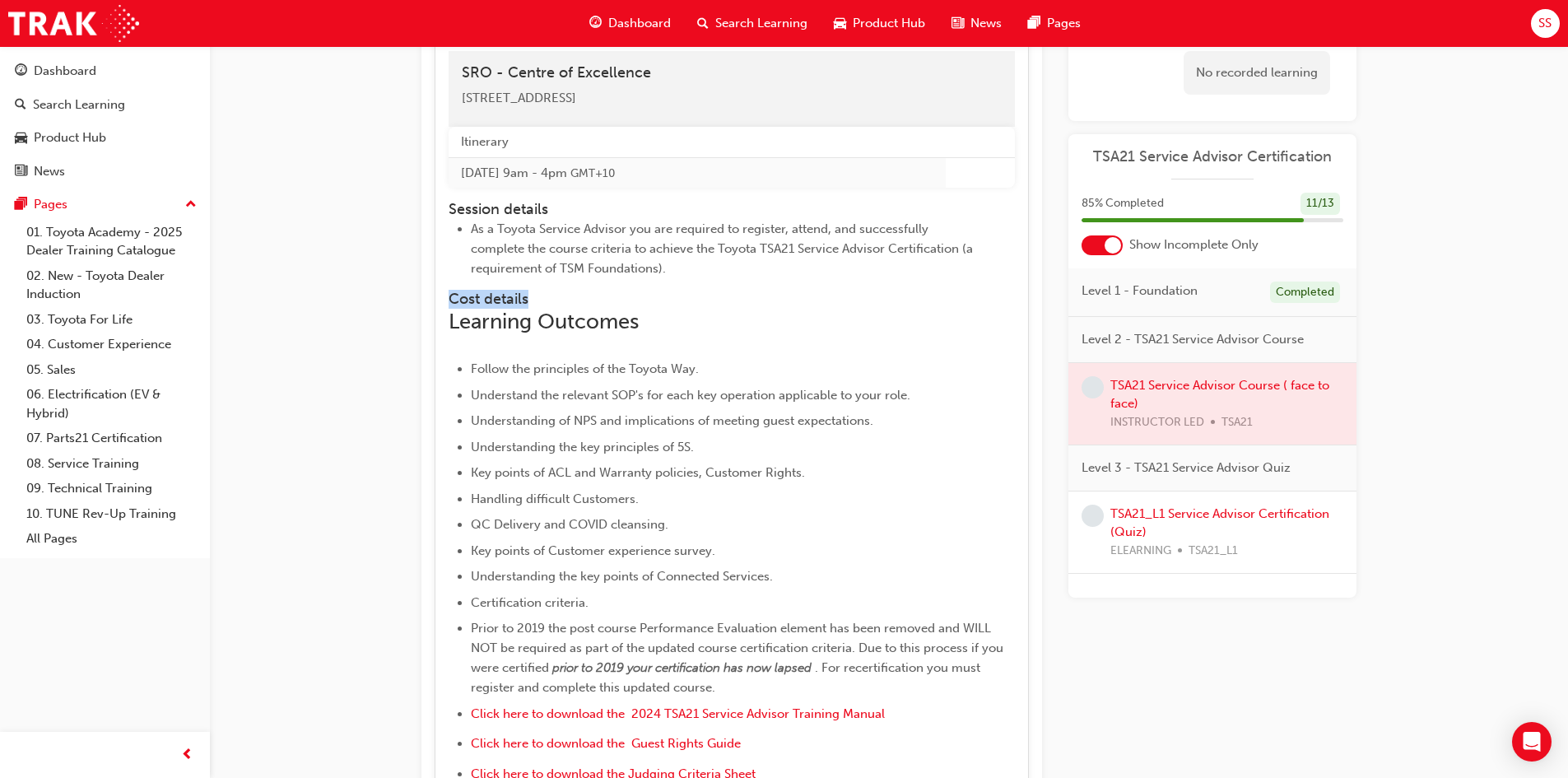
drag, startPoint x: 701, startPoint y: 282, endPoint x: 674, endPoint y: 274, distance: 28.2
click at [674, 274] on div "Itinerary Wed 10 Sep 2025 9am - 4pm GMT+10 Session details As a Toyota Service …" at bounding box center [732, 564] width 567 height 875
click at [675, 273] on li "As a Toyota Service Advisor you are required to register, attend, and successfu…" at bounding box center [727, 248] width 512 height 59
click at [675, 273] on li "As a Toyota Service Advisor you are required to register, attend, and successfu…" at bounding box center [727, 248] width 512 height 59
click at [695, 316] on h2 "Learning Outcomes" at bounding box center [732, 321] width 567 height 26
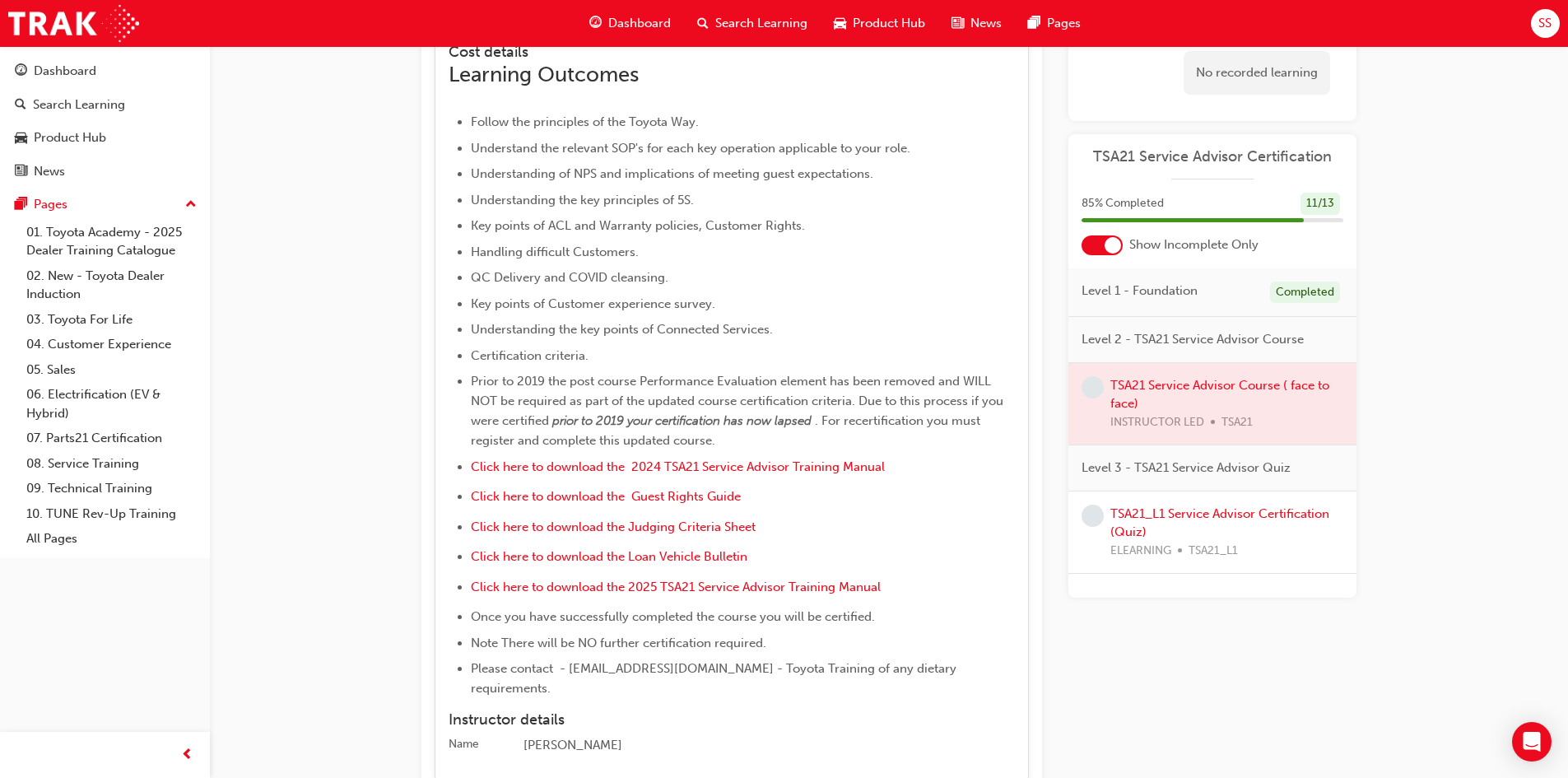
scroll to position [2081, 0]
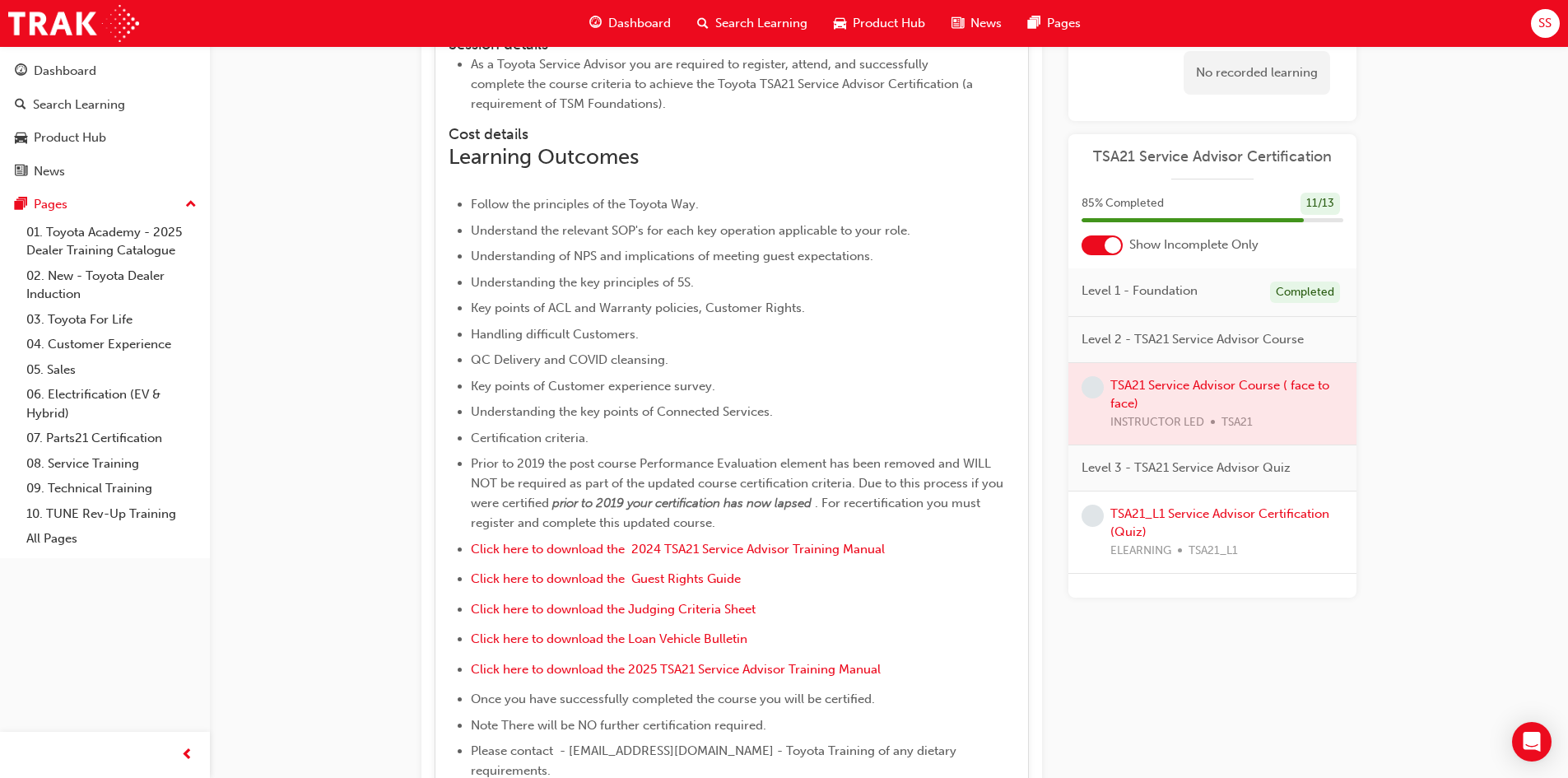
click at [967, 336] on li "Handling difficult Customers." at bounding box center [743, 334] width 544 height 20
click at [642, 423] on ul "Follow the principles of the Toyota Way. Understand the relevant SOP's for each…" at bounding box center [732, 487] width 567 height 585
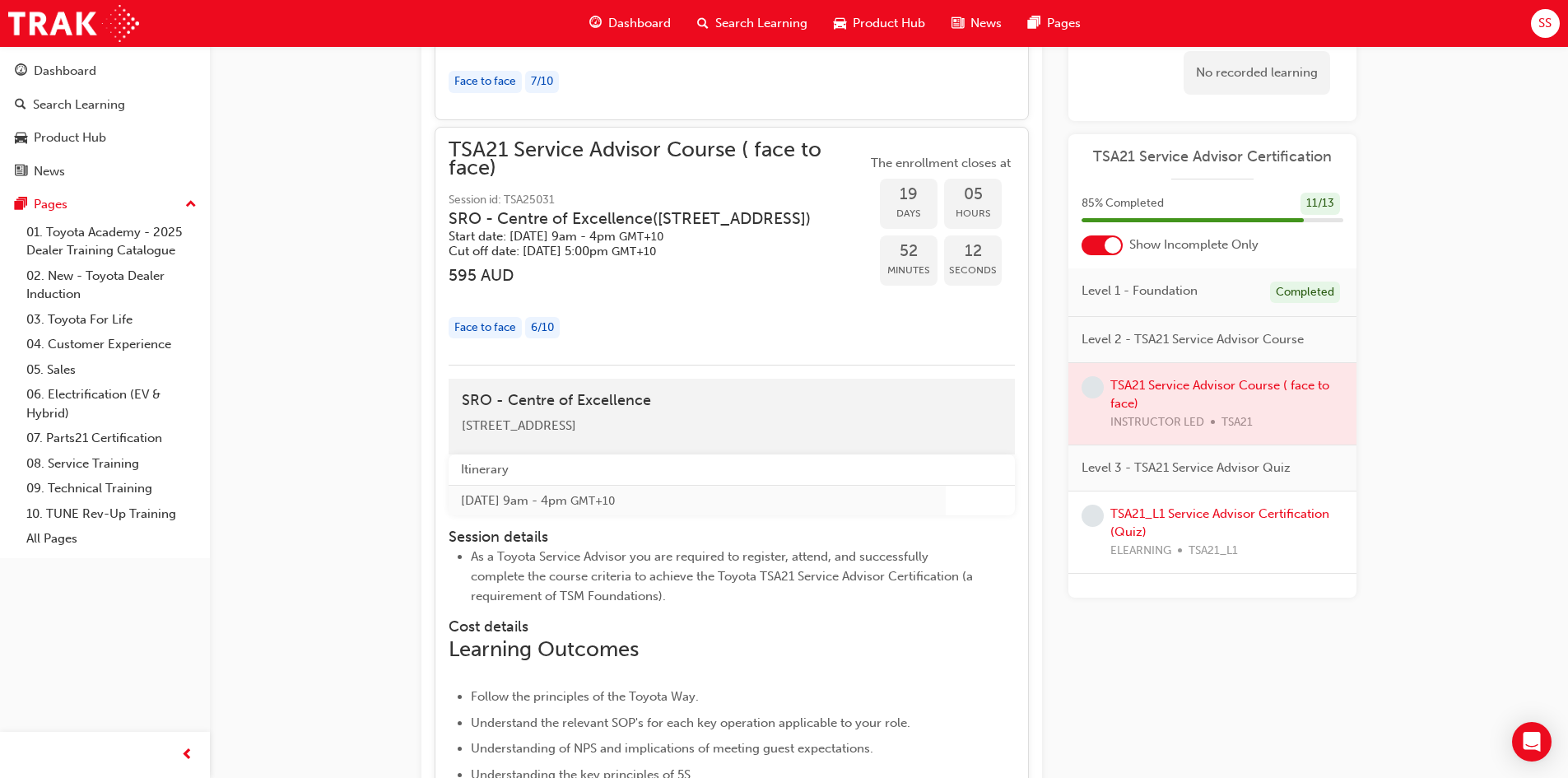
scroll to position [1587, 0]
click at [703, 21] on span "search-icon" at bounding box center [703, 24] width 11 height 21
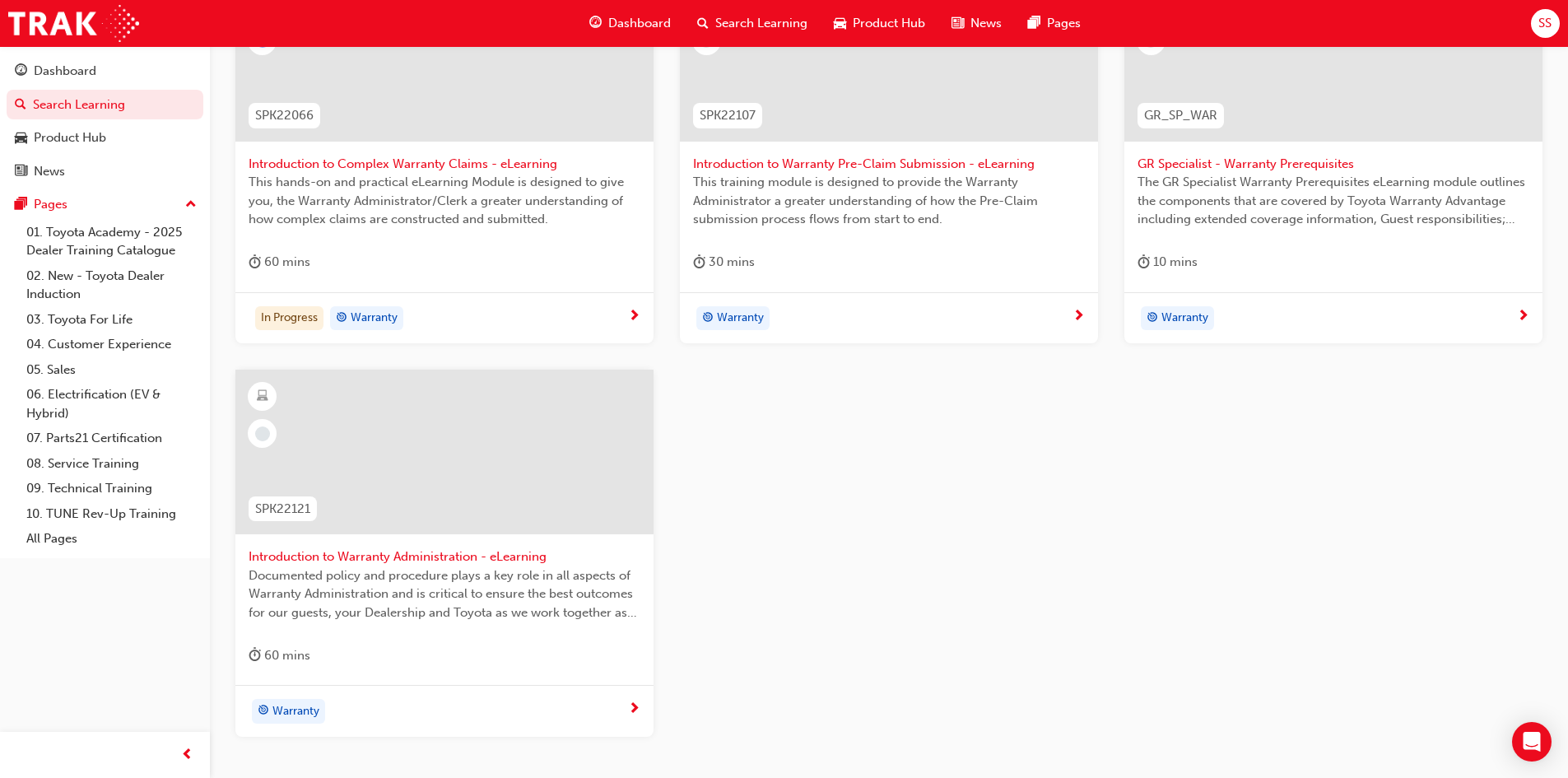
scroll to position [523, 0]
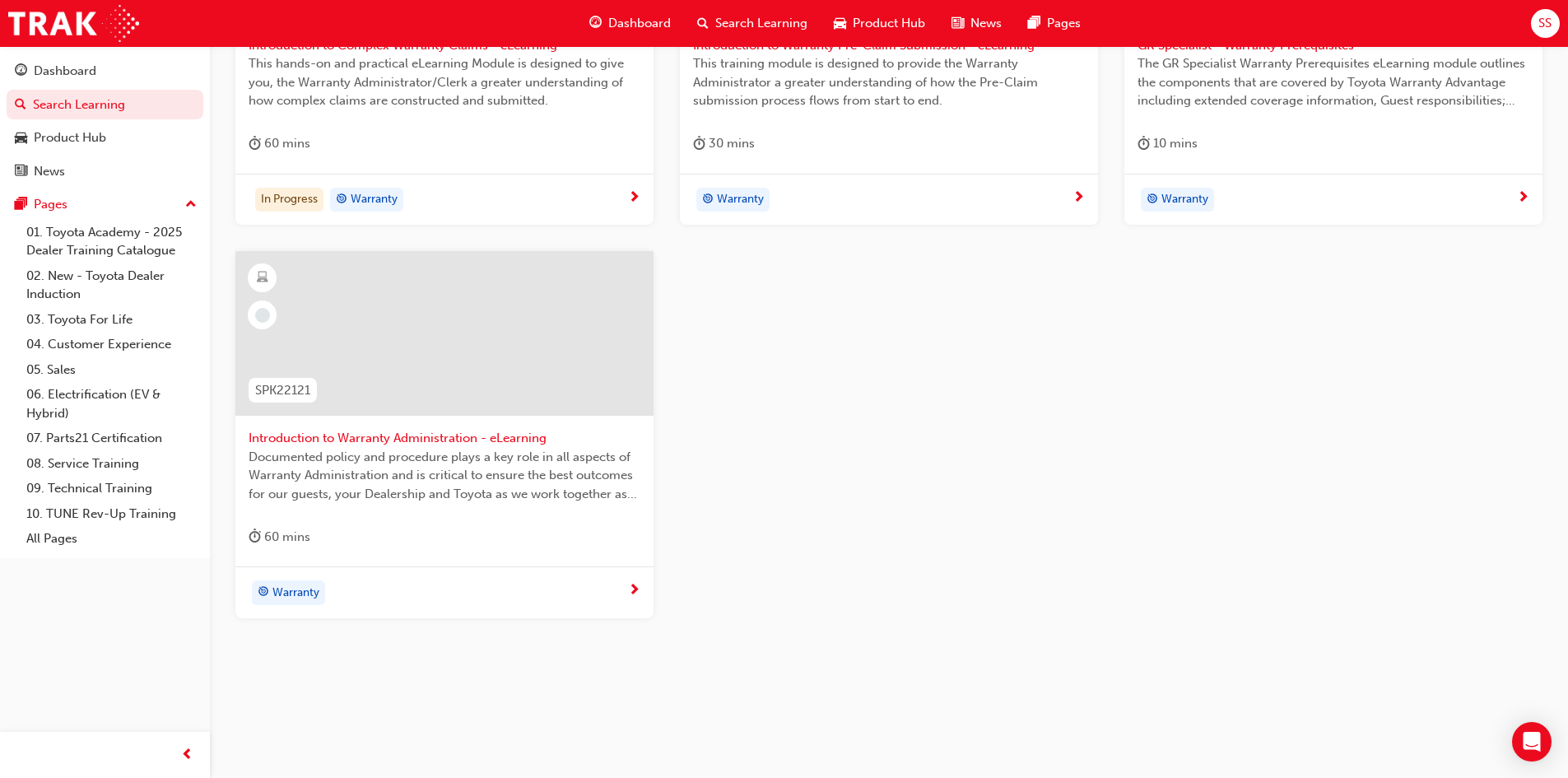
click at [499, 154] on div "60 mins" at bounding box center [445, 146] width 392 height 27
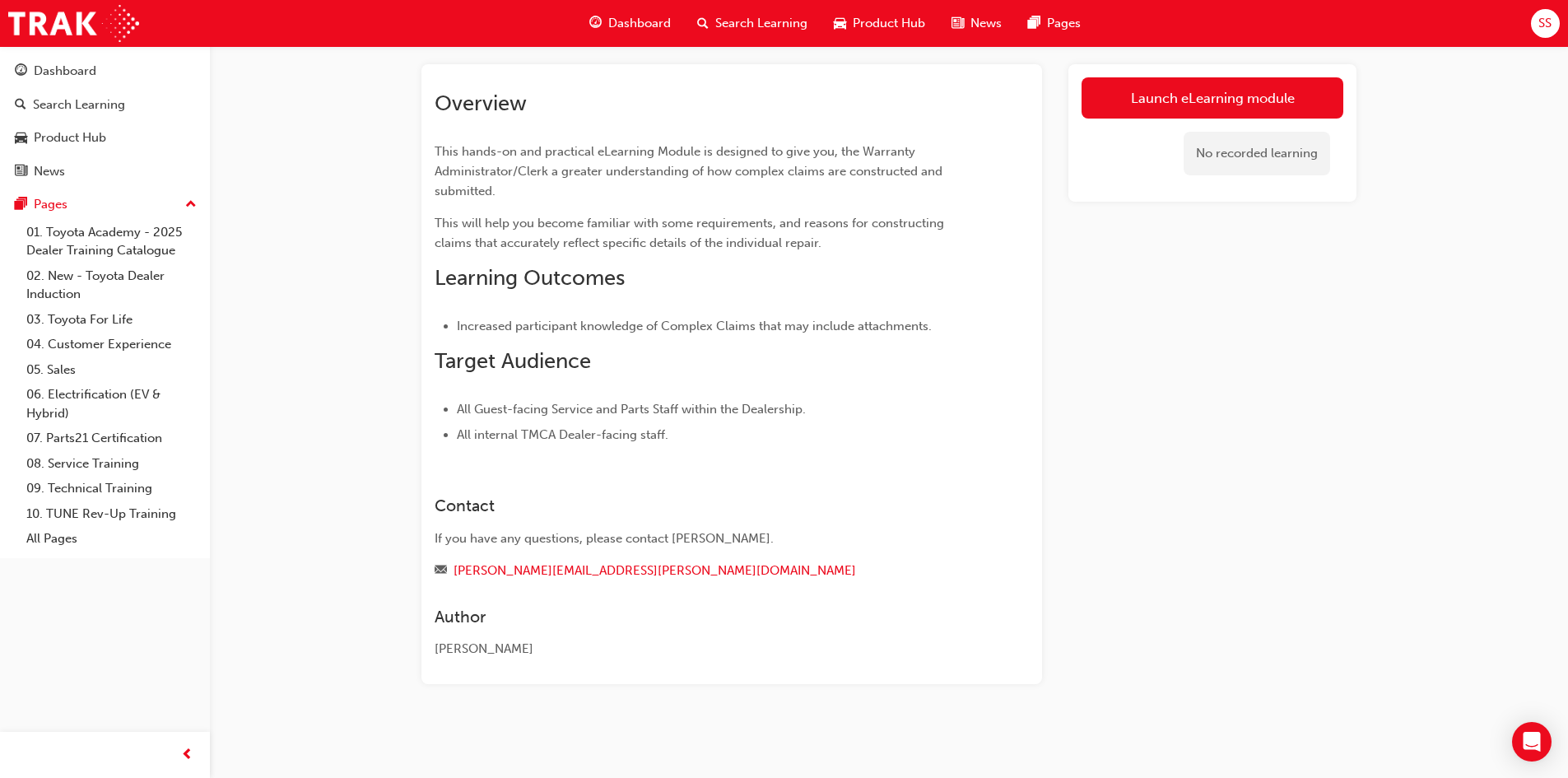
scroll to position [84, 0]
click at [1134, 122] on div "Today Attempted" at bounding box center [1212, 148] width 261 height 60
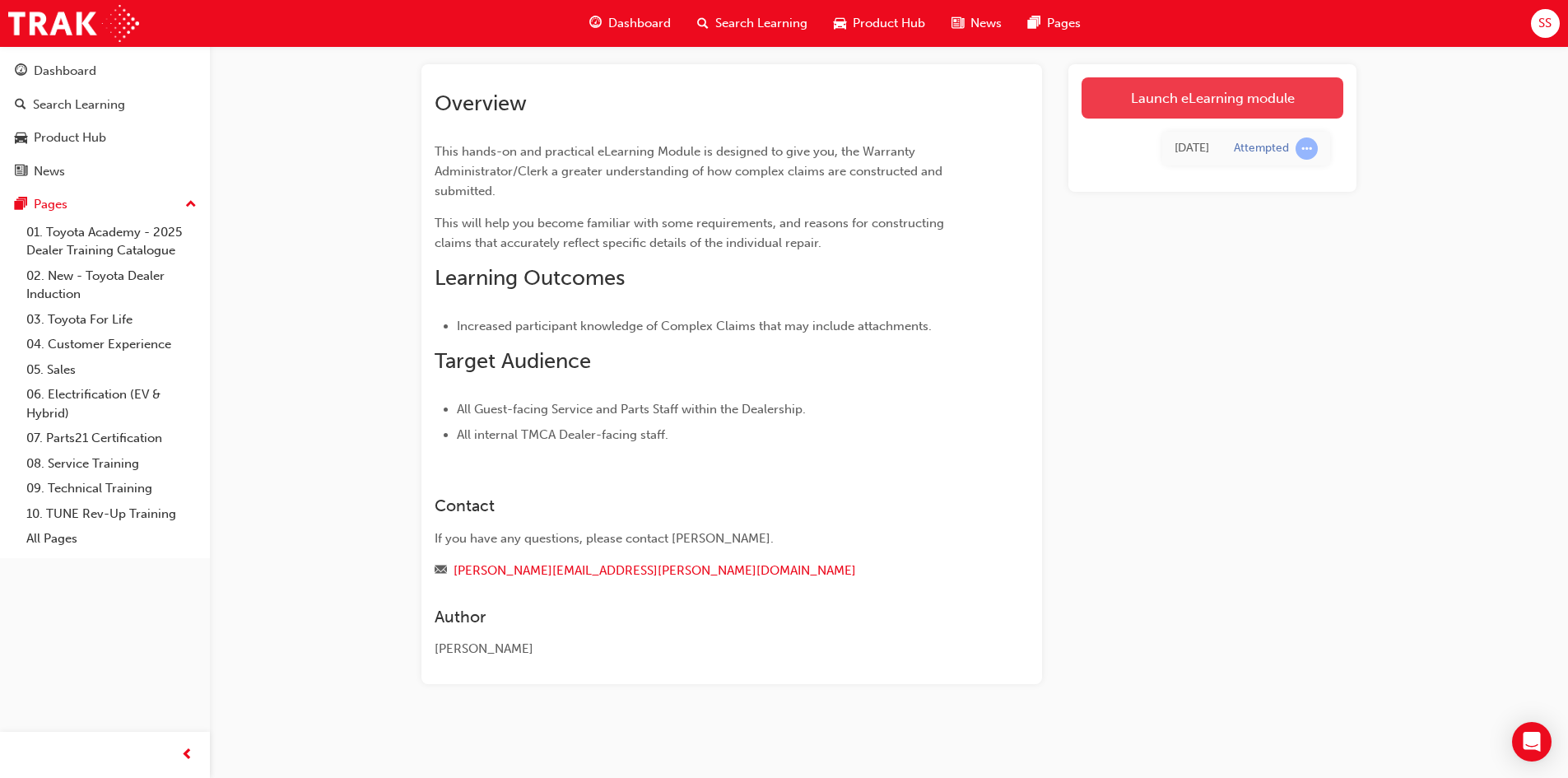
click at [1162, 96] on link "Launch eLearning module" at bounding box center [1212, 98] width 261 height 41
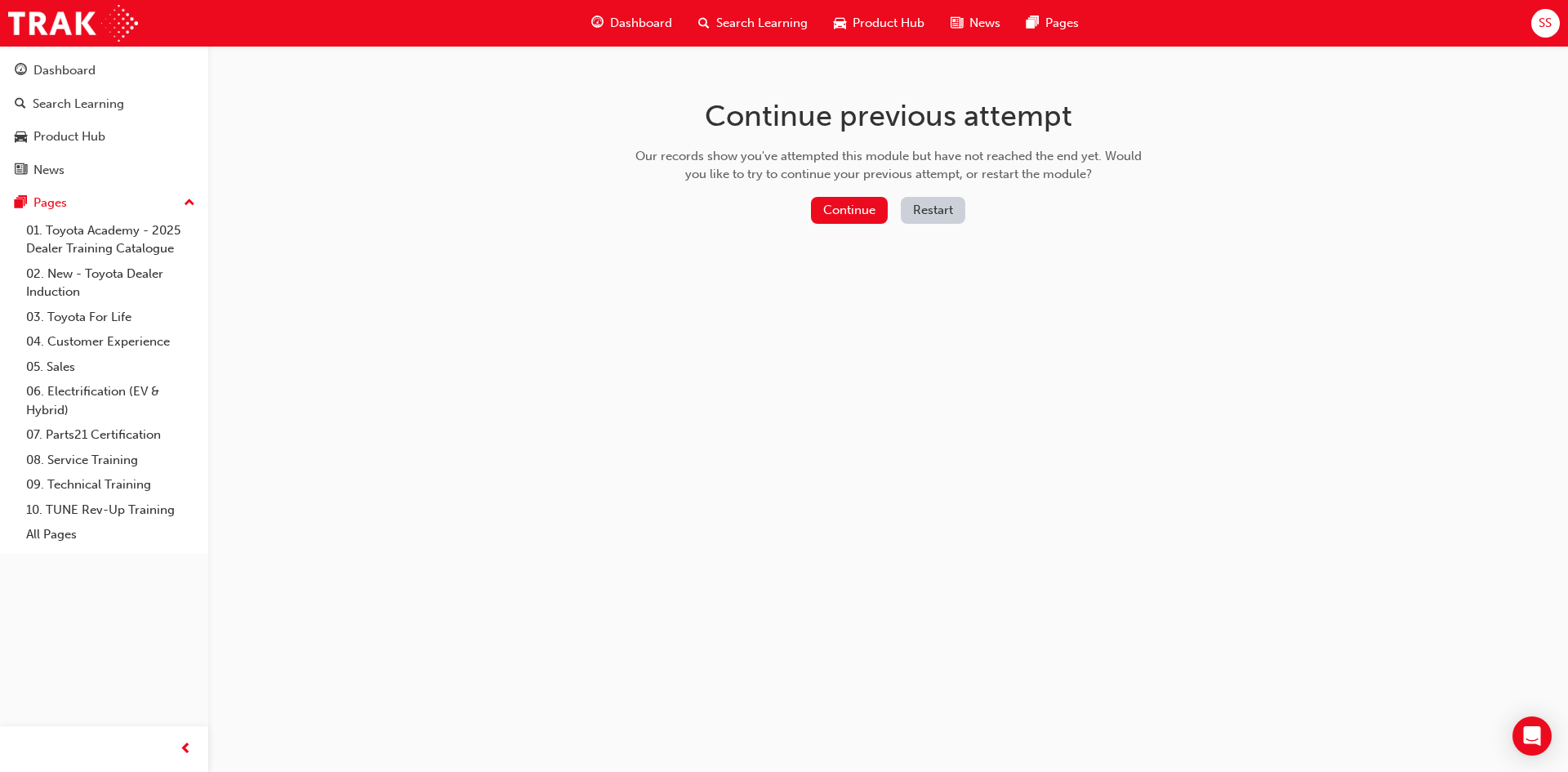
click at [871, 228] on div "Continue Restart" at bounding box center [888, 214] width 518 height 34
click at [863, 213] on button "Continue" at bounding box center [849, 210] width 77 height 27
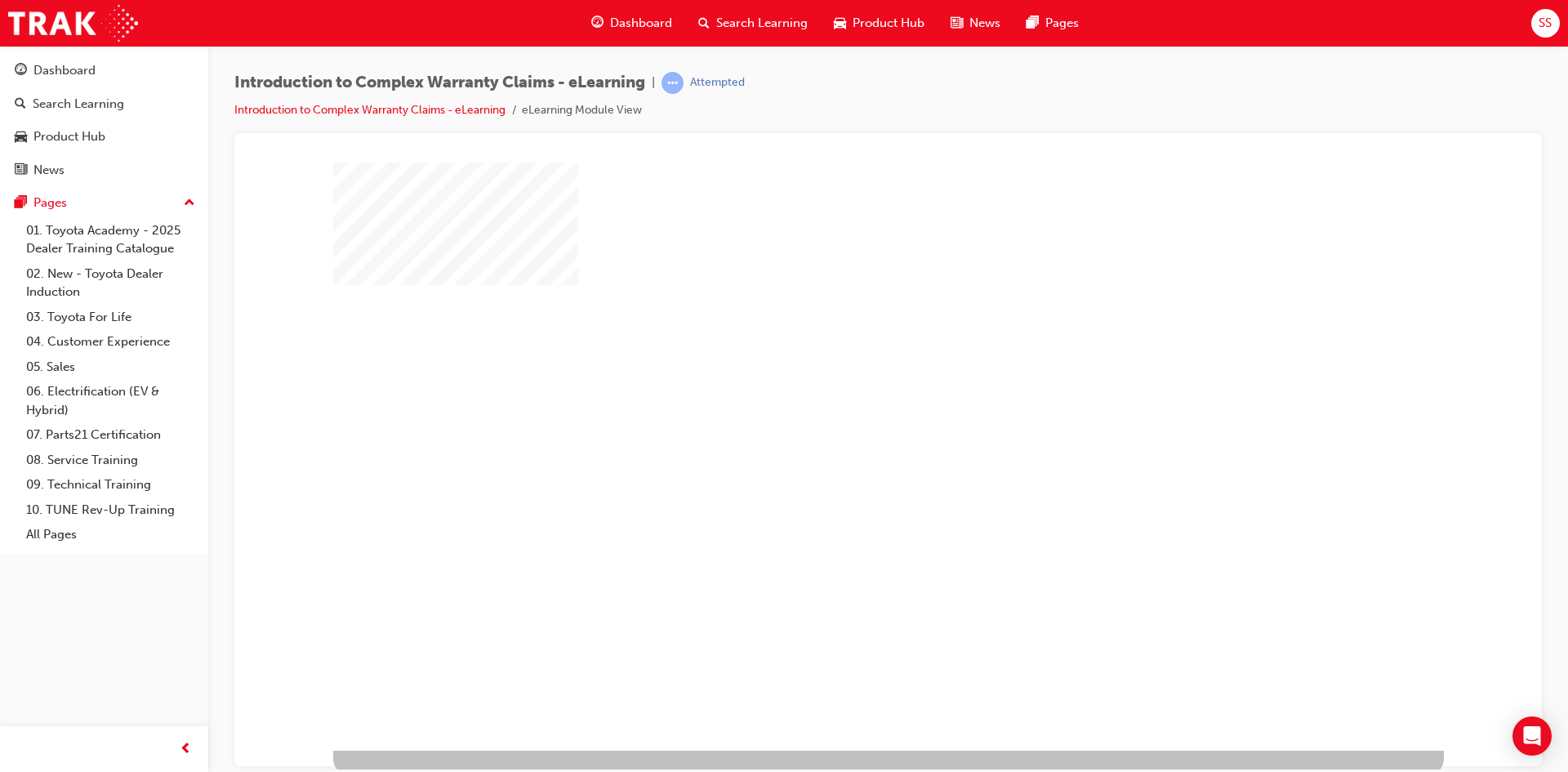
click at [842, 408] on div "play" at bounding box center [842, 408] width 0 height 0
